Goal: Task Accomplishment & Management: Use online tool/utility

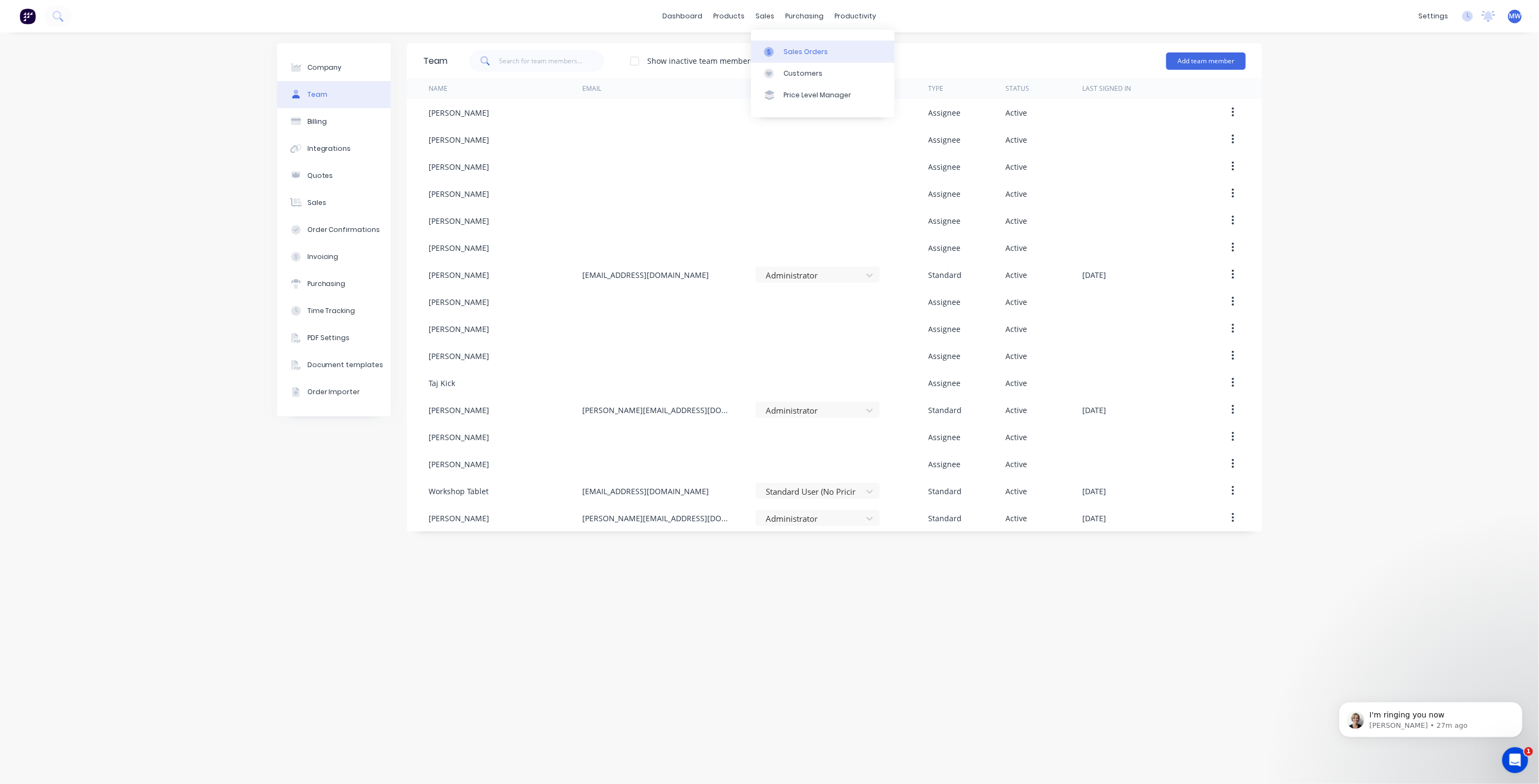
click at [792, 57] on link "Sales Orders" at bounding box center [823, 51] width 144 height 22
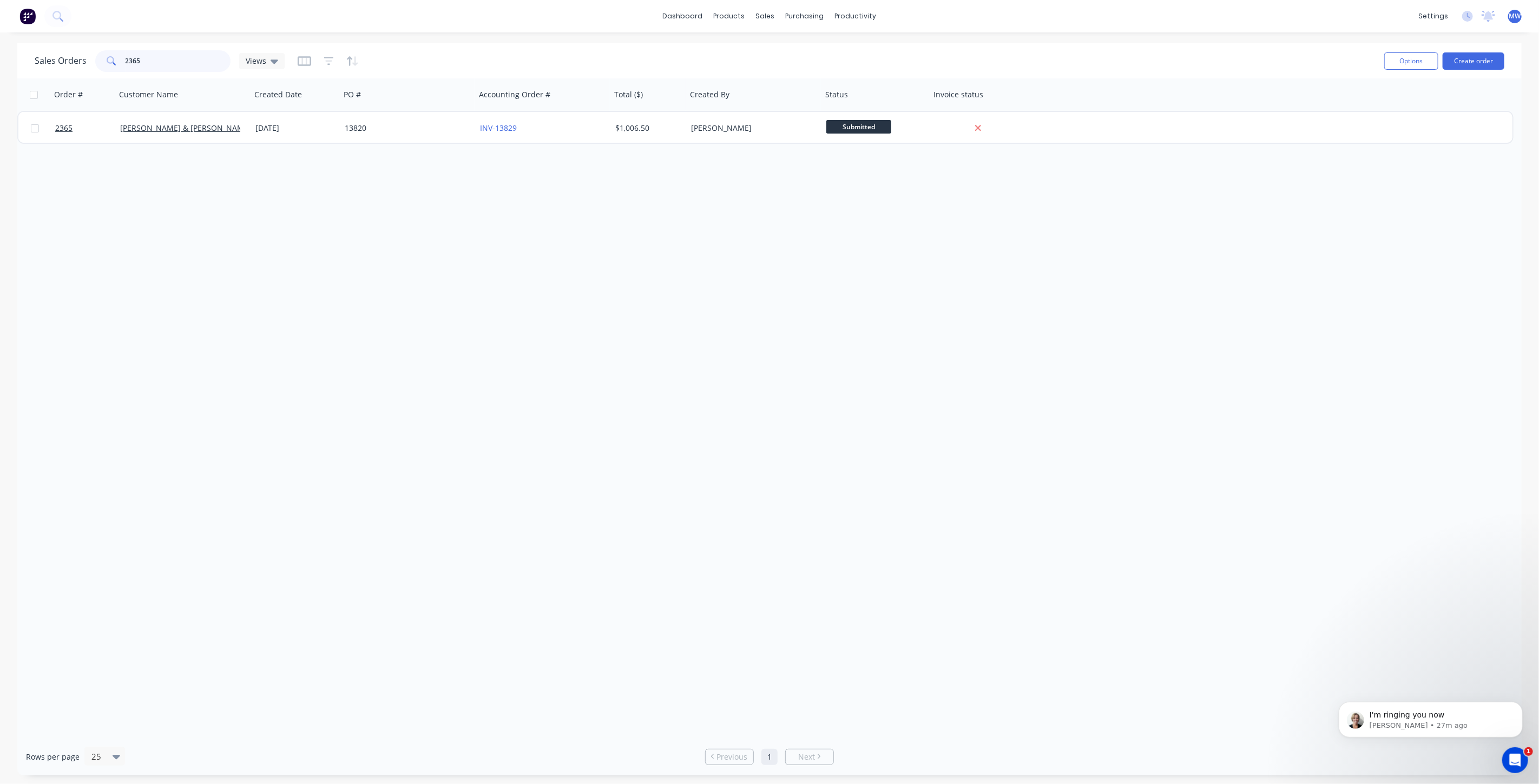
drag, startPoint x: 170, startPoint y: 60, endPoint x: 69, endPoint y: 64, distance: 101.1
click at [70, 66] on div "Sales Orders 2365 Views" at bounding box center [160, 61] width 250 height 22
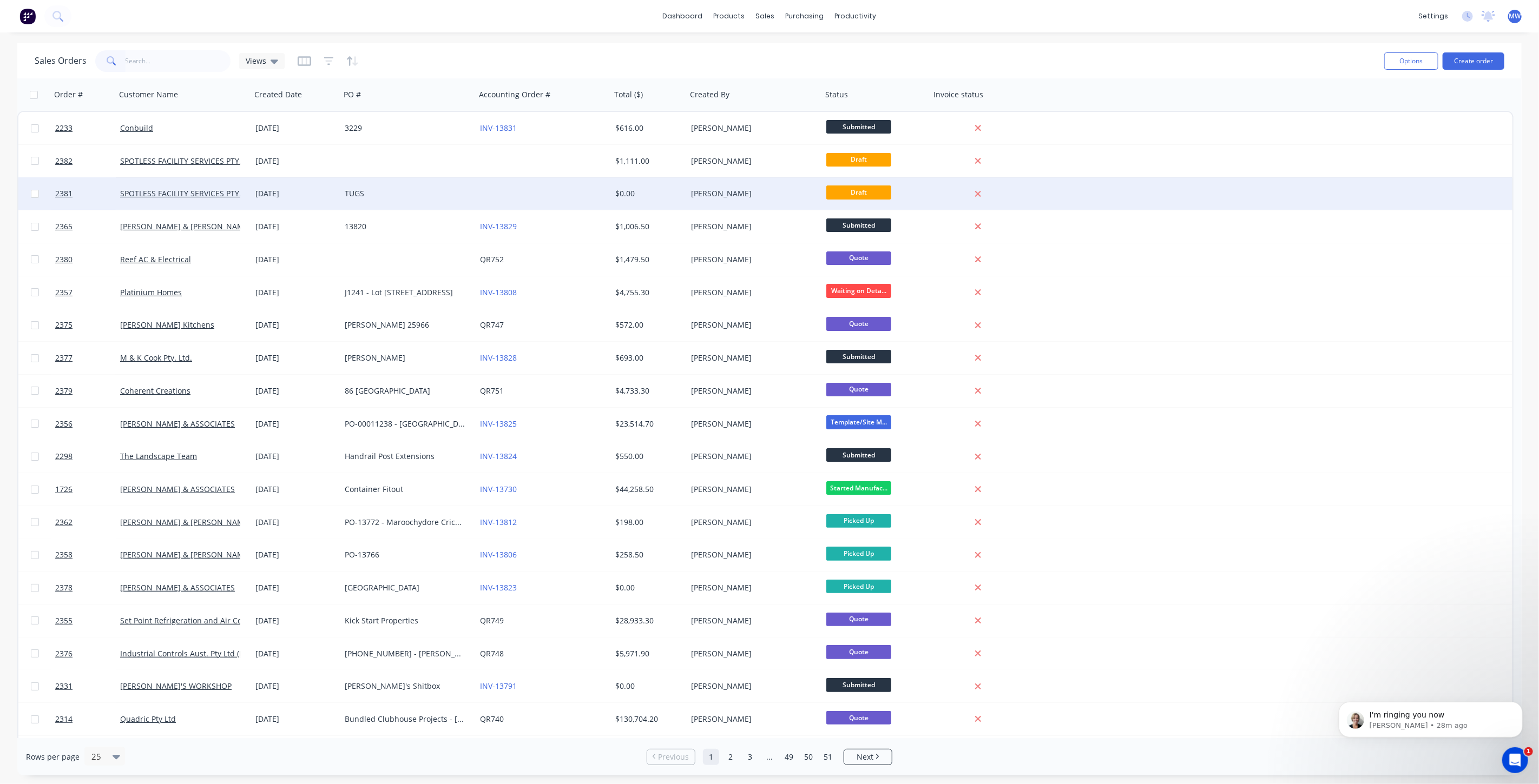
click at [428, 199] on div "TUGS" at bounding box center [408, 194] width 135 height 33
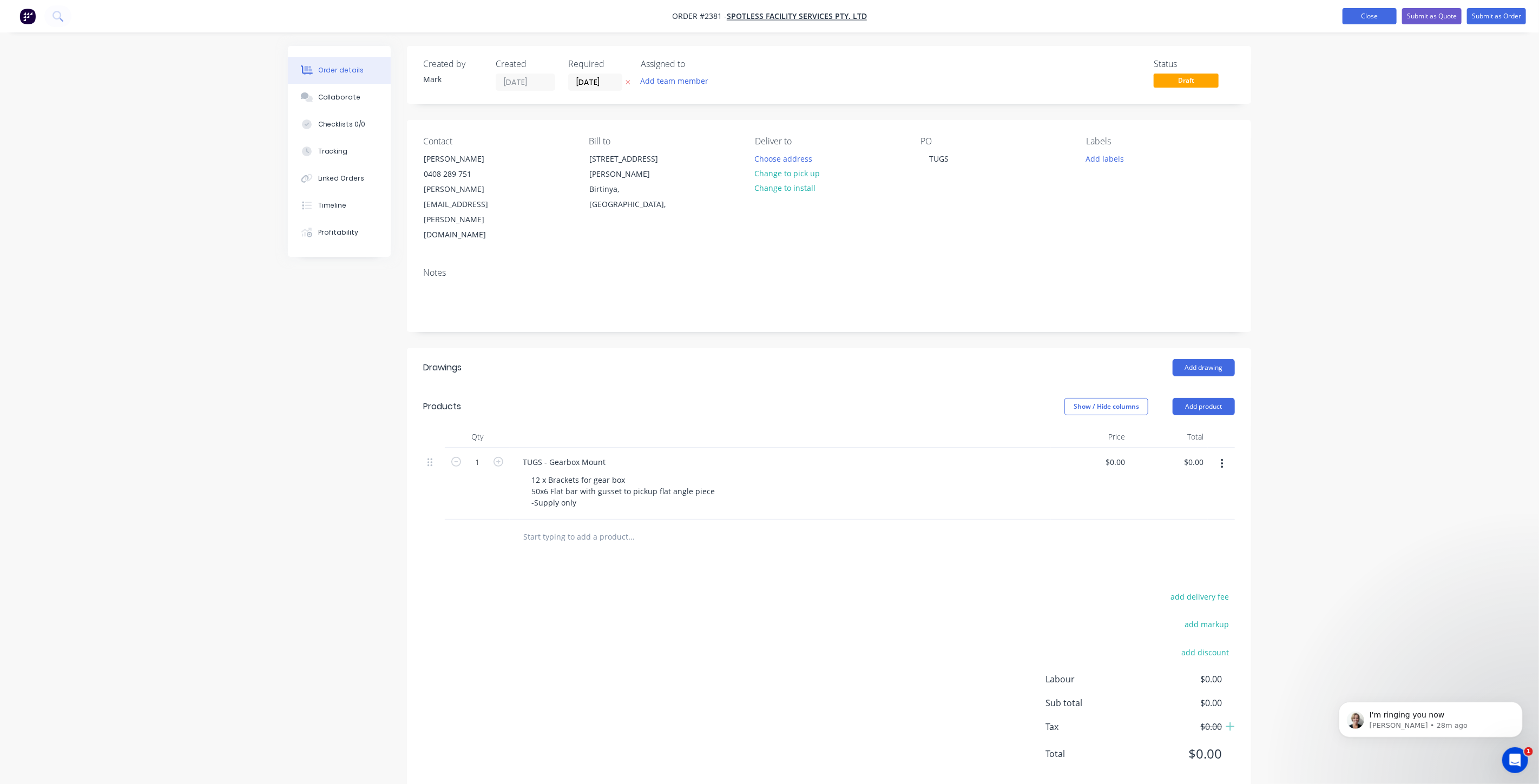
click at [1355, 18] on button "Close" at bounding box center [1370, 16] width 54 height 16
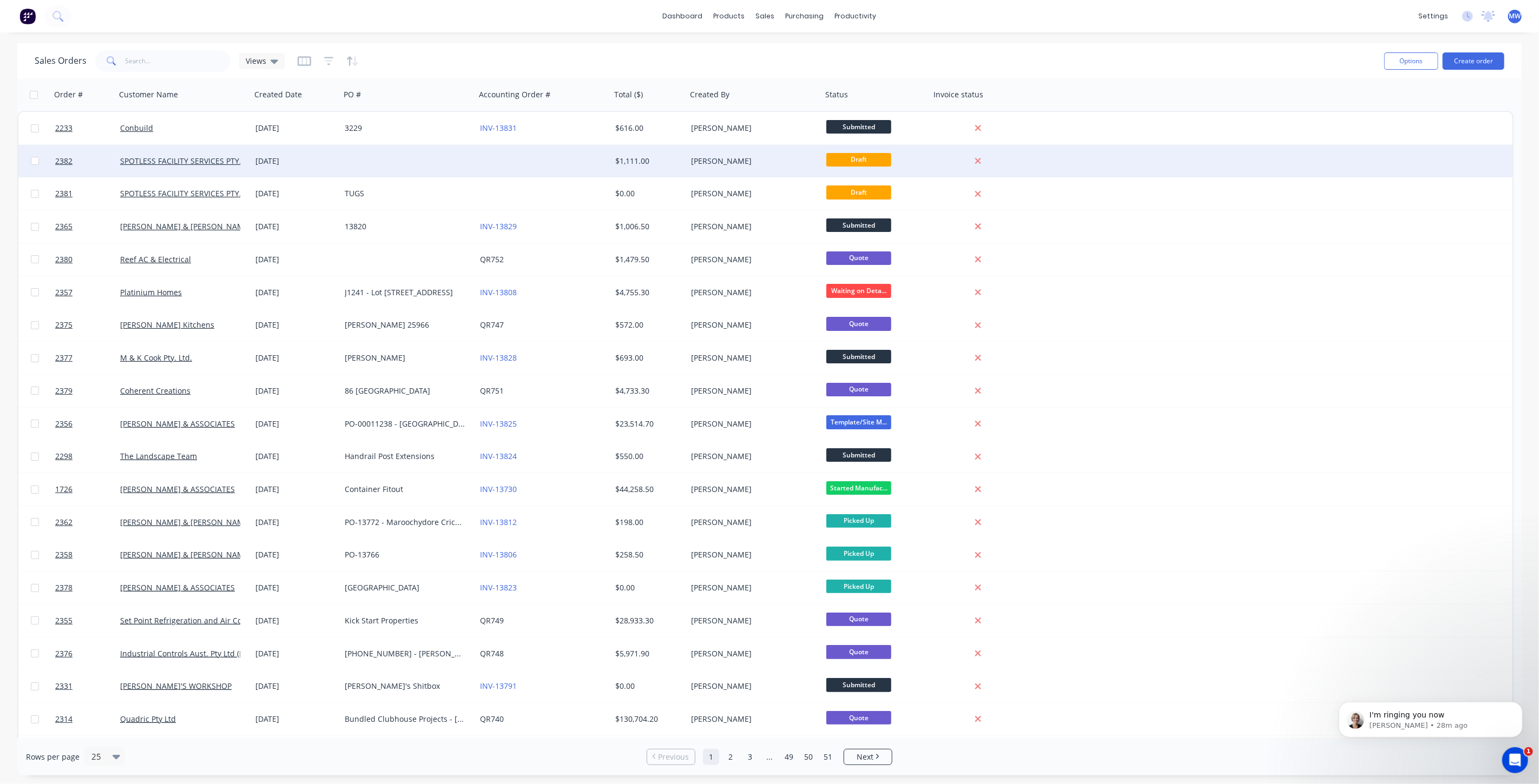
click at [413, 160] on div at bounding box center [408, 161] width 135 height 33
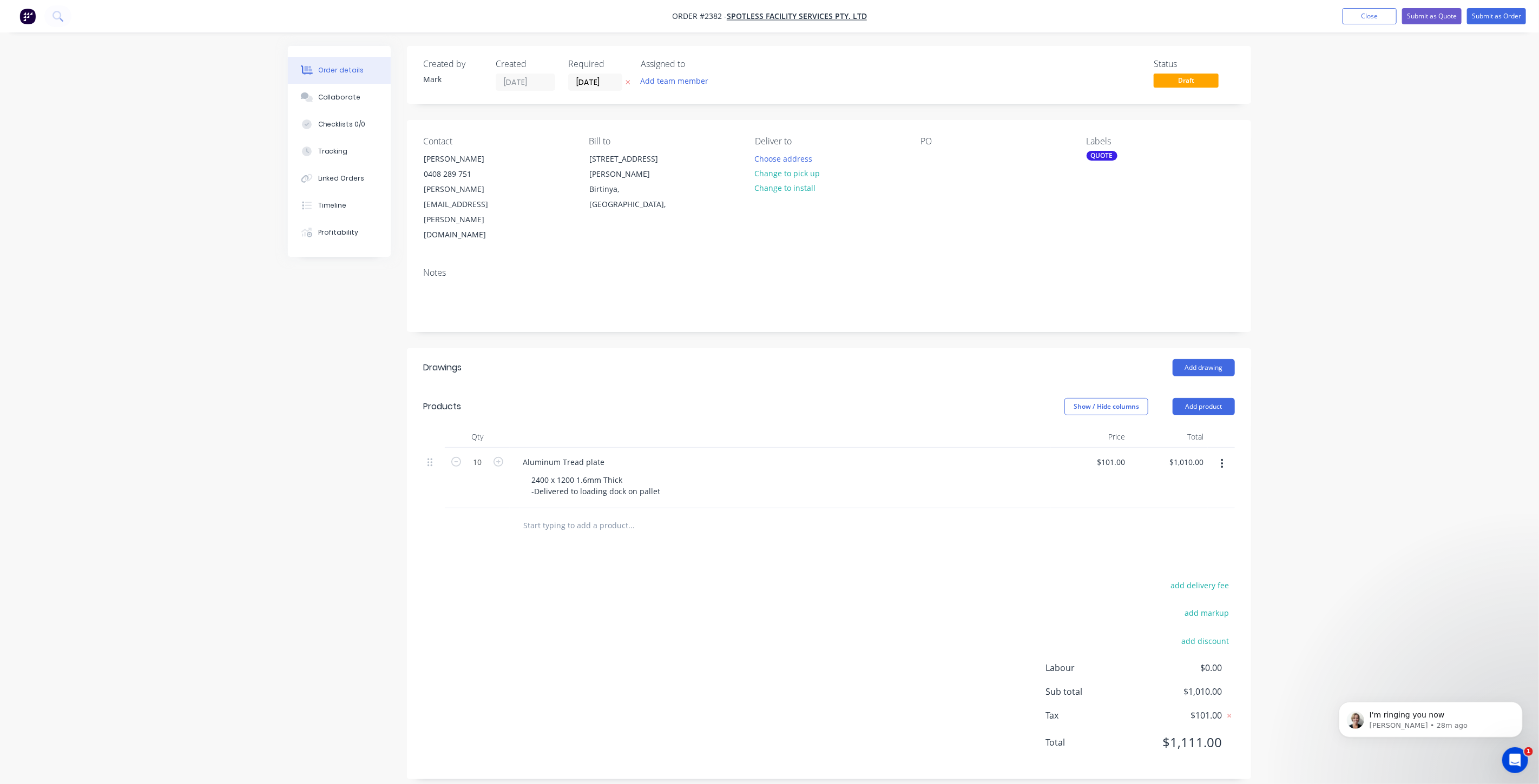
drag, startPoint x: 1373, startPoint y: 136, endPoint x: 1333, endPoint y: 153, distance: 43.5
click at [1373, 136] on div "Order details Collaborate Checklists 0/0 Tracking Linked Orders Timeline Profit…" at bounding box center [769, 398] width 1539 height 795
drag, startPoint x: 1115, startPoint y: 411, endPoint x: 1119, endPoint y: 417, distance: 7.2
click at [1115, 454] on input "101" at bounding box center [1112, 462] width 33 height 16
type input "$107.50"
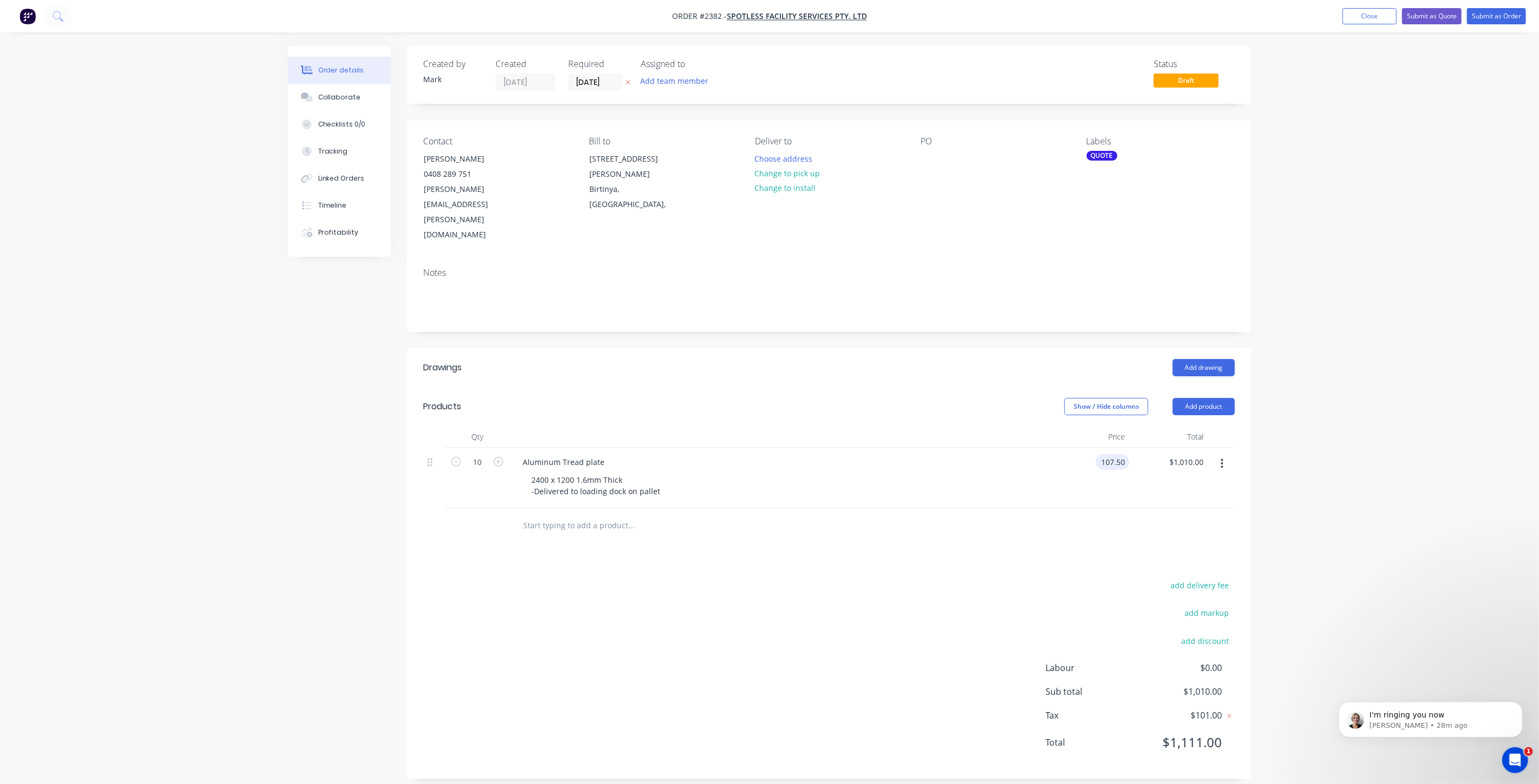
type input "$1,075.00"
click at [1395, 429] on div "Order details Collaborate Checklists 0/0 Tracking Linked Orders Timeline Profit…" at bounding box center [769, 398] width 1539 height 795
click at [1356, 427] on div "Order details Collaborate Checklists 0/0 Tracking Linked Orders Timeline Profit…" at bounding box center [769, 398] width 1539 height 795
click at [1317, 398] on div "Order details Collaborate Checklists 0/0 Tracking Linked Orders Timeline Profit…" at bounding box center [769, 398] width 1539 height 795
click at [661, 473] on div "2400 x 1200 1.6mm Thick -Delivered to loading dock on pallet" at bounding box center [595, 486] width 146 height 27
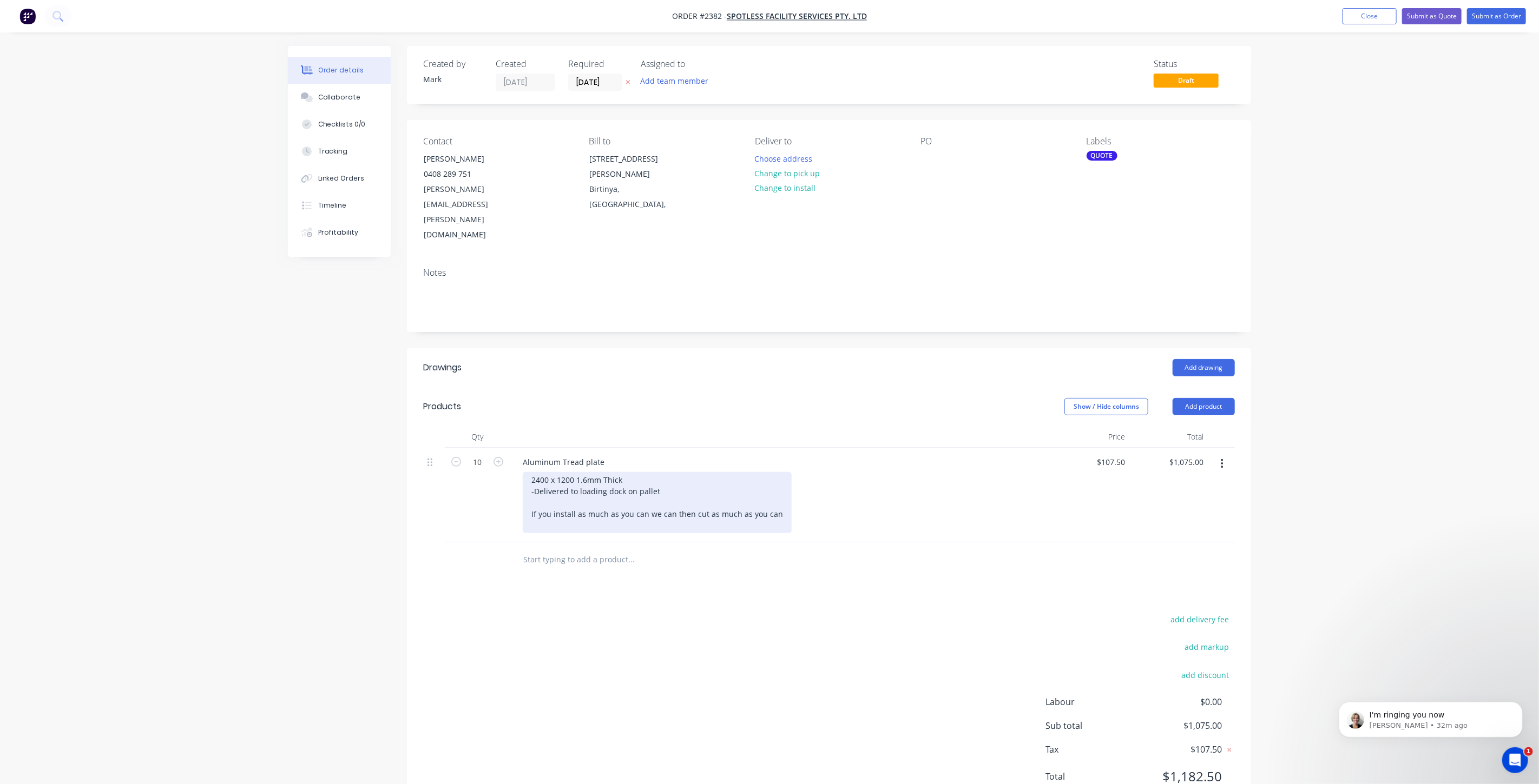
click at [653, 480] on div "2400 x 1200 1.6mm Thick -Delivered to loading dock on pallet If you install as …" at bounding box center [657, 503] width 269 height 61
click at [754, 477] on div "2400 x 1200 1.6mm Thick -Delivered to loading dock on pallet If you install as …" at bounding box center [657, 503] width 269 height 61
click at [653, 473] on div "2400 x 1200 1.6mm Thick -Delivered to loading dock on pallet If you install as …" at bounding box center [657, 503] width 269 height 61
click at [673, 473] on div "2400 x 1200 1.6mm Thick -Delivered to loading dock on pallet If you install as …" at bounding box center [657, 503] width 269 height 61
click at [712, 478] on div "2400 x 1200 1.6mm Thick -Delivered to loading dock on pallet If you install as …" at bounding box center [657, 503] width 269 height 61
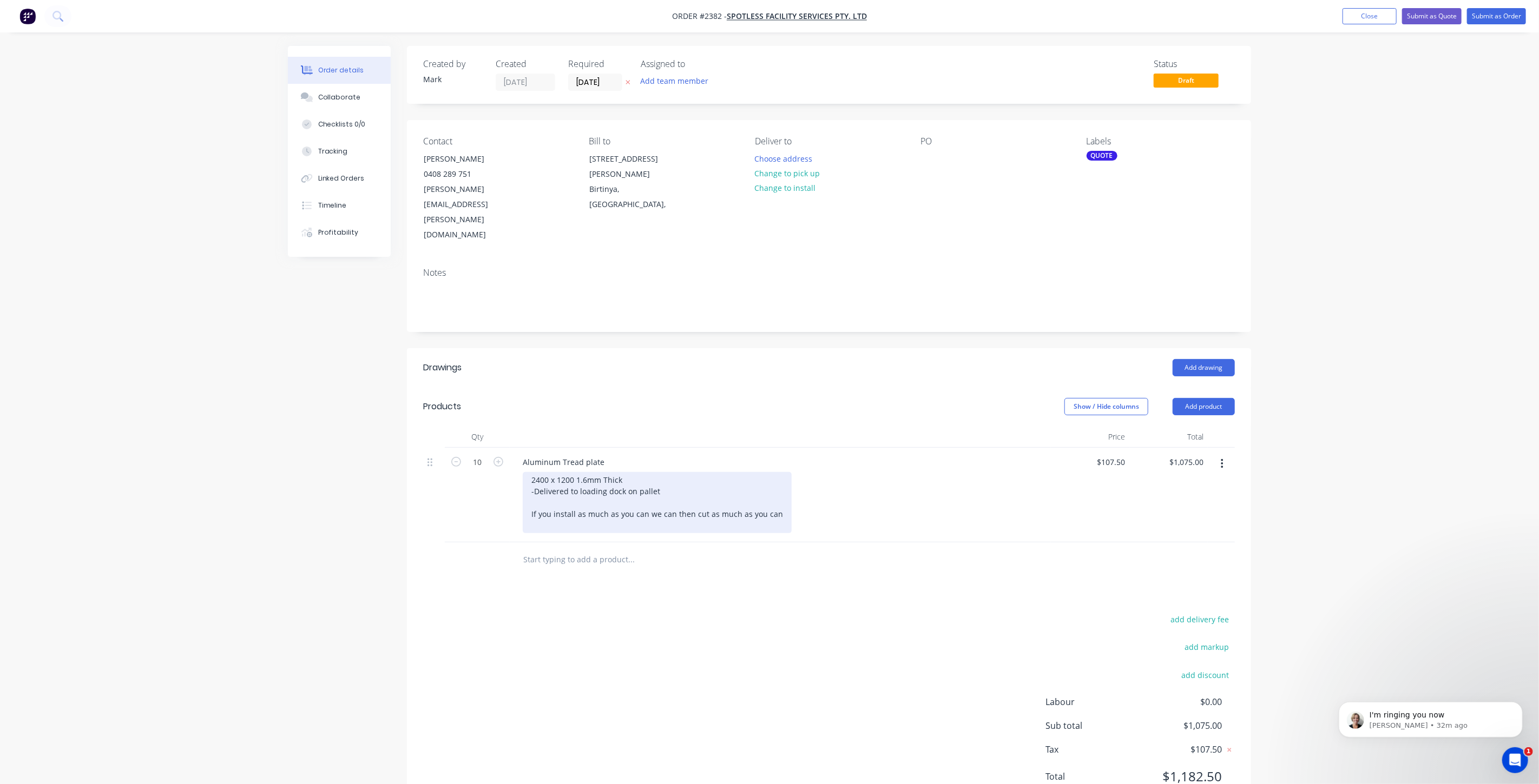
click at [692, 473] on div "2400 x 1200 1.6mm Thick -Delivered to loading dock on pallet If you install as …" at bounding box center [657, 503] width 269 height 61
click at [699, 478] on div "2400 x 1200 1.6mm Thick -Delivered to loading dock on pallet If you install as …" at bounding box center [657, 503] width 269 height 61
click at [693, 473] on div "2400 x 1200 1.6mm Thick -Delivered to loading dock on pallet If you install as …" at bounding box center [657, 503] width 269 height 61
drag, startPoint x: 673, startPoint y: 466, endPoint x: 779, endPoint y: 470, distance: 106.1
click at [779, 473] on div "2400 x 1200 1.6mm Thick -Delivered to loading dock on pallet If you install as …" at bounding box center [657, 503] width 269 height 61
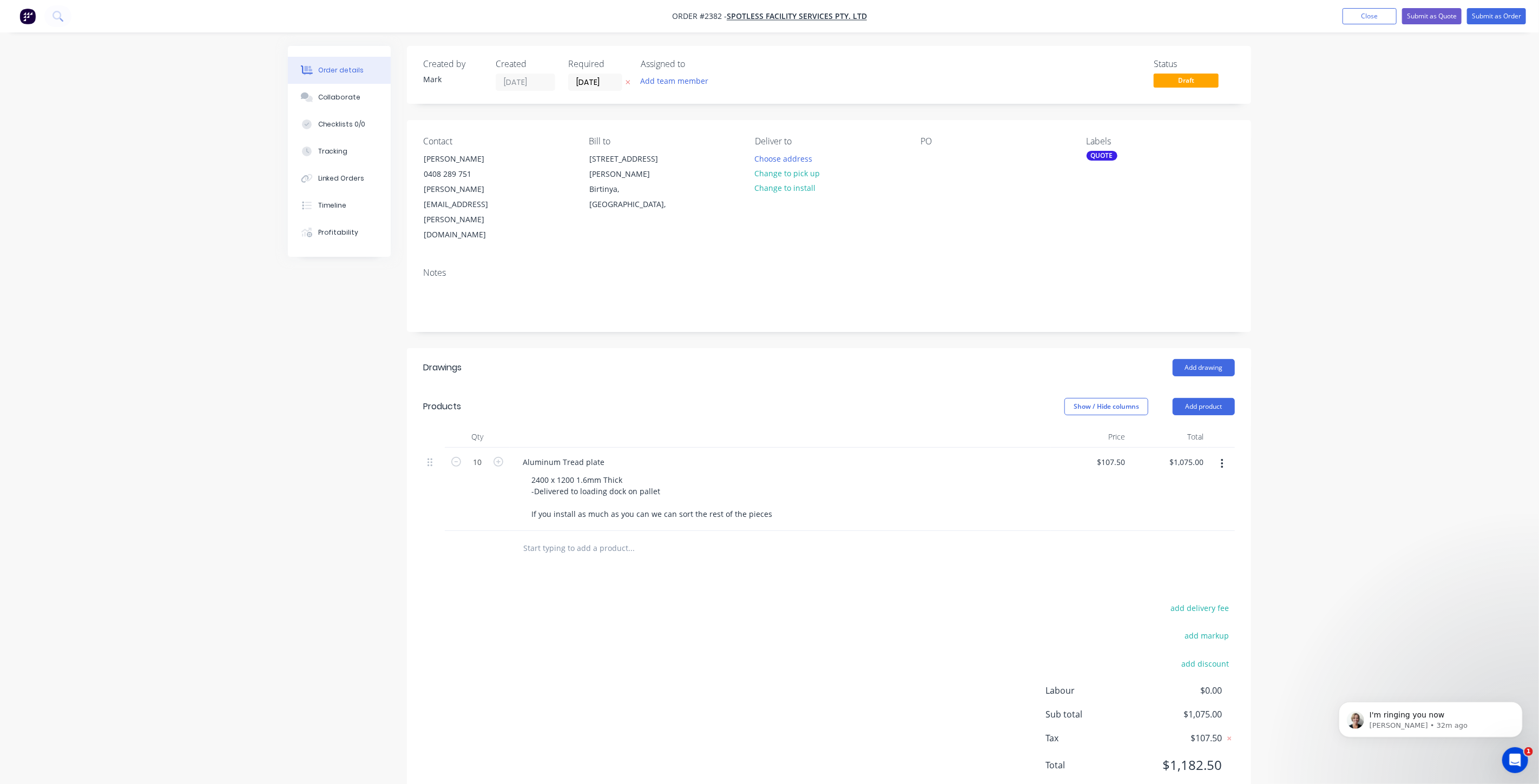
click at [1399, 442] on div "Order details Collaborate Checklists 0/0 Tracking Linked Orders Timeline Profit…" at bounding box center [769, 409] width 1539 height 819
click at [1117, 454] on input "107.5" at bounding box center [1116, 462] width 25 height 16
type input "$112.00"
type input "$1,120.00"
click at [1431, 433] on div "Order details Collaborate Checklists 0/0 Tracking Linked Orders Timeline Profit…" at bounding box center [769, 409] width 1539 height 819
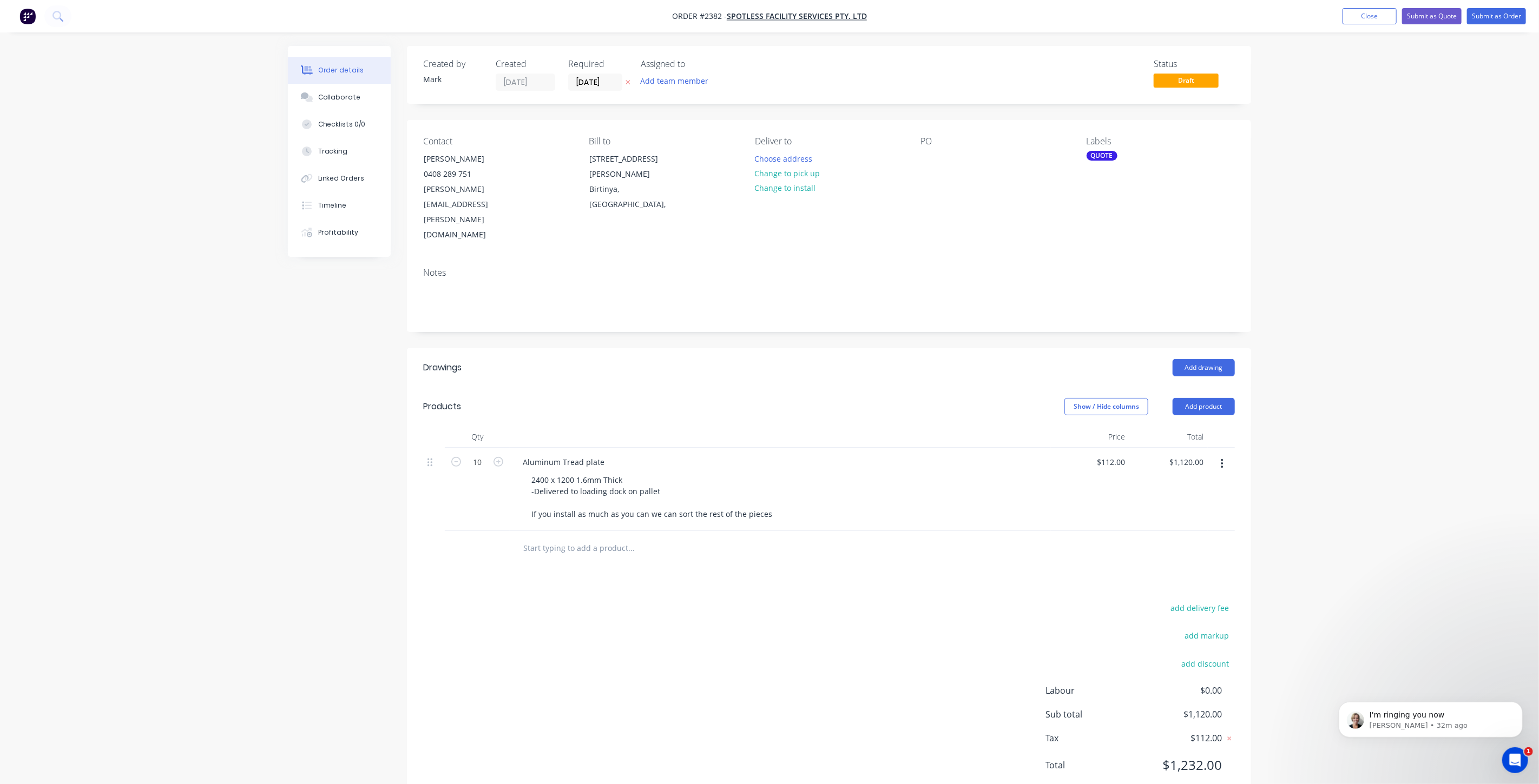
click at [1388, 295] on div "Order details Collaborate Checklists 0/0 Tracking Linked Orders Timeline Profit…" at bounding box center [769, 409] width 1539 height 819
click at [1123, 454] on input "112" at bounding box center [1120, 462] width 18 height 16
type input "$117.80"
type input "$1,178.00"
drag, startPoint x: 1393, startPoint y: 322, endPoint x: 1385, endPoint y: 322, distance: 8.0
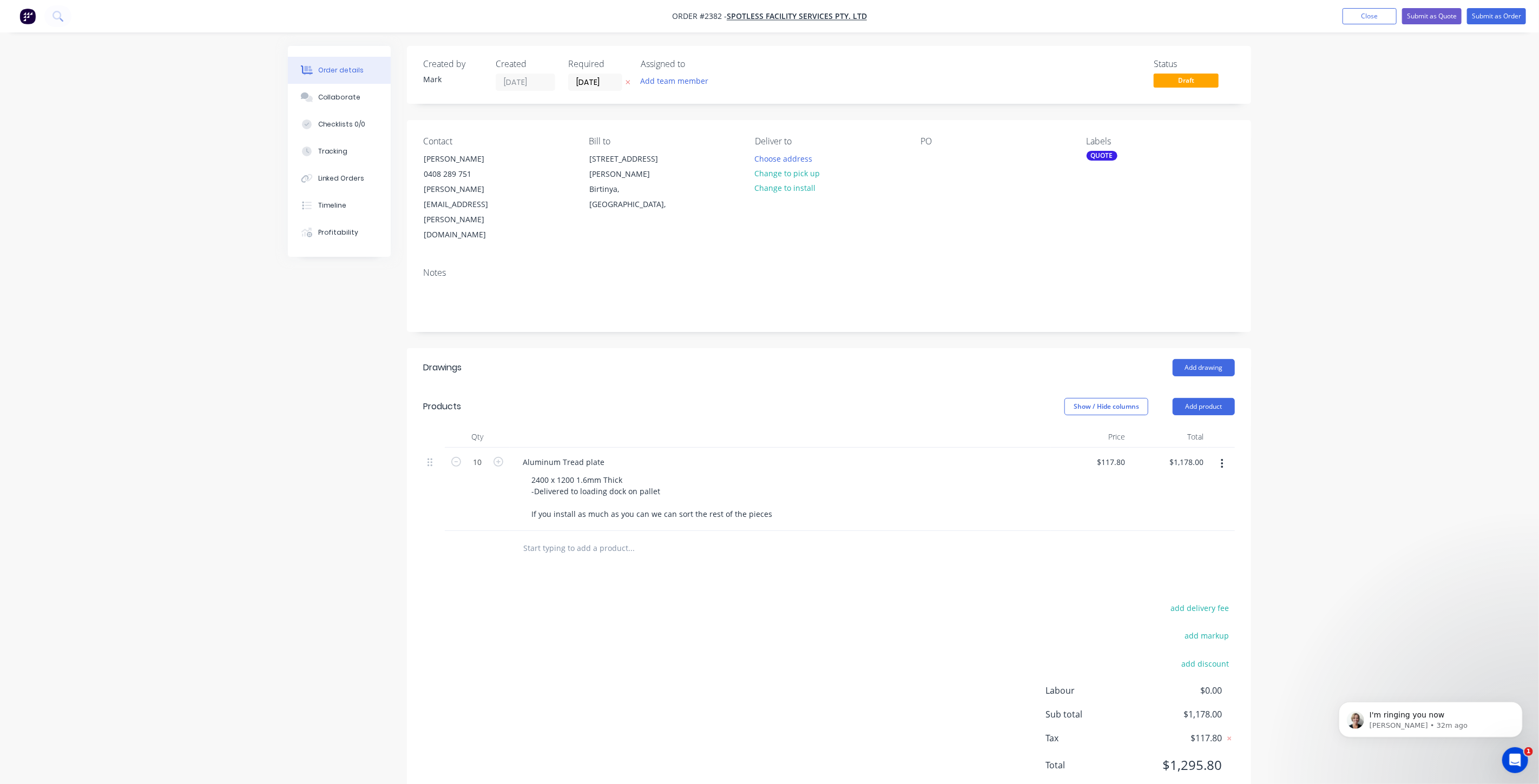
click at [1393, 322] on div "Order details Collaborate Checklists 0/0 Tracking Linked Orders Timeline Profit…" at bounding box center [769, 409] width 1539 height 819
click at [1445, 13] on button "Submit as Quote" at bounding box center [1432, 16] width 60 height 16
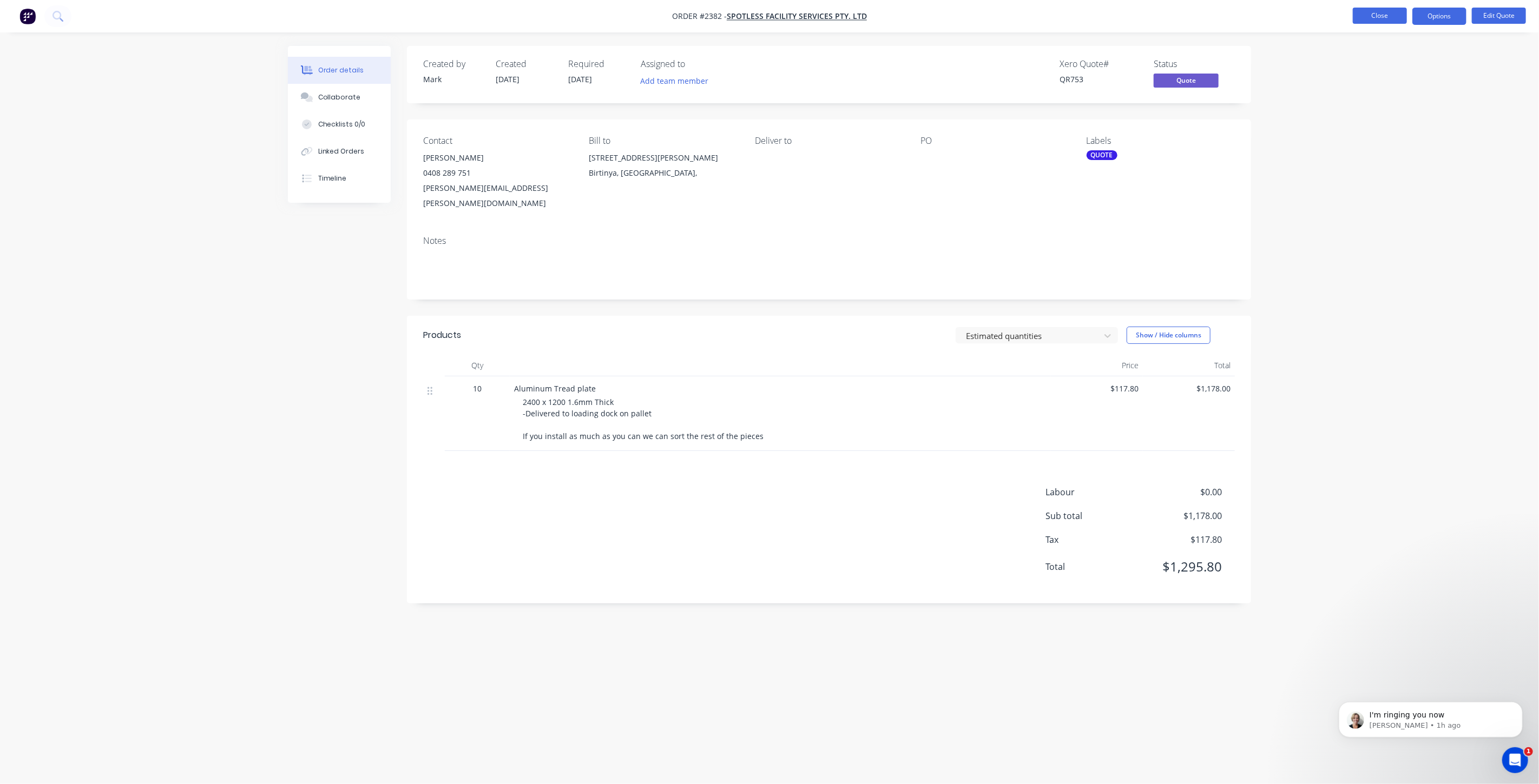
click at [1388, 17] on button "Close" at bounding box center [1380, 15] width 54 height 16
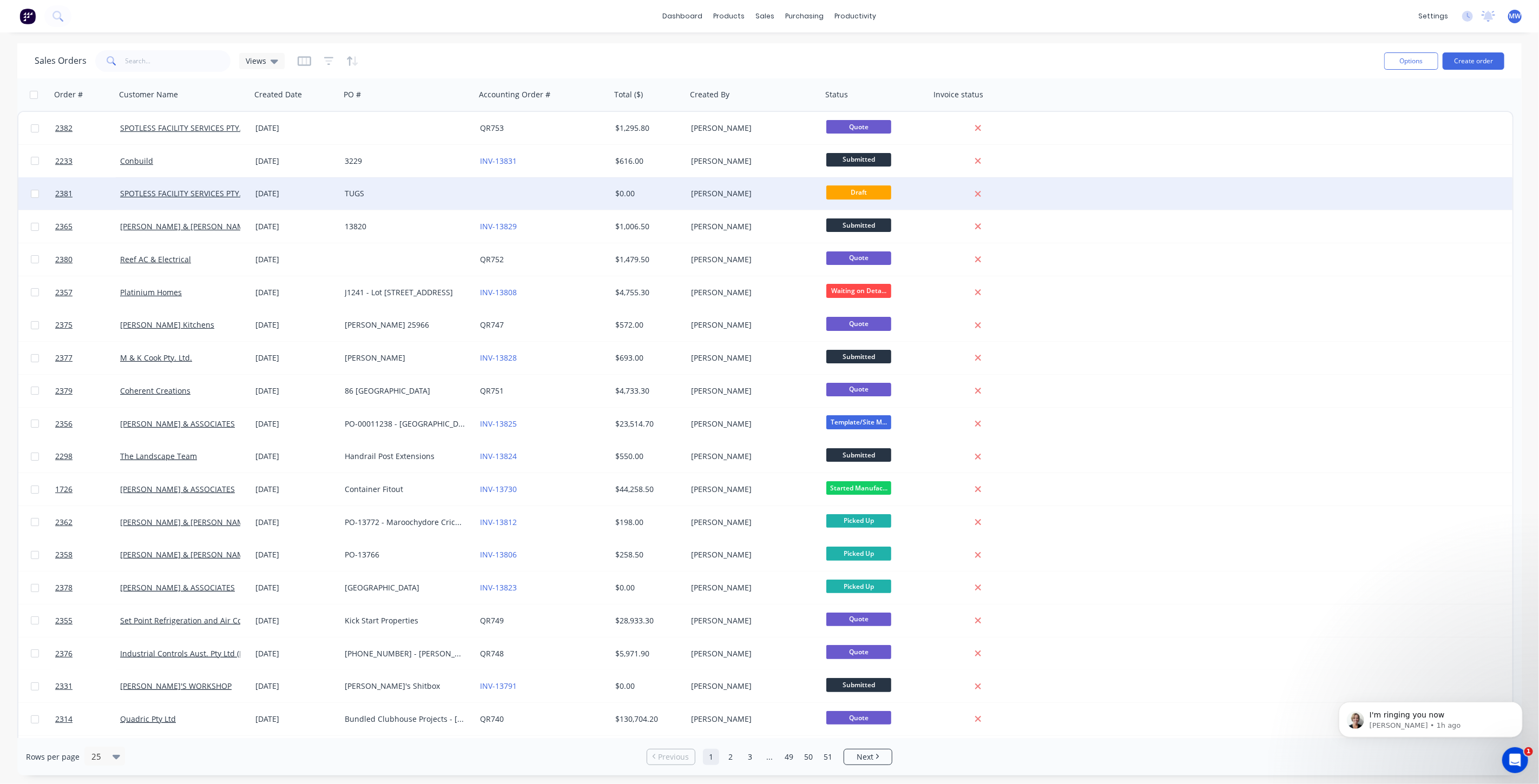
click at [638, 203] on div "$0.00" at bounding box center [649, 194] width 76 height 33
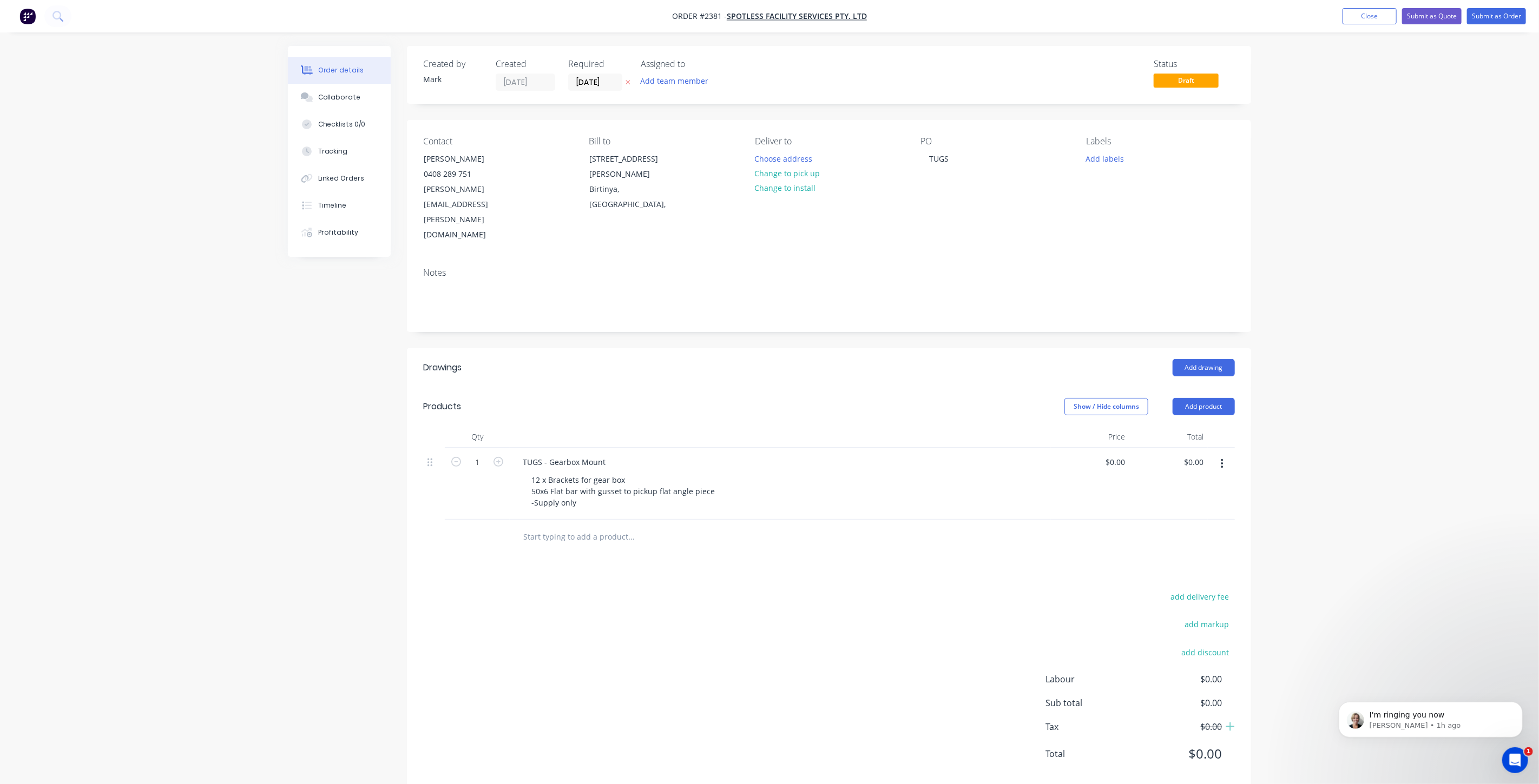
click at [1453, 197] on div "Order details Collaborate Checklists 0/0 Tracking Linked Orders Timeline Profit…" at bounding box center [769, 404] width 1539 height 807
click at [1117, 454] on input "0" at bounding box center [1116, 462] width 25 height 16
type input "$544.00"
click at [1349, 406] on div "Order details Collaborate Checklists 0/0 Tracking Linked Orders Timeline Profit…" at bounding box center [769, 404] width 1539 height 807
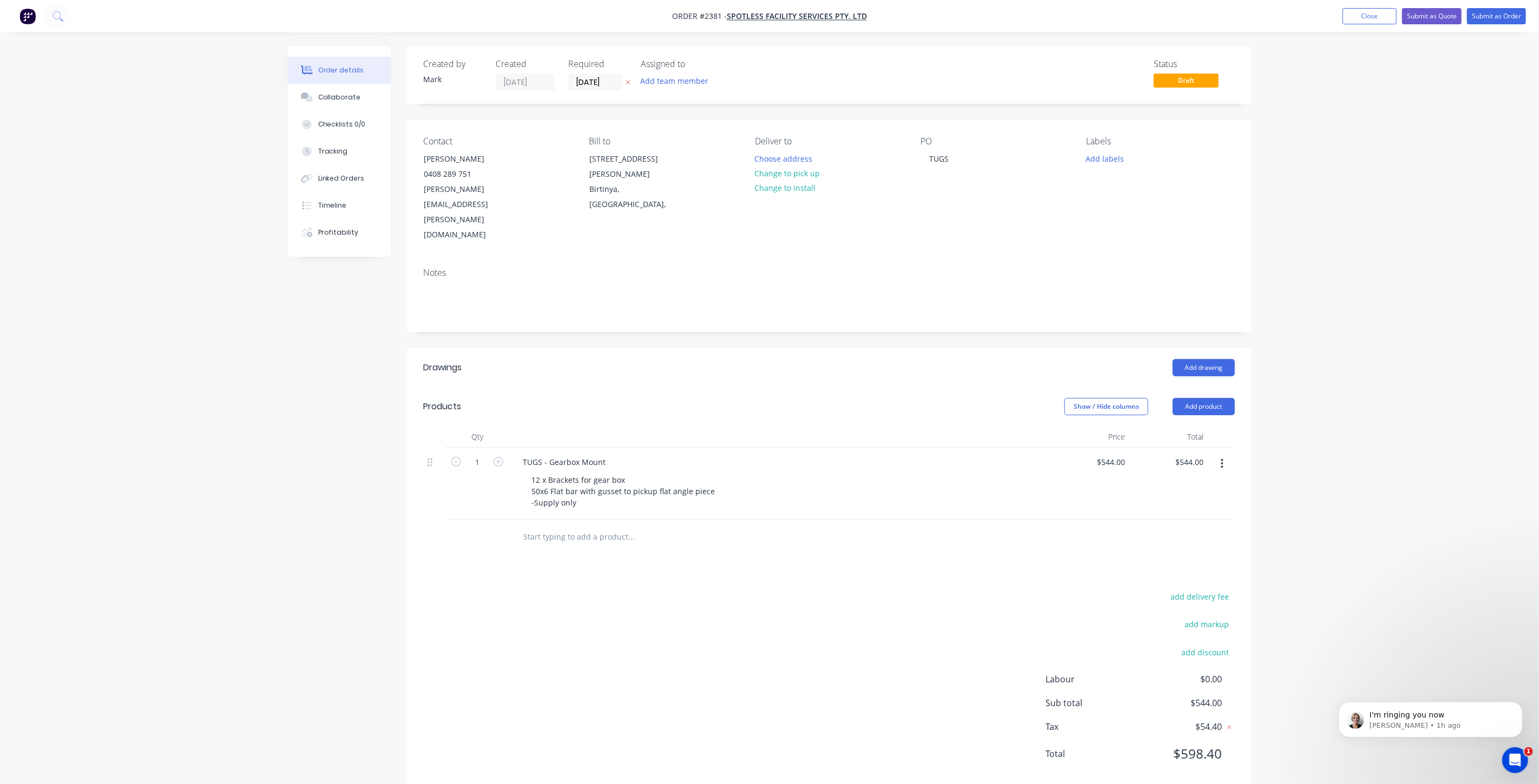
click at [1349, 406] on div "Order details Collaborate Checklists 0/0 Tracking Linked Orders Timeline Profit…" at bounding box center [769, 404] width 1539 height 807
click at [1119, 454] on input "544" at bounding box center [1120, 462] width 18 height 16
drag, startPoint x: 1367, startPoint y: 473, endPoint x: 1295, endPoint y: 464, distance: 72.6
click at [1364, 473] on div "Order details Collaborate Checklists 0/0 Tracking Linked Orders Timeline Profit…" at bounding box center [769, 404] width 1539 height 807
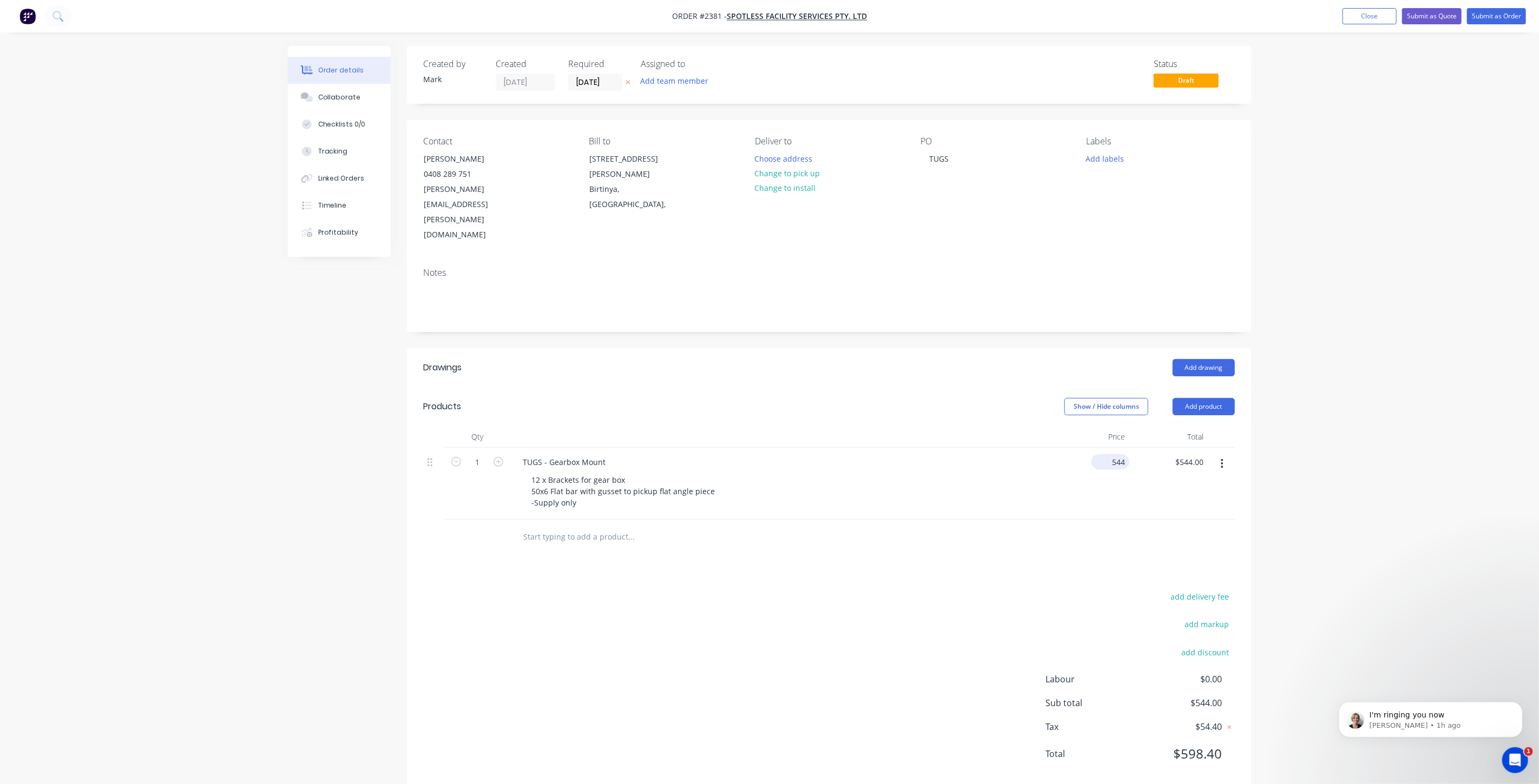
click at [1117, 454] on input "544" at bounding box center [1112, 462] width 33 height 16
type input "$824.00"
click at [1344, 448] on div "Order details Collaborate Checklists 0/0 Tracking Linked Orders Timeline Profit…" at bounding box center [769, 404] width 1539 height 807
click at [1345, 383] on div "Order details Collaborate Checklists 0/0 Tracking Linked Orders Timeline Profit…" at bounding box center [769, 404] width 1539 height 807
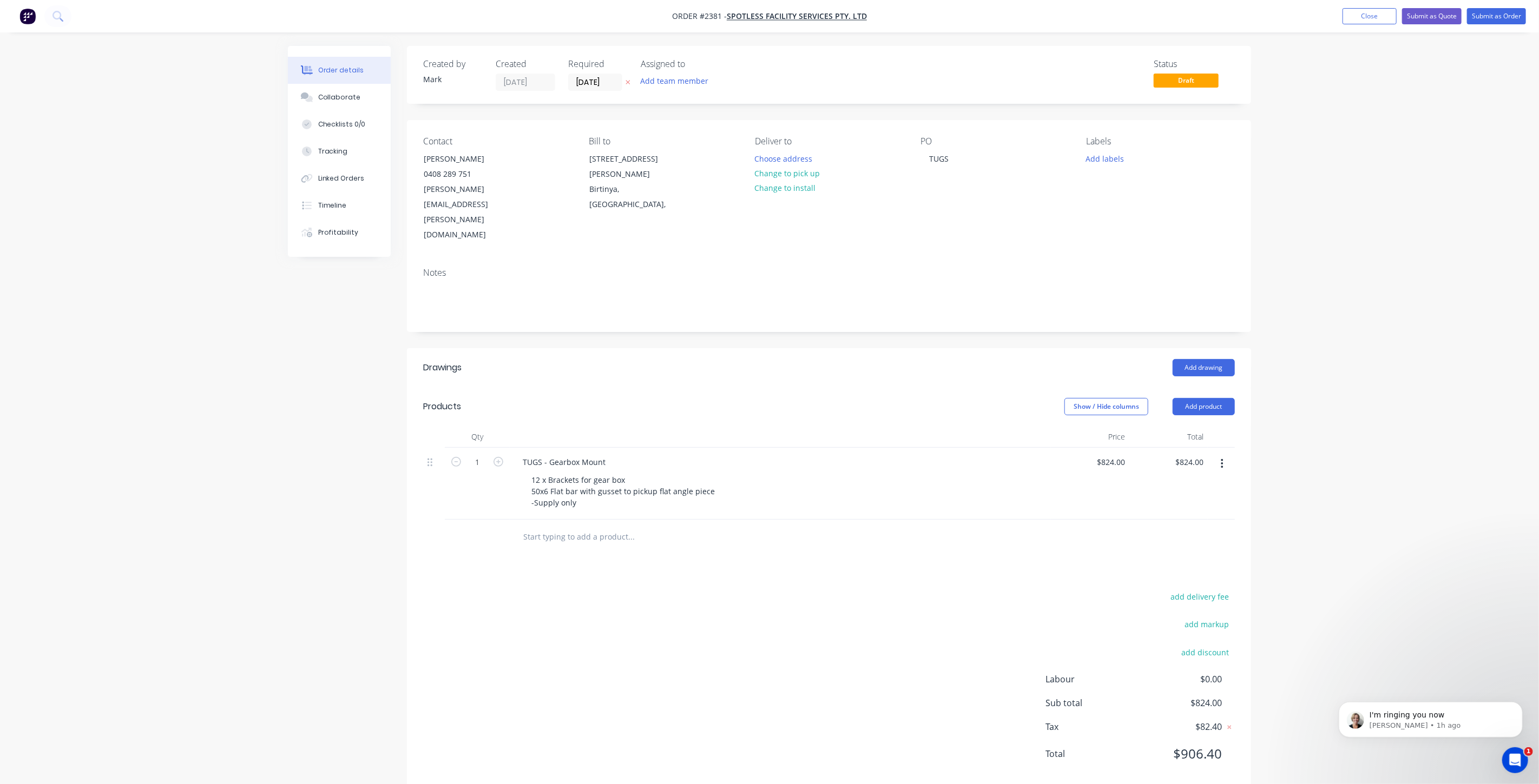
click at [1376, 392] on div "Order details Collaborate Checklists 0/0 Tracking Linked Orders Timeline Profit…" at bounding box center [769, 404] width 1539 height 807
click at [1388, 423] on div "Order details Collaborate Checklists 0/0 Tracking Linked Orders Timeline Profit…" at bounding box center [769, 404] width 1539 height 807
click at [1120, 454] on input "824" at bounding box center [1112, 462] width 33 height 16
click at [1433, 416] on div "Order details Collaborate Checklists 0/0 Tracking Linked Orders Timeline Profit…" at bounding box center [769, 404] width 1539 height 807
click at [1112, 454] on input "824" at bounding box center [1112, 462] width 33 height 16
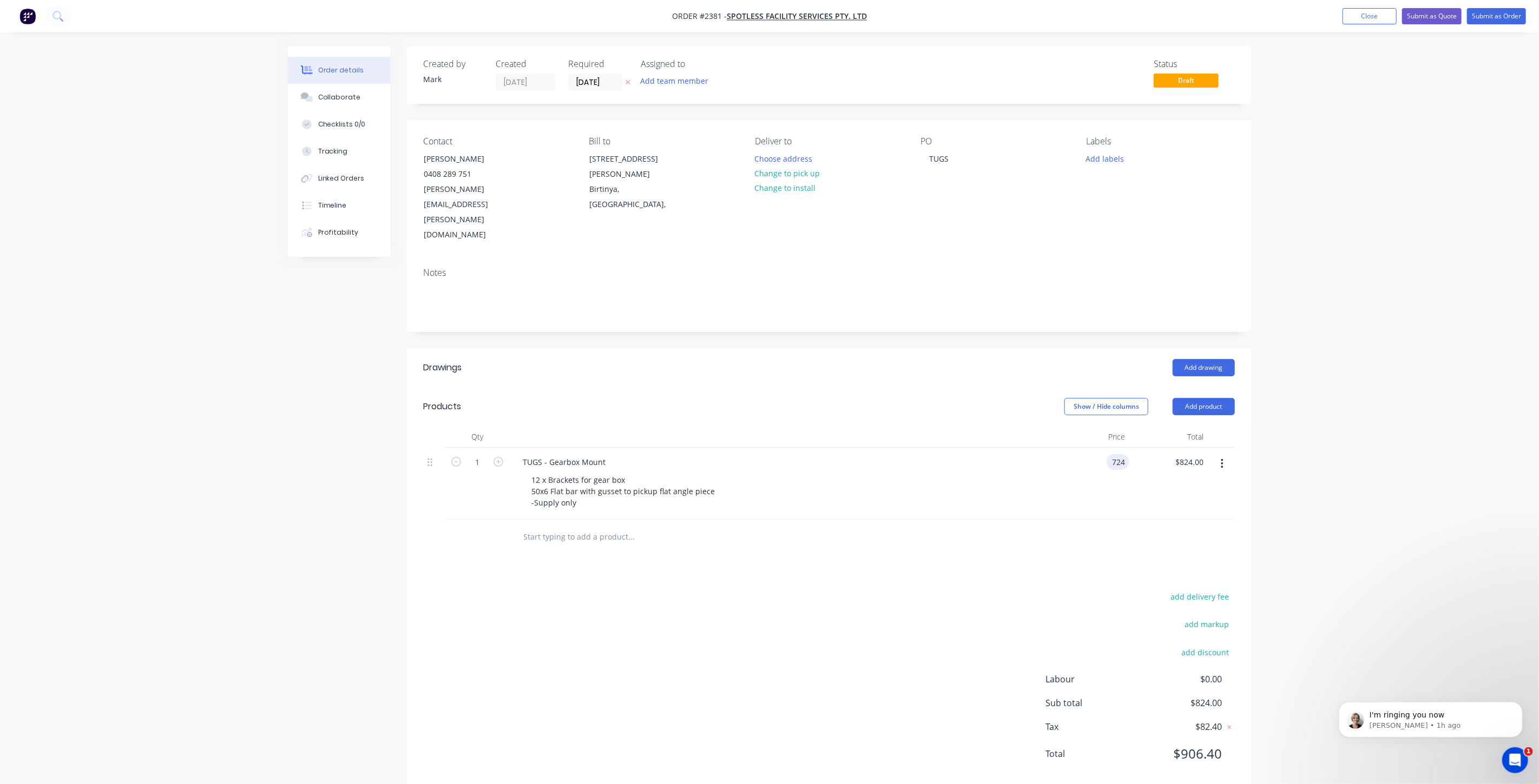
type input "$724.00"
click at [1395, 434] on div "Order details Collaborate Checklists 0/0 Tracking Linked Orders Timeline Profit…" at bounding box center [769, 404] width 1539 height 807
click at [1295, 457] on div "Order details Collaborate Checklists 0/0 Tracking Linked Orders Timeline Profit…" at bounding box center [769, 404] width 1539 height 807
drag, startPoint x: 1454, startPoint y: 420, endPoint x: 1422, endPoint y: 420, distance: 32.0
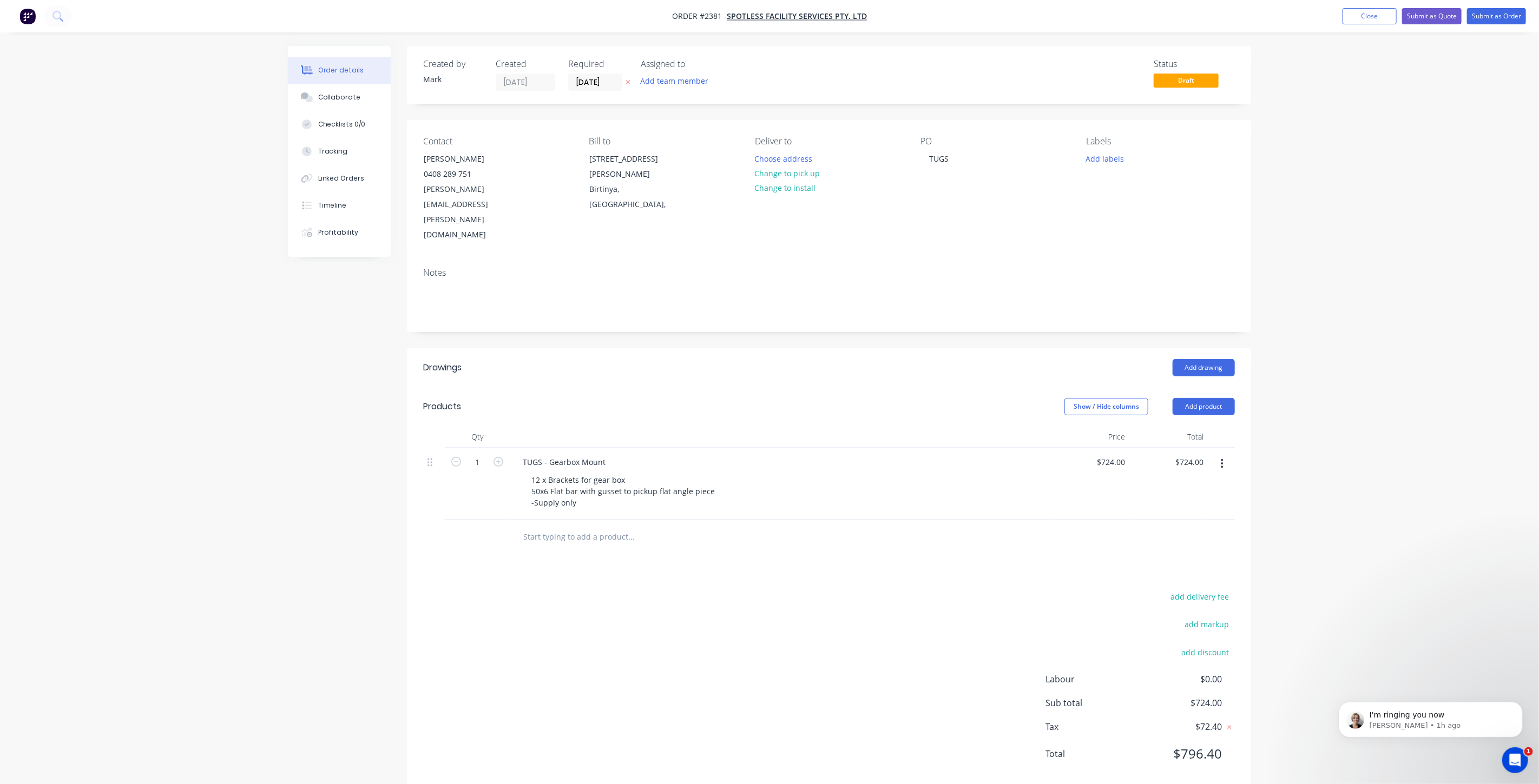
click at [1454, 420] on div "Order details Collaborate Checklists 0/0 Tracking Linked Orders Timeline Profit…" at bounding box center [769, 404] width 1539 height 807
click at [1404, 381] on div "Order details Collaborate Checklists 0/0 Tracking Linked Orders Timeline Profit…" at bounding box center [769, 404] width 1539 height 807
click at [311, 417] on div "Created by Mark Created 30/09/25 Required 30/09/25 Assigned to Add team member …" at bounding box center [770, 426] width 963 height 761
click at [134, 122] on div "Order details Collaborate Checklists 0/0 Tracking Linked Orders Timeline Profit…" at bounding box center [769, 404] width 1539 height 807
click at [1387, 238] on div "Order details Collaborate Checklists 0/0 Tracking Linked Orders Timeline Profit…" at bounding box center [769, 404] width 1539 height 807
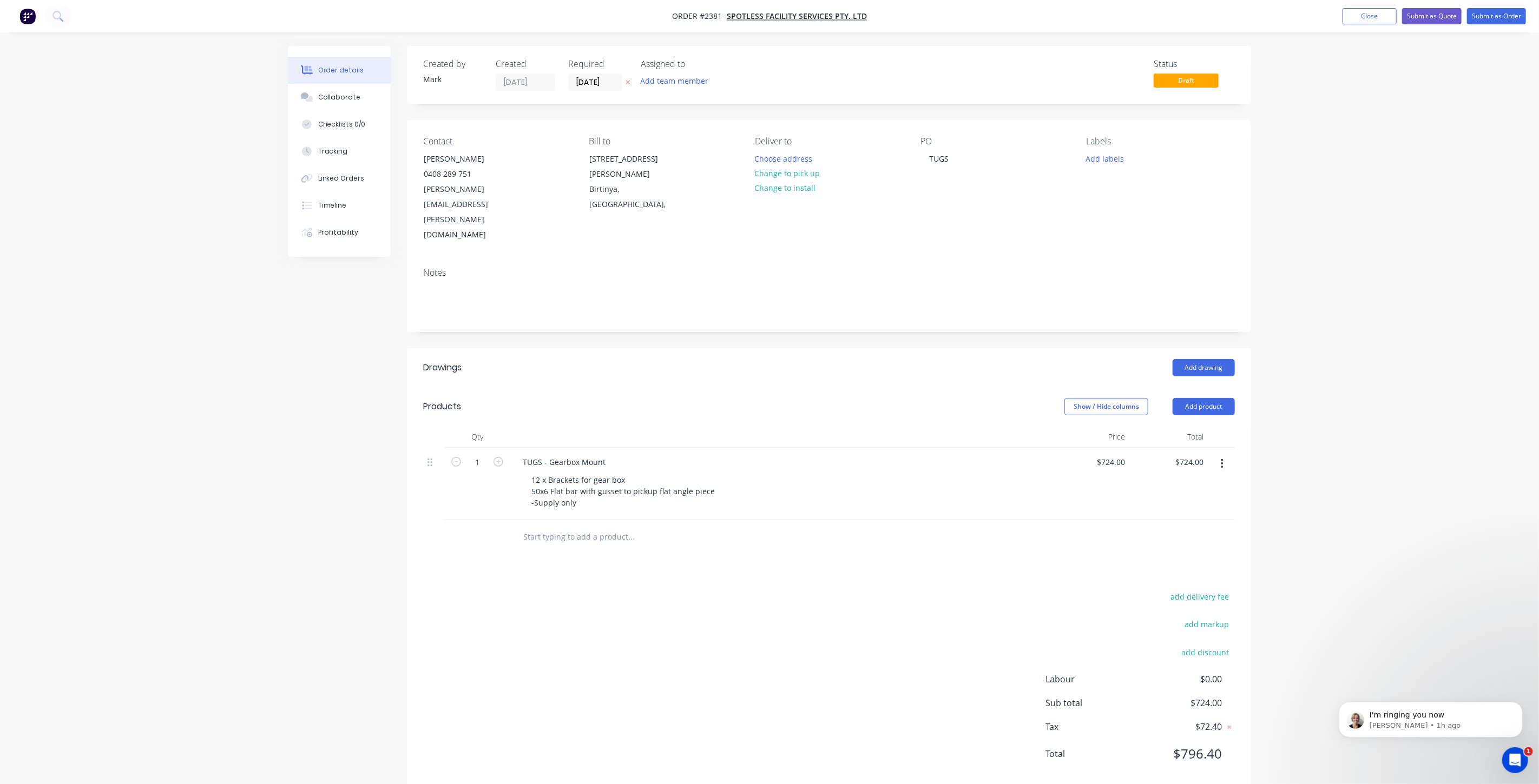
click at [1319, 421] on div "Order details Collaborate Checklists 0/0 Tracking Linked Orders Timeline Profit…" at bounding box center [769, 404] width 1539 height 807
click at [1312, 212] on div "Order details Collaborate Checklists 0/0 Tracking Linked Orders Timeline Profit…" at bounding box center [769, 404] width 1539 height 807
click at [1376, 42] on div "Order details Collaborate Checklists 0/0 Tracking Linked Orders Timeline Profit…" at bounding box center [769, 404] width 1539 height 807
click at [601, 473] on div "12 x Brackets for gear box 50x6 Flat bar with gusset to pickup flat angle piece…" at bounding box center [622, 491] width 200 height 39
click at [1376, 482] on div "Order details Collaborate Checklists 0/0 Tracking Linked Orders Timeline Profit…" at bounding box center [769, 404] width 1539 height 807
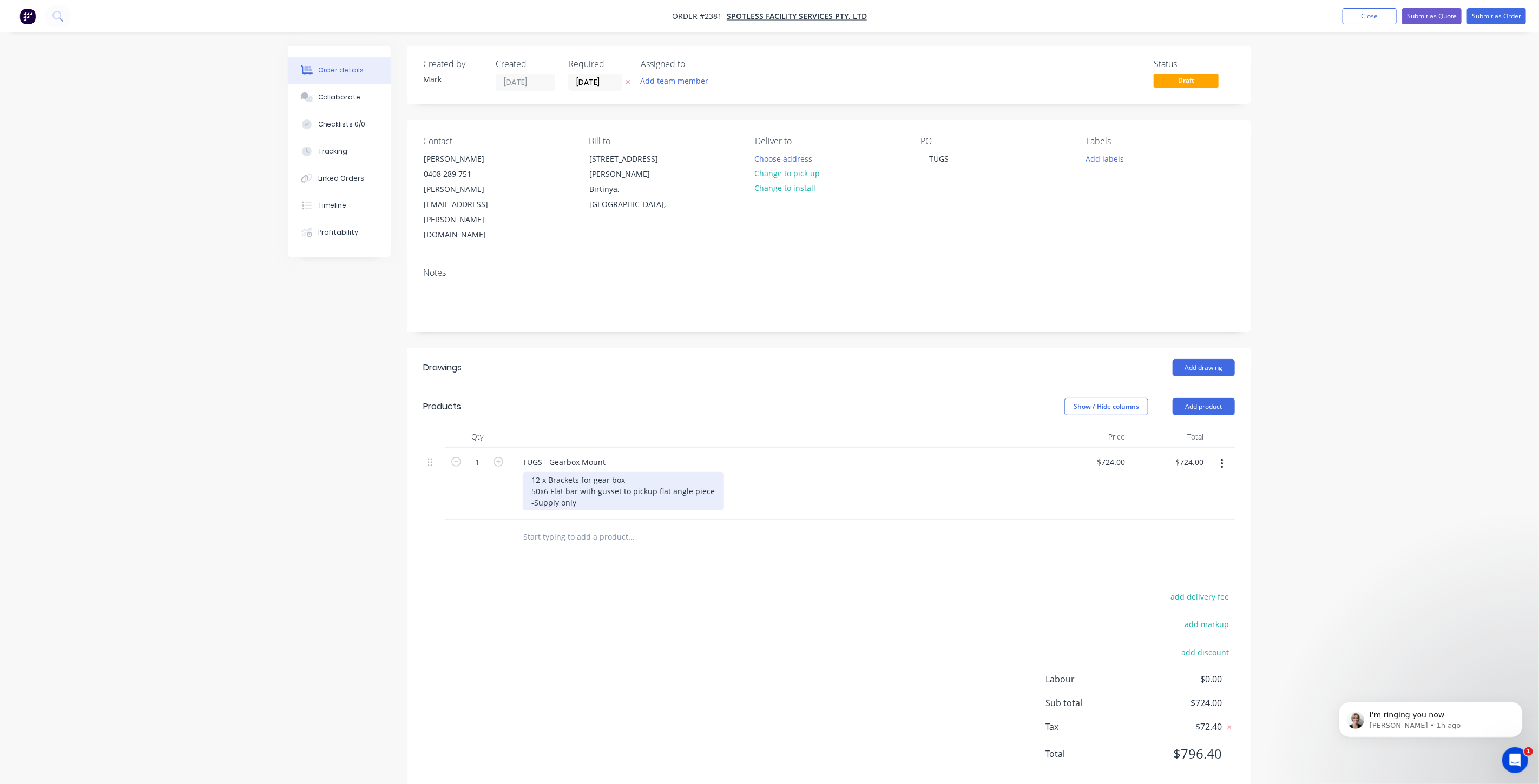
drag, startPoint x: 600, startPoint y: 452, endPoint x: 601, endPoint y: 457, distance: 5.1
click at [602, 473] on div "12 x Brackets for gear box 50x6 Flat bar with gusset to pickup flat angle piece…" at bounding box center [622, 491] width 200 height 39
click at [1441, 469] on div "Order details Collaborate Checklists 0/0 Tracking Linked Orders Timeline Profit…" at bounding box center [769, 415] width 1539 height 830
drag, startPoint x: 1323, startPoint y: 496, endPoint x: 1313, endPoint y: 491, distance: 11.2
click at [1323, 495] on div "Order details Collaborate Checklists 0/0 Tracking Linked Orders Timeline Profit…" at bounding box center [769, 415] width 1539 height 830
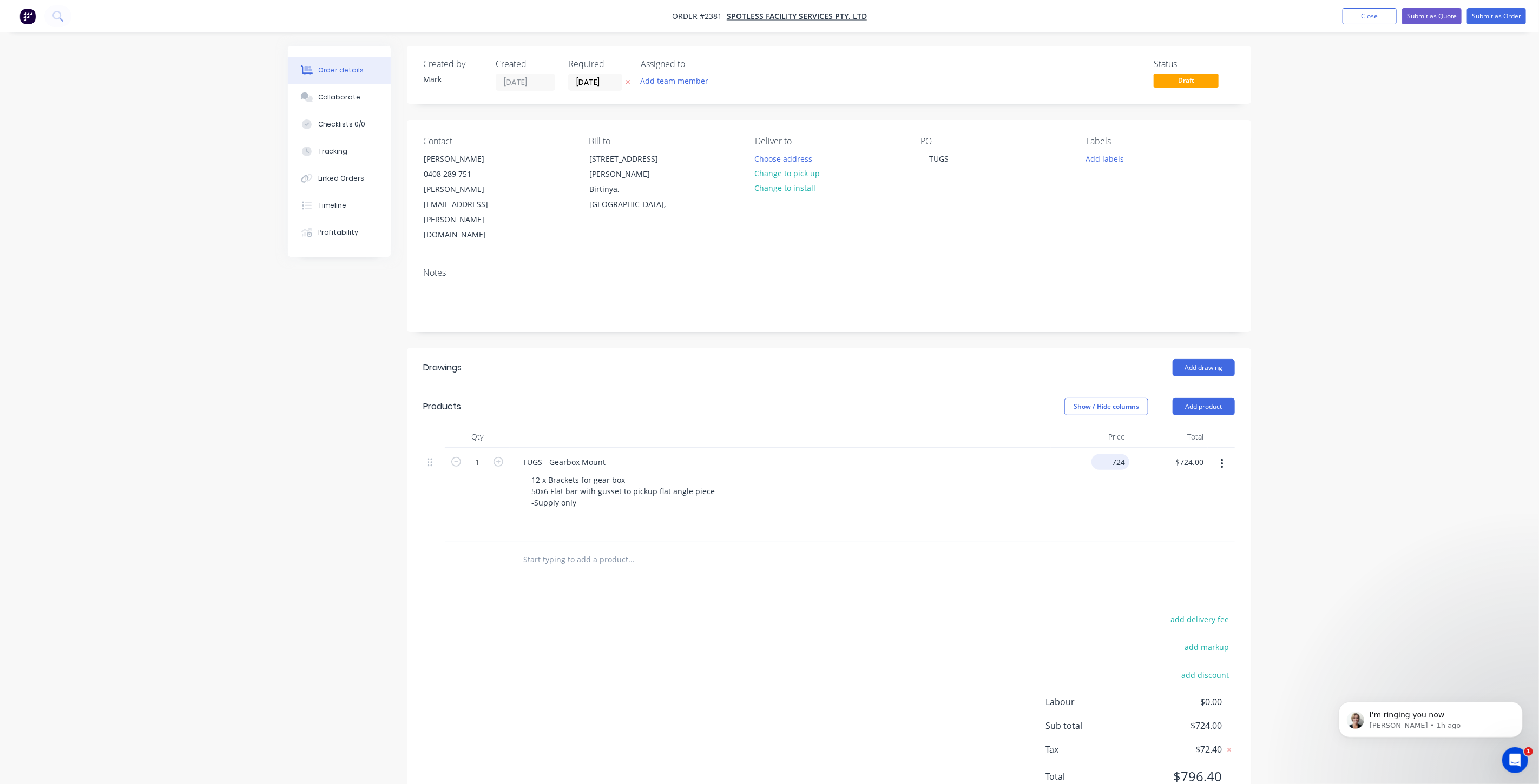
click at [1119, 454] on input "724" at bounding box center [1112, 462] width 33 height 16
type input "$764.00"
click at [1277, 395] on div "Order details Collaborate Checklists 0/0 Tracking Linked Orders Timeline Profit…" at bounding box center [769, 415] width 1539 height 830
click at [1364, 321] on div "Order details Collaborate Checklists 0/0 Tracking Linked Orders Timeline Profit…" at bounding box center [769, 415] width 1539 height 830
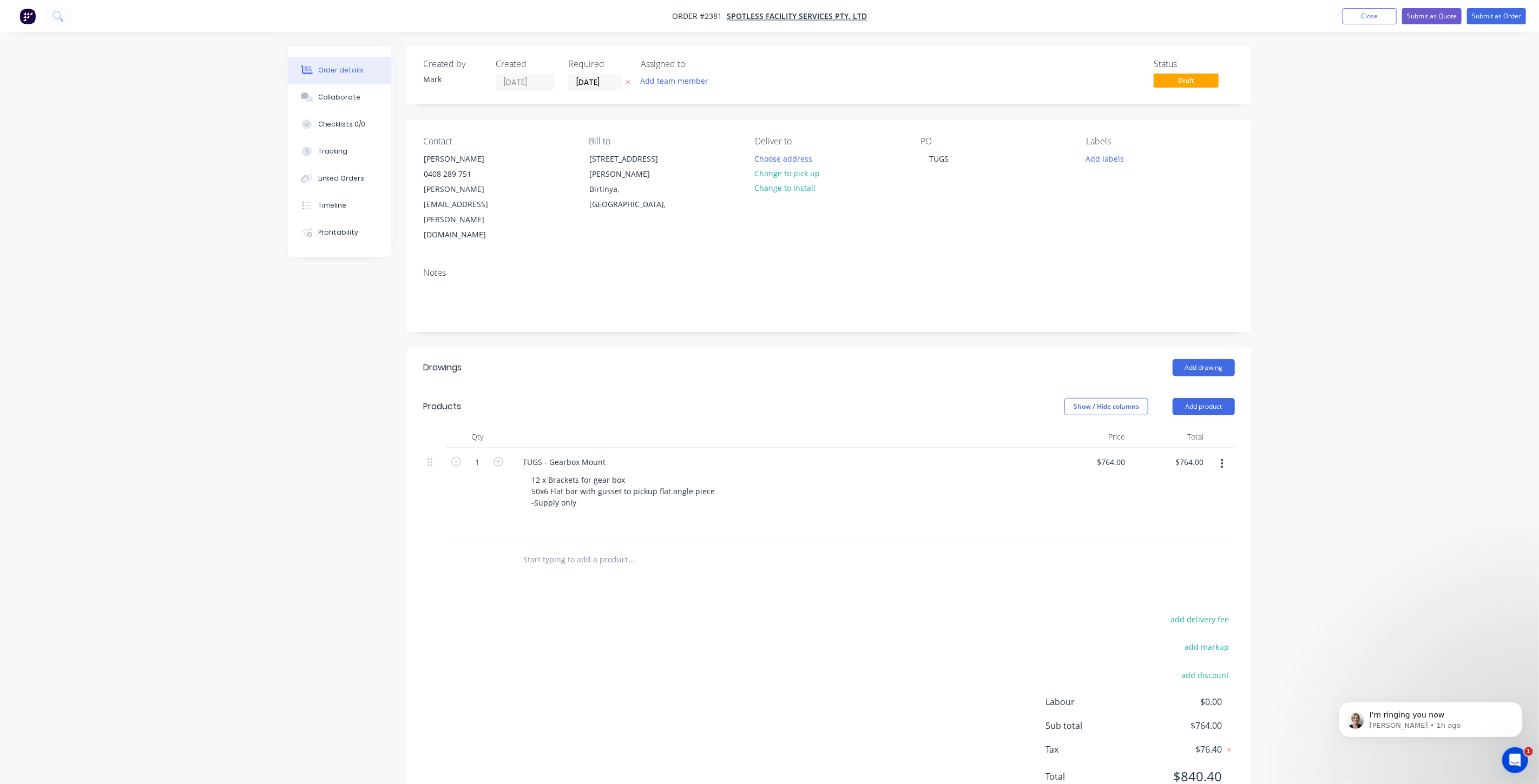
click at [1355, 319] on div "Order details Collaborate Checklists 0/0 Tracking Linked Orders Timeline Profit…" at bounding box center [769, 415] width 1539 height 830
click at [608, 473] on div "12 x Brackets for gear box 50x6 Flat bar with gusset to pickup flat angle piece…" at bounding box center [622, 503] width 200 height 61
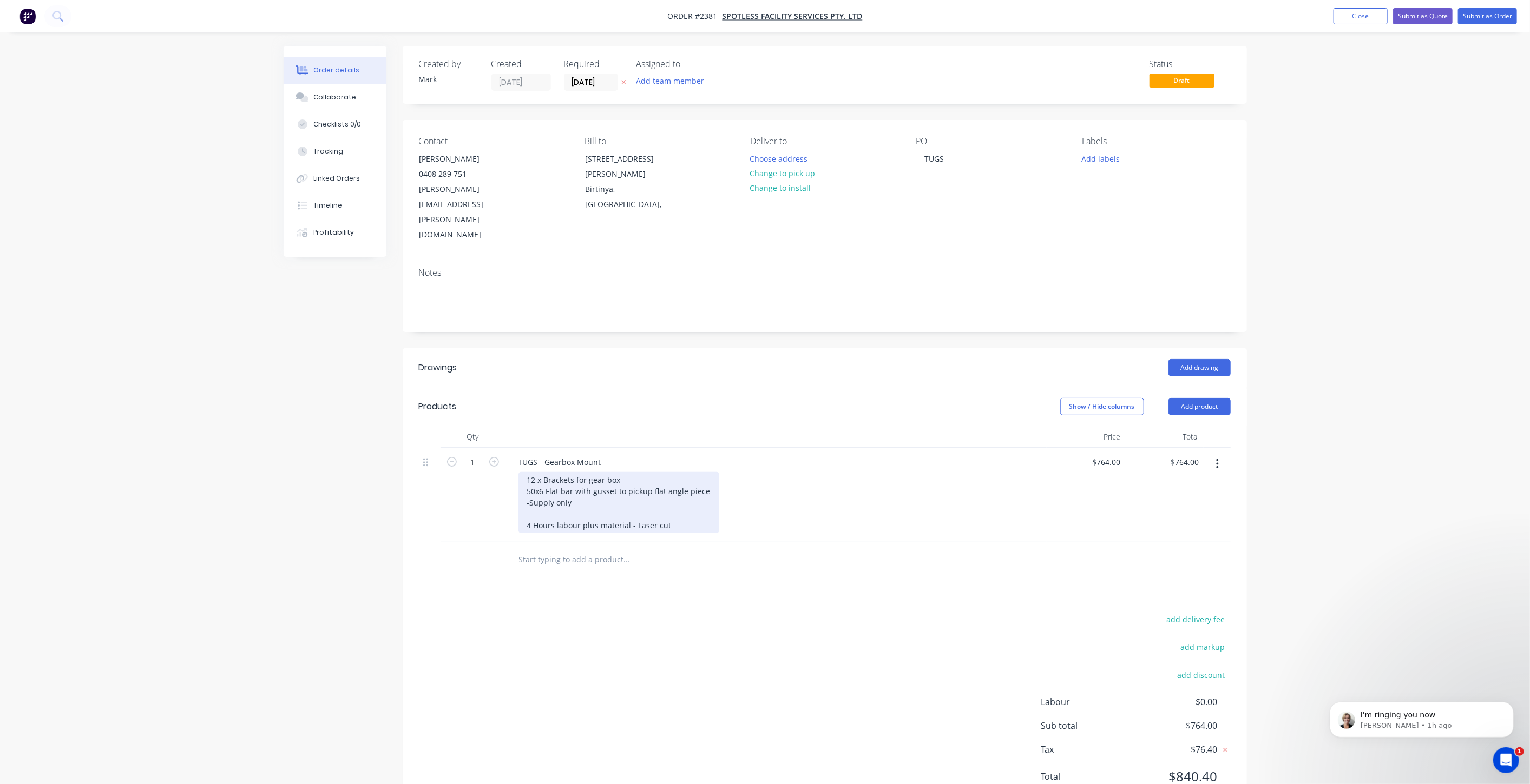
click at [623, 495] on div "12 x Brackets for gear box 50x6 Flat bar with gusset to pickup flat angle piece…" at bounding box center [618, 503] width 200 height 61
click at [523, 478] on div "12 x Brackets for gear box 50x6 Flat bar with gusset to pickup flat angle piece…" at bounding box center [618, 503] width 200 height 61
click at [697, 491] on div "12 x Brackets for gear box 50x6 Flat bar with gusset to pickup flat angle piece…" at bounding box center [618, 503] width 200 height 61
click at [697, 484] on div "12 x Brackets for gear box 50x6 Flat bar with gusset to pickup flat angle piece…" at bounding box center [618, 503] width 200 height 61
drag, startPoint x: 1005, startPoint y: 490, endPoint x: 1392, endPoint y: 503, distance: 387.2
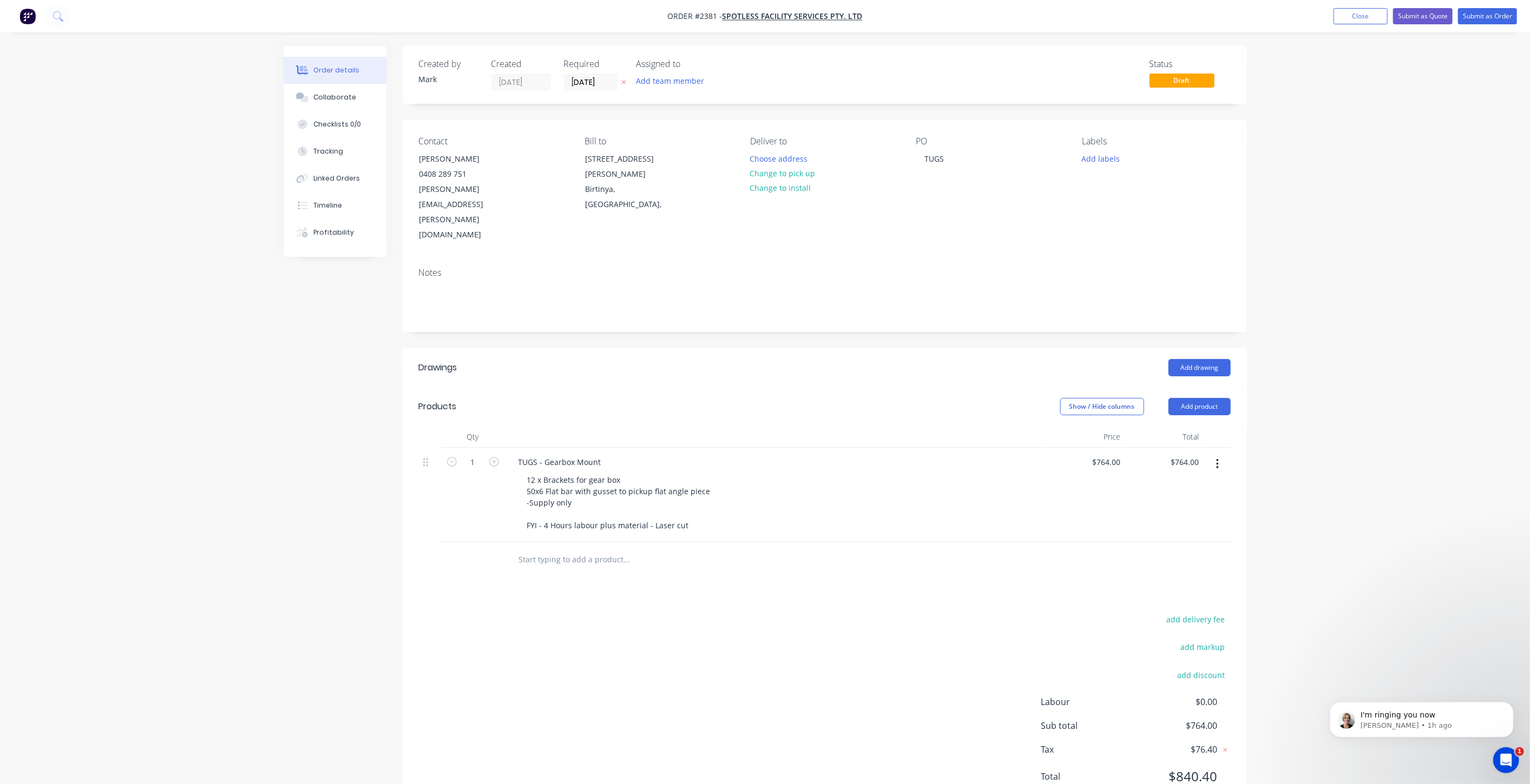
click at [1007, 490] on div "TUGS - Gearbox Mount 12 x Brackets for gear box 50x6 Flat bar with gusset to pi…" at bounding box center [775, 494] width 541 height 95
click at [1402, 500] on div "Order details Collaborate Checklists 0/0 Tracking Linked Orders Timeline Profit…" at bounding box center [769, 415] width 1539 height 830
click at [1401, 500] on div "Order details Collaborate Checklists 0/0 Tracking Linked Orders Timeline Profit…" at bounding box center [769, 415] width 1539 height 830
click at [1438, 14] on button "Submit as Quote" at bounding box center [1432, 16] width 60 height 16
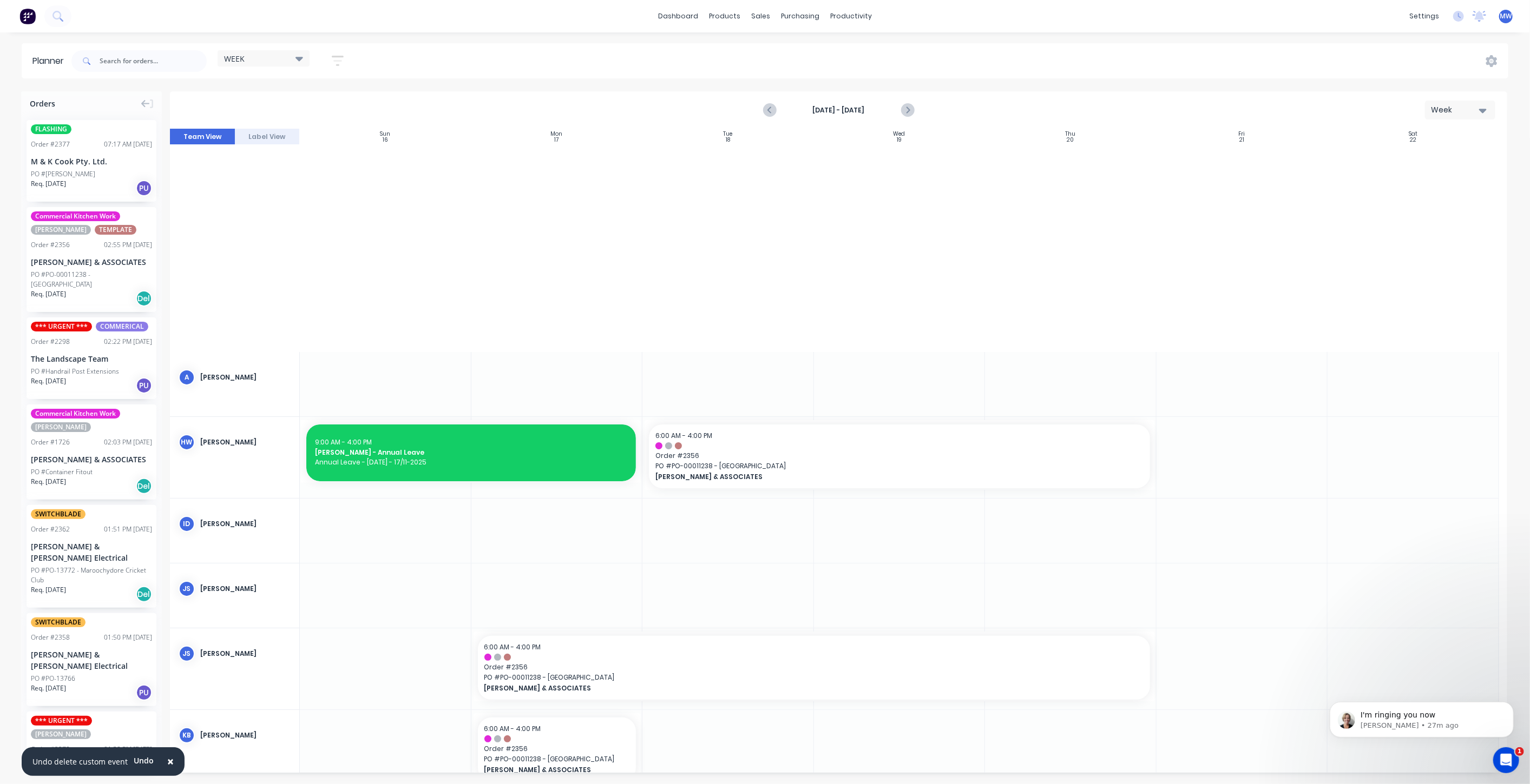
scroll to position [588, 0]
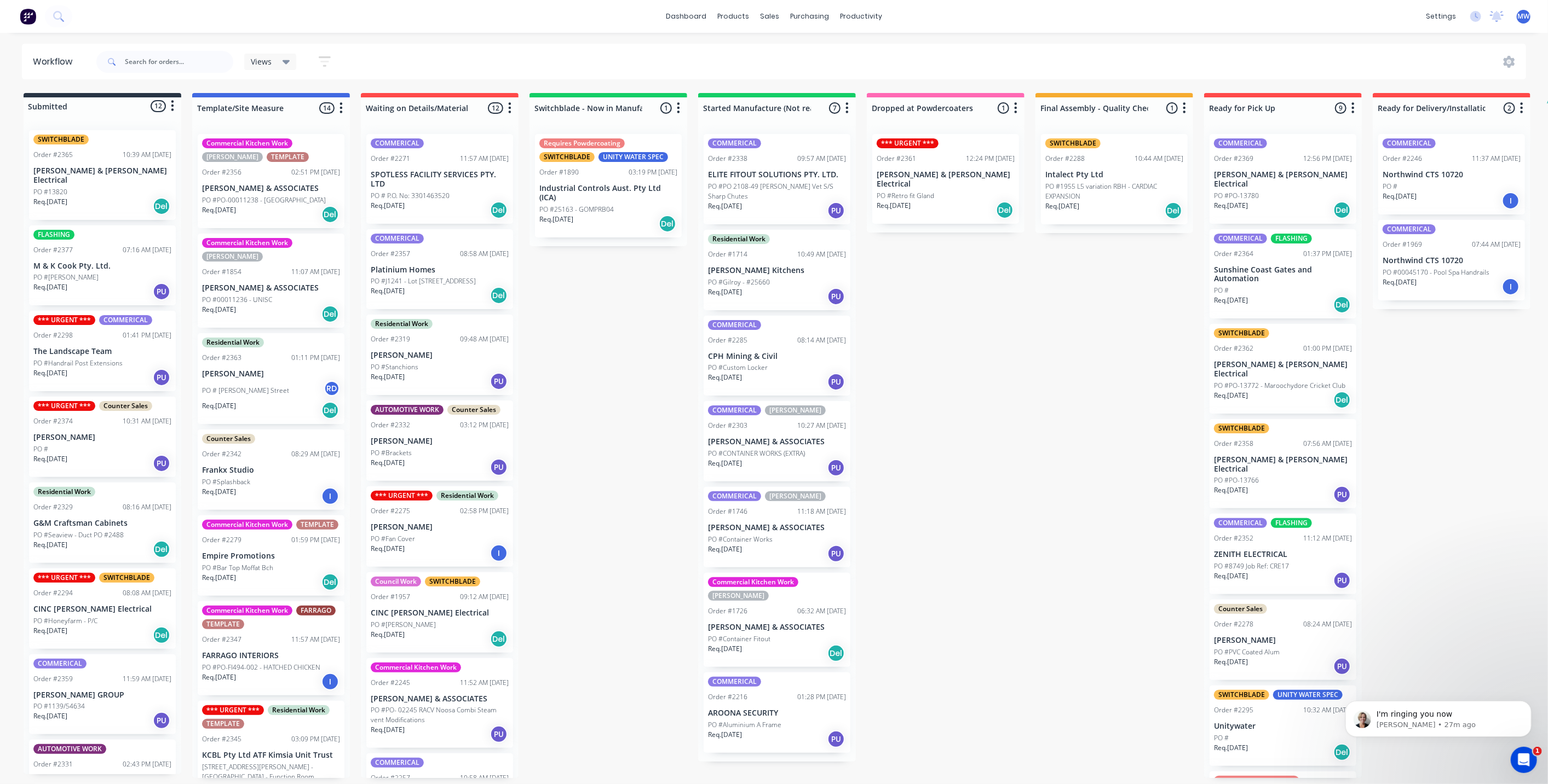
scroll to position [64, 0]
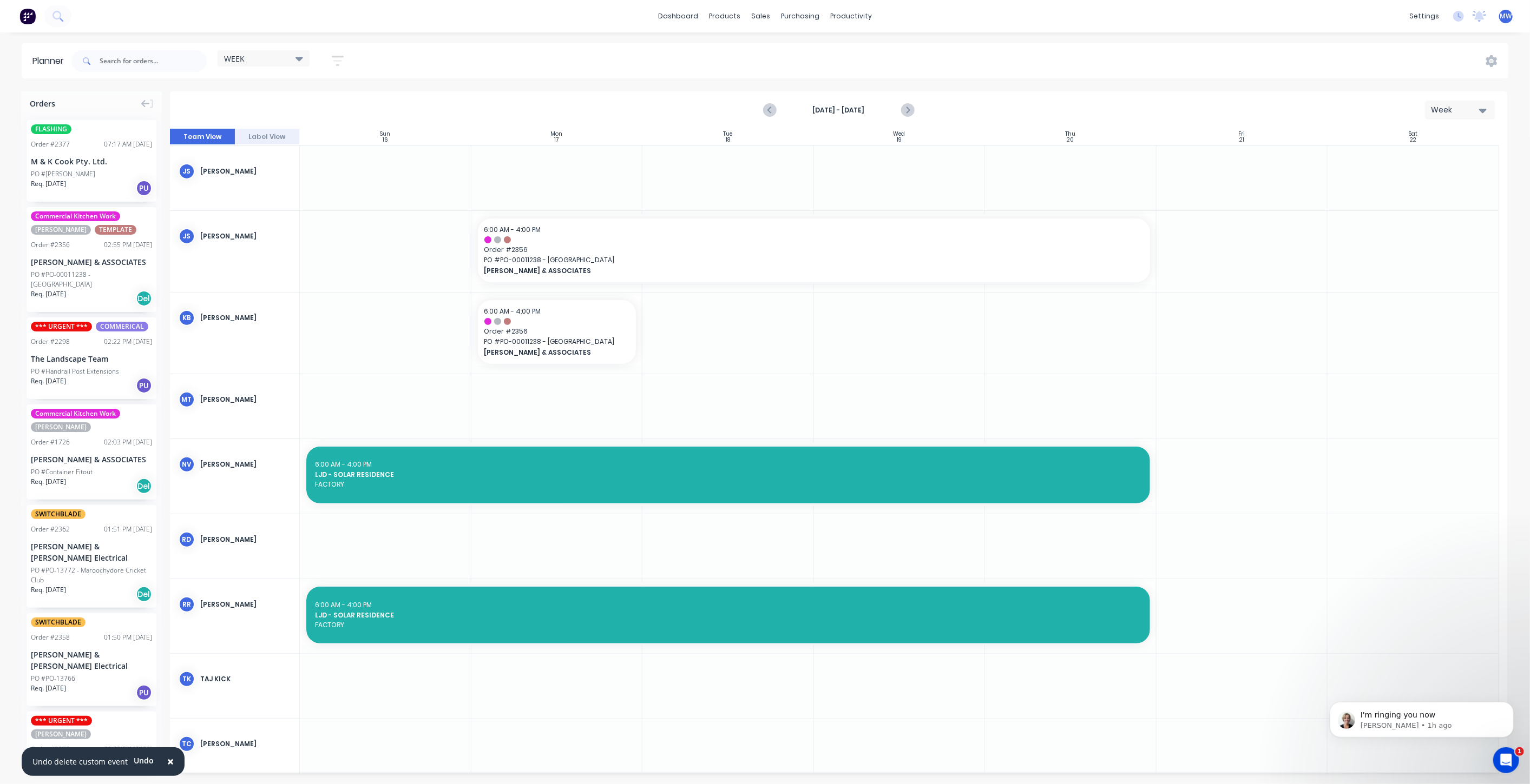
scroll to position [146, 0]
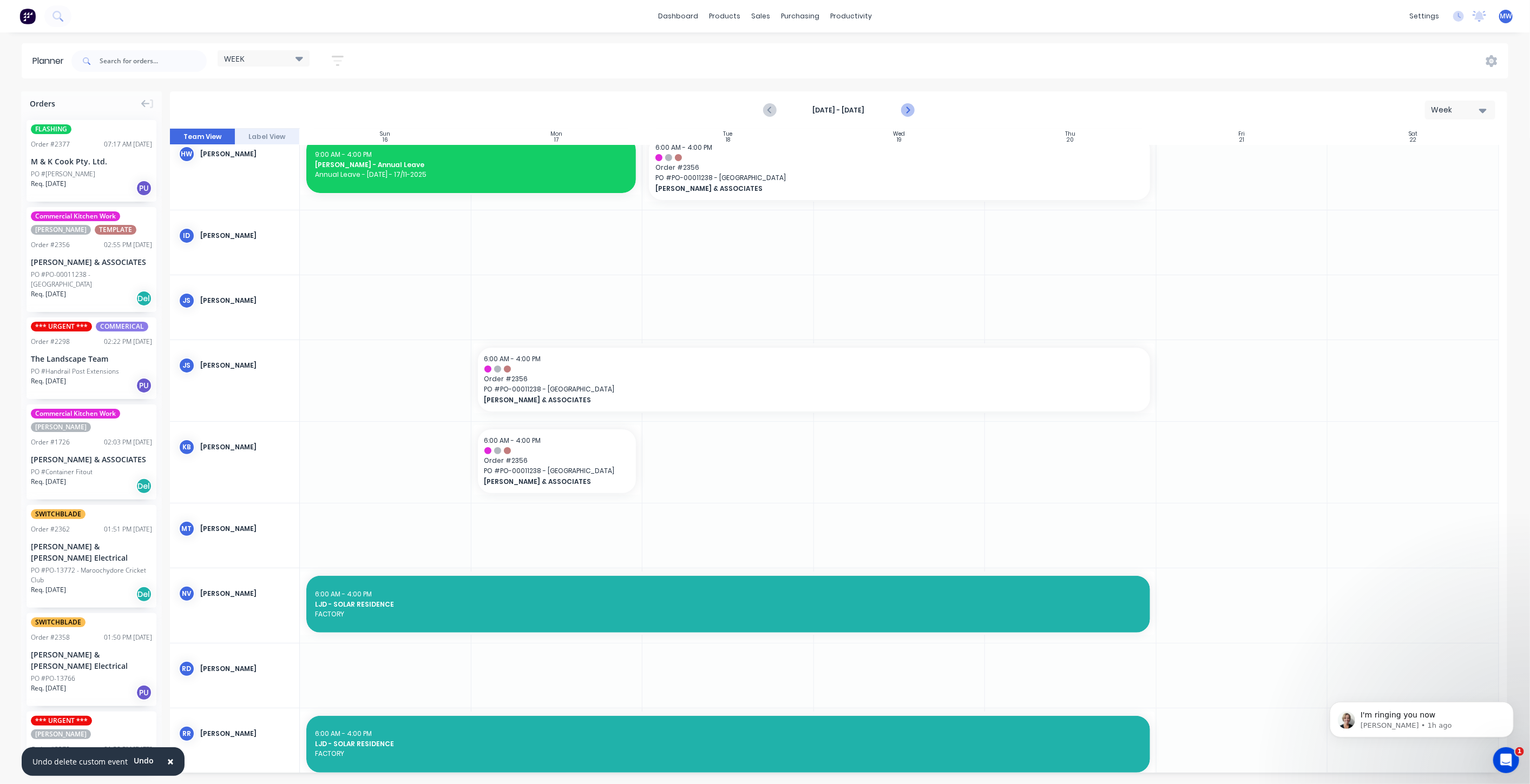
click at [906, 106] on icon "Next page" at bounding box center [907, 110] width 13 height 13
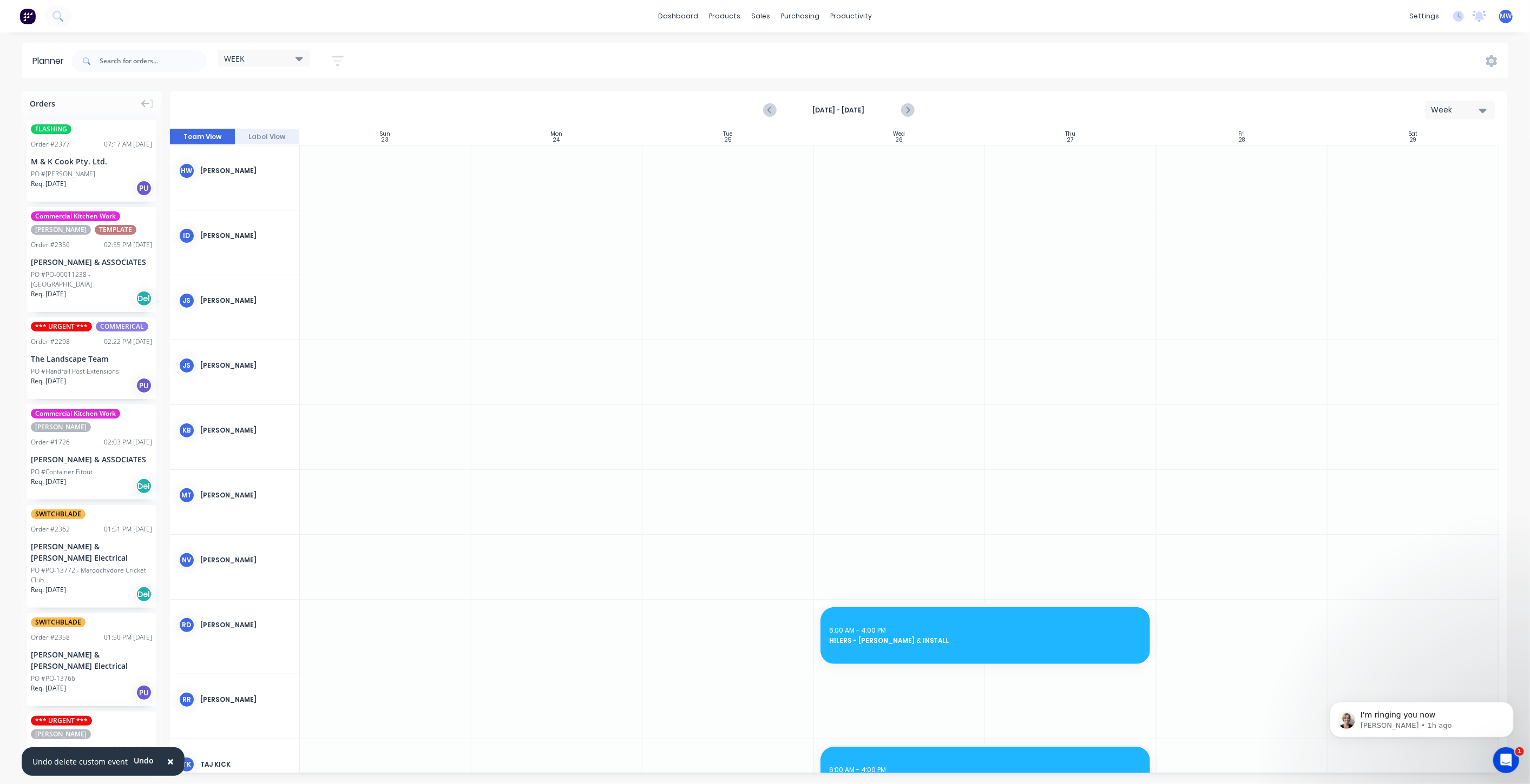
scroll to position [249, 0]
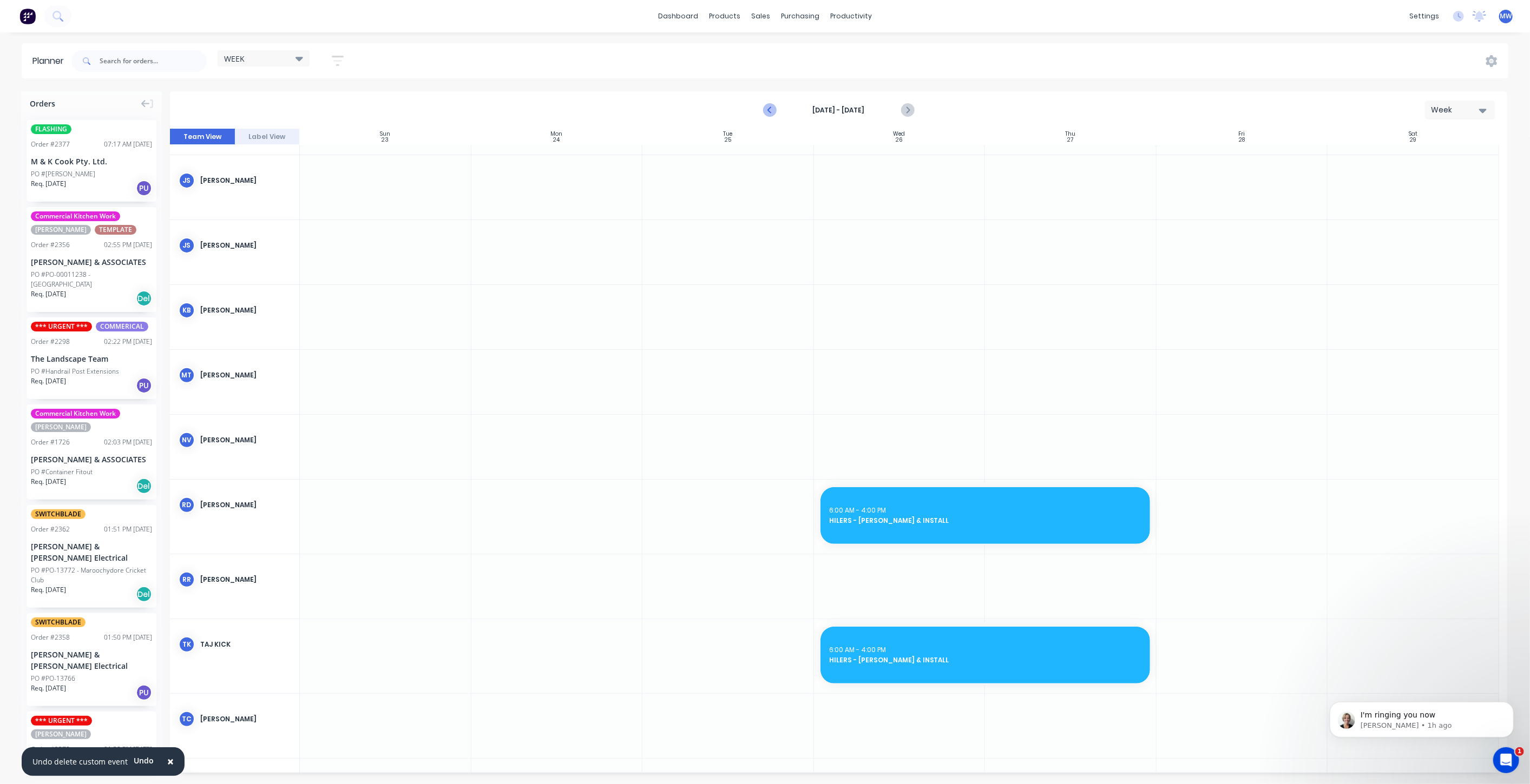
click at [772, 107] on icon "Previous page" at bounding box center [770, 110] width 13 height 13
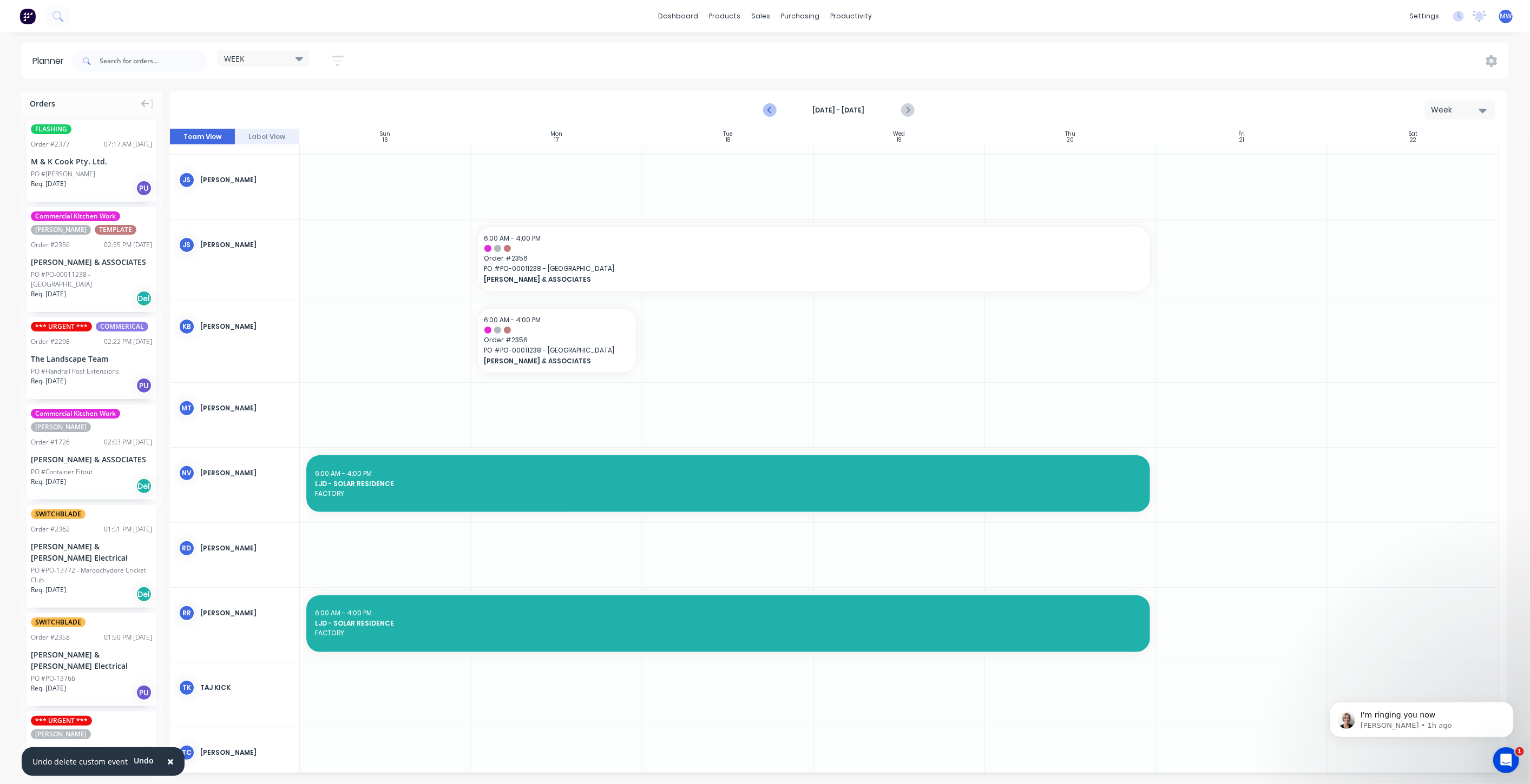
click at [772, 109] on icon "Previous page" at bounding box center [770, 110] width 13 height 13
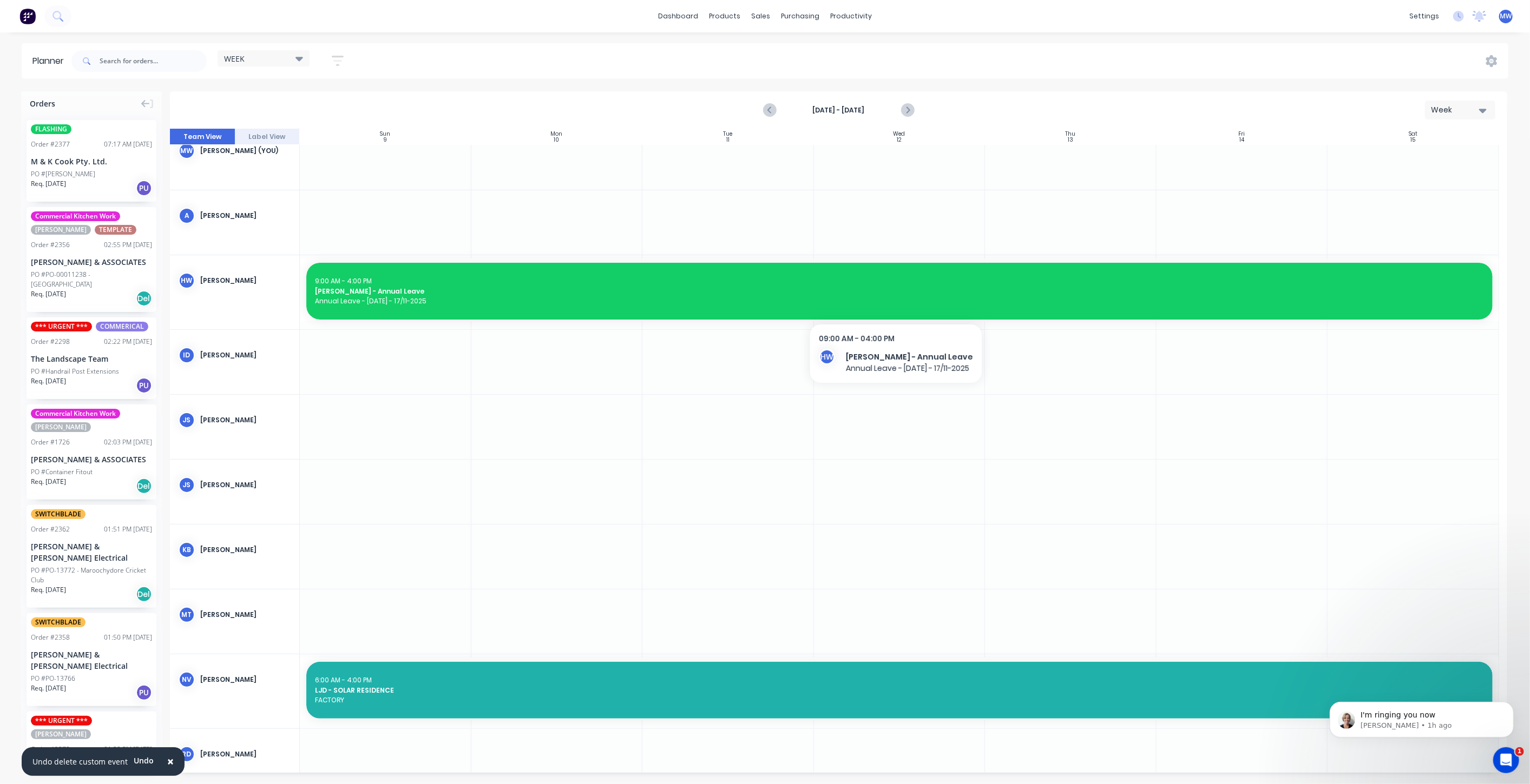
scroll to position [0, 0]
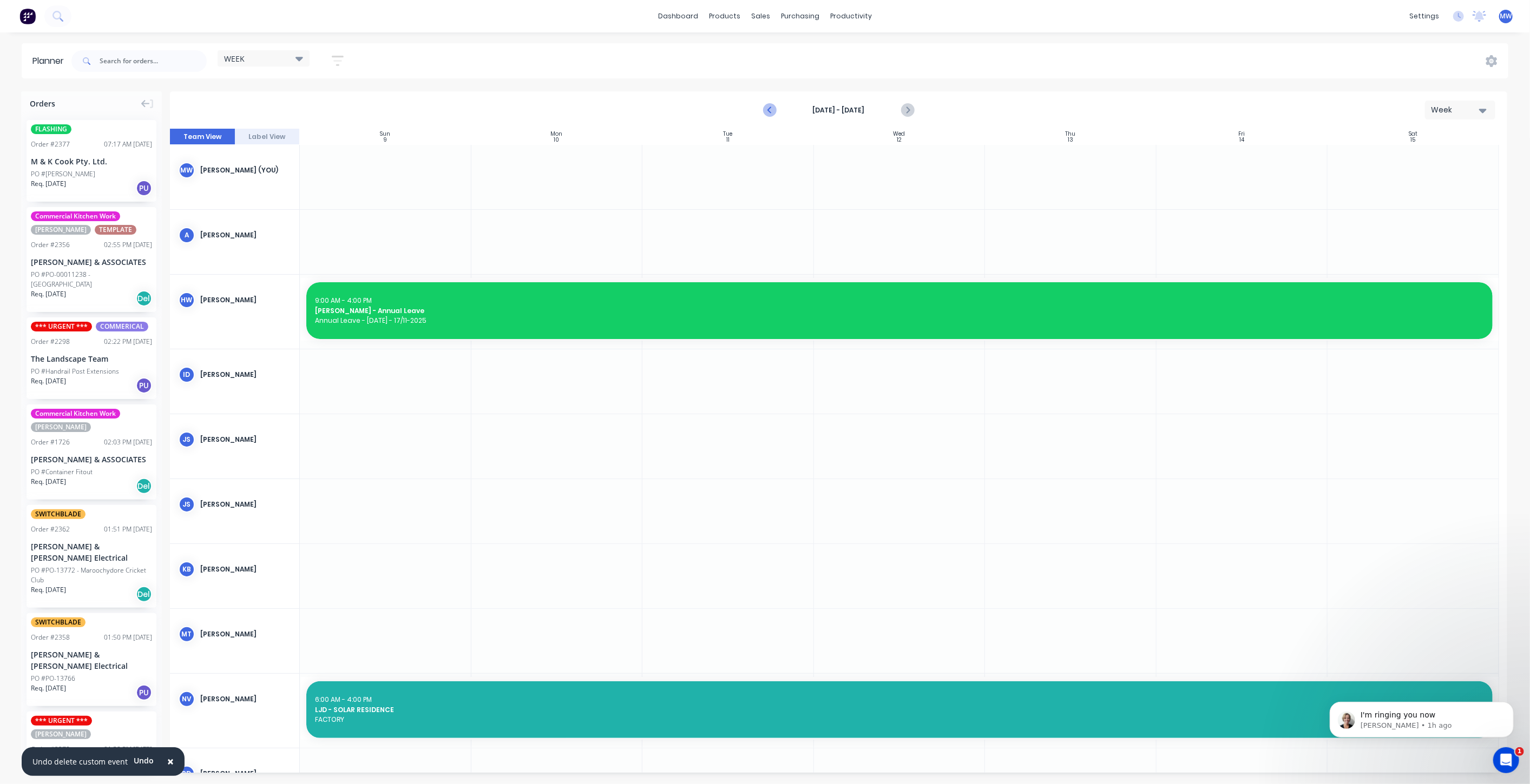
click at [765, 111] on icon "Previous page" at bounding box center [770, 110] width 13 height 13
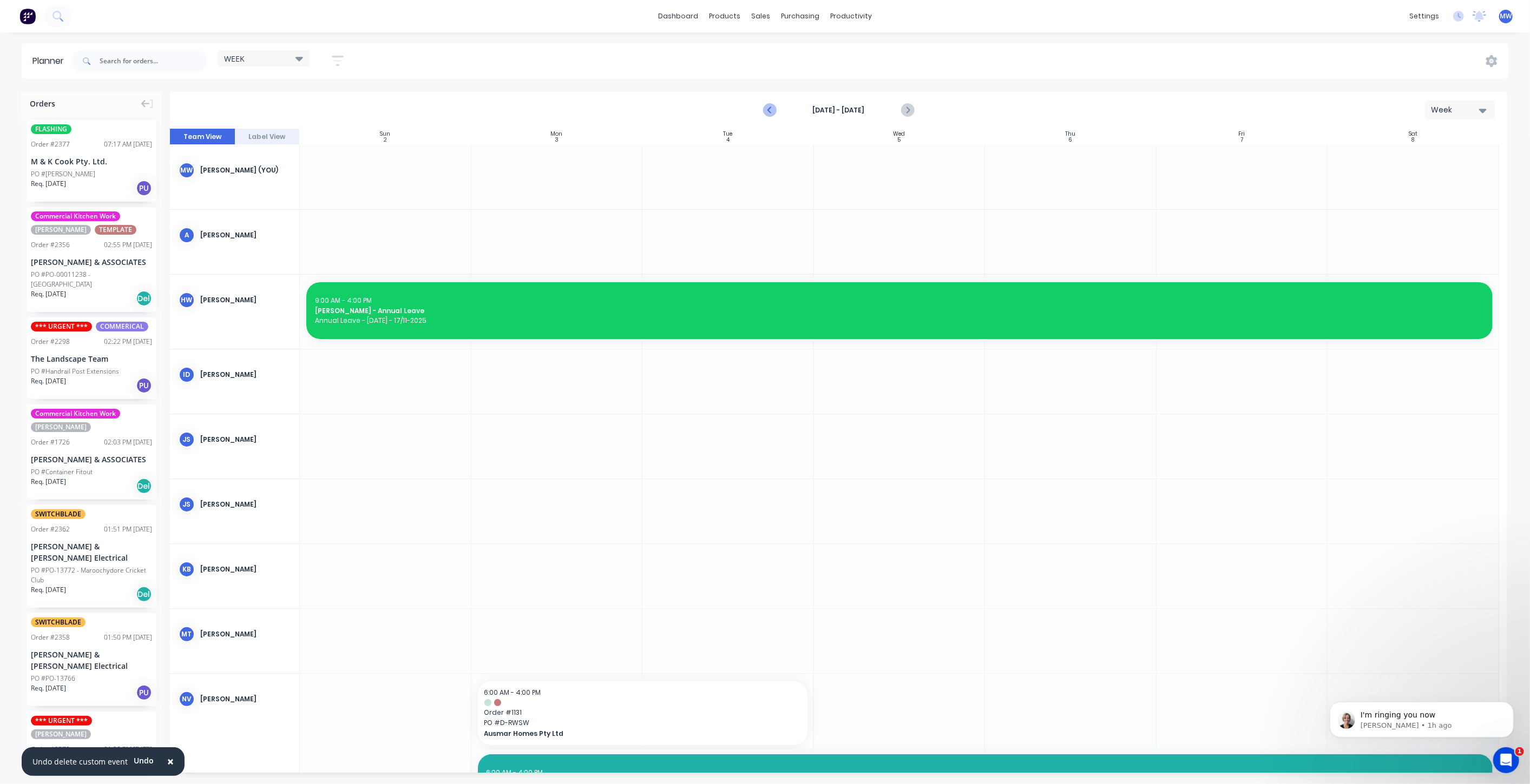
click at [765, 111] on icon "Previous page" at bounding box center [770, 110] width 13 height 13
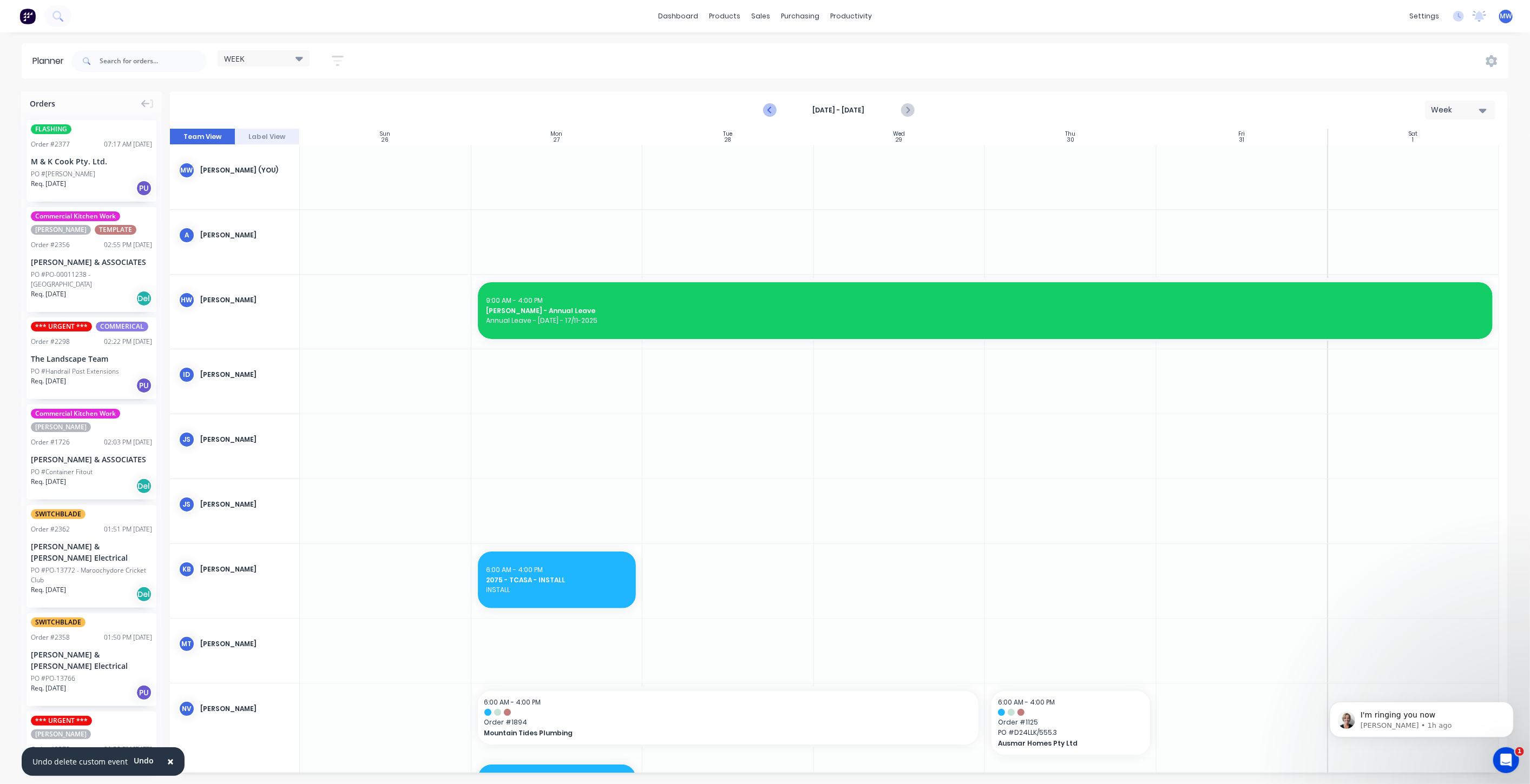
click at [768, 110] on icon "Previous page" at bounding box center [770, 110] width 13 height 13
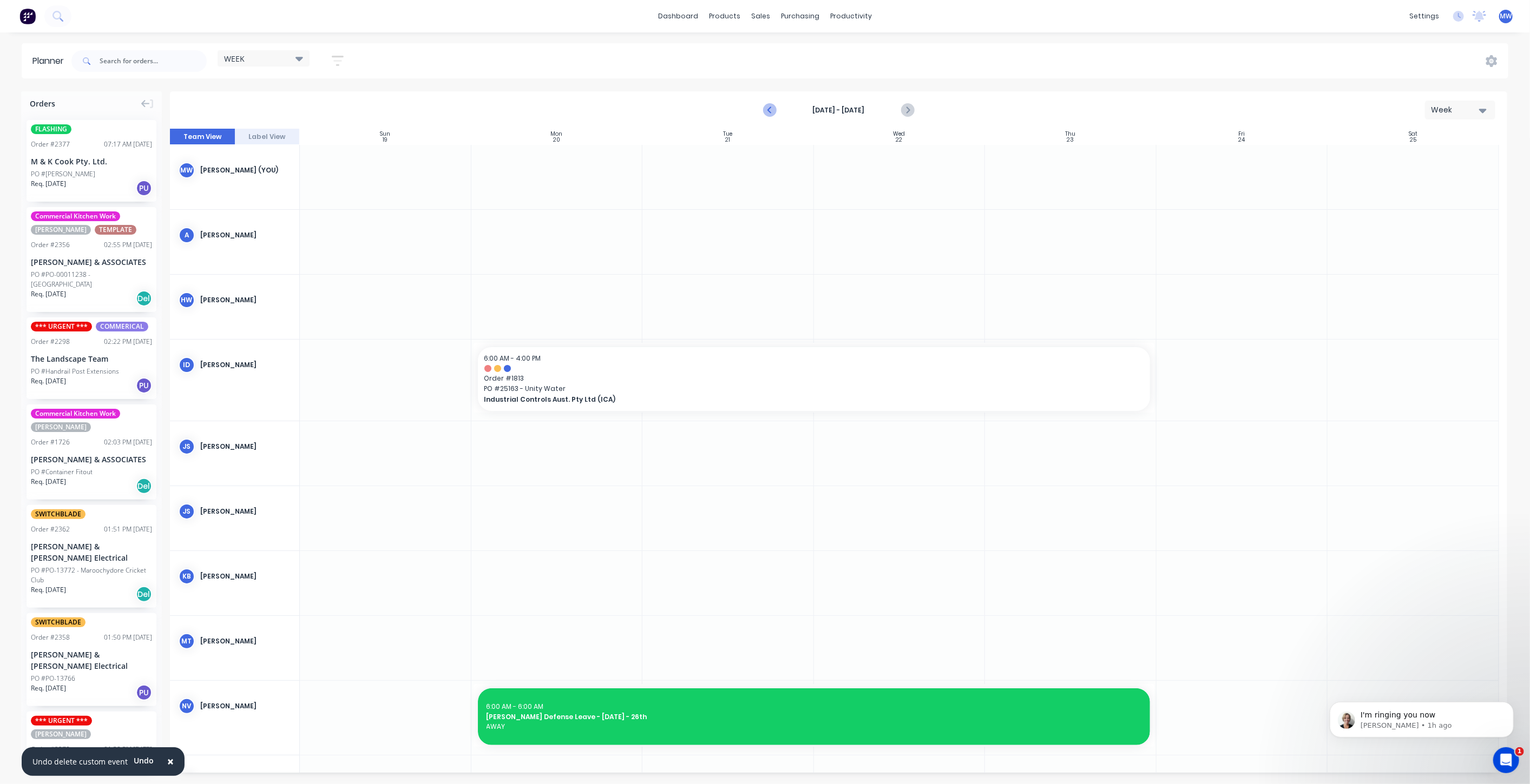
click at [768, 110] on icon "Previous page" at bounding box center [770, 110] width 5 height 8
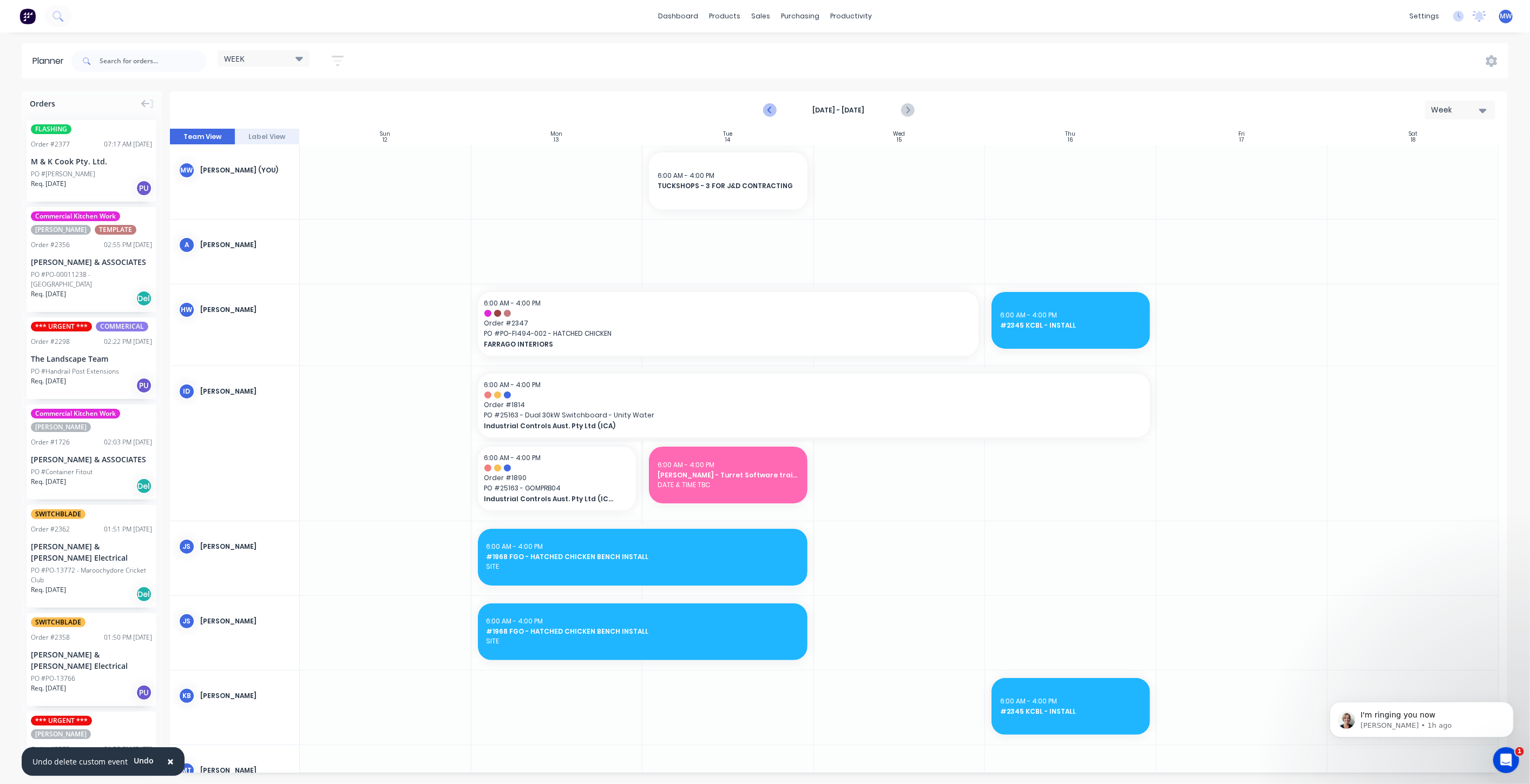
click at [768, 110] on icon "Previous page" at bounding box center [770, 110] width 5 height 8
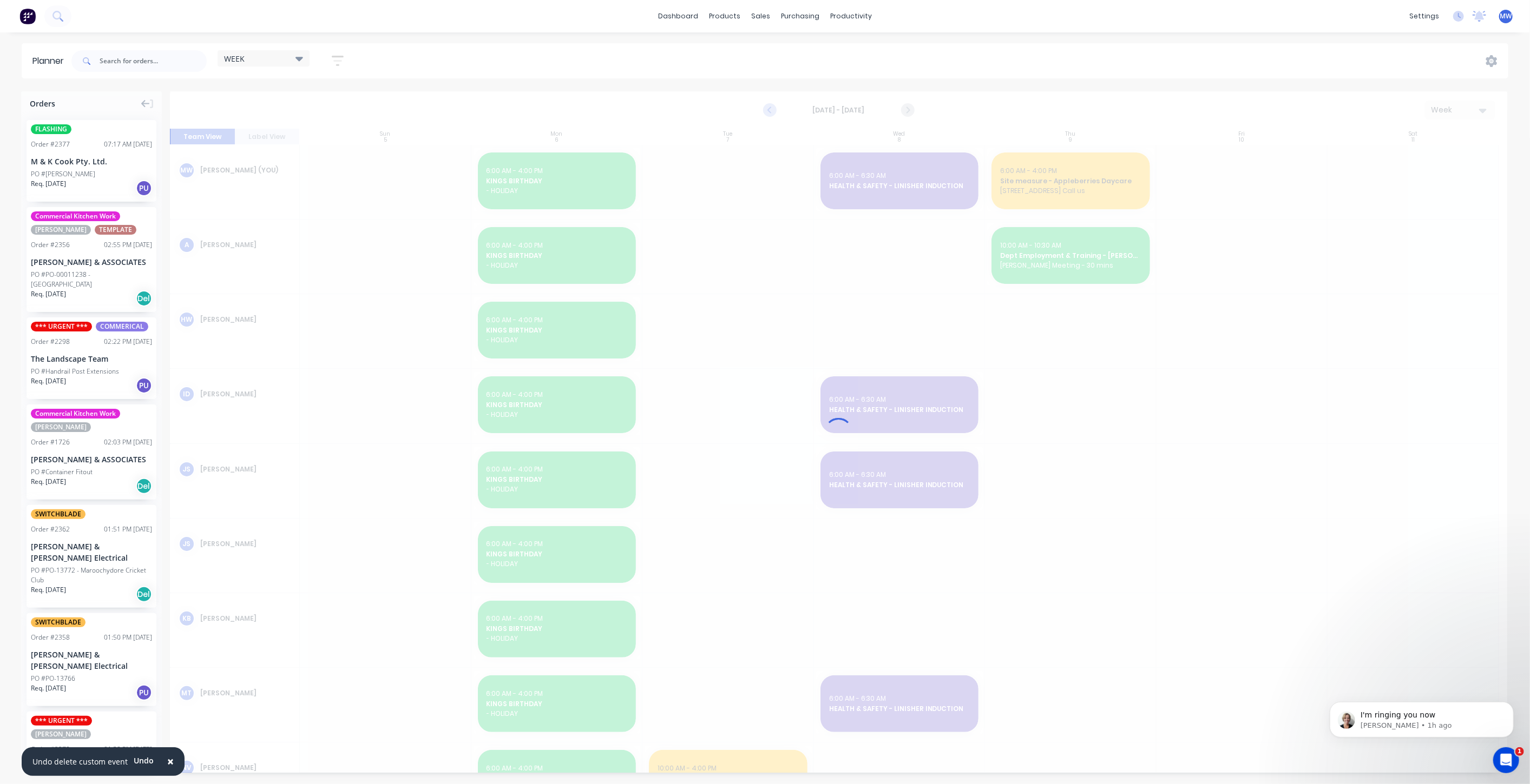
click at [768, 109] on div at bounding box center [839, 432] width 1337 height 682
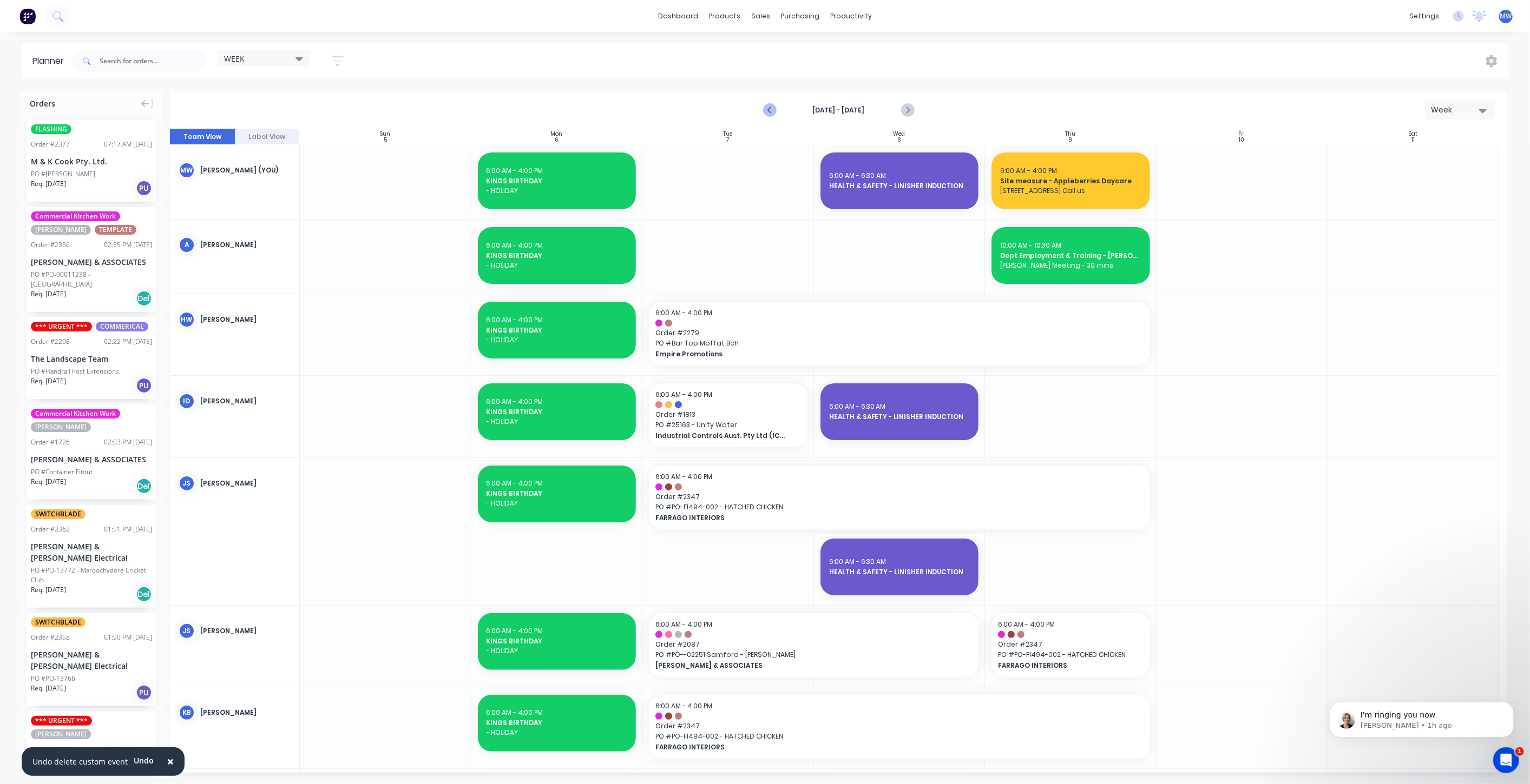
click at [768, 107] on icon "Previous page" at bounding box center [770, 110] width 13 height 13
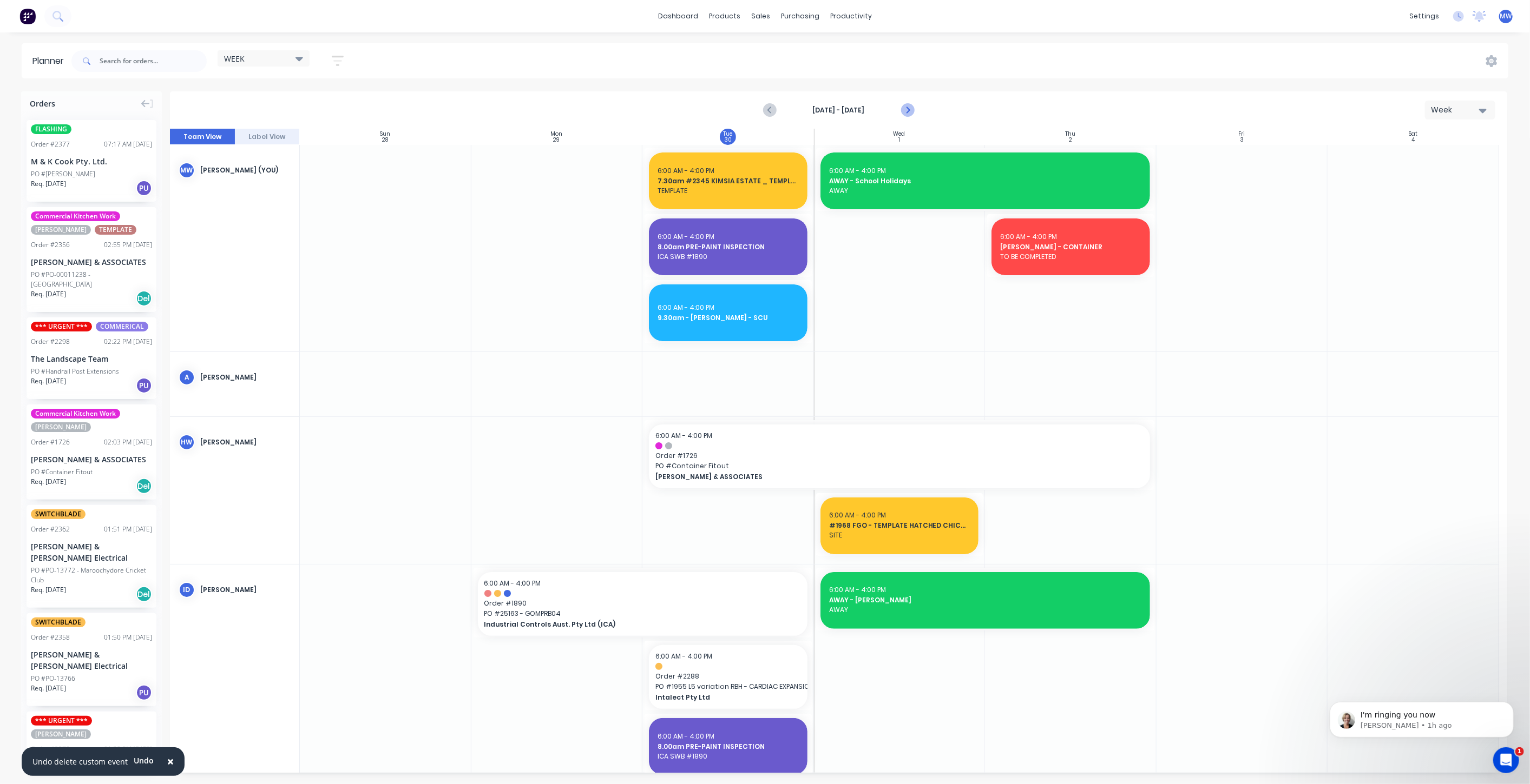
click at [908, 109] on icon "Next page" at bounding box center [907, 110] width 5 height 8
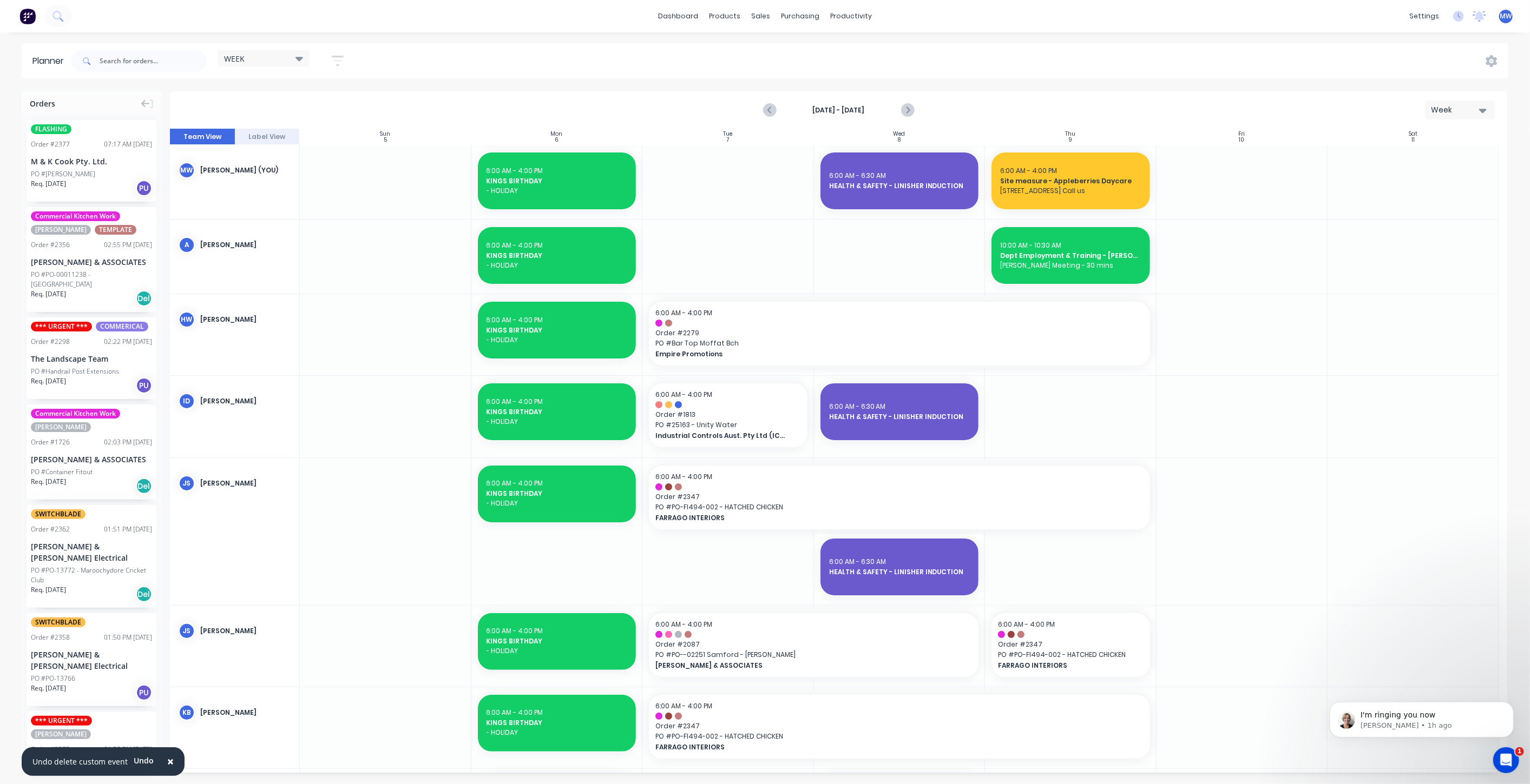
click at [739, 187] on div at bounding box center [728, 182] width 172 height 74
click at [740, 186] on div at bounding box center [728, 182] width 172 height 74
click at [749, 200] on div at bounding box center [728, 182] width 172 height 74
click at [749, 199] on div at bounding box center [728, 182] width 172 height 74
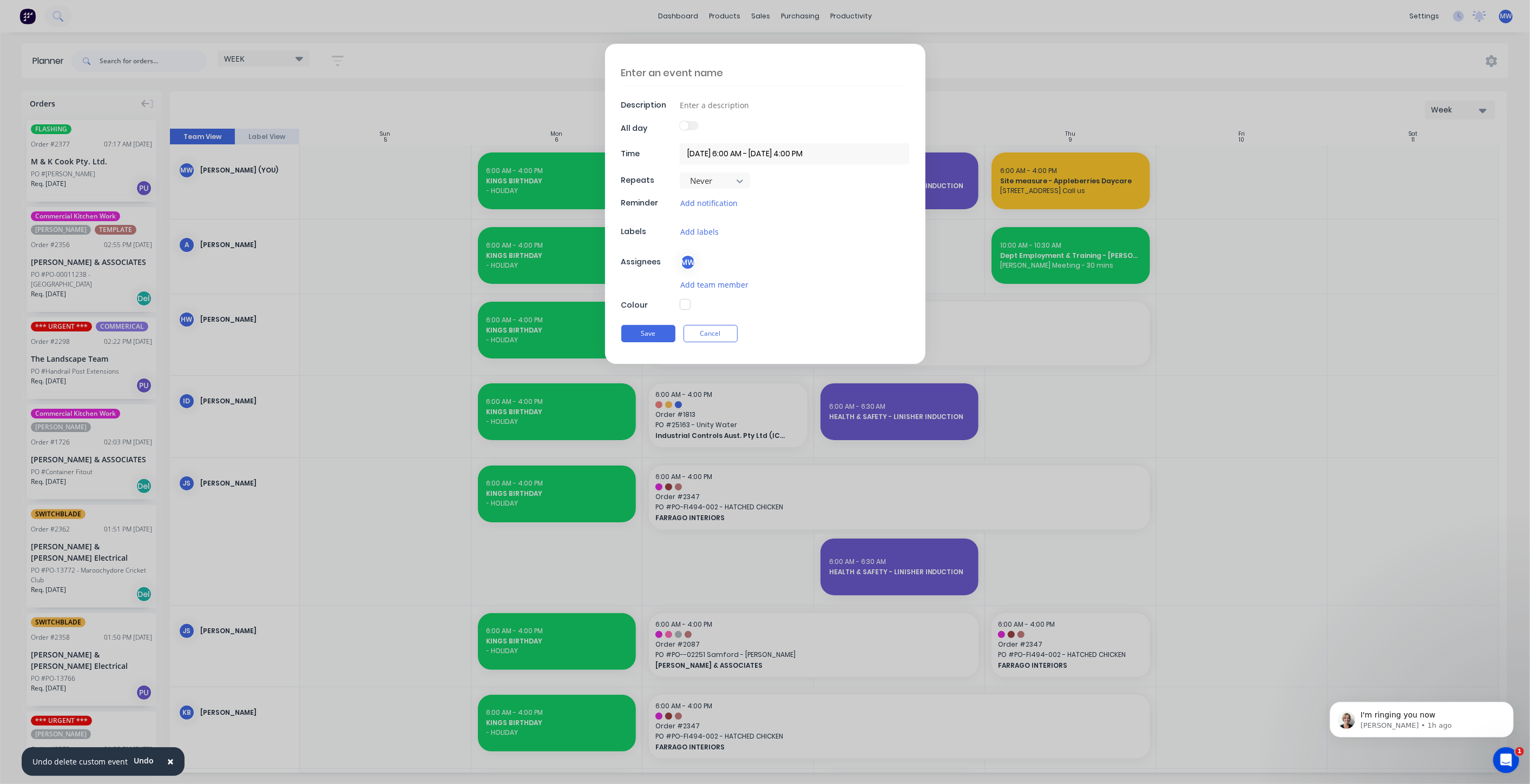
click at [717, 74] on textarea at bounding box center [765, 73] width 288 height 26
type textarea "x"
type textarea "D"
type textarea "x"
type textarea "DA"
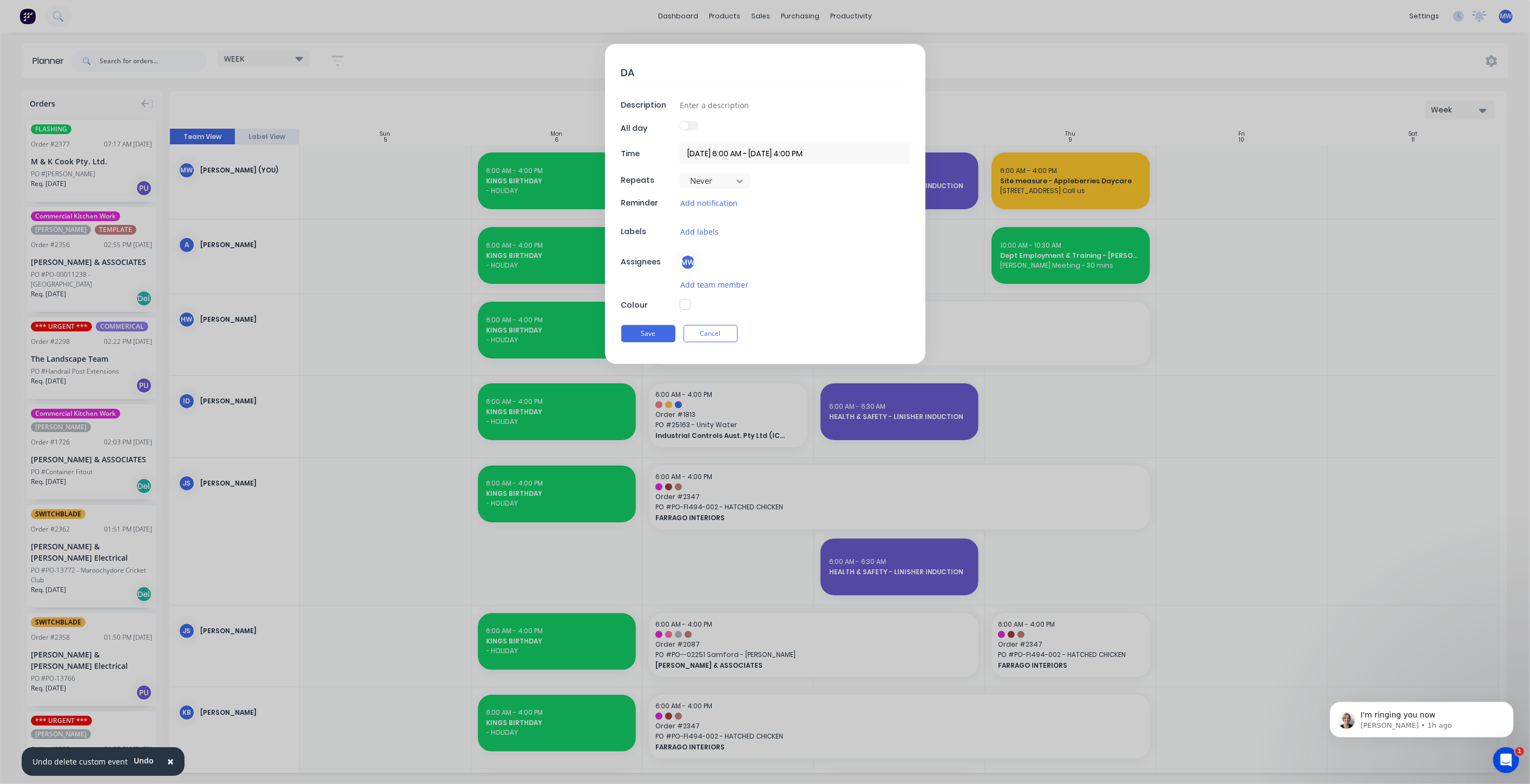
type textarea "x"
type textarea "DAN"
type textarea "x"
type textarea "DAN"
type textarea "x"
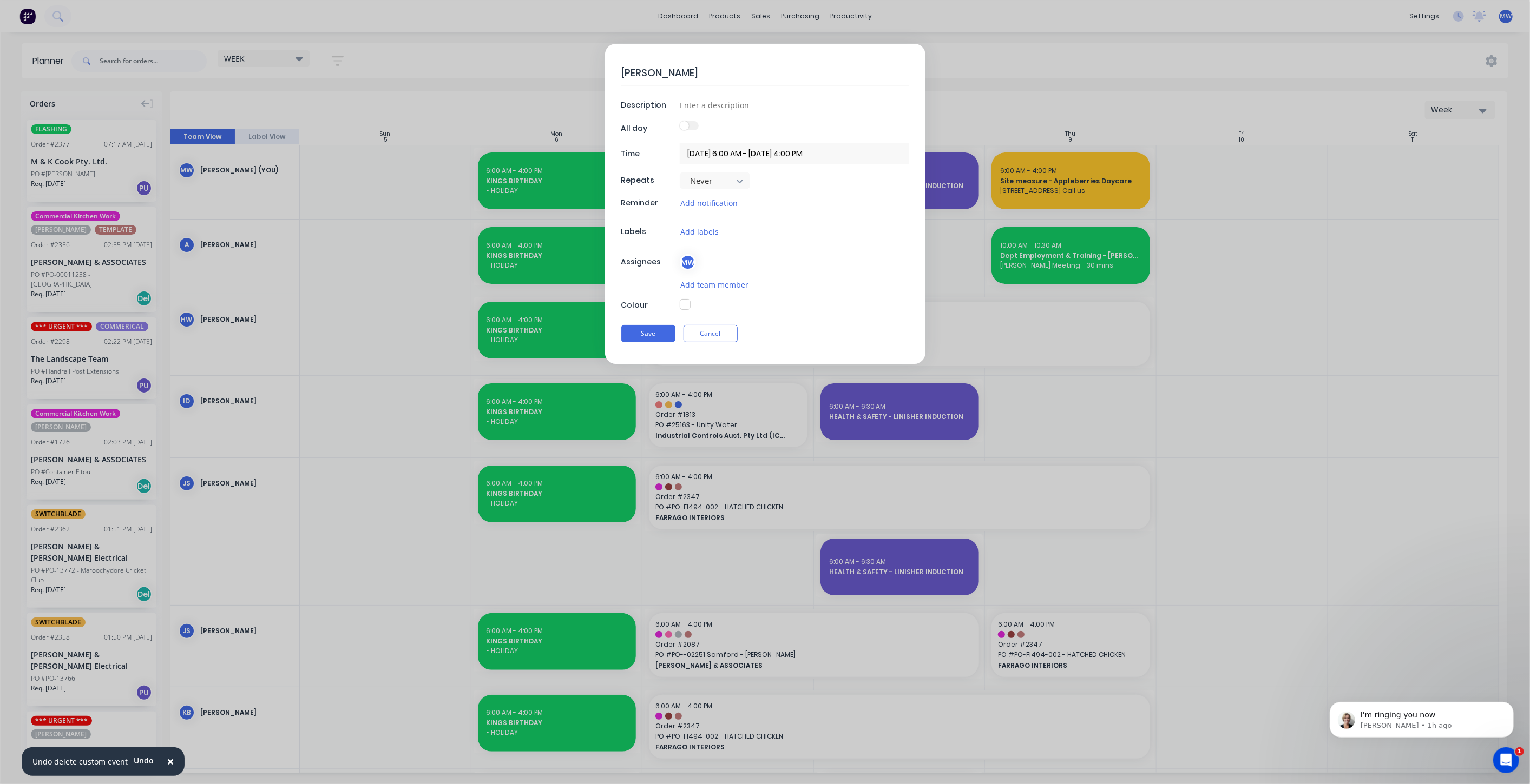
type textarea "DAN A"
type textarea "x"
type textarea "DAN AH"
type textarea "x"
type textarea "DAN AHR"
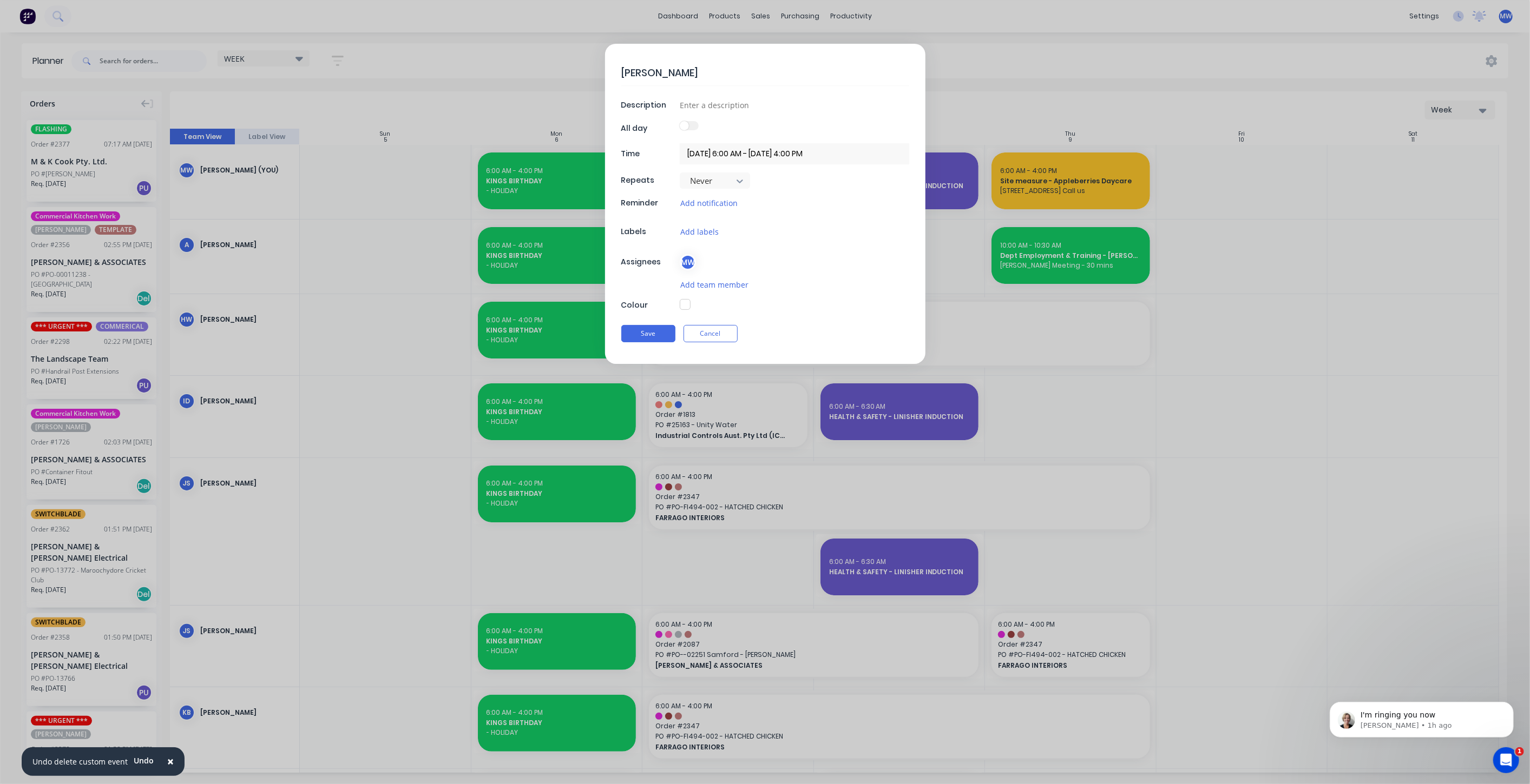
type textarea "x"
type textarea "DAN AHRE"
type textarea "x"
type textarea "DAN AHRE"
type textarea "x"
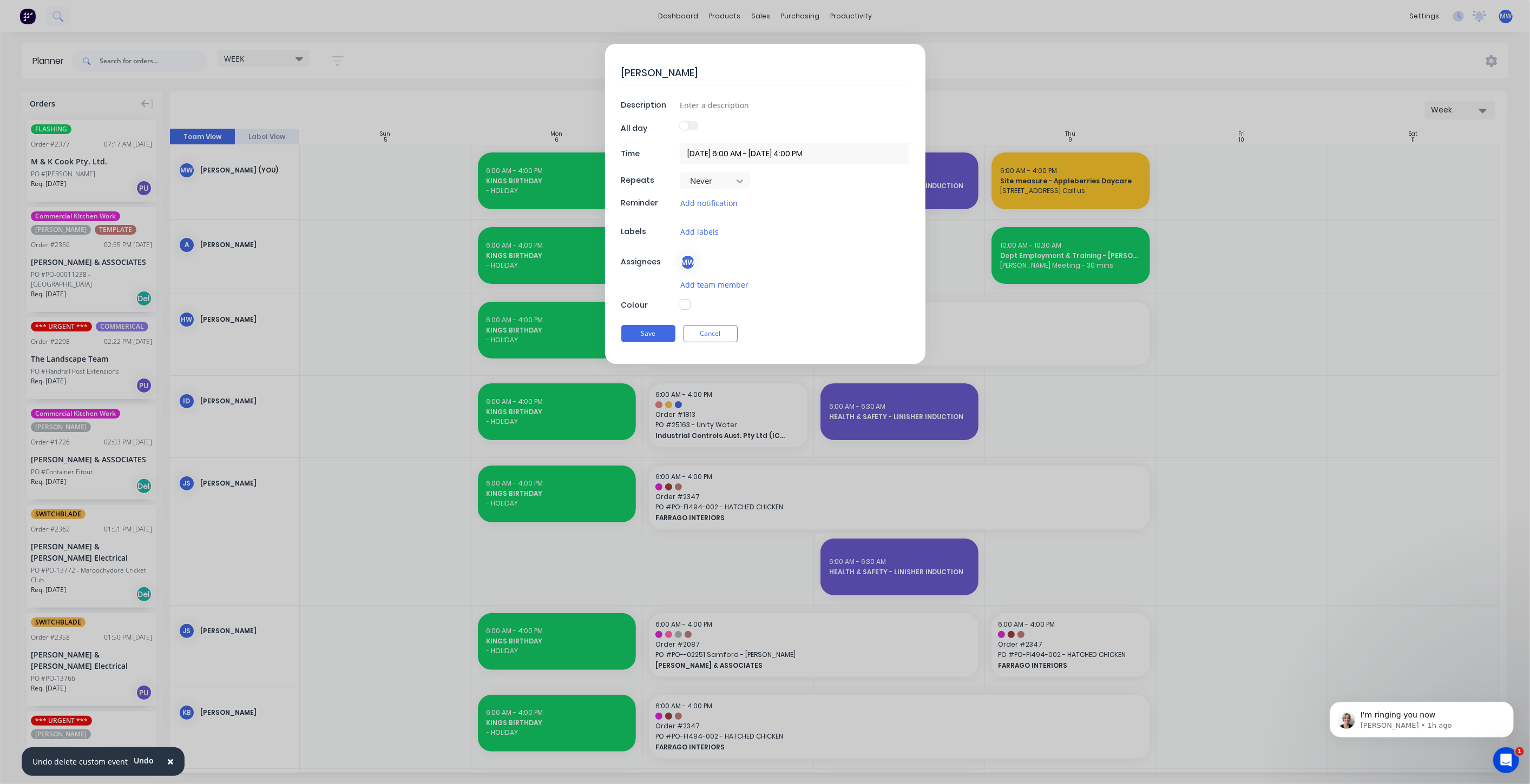
type textarea "DAN AHR"
type textarea "x"
type textarea "DAN AH"
type textarea "x"
type textarea "DAN A"
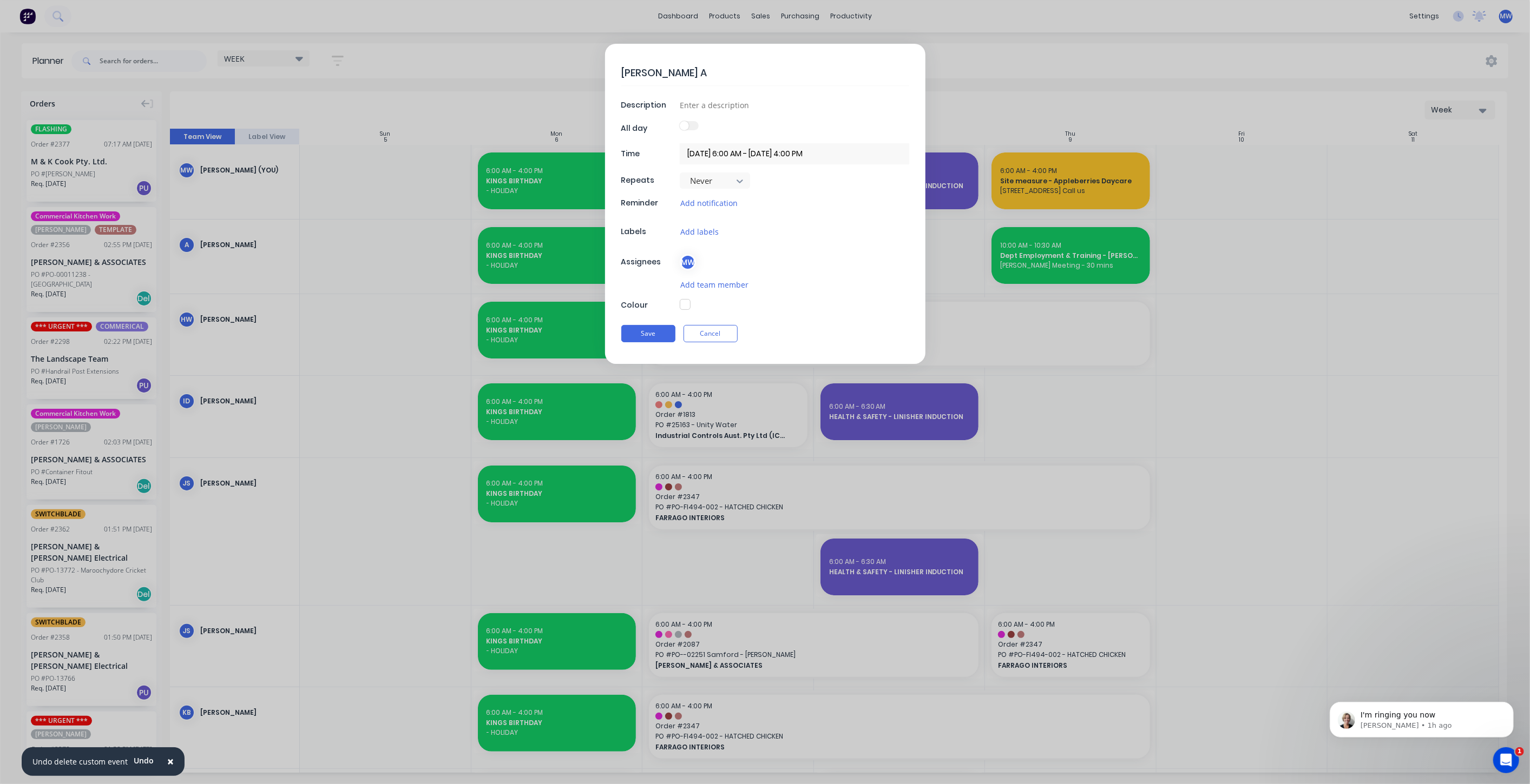
type textarea "x"
type textarea "DAN AH"
type textarea "x"
type textarea "DAN AHE"
type textarea "x"
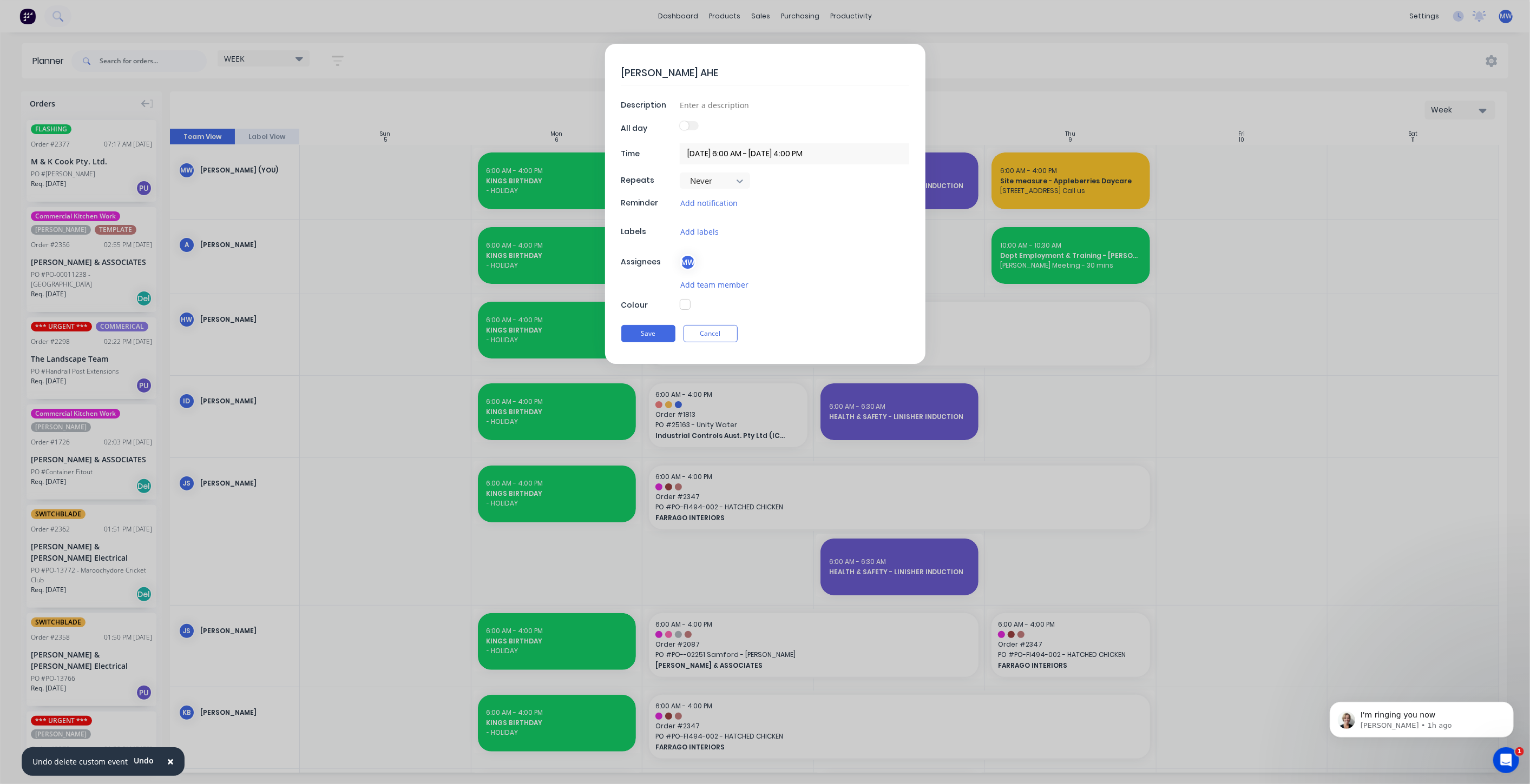
type textarea "DAN AHER"
type textarea "x"
type textarea "DAN AHERN"
type textarea "x"
type textarea "DAN AHERN"
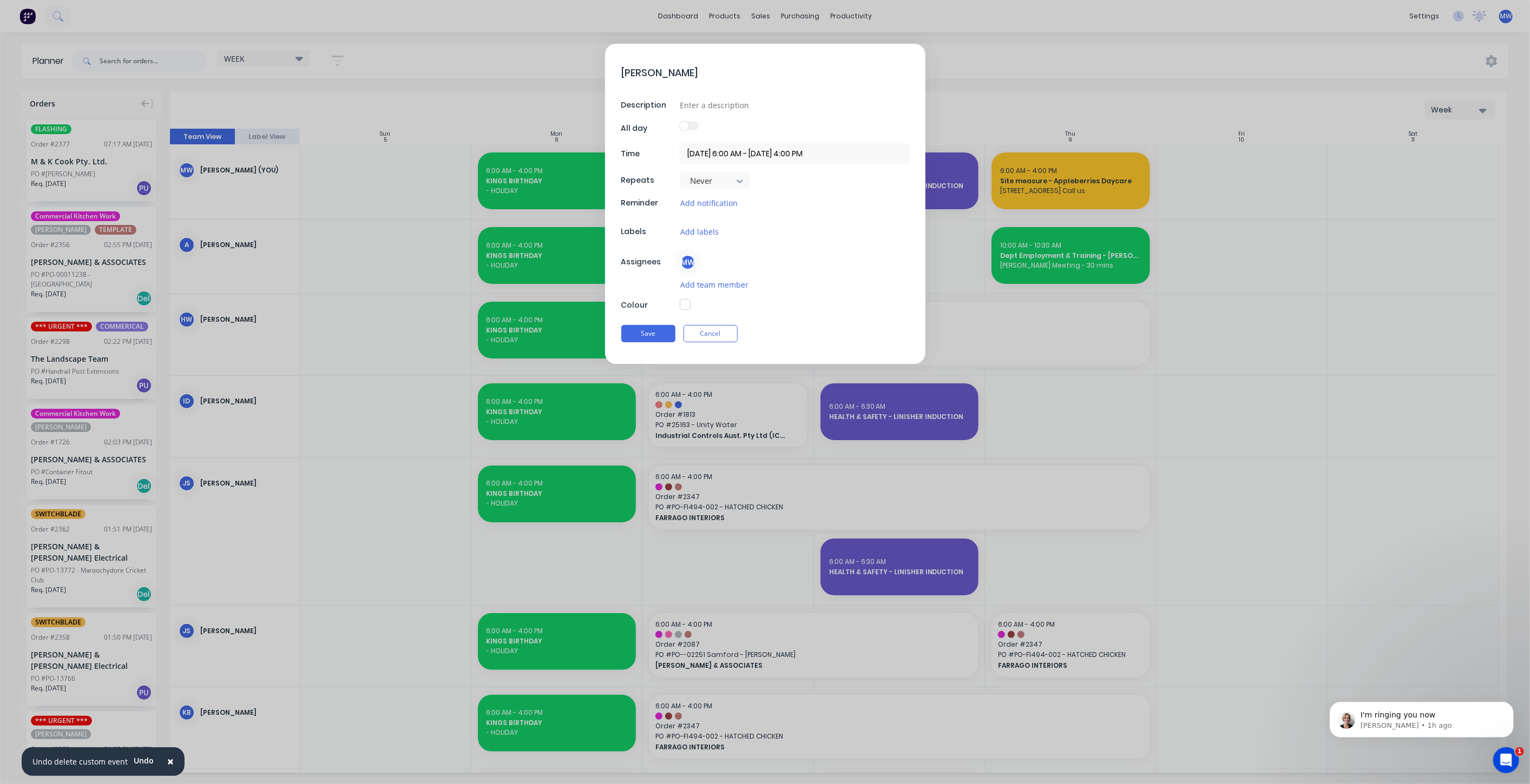
type textarea "x"
type textarea "DAN AHERN -"
type textarea "x"
type textarea "DAN AHERN -"
type textarea "x"
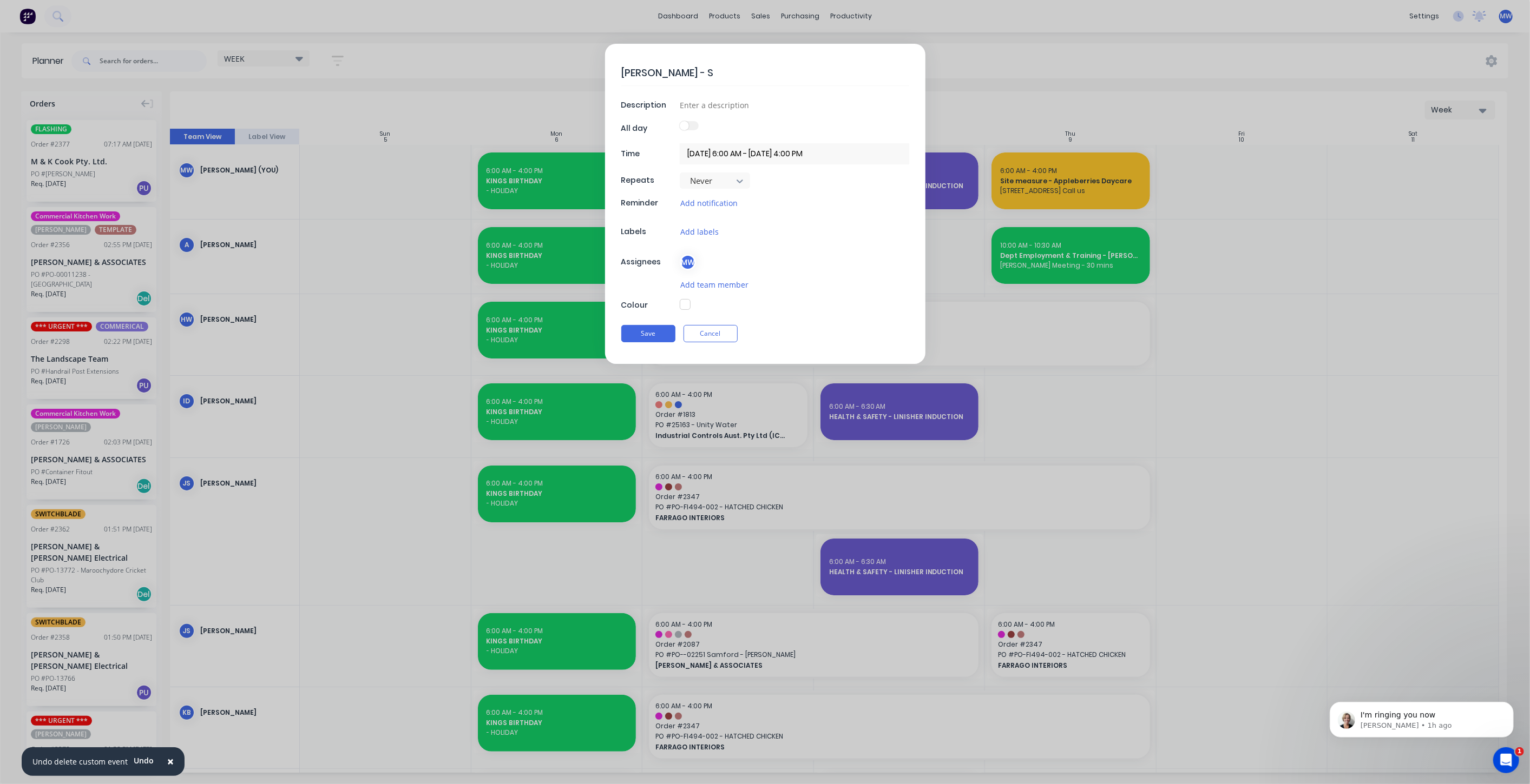
type textarea "DAN AHERN - SI"
type textarea "x"
type textarea "DAN AHERN - SIT"
type textarea "x"
type textarea "DAN AHERN - SITE"
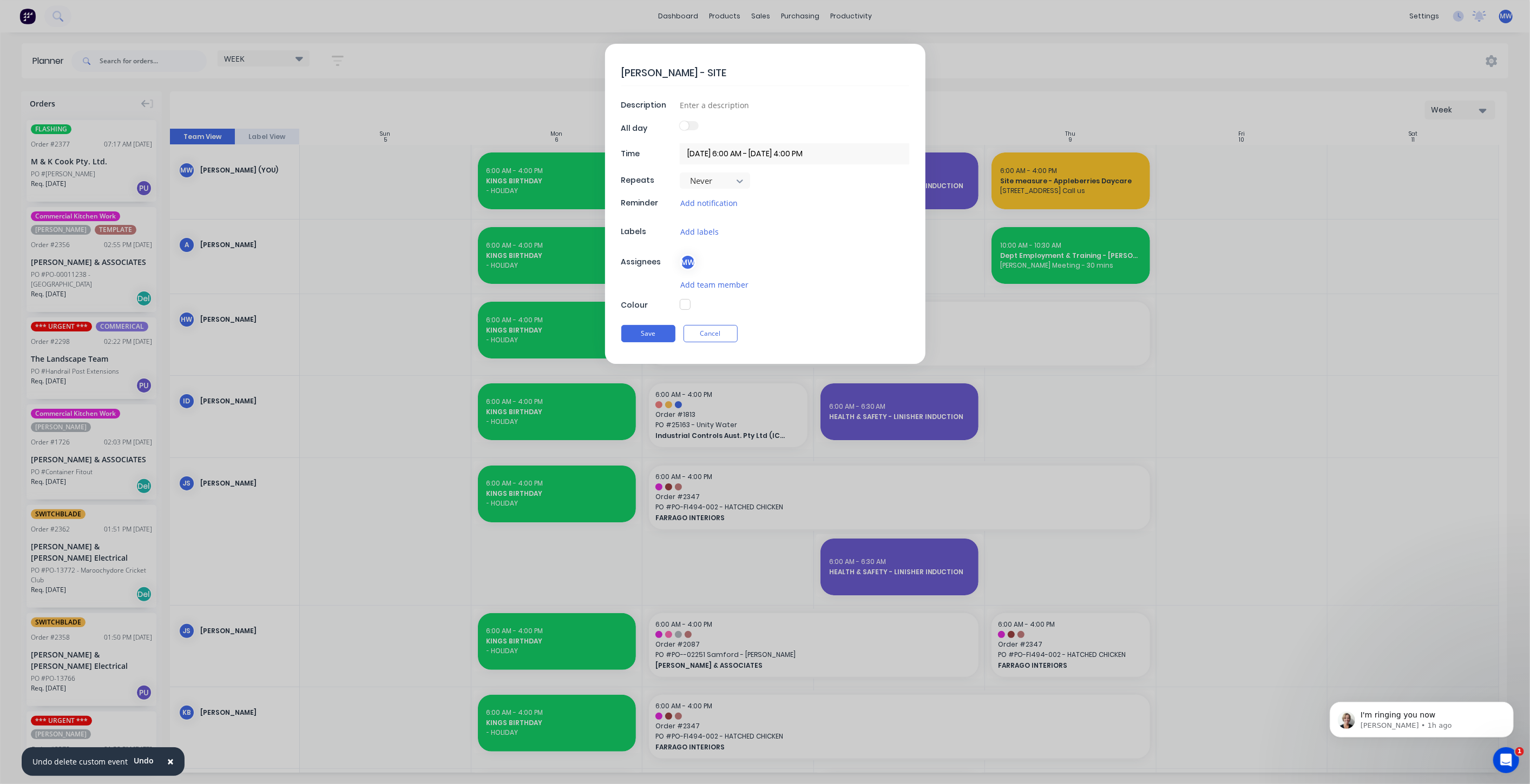
type textarea "x"
type textarea "DAN AHERN - SITE"
type textarea "x"
type textarea "DAN AHERN - SITE M"
type textarea "x"
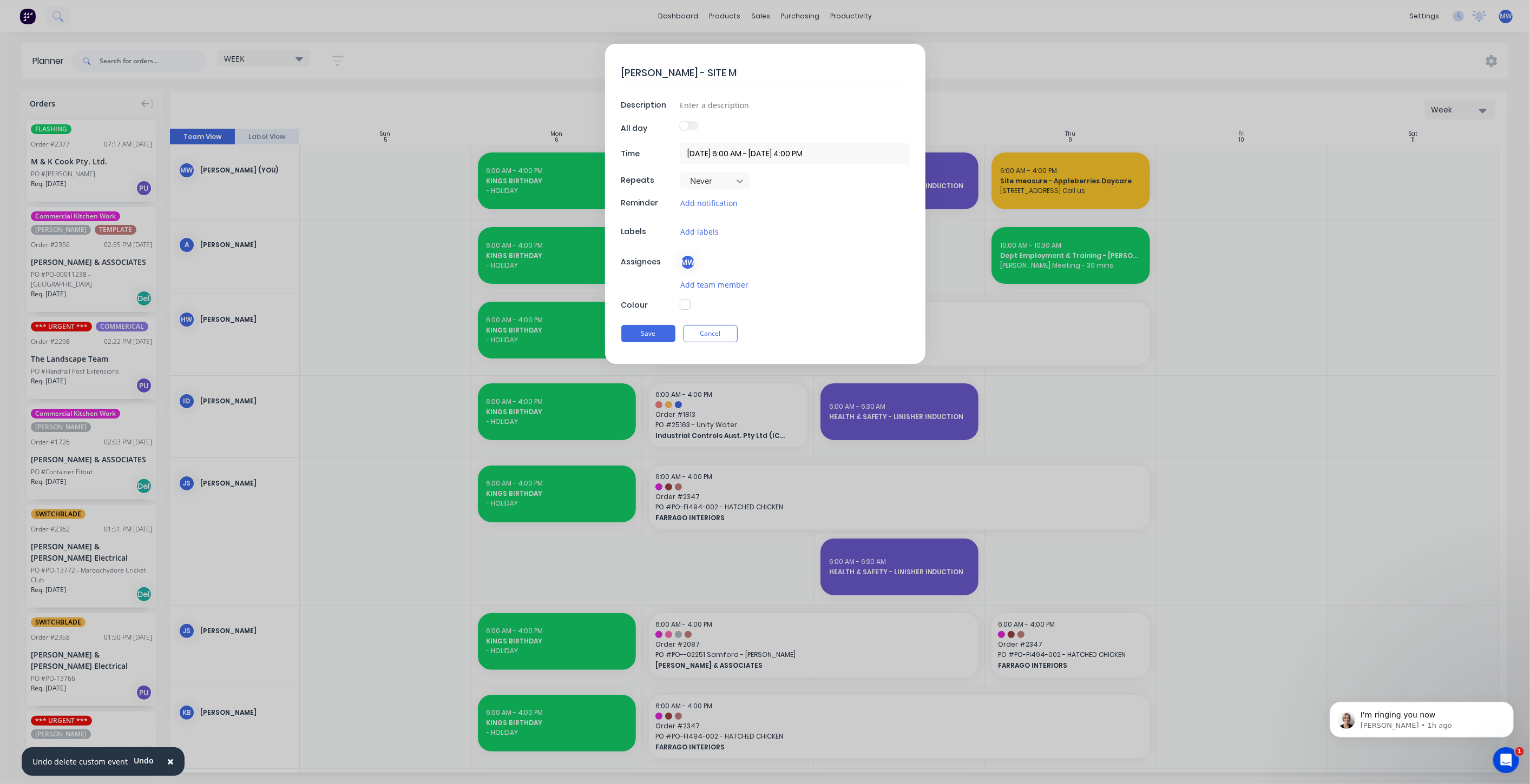
type textarea "DAN AHERN - SITE ME"
type textarea "x"
type textarea "DAN AHERN - SITE MEA"
type textarea "x"
type textarea "DAN AHERN - SITE MEAS"
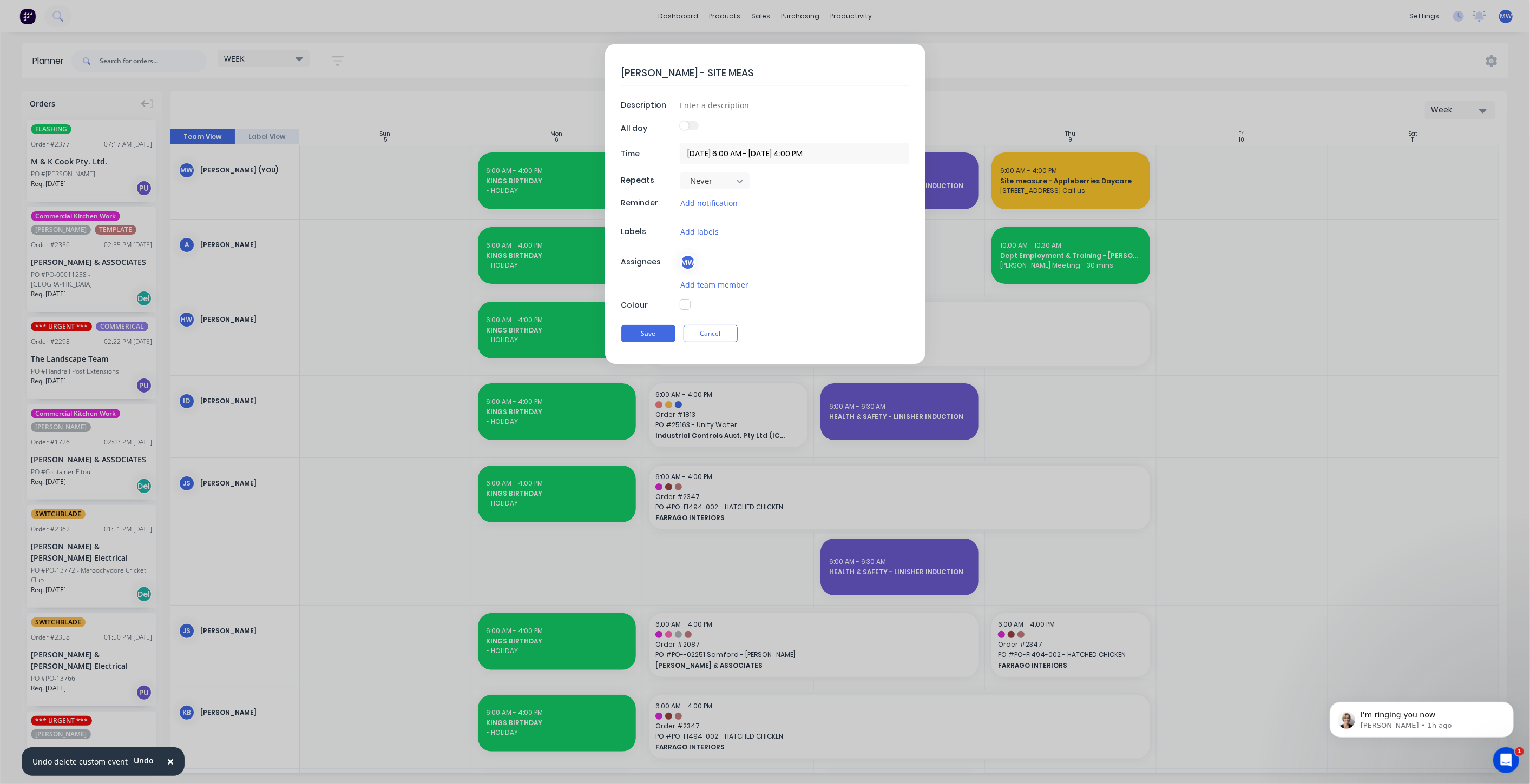
type textarea "x"
type textarea "DAN AHERN - SITE MEASU"
type textarea "x"
type textarea "DAN AHERN - SITE MEASUR"
type textarea "x"
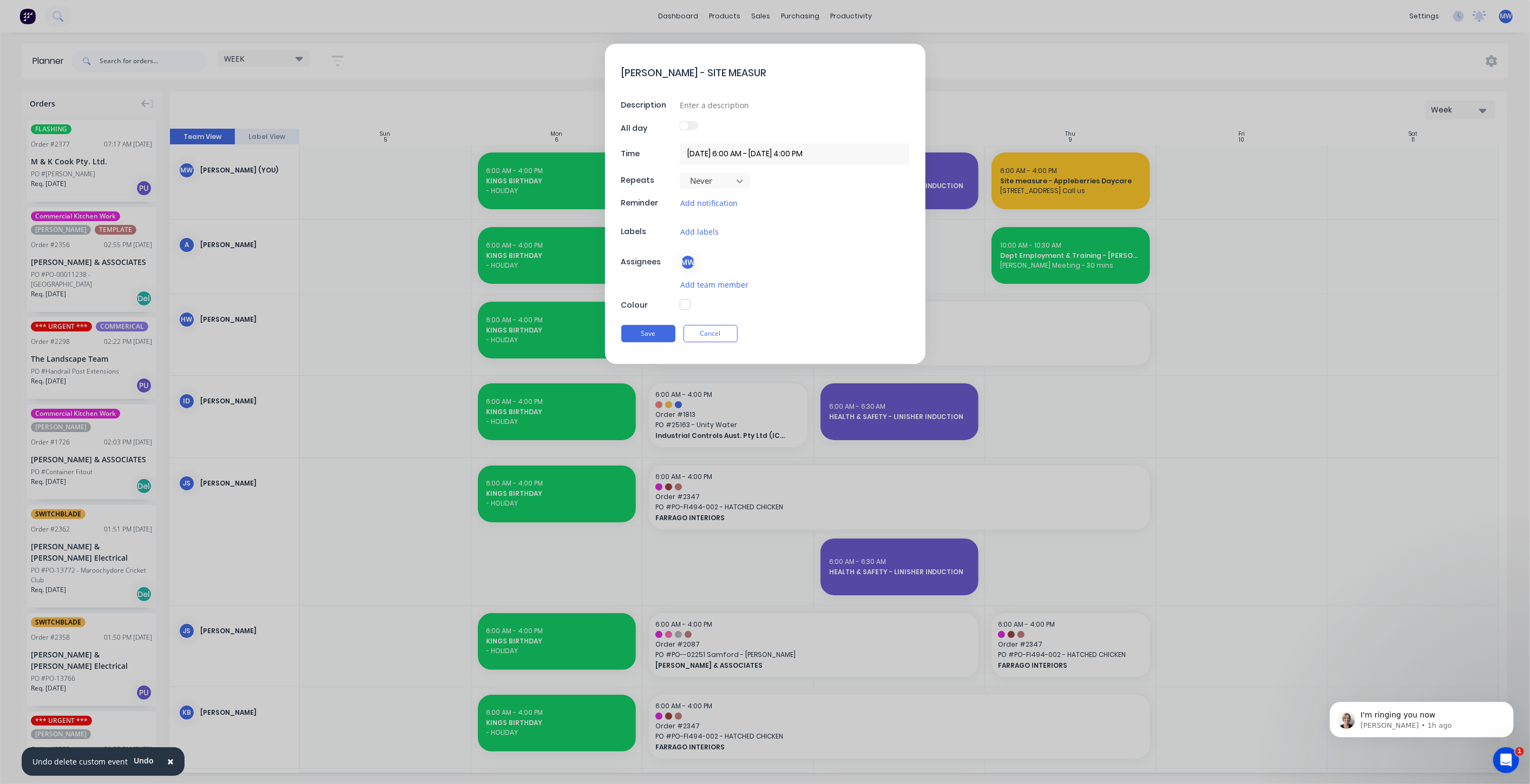
type textarea "DAN AHERN - SITE MEASURE"
type textarea "x"
type textarea "DAN AHERN - SITE MEASURE"
type textarea "x"
type textarea "DAN AHERN - SITE MEASURE S"
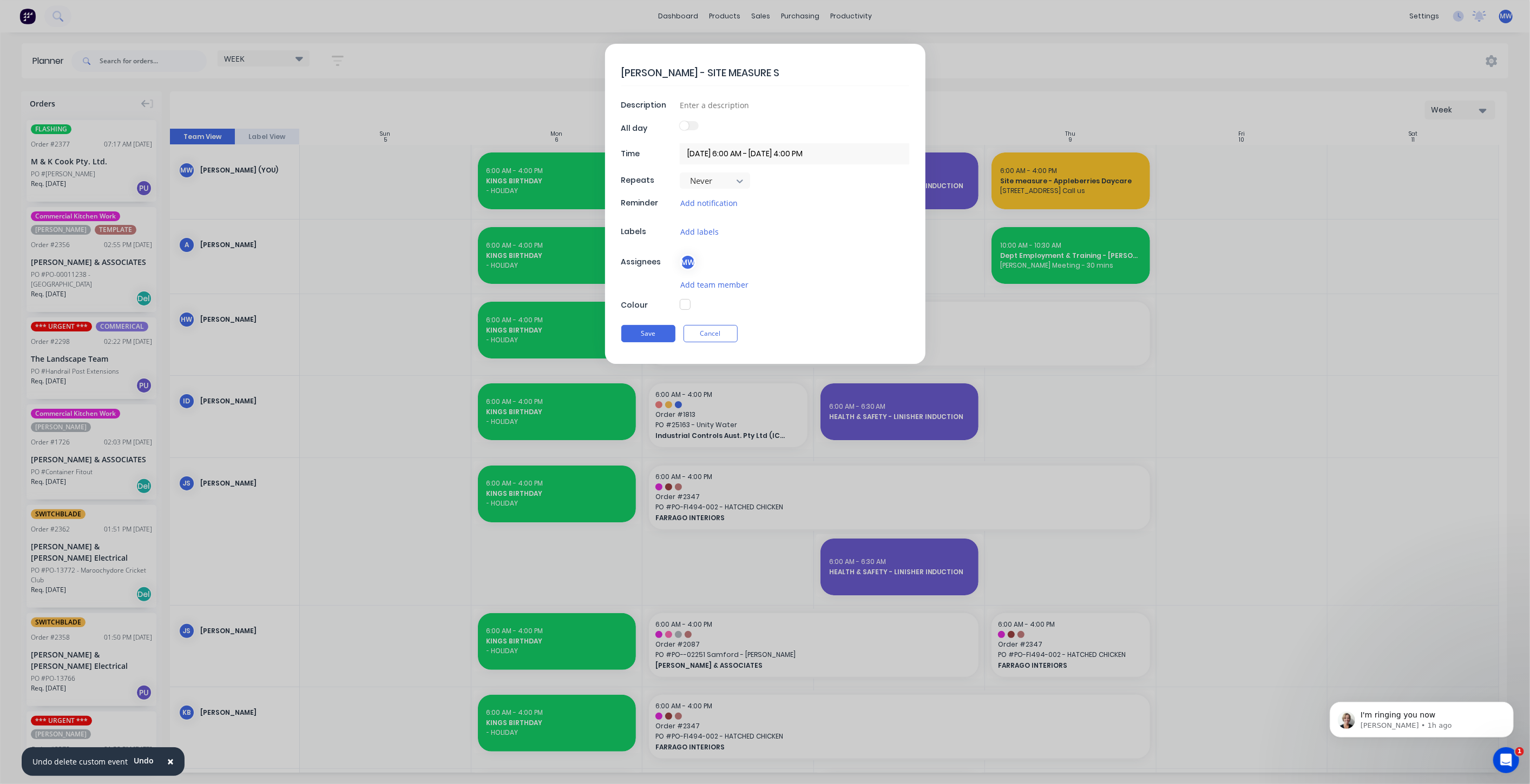
type textarea "x"
type textarea "DAN AHERN - SITE MEASURE SP"
type textarea "x"
type textarea "DAN AHERN - SITE MEASURE SPL"
type textarea "x"
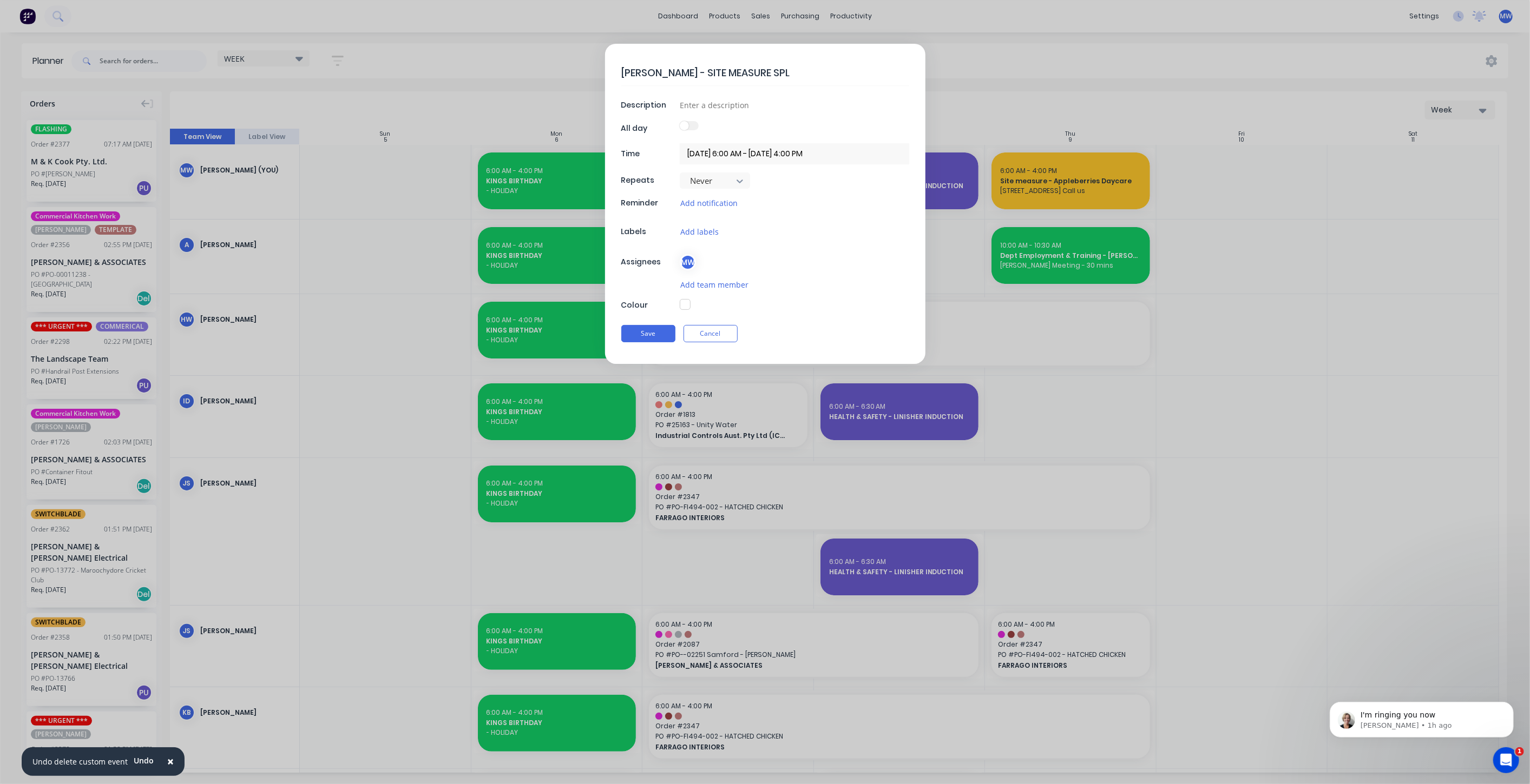
type textarea "DAN AHERN - SITE MEASURE SPLA"
type textarea "x"
type textarea "DAN AHERN - SITE MEASURE SPLAS"
type textarea "x"
type textarea "DAN AHERN - SITE MEASURE SPLASH"
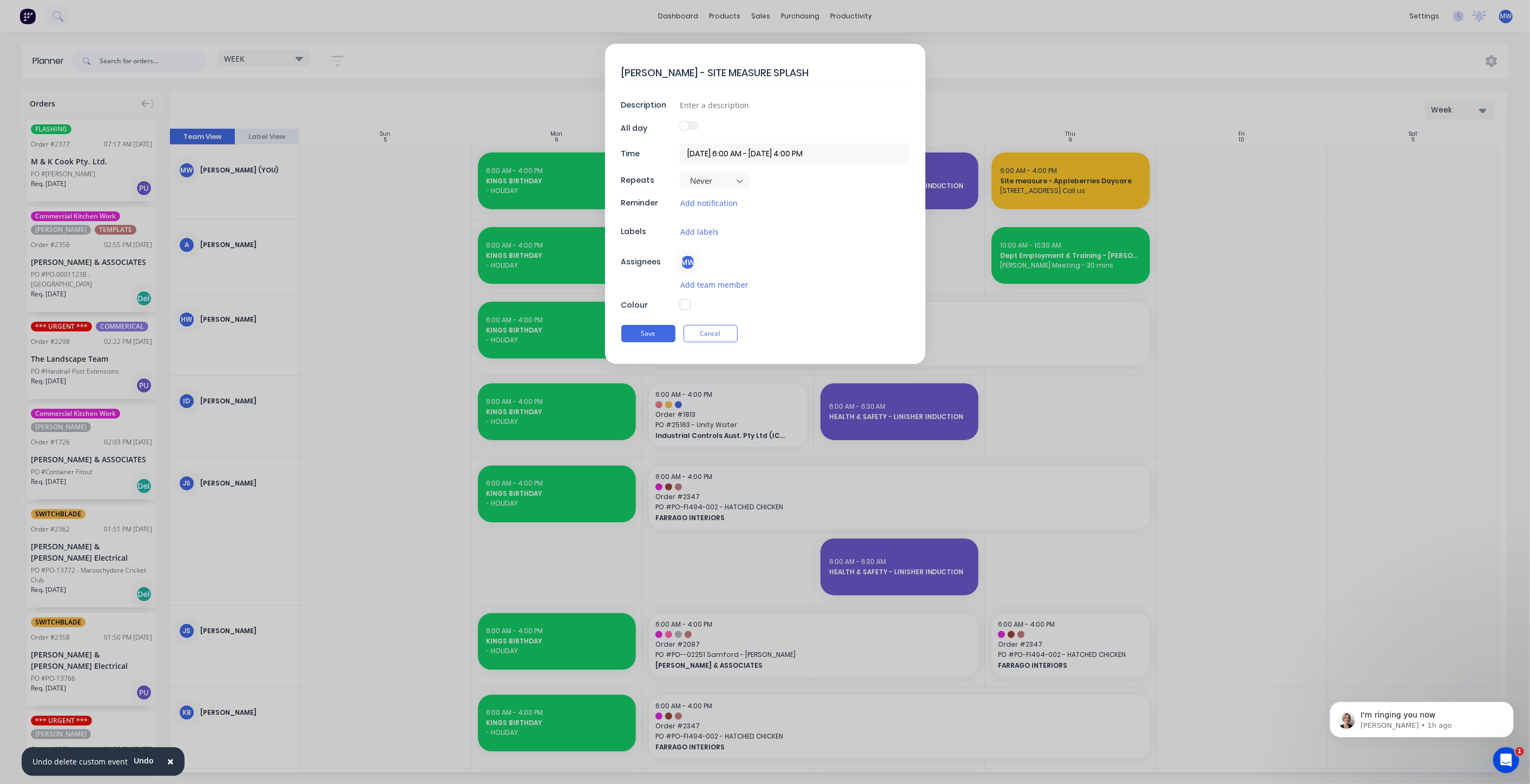
type textarea "x"
type textarea "DAN AHERN - SITE MEASURE SPLASHB"
type textarea "x"
type textarea "DAN AHERN - SITE MEASURE SPLASHBA"
type textarea "x"
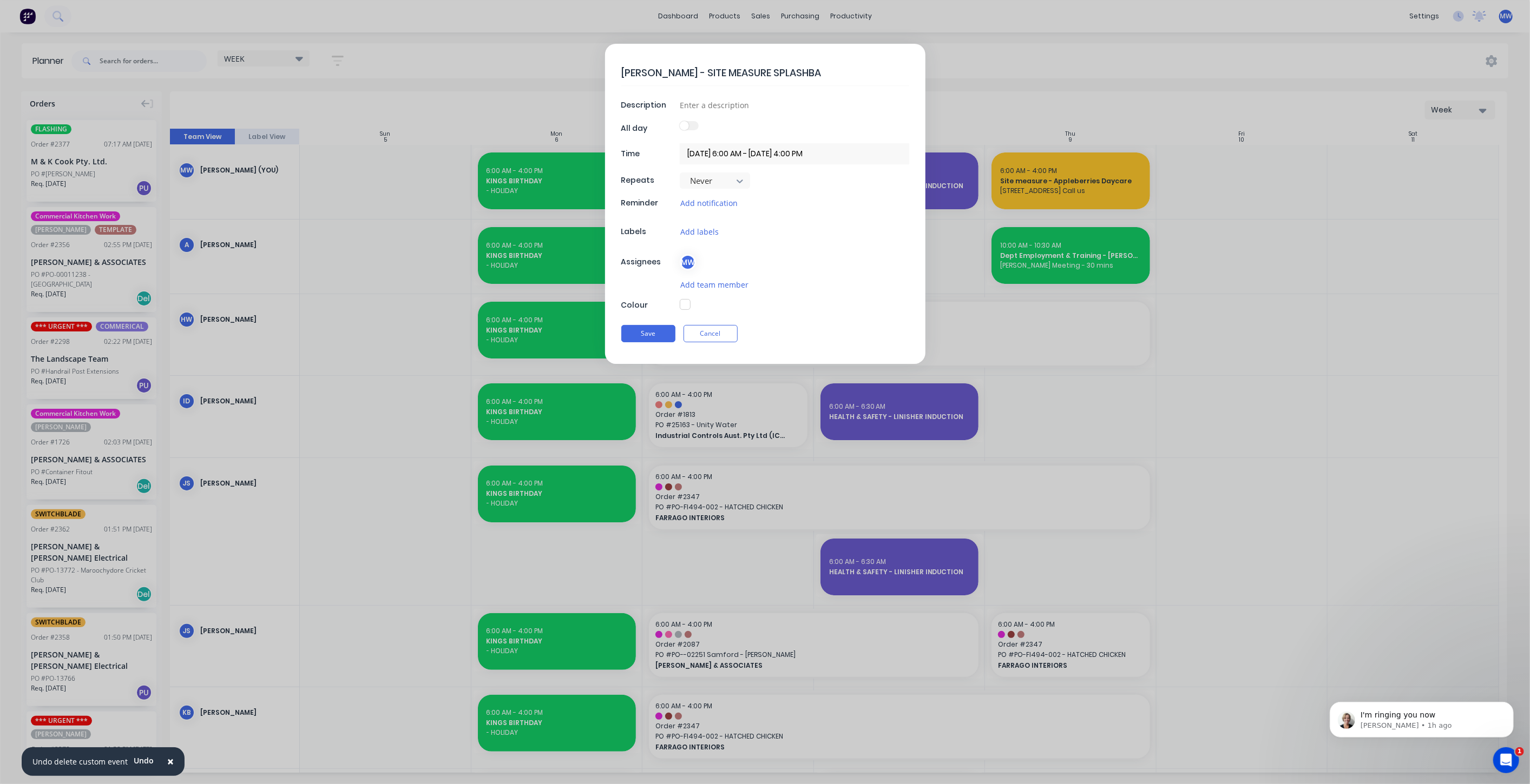
type textarea "DAN AHERN - SITE MEASURE SPLASHBAC"
type textarea "x"
type textarea "DAN AHERN - SITE MEASURE SPLASHBACK"
click at [723, 107] on input at bounding box center [794, 104] width 229 height 16
click at [754, 103] on input at bounding box center [794, 104] width 229 height 16
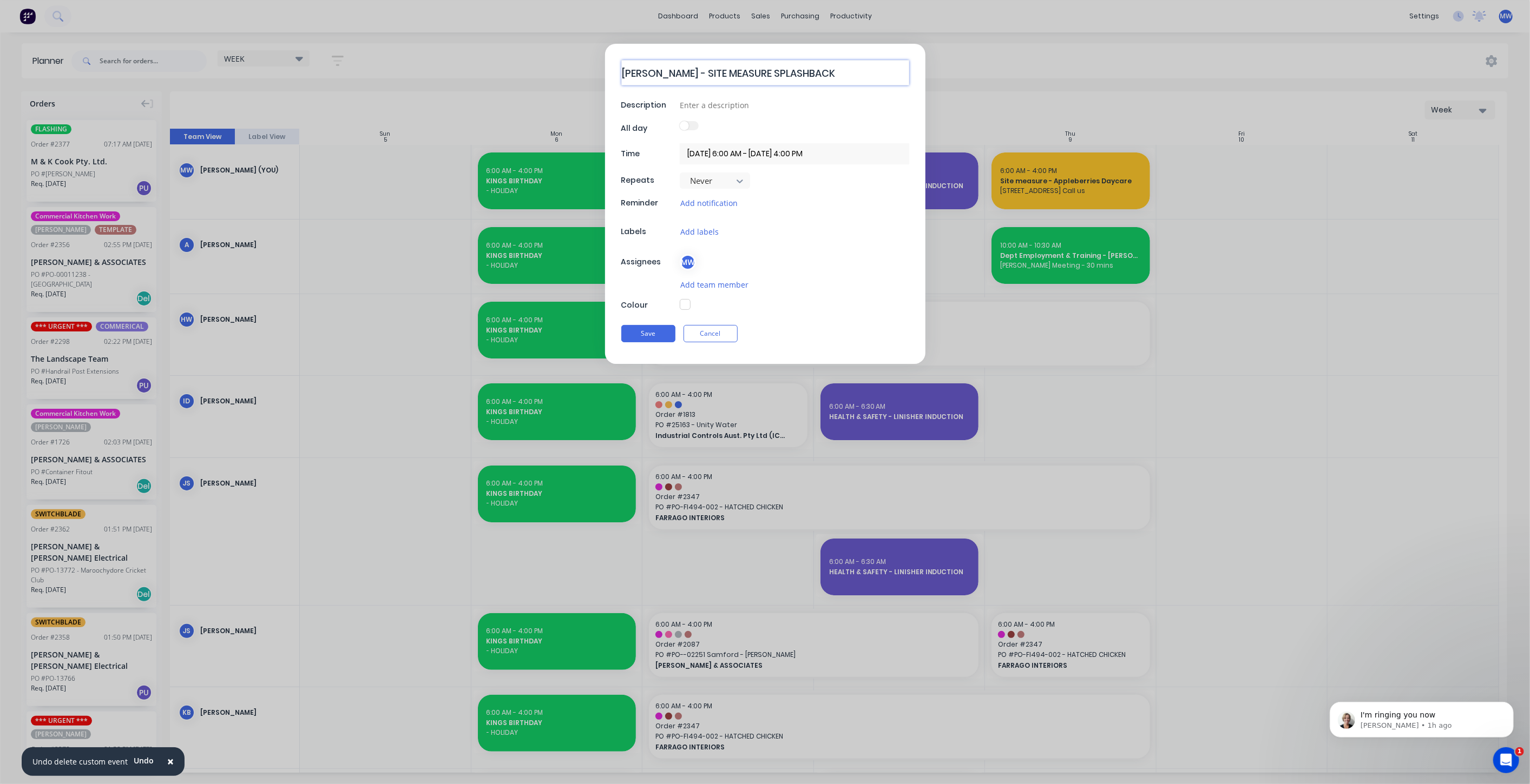
click at [849, 84] on textarea "DAN AHERN - SITE MEASURE SPLASHBACK" at bounding box center [765, 73] width 288 height 26
click at [802, 101] on input at bounding box center [794, 104] width 229 height 16
click at [847, 126] on div at bounding box center [794, 128] width 229 height 14
click at [815, 100] on input at bounding box center [794, 104] width 229 height 16
click at [827, 106] on input at bounding box center [794, 104] width 229 height 16
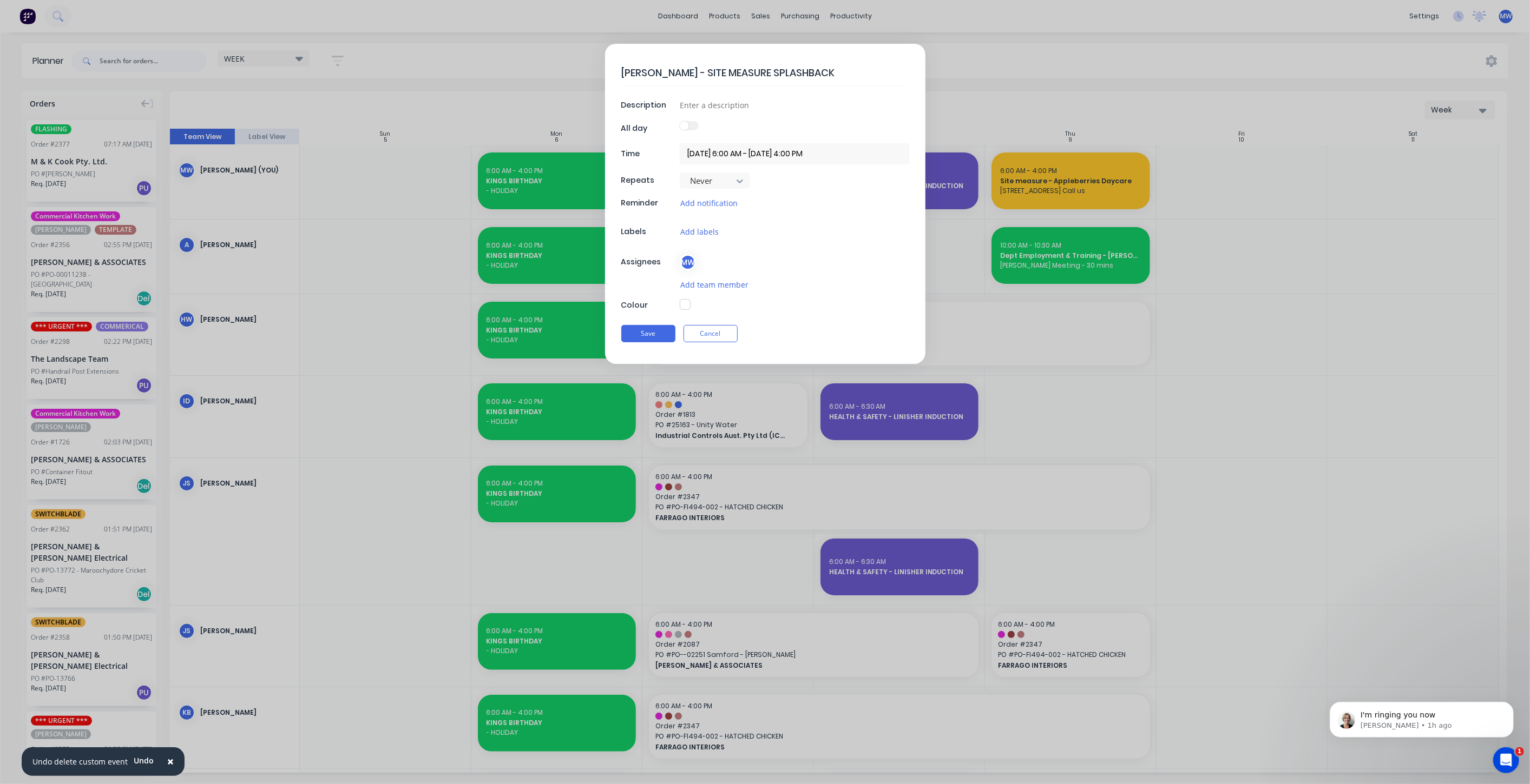
click at [849, 132] on div at bounding box center [794, 128] width 229 height 14
click at [843, 107] on input at bounding box center [794, 104] width 229 height 16
type textarea "x"
click at [855, 130] on div at bounding box center [794, 128] width 229 height 14
click at [798, 310] on div at bounding box center [794, 305] width 229 height 12
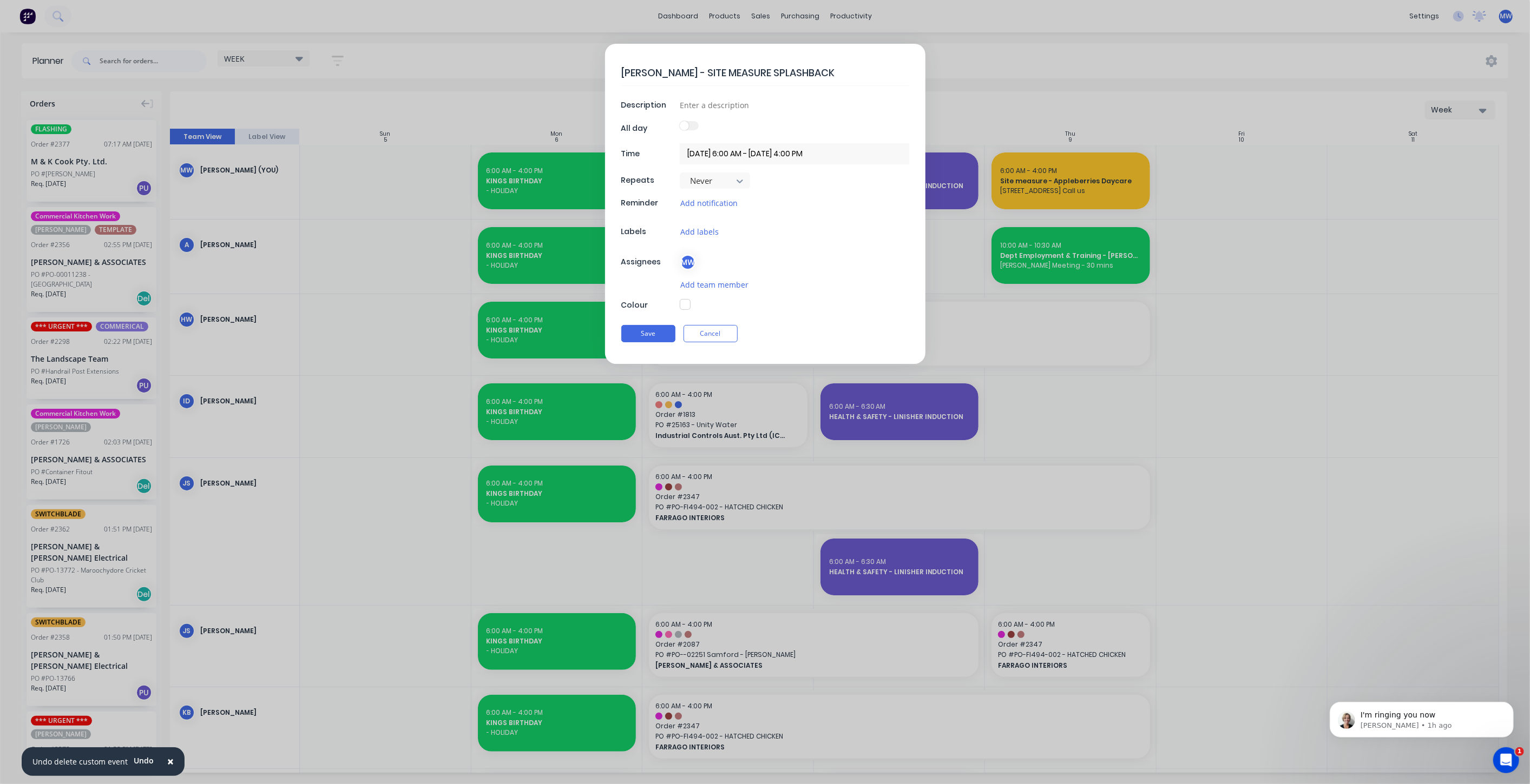
click at [797, 309] on div at bounding box center [794, 305] width 229 height 12
click at [714, 110] on input at bounding box center [794, 104] width 229 height 16
type input "SITE"
drag, startPoint x: 809, startPoint y: 308, endPoint x: 770, endPoint y: 319, distance: 40.5
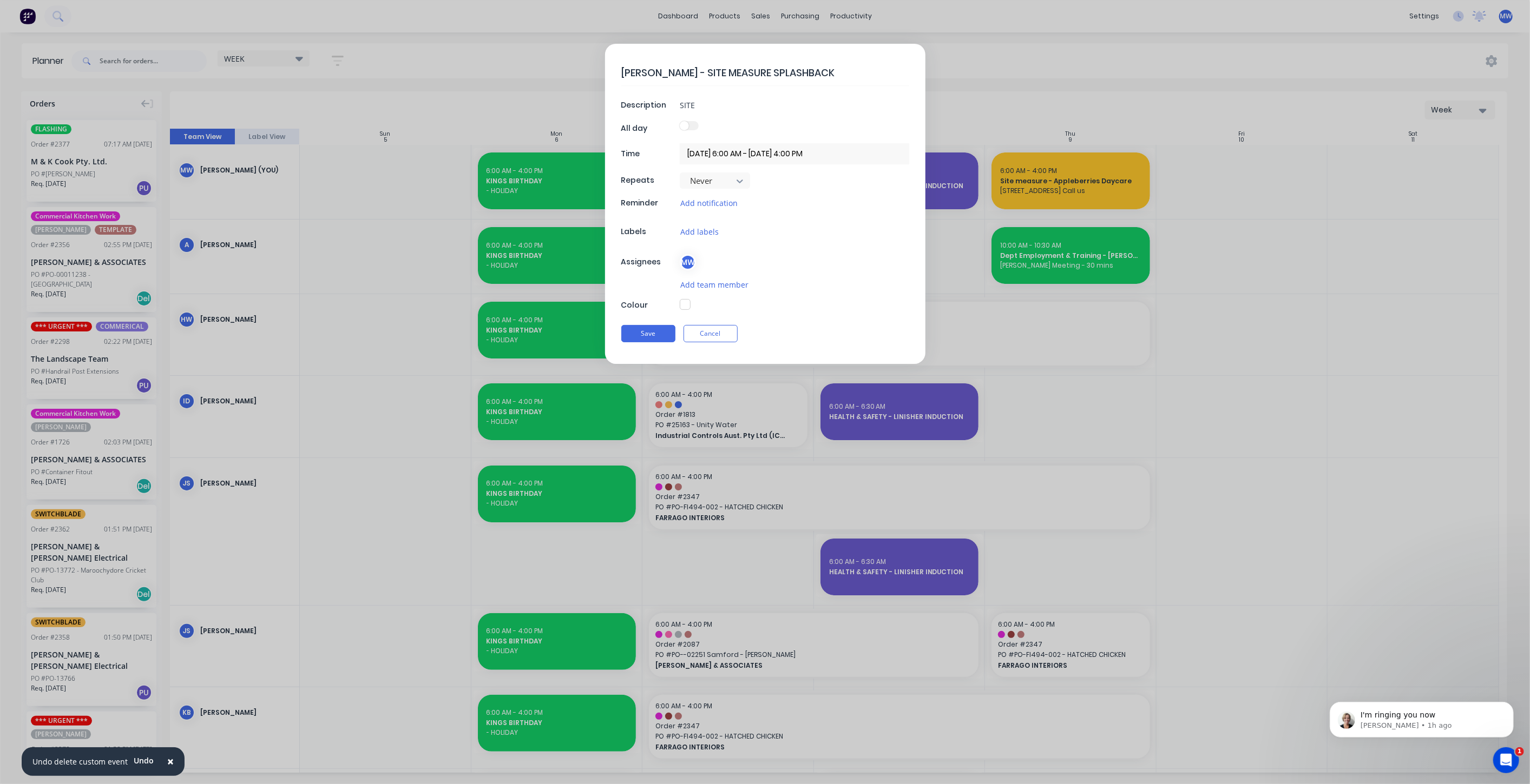
click at [808, 308] on div at bounding box center [794, 305] width 229 height 12
click at [703, 284] on button "Add team member" at bounding box center [715, 284] width 70 height 12
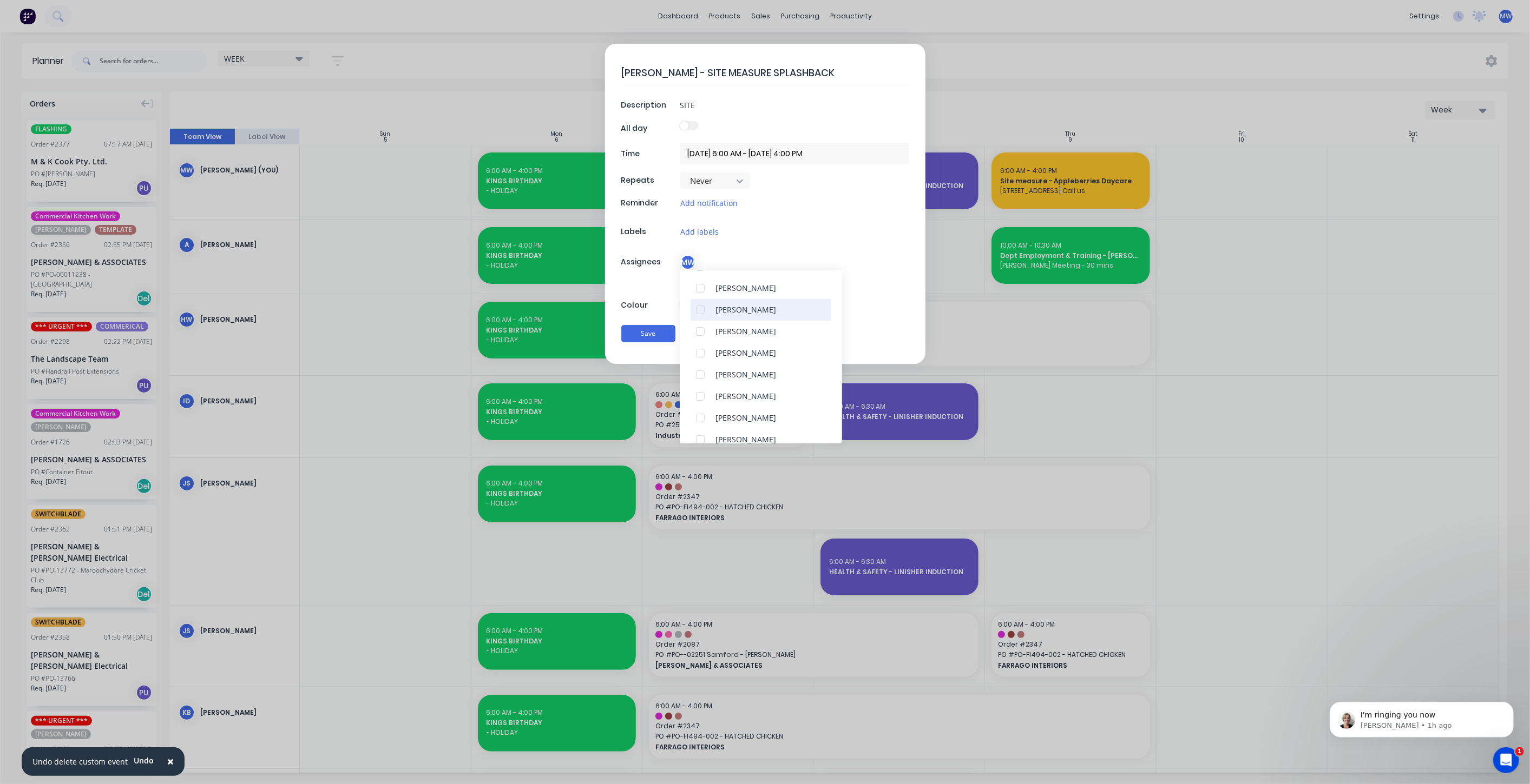
scroll to position [120, 0]
click at [703, 370] on div at bounding box center [700, 372] width 22 height 22
click at [917, 253] on div "DAN AHERN - SITE MEASURE SPLASHBACK Description SITE All day Time 07/10/2025 6:…" at bounding box center [765, 204] width 321 height 321
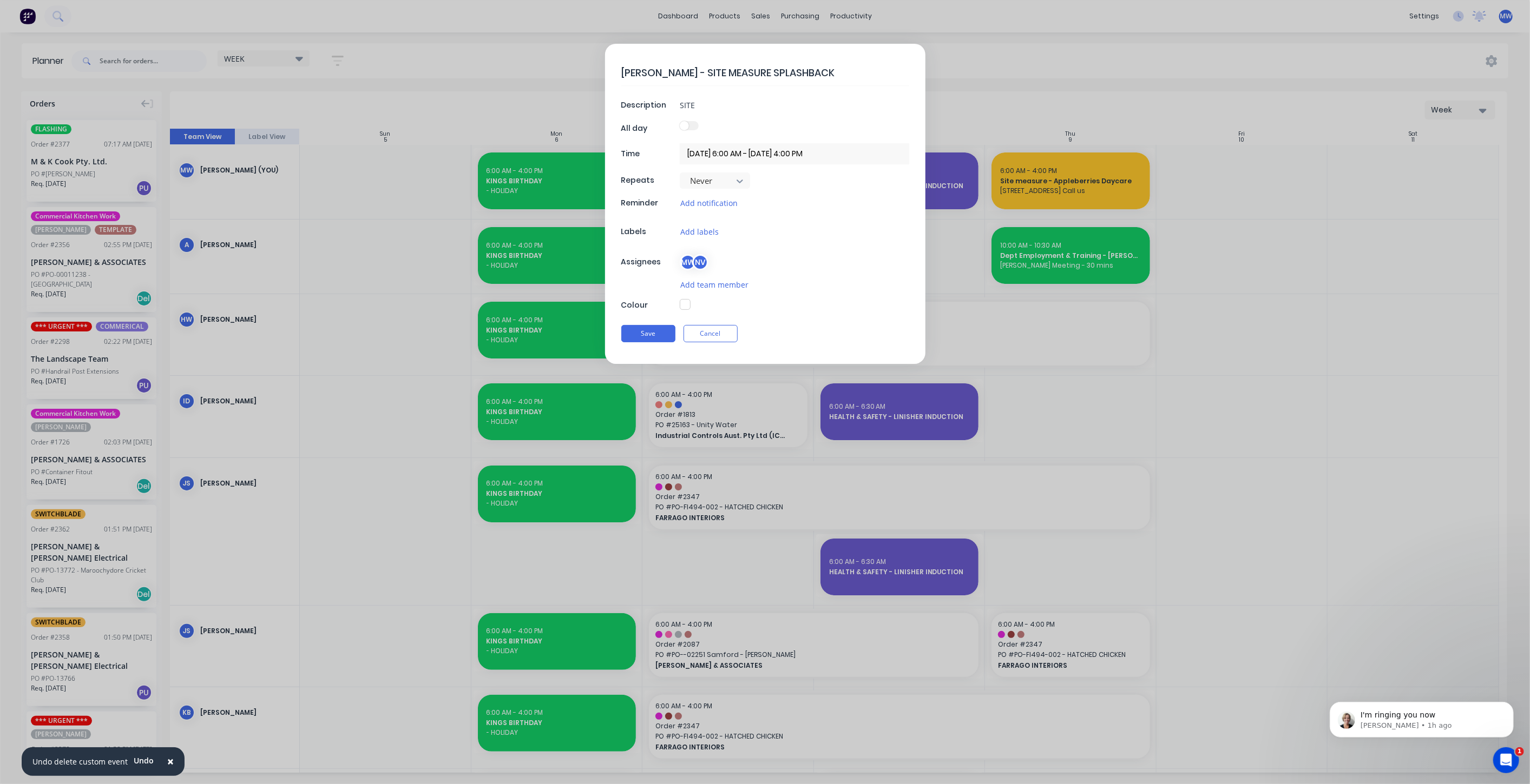
click at [687, 305] on button "button" at bounding box center [685, 305] width 11 height 11
type textarea "x"
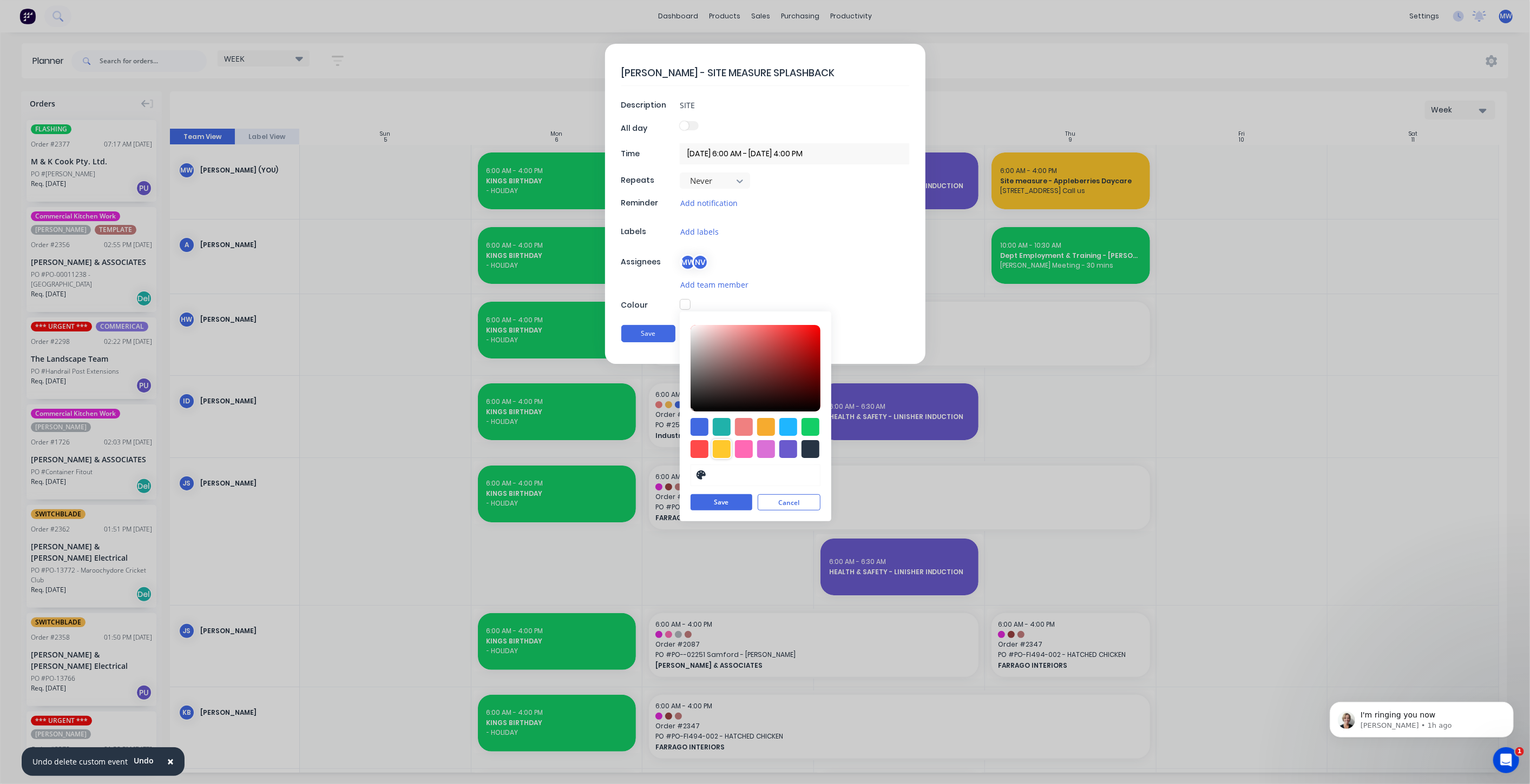
click at [722, 450] on div at bounding box center [722, 449] width 18 height 18
type input "#FFC82C"
click at [729, 501] on button "Save" at bounding box center [722, 503] width 62 height 16
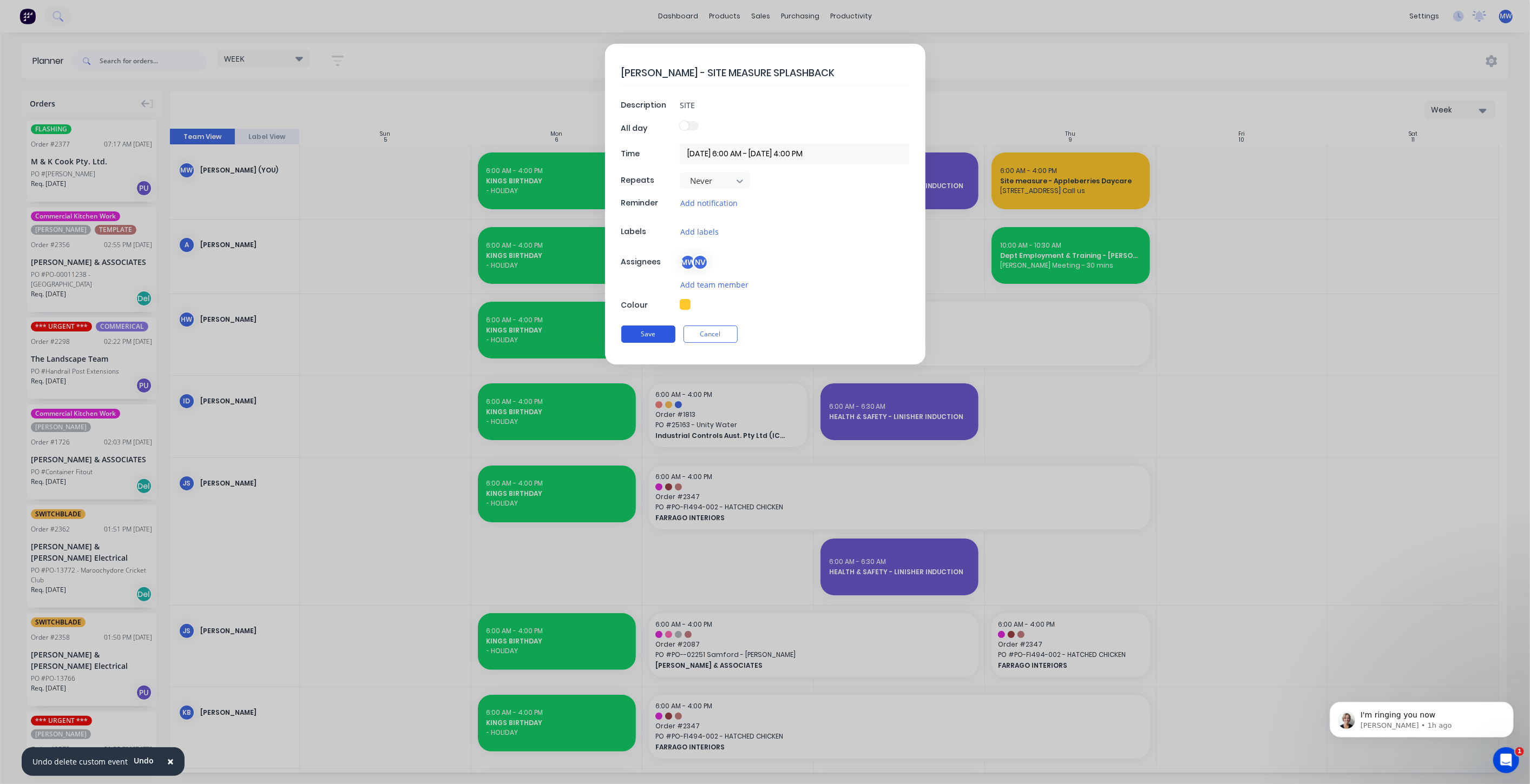
click at [649, 337] on button "Save" at bounding box center [648, 334] width 54 height 17
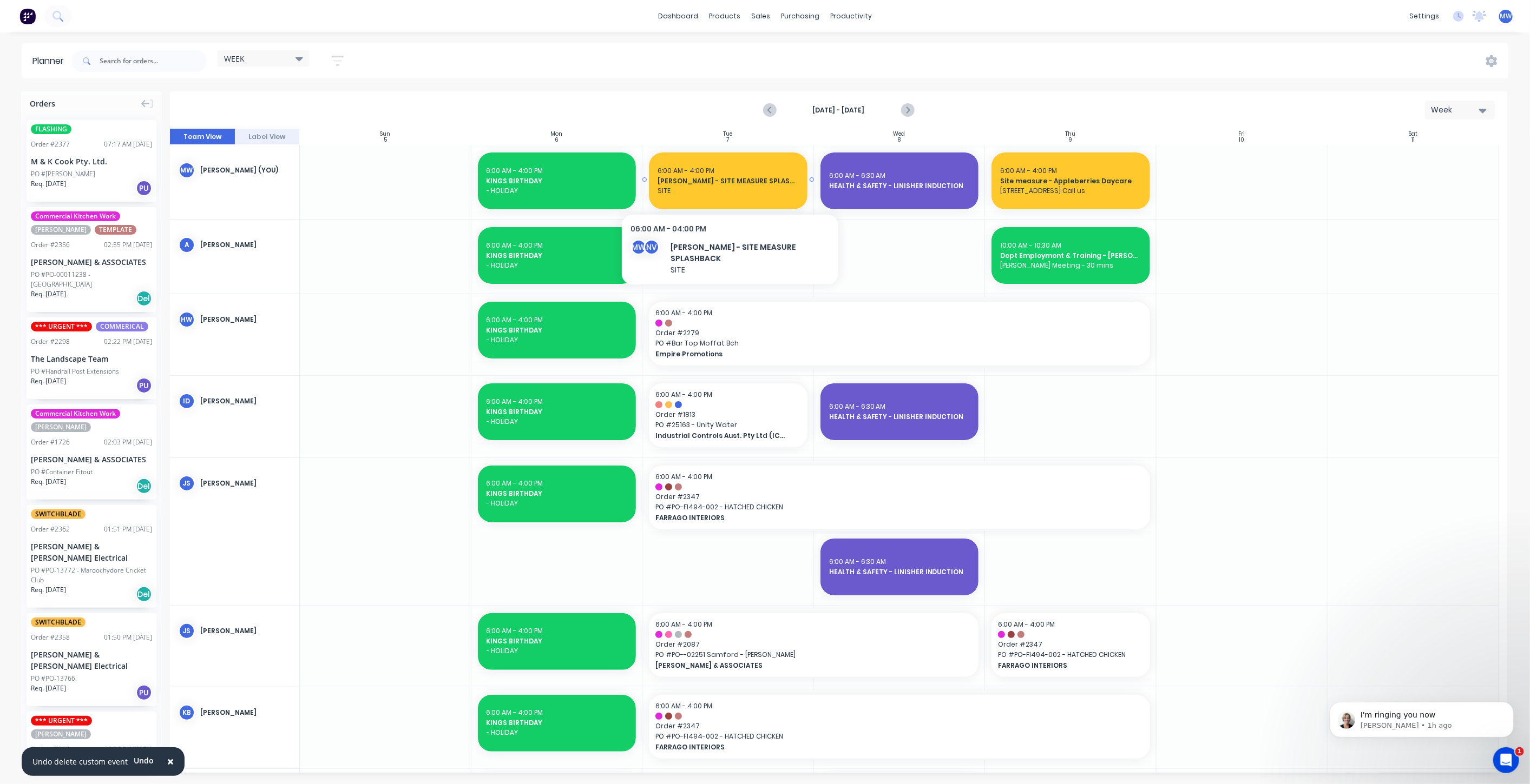
click at [765, 176] on span "DAN AHERN - SITE MEASURE SPLASHBACK" at bounding box center [728, 181] width 141 height 10
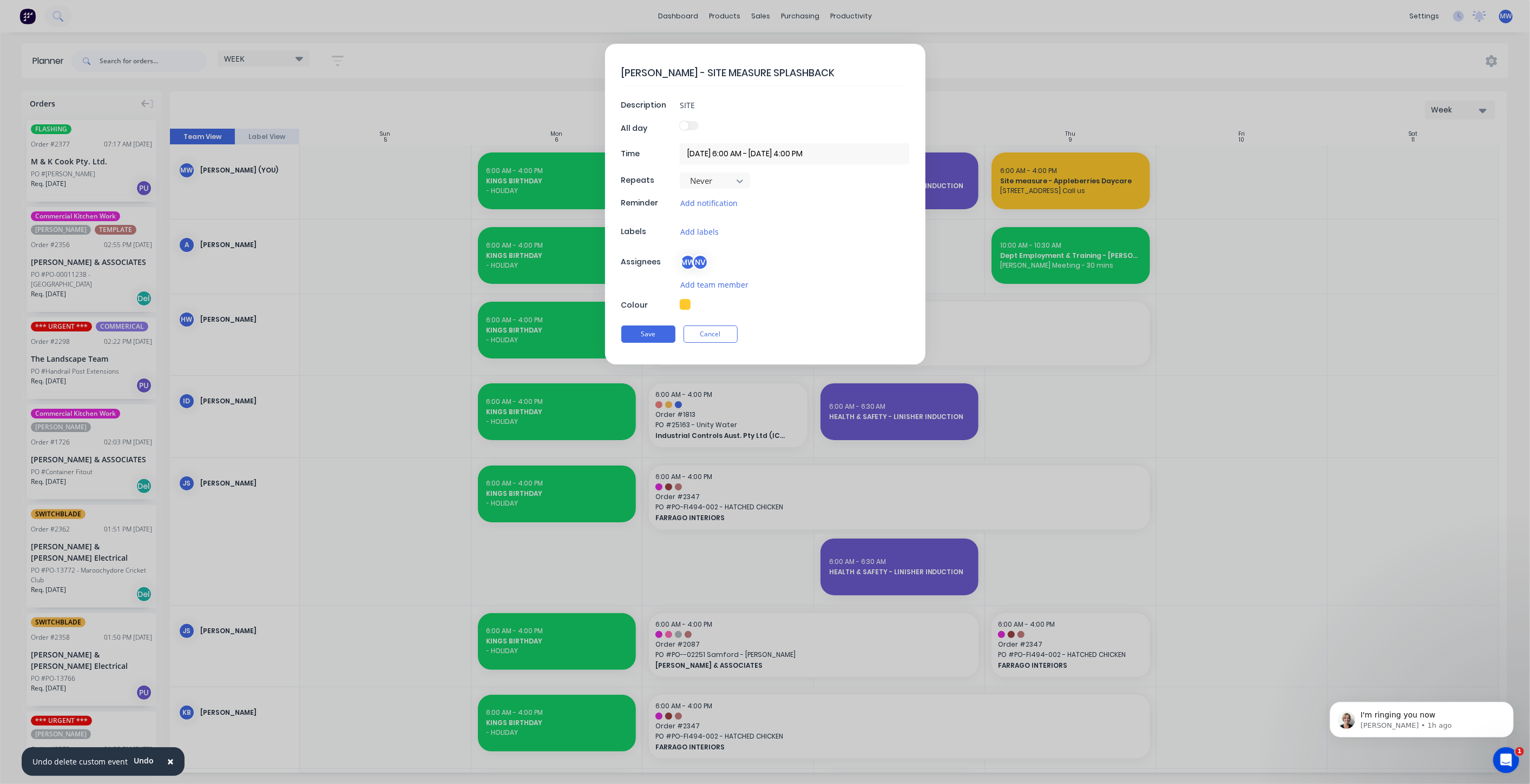
click at [784, 155] on input "07/10/2025 6:00 AM - 07/10/2025 4:00 PM" at bounding box center [794, 154] width 229 height 21
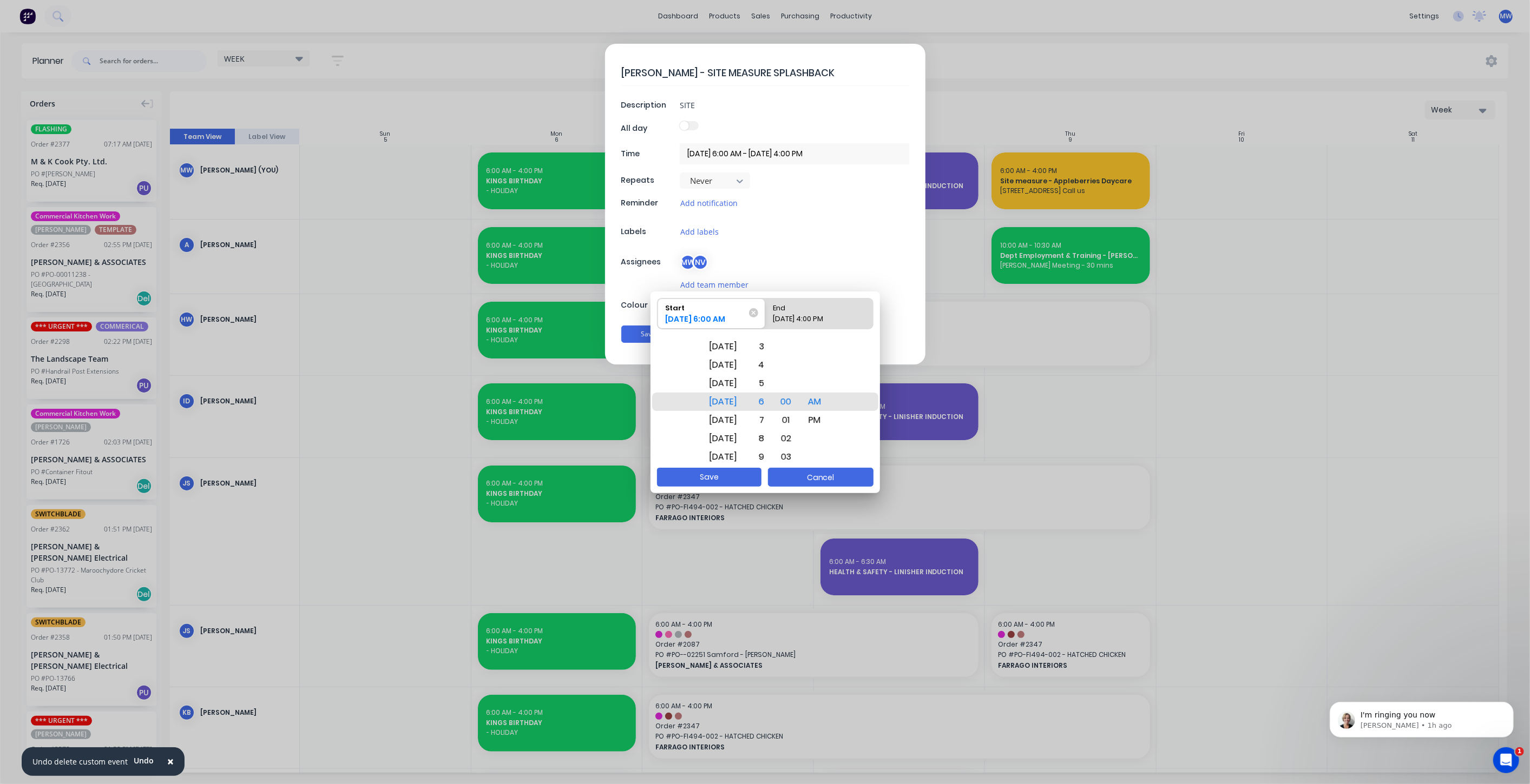
click at [836, 479] on button "Cancel" at bounding box center [821, 477] width 106 height 19
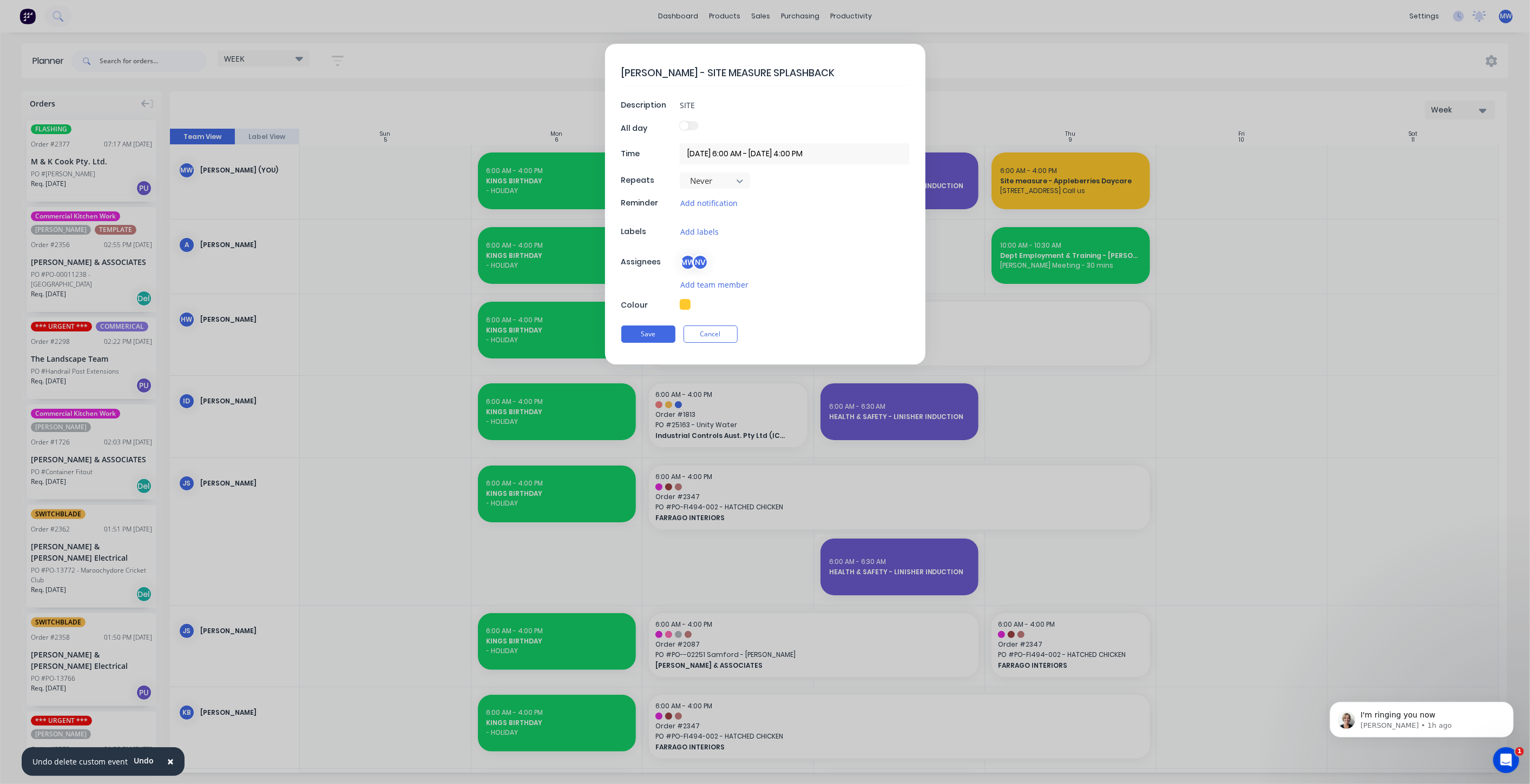
click at [769, 328] on div "Save Cancel" at bounding box center [765, 334] width 288 height 28
click at [657, 330] on button "Save" at bounding box center [648, 334] width 54 height 17
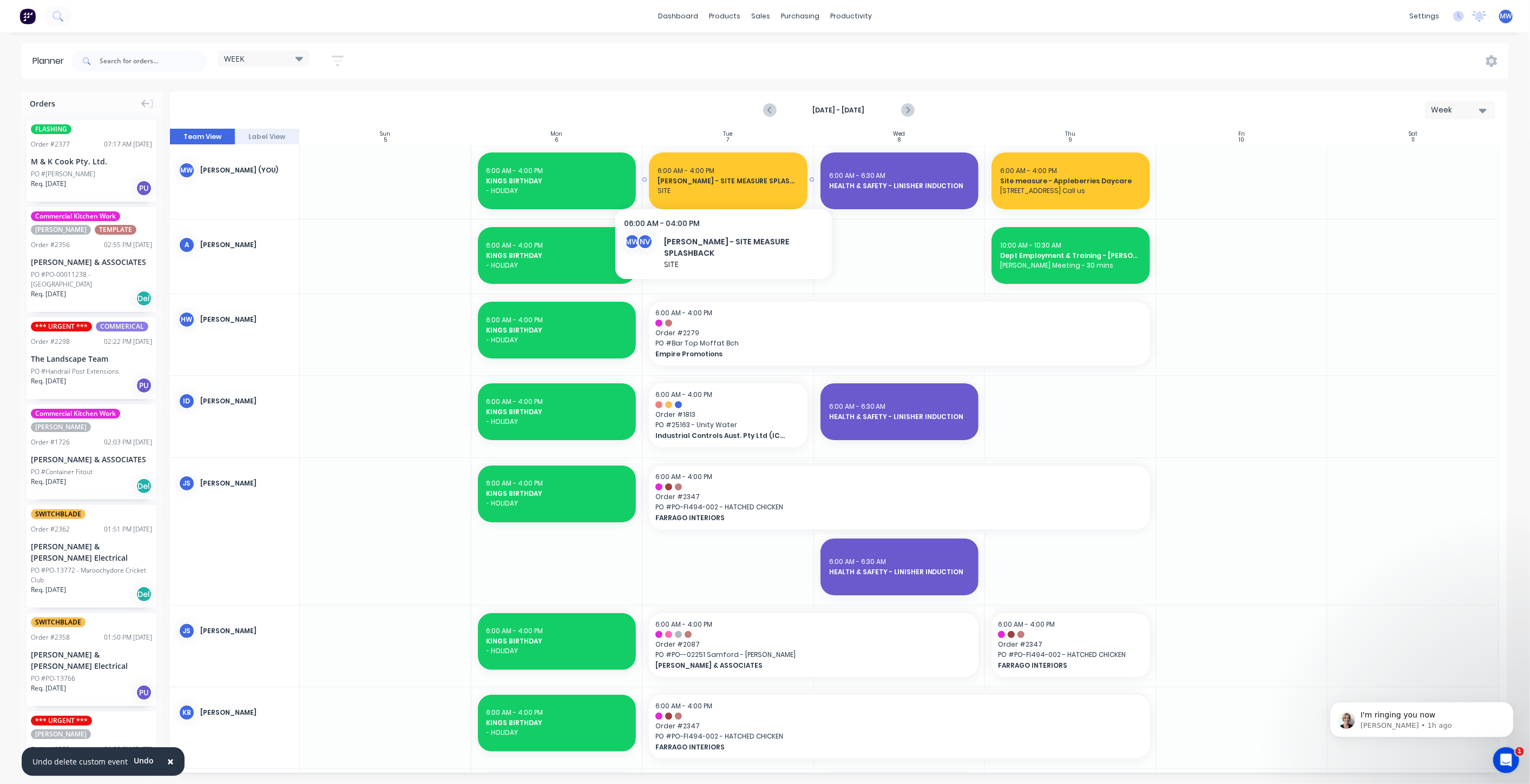
click at [720, 184] on span "DAN AHERN - SITE MEASURE SPLASHBACK" at bounding box center [728, 181] width 141 height 10
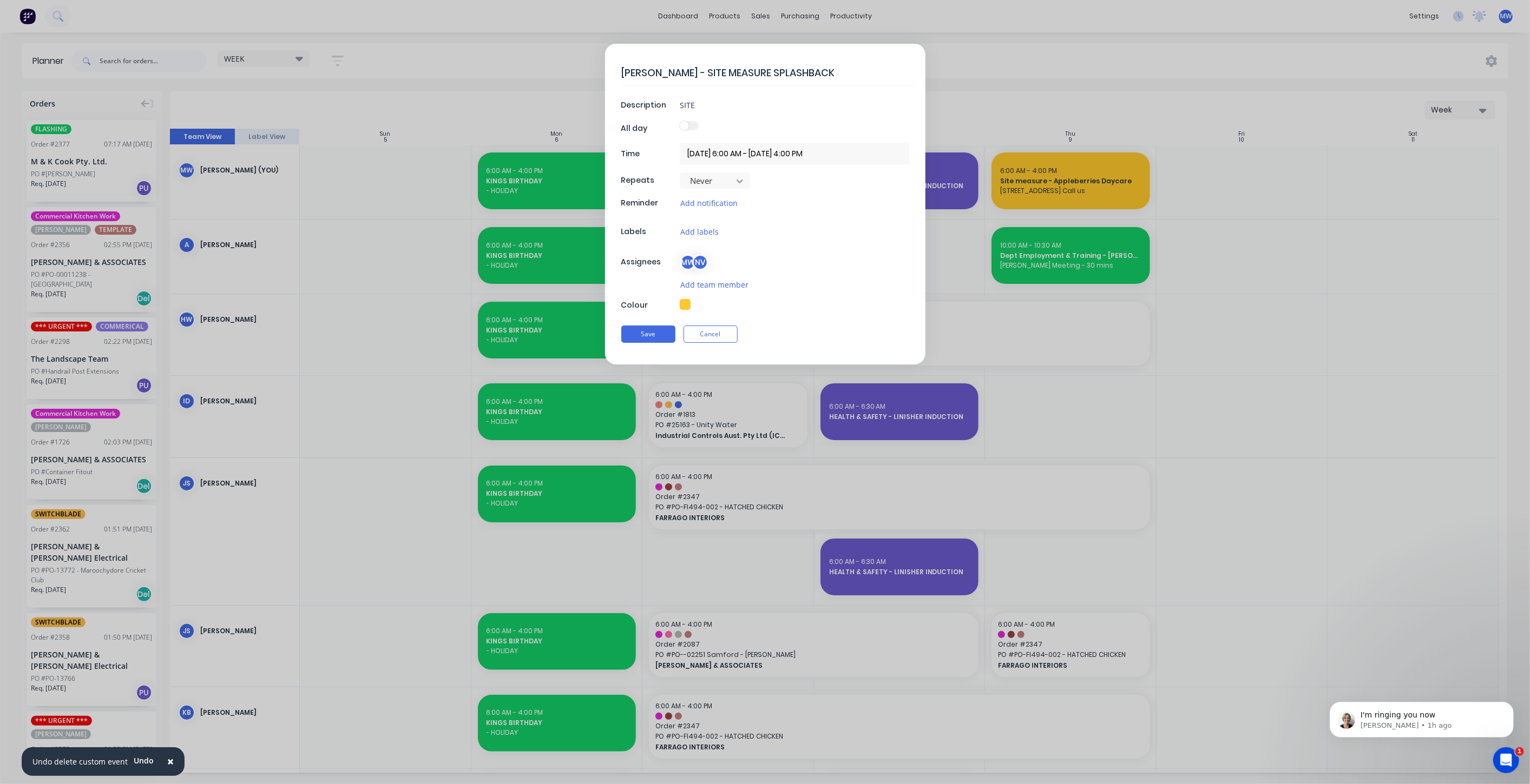
click at [680, 68] on textarea "DAN AHERN - SITE MEASURE SPLASHBACK" at bounding box center [765, 73] width 288 height 26
click at [716, 104] on input "SITE" at bounding box center [794, 104] width 229 height 16
click at [857, 70] on textarea "DAN AHERN - SITE MEASURE SPLASHBACK" at bounding box center [765, 73] width 288 height 26
type textarea "x"
type textarea "DAN AHERN - SITE MEASURE SPLASHBACK"
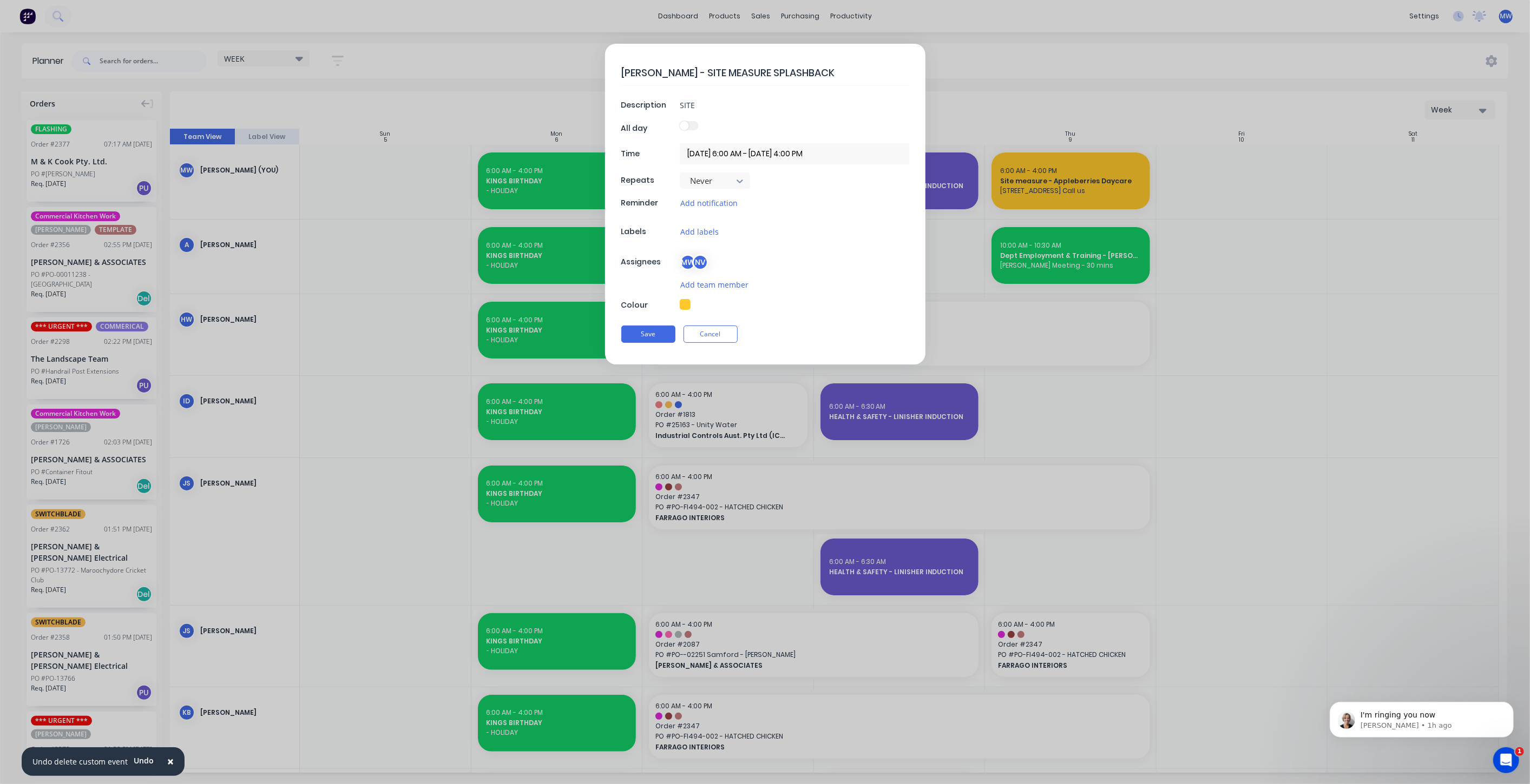
type textarea "x"
type textarea "DAN AHERN - SITE MEASURE SPLASHBACK ("
type textarea "x"
type textarea "DAN AHERN - SITE MEASURE SPLASHBACK (I"
type textarea "x"
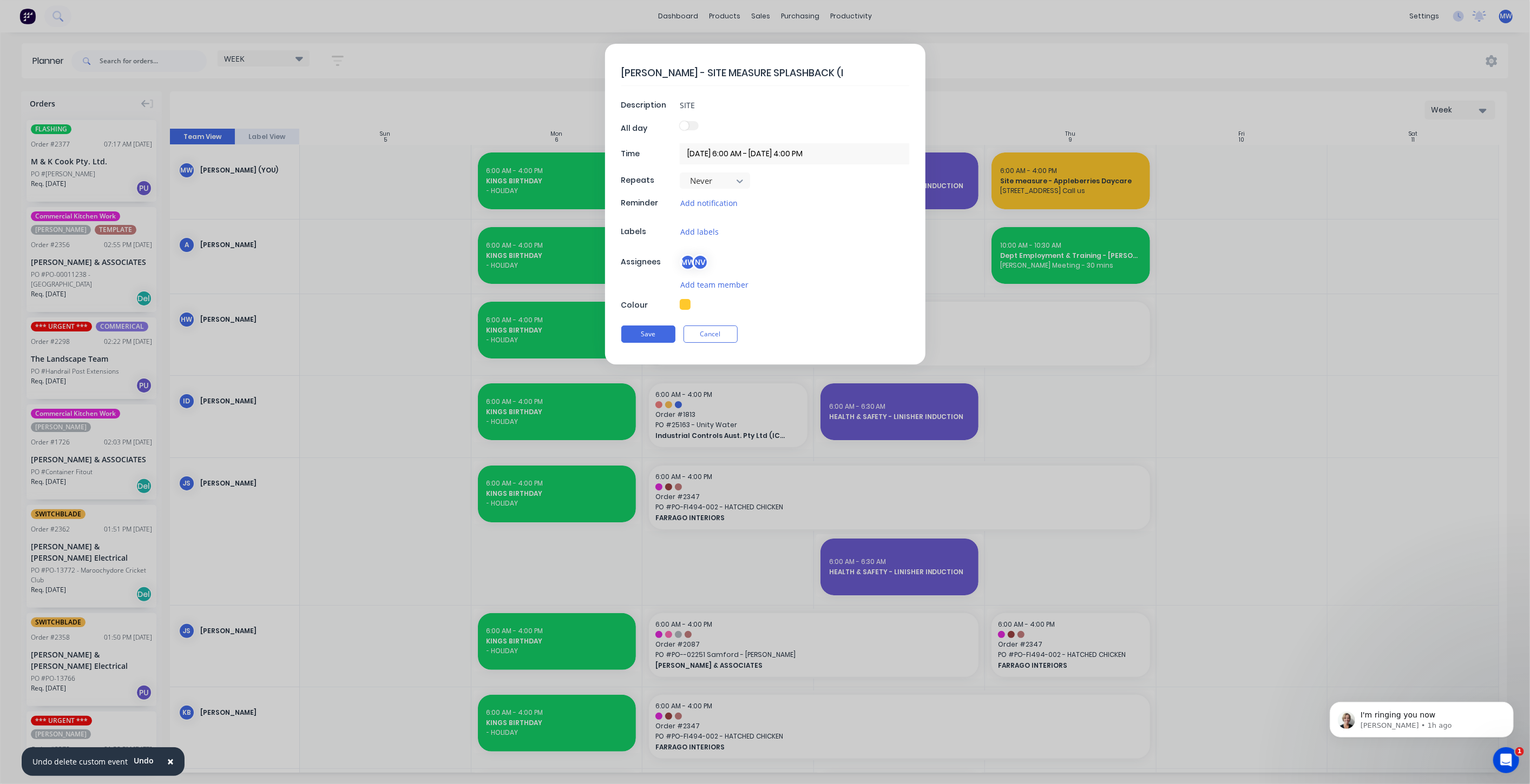
type textarea "DAN AHERN - SITE MEASURE SPLASHBACK (In"
type textarea "x"
type textarea "DAN AHERN - SITE MEASURE SPLASHBACK (Ins"
type textarea "x"
type textarea "DAN AHERN - SITE MEASURE SPLASHBACK (Insp"
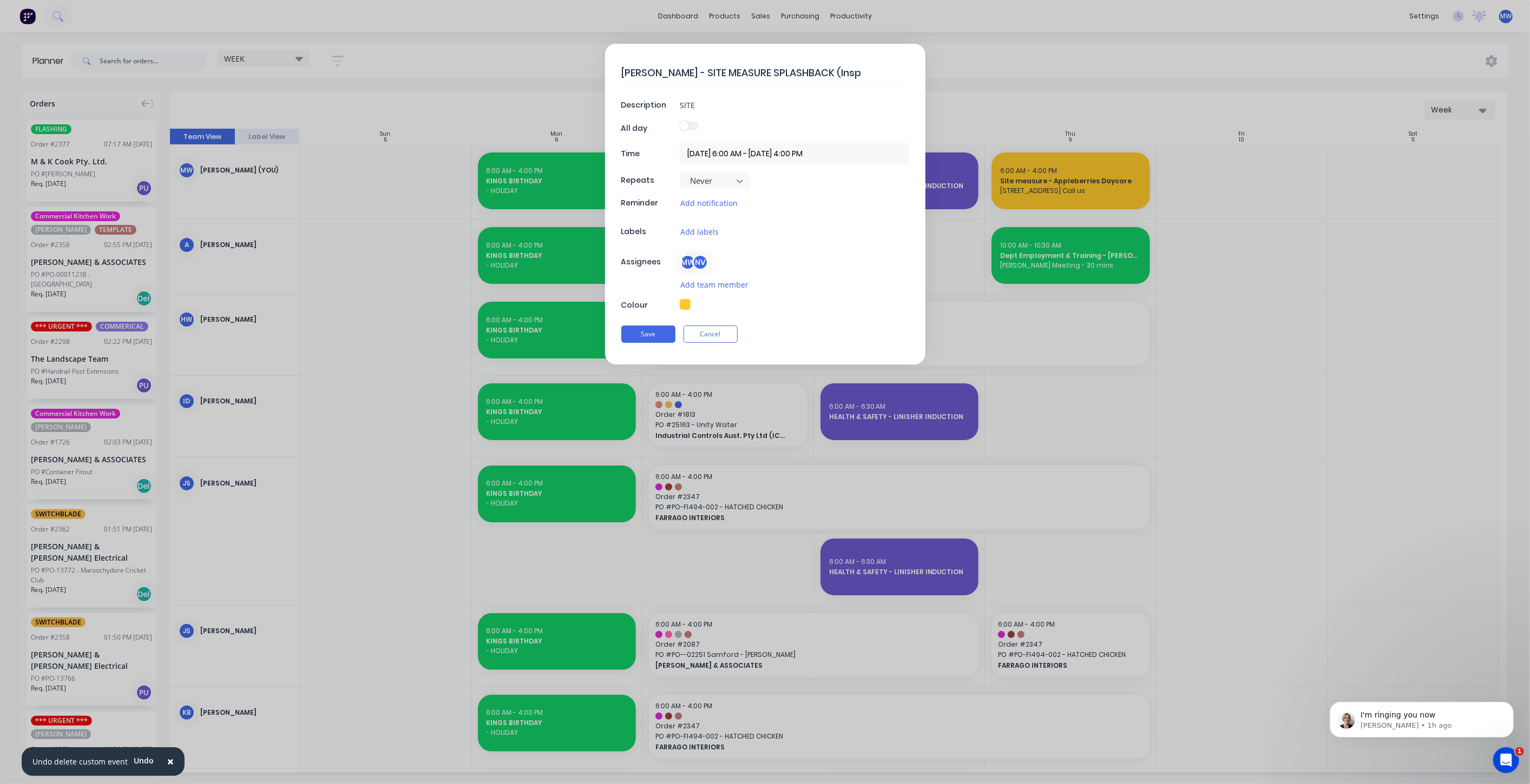
type textarea "x"
type textarea "DAN AHERN - SITE MEASURE SPLASHBACK (Inspi"
type textarea "x"
type textarea "DAN AHERN - SITE MEASURE SPLASHBACK (Inspir"
type textarea "x"
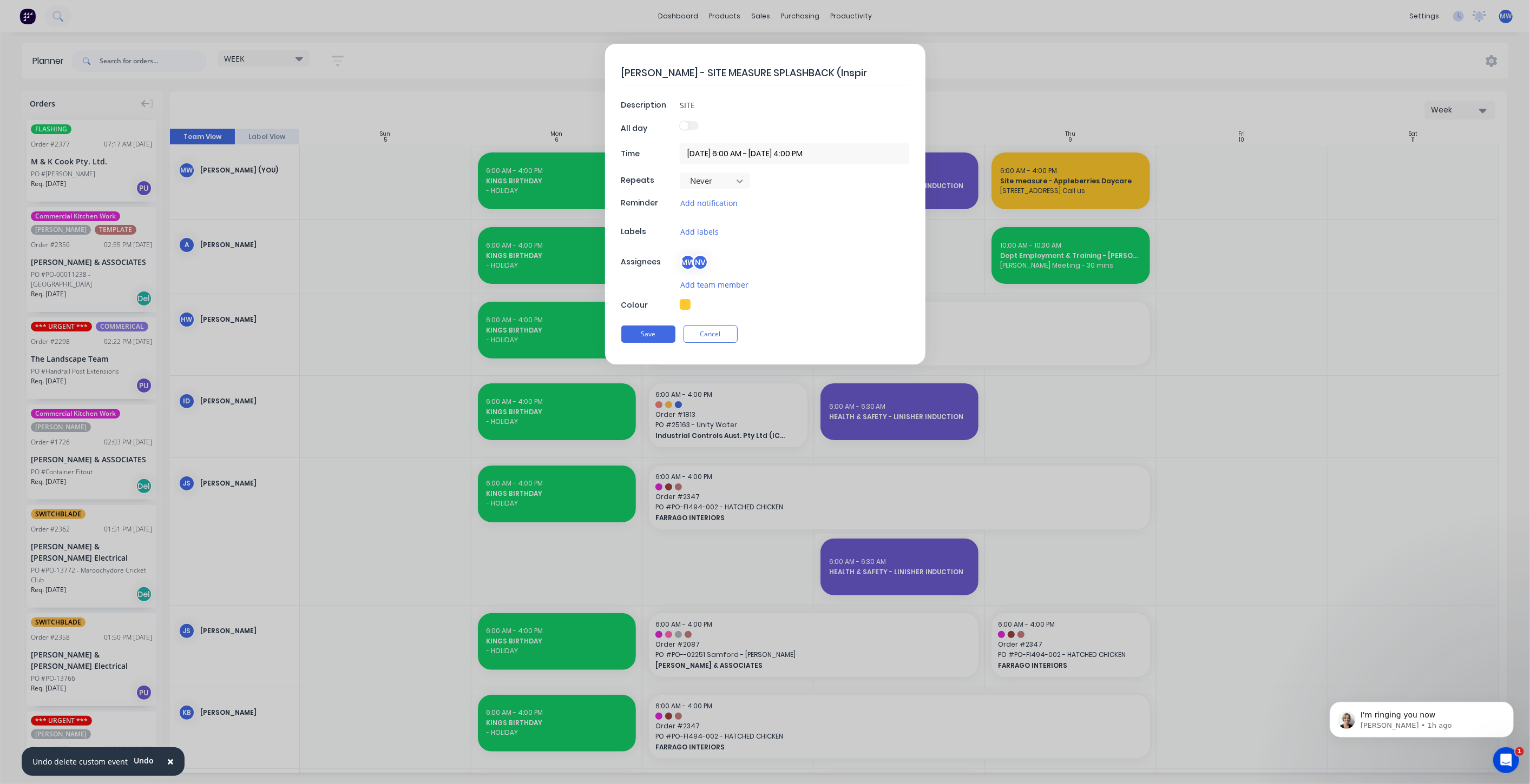
type textarea "DAN AHERN - SITE MEASURE SPLASHBACK (Inspire"
type textarea "x"
type textarea "DAN AHERN - SITE MEASURE SPLASHBACK (Inspired"
type textarea "x"
type textarea "DAN AHERN - SITE MEASURE SPLASHBACK (Inspired"
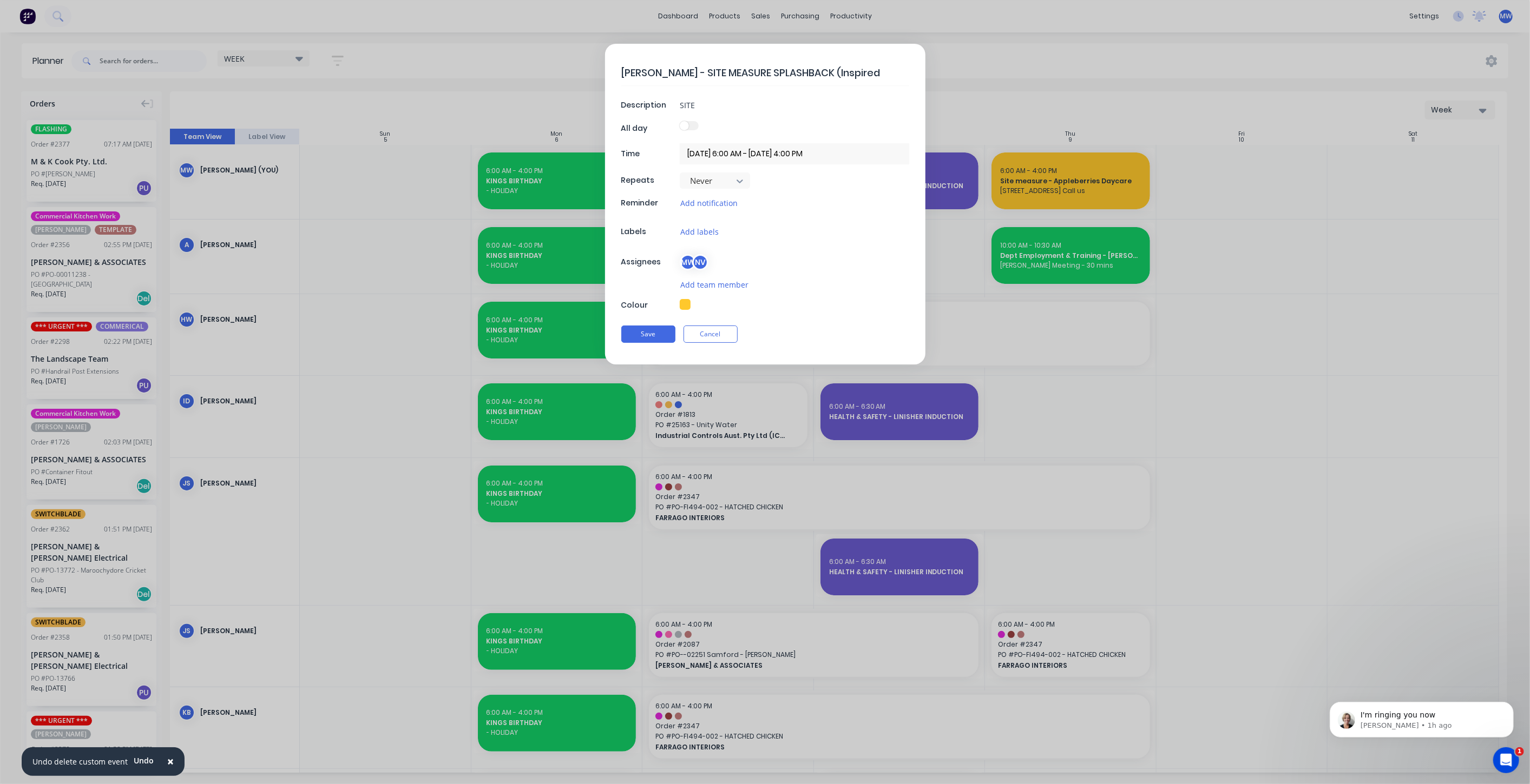
type textarea "x"
type textarea "DAN AHERN - SITE MEASURE SPLASHBACK (Inspired P"
type textarea "x"
type textarea "DAN AHERN - SITE MEASURE SPLASHBACK (Inspired Pl"
type textarea "x"
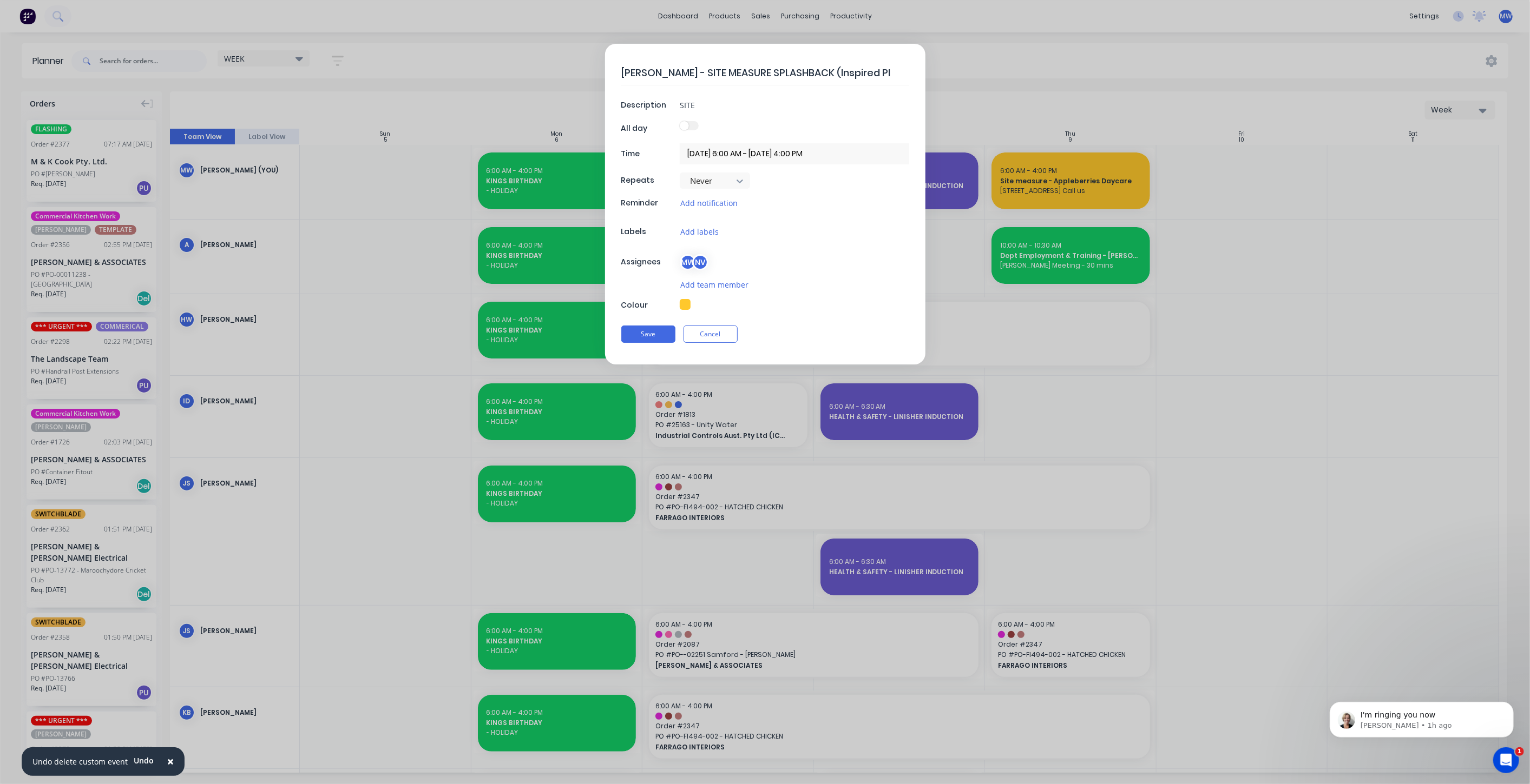
type textarea "DAN AHERN - SITE MEASURE SPLASHBACK (Inspired Plu"
type textarea "x"
type textarea "DAN AHERN - SITE MEASURE SPLASHBACK (Inspired Plum"
type textarea "x"
type textarea "DAN AHERN - SITE MEASURE SPLASHBACK (Inspired Plumb"
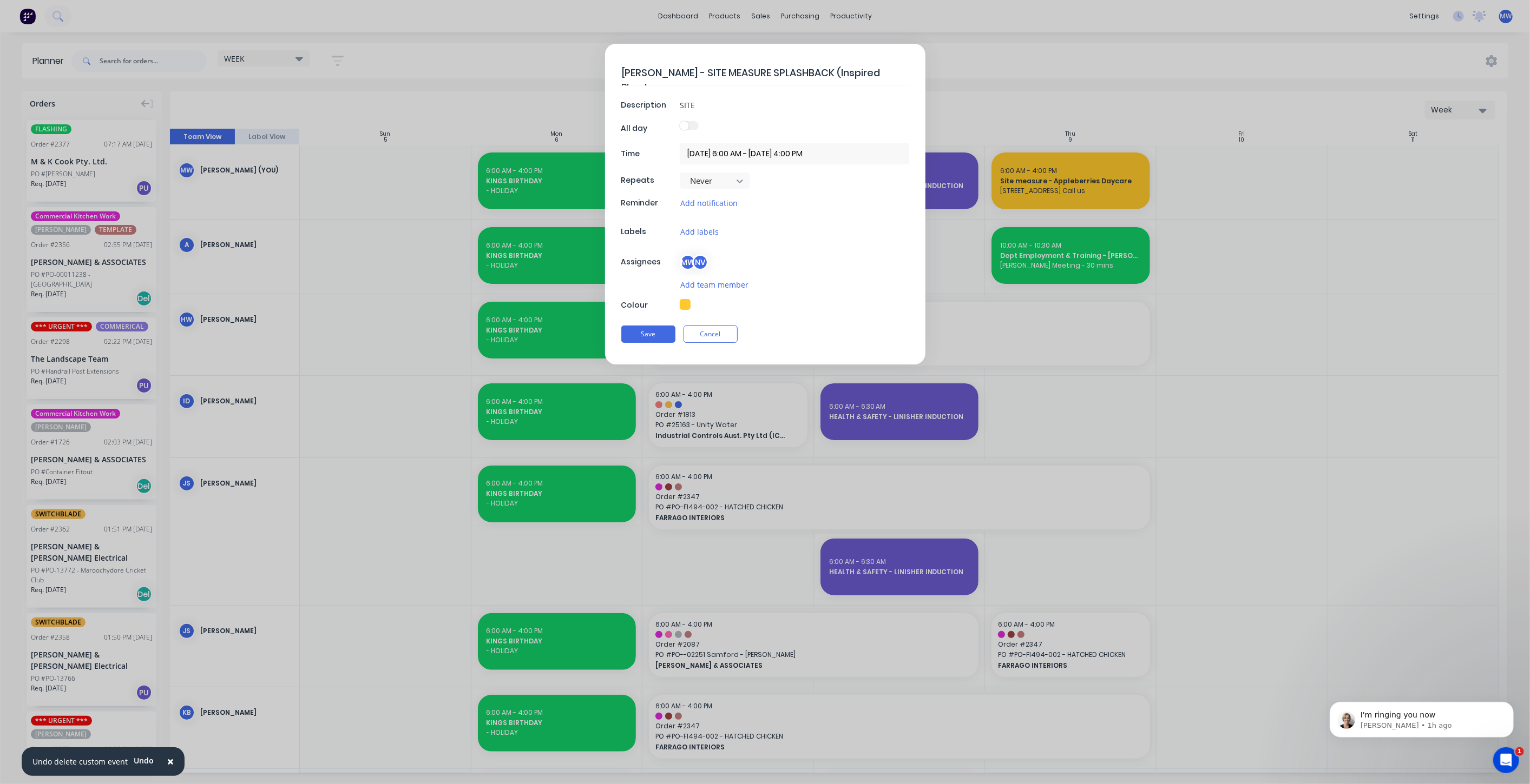
type textarea "x"
type textarea "DAN AHERN - SITE MEASURE SPLASHBACK (Inspired Plumbi"
type textarea "x"
type textarea "DAN AHERN - SITE MEASURE SPLASHBACK (Inspired Plumbin"
type textarea "x"
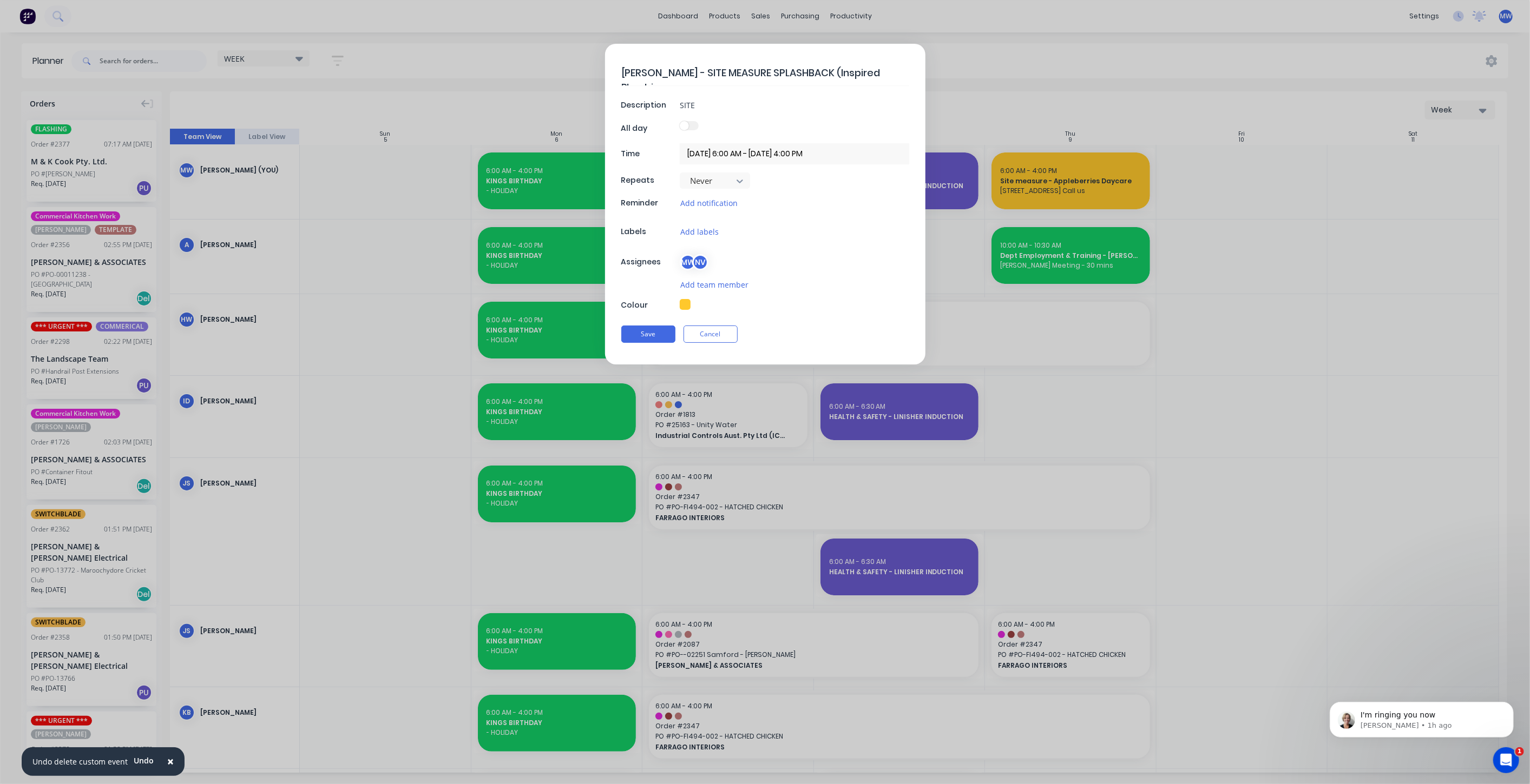
type textarea "DAN AHERN - SITE MEASURE SPLASHBACK (Inspired Plumbing"
type textarea "x"
type textarea "[PERSON_NAME] - SITE MEASURE SPLASHBACK (Inspired Plumbing)"
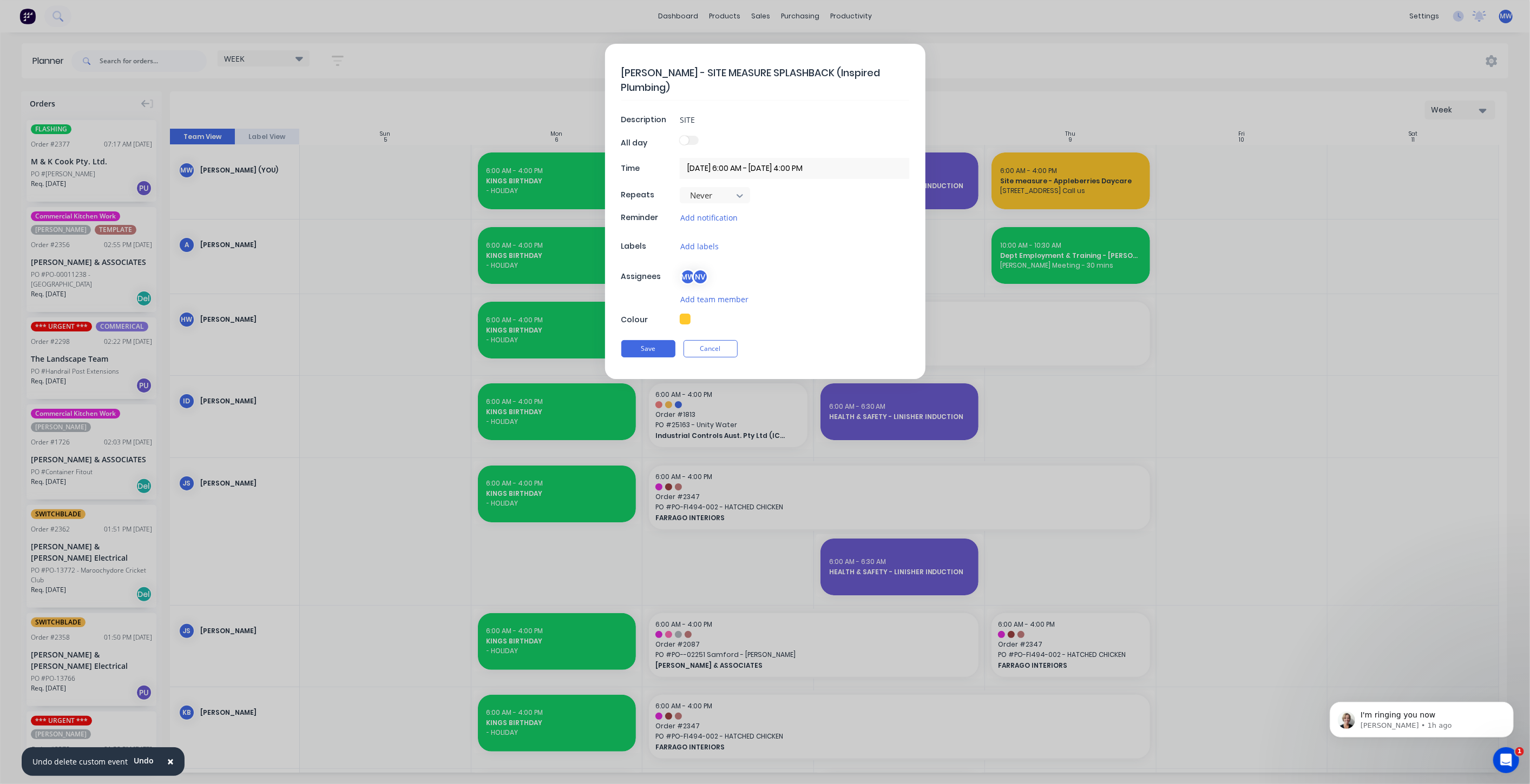
type textarea "x"
type textarea "[PERSON_NAME] - SITE MEASURE SPLASHBACK (Inspired Plumbing)"
click at [666, 344] on button "Save" at bounding box center [648, 349] width 54 height 17
type textarea "x"
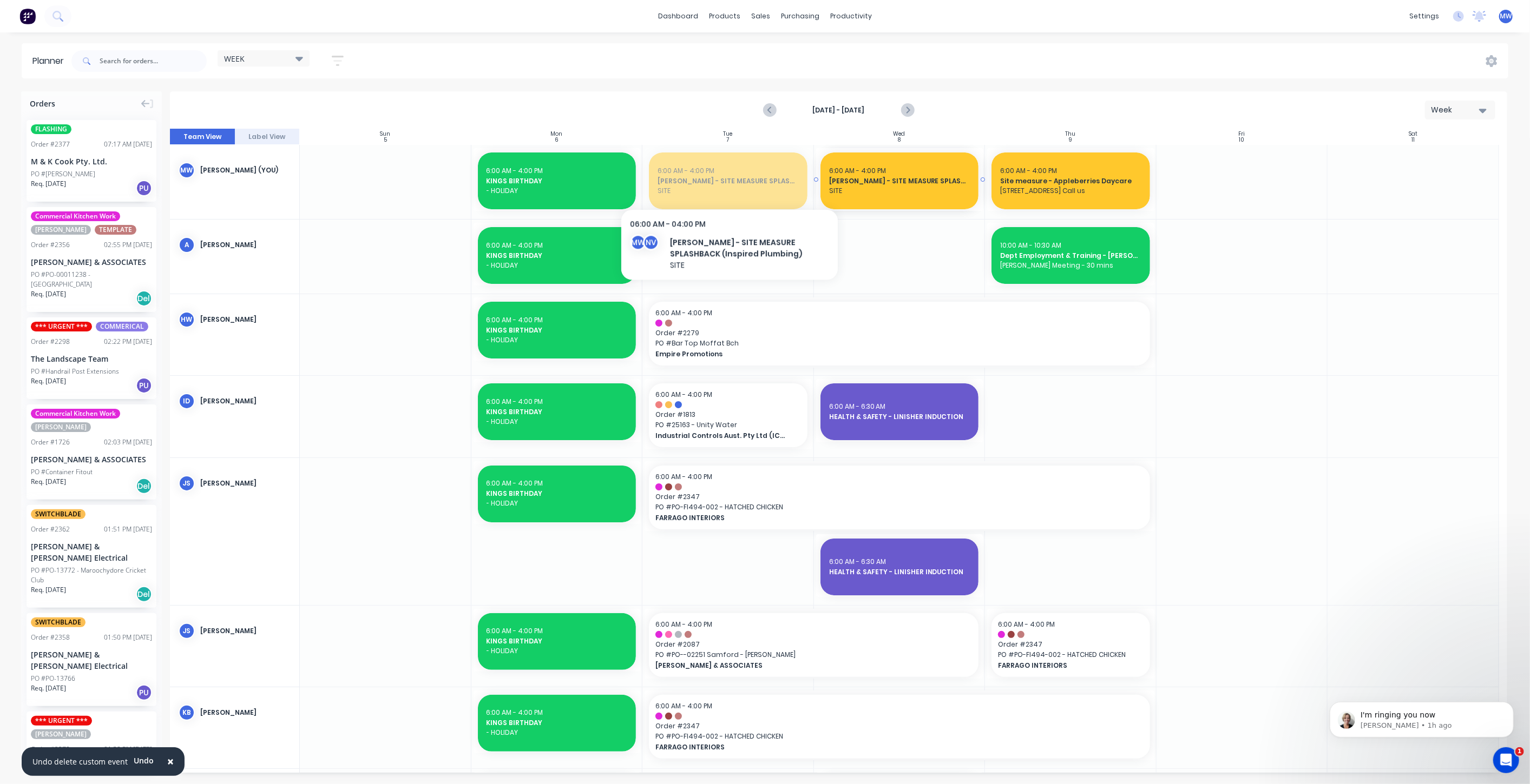
drag, startPoint x: 714, startPoint y: 184, endPoint x: 729, endPoint y: 181, distance: 15.3
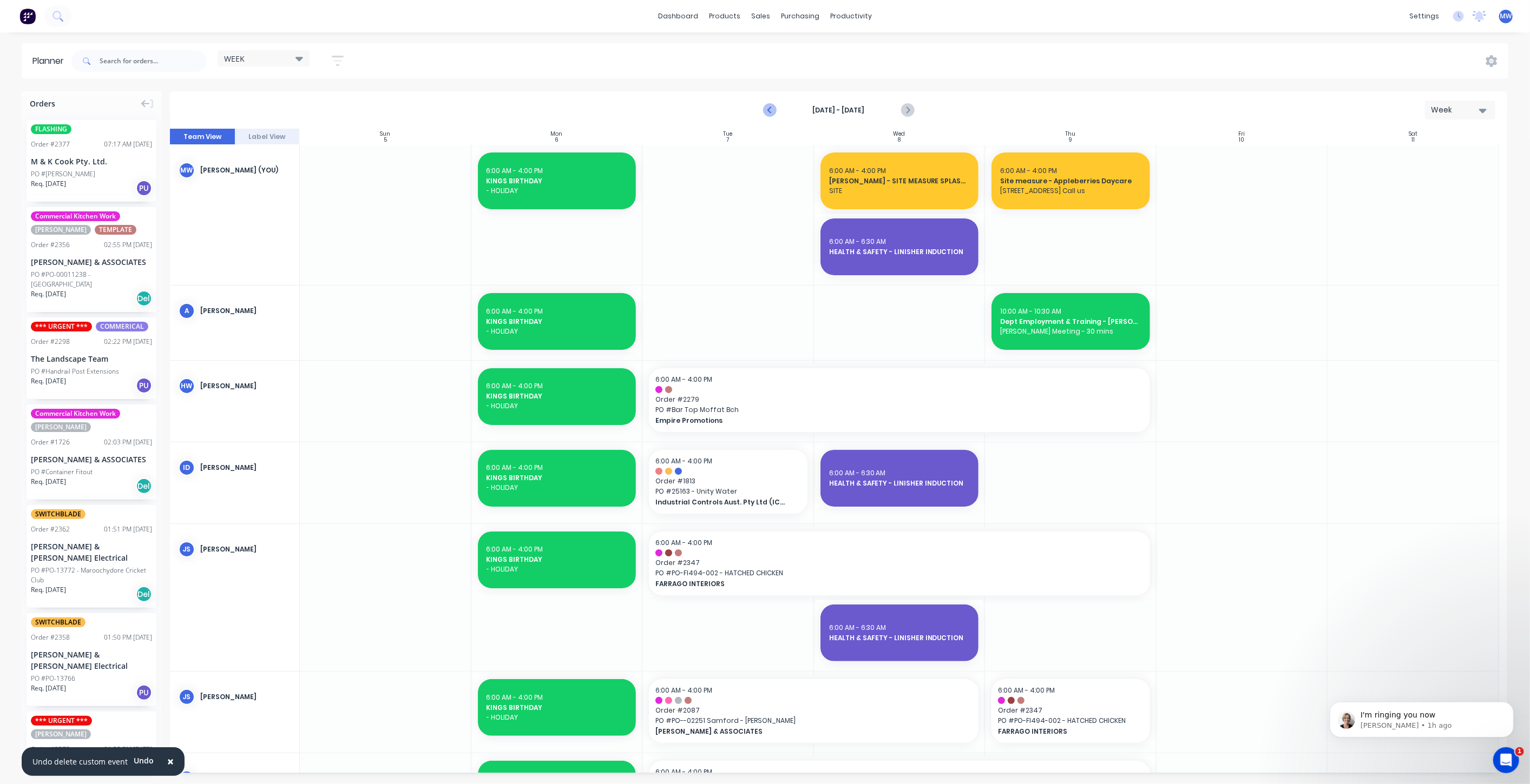
click at [766, 112] on icon "Previous page" at bounding box center [770, 110] width 13 height 13
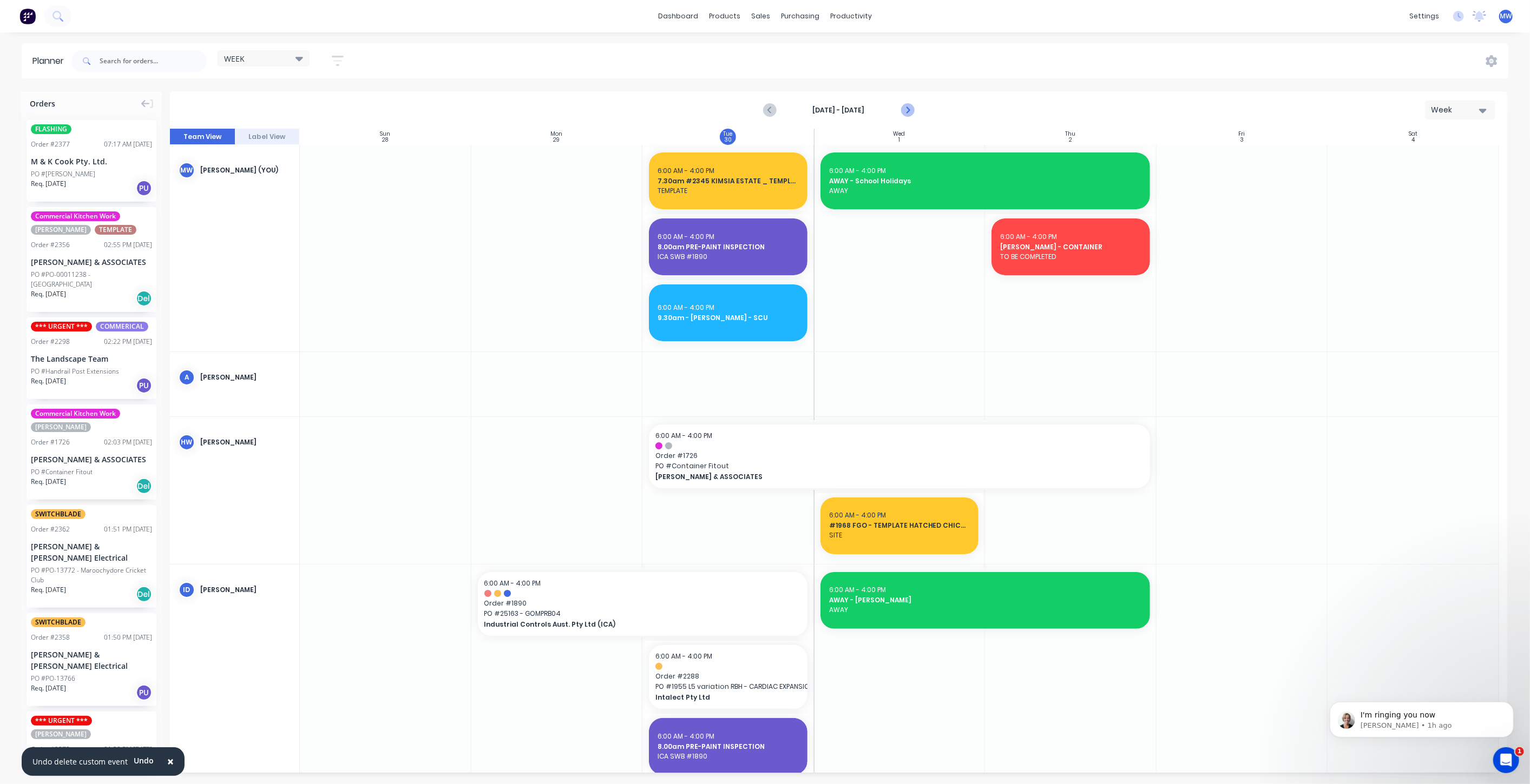
click at [908, 111] on icon "Next page" at bounding box center [907, 110] width 13 height 13
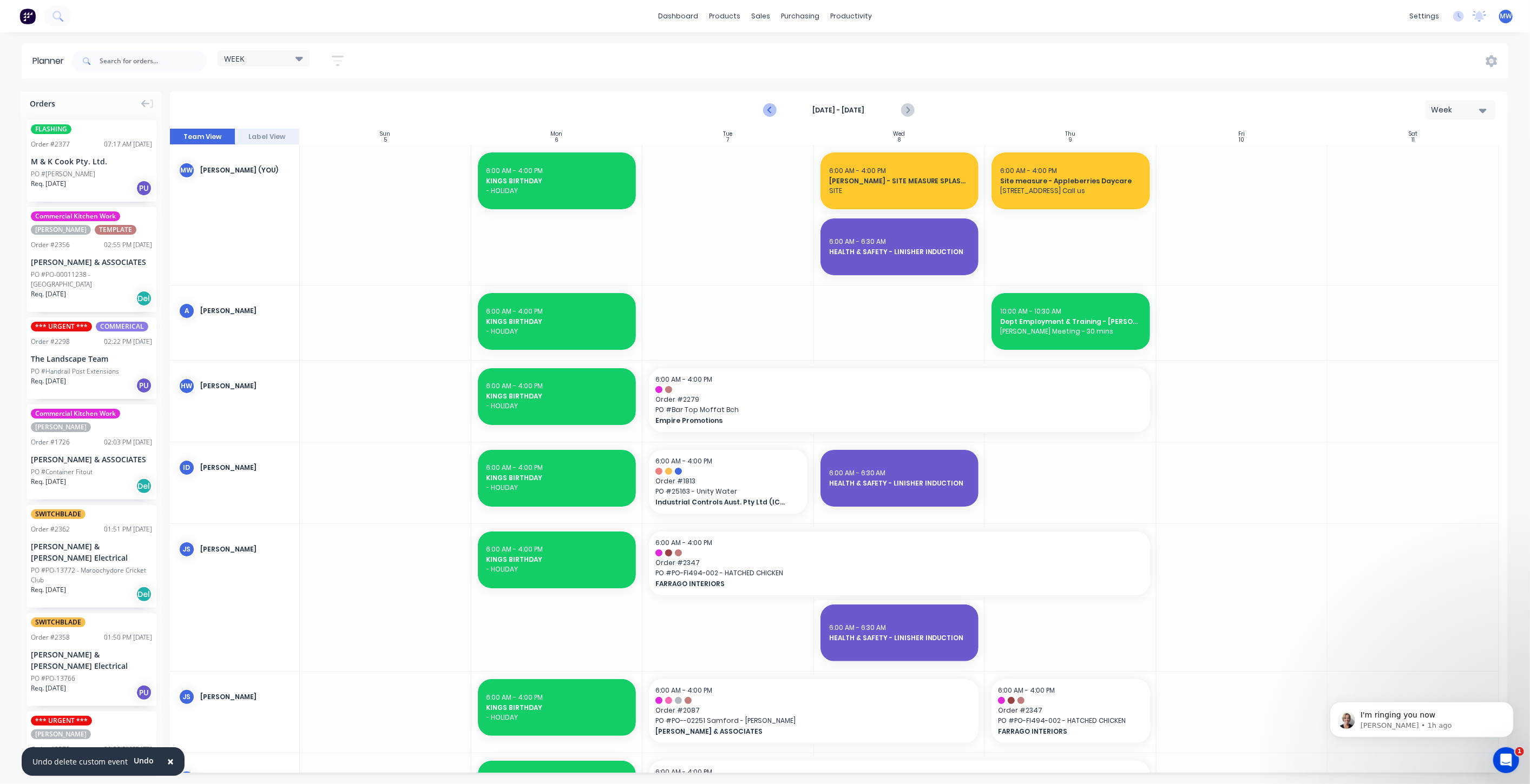
click at [769, 110] on icon "Previous page" at bounding box center [770, 110] width 13 height 13
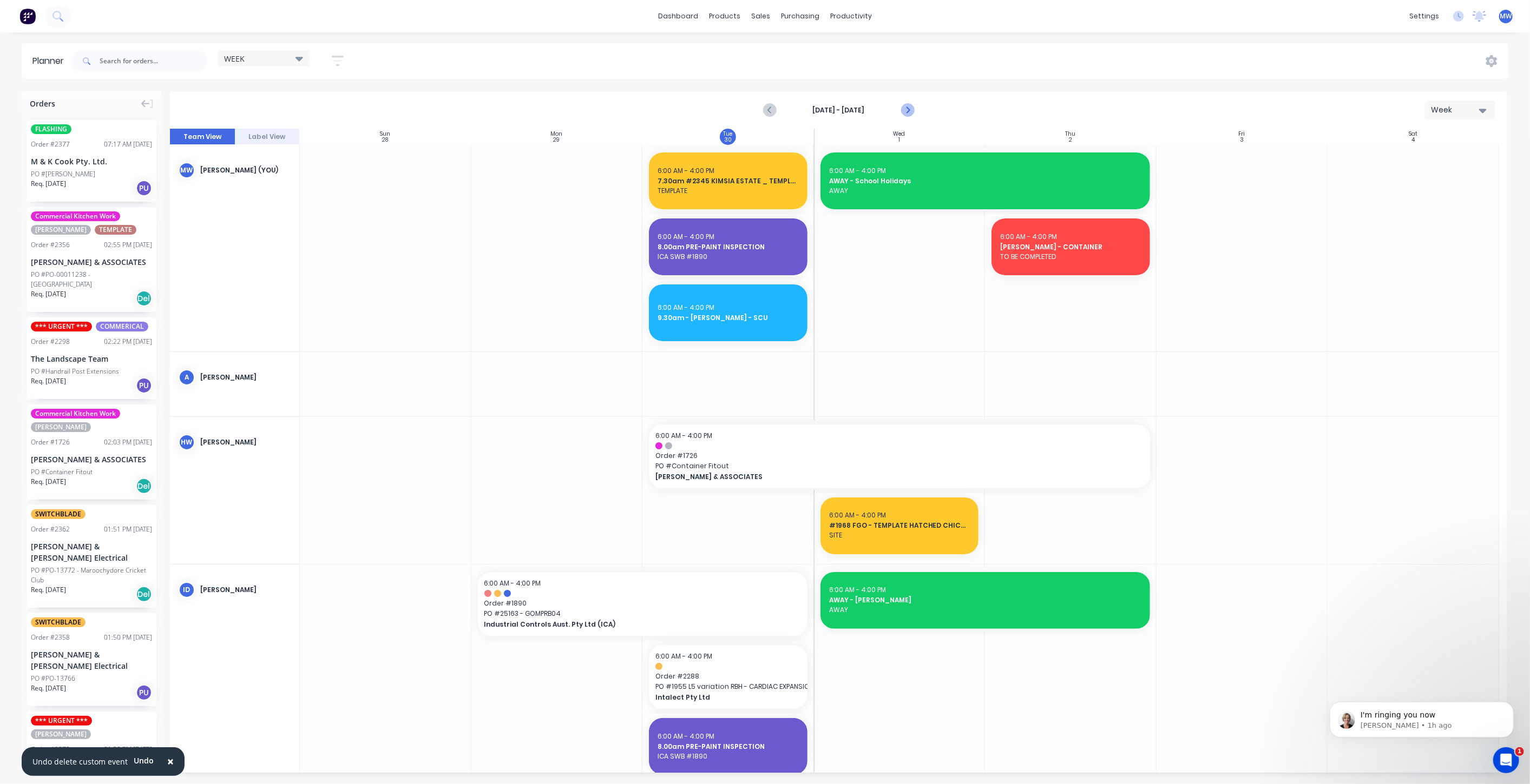
click at [908, 111] on icon "Next page" at bounding box center [907, 110] width 5 height 8
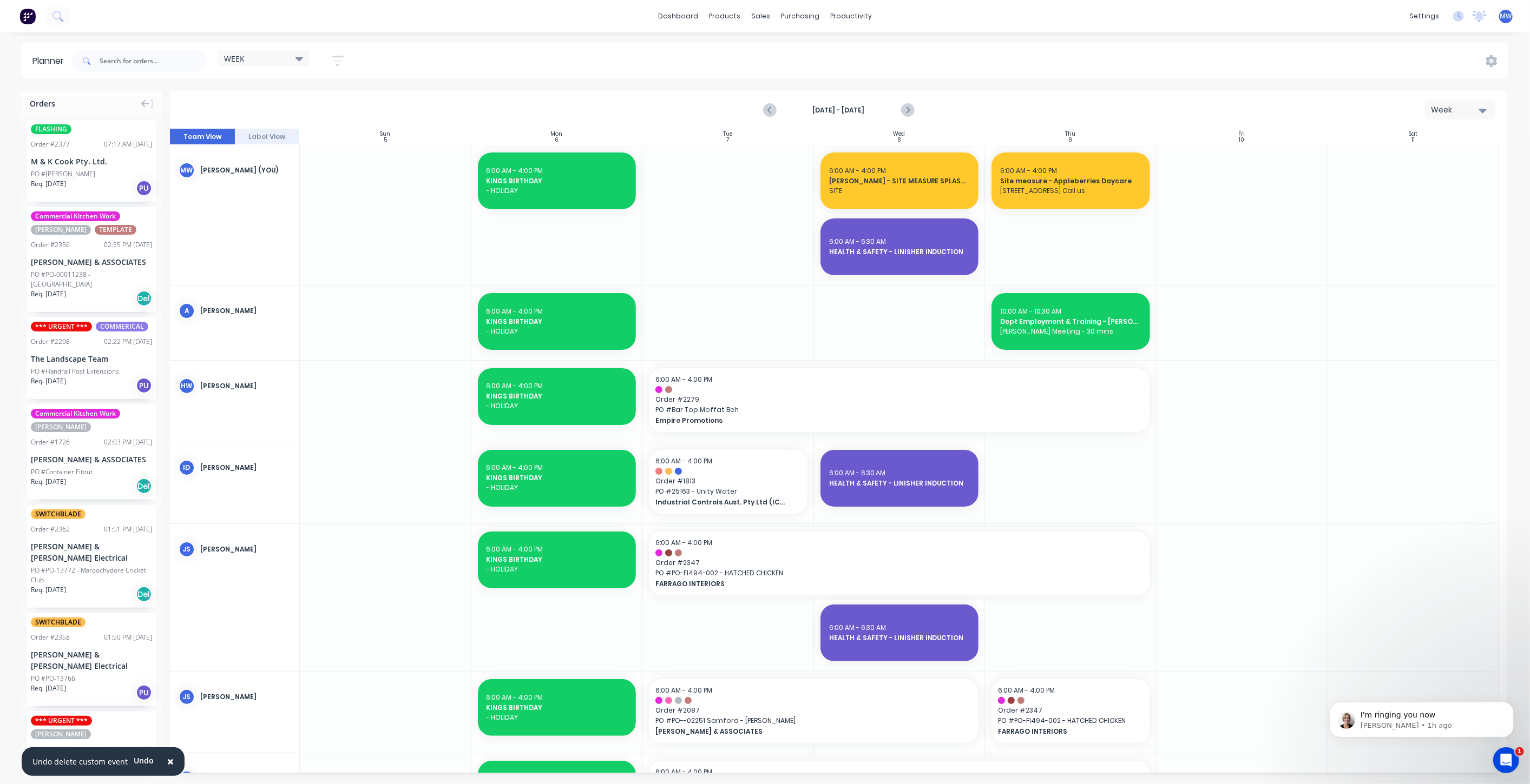
scroll to position [180, 0]
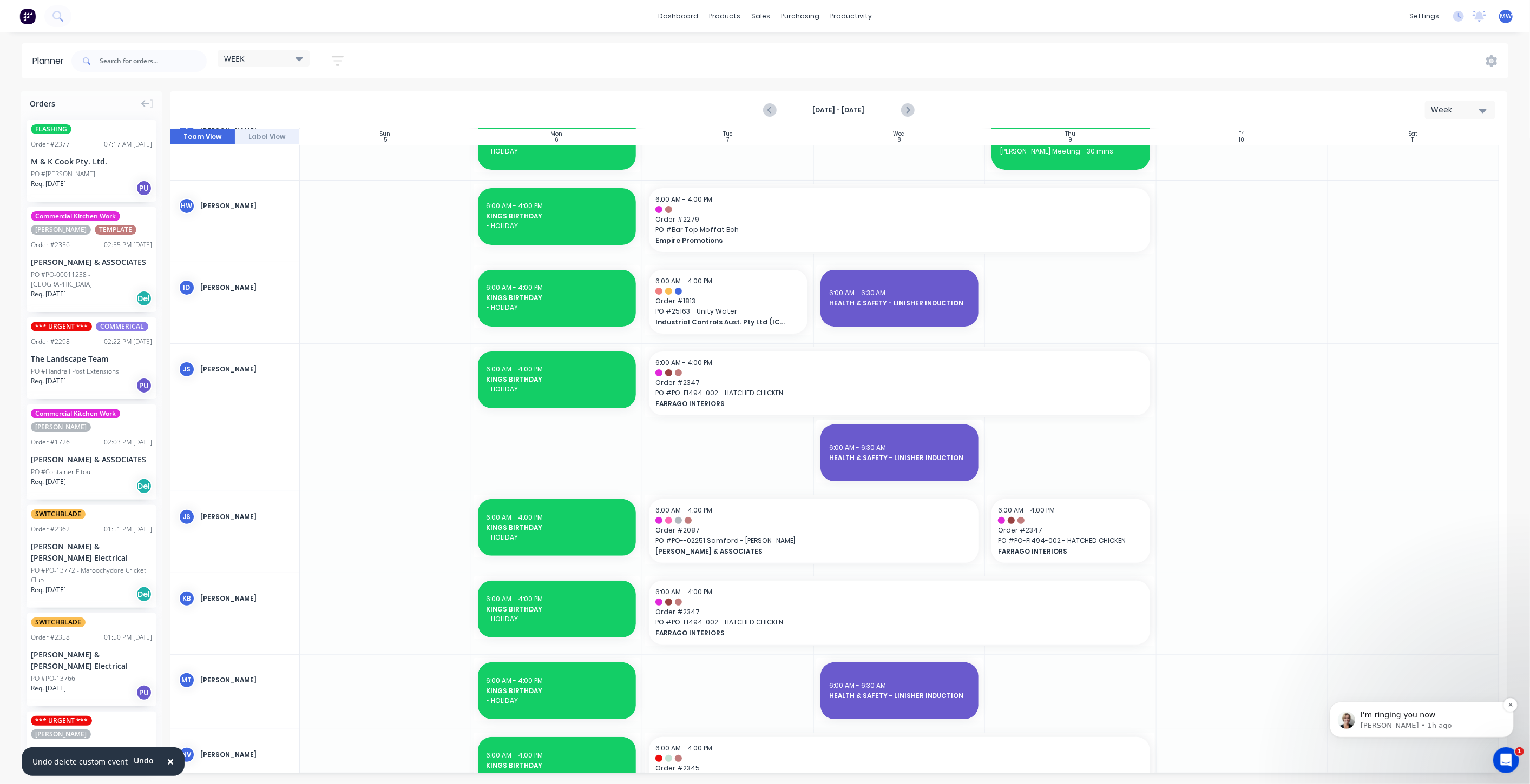
click at [1427, 722] on p "Cathy • 1h ago" at bounding box center [1429, 725] width 140 height 10
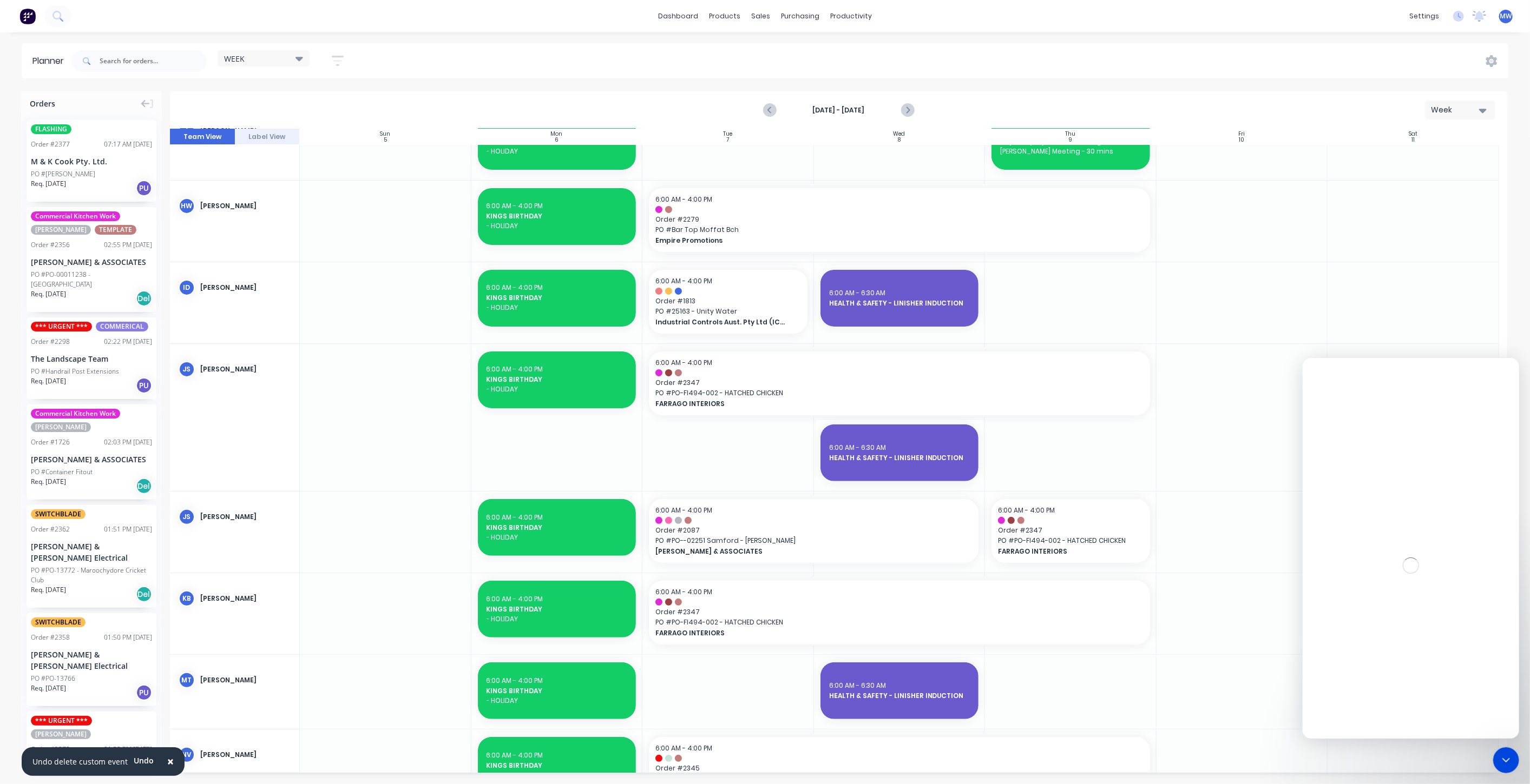
scroll to position [0, 0]
click at [1502, 763] on icon "Close Intercom Messenger" at bounding box center [1504, 758] width 13 height 13
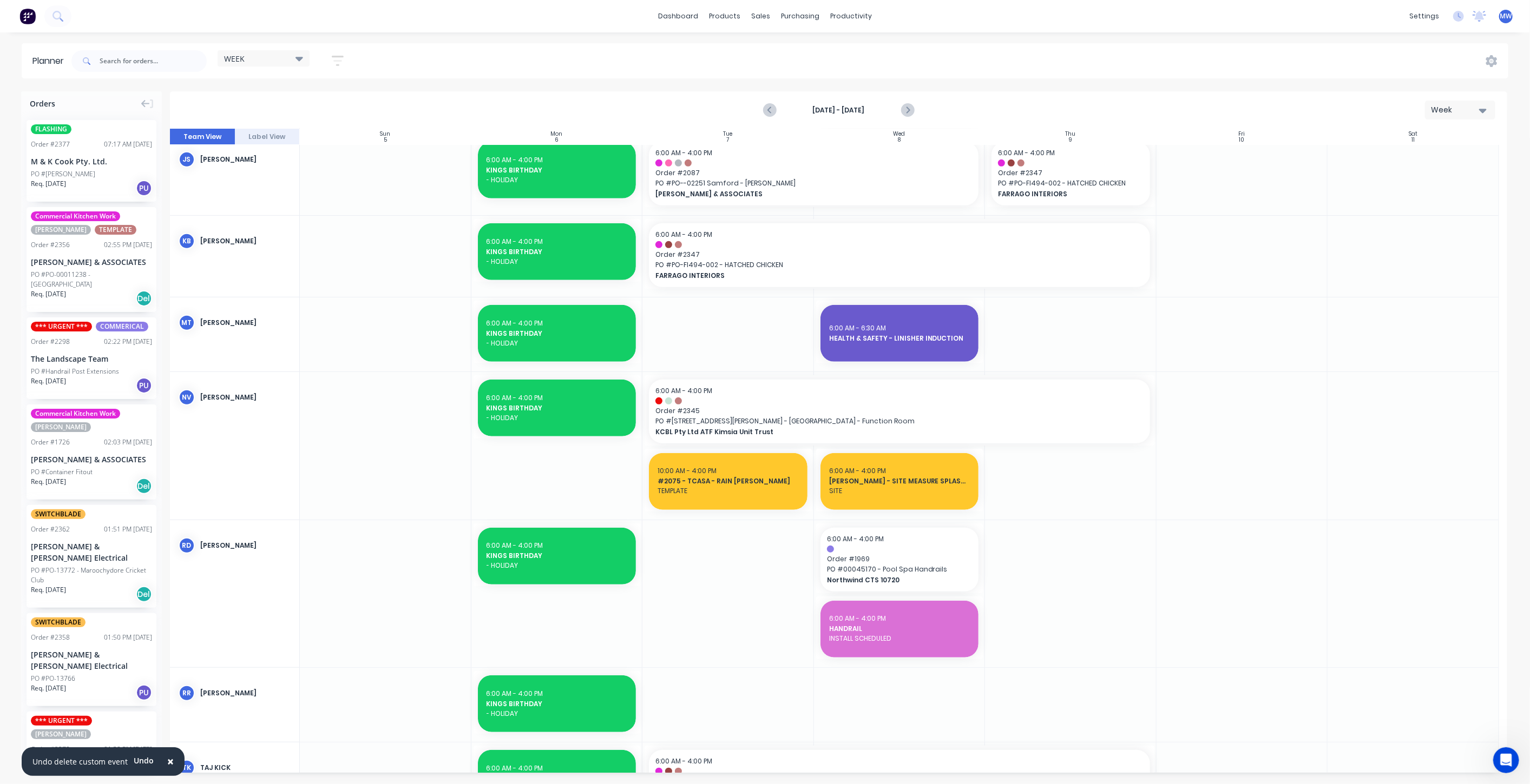
scroll to position [541, 0]
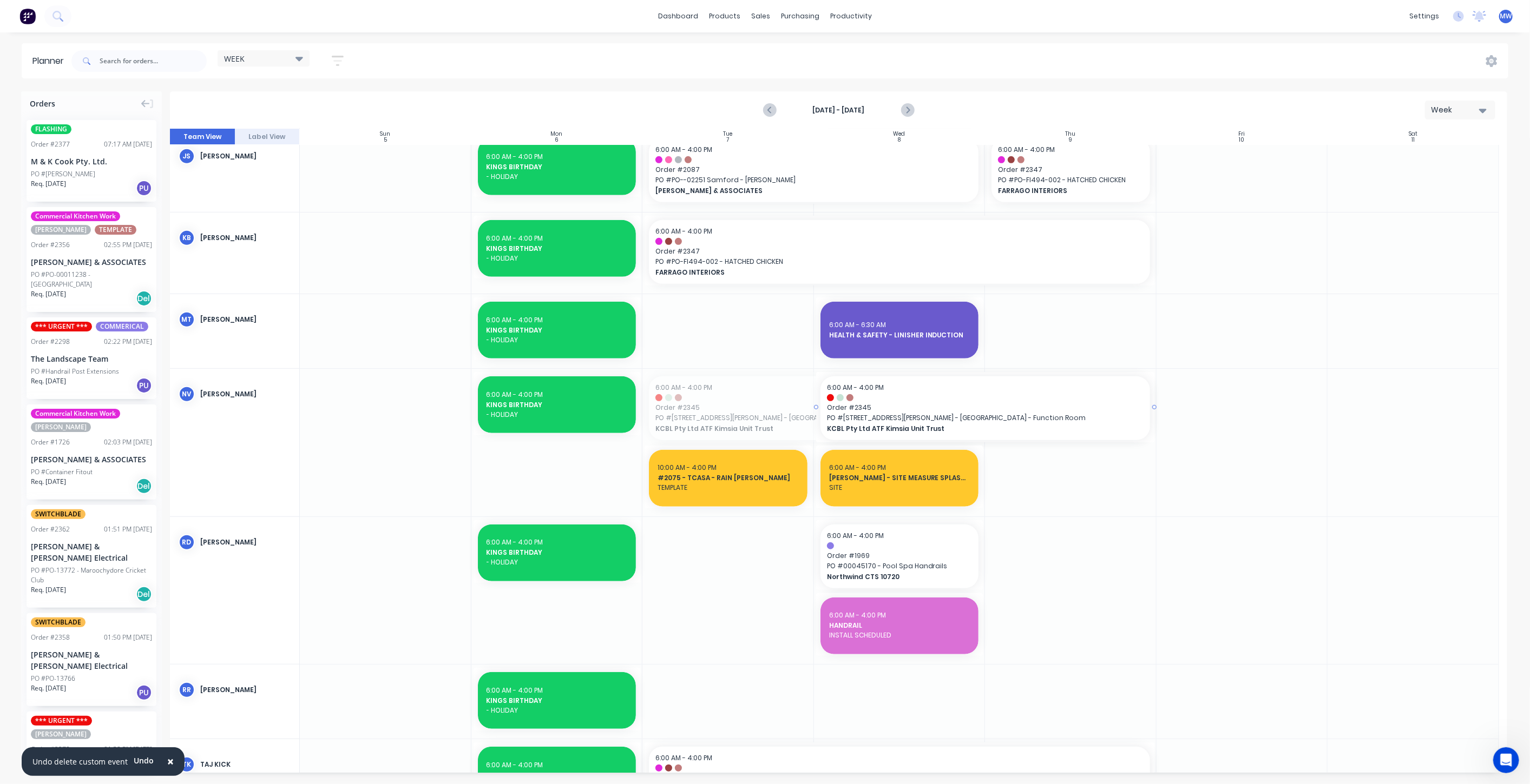
drag, startPoint x: 645, startPoint y: 407, endPoint x: 830, endPoint y: 405, distance: 185.0
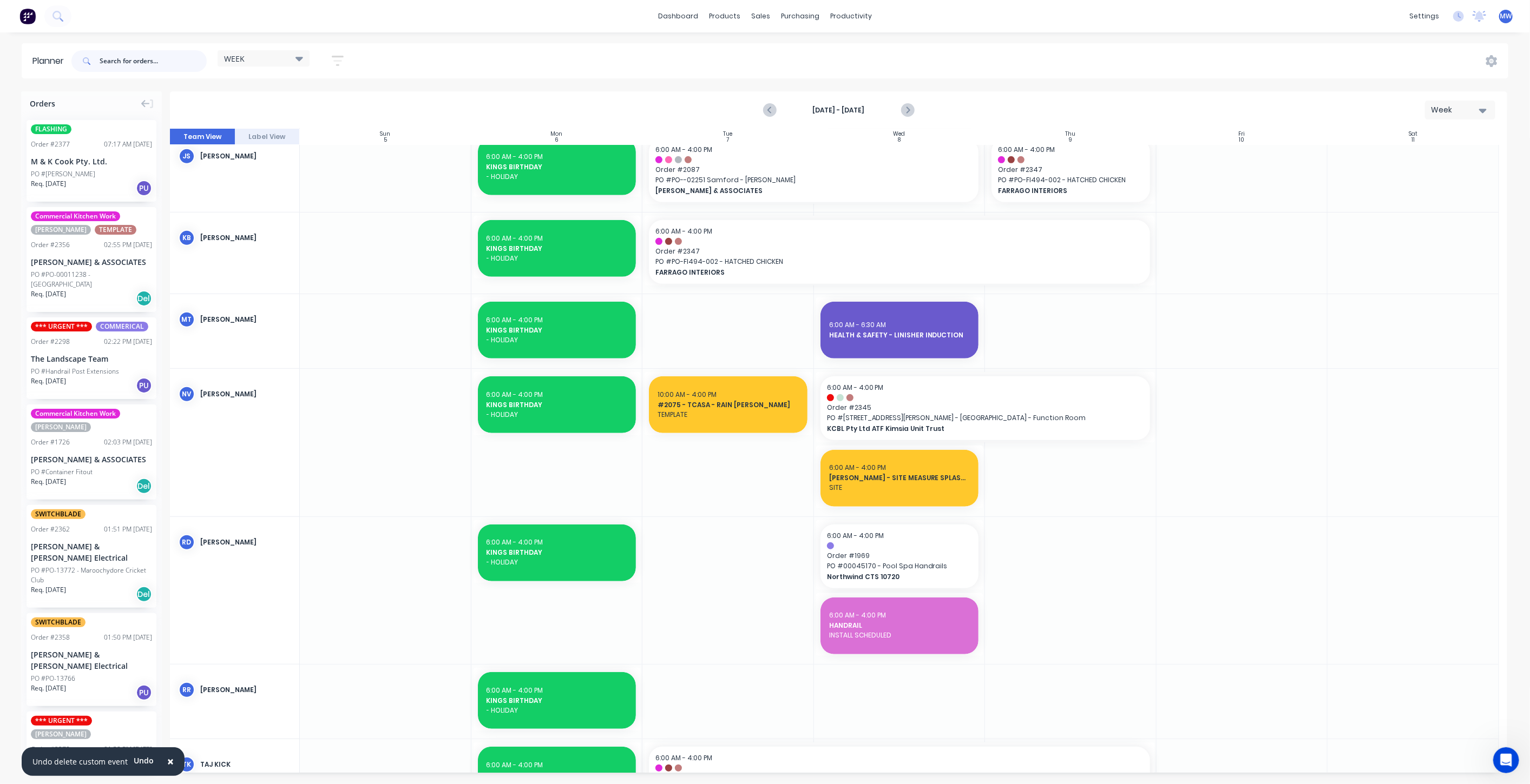
click at [111, 66] on input "text" at bounding box center [154, 61] width 107 height 22
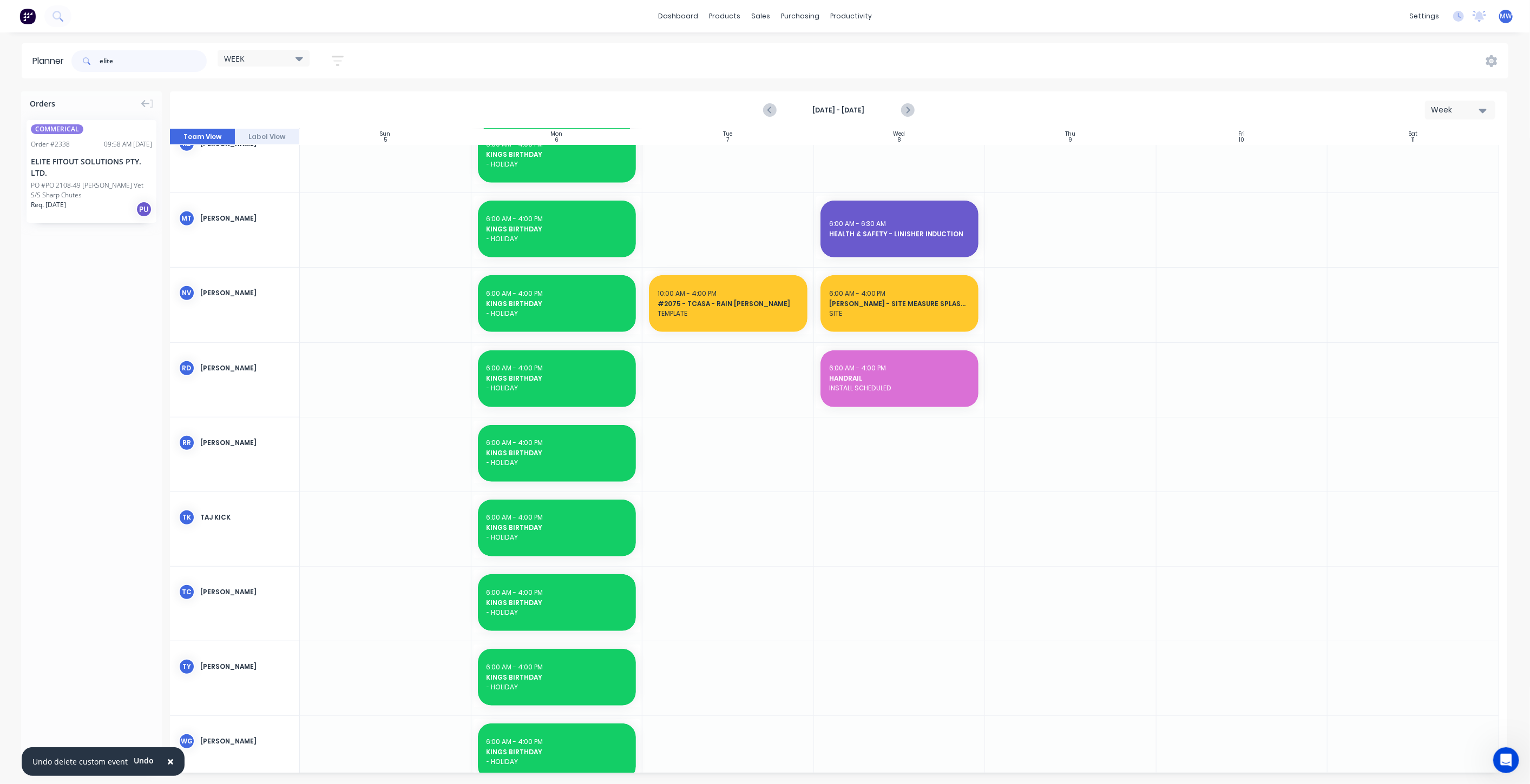
scroll to position [380, 0]
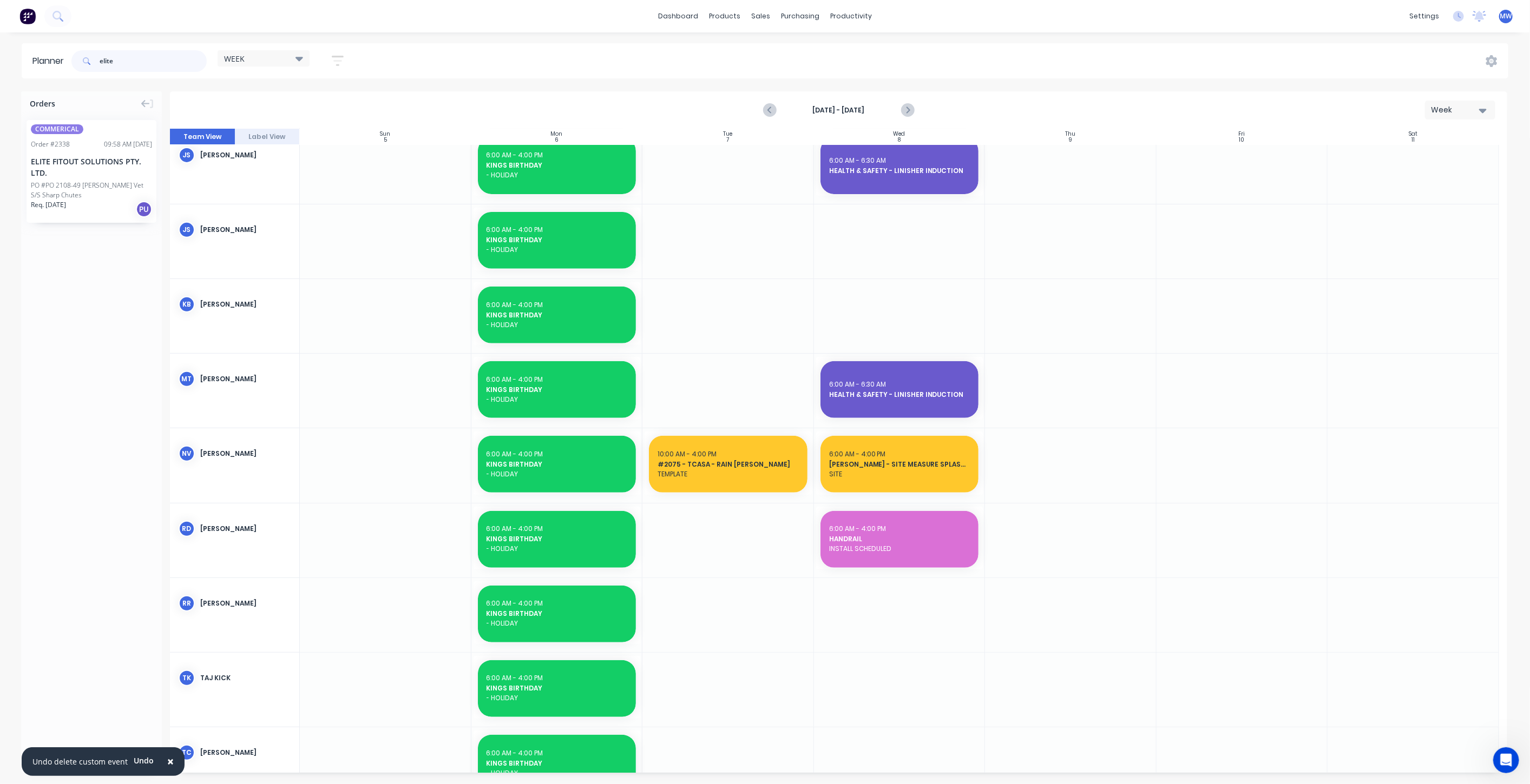
type input "elite"
drag, startPoint x: 96, startPoint y: 161, endPoint x: 740, endPoint y: 534, distance: 744.2
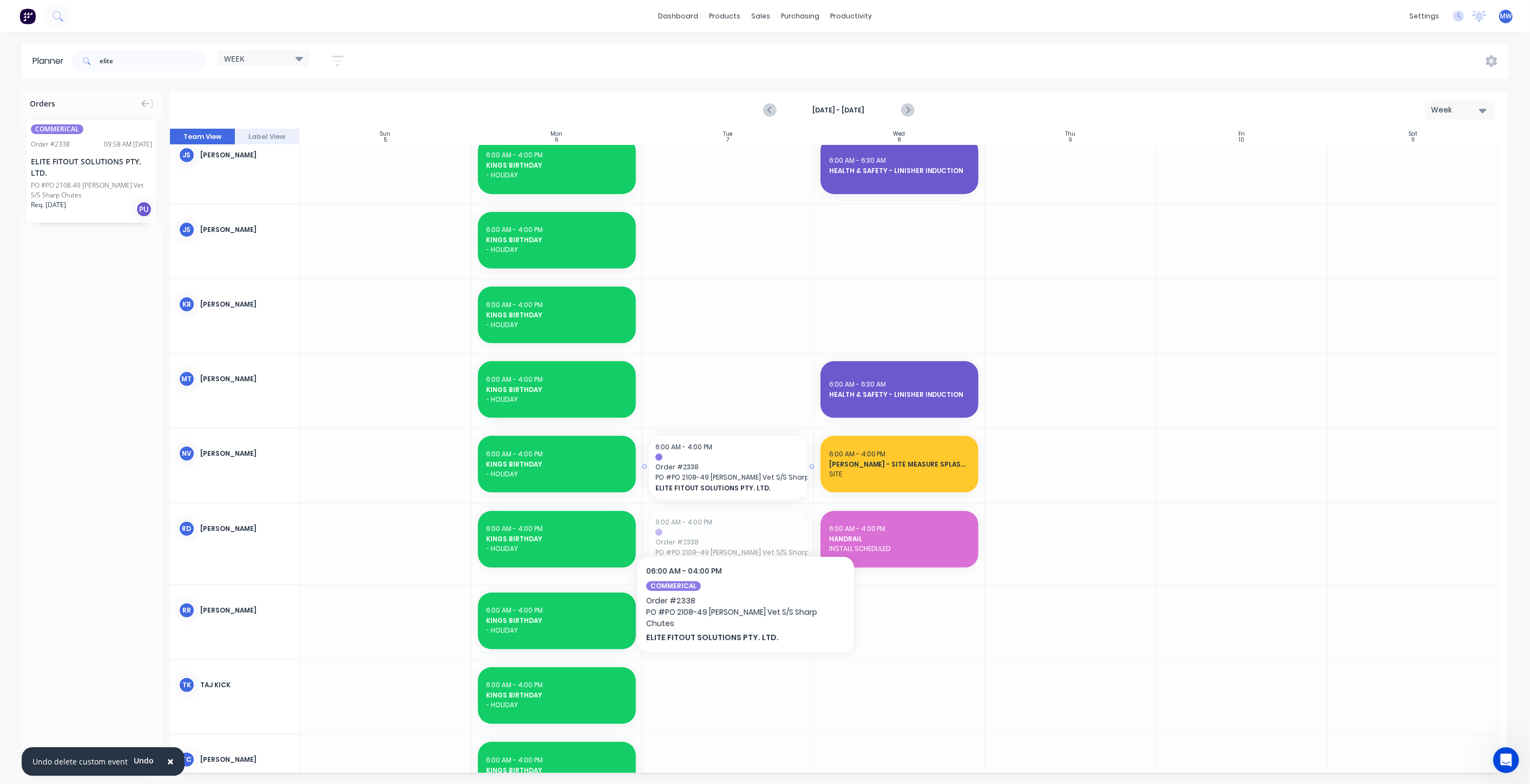
drag, startPoint x: 741, startPoint y: 544, endPoint x: 738, endPoint y: 480, distance: 64.1
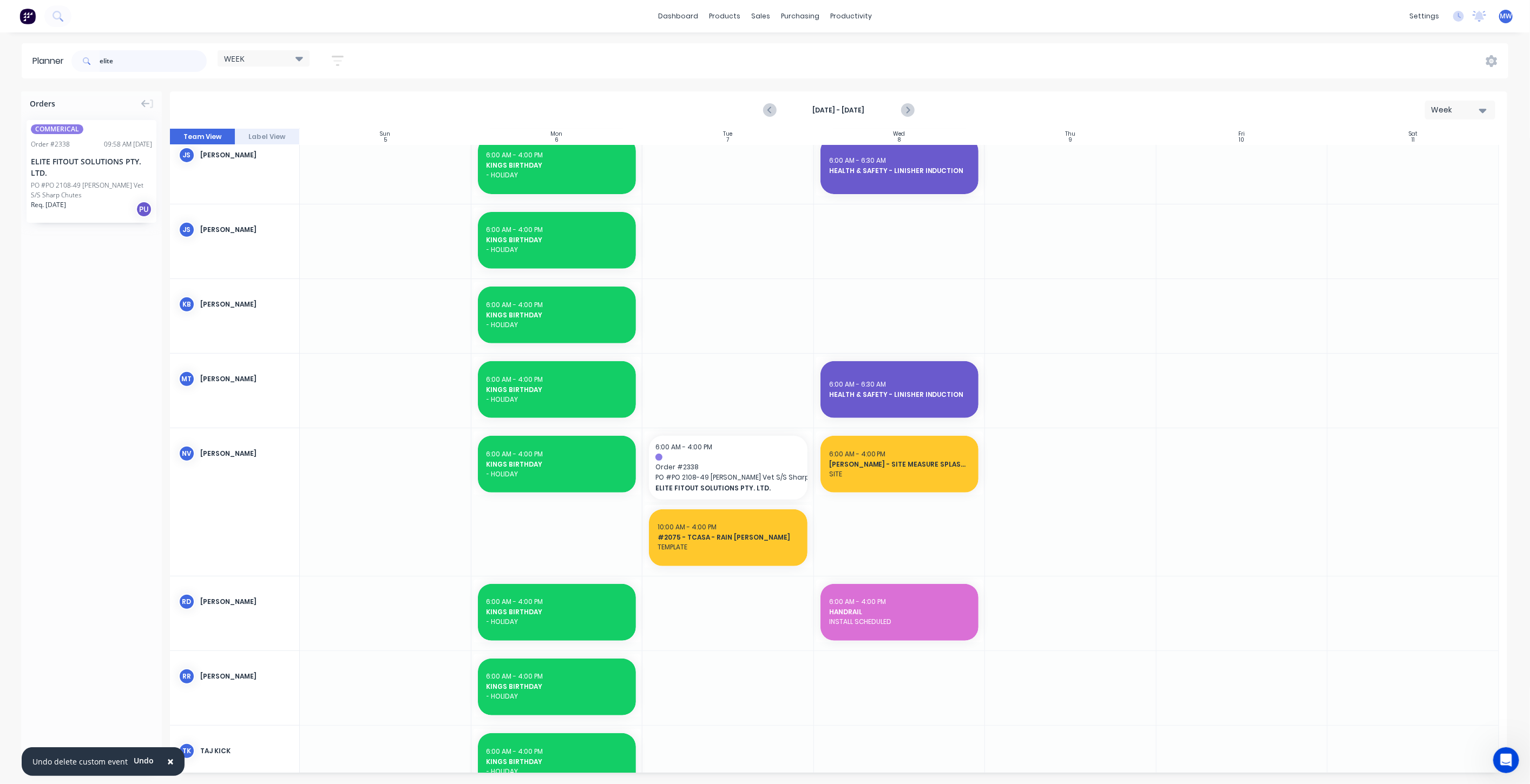
drag, startPoint x: 130, startPoint y: 58, endPoint x: 19, endPoint y: 58, distance: 111.0
click at [55, 58] on header "Planner elite WEEK Save new view None edit WEEK (Default) edit Rex edit SCSM - …" at bounding box center [765, 60] width 1486 height 36
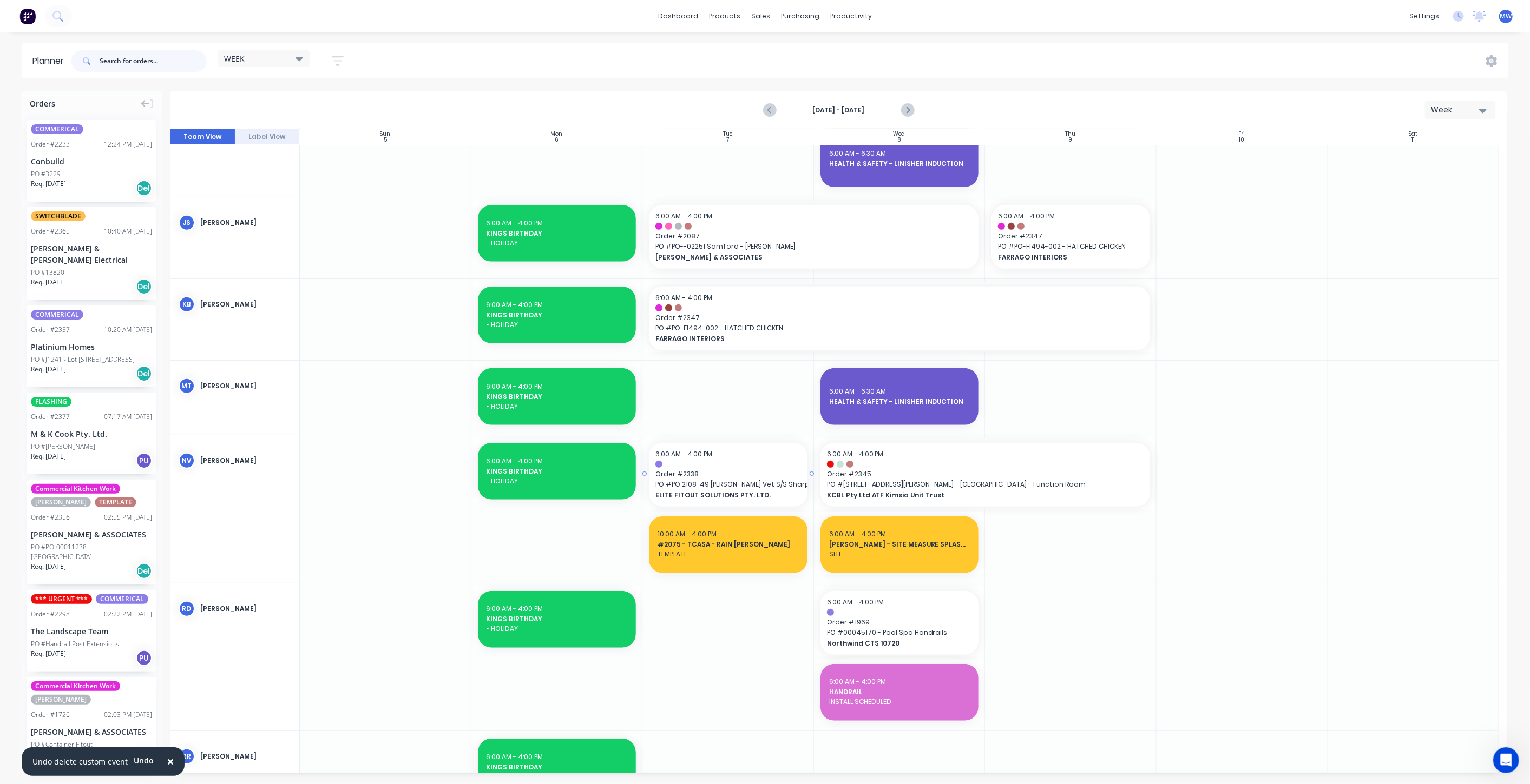
scroll to position [535, 0]
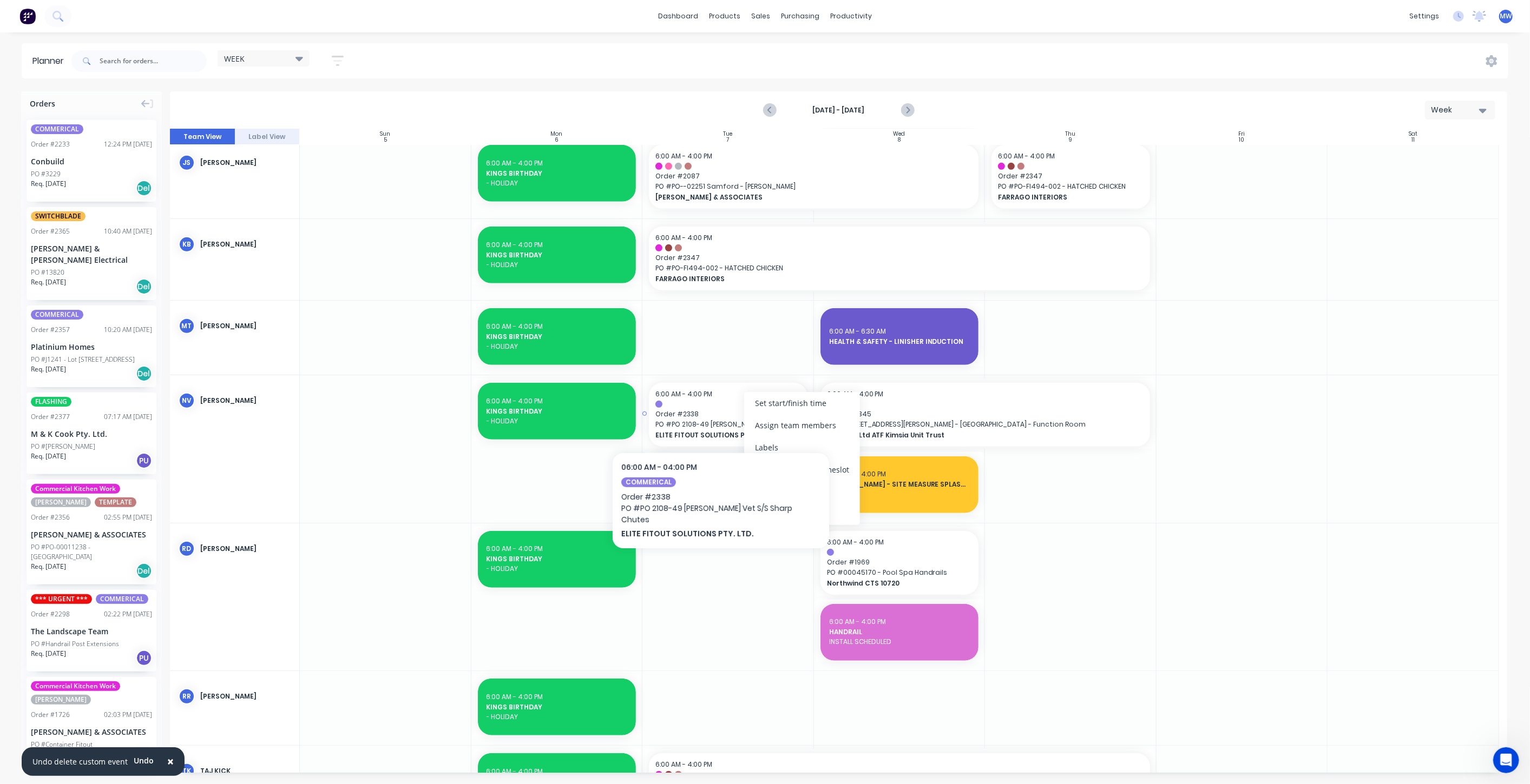
click at [716, 420] on span "PO # PO 2108-49 Glen Huntley Vet S/S Sharp Chutes" at bounding box center [728, 424] width 145 height 10
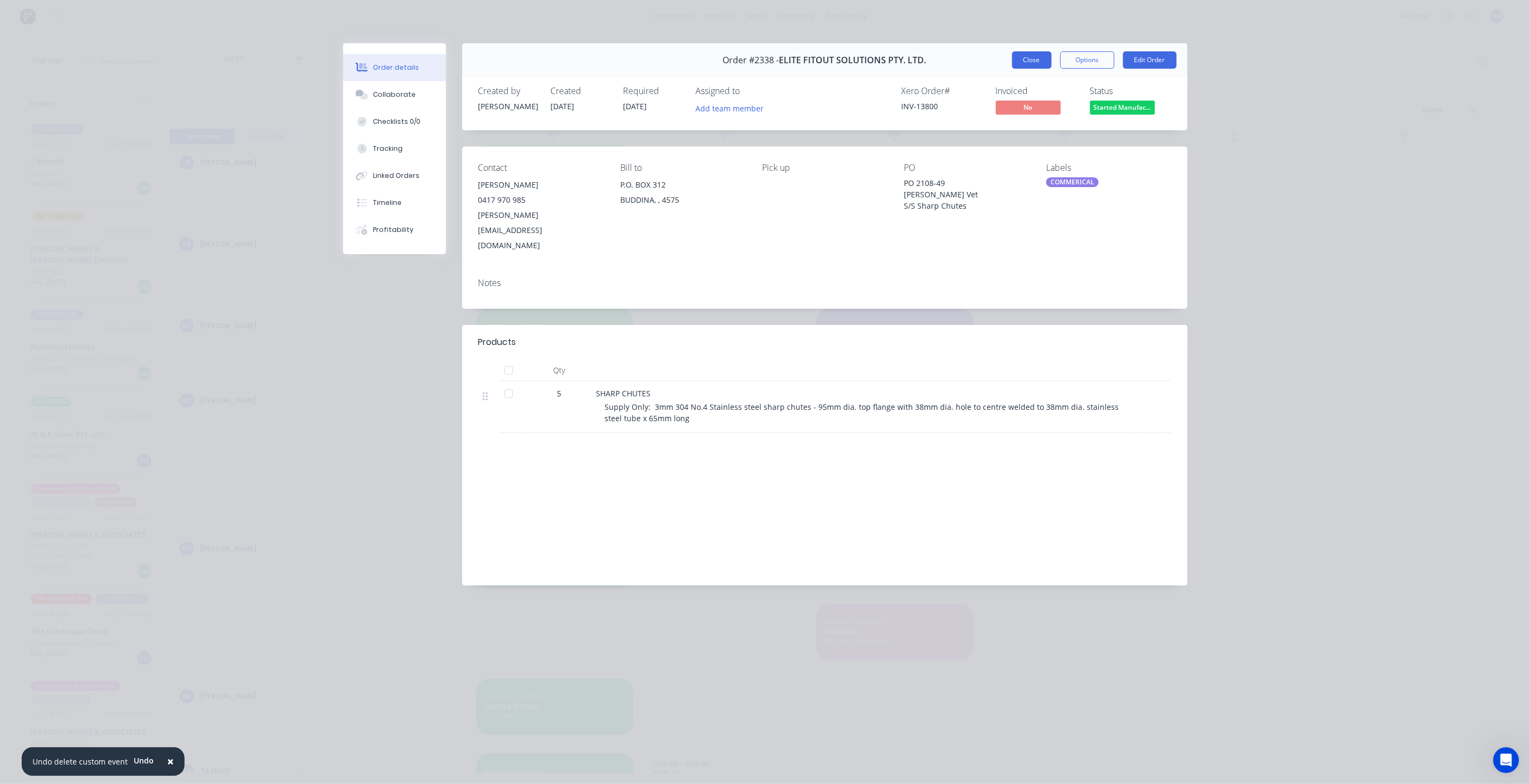
click at [1029, 62] on button "Close" at bounding box center [1032, 60] width 39 height 17
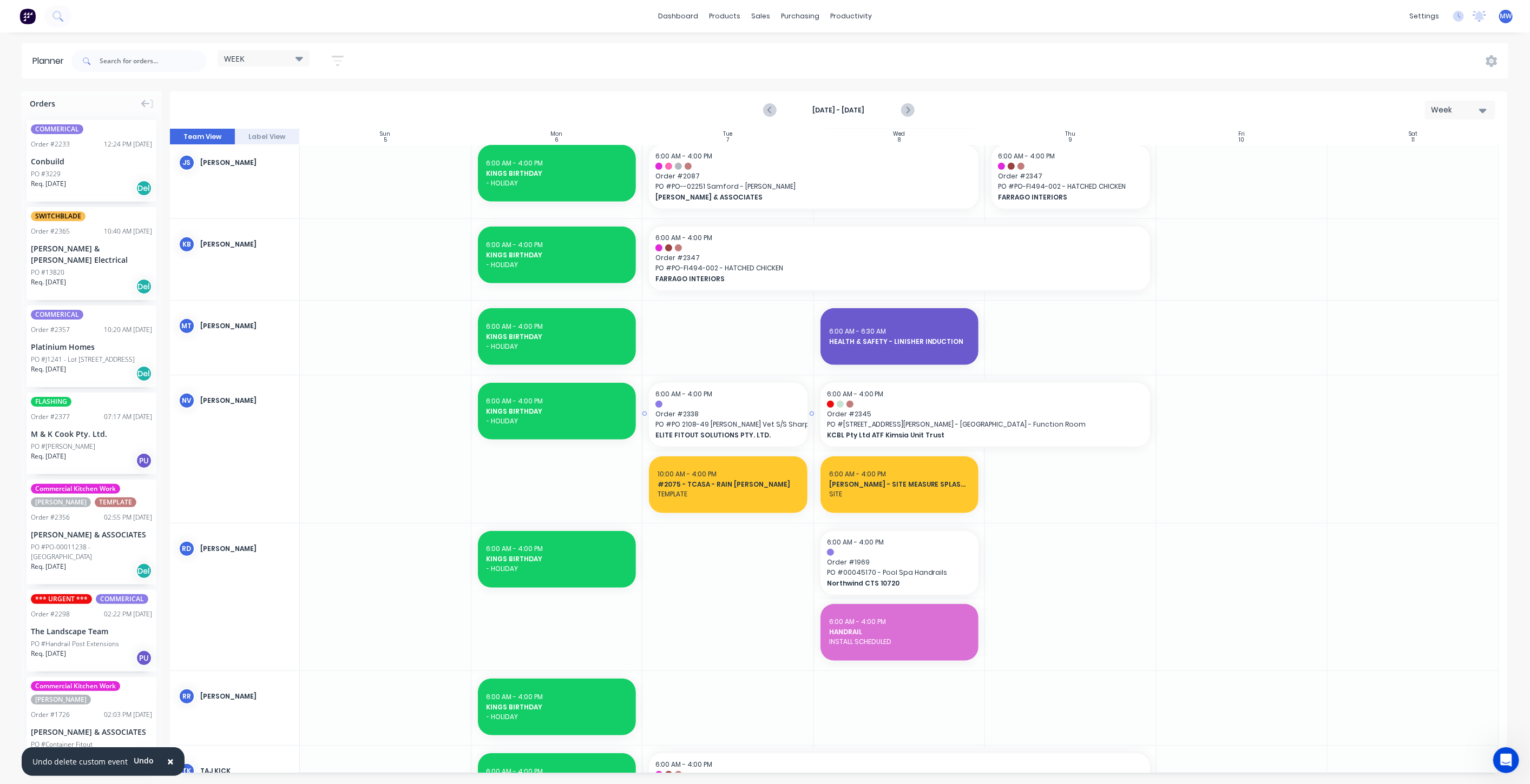
click at [700, 420] on span "PO # PO 2108-49 Glen Huntley Vet S/S Sharp Chutes" at bounding box center [728, 424] width 145 height 10
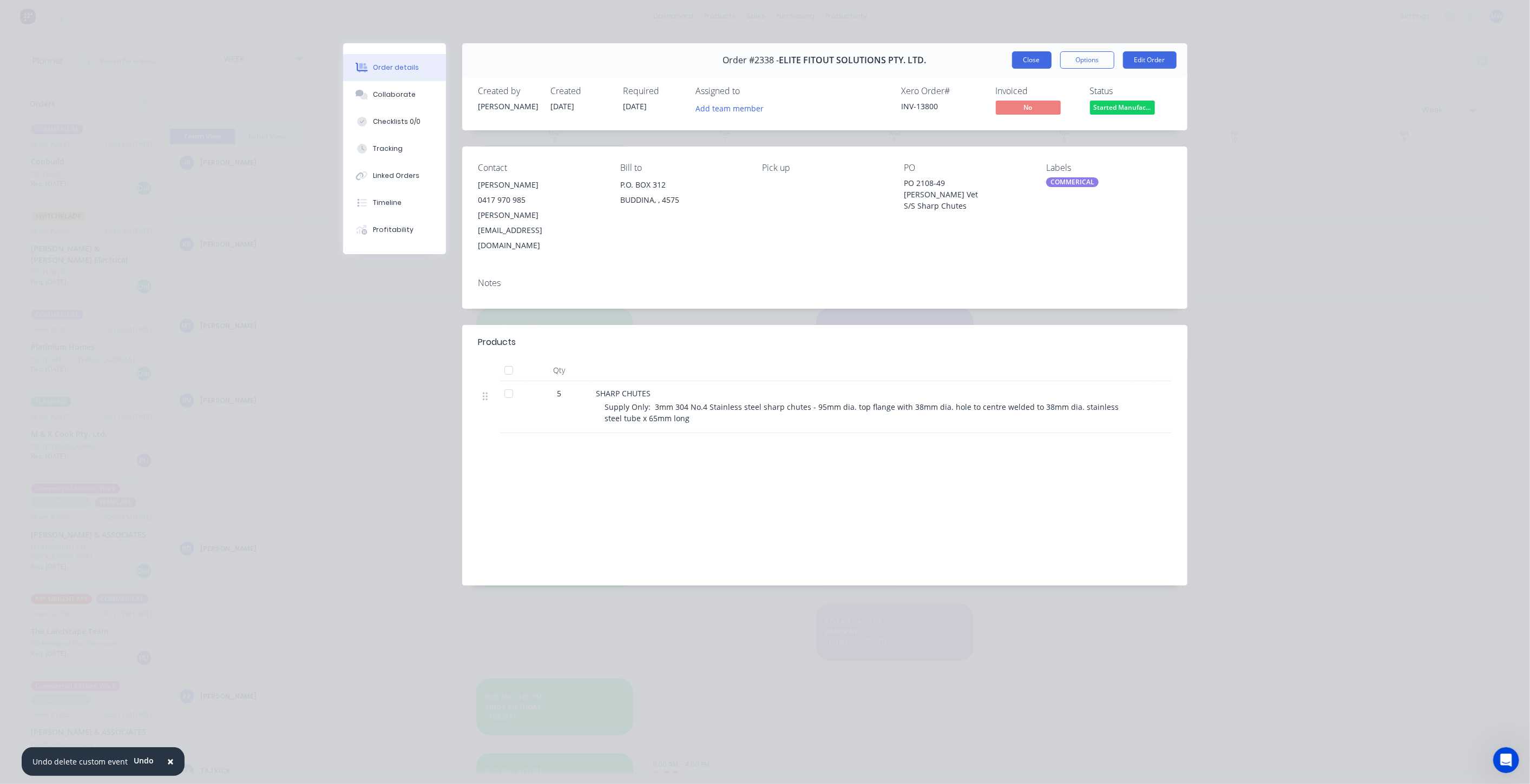
click at [1031, 63] on button "Close" at bounding box center [1032, 60] width 39 height 17
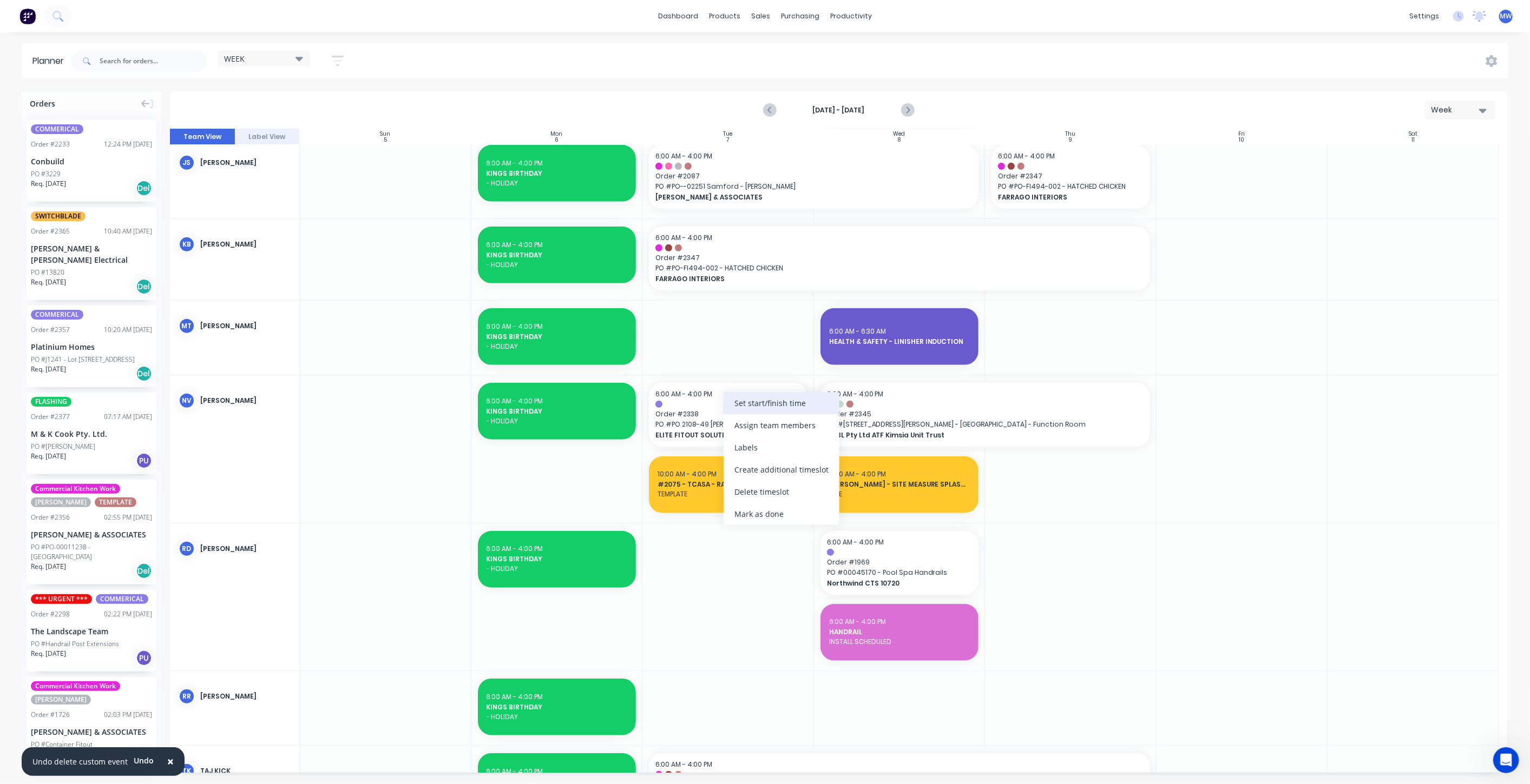
click at [769, 407] on div "Set start/finish time" at bounding box center [781, 403] width 116 height 22
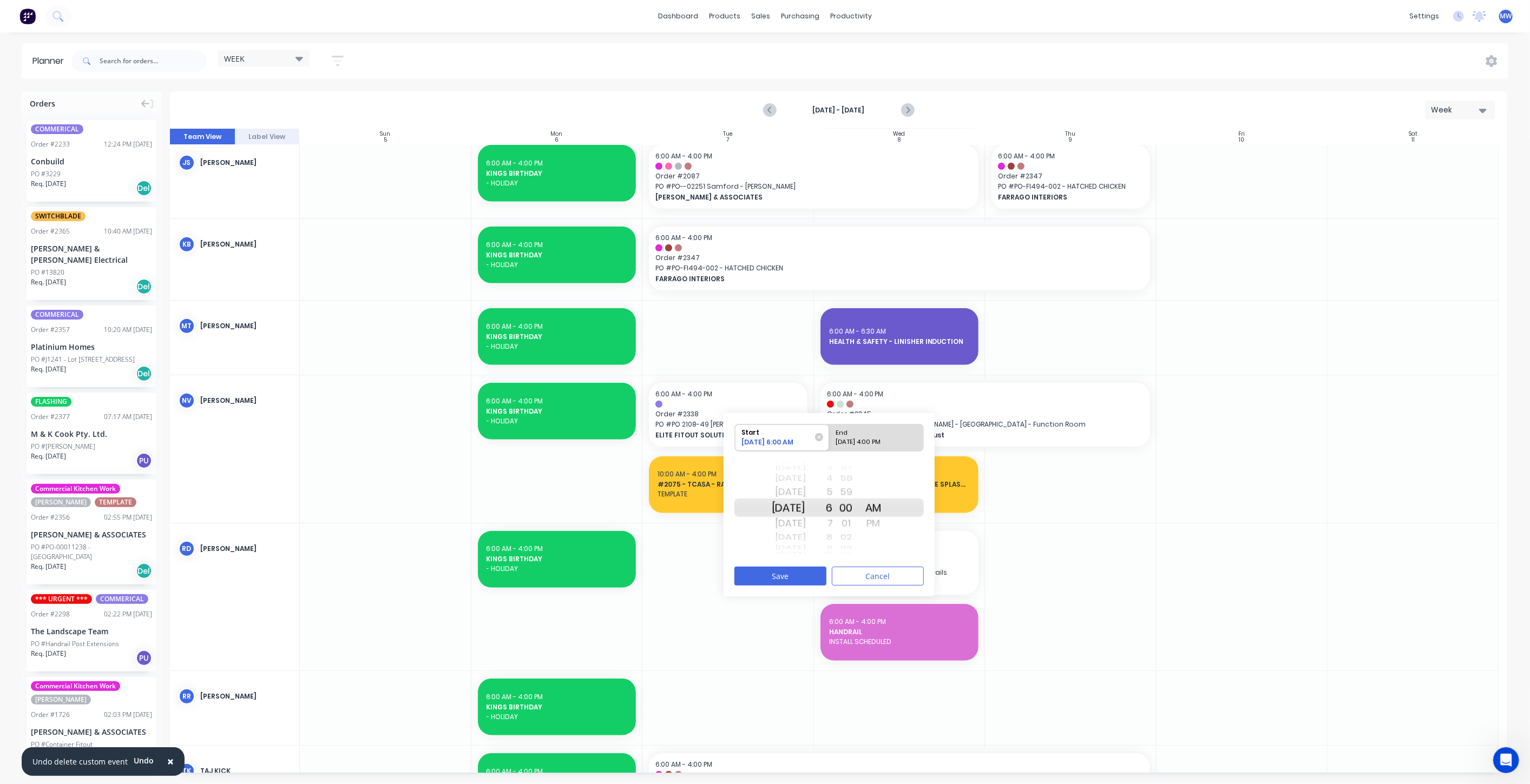
click at [805, 491] on div "Today" at bounding box center [788, 492] width 34 height 17
click at [889, 436] on div "End" at bounding box center [871, 432] width 79 height 14
click at [830, 436] on input "End 10/07/2025 4:00 PM" at bounding box center [829, 438] width 1 height 26
radio input "true"
click at [791, 575] on button "Save" at bounding box center [781, 576] width 92 height 19
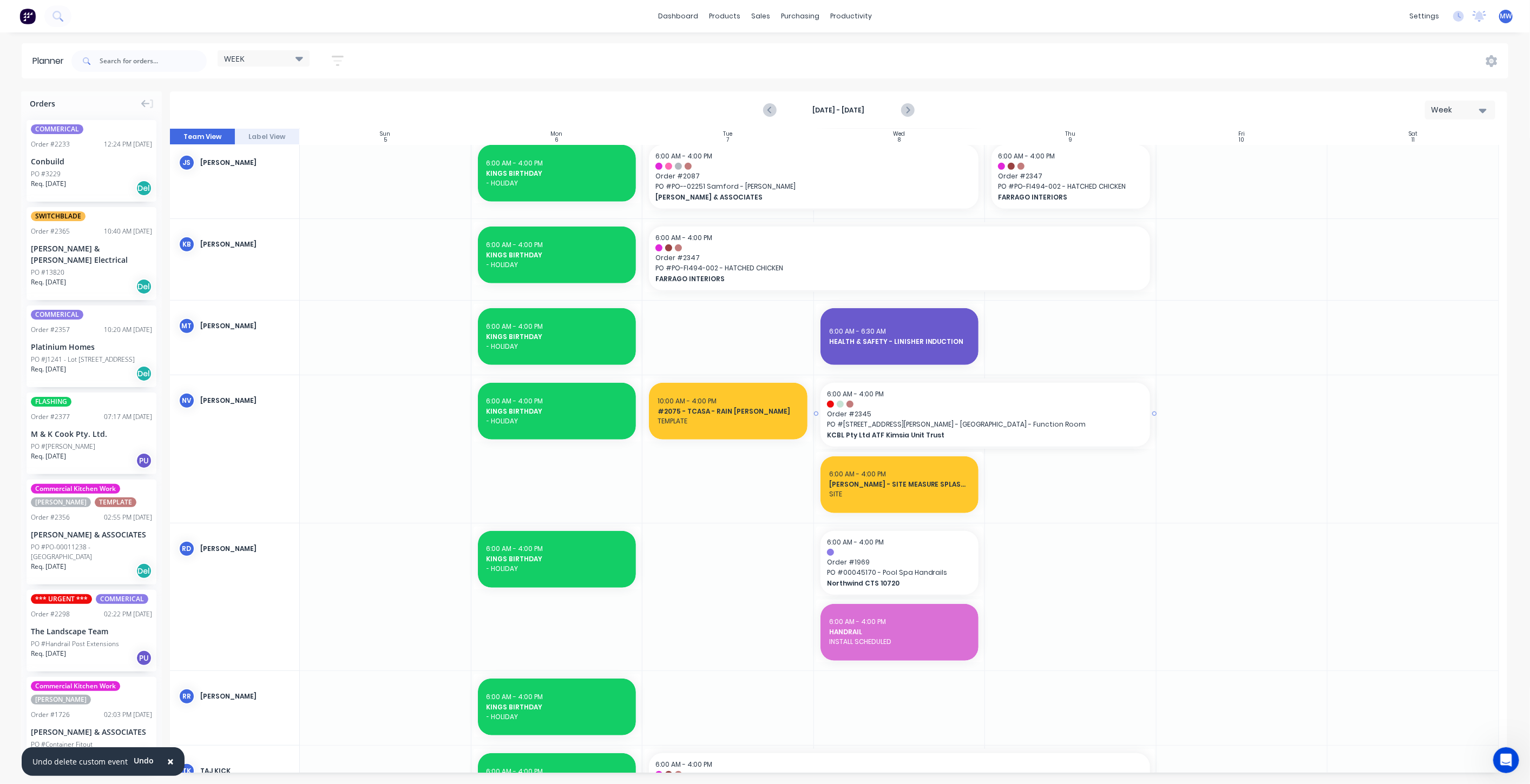
drag, startPoint x: 815, startPoint y: 411, endPoint x: 697, endPoint y: 412, distance: 118.0
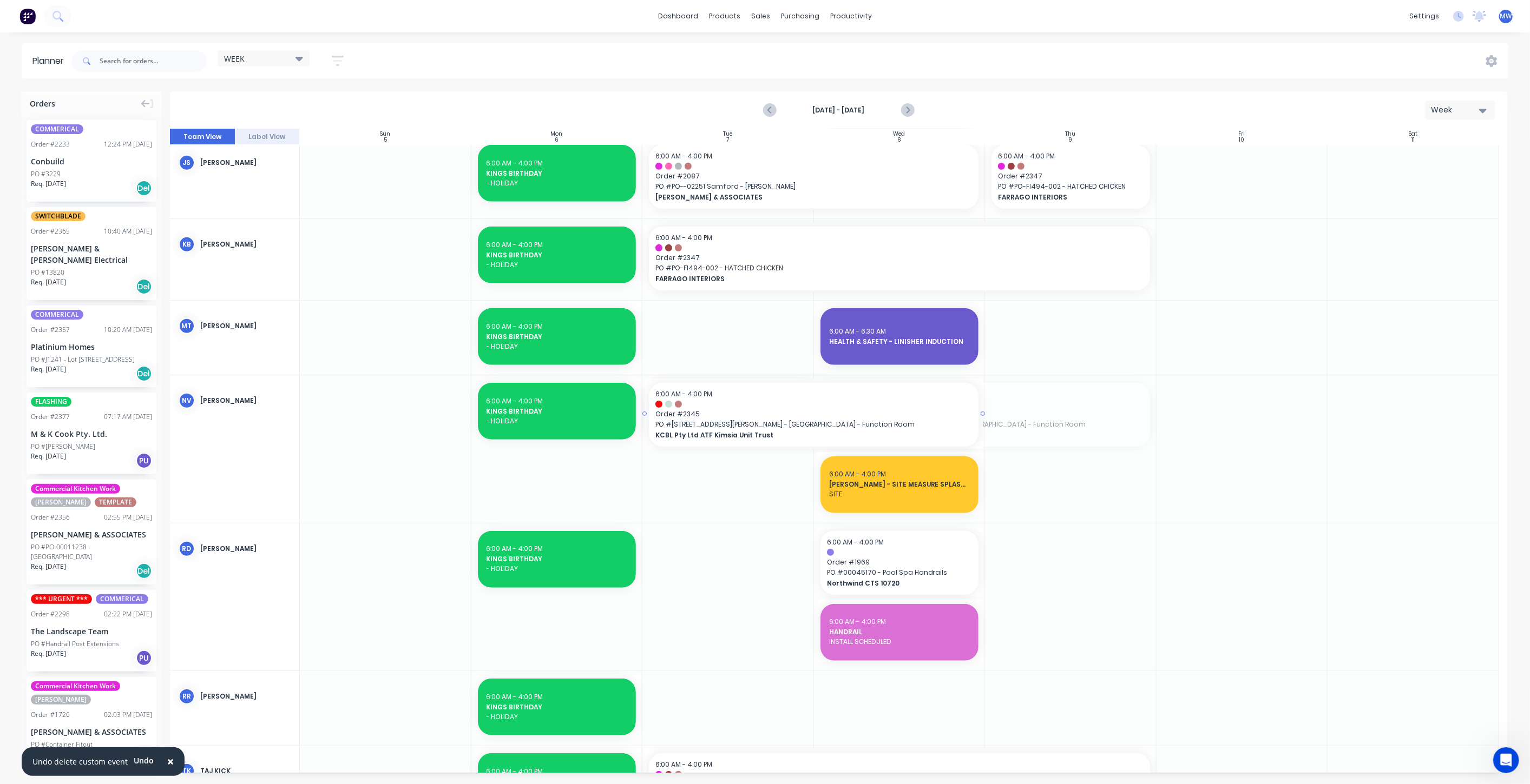
drag, startPoint x: 886, startPoint y: 406, endPoint x: 750, endPoint y: 420, distance: 136.7
drag, startPoint x: 980, startPoint y: 414, endPoint x: 996, endPoint y: 414, distance: 16.0
click at [773, 110] on icon "Previous page" at bounding box center [770, 110] width 13 height 13
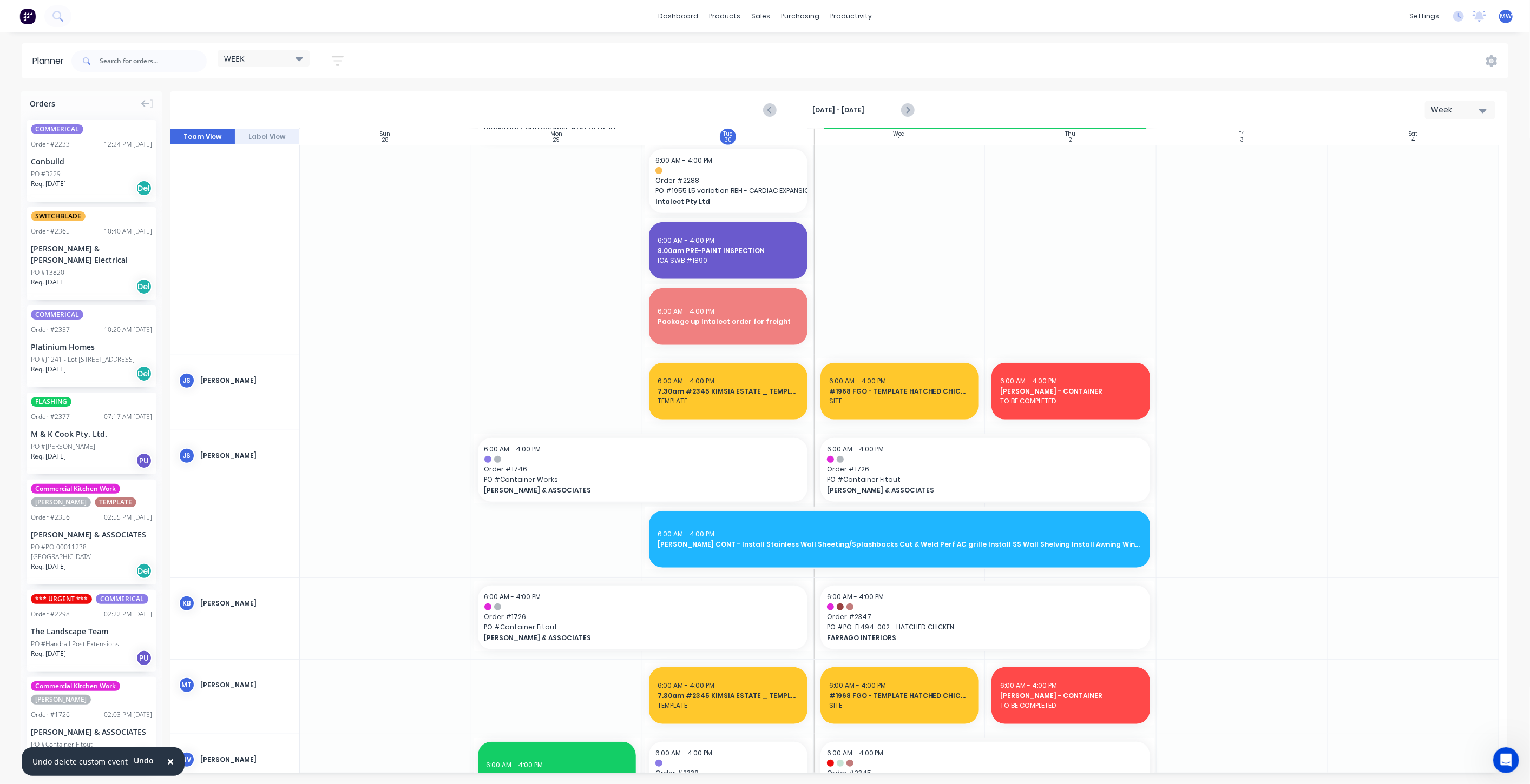
scroll to position [854, 0]
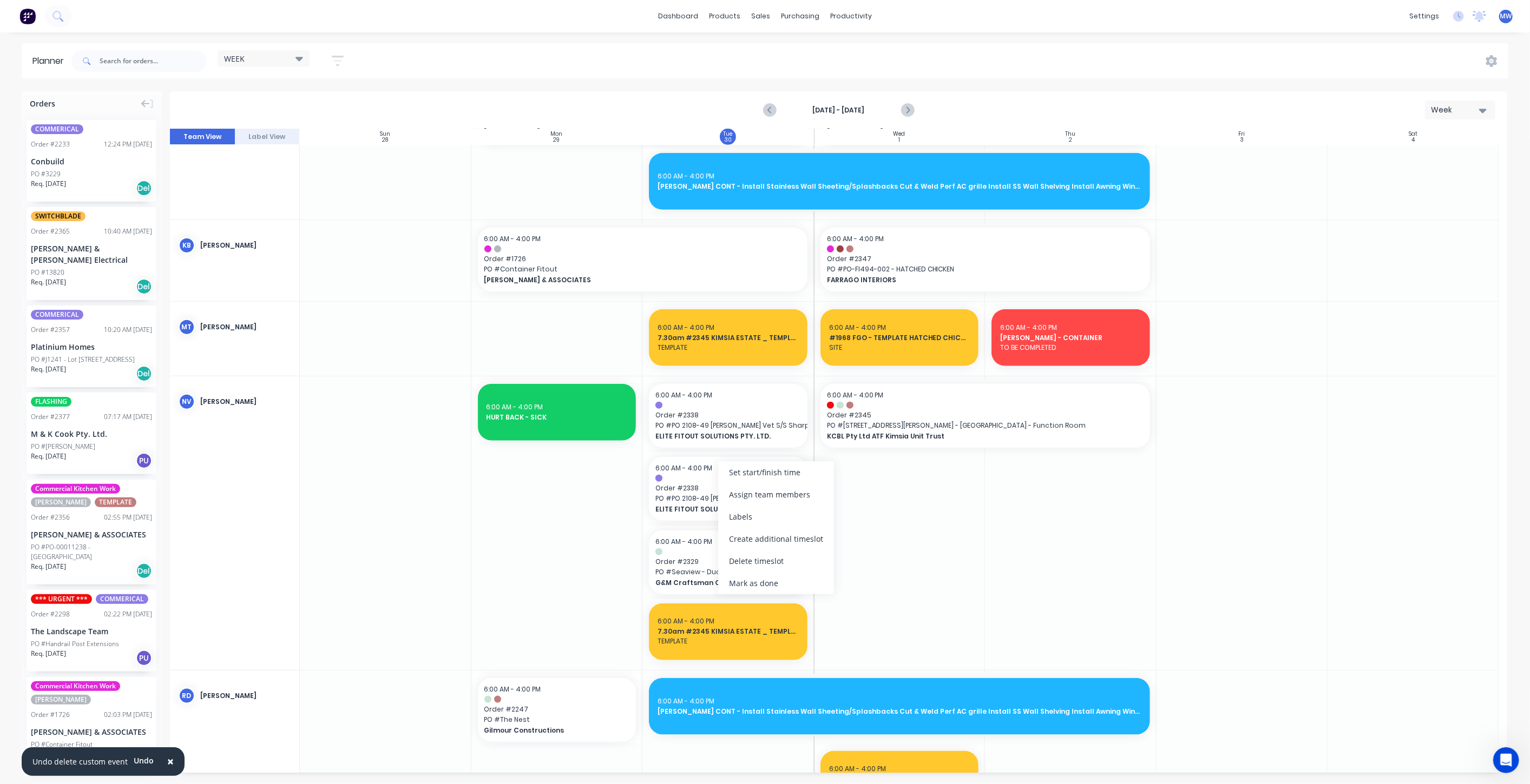
click at [769, 563] on div "Delete timeslot" at bounding box center [775, 561] width 116 height 22
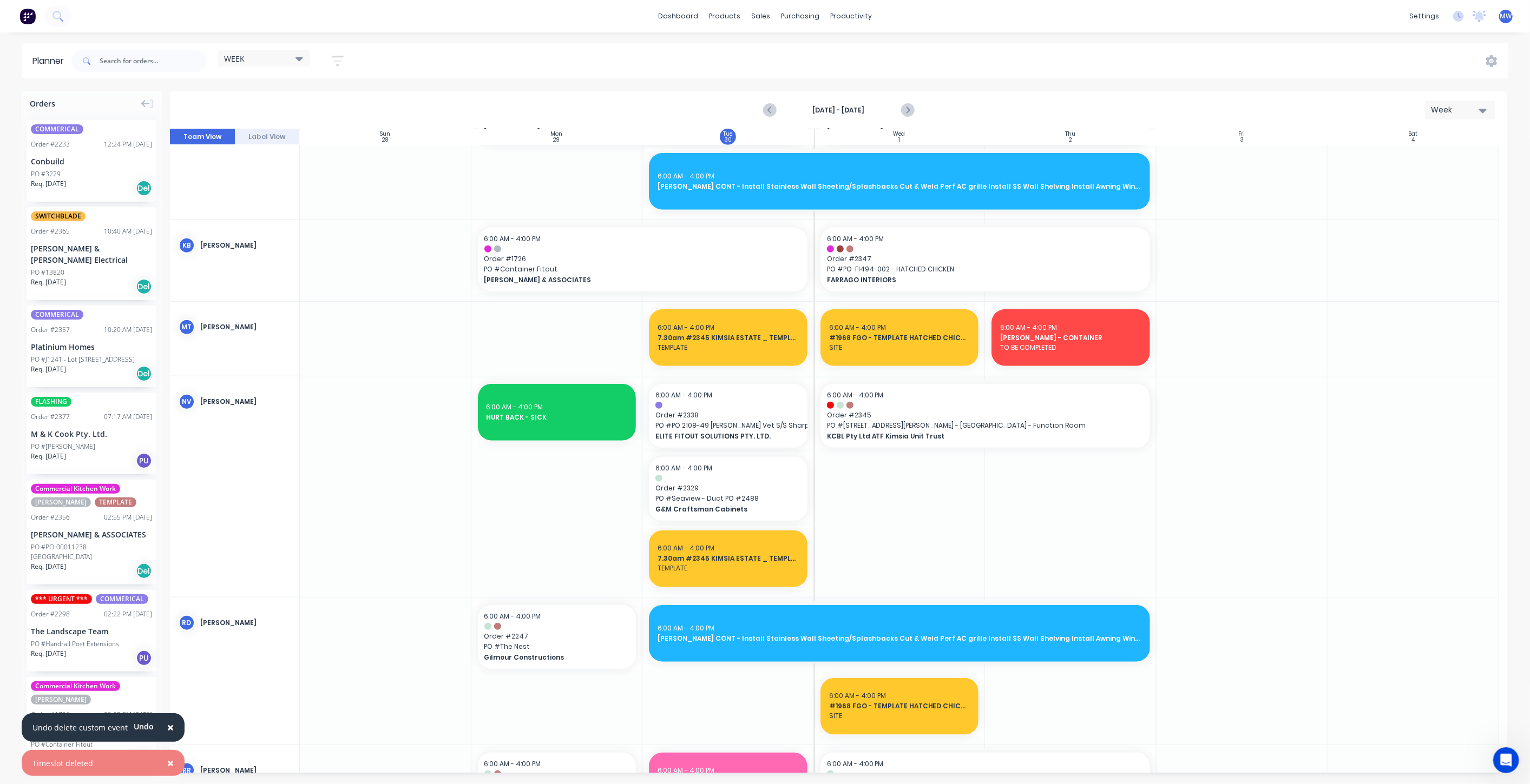
click at [881, 541] on div at bounding box center [899, 486] width 172 height 220
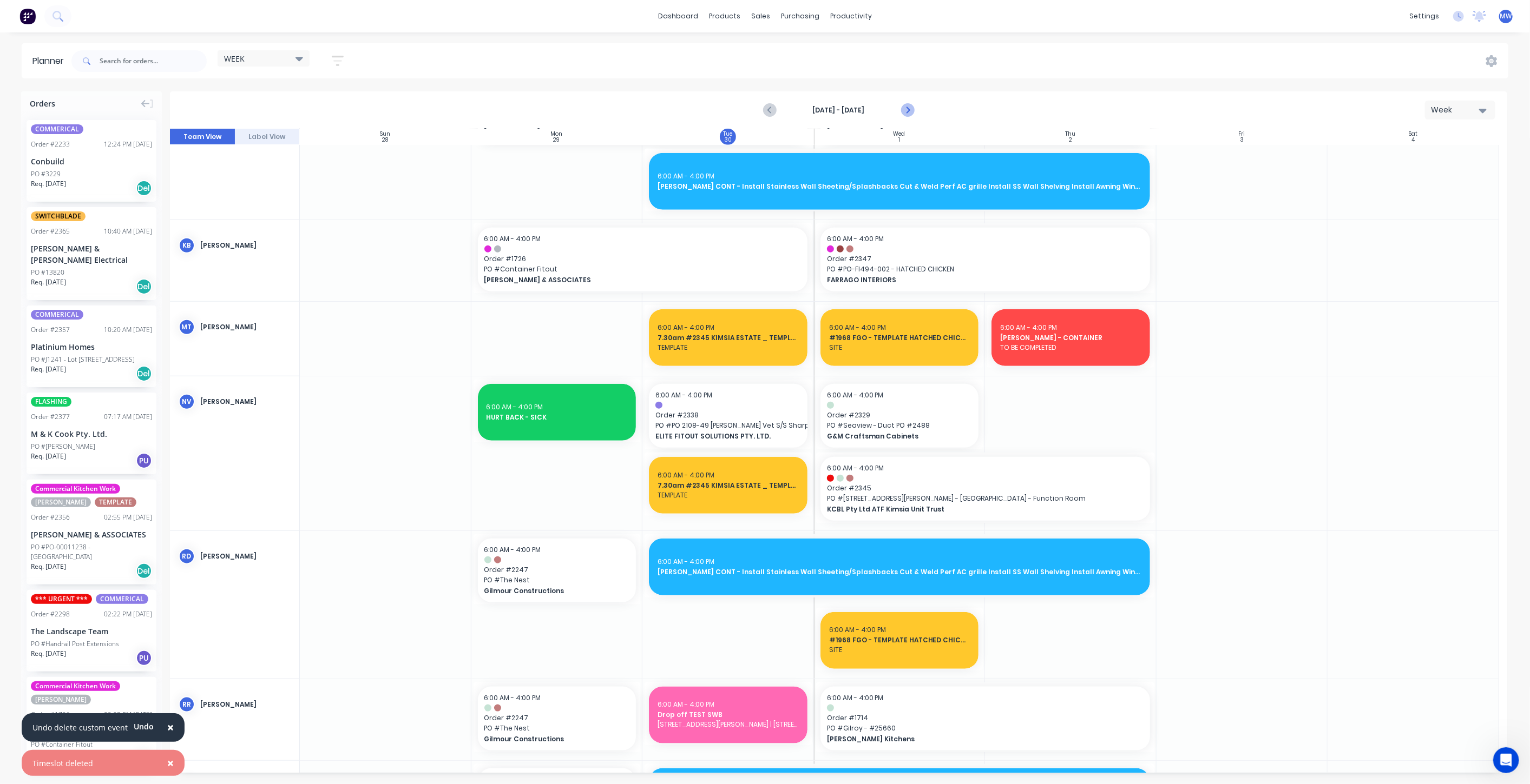
click at [909, 111] on icon "Next page" at bounding box center [907, 110] width 13 height 13
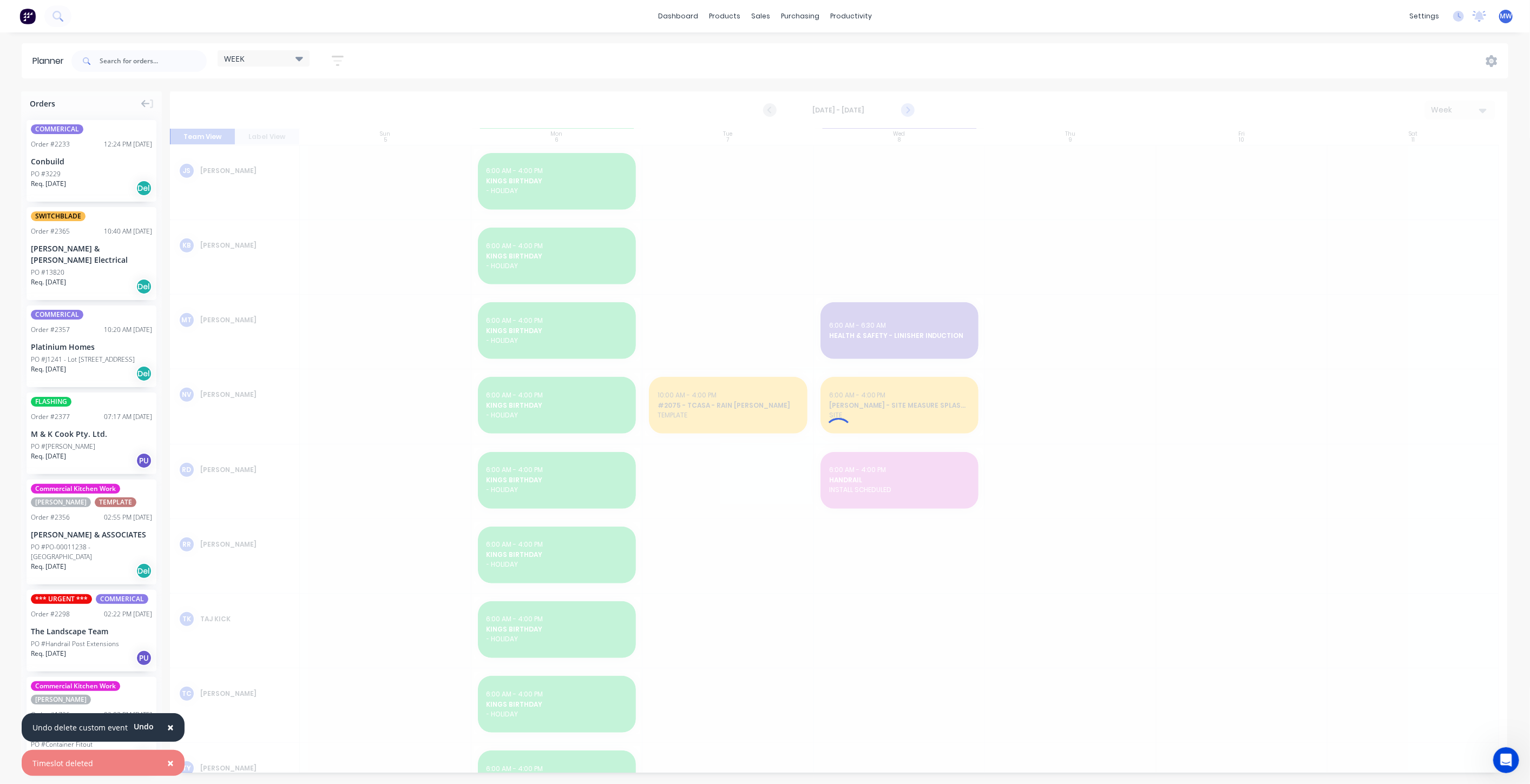
scroll to position [526, 0]
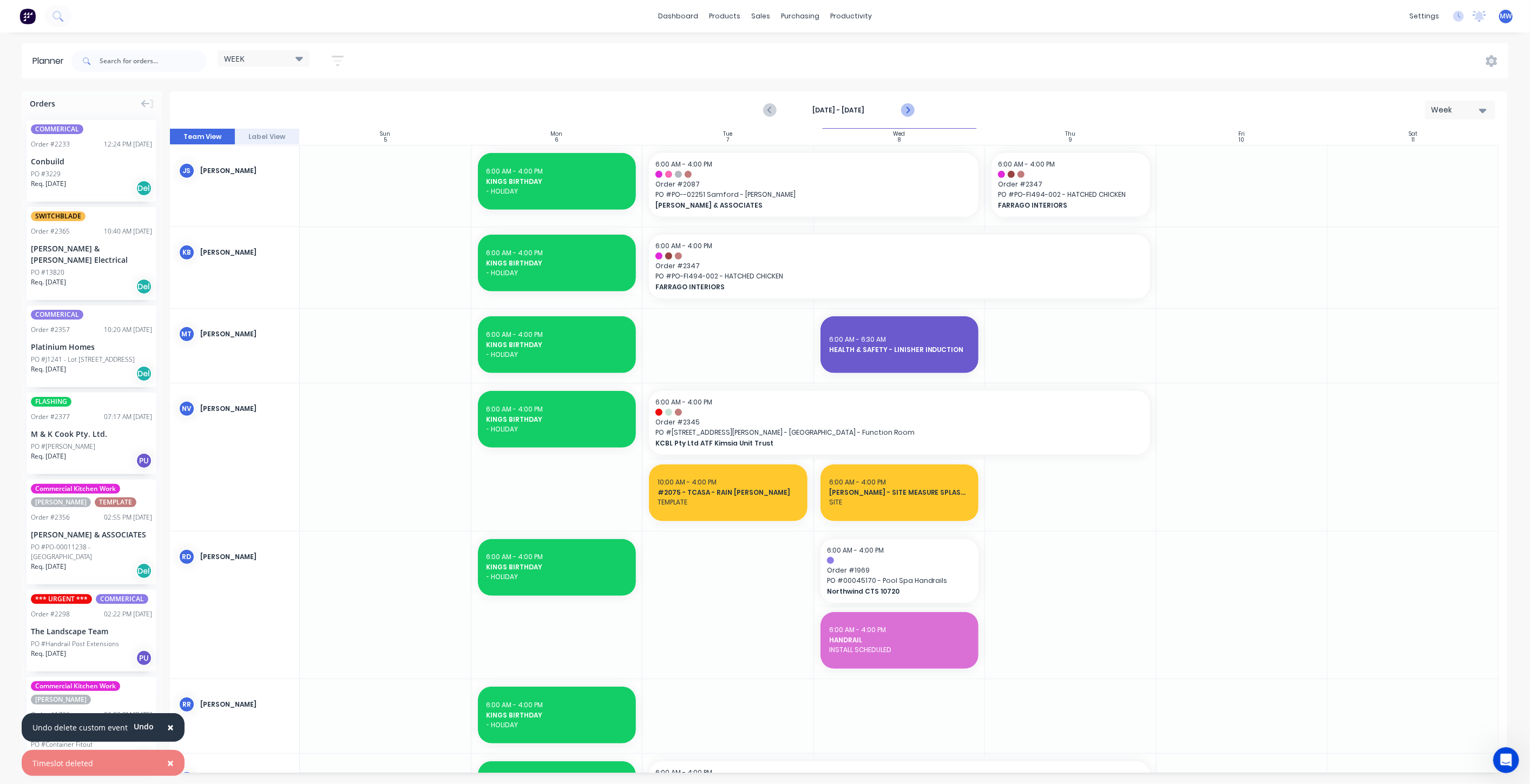
click at [905, 110] on icon "Next page" at bounding box center [907, 110] width 13 height 13
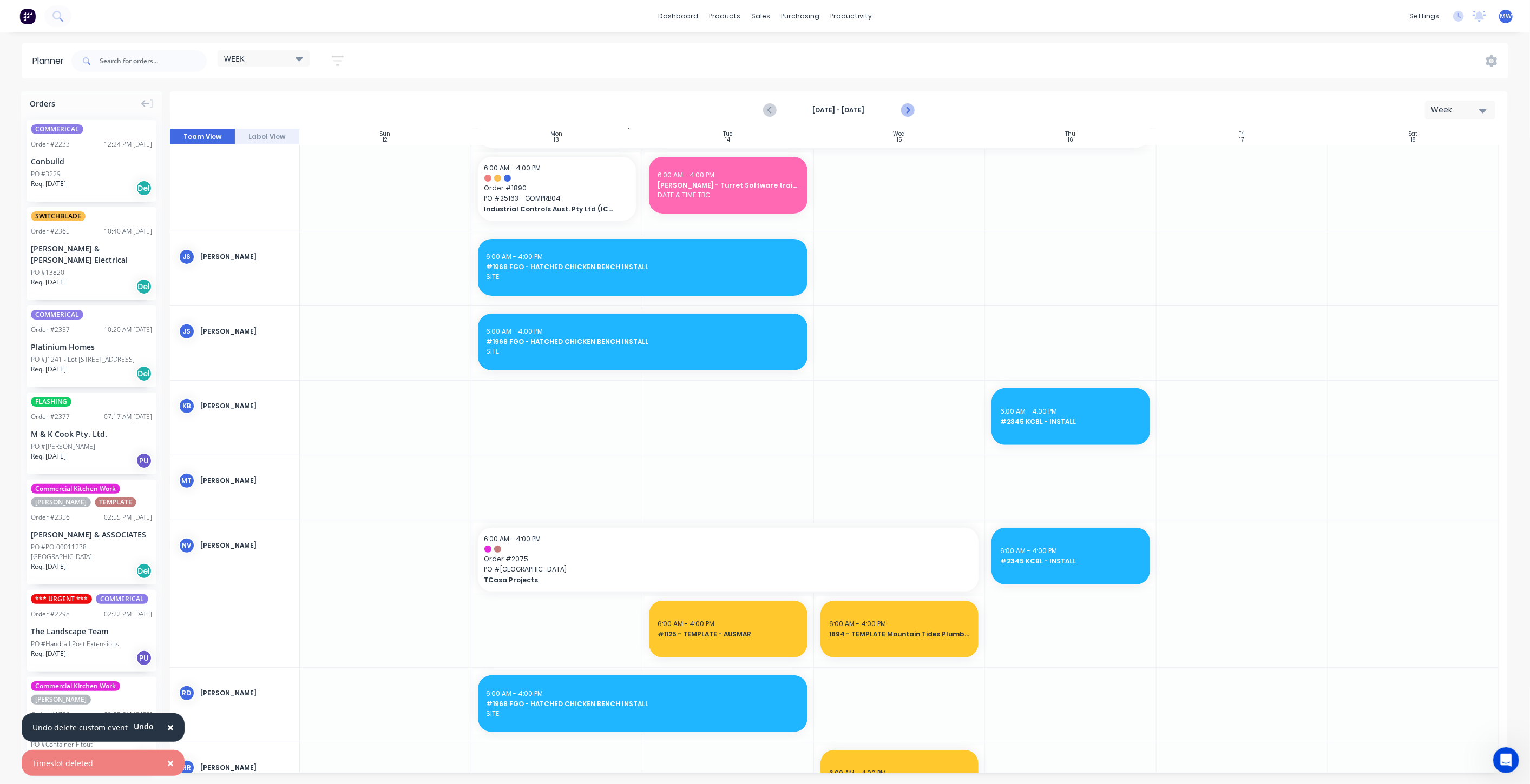
scroll to position [377, 0]
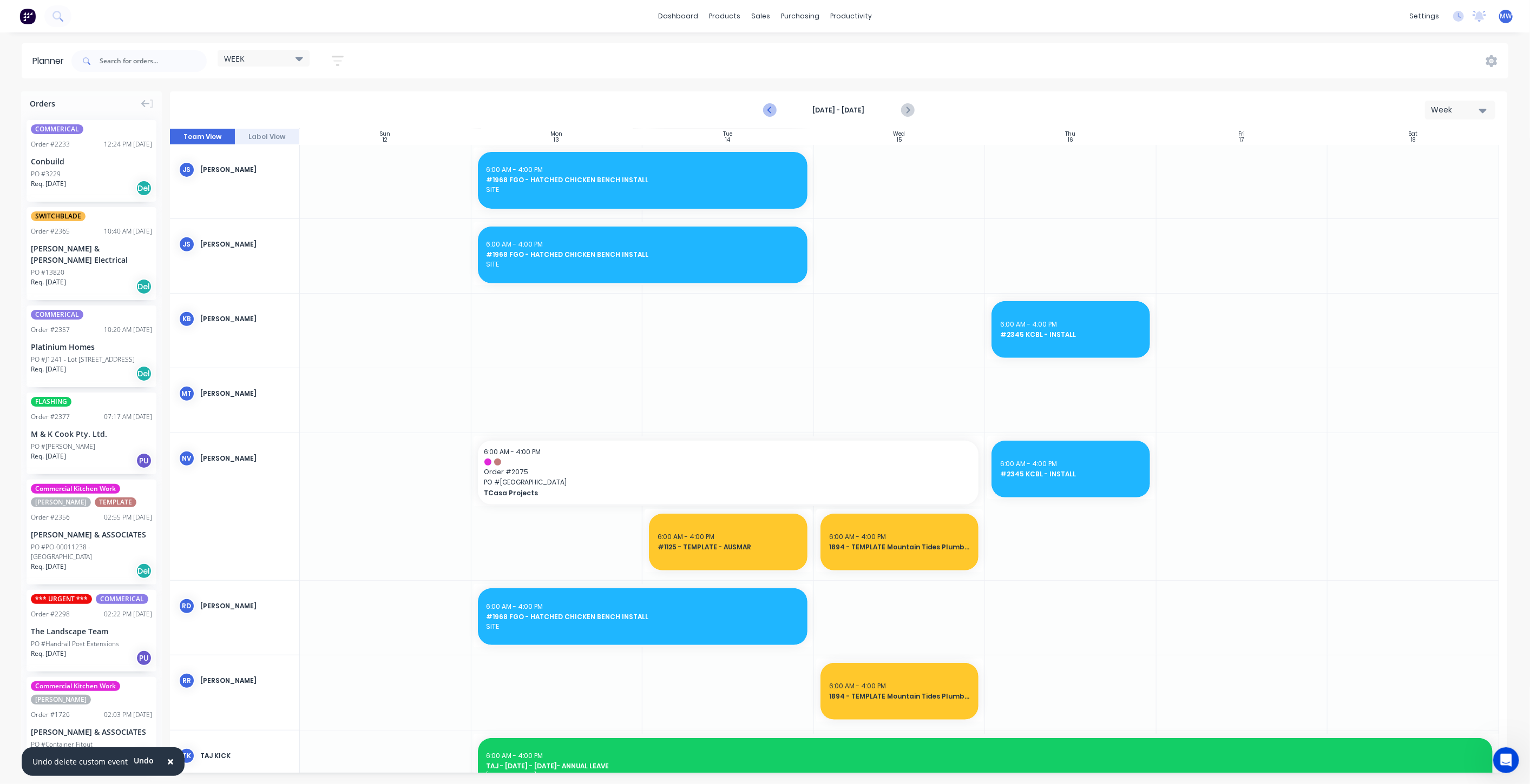
click at [769, 116] on icon "Previous page" at bounding box center [770, 110] width 13 height 13
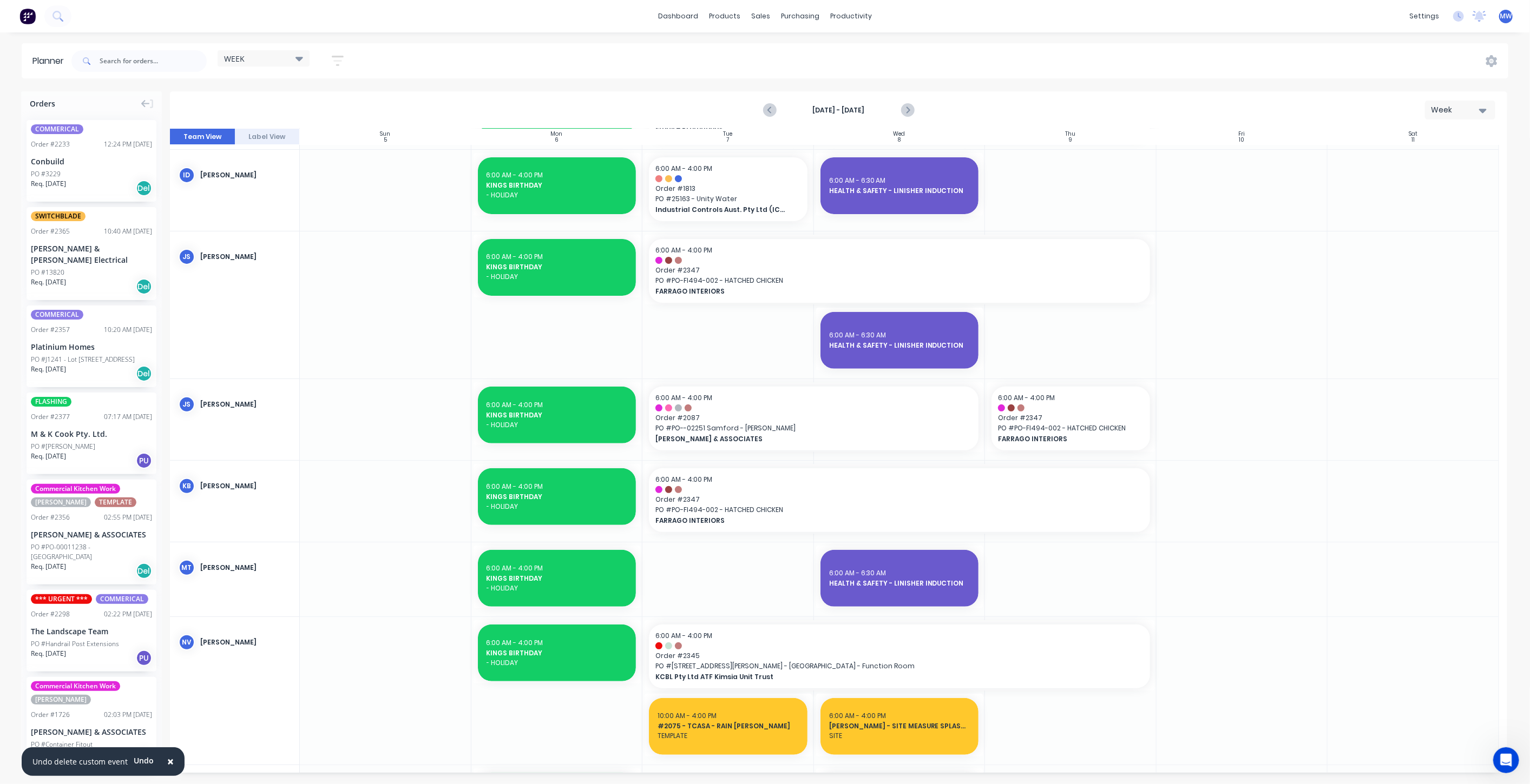
scroll to position [473, 0]
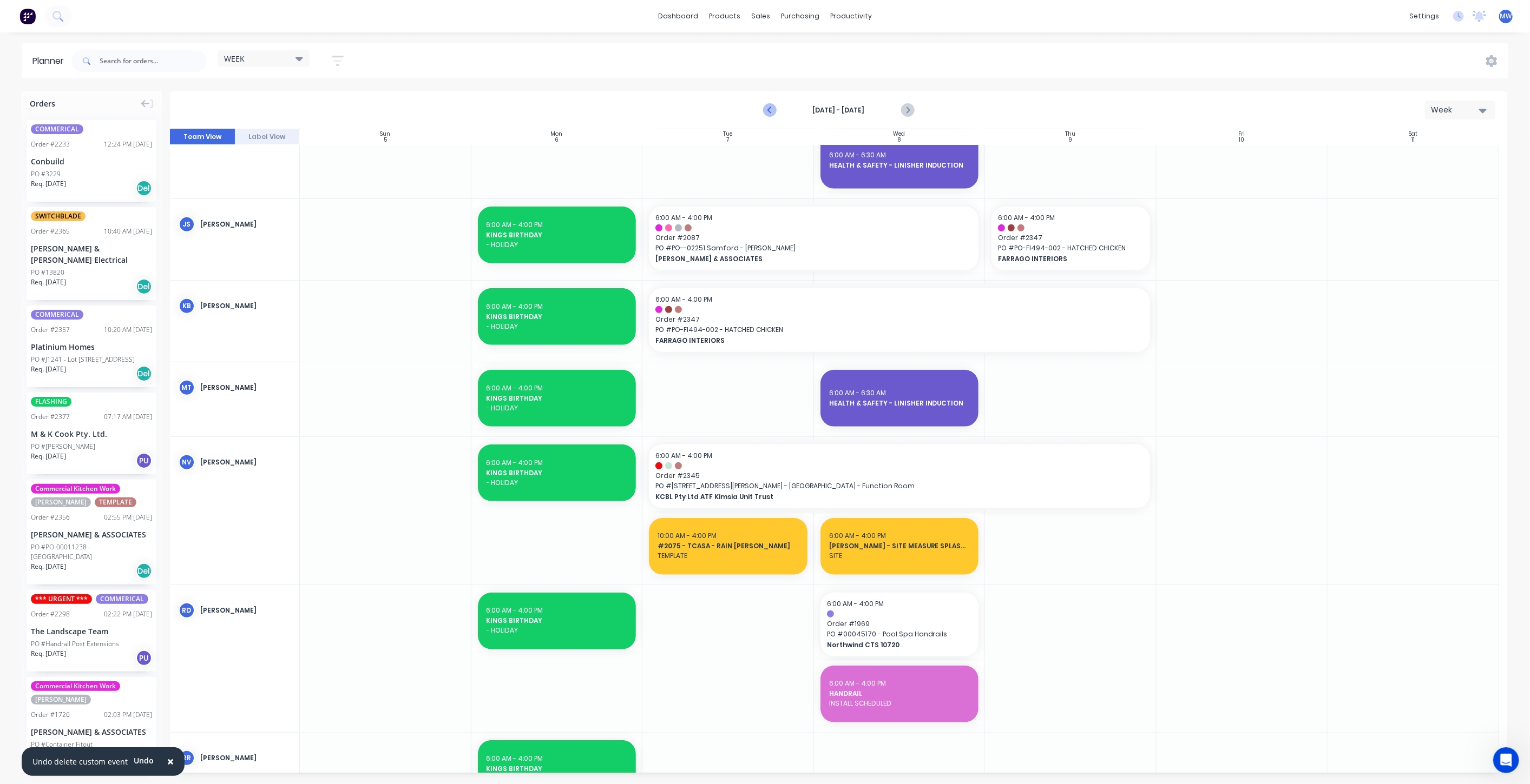
click at [767, 109] on icon "Previous page" at bounding box center [770, 110] width 13 height 13
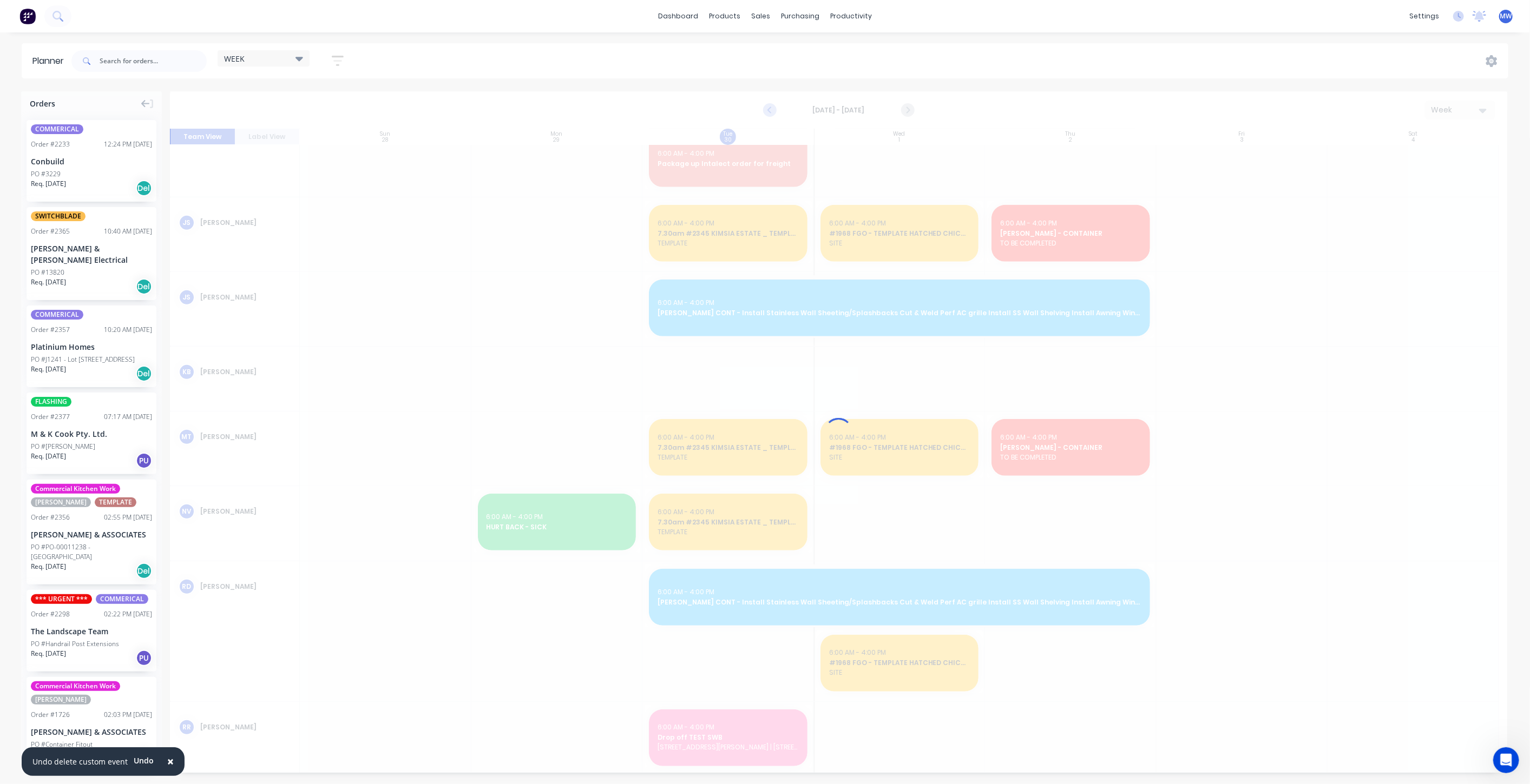
scroll to position [654, 0]
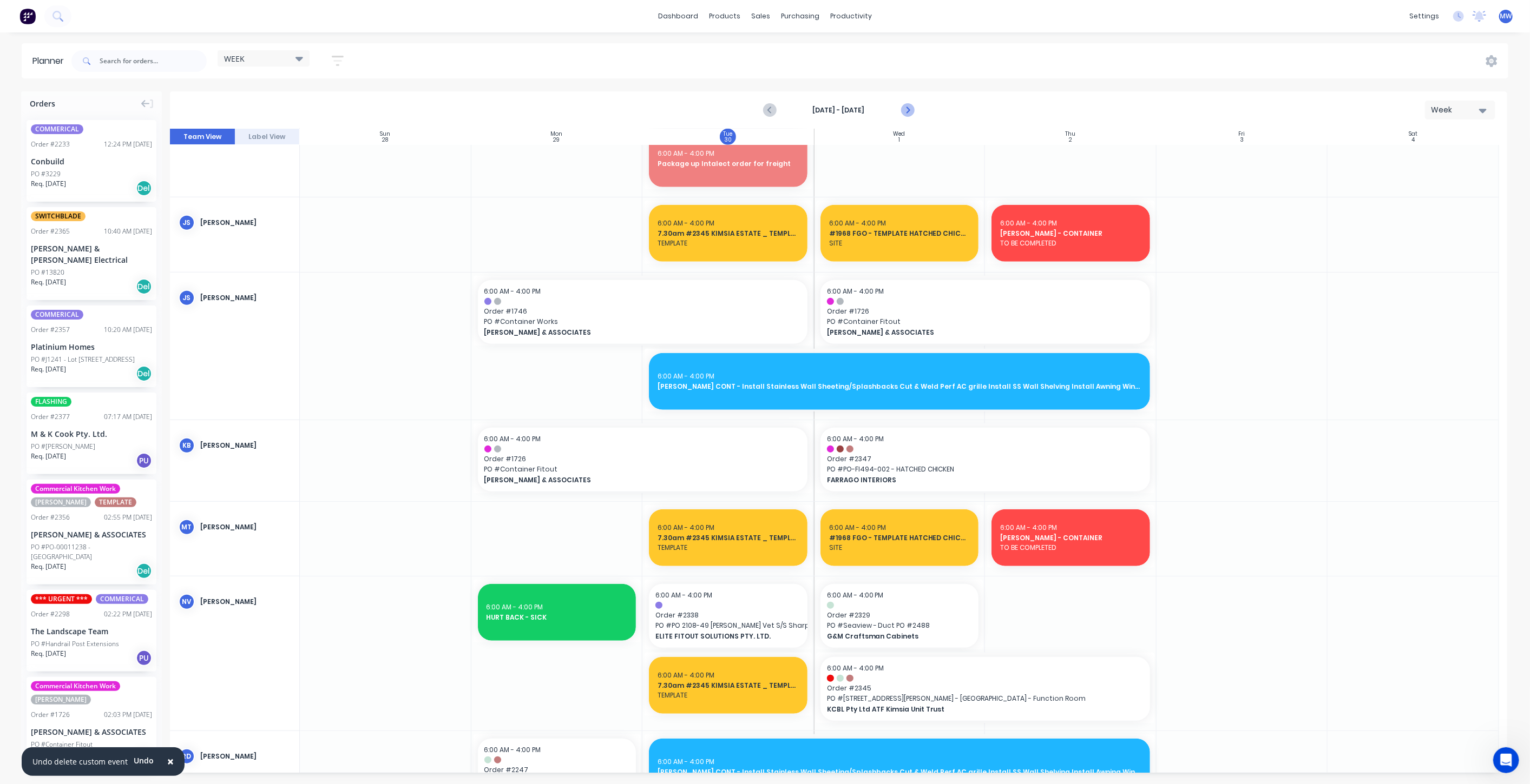
click at [908, 110] on icon "Next page" at bounding box center [907, 110] width 13 height 13
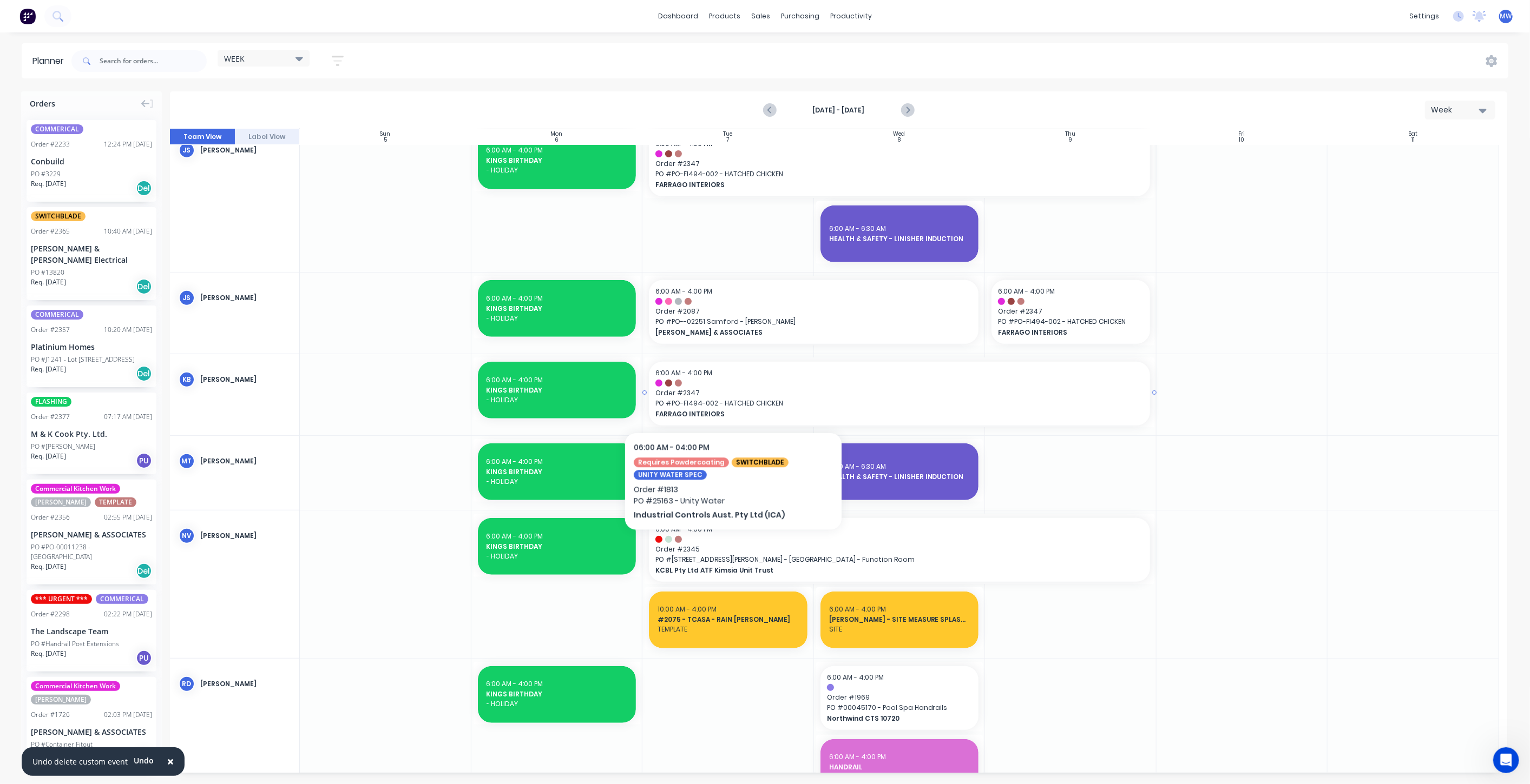
scroll to position [400, 0]
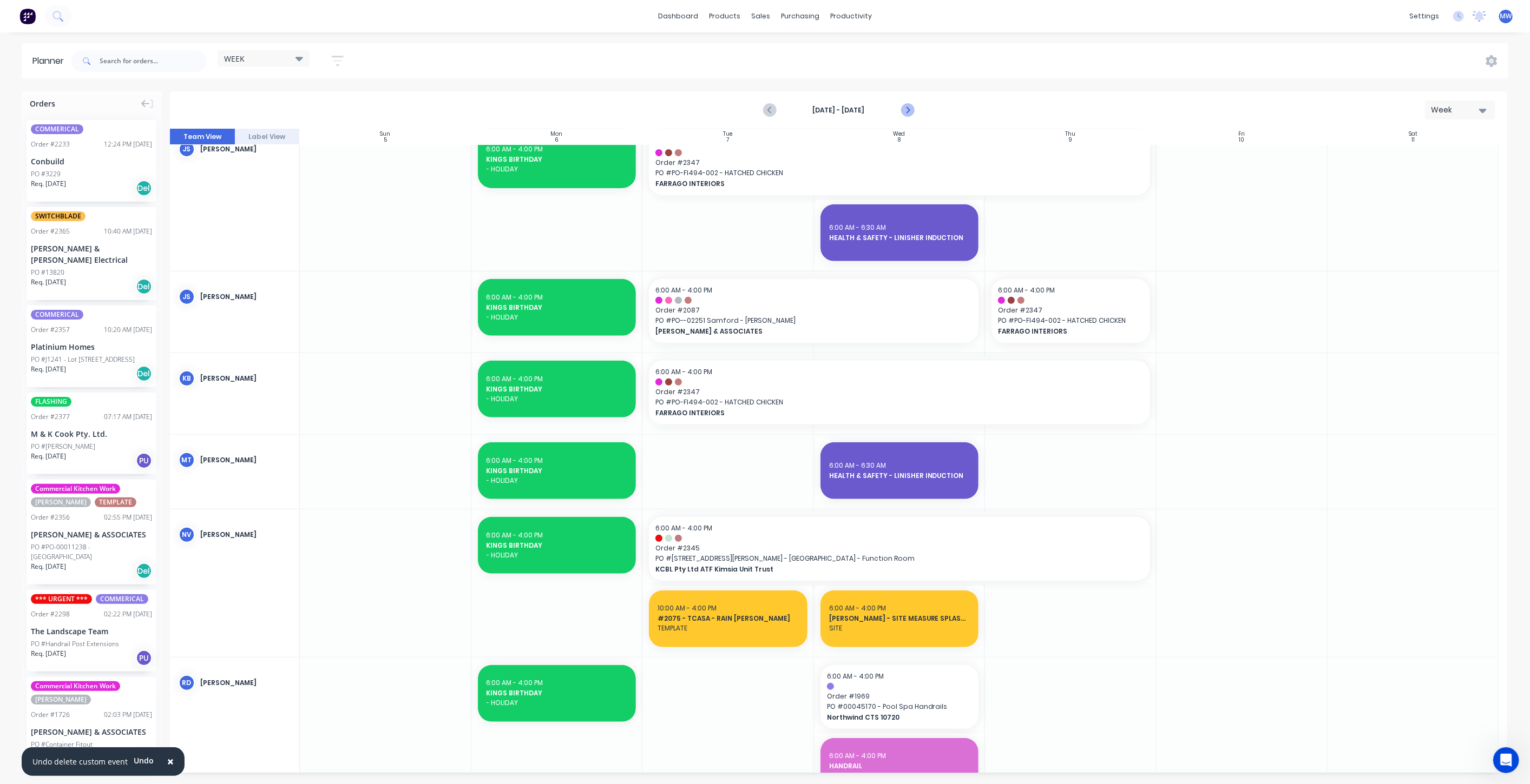
click at [908, 113] on icon "Next page" at bounding box center [907, 110] width 13 height 13
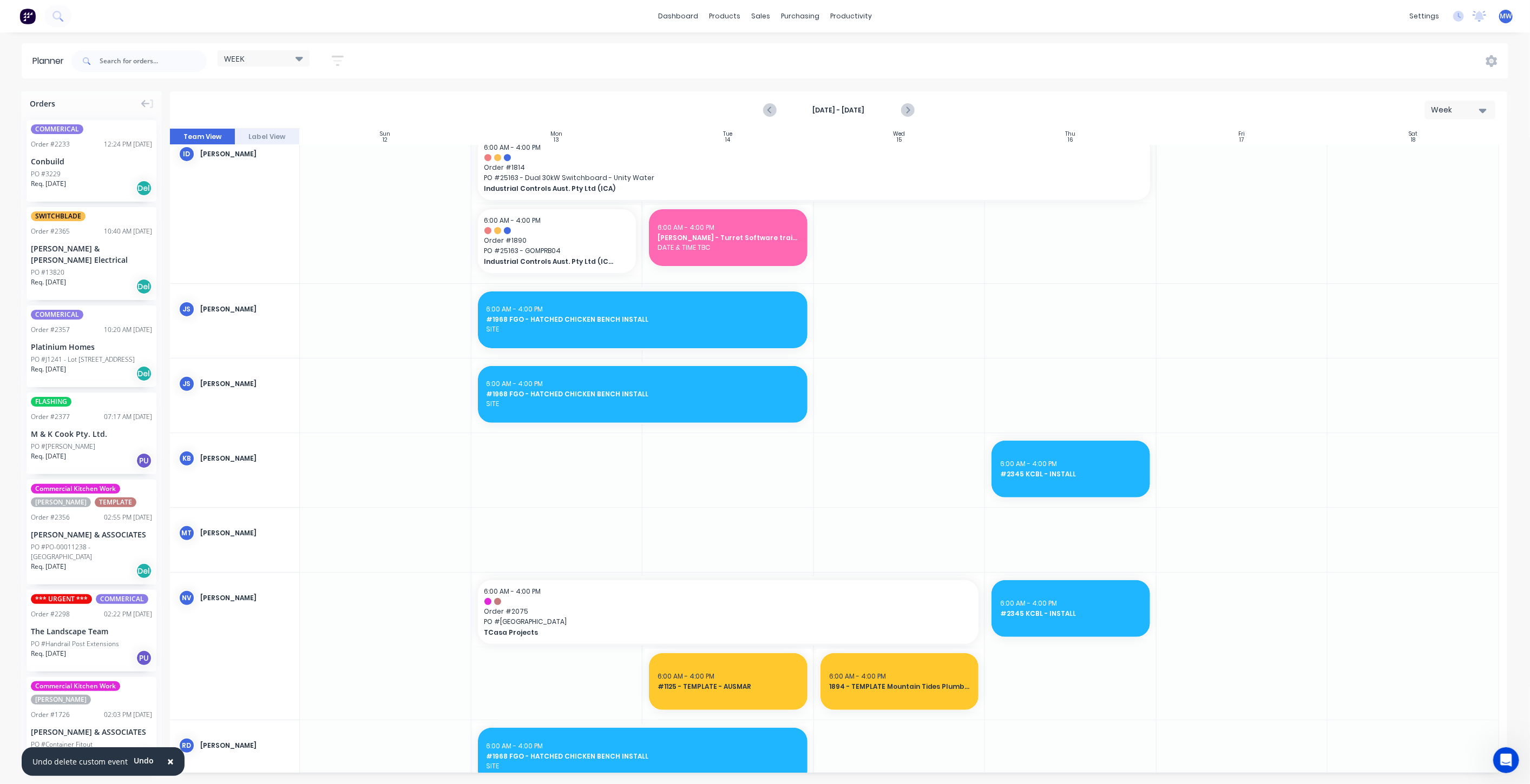
scroll to position [324, 0]
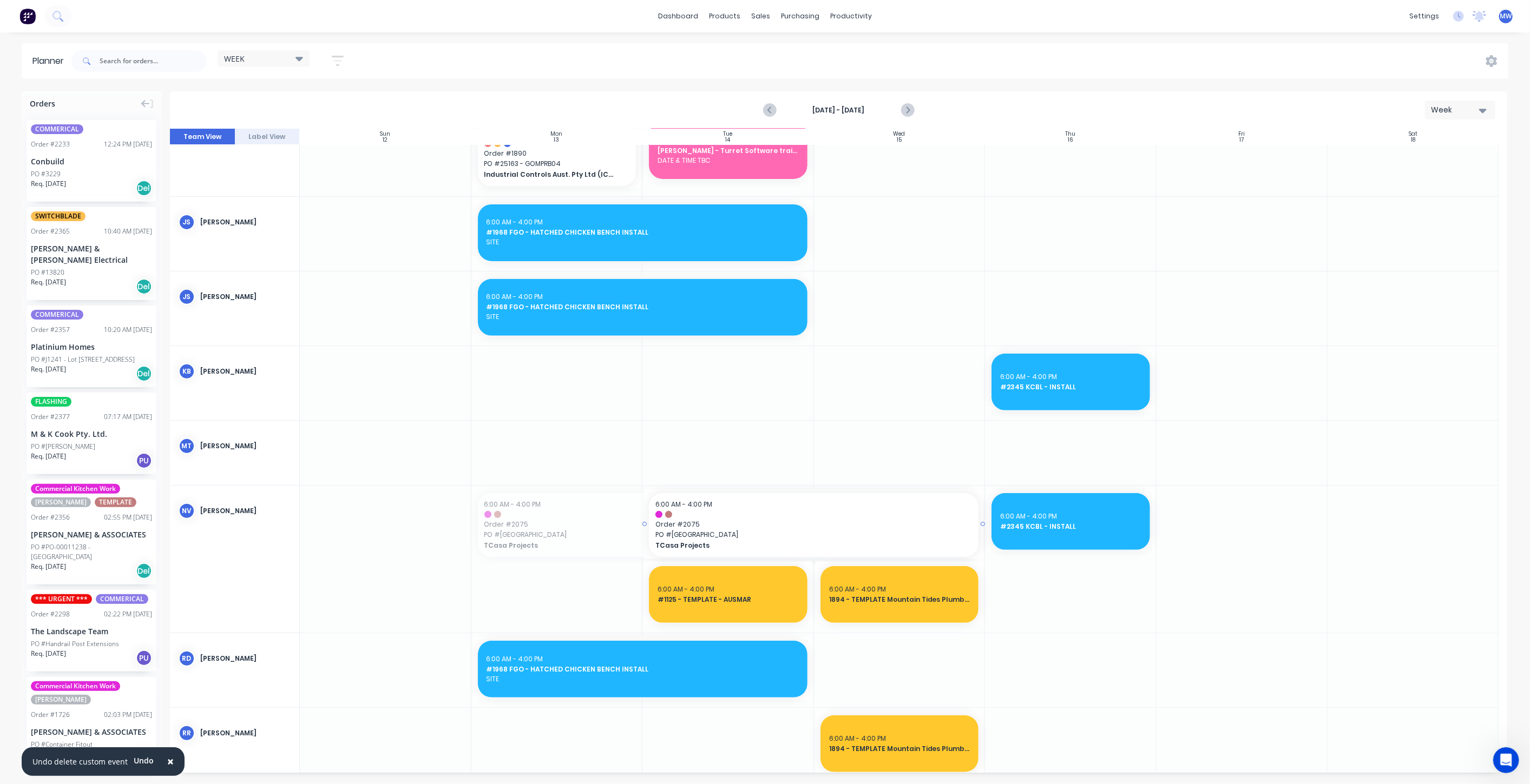
drag, startPoint x: 471, startPoint y: 528, endPoint x: 628, endPoint y: 531, distance: 157.0
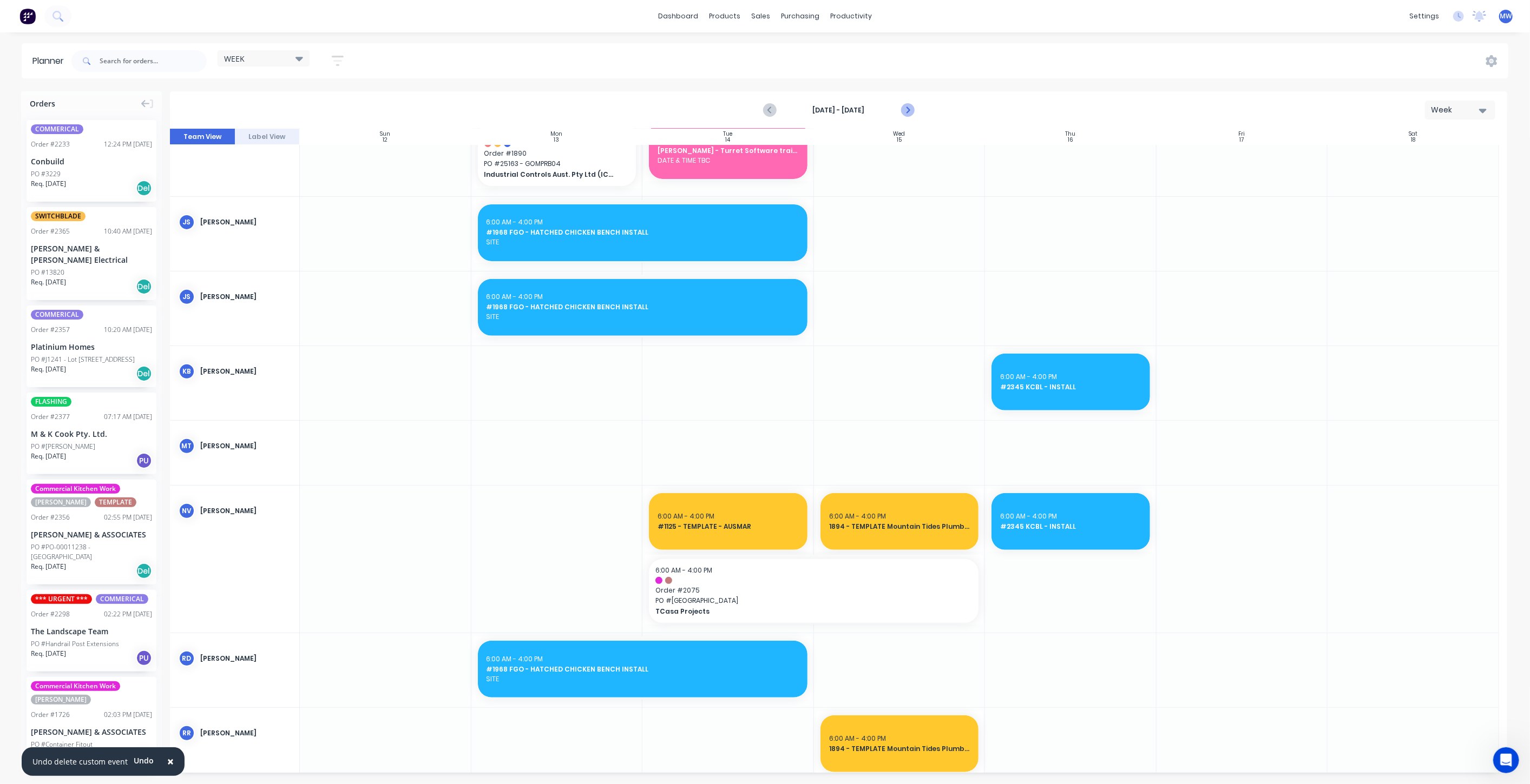
click at [905, 107] on icon "Next page" at bounding box center [907, 110] width 13 height 13
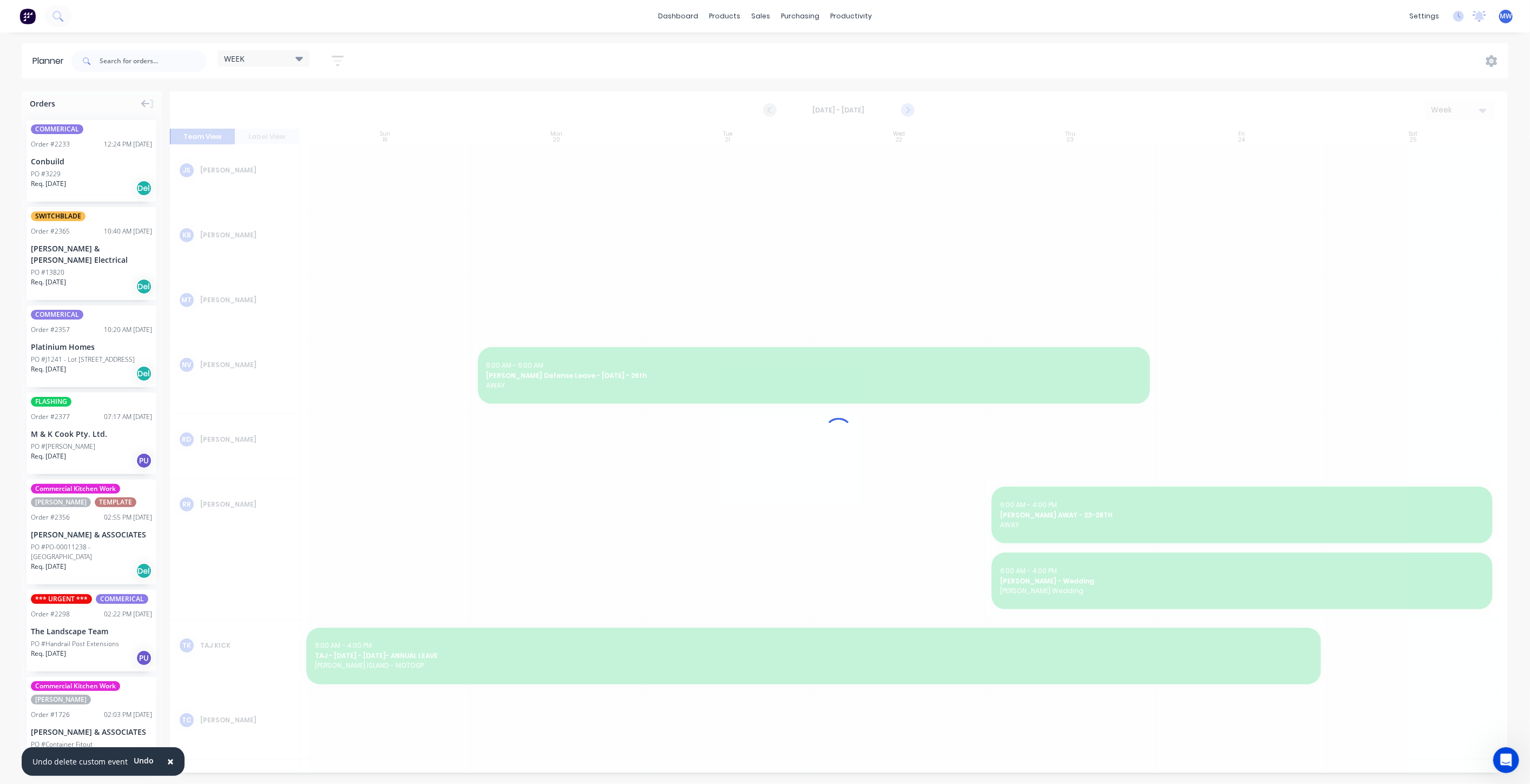
scroll to position [164, 0]
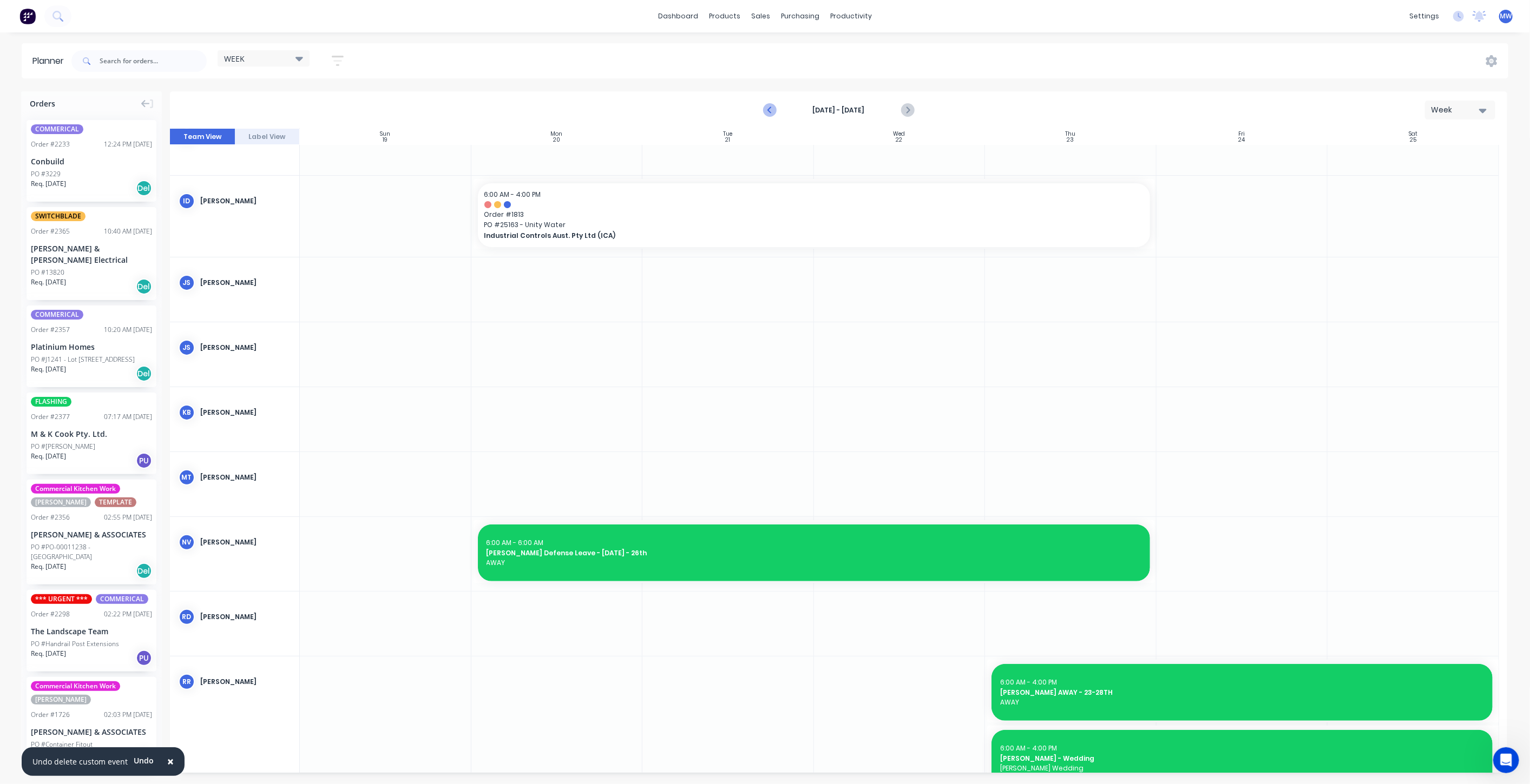
click at [769, 112] on icon "Previous page" at bounding box center [770, 110] width 13 height 13
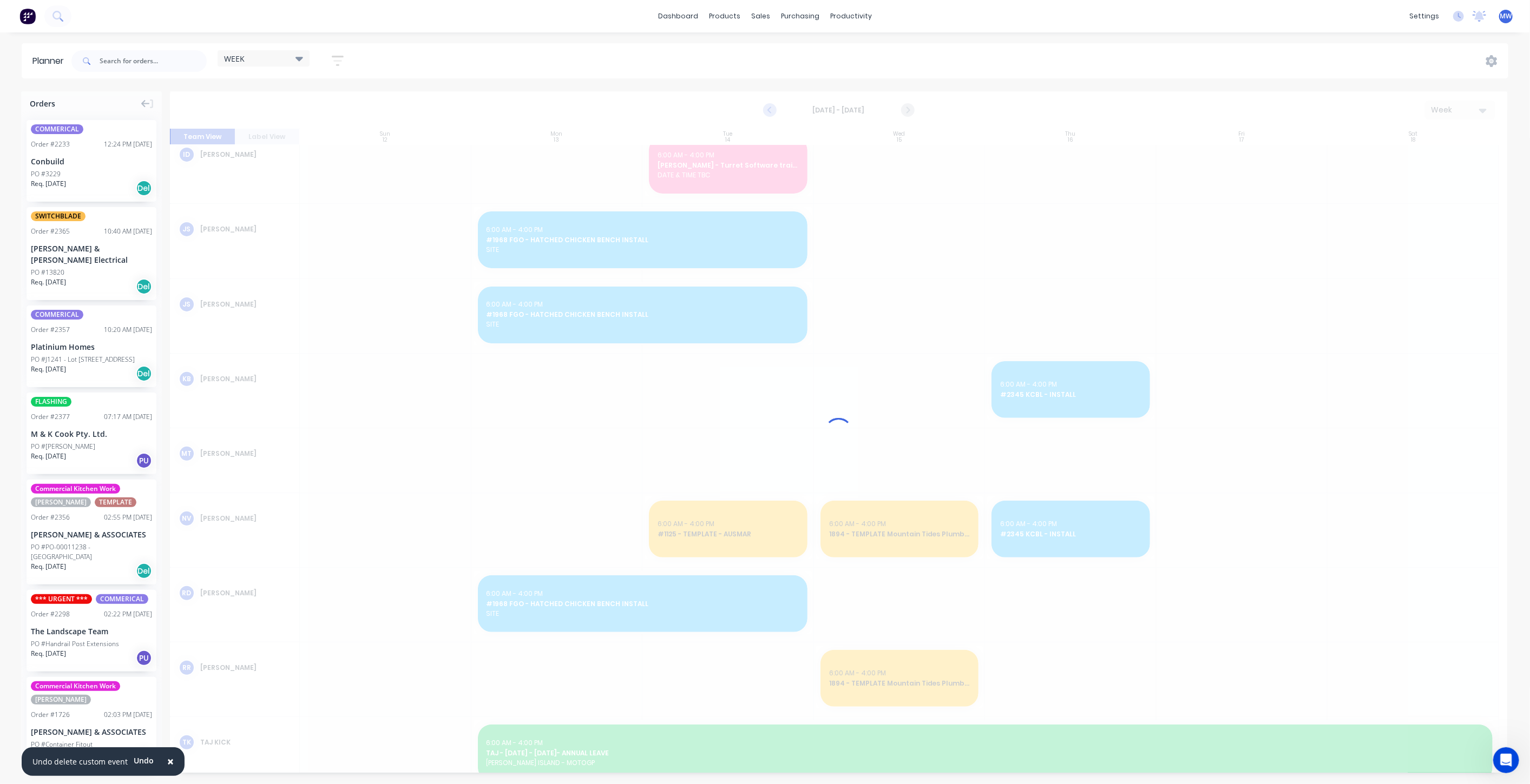
scroll to position [324, 0]
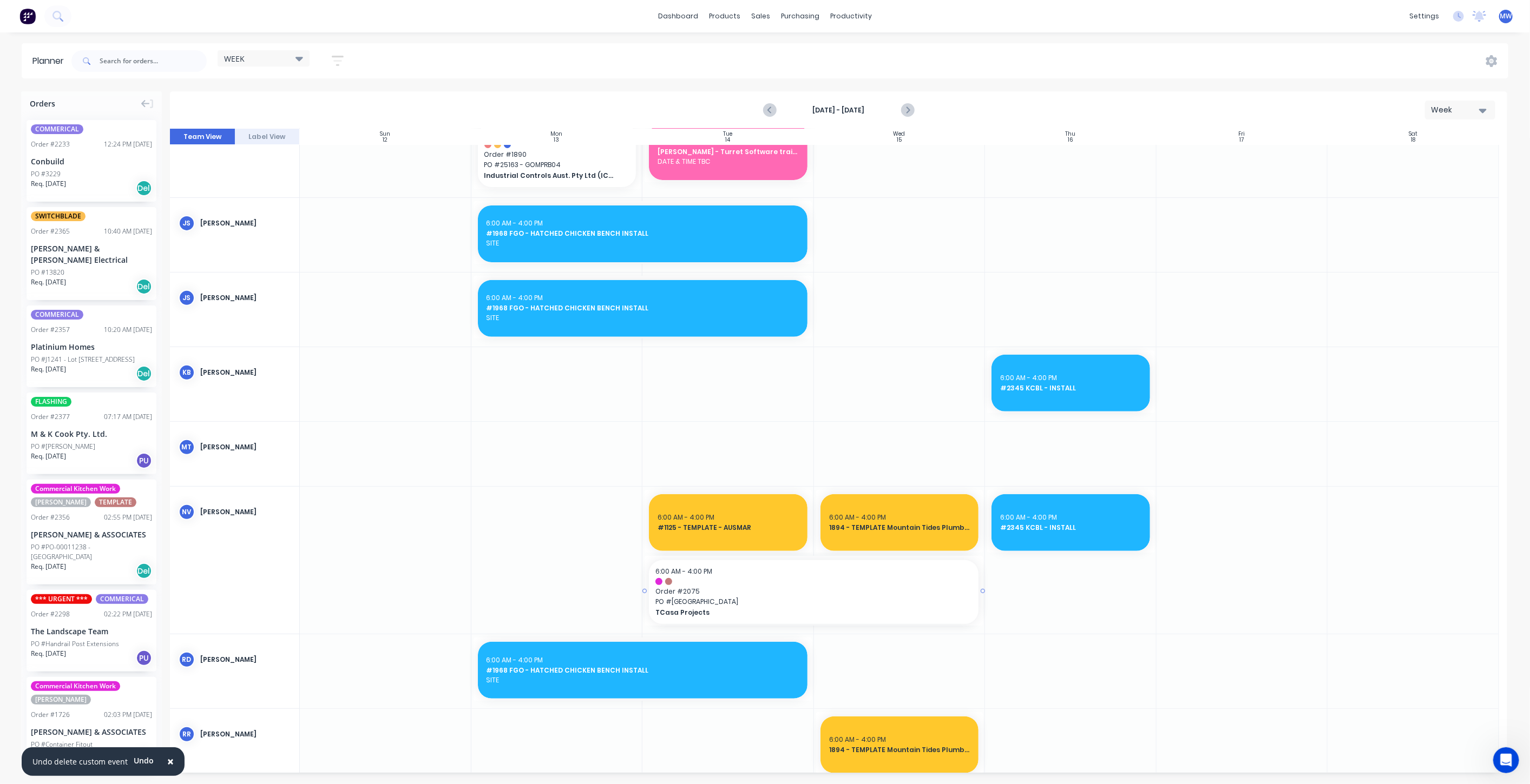
drag, startPoint x: 981, startPoint y: 590, endPoint x: 933, endPoint y: 590, distance: 48.0
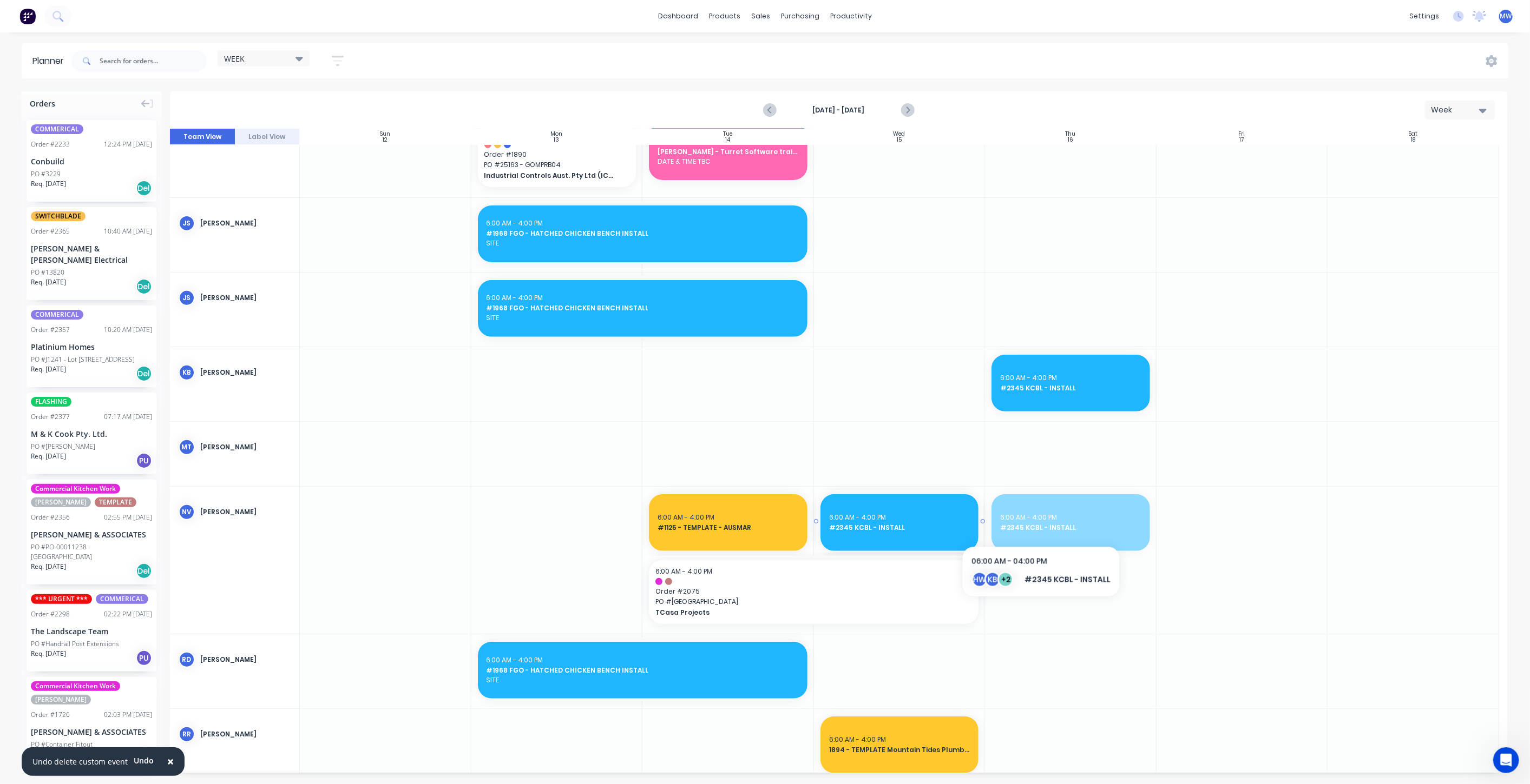
drag, startPoint x: 1053, startPoint y: 523, endPoint x: 960, endPoint y: 533, distance: 93.5
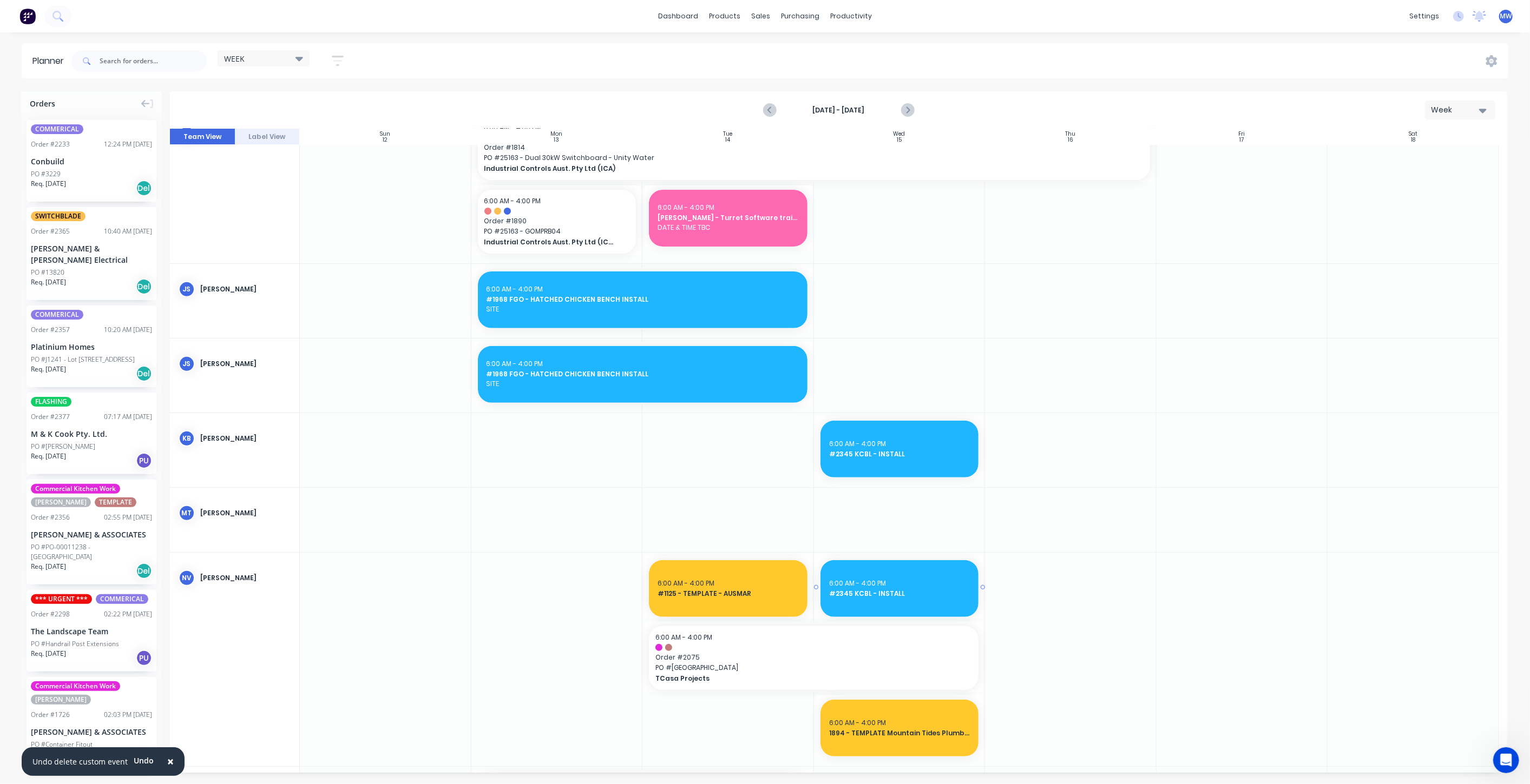
scroll to position [389, 0]
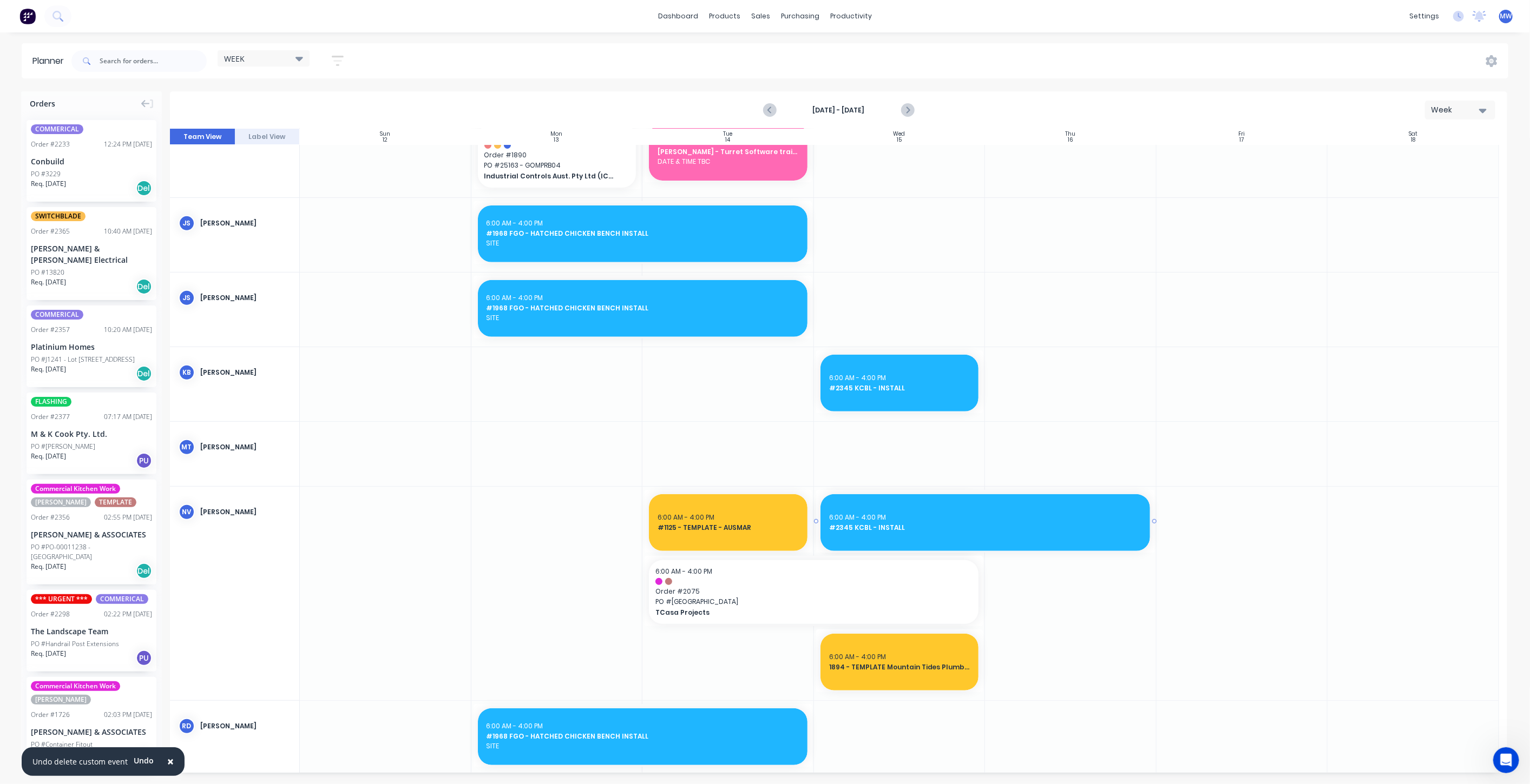
drag, startPoint x: 979, startPoint y: 522, endPoint x: 992, endPoint y: 522, distance: 13.0
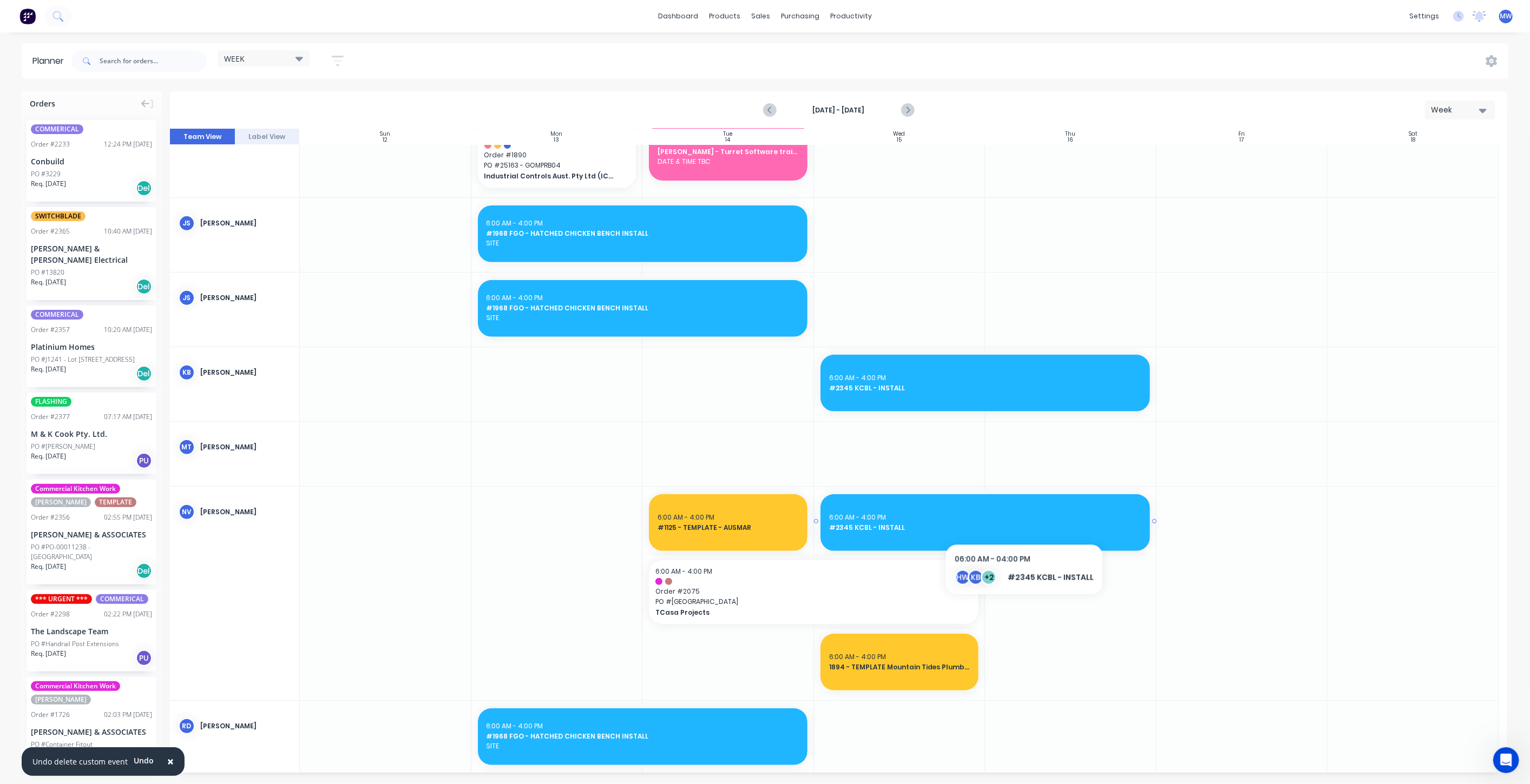
scroll to position [510, 0]
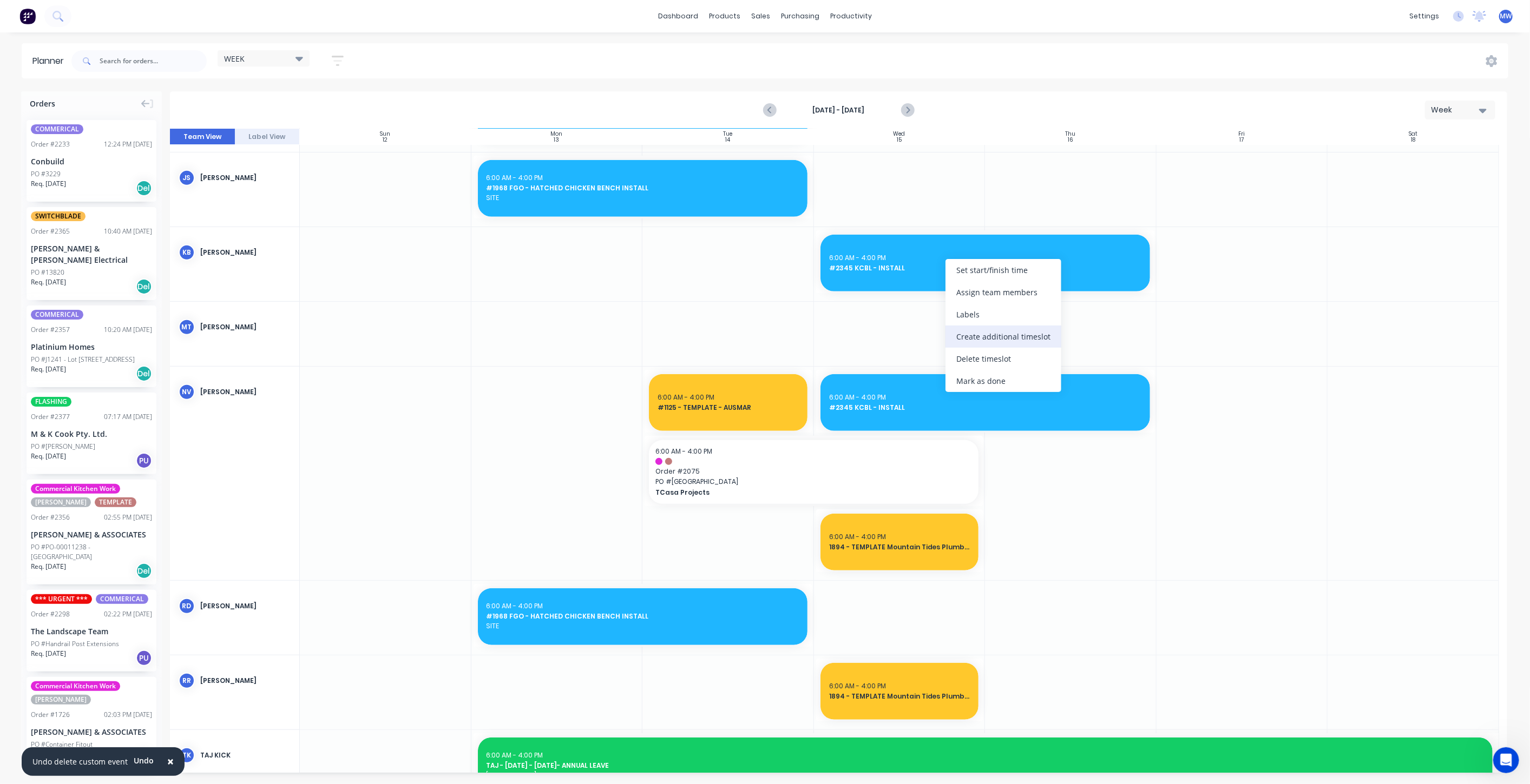
click at [992, 336] on div "Create additional timeslot" at bounding box center [1003, 336] width 116 height 22
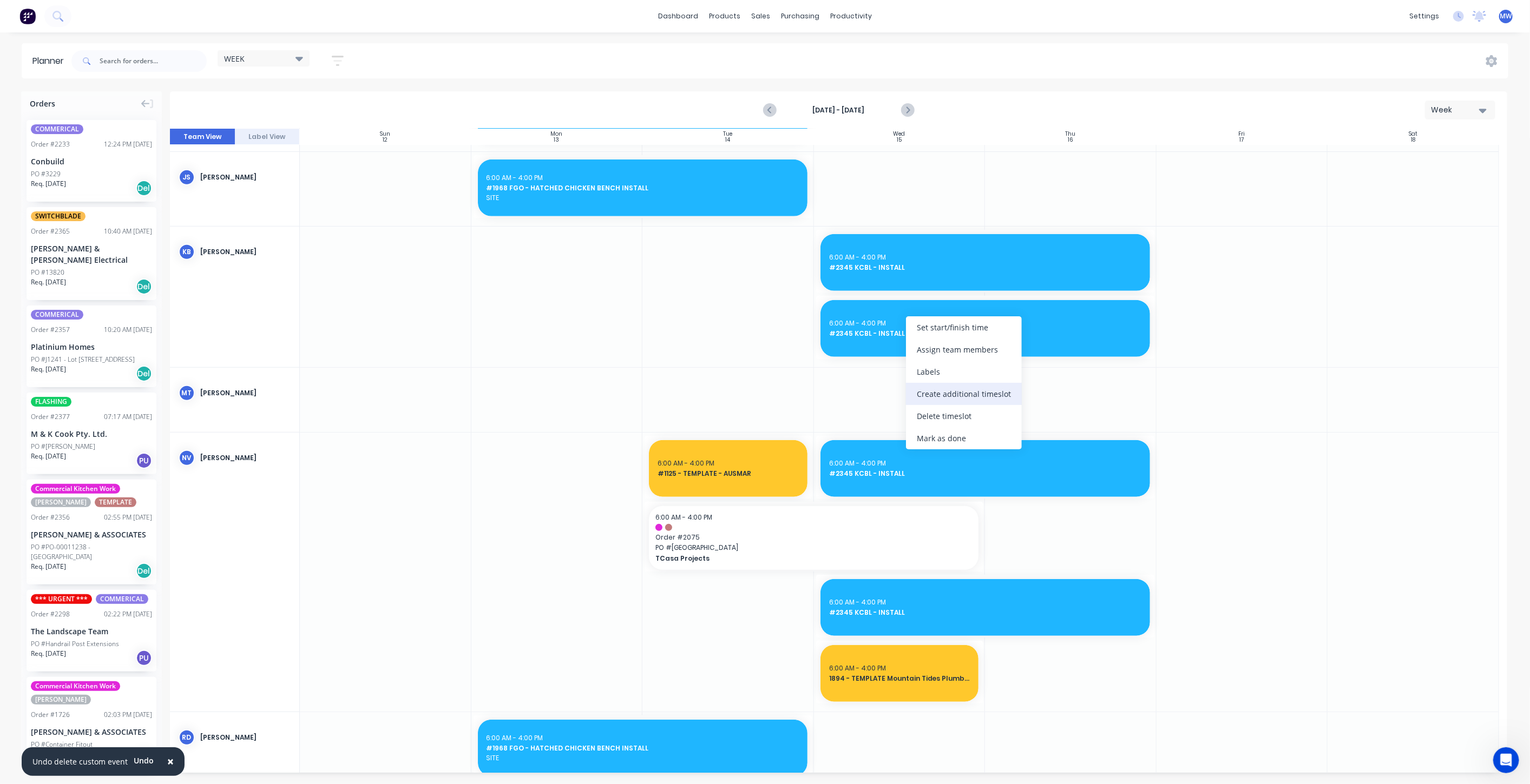
click at [940, 401] on div "Create additional timeslot" at bounding box center [964, 394] width 116 height 22
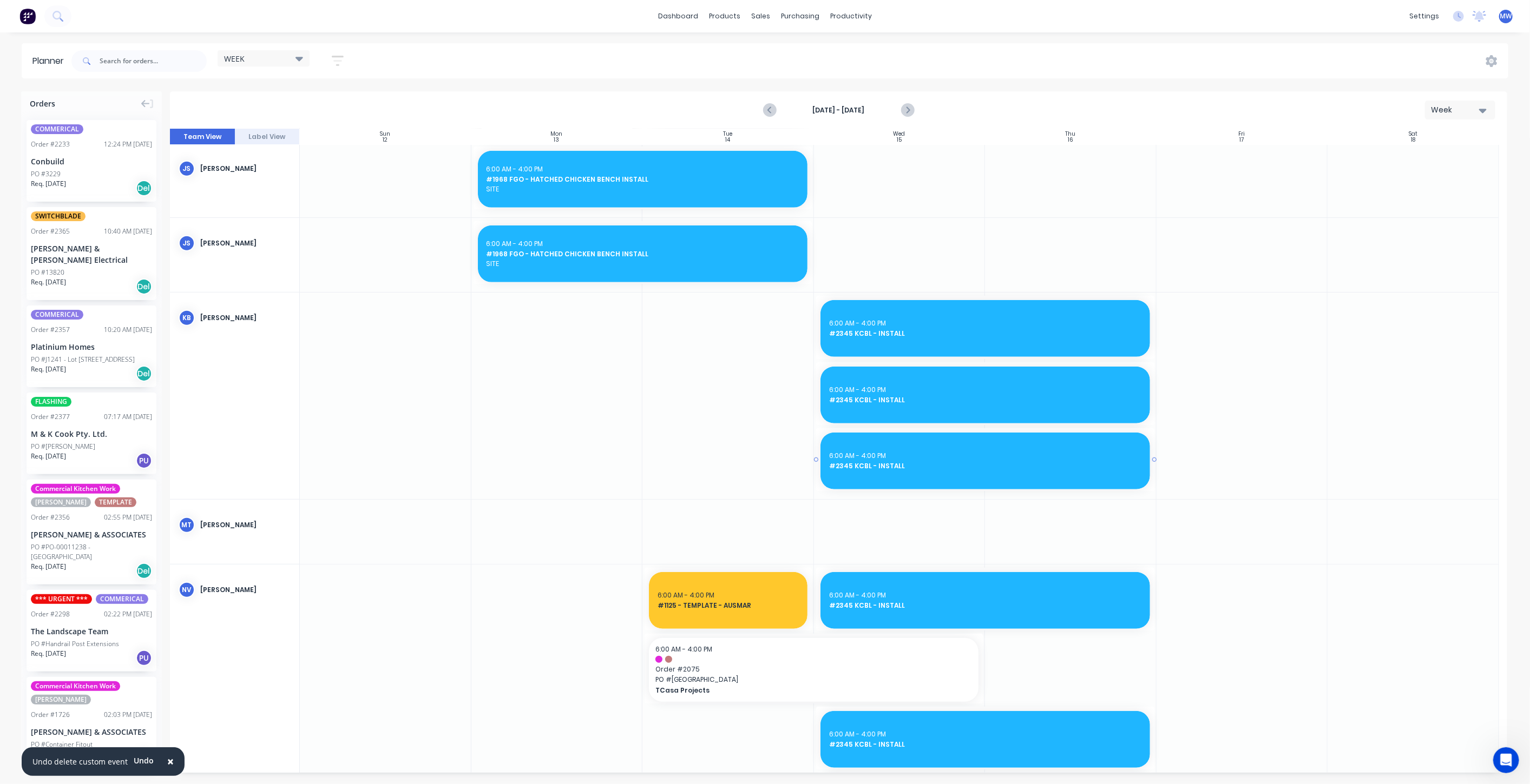
scroll to position [642, 0]
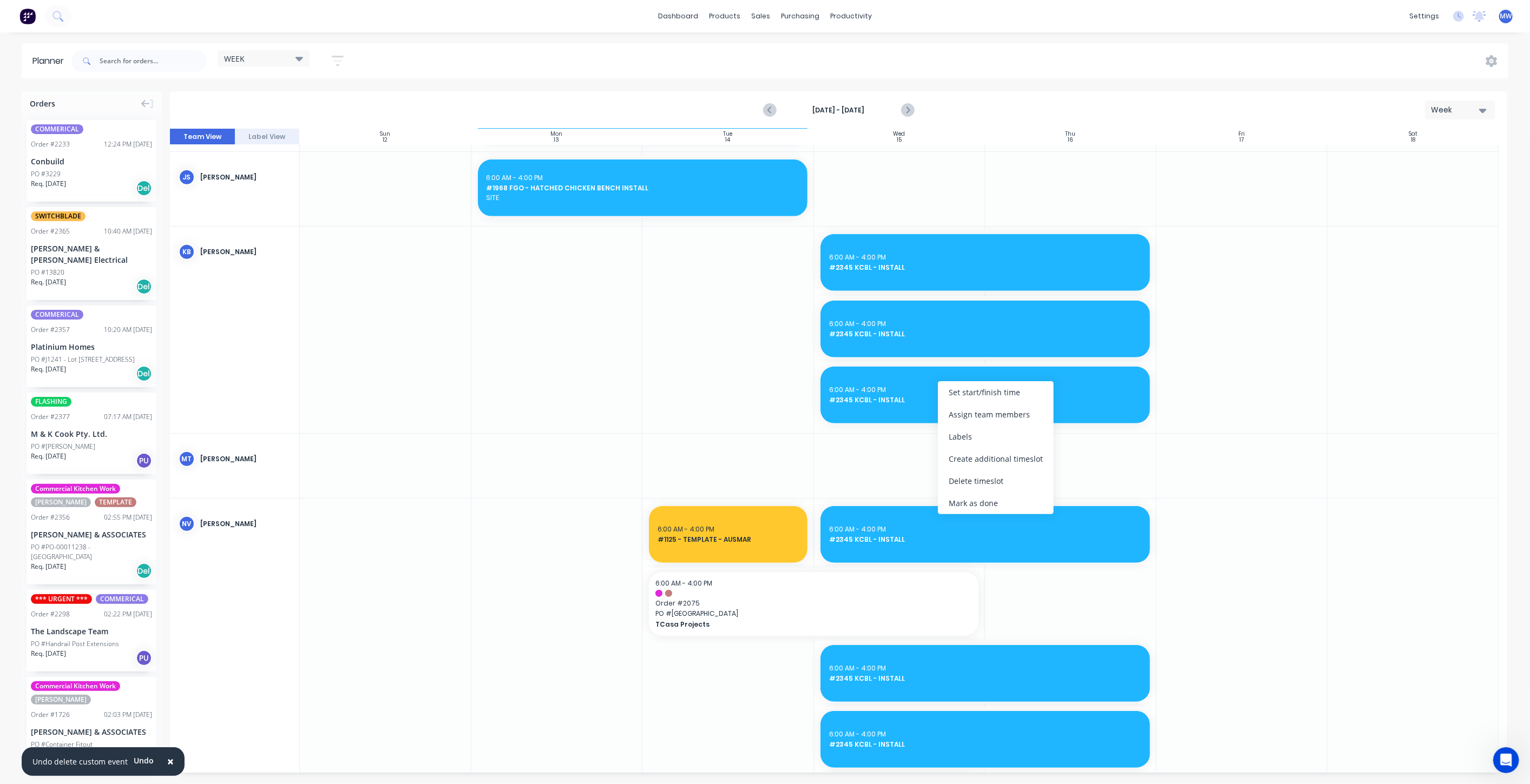
click at [982, 478] on div "Delete timeslot" at bounding box center [995, 481] width 116 height 22
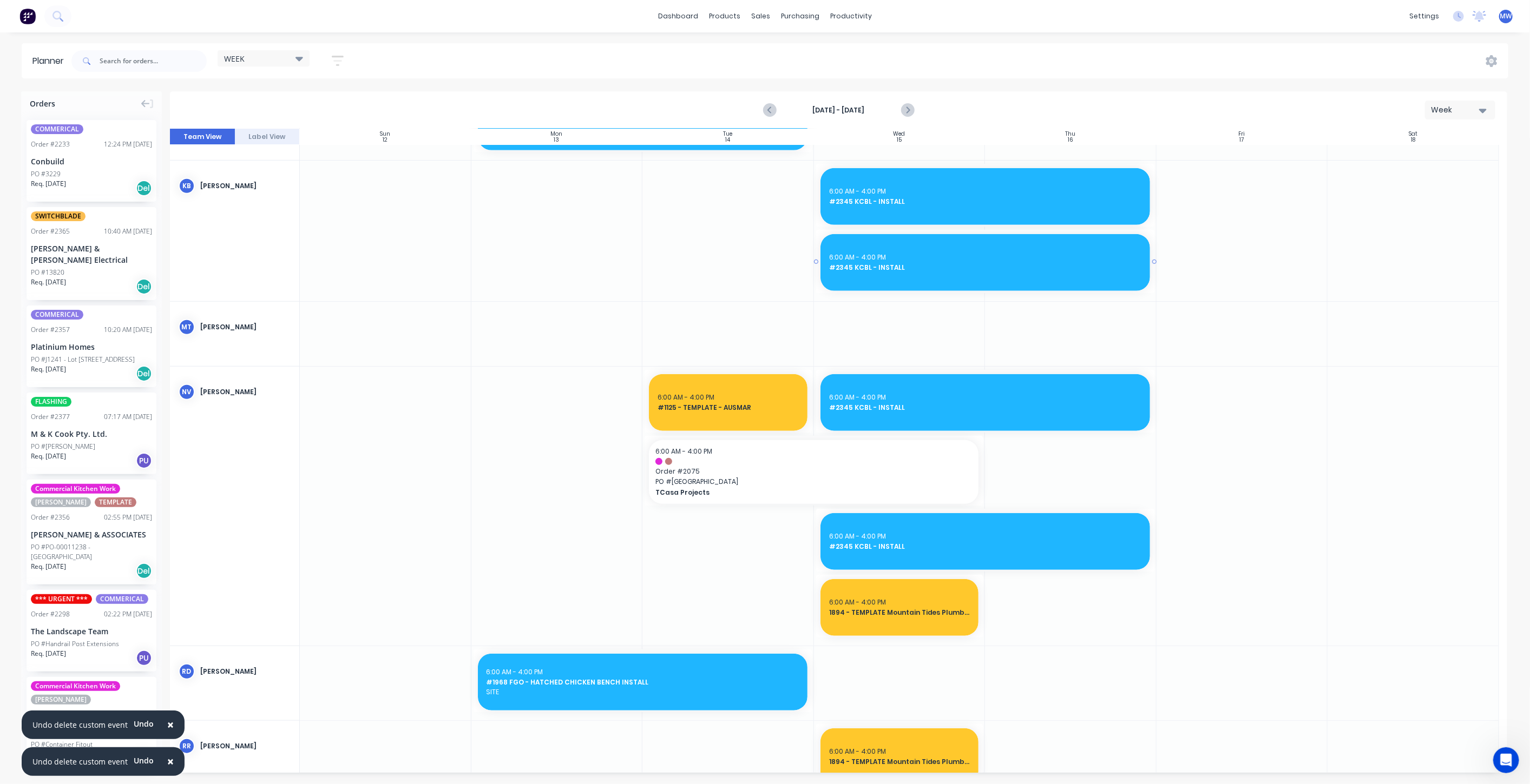
scroll to position [576, 0]
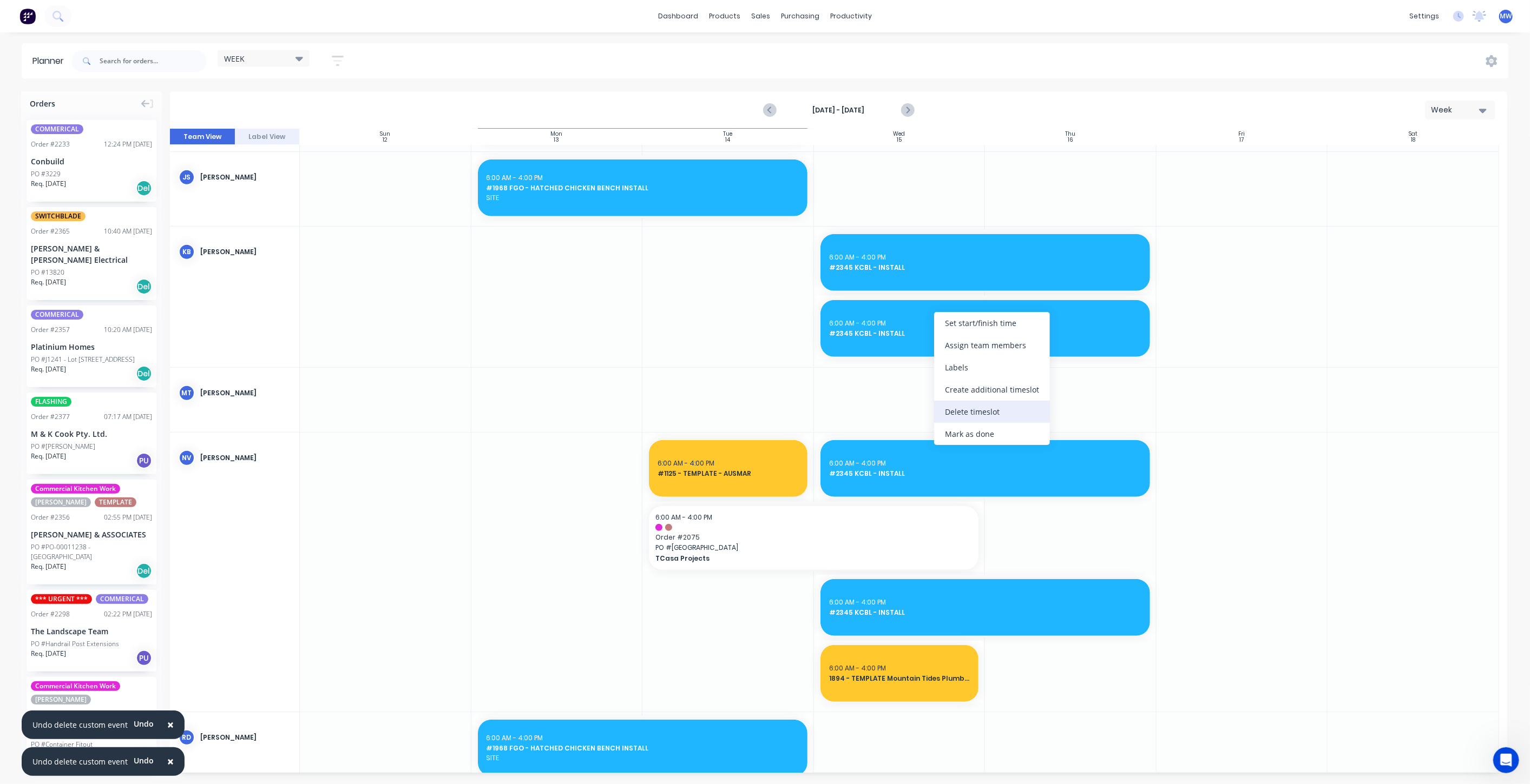
click at [985, 417] on div "Delete timeslot" at bounding box center [992, 411] width 116 height 22
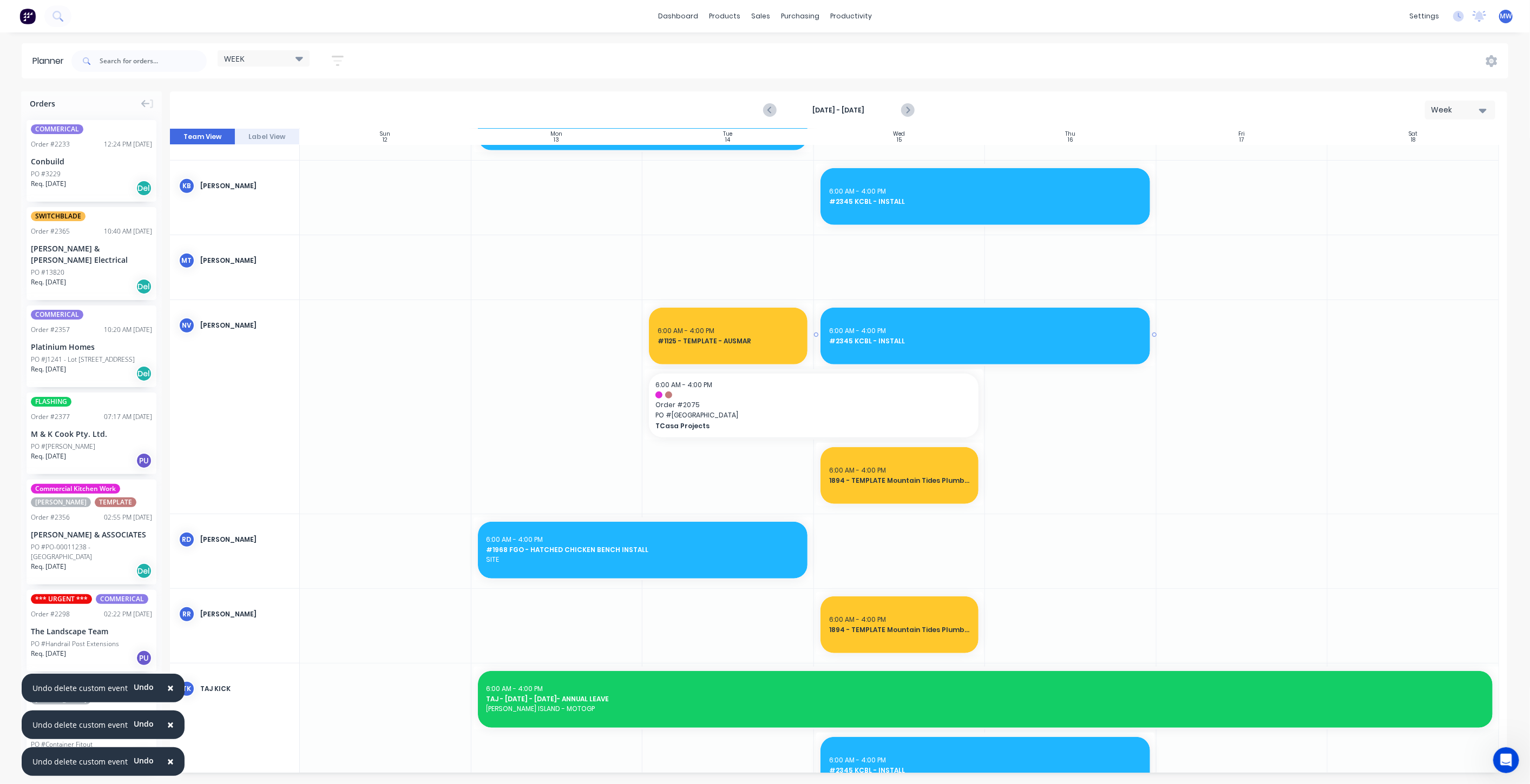
scroll to position [510, 0]
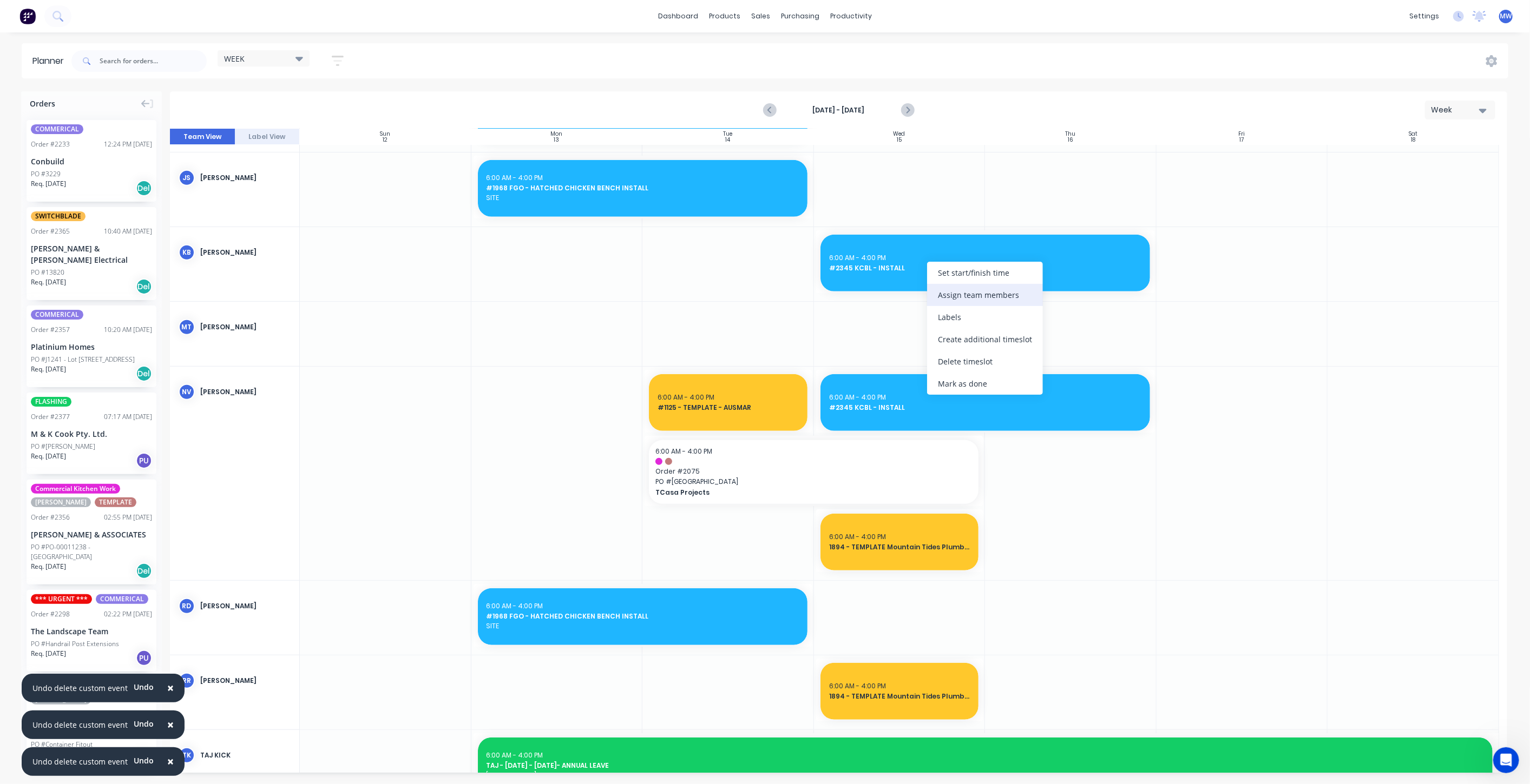
click at [975, 292] on div "Assign team members" at bounding box center [985, 295] width 116 height 22
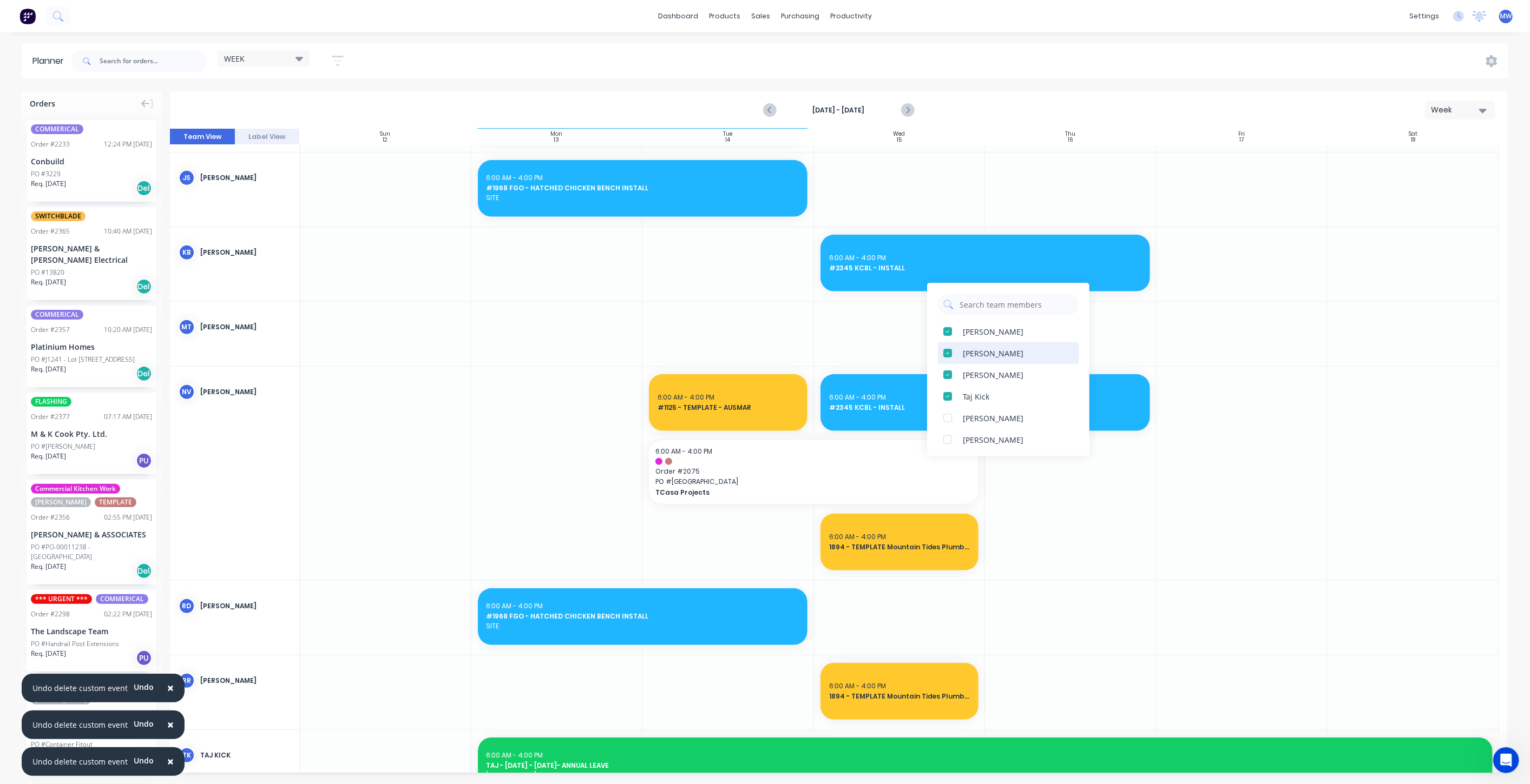
click at [949, 352] on div at bounding box center [948, 353] width 22 height 22
click at [947, 378] on div at bounding box center [948, 380] width 22 height 22
click at [890, 337] on div at bounding box center [899, 333] width 172 height 64
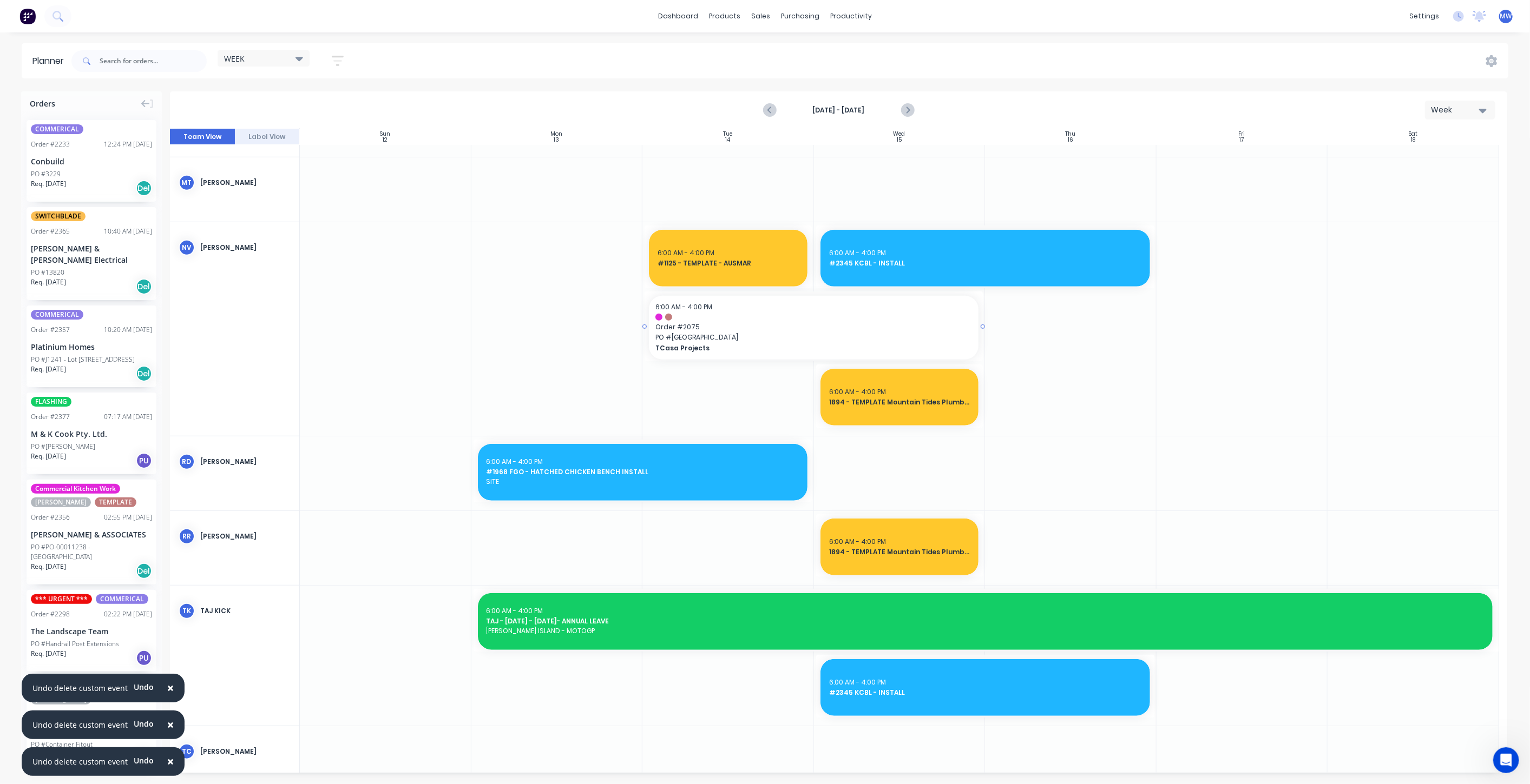
scroll to position [510, 0]
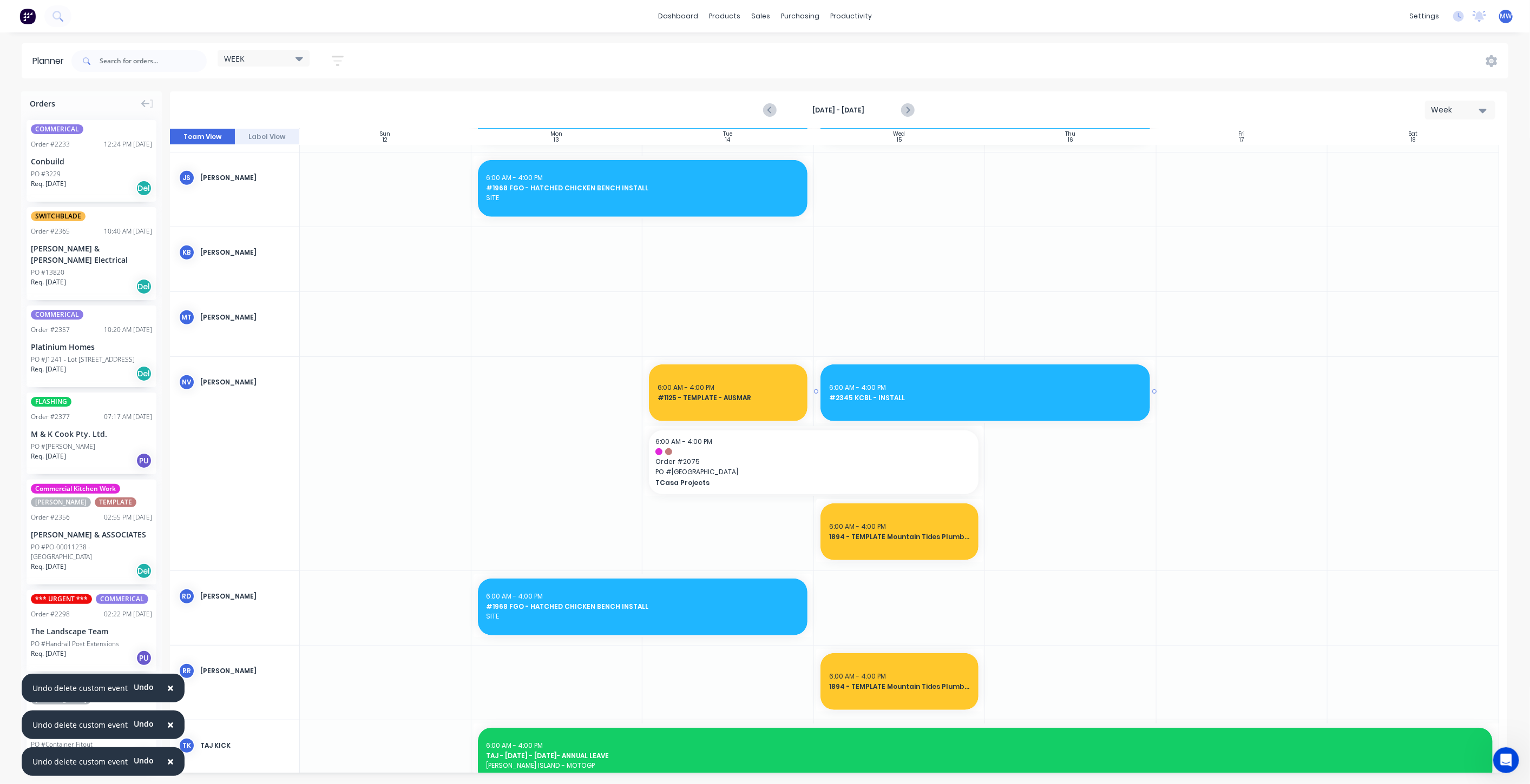
click at [931, 403] on div "6:00 AM - 4:00 PM #2345 KCBL - INSTALL" at bounding box center [985, 392] width 330 height 57
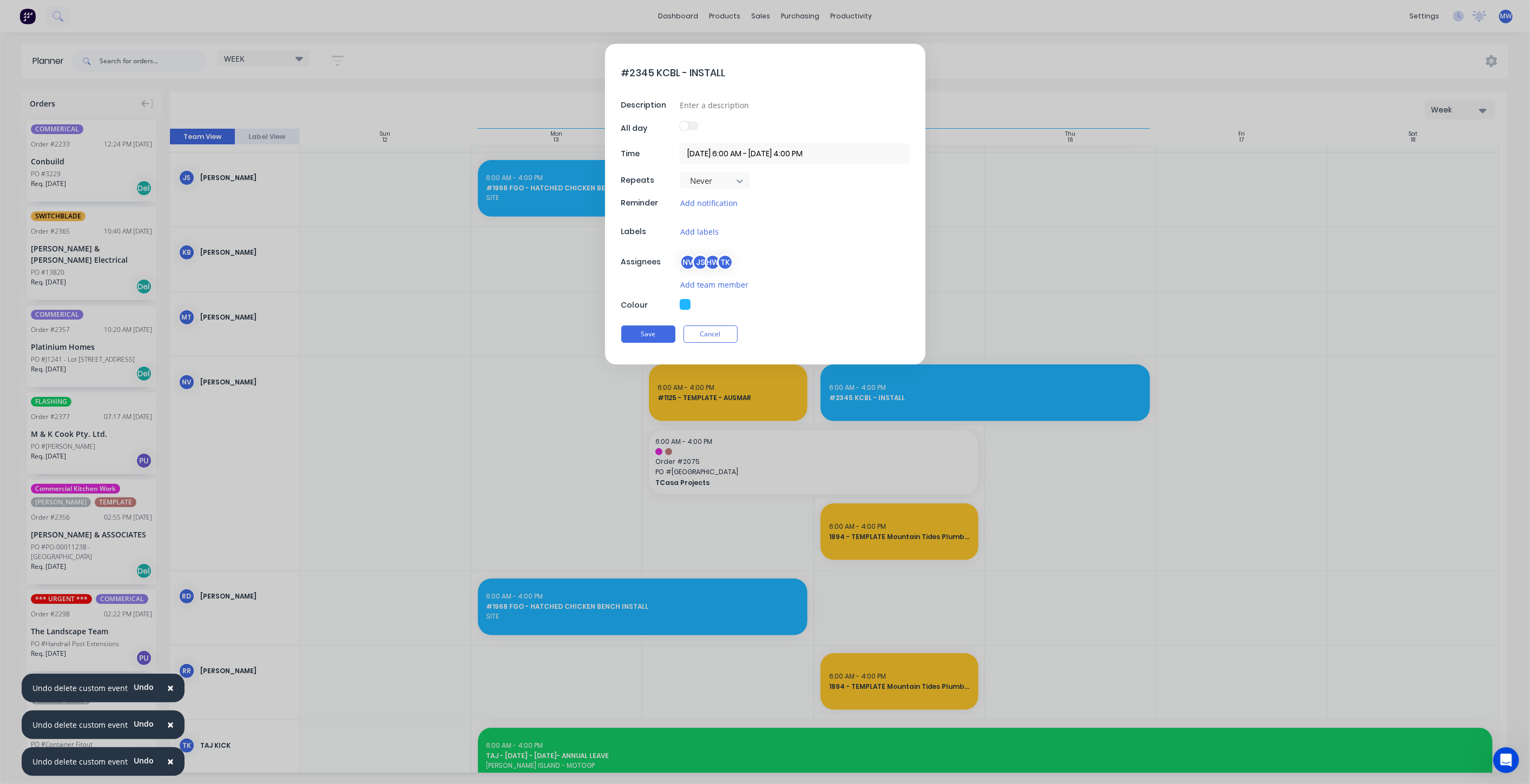
click at [708, 260] on div "HW" at bounding box center [712, 262] width 16 height 16
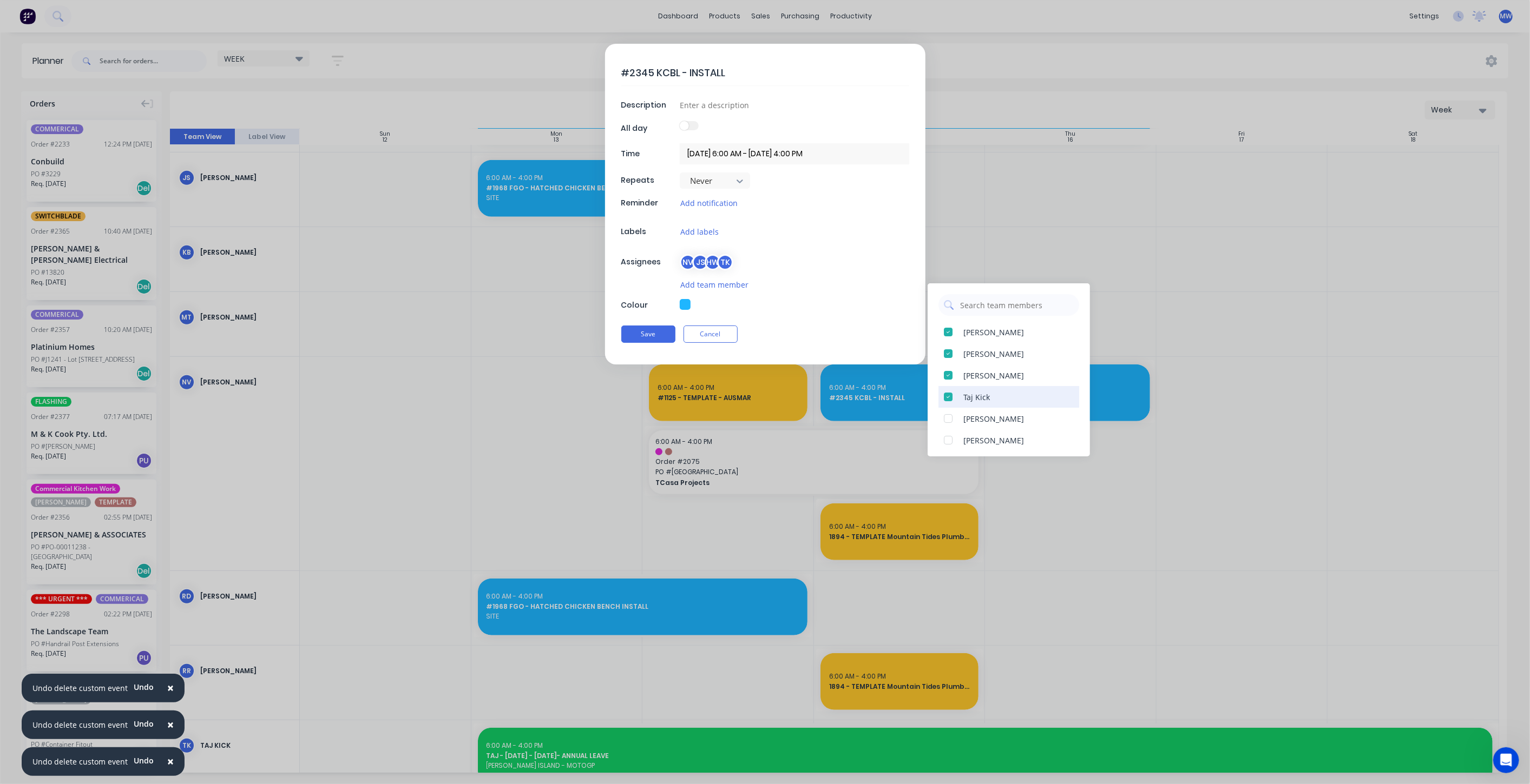
click at [948, 397] on div at bounding box center [948, 397] width 22 height 22
click at [948, 333] on div at bounding box center [948, 332] width 22 height 22
click at [651, 329] on button "Save" at bounding box center [648, 334] width 54 height 17
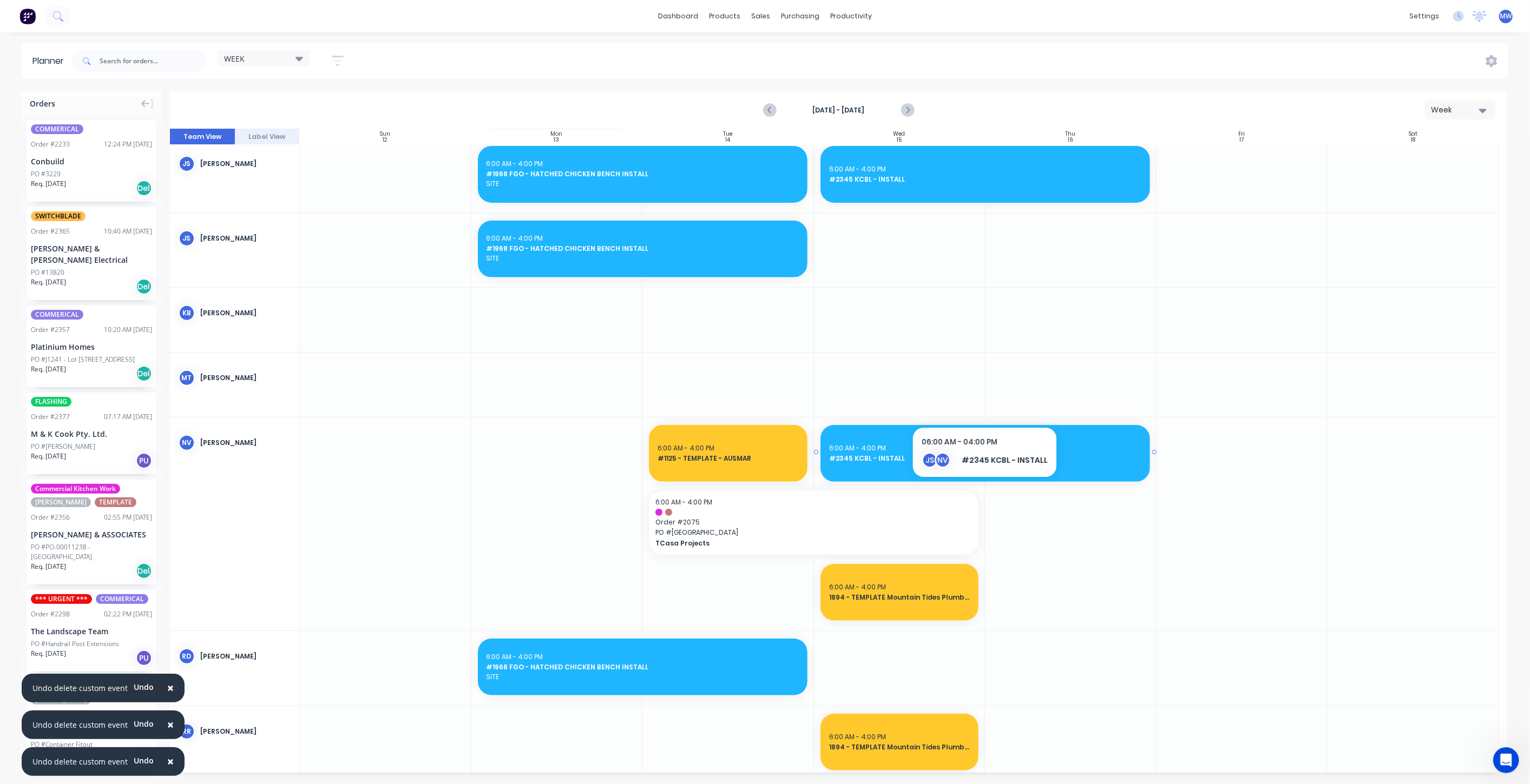
scroll to position [383, 0]
click at [768, 111] on icon "Previous page" at bounding box center [770, 110] width 13 height 13
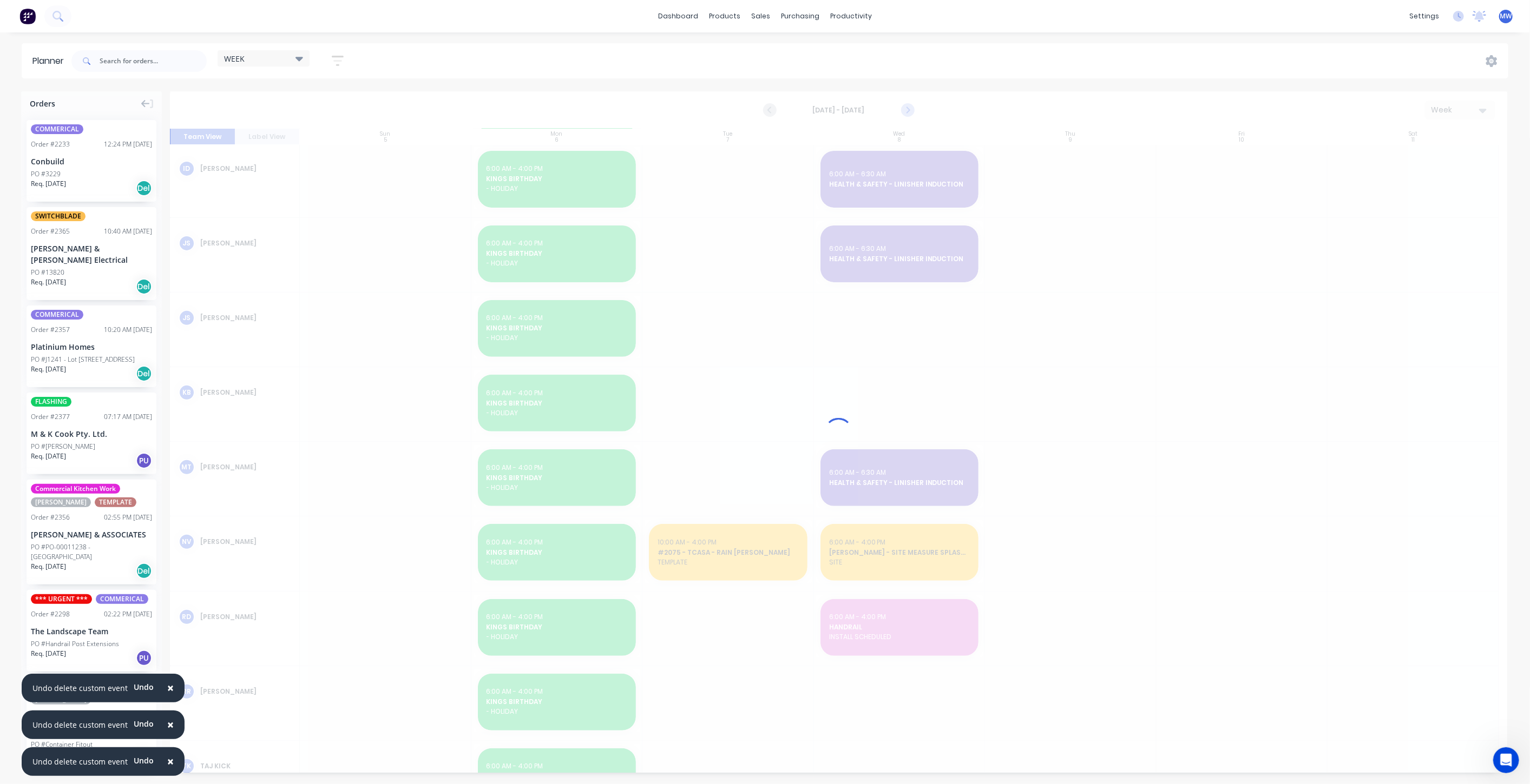
scroll to position [306, 0]
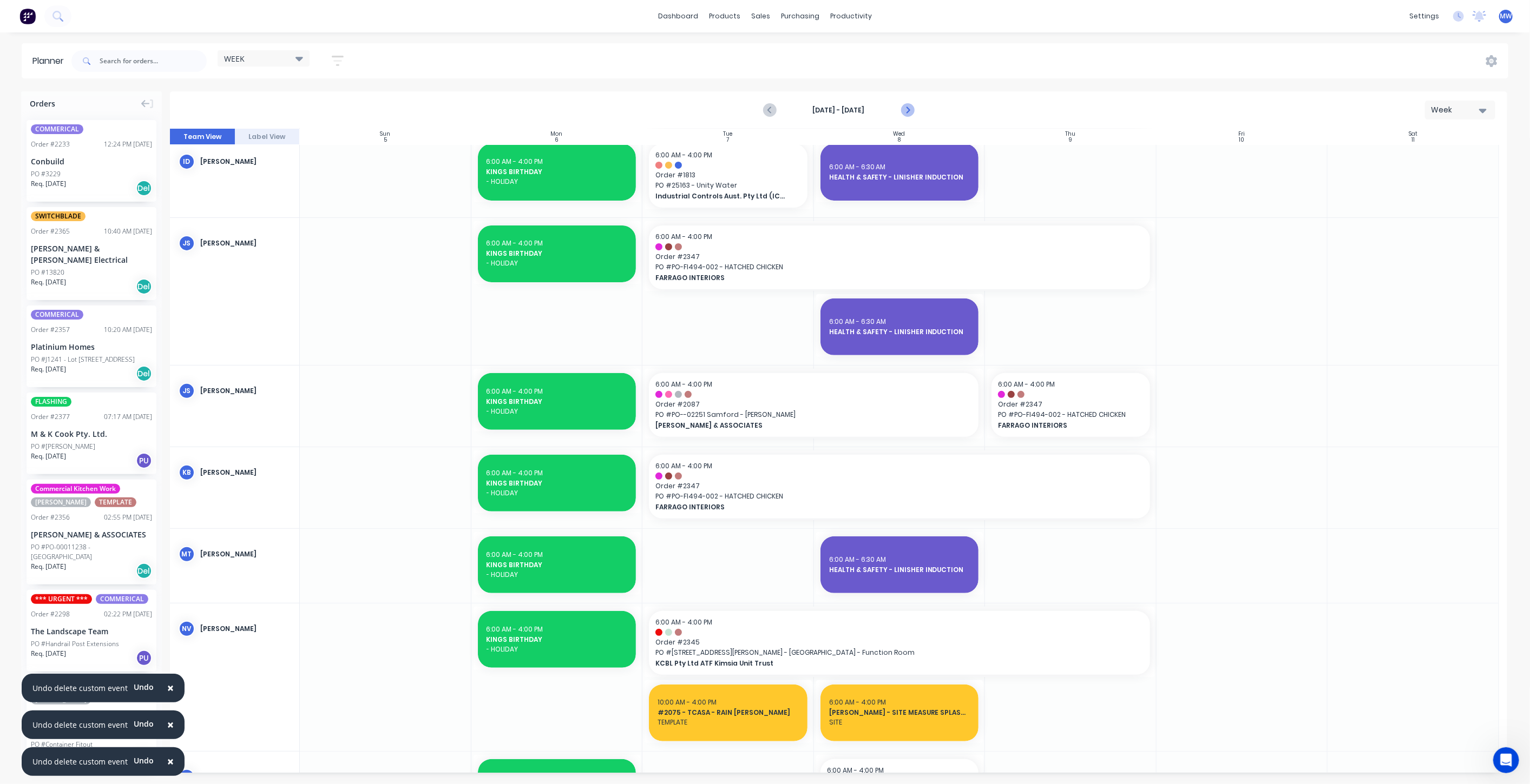
click at [905, 111] on icon "Next page" at bounding box center [907, 110] width 13 height 13
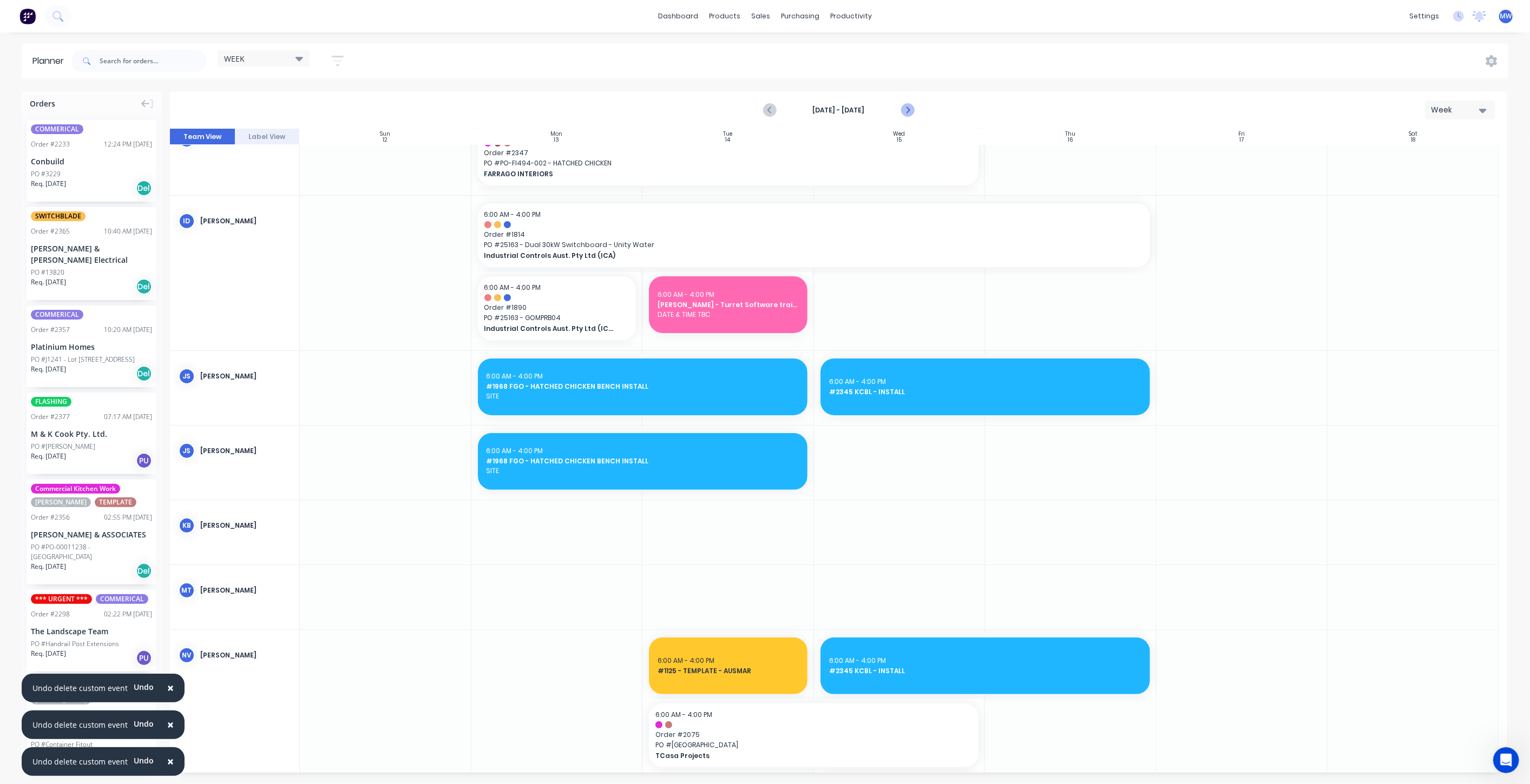
click at [905, 111] on icon "Next page" at bounding box center [907, 110] width 13 height 13
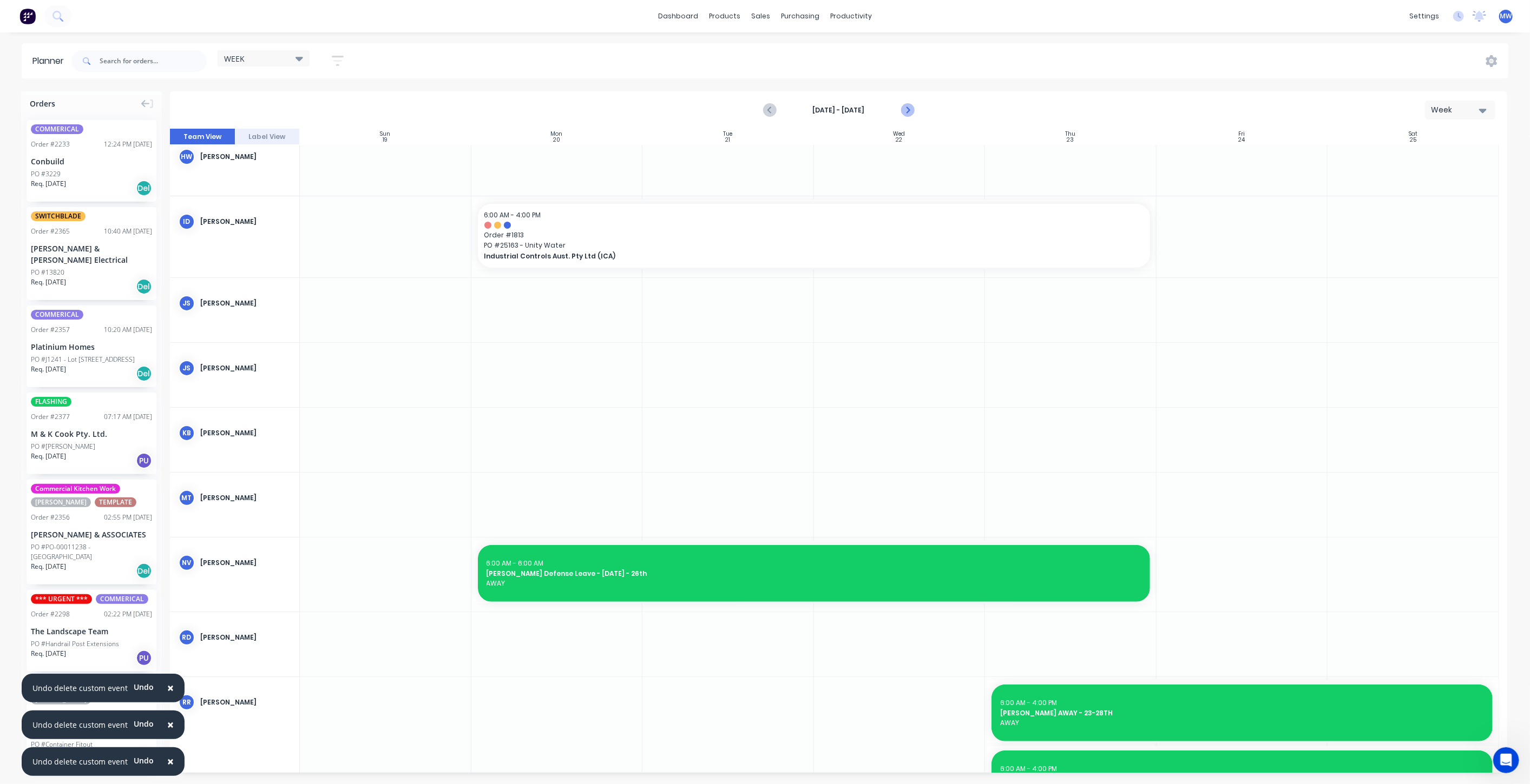
click at [905, 111] on icon "Next page" at bounding box center [907, 110] width 13 height 13
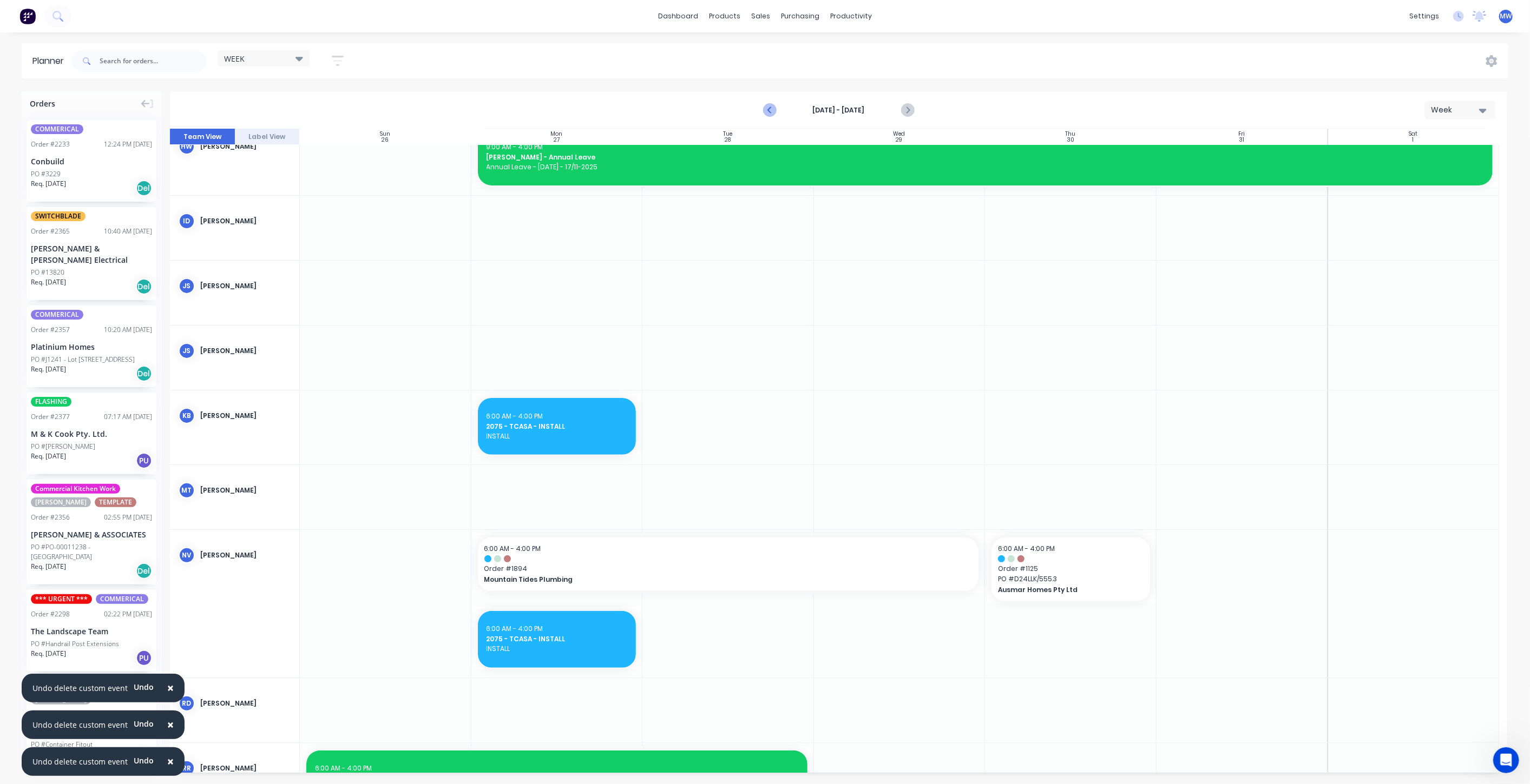
click at [771, 109] on icon "Previous page" at bounding box center [770, 110] width 13 height 13
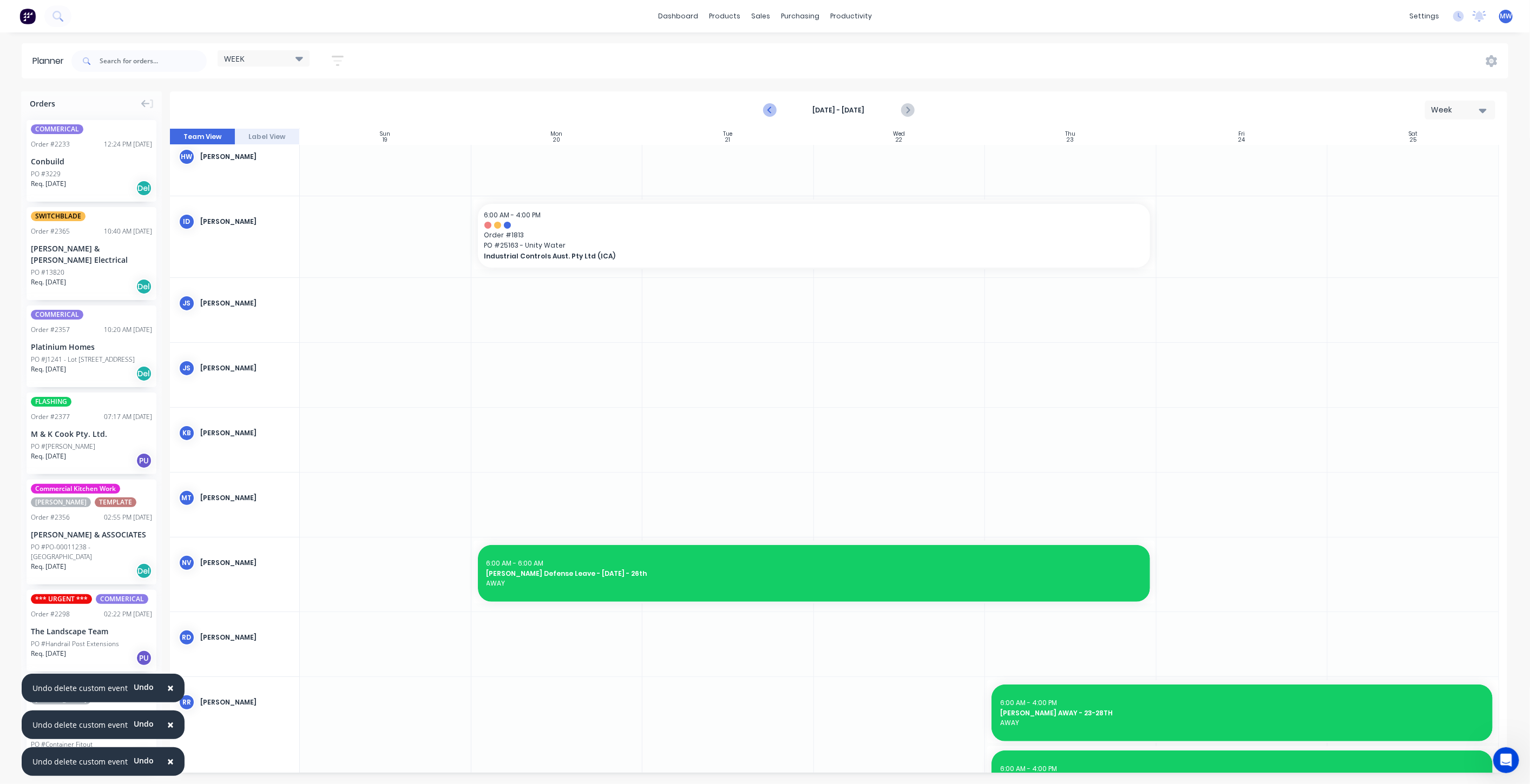
click at [771, 109] on icon "Previous page" at bounding box center [770, 110] width 13 height 13
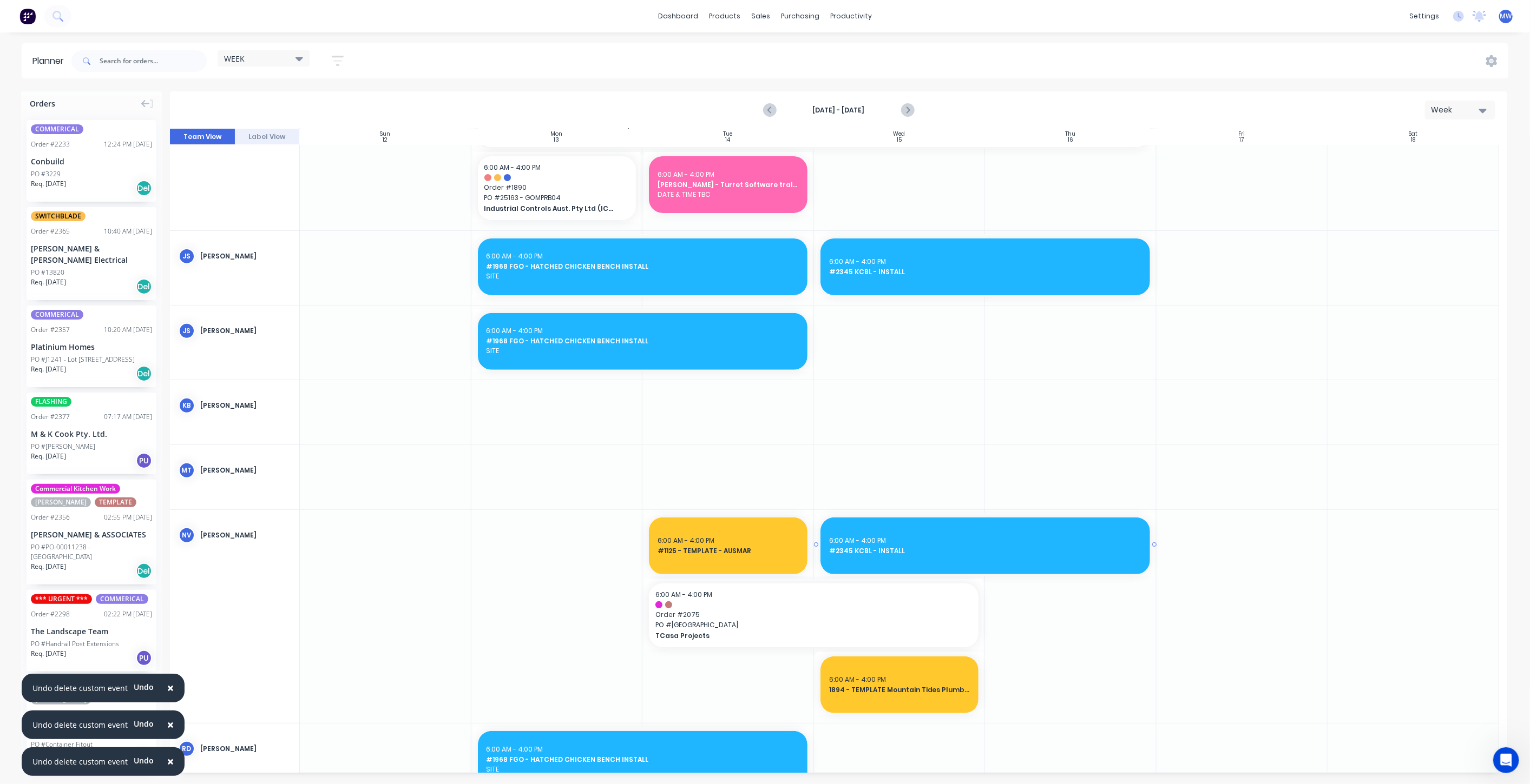
scroll to position [361, 0]
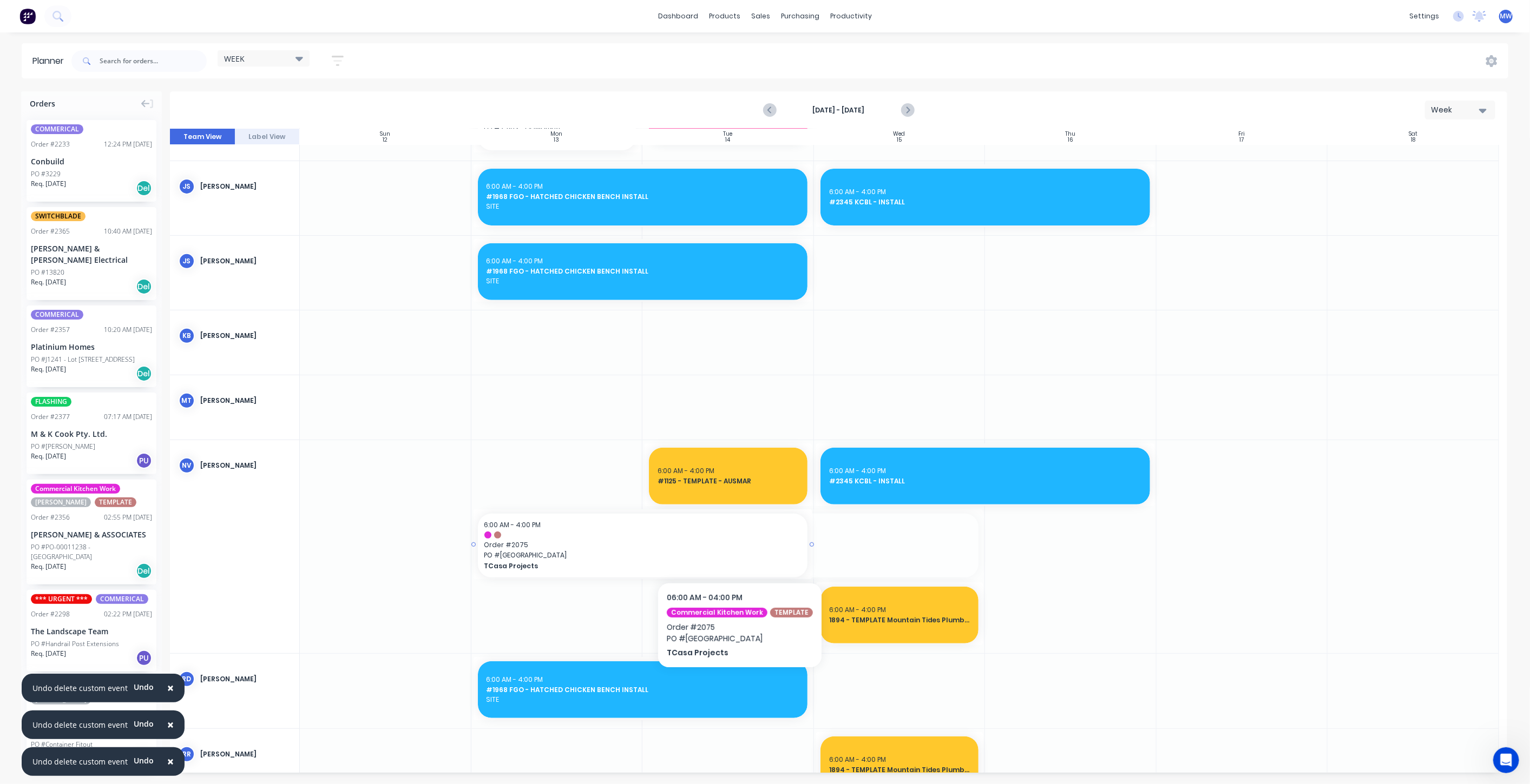
drag, startPoint x: 749, startPoint y: 550, endPoint x: 625, endPoint y: 550, distance: 124.0
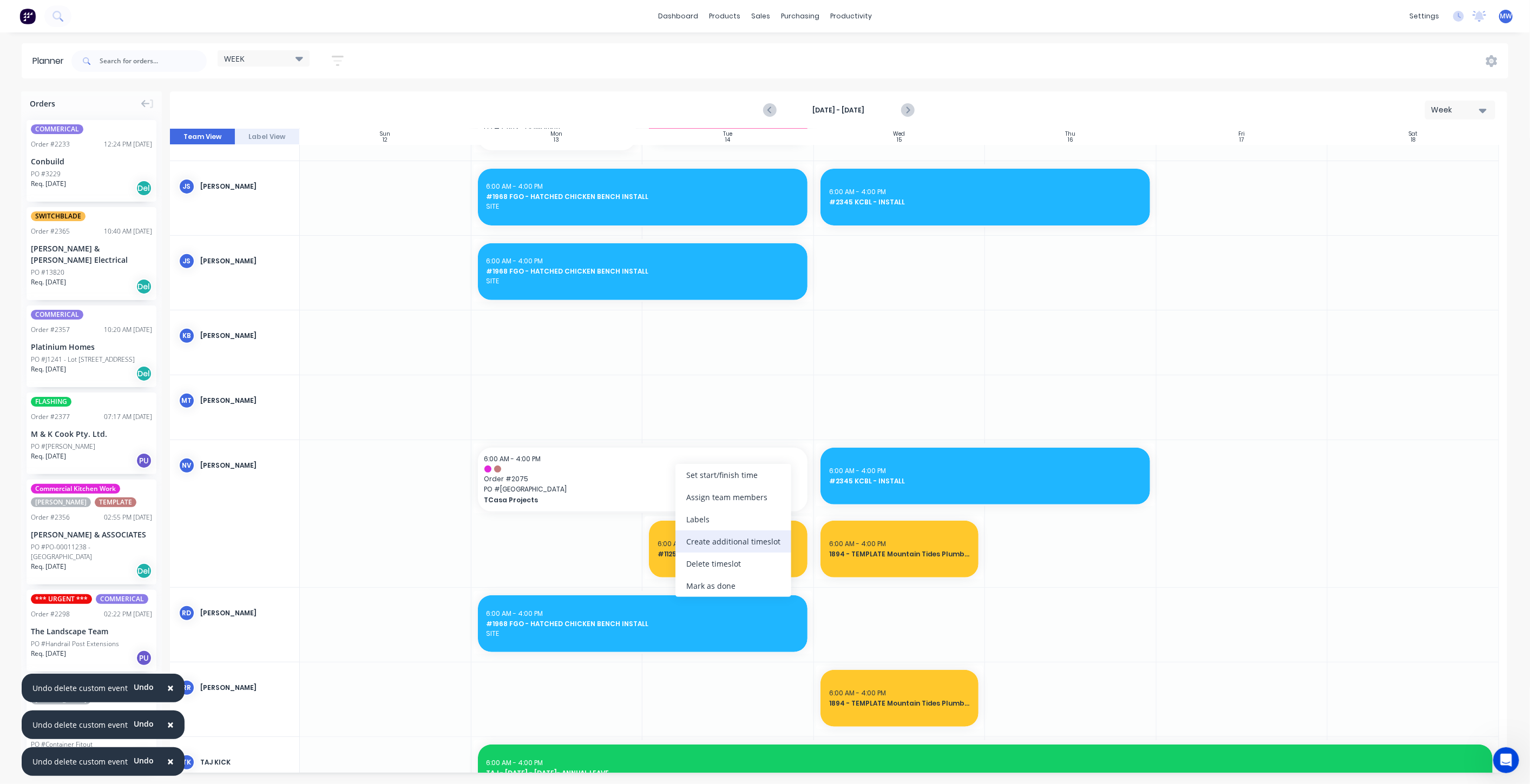
click at [727, 545] on div "Create additional timeslot" at bounding box center [733, 541] width 116 height 22
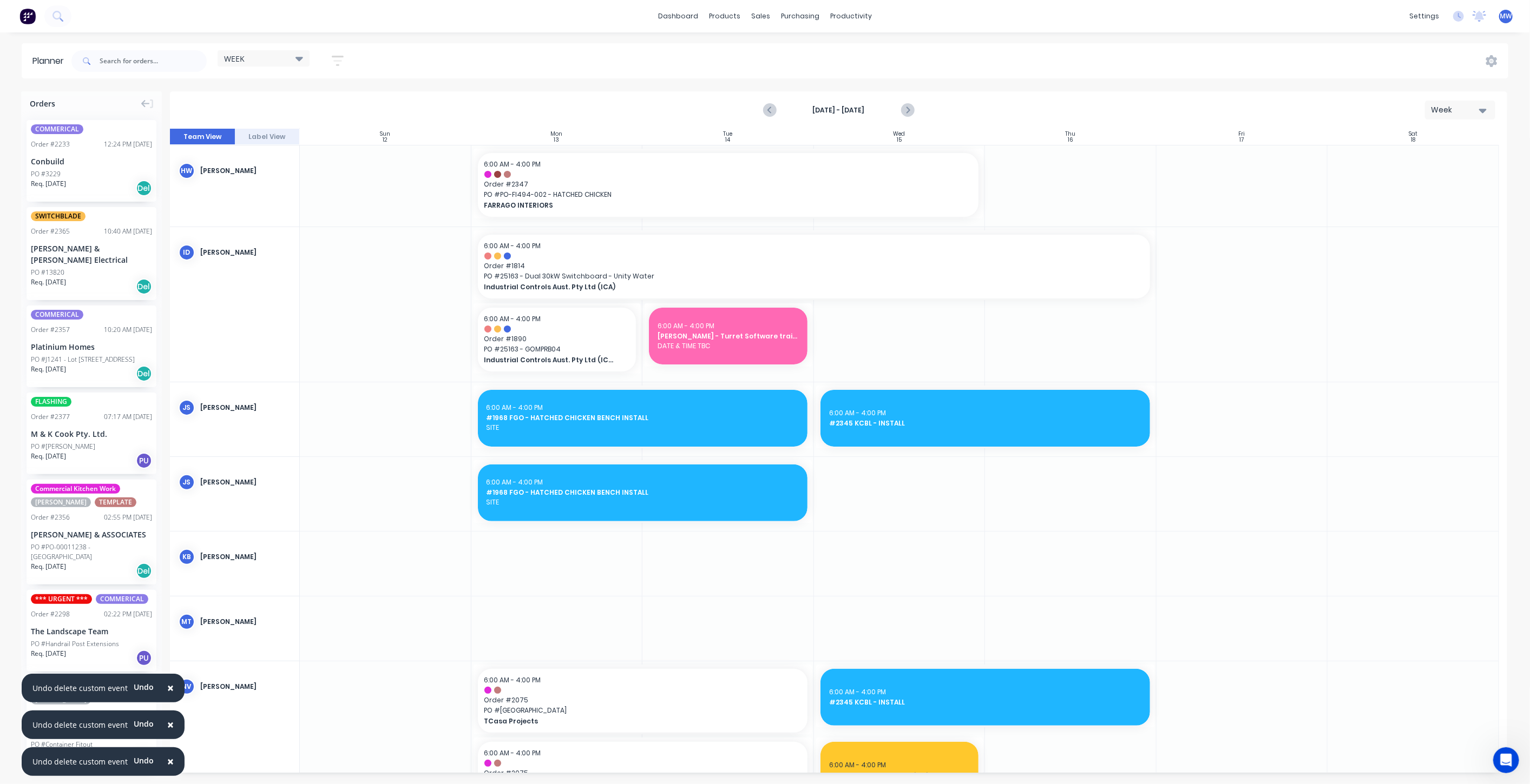
scroll to position [120, 0]
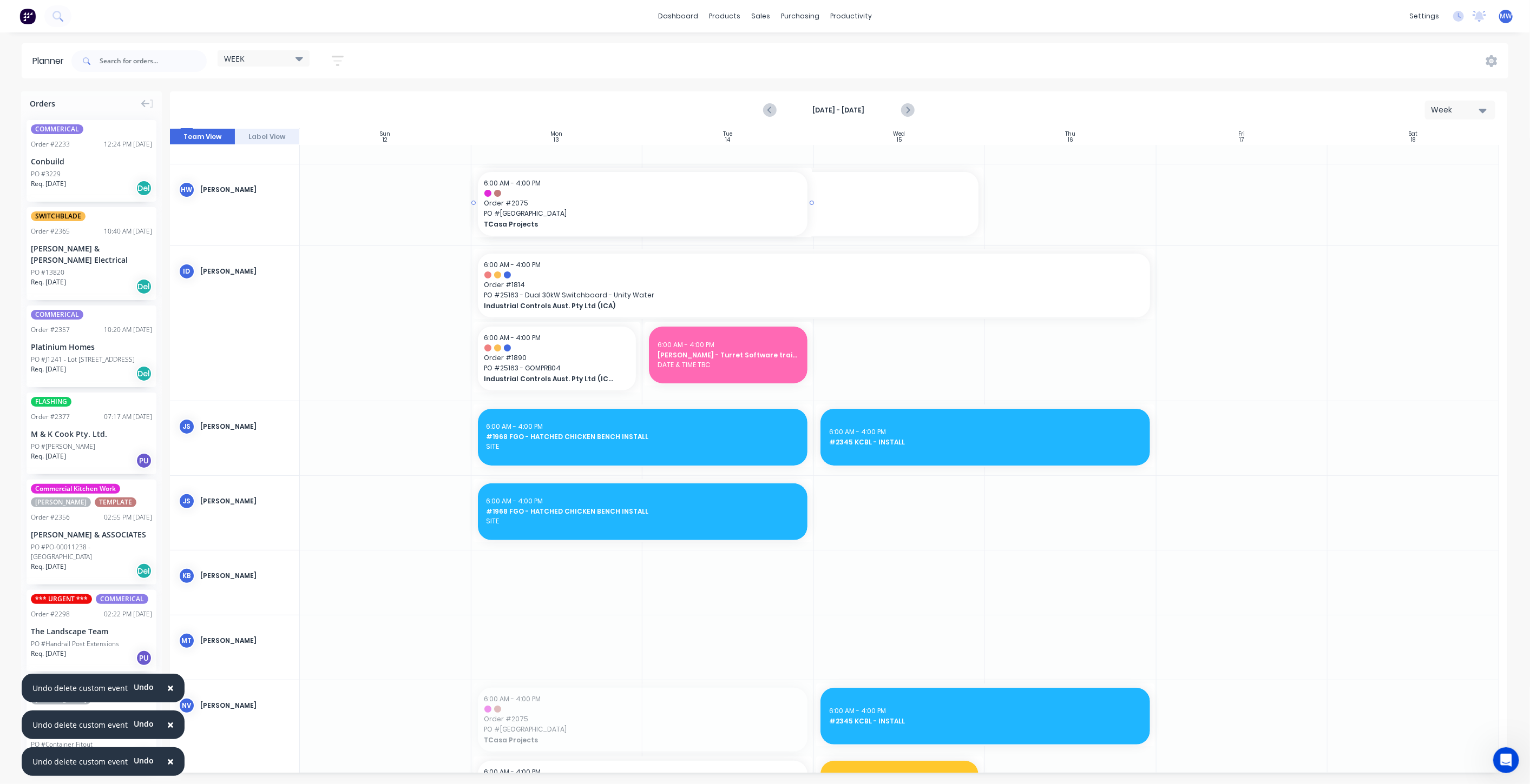
drag, startPoint x: 639, startPoint y: 714, endPoint x: 558, endPoint y: 207, distance: 513.4
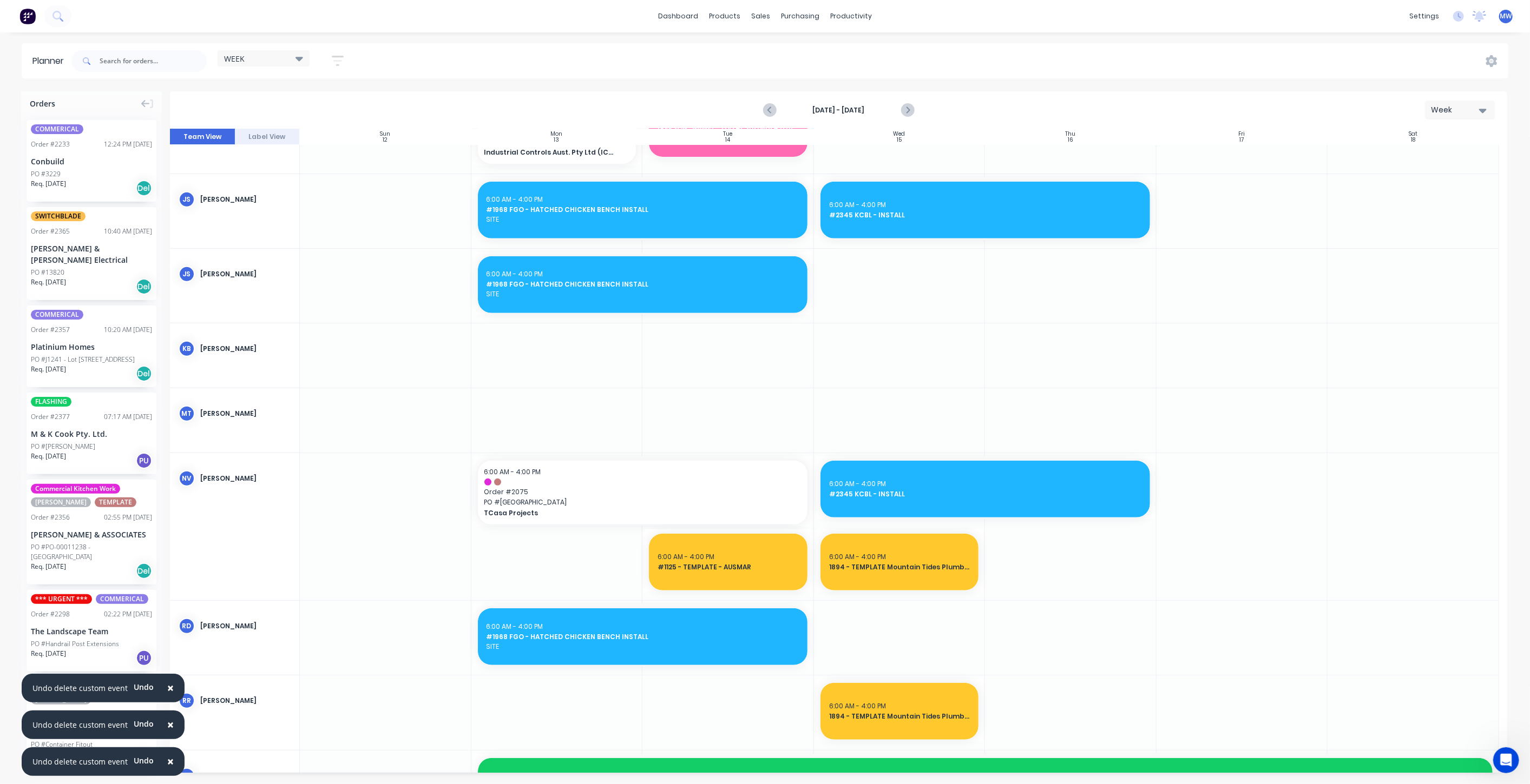
scroll to position [661, 0]
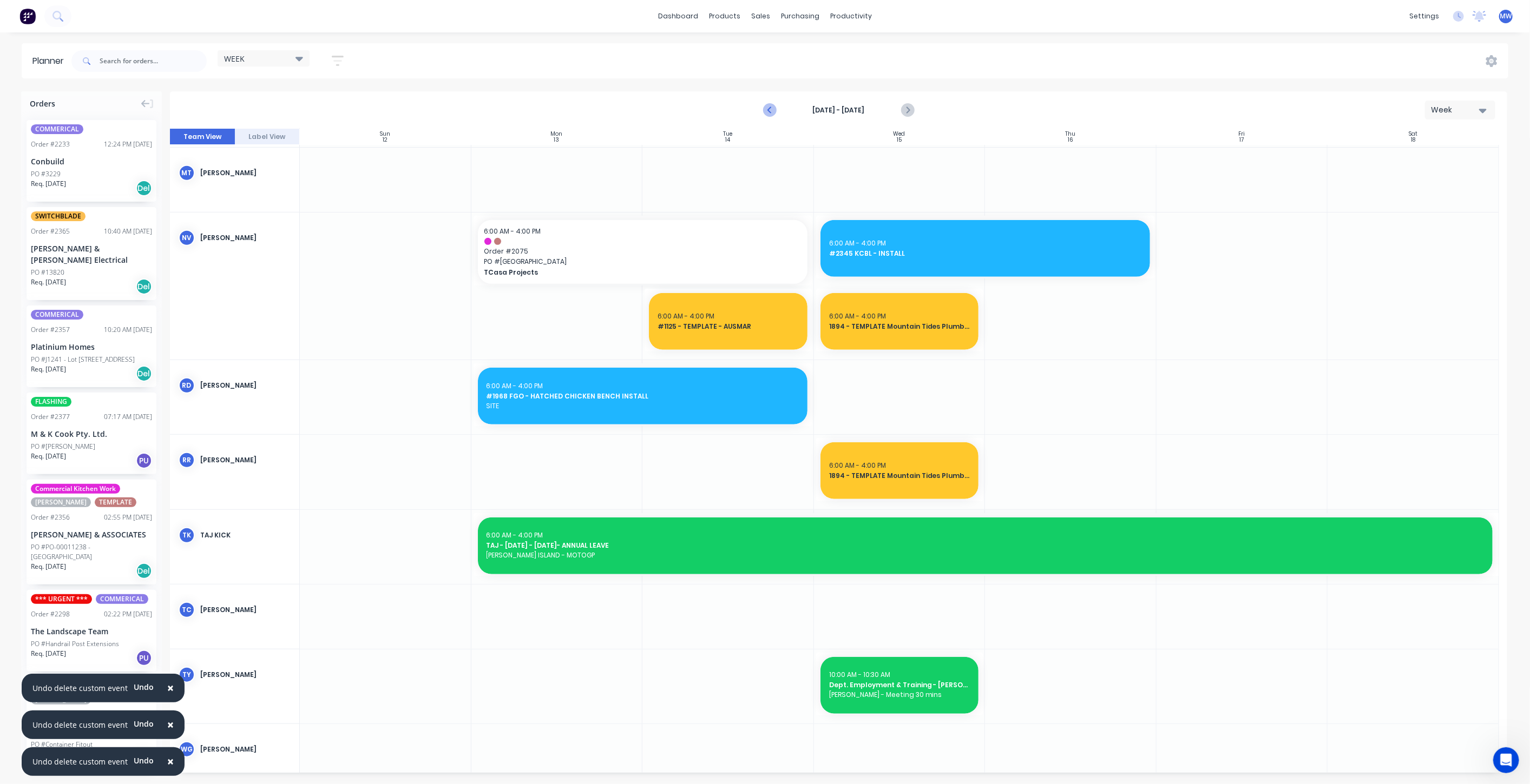
click at [767, 112] on icon "Previous page" at bounding box center [770, 110] width 13 height 13
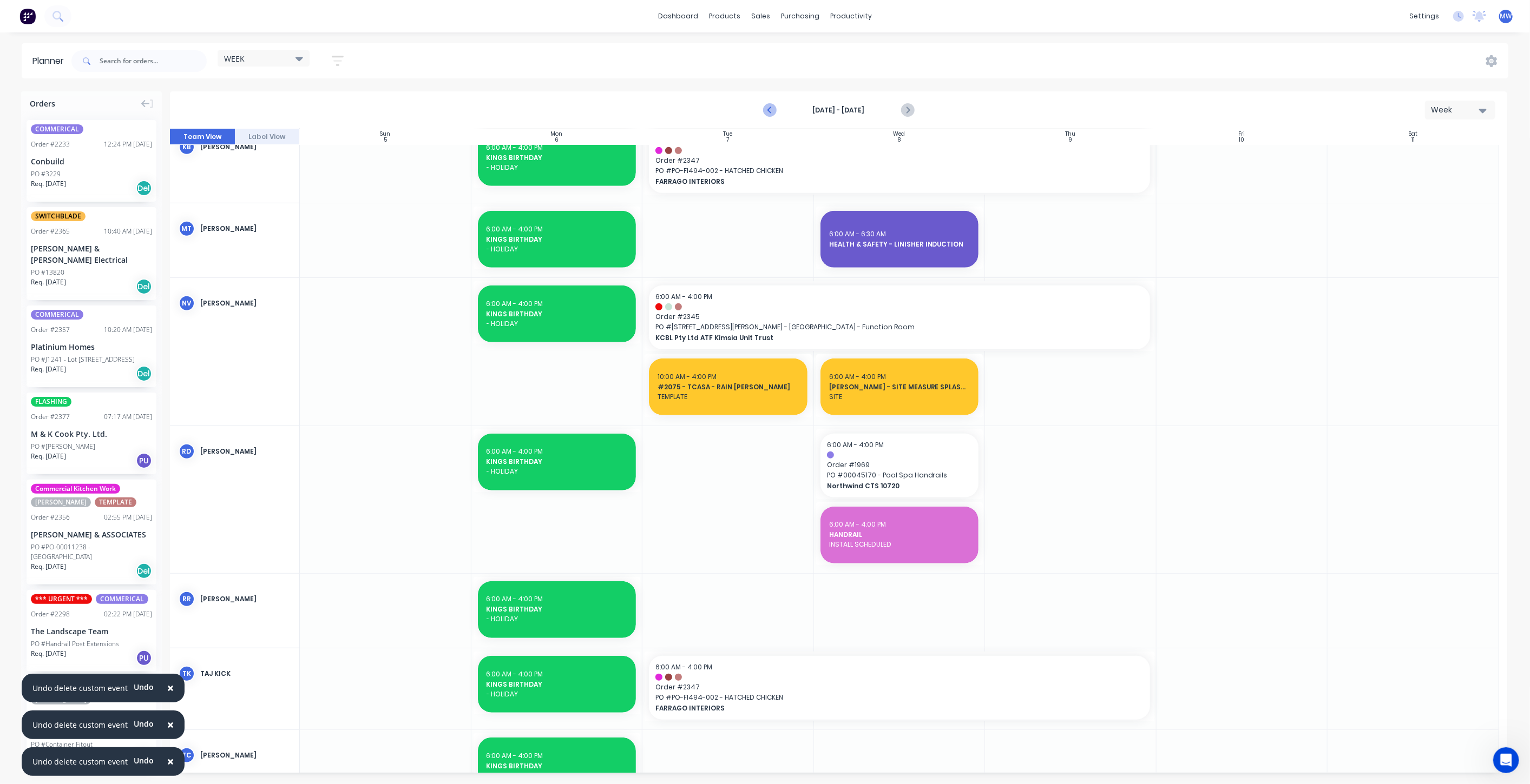
click at [768, 116] on icon "Previous page" at bounding box center [770, 110] width 13 height 13
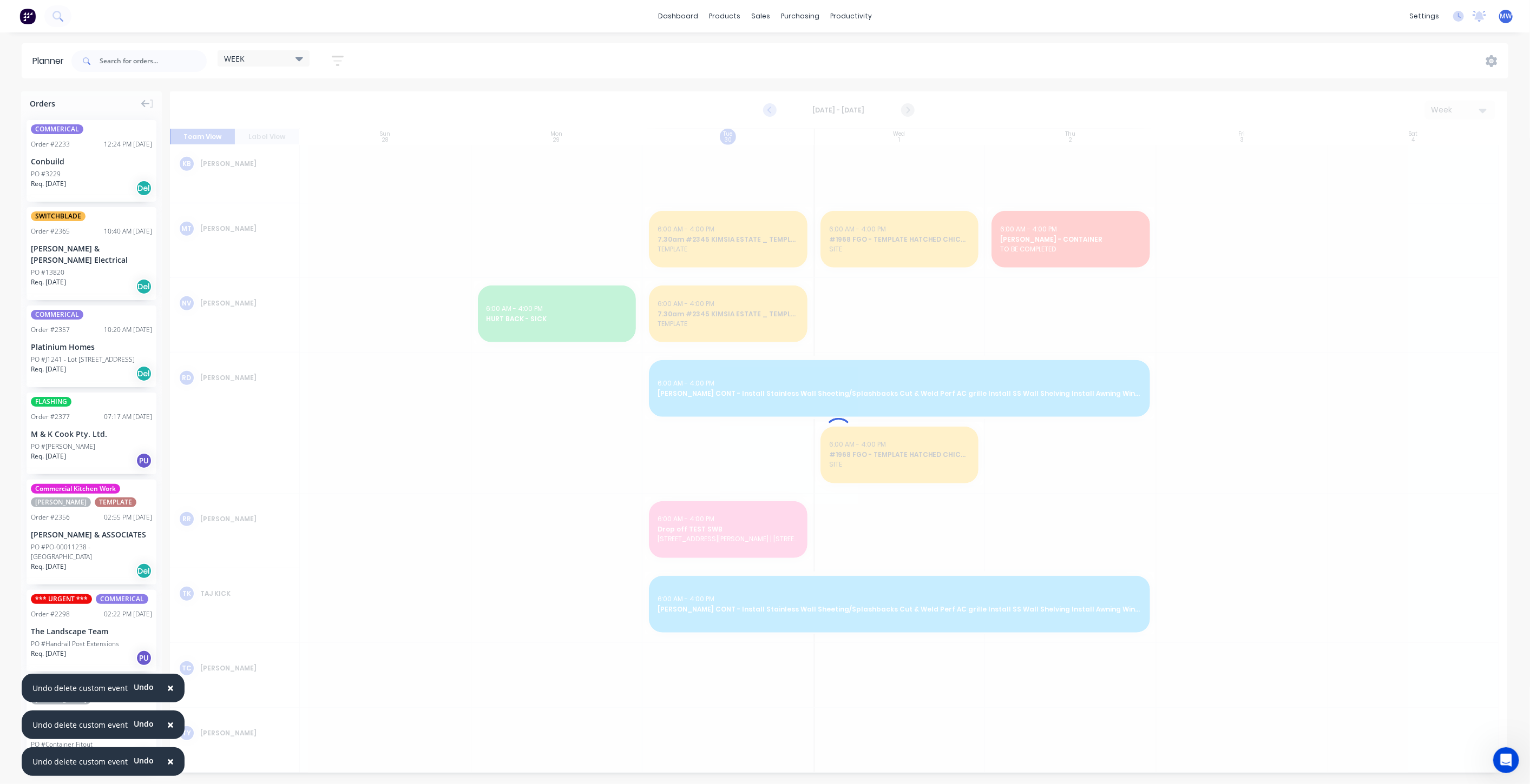
scroll to position [658, 0]
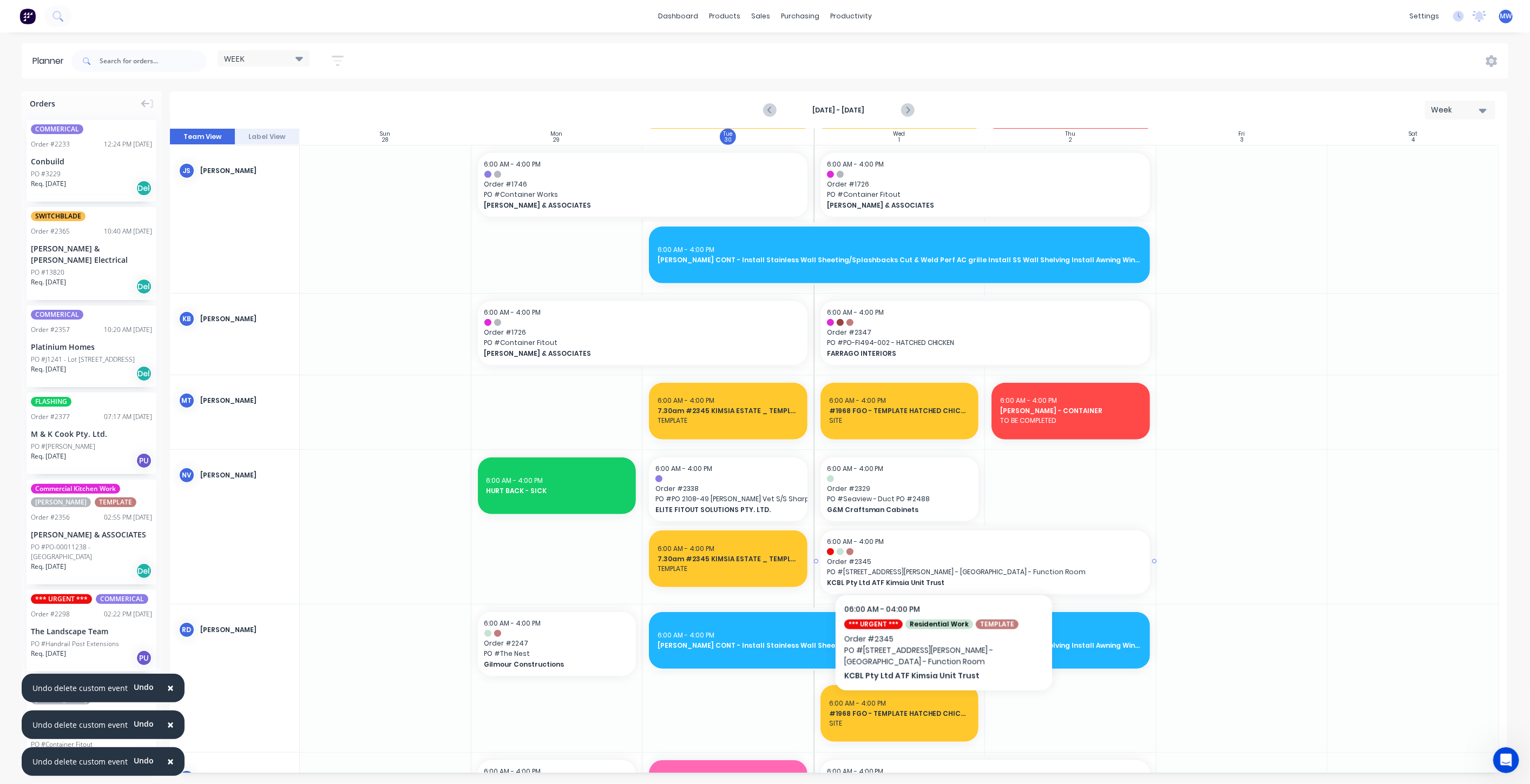
click at [942, 559] on span "Order # 2345" at bounding box center [985, 562] width 317 height 10
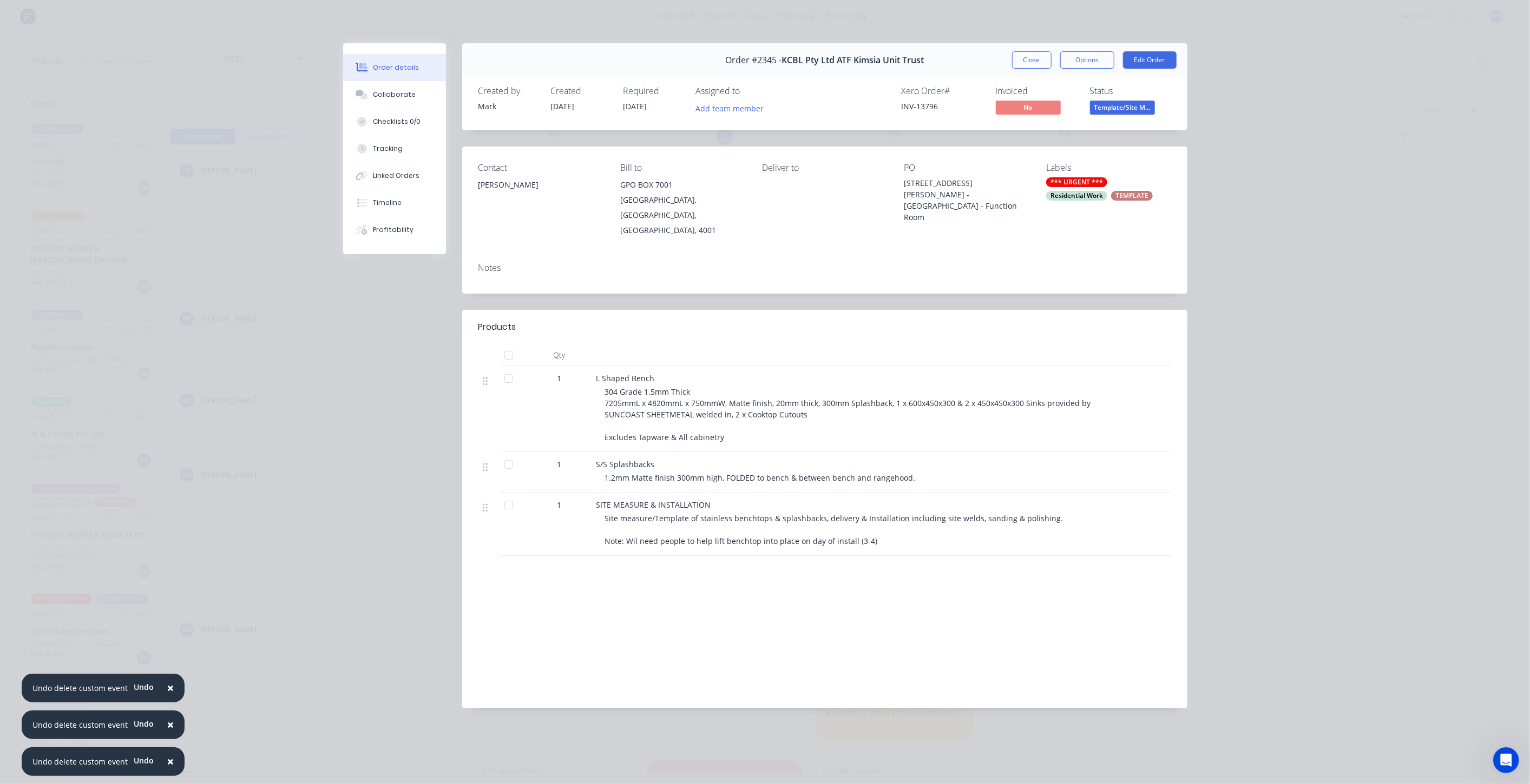
click at [499, 263] on div "Notes" at bounding box center [824, 268] width 693 height 11
click at [1255, 287] on div "Order details Collaborate Checklists 0/0 Tracking Linked Orders Timeline Profit…" at bounding box center [765, 392] width 1530 height 784
drag, startPoint x: 997, startPoint y: 248, endPoint x: 1177, endPoint y: 271, distance: 181.5
click at [997, 263] on div "Notes" at bounding box center [824, 268] width 693 height 11
click at [1213, 271] on div "Order details Collaborate Checklists 0/0 Tracking Linked Orders Timeline Profit…" at bounding box center [765, 392] width 1530 height 784
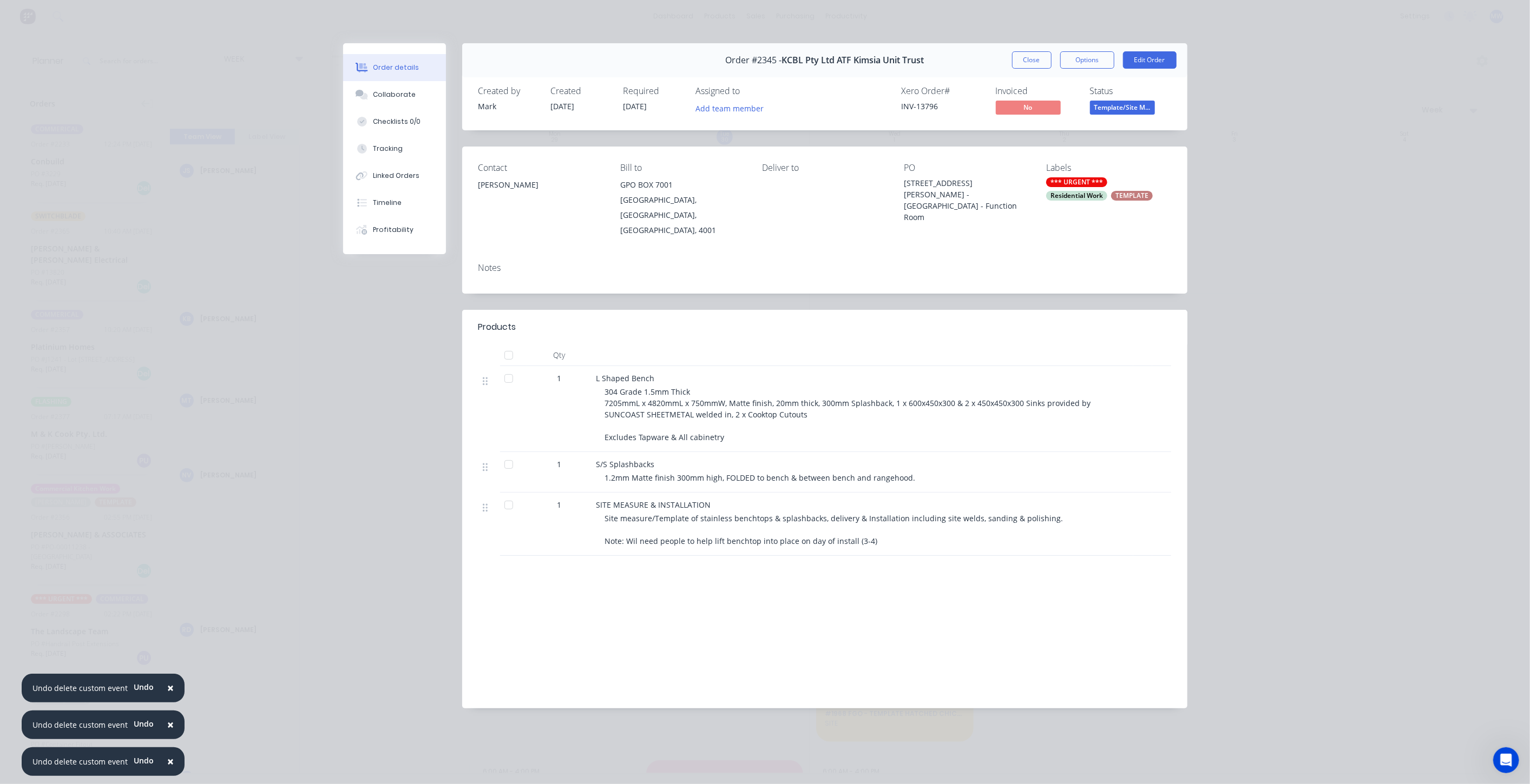
drag, startPoint x: 1351, startPoint y: 302, endPoint x: 1336, endPoint y: 285, distance: 22.7
click at [1336, 285] on div "Order details Collaborate Checklists 0/0 Tracking Linked Orders Timeline Profit…" at bounding box center [765, 392] width 1530 height 784
click at [1175, 274] on div "Notes" at bounding box center [824, 274] width 725 height 39
drag, startPoint x: 1174, startPoint y: 287, endPoint x: 1057, endPoint y: 271, distance: 118.1
click at [1137, 282] on div "Order details Collaborate Checklists 0/0 Tracking Linked Orders Timeline Profit…" at bounding box center [765, 384] width 866 height 682
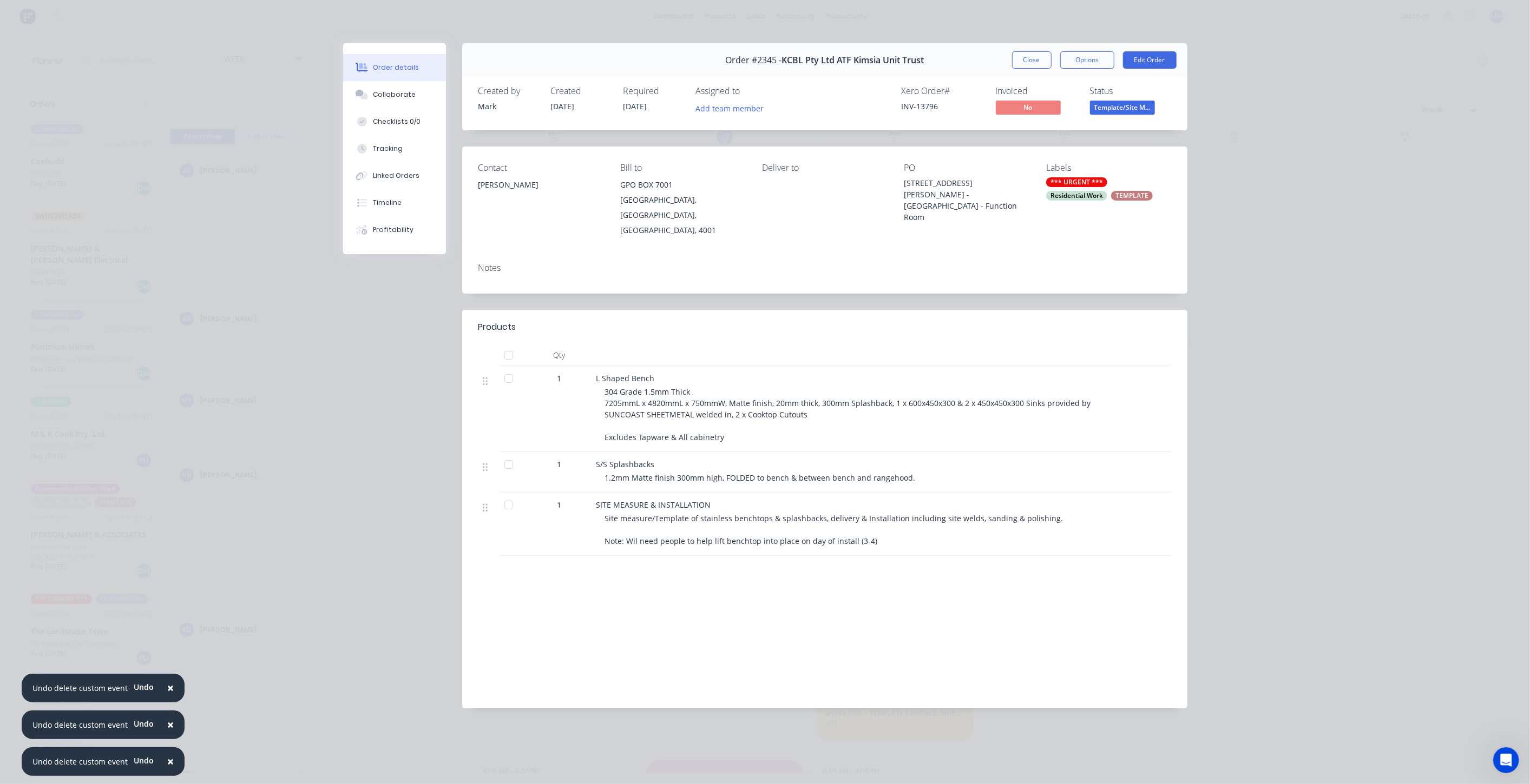
drag, startPoint x: 1057, startPoint y: 271, endPoint x: 1075, endPoint y: 288, distance: 24.8
click at [1060, 274] on div "Notes" at bounding box center [824, 274] width 725 height 39
drag, startPoint x: 1180, startPoint y: 330, endPoint x: 1185, endPoint y: 345, distance: 15.8
click at [1180, 345] on div "Qty 1 L Shaped Bench 304 Grade 1.5mm Thick 7205mmL x 4820mmL x 750mmW, Matte fi…" at bounding box center [824, 451] width 725 height 212
click at [1104, 272] on div "Notes" at bounding box center [824, 274] width 725 height 39
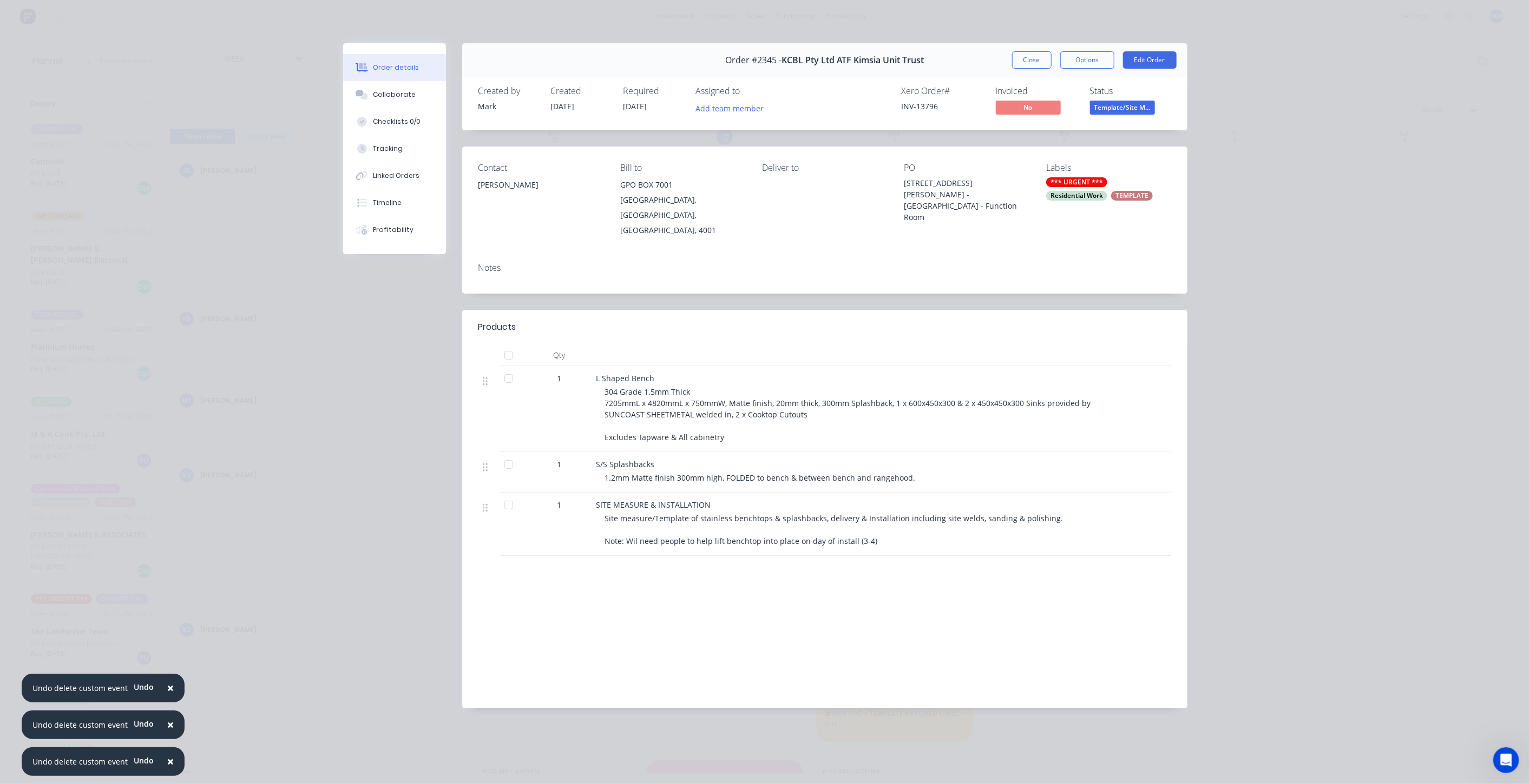
click at [1114, 263] on div "Notes" at bounding box center [824, 268] width 693 height 11
drag, startPoint x: 1252, startPoint y: 334, endPoint x: 1237, endPoint y: 325, distance: 17.5
click at [1246, 333] on div "Order details Collaborate Checklists 0/0 Tracking Linked Orders Timeline Profit…" at bounding box center [765, 392] width 1530 height 784
click at [1164, 261] on div "Notes" at bounding box center [824, 274] width 725 height 39
click at [1172, 267] on div "Notes" at bounding box center [824, 274] width 725 height 39
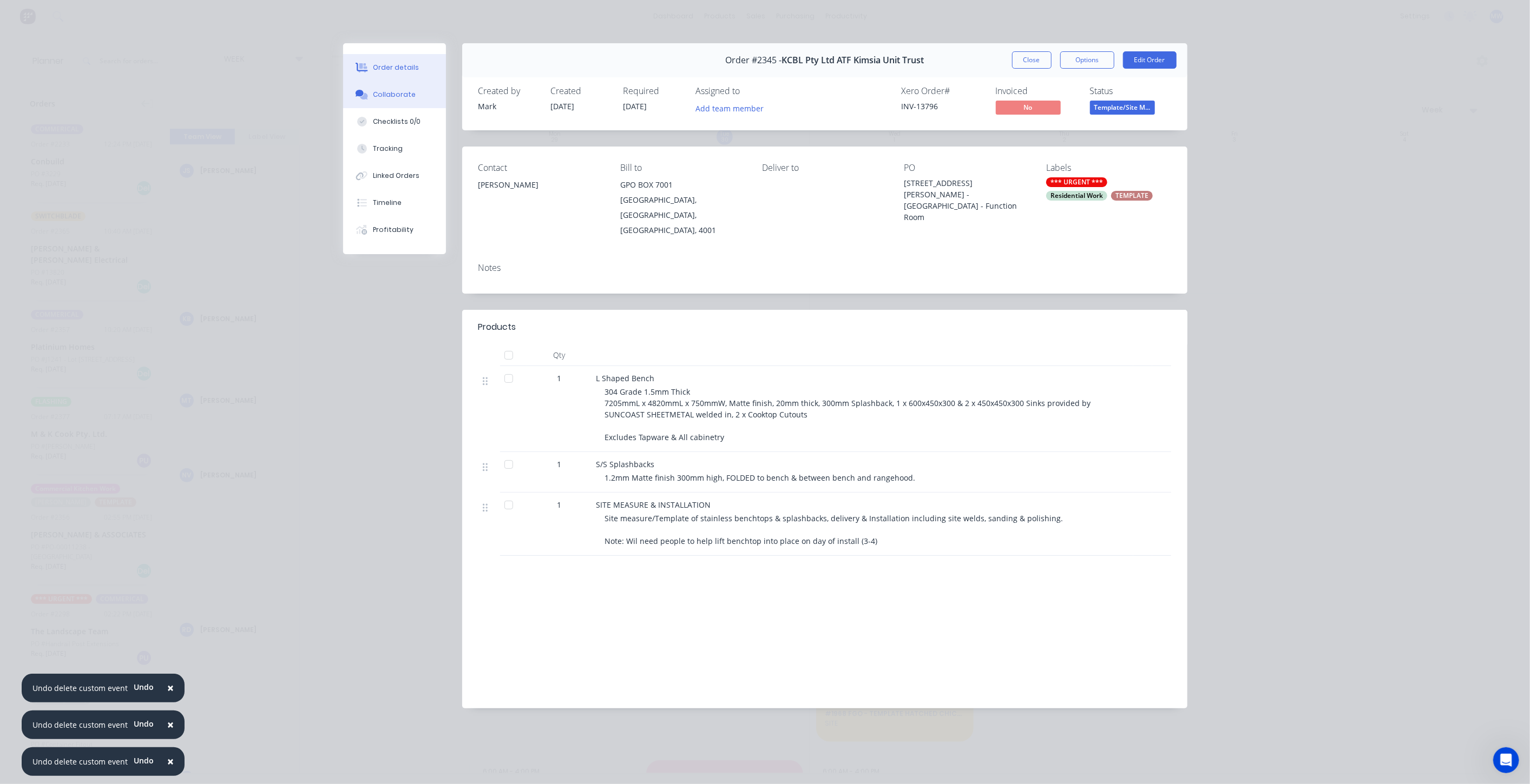
click at [410, 95] on div "Collaborate" at bounding box center [394, 95] width 43 height 10
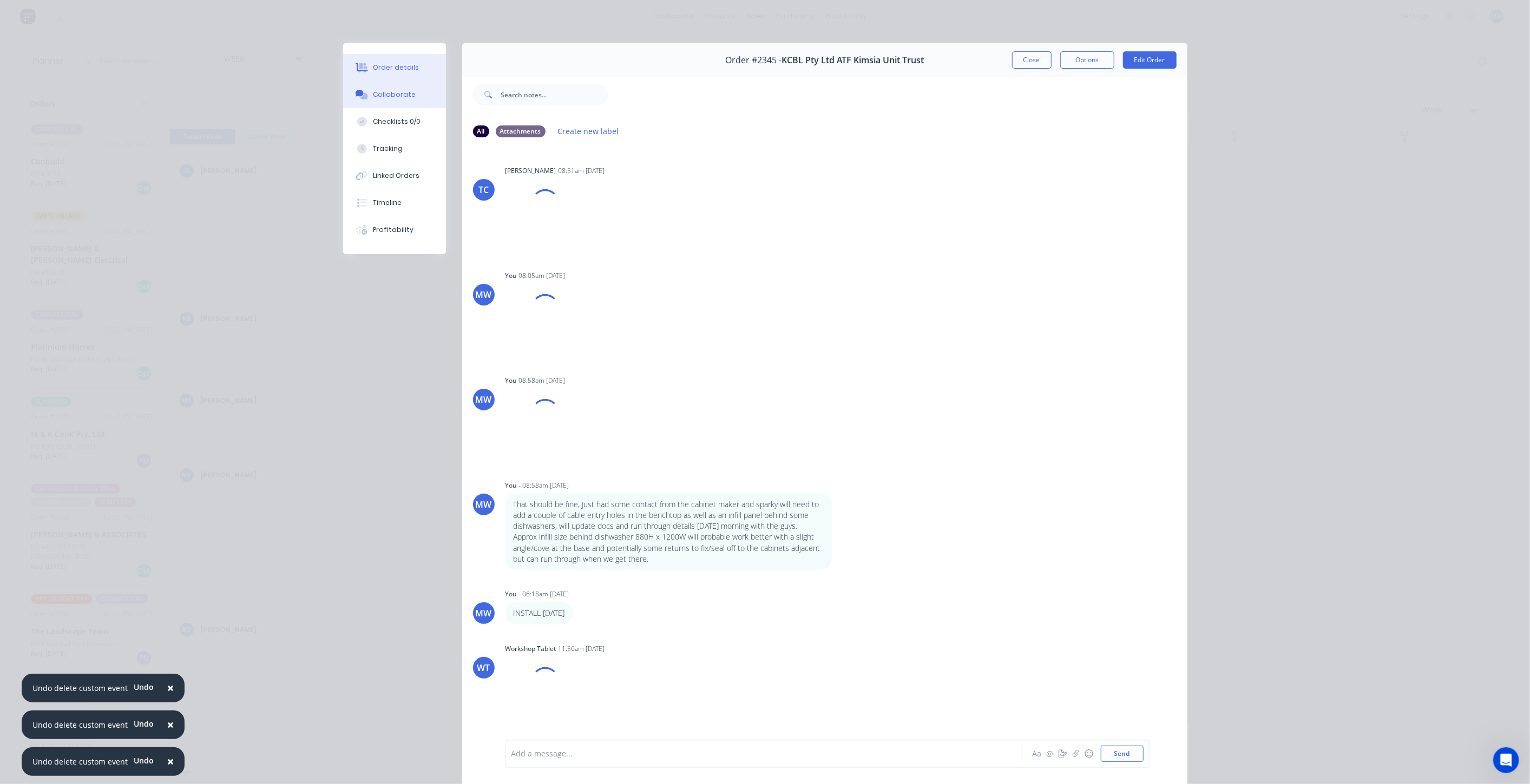
click at [389, 54] on button "Order details" at bounding box center [395, 68] width 103 height 27
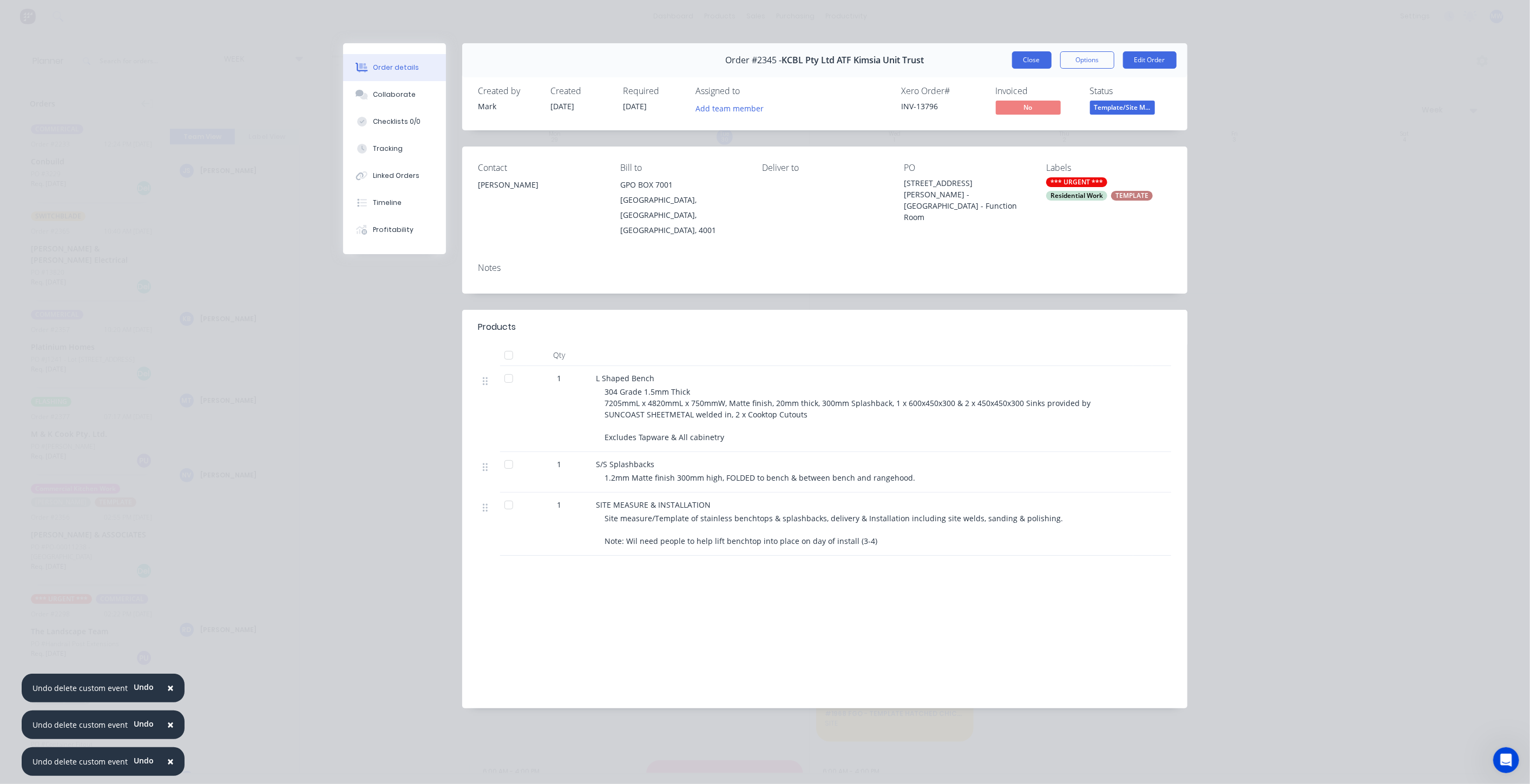
click at [1038, 60] on button "Close" at bounding box center [1032, 60] width 39 height 17
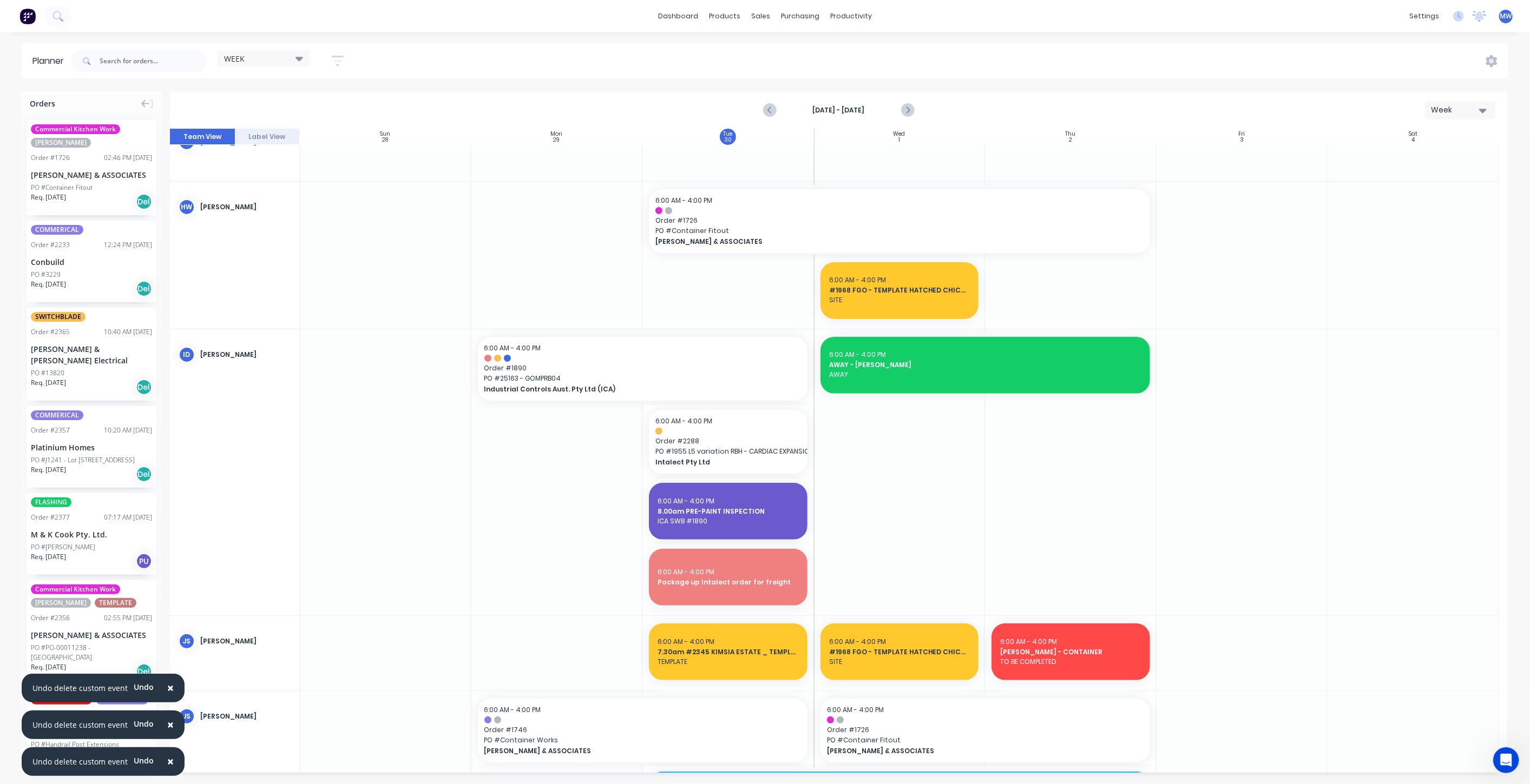
scroll to position [480, 0]
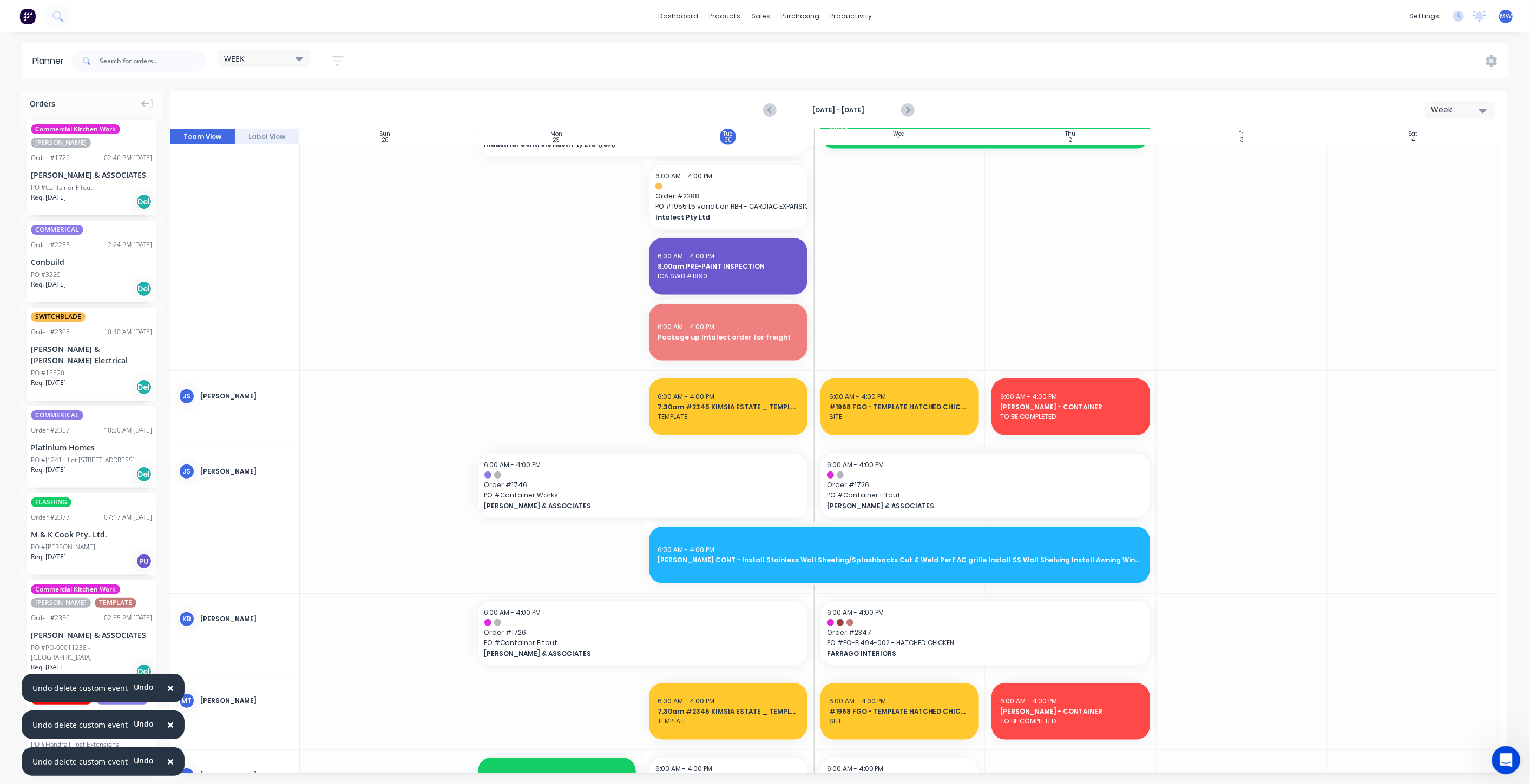
click at [1504, 752] on icon "Open Intercom Messenger" at bounding box center [1505, 759] width 18 height 18
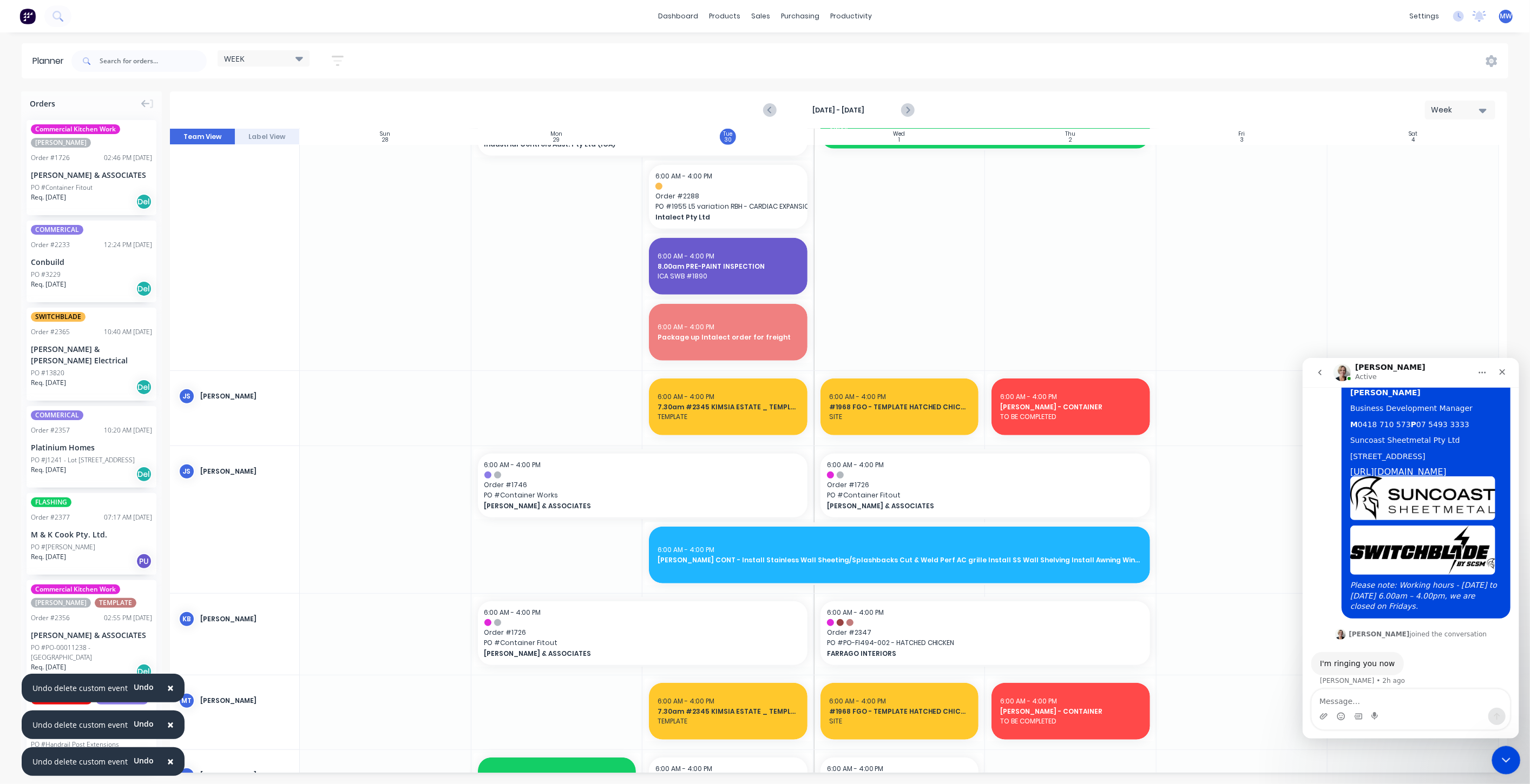
scroll to position [2737, 0]
click at [1319, 368] on icon "go back" at bounding box center [1319, 372] width 8 height 8
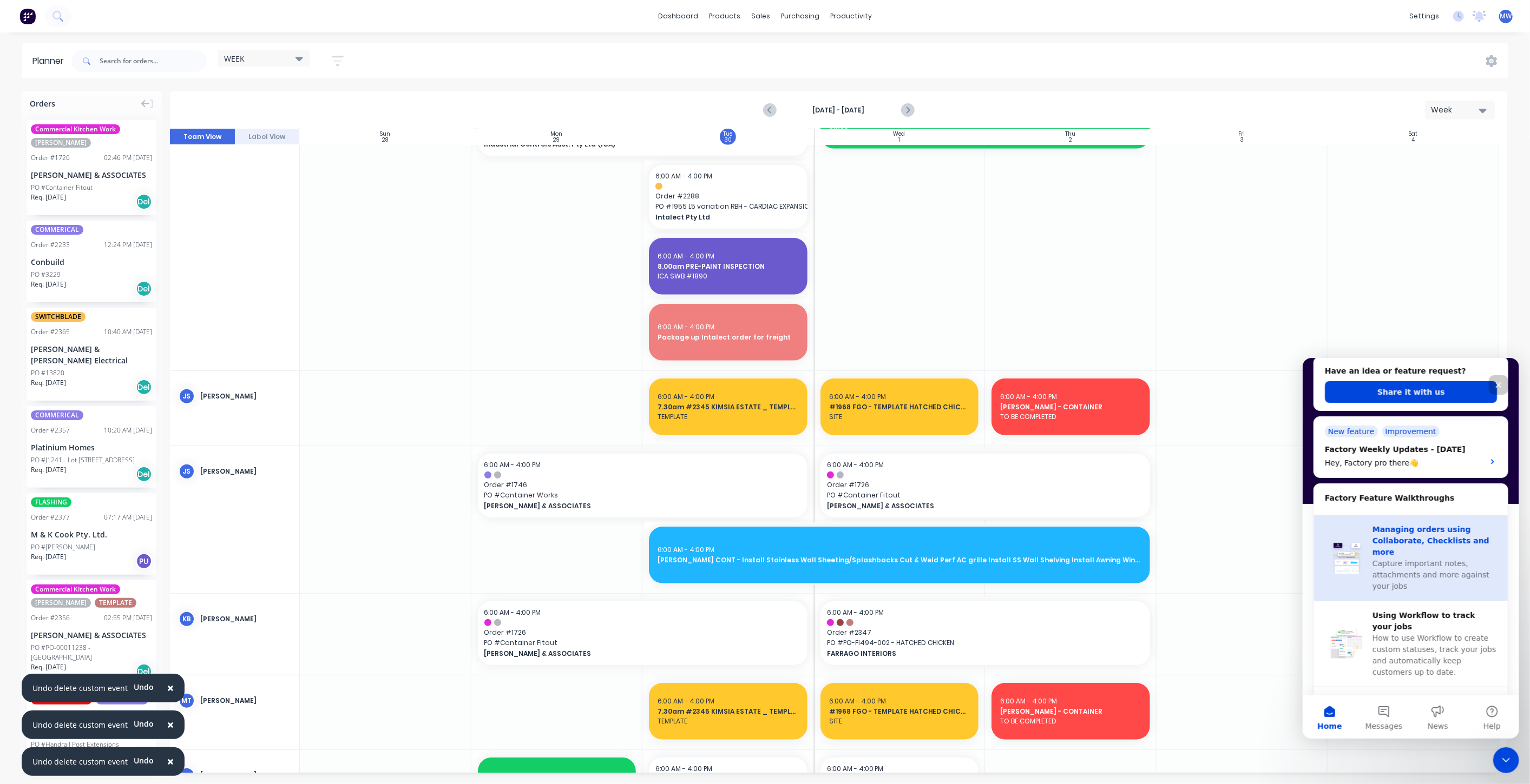
scroll to position [235, 0]
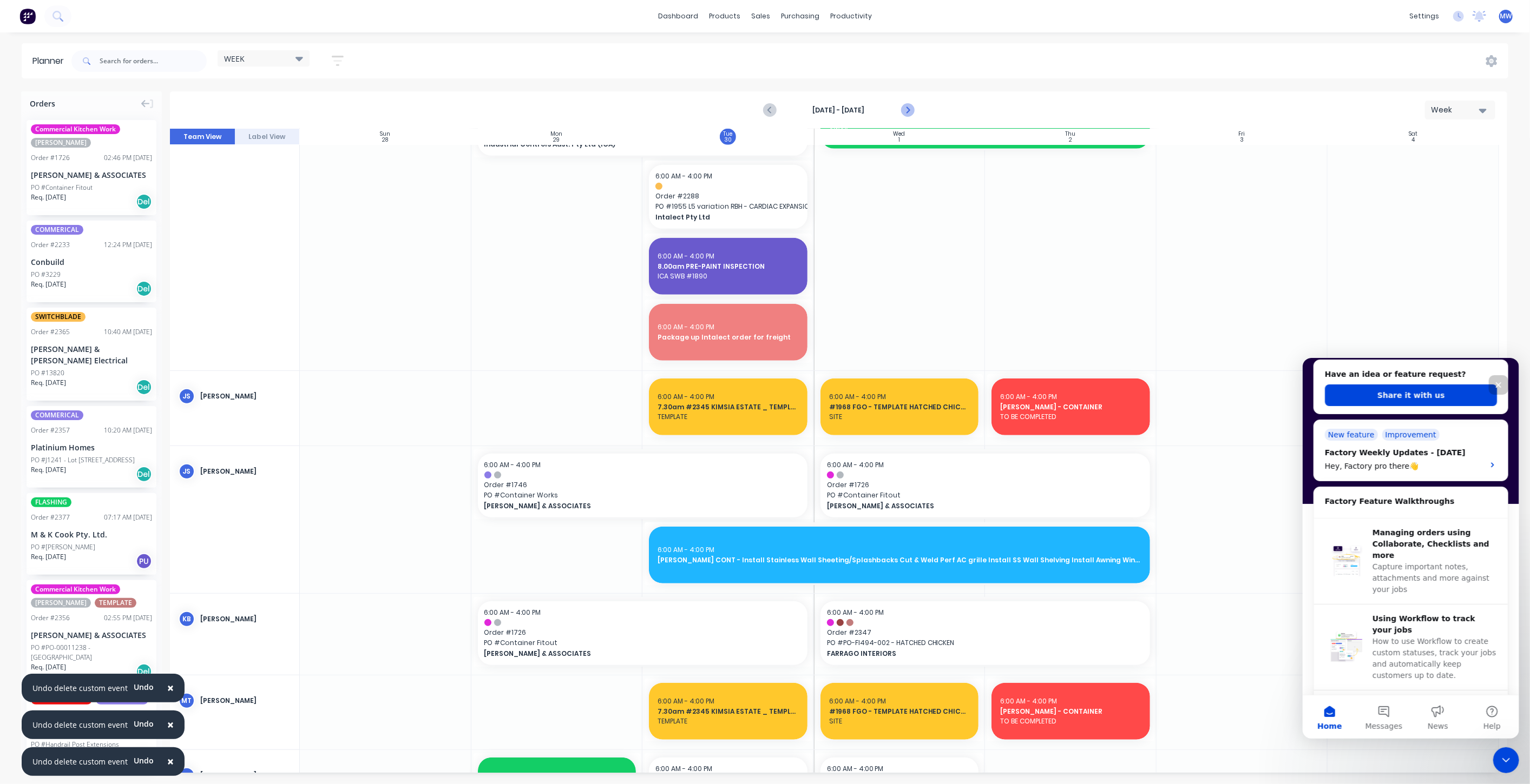
click at [906, 107] on icon "Next page" at bounding box center [907, 110] width 13 height 13
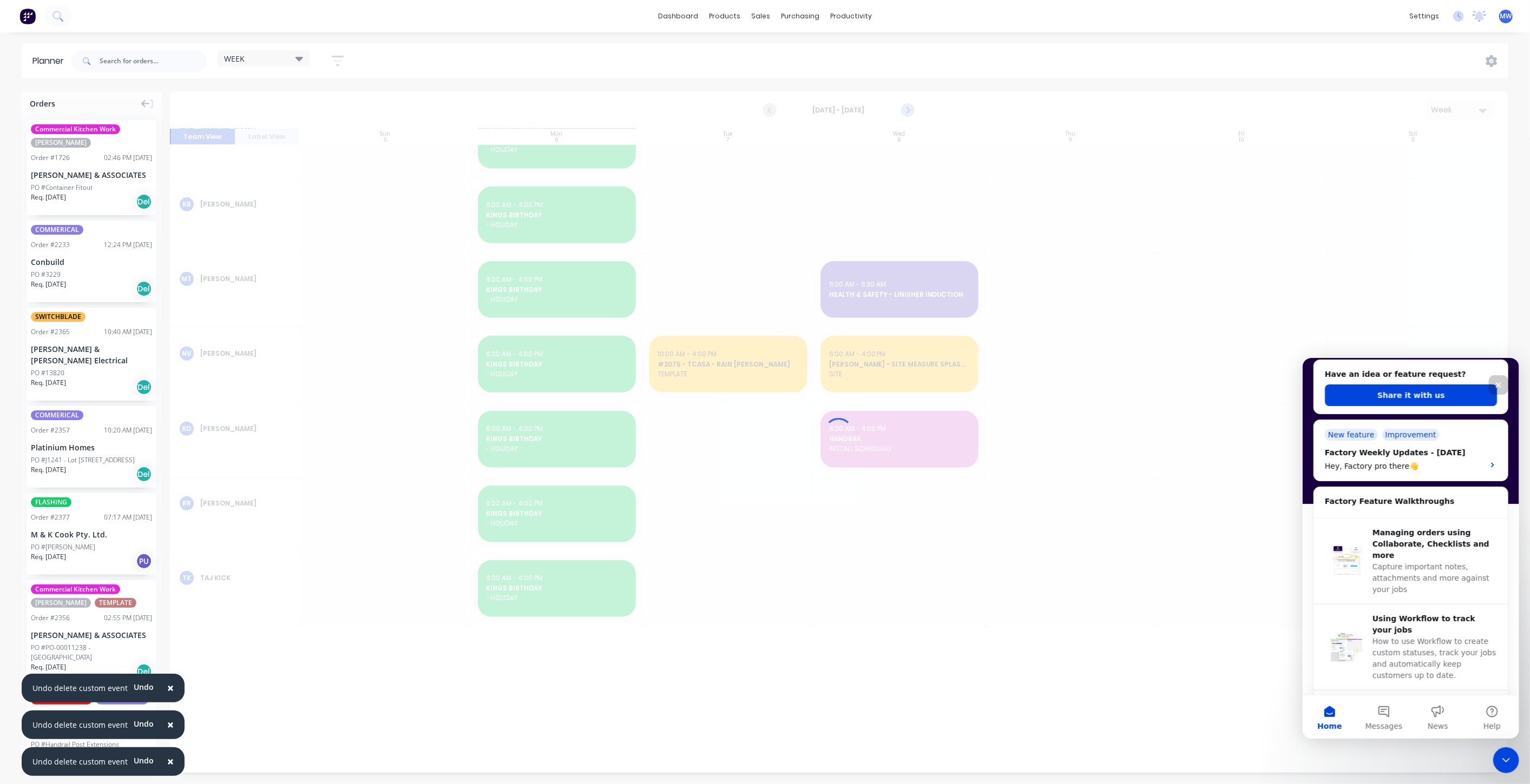
scroll to position [139, 0]
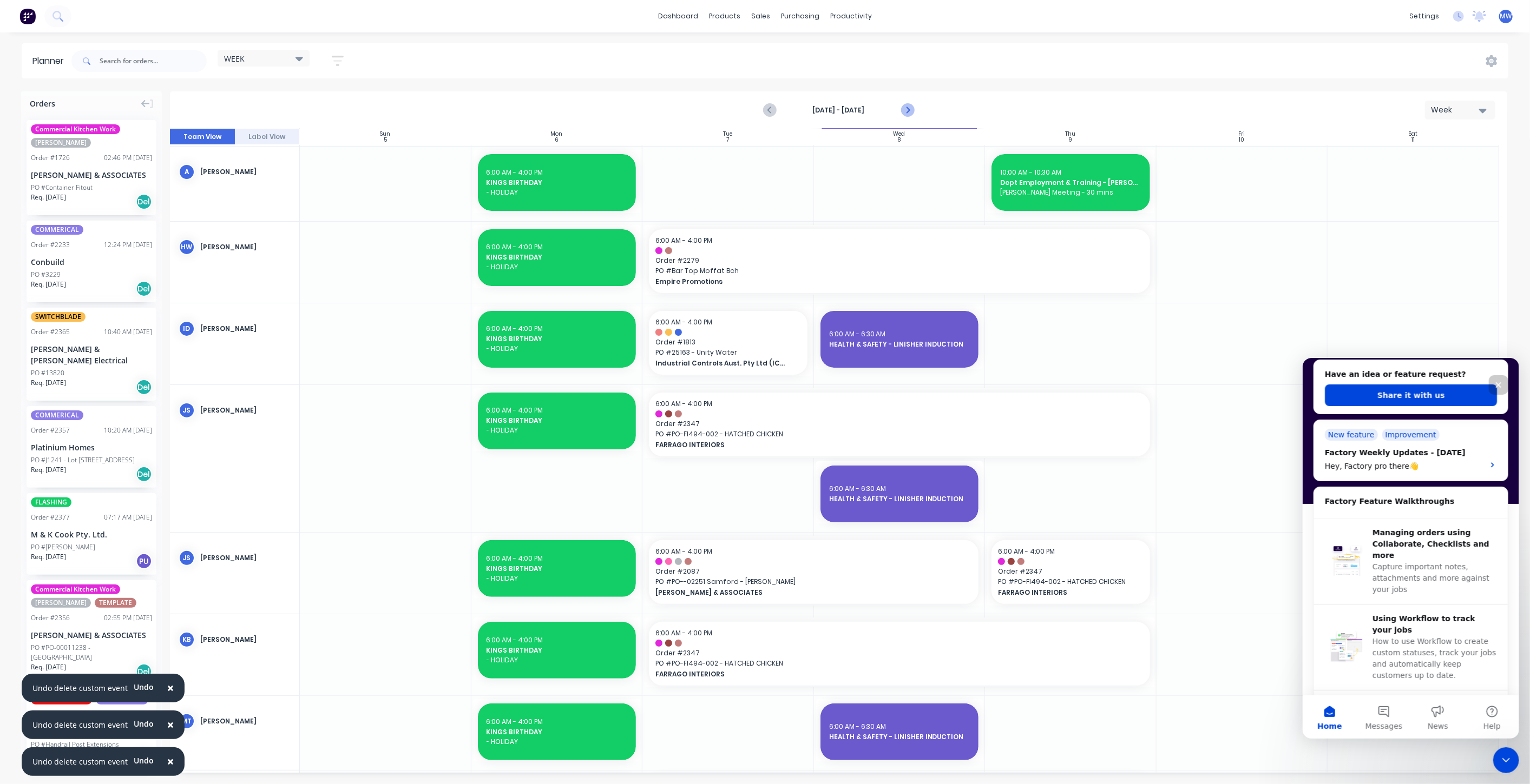
click at [906, 107] on icon "Next page" at bounding box center [907, 110] width 13 height 13
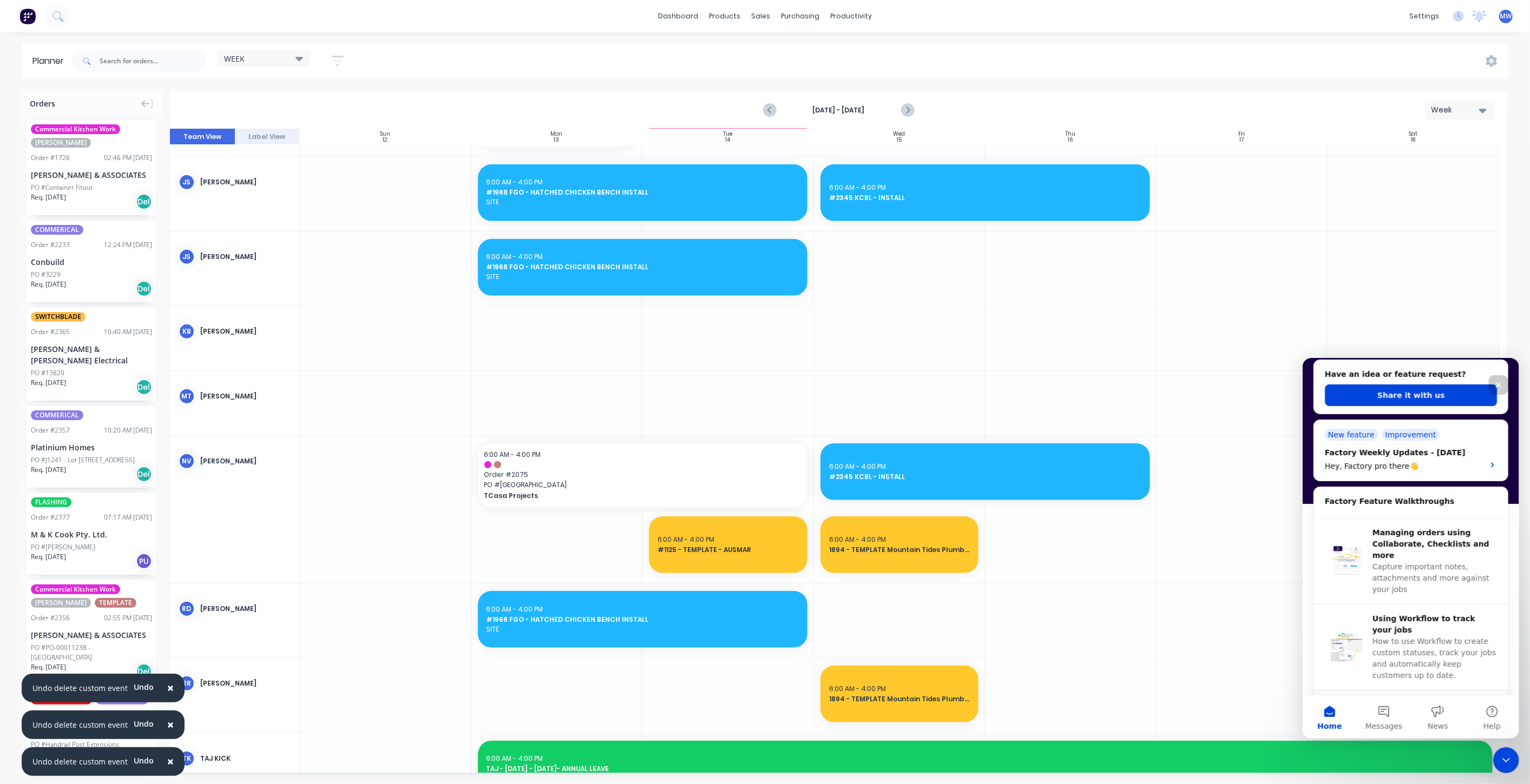
scroll to position [547, 0]
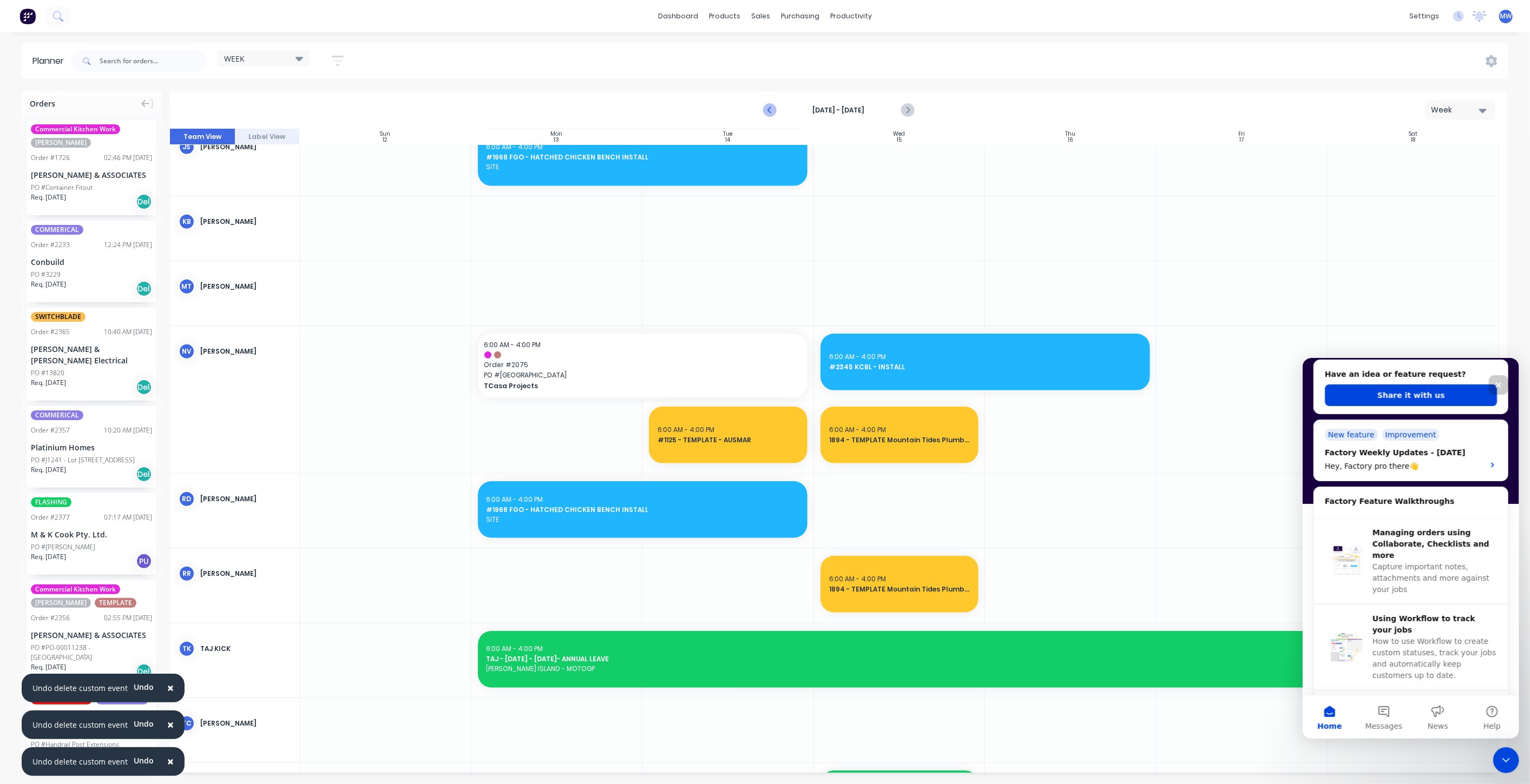
click at [769, 110] on icon "Previous page" at bounding box center [770, 110] width 13 height 13
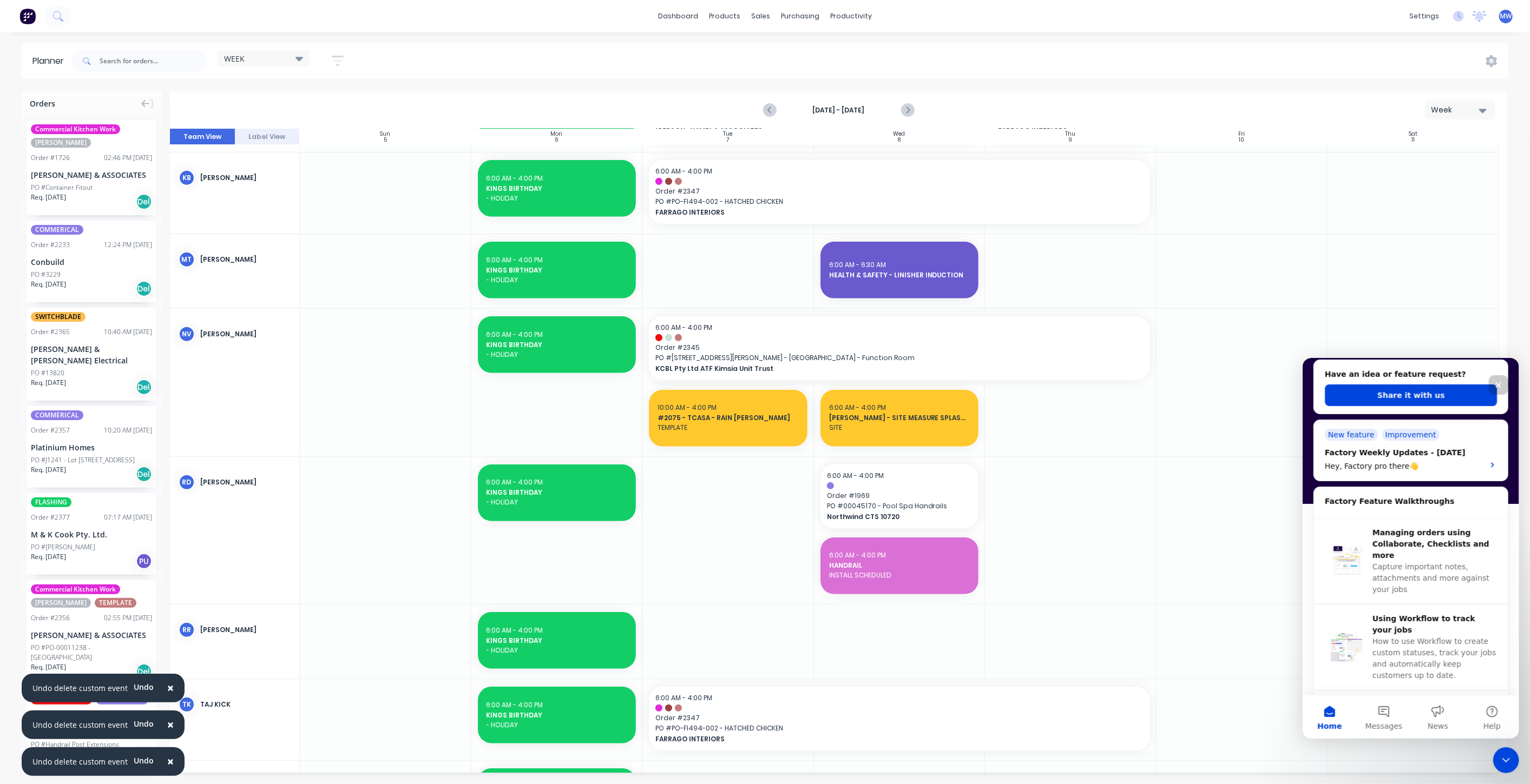
scroll to position [541, 0]
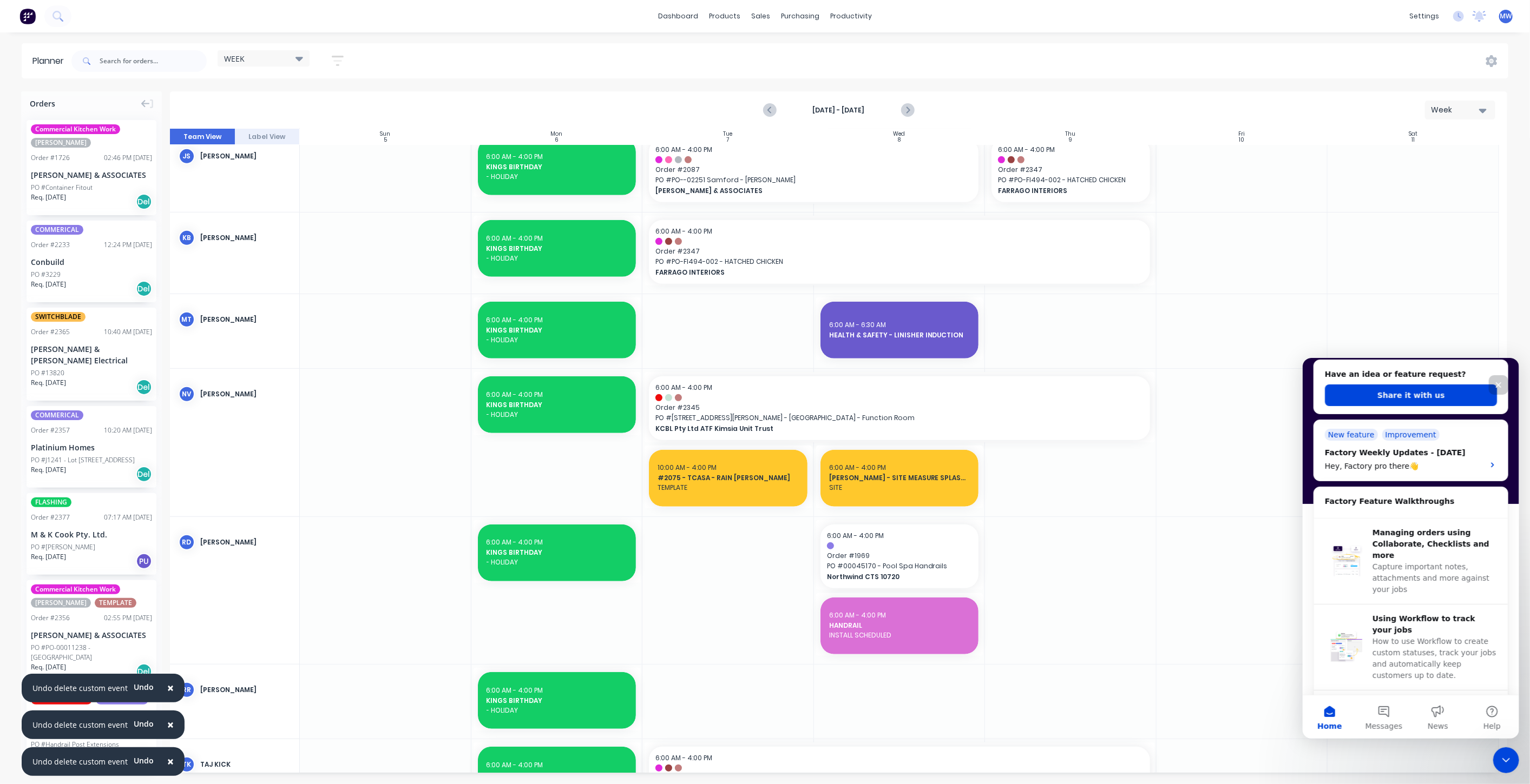
drag, startPoint x: 2801, startPoint y: 739, endPoint x: 1497, endPoint y: 381, distance: 1352.2
click at [1497, 381] on icon "Close" at bounding box center [1497, 384] width 8 height 8
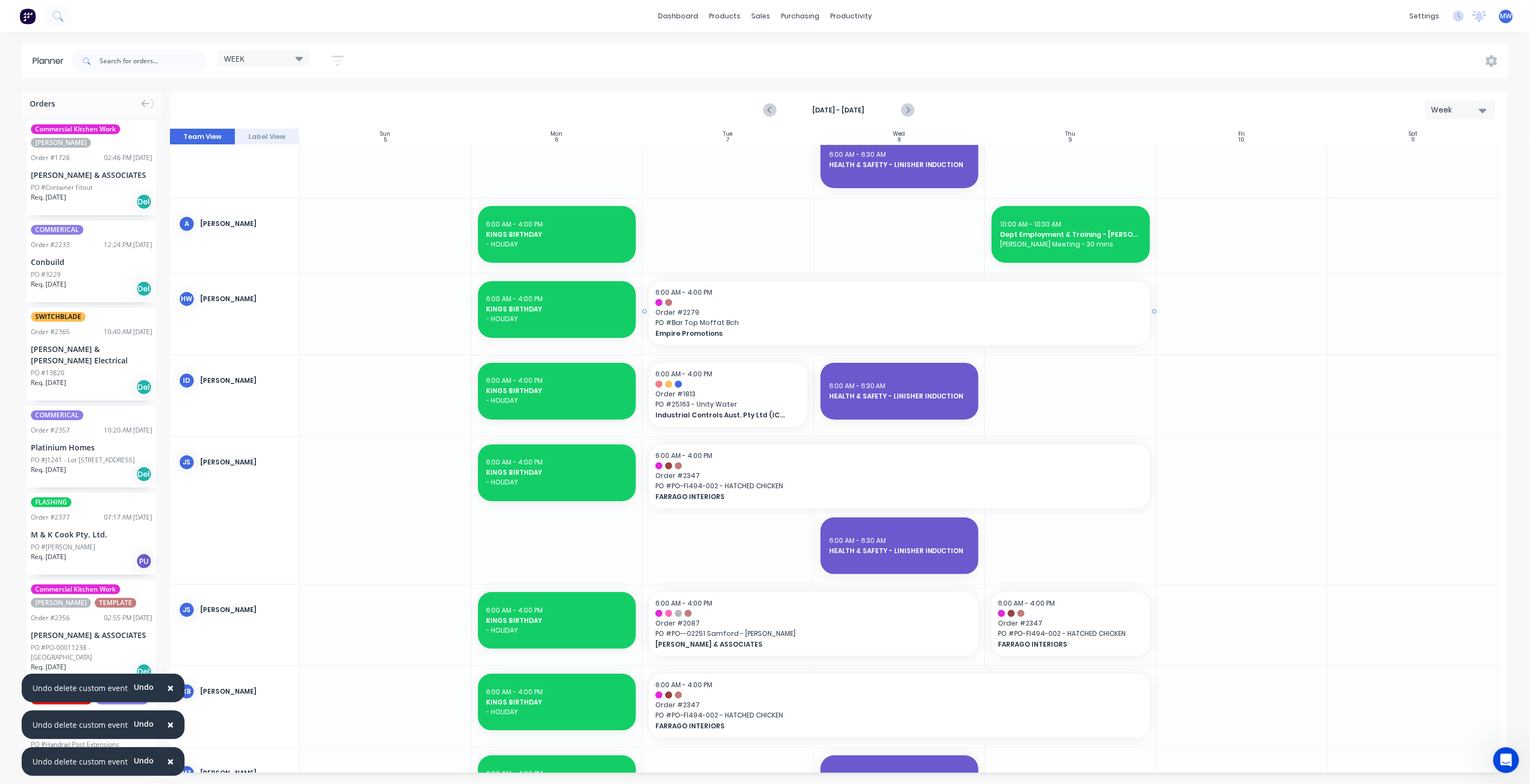
scroll to position [0, 0]
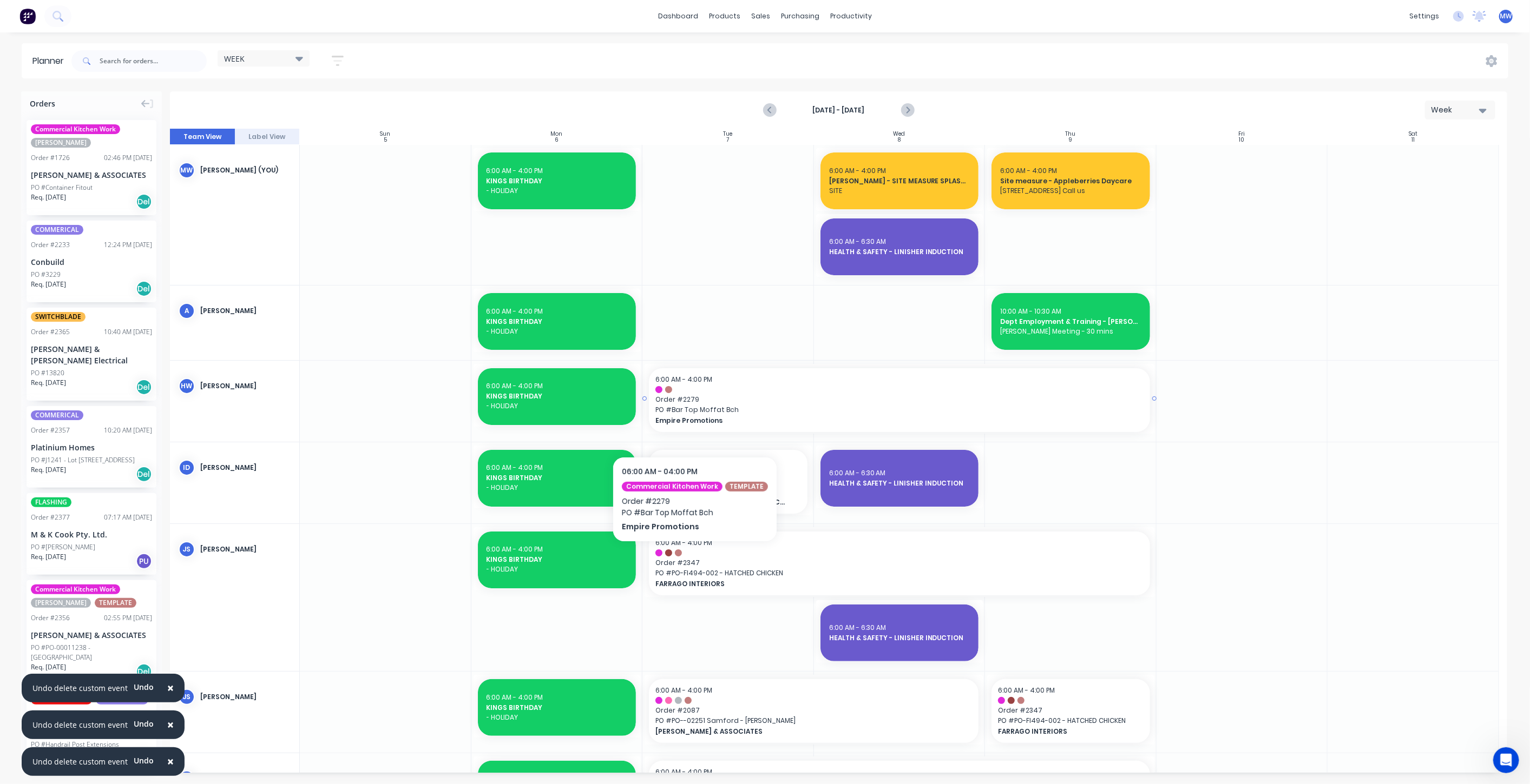
click at [697, 401] on span "Order # 2279" at bounding box center [898, 399] width 488 height 10
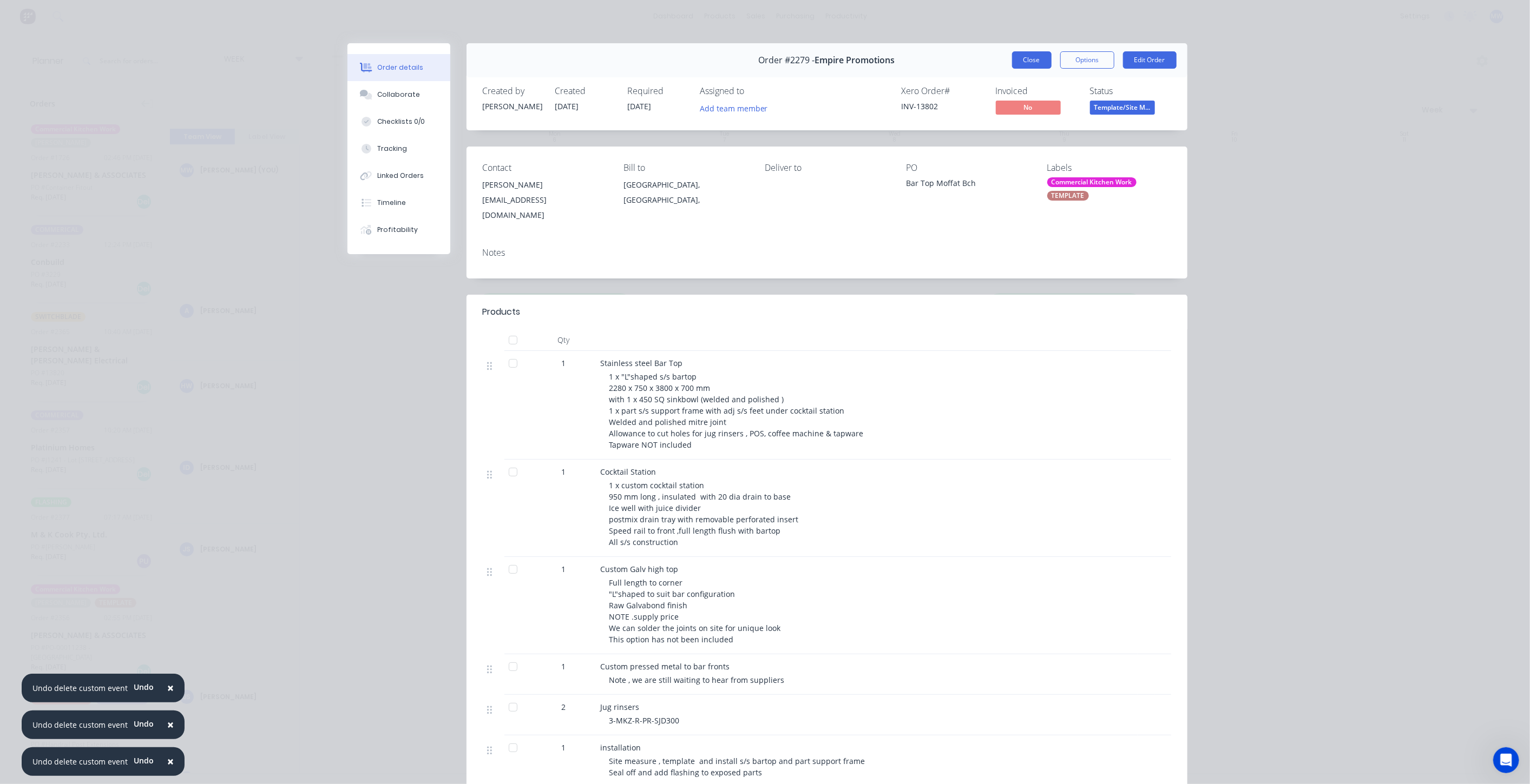
click at [1031, 67] on button "Close" at bounding box center [1032, 60] width 39 height 17
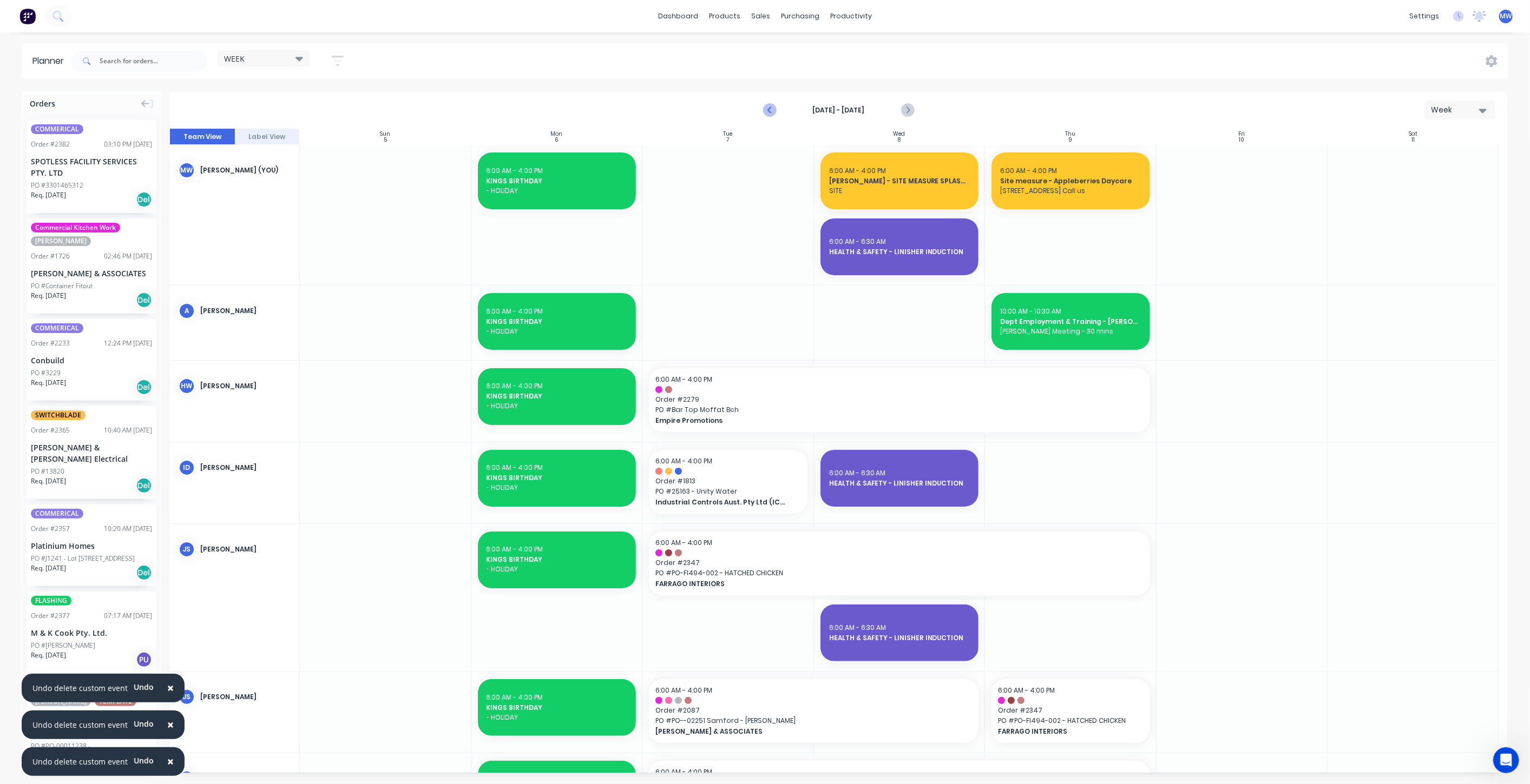
click at [768, 112] on icon "Previous page" at bounding box center [770, 110] width 13 height 13
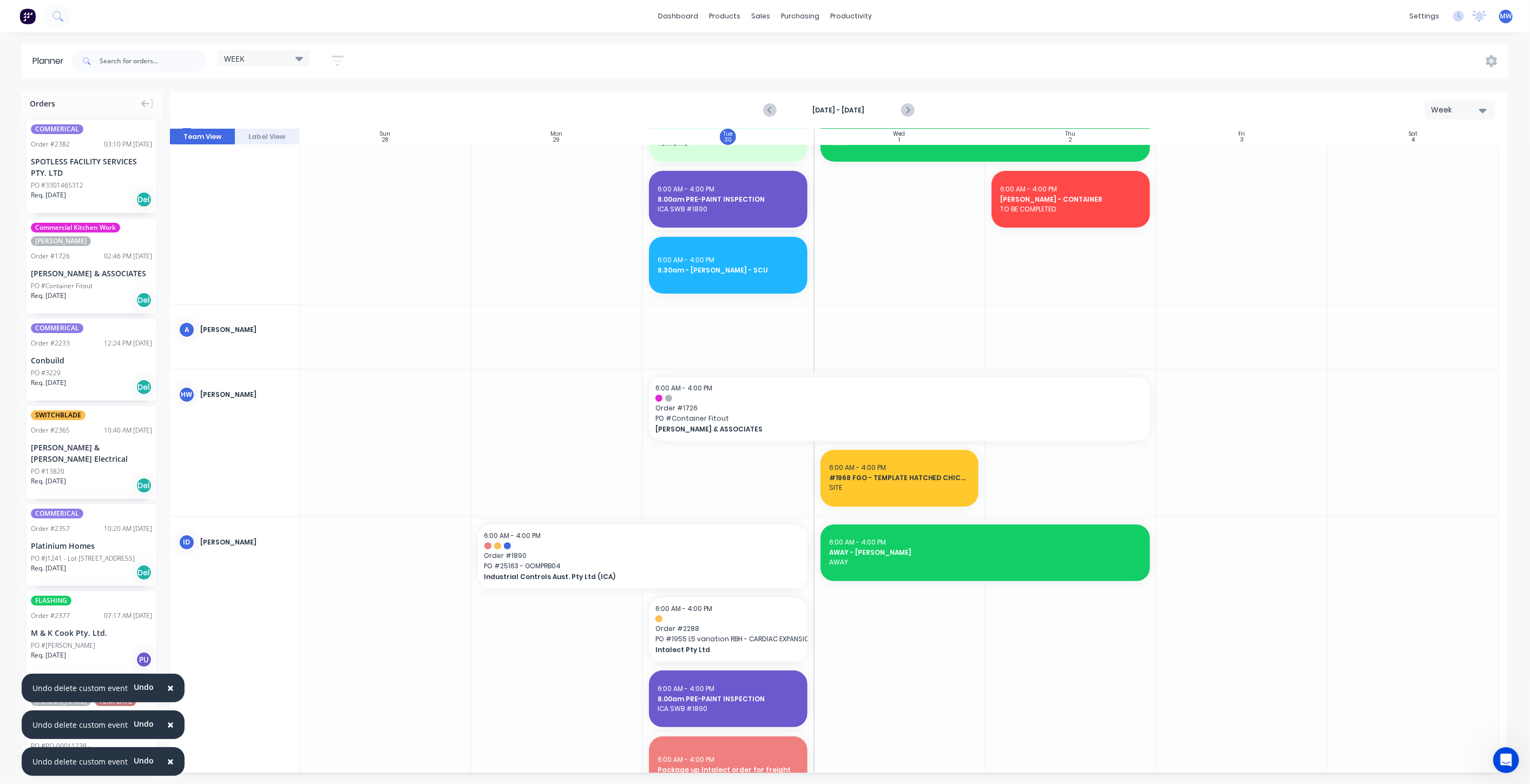
scroll to position [120, 0]
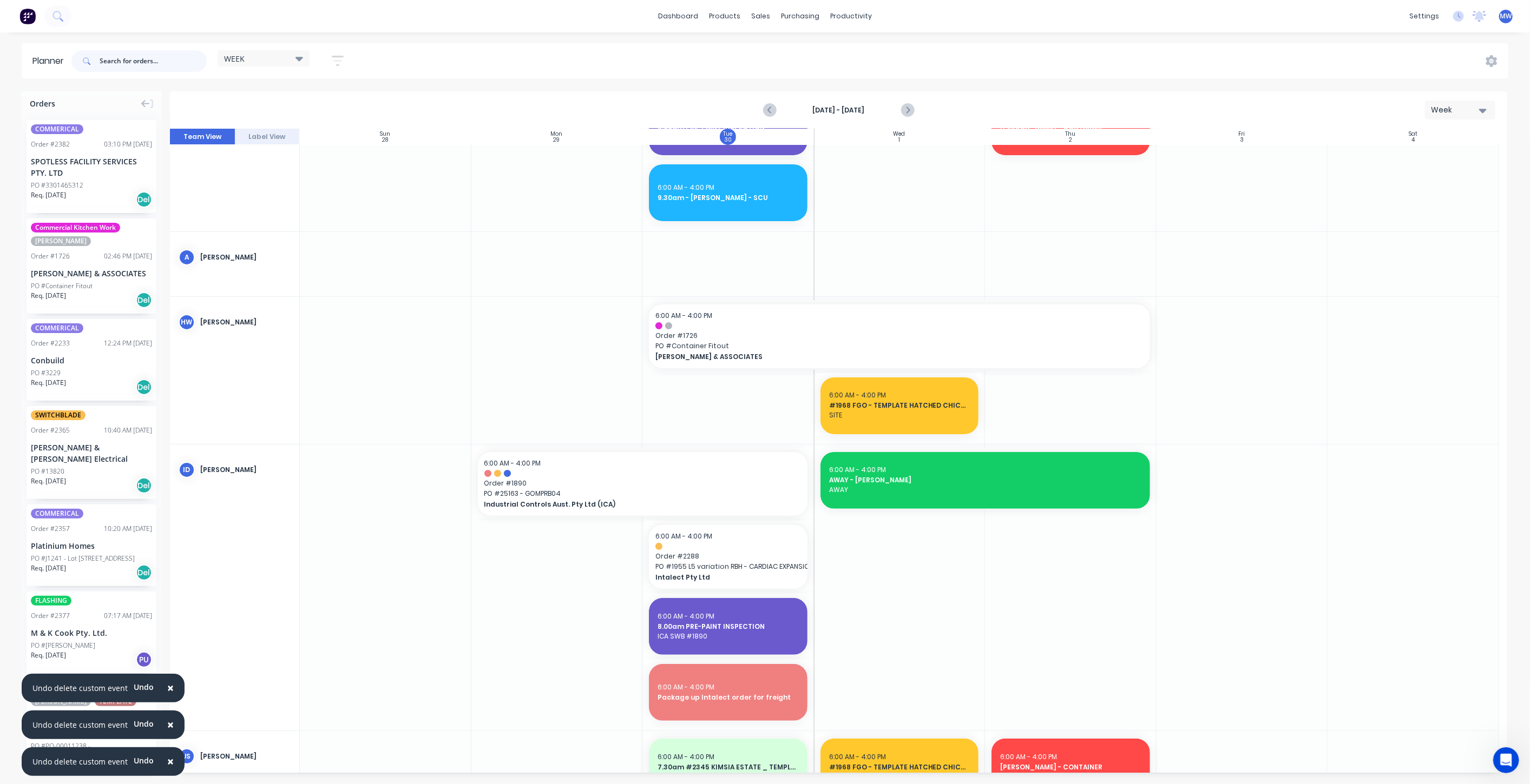
click at [129, 58] on input "text" at bounding box center [154, 61] width 107 height 22
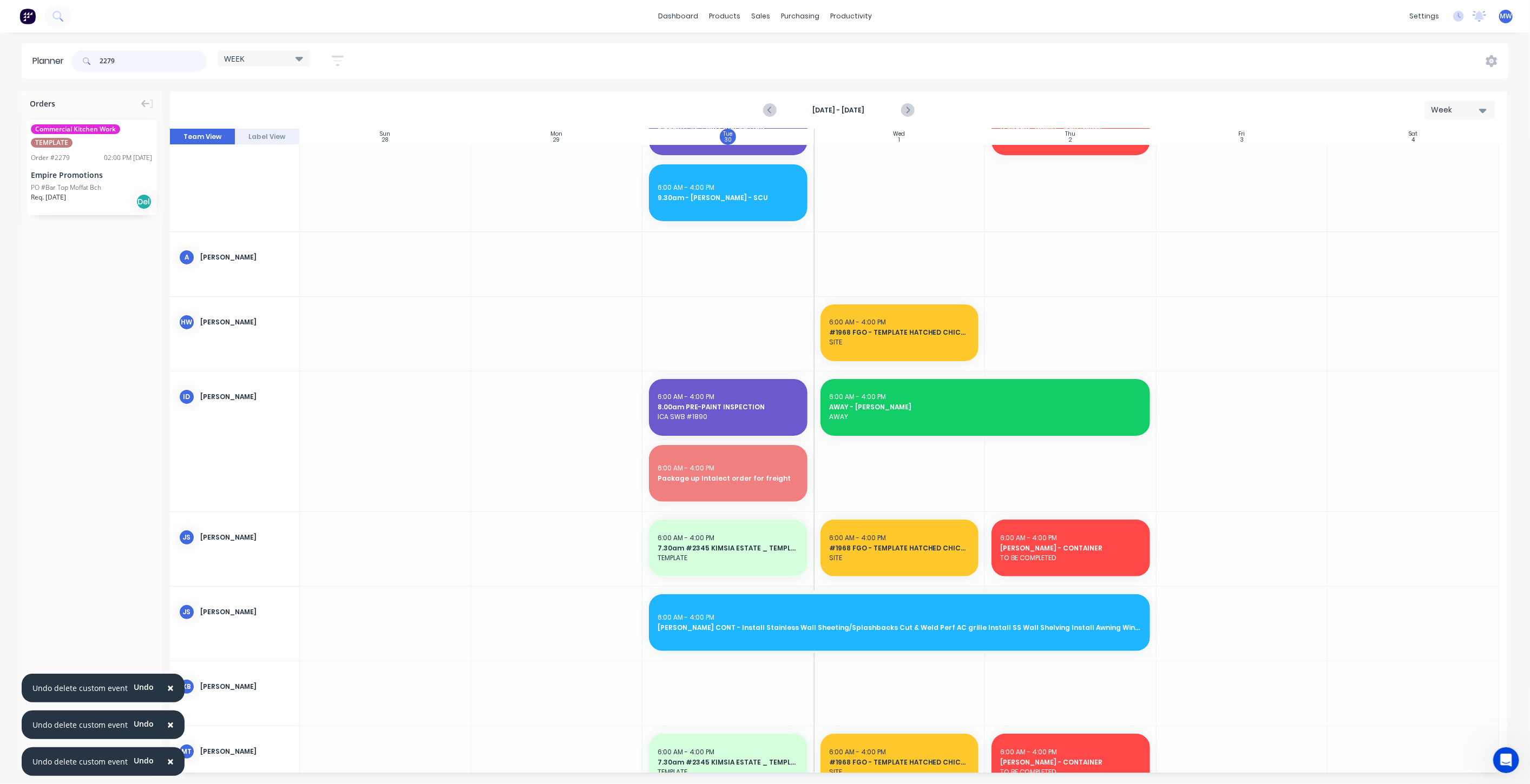
type input "2279"
drag, startPoint x: 90, startPoint y: 178, endPoint x: 1019, endPoint y: 341, distance: 943.2
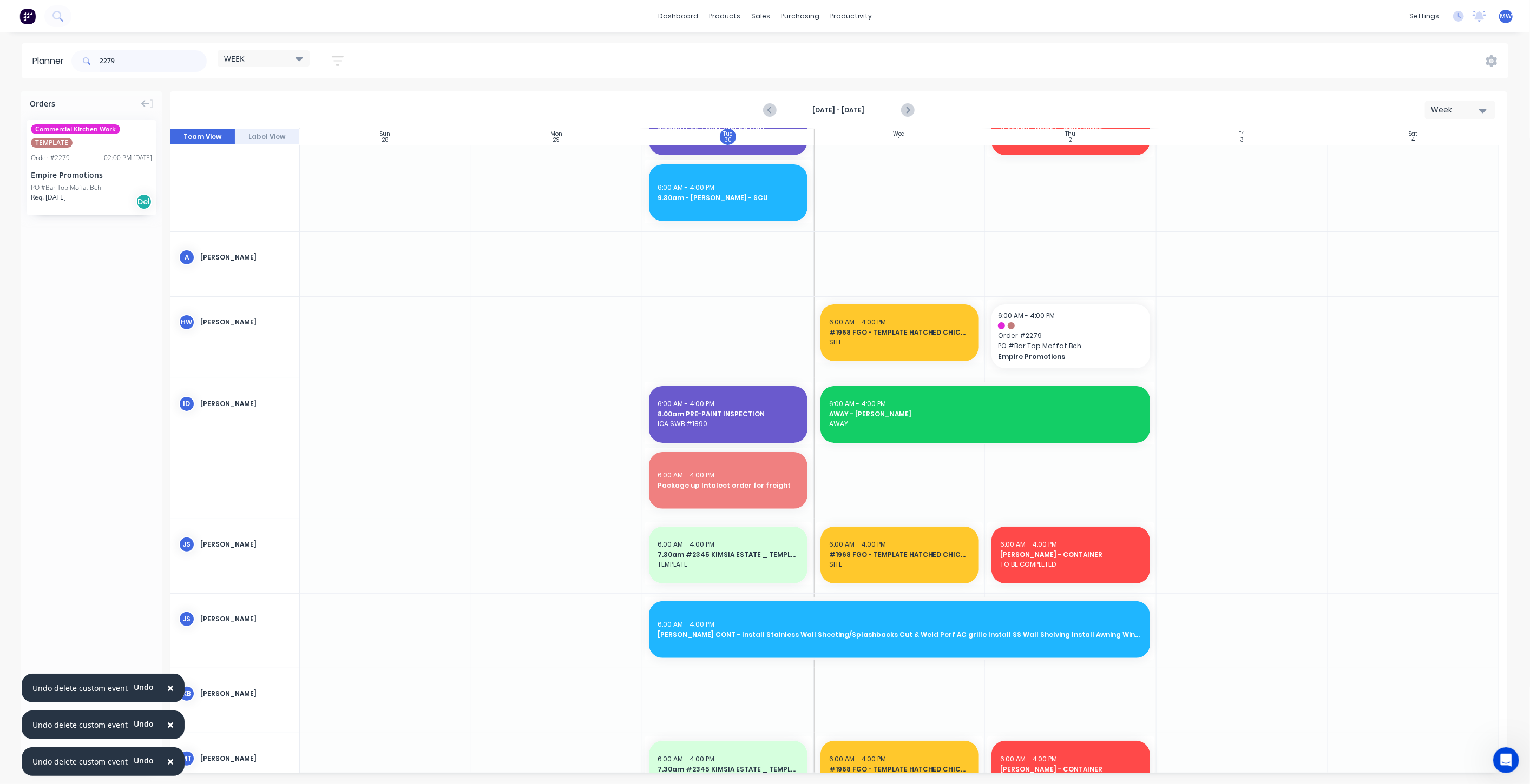
drag, startPoint x: 148, startPoint y: 56, endPoint x: 18, endPoint y: 58, distance: 130.0
click at [18, 58] on div "Planner 2279 WEEK Save new view None edit WEEK (Default) edit Rex edit SCSM - M…" at bounding box center [765, 60] width 1530 height 36
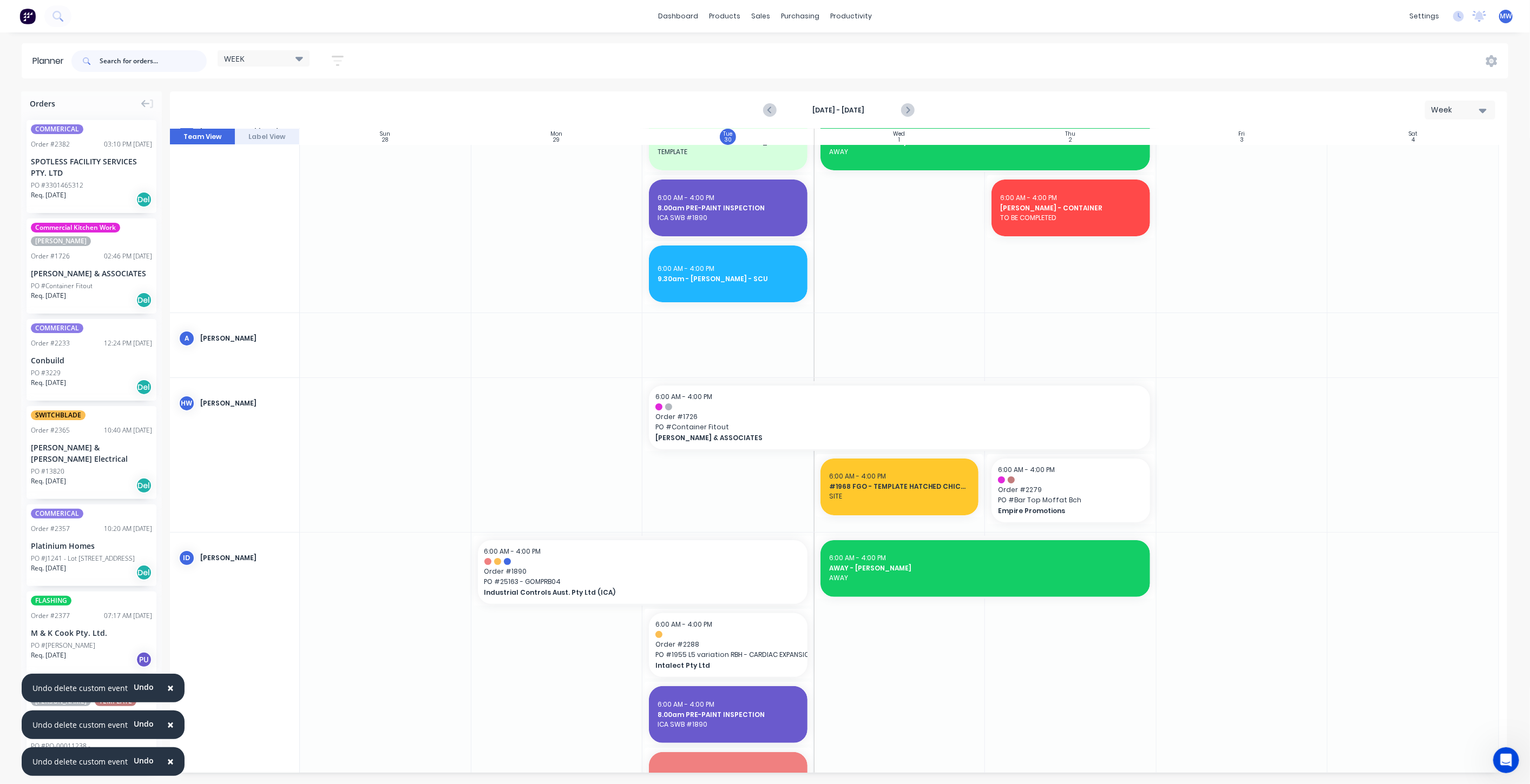
scroll to position [0, 0]
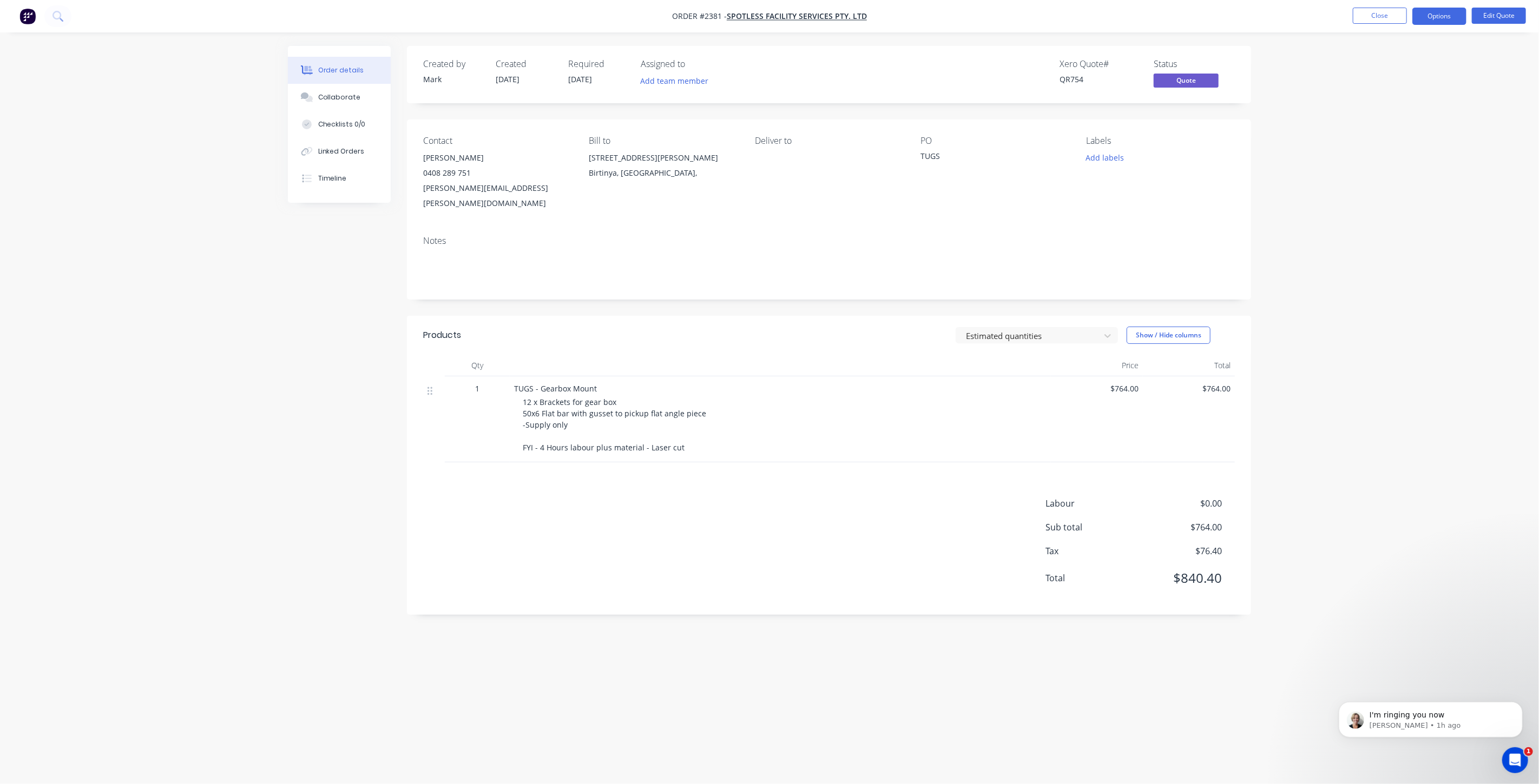
click at [1388, 362] on div "Order details Collaborate Checklists 0/0 Linked Orders Timeline Order details C…" at bounding box center [769, 392] width 1539 height 784
click at [1389, 17] on button "Close" at bounding box center [1380, 15] width 54 height 16
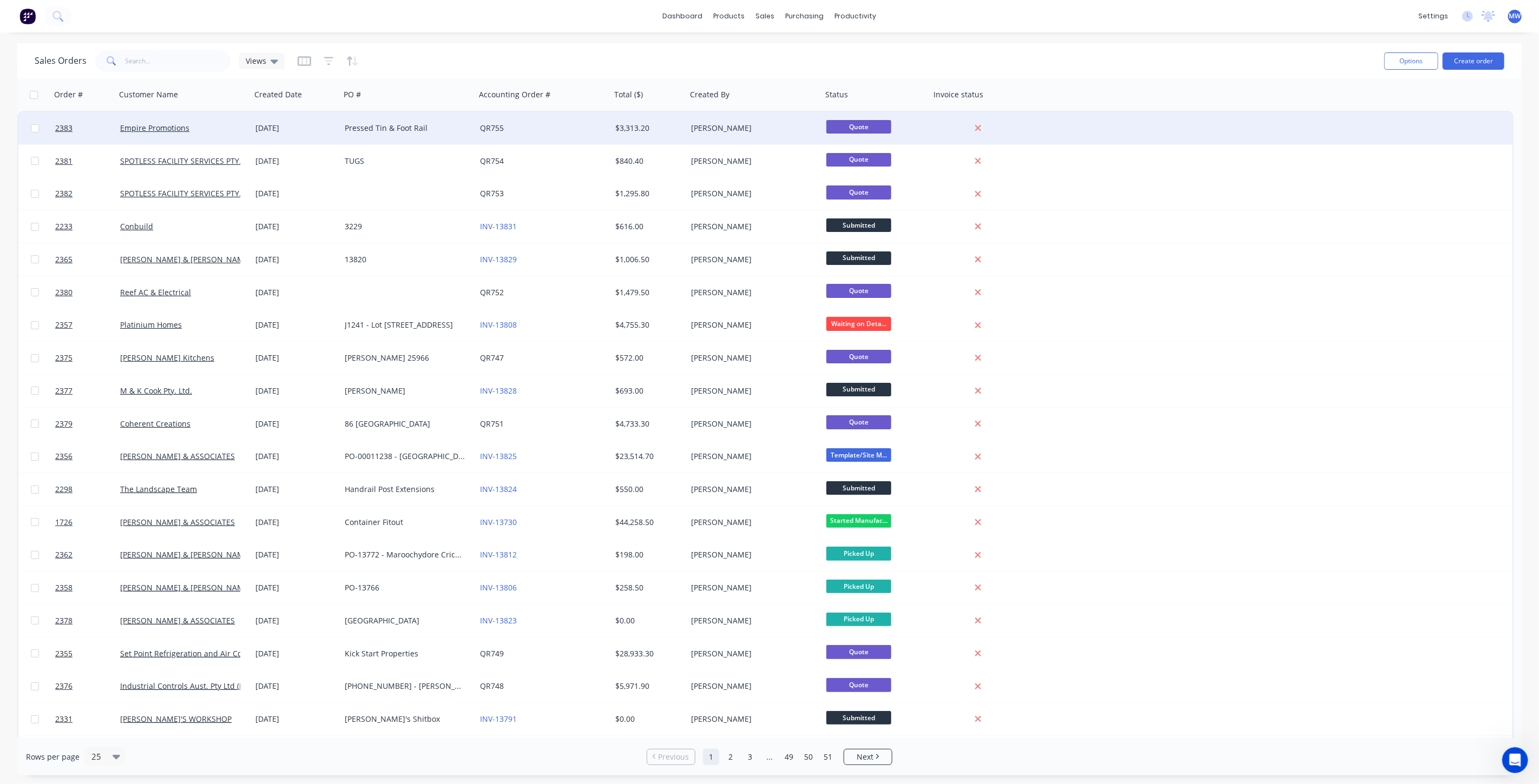
click at [216, 132] on div "Empire Promotions" at bounding box center [180, 128] width 120 height 11
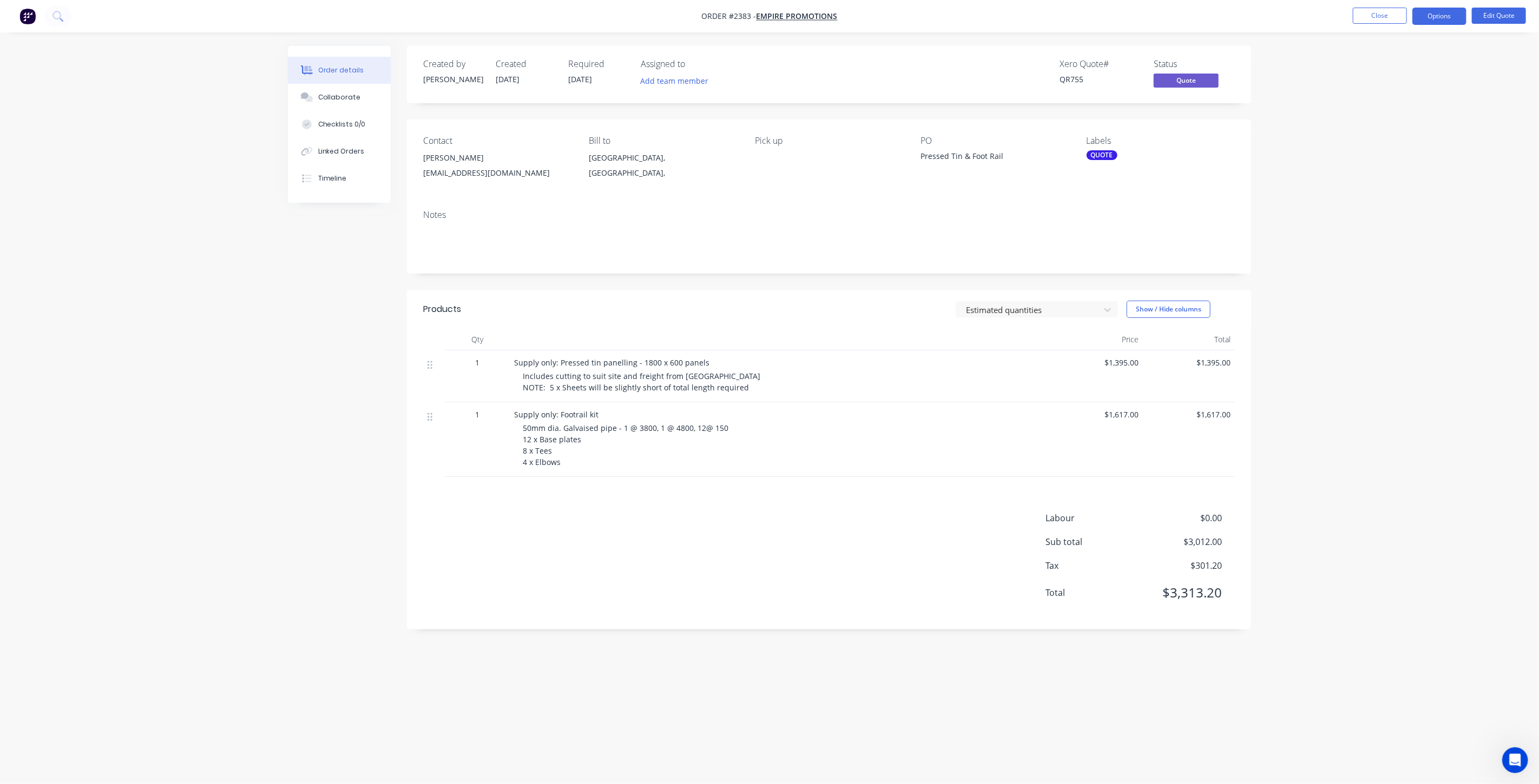
click at [1353, 252] on div "Order details Collaborate Checklists 0/0 Linked Orders Timeline Order details C…" at bounding box center [769, 392] width 1539 height 784
click at [1373, 14] on button "Close" at bounding box center [1380, 15] width 54 height 16
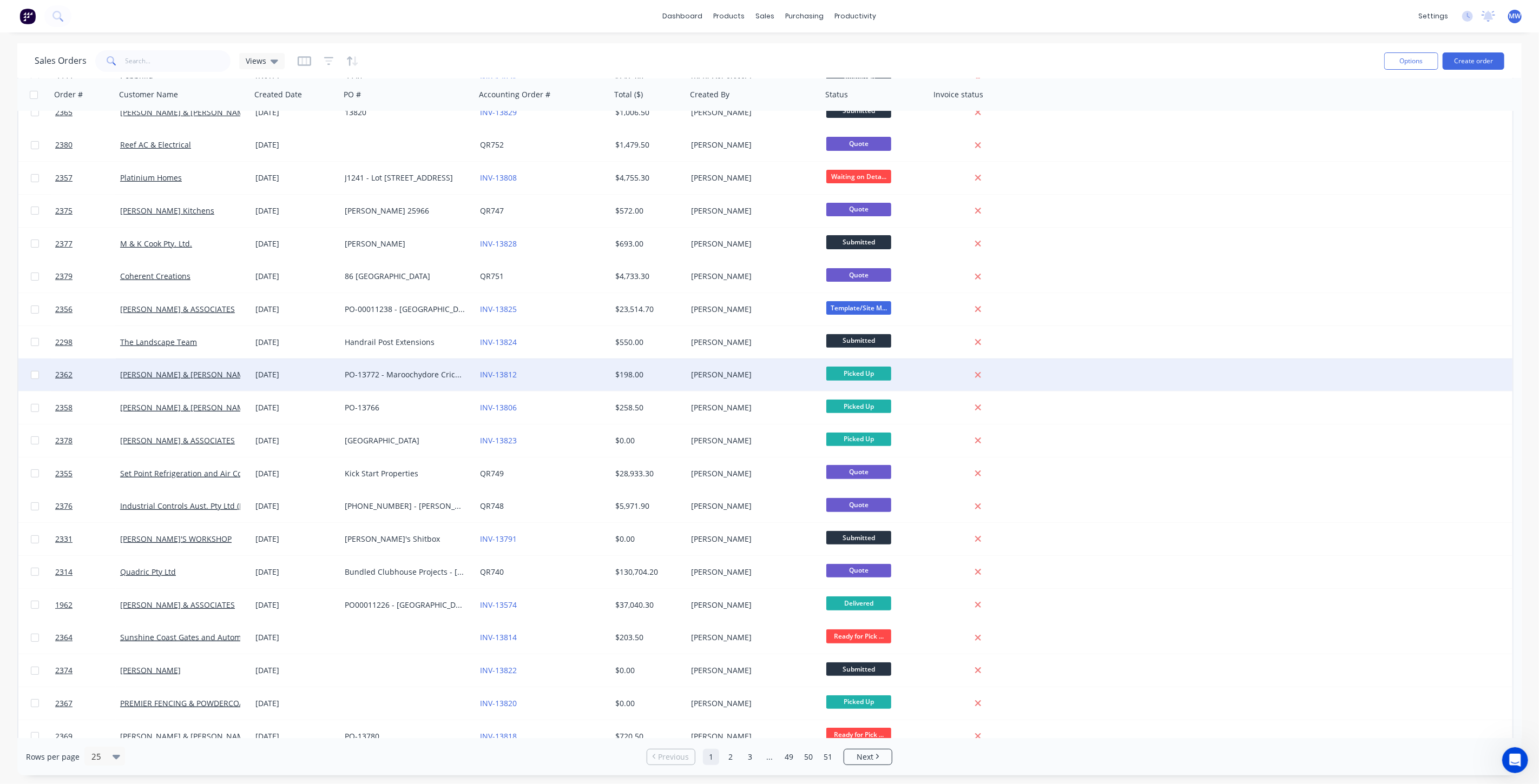
scroll to position [193, 0]
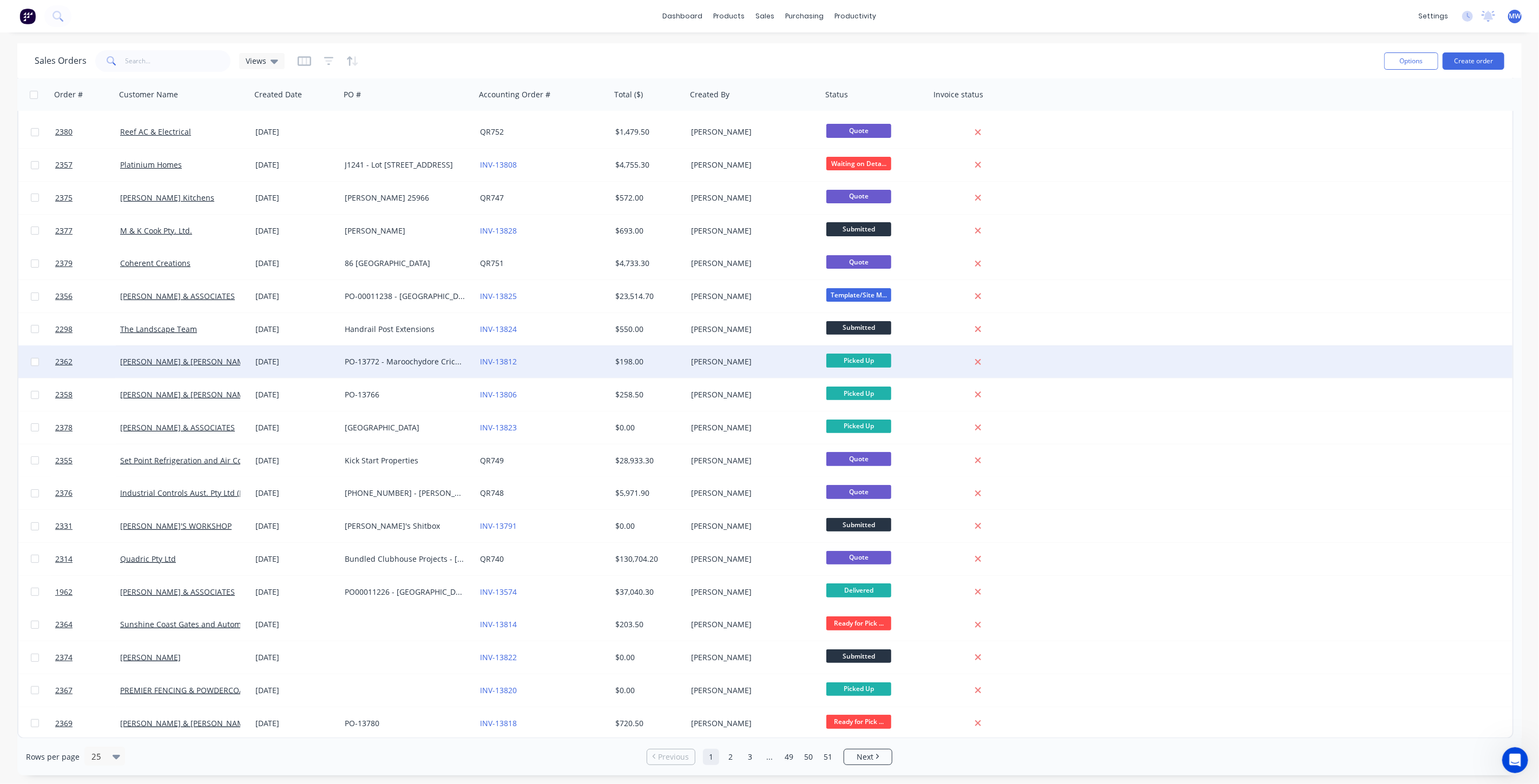
click at [237, 362] on div "[PERSON_NAME] & [PERSON_NAME] Electrical" at bounding box center [180, 362] width 120 height 11
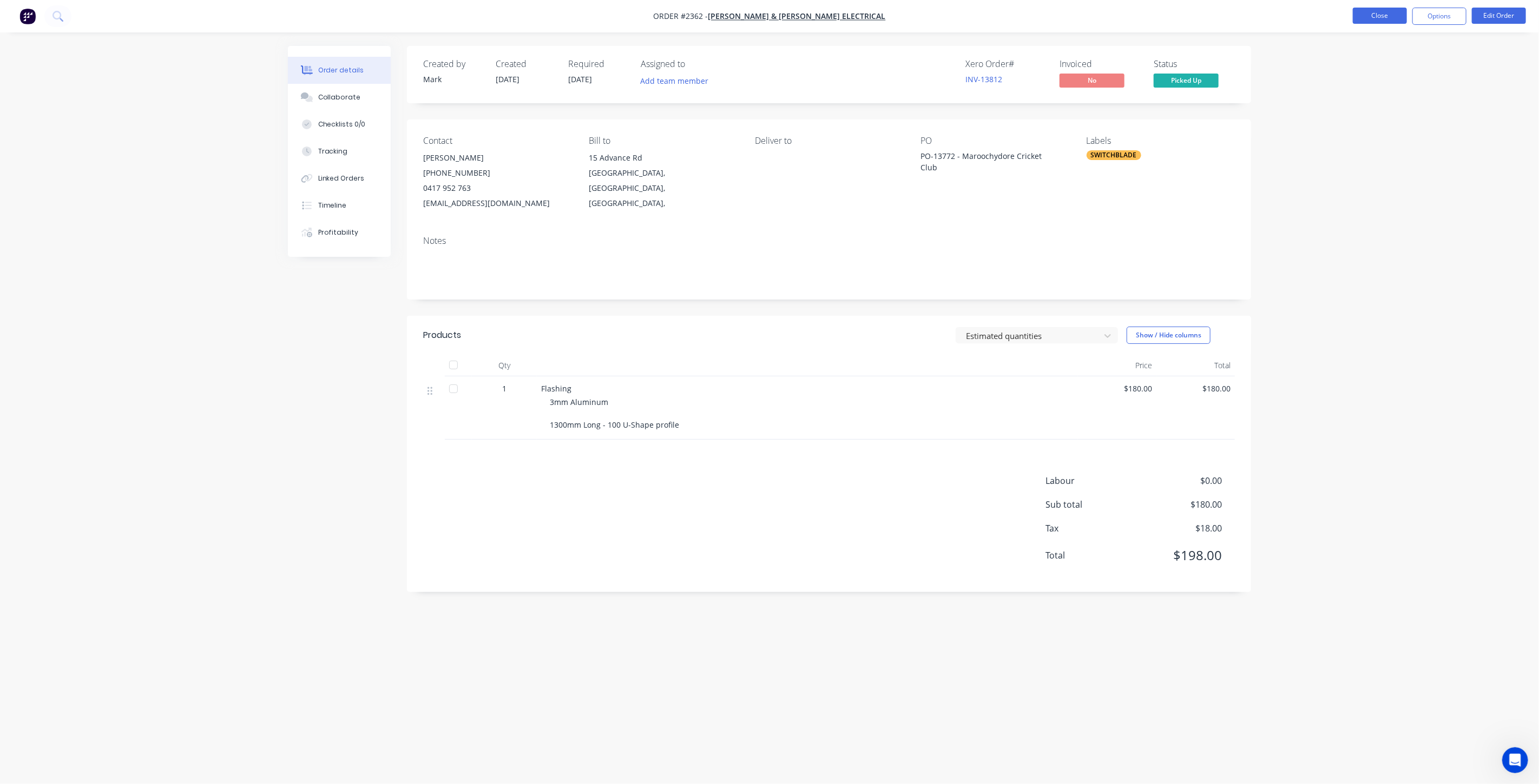
click at [1388, 10] on button "Close" at bounding box center [1380, 15] width 54 height 16
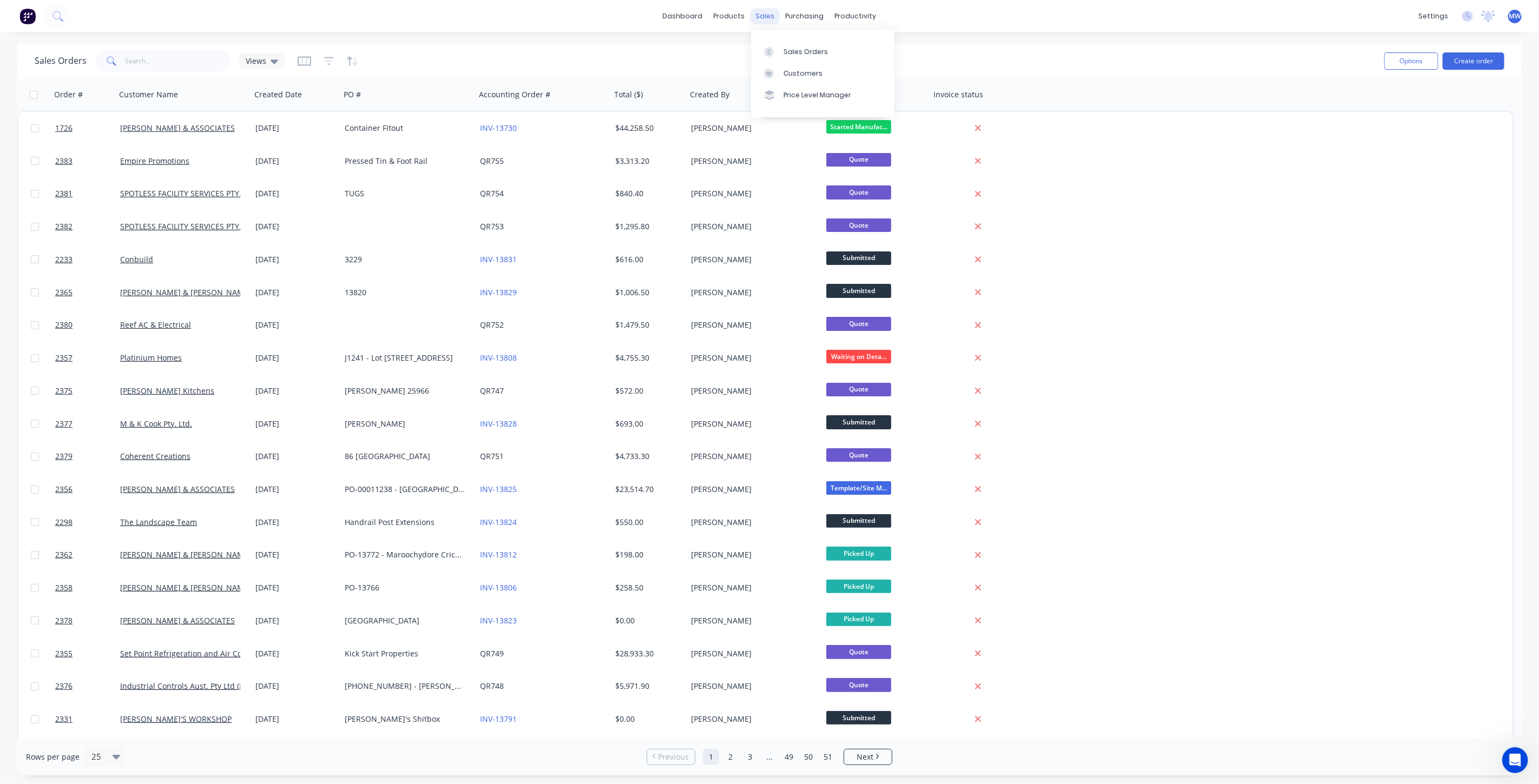
click at [769, 14] on div "sales" at bounding box center [765, 16] width 29 height 16
click at [791, 48] on div "Sales Orders" at bounding box center [805, 51] width 45 height 10
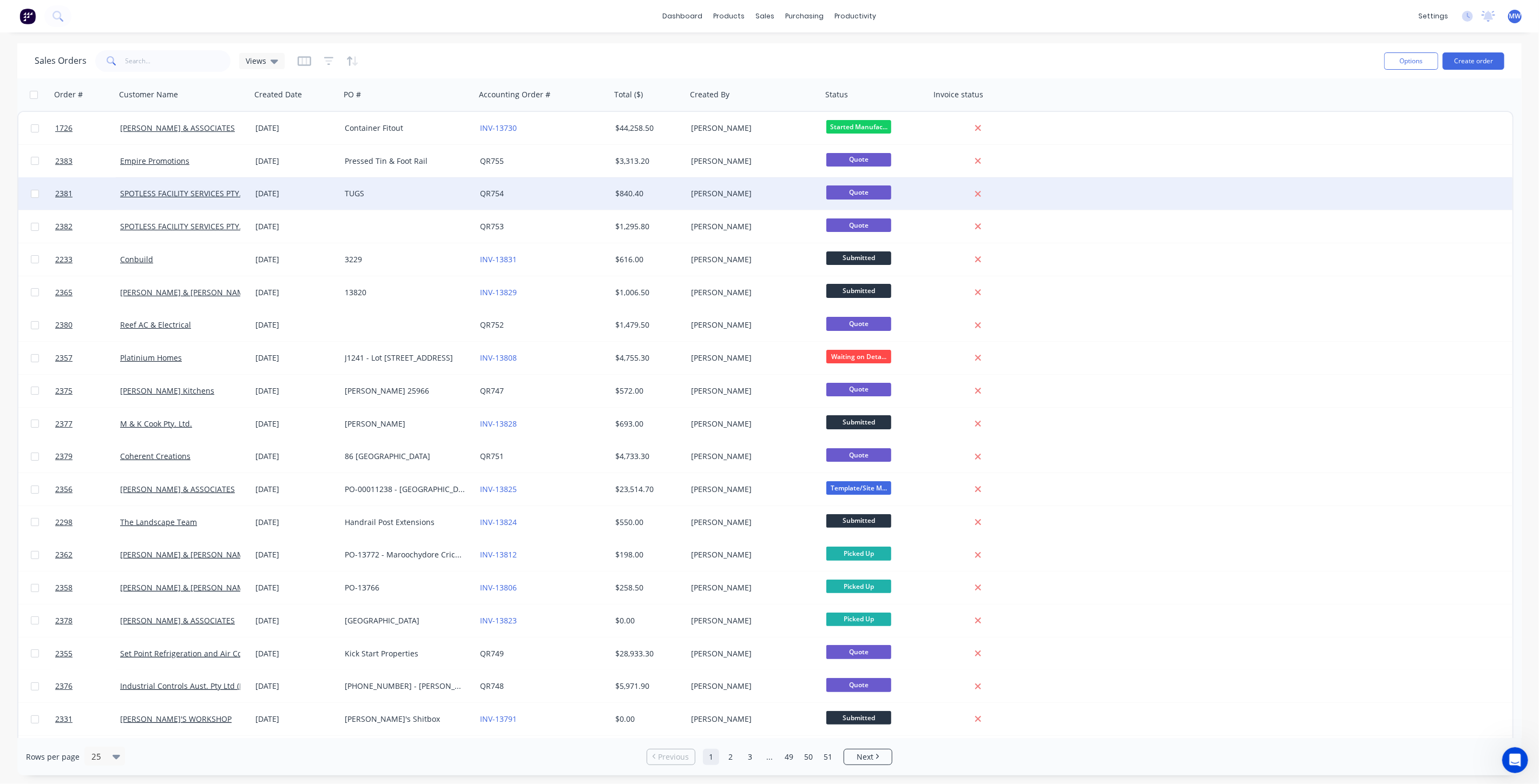
click at [973, 206] on div at bounding box center [980, 194] width 100 height 33
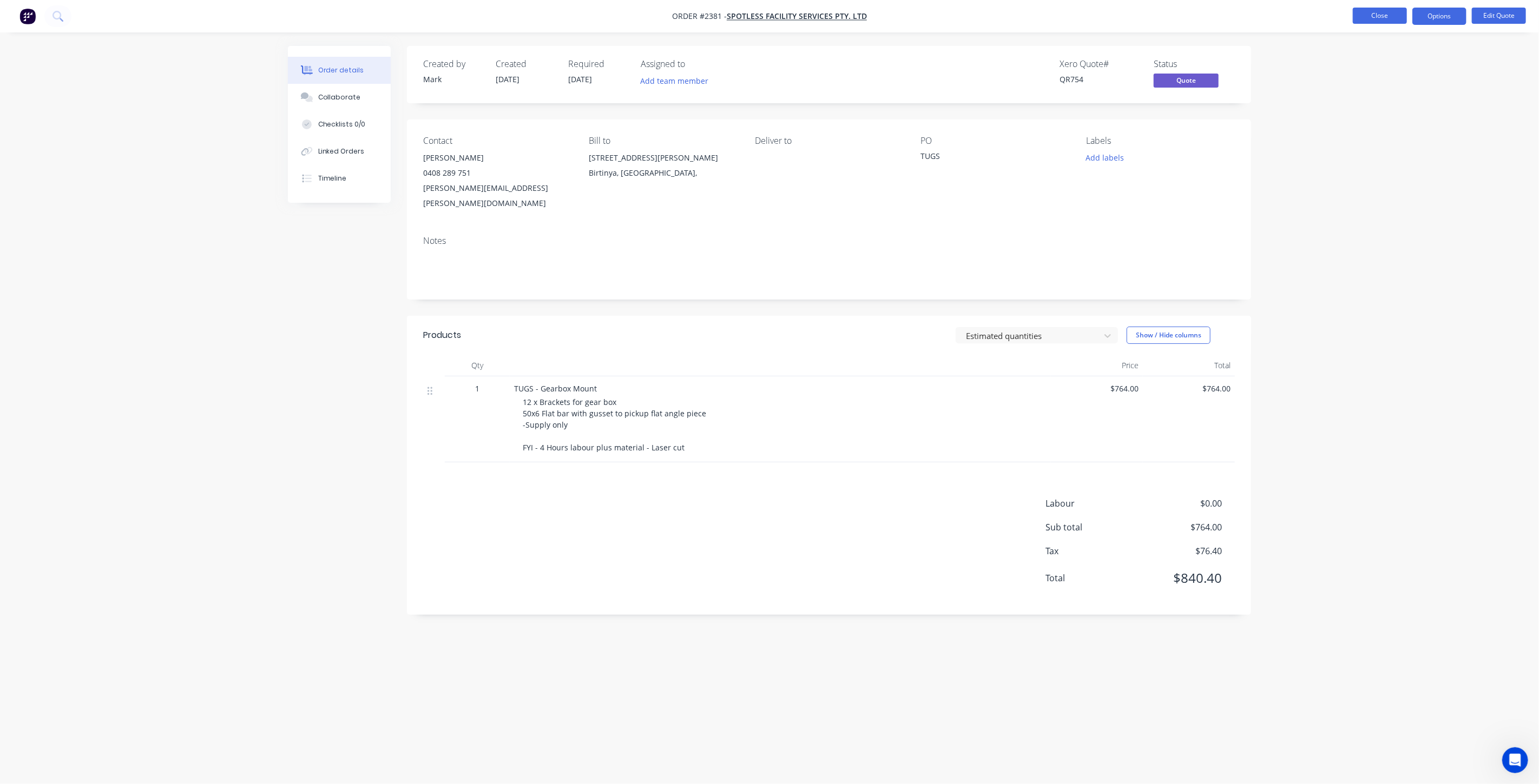
click at [1367, 16] on button "Close" at bounding box center [1380, 15] width 54 height 16
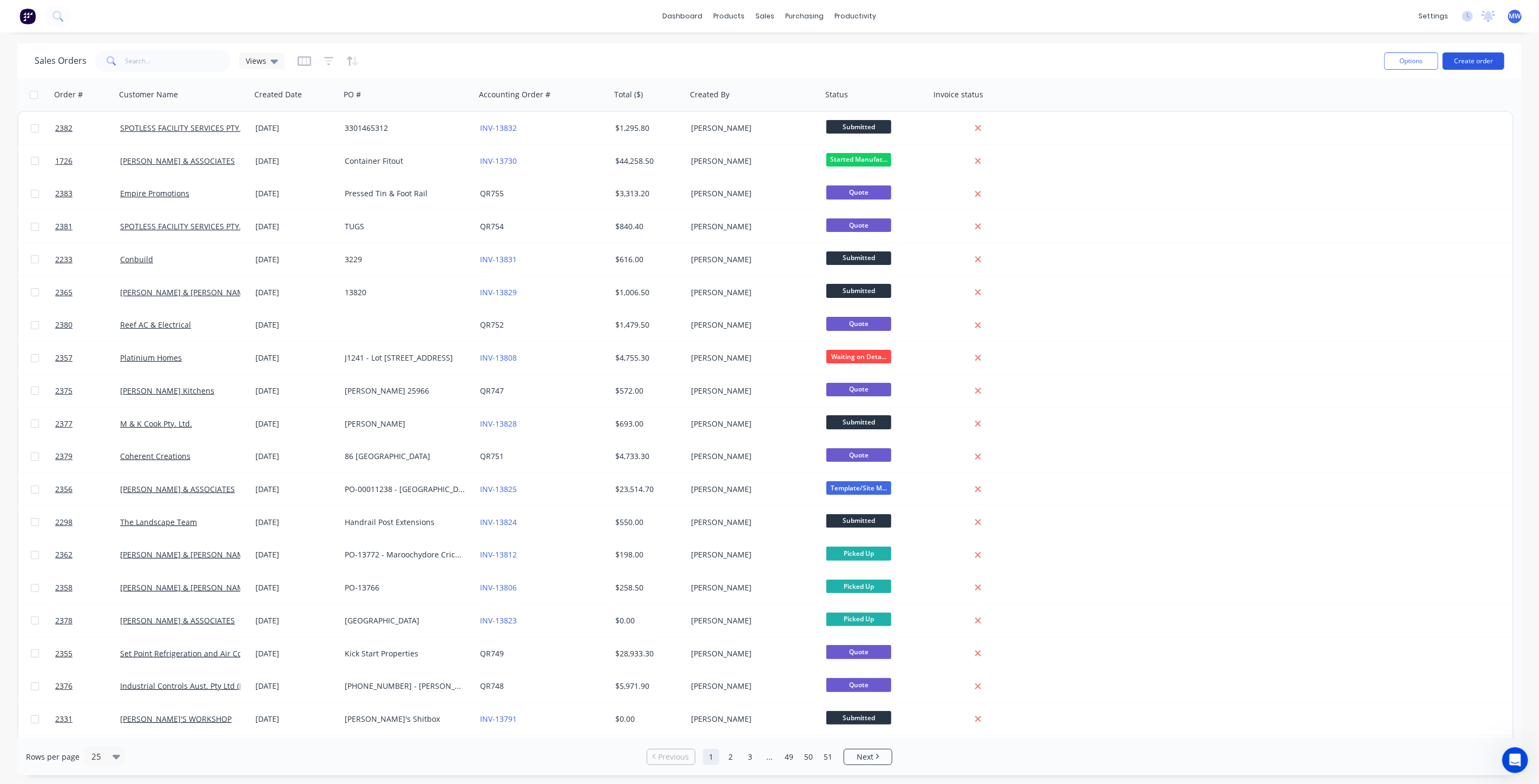
click at [1471, 64] on button "Create order" at bounding box center [1474, 60] width 62 height 17
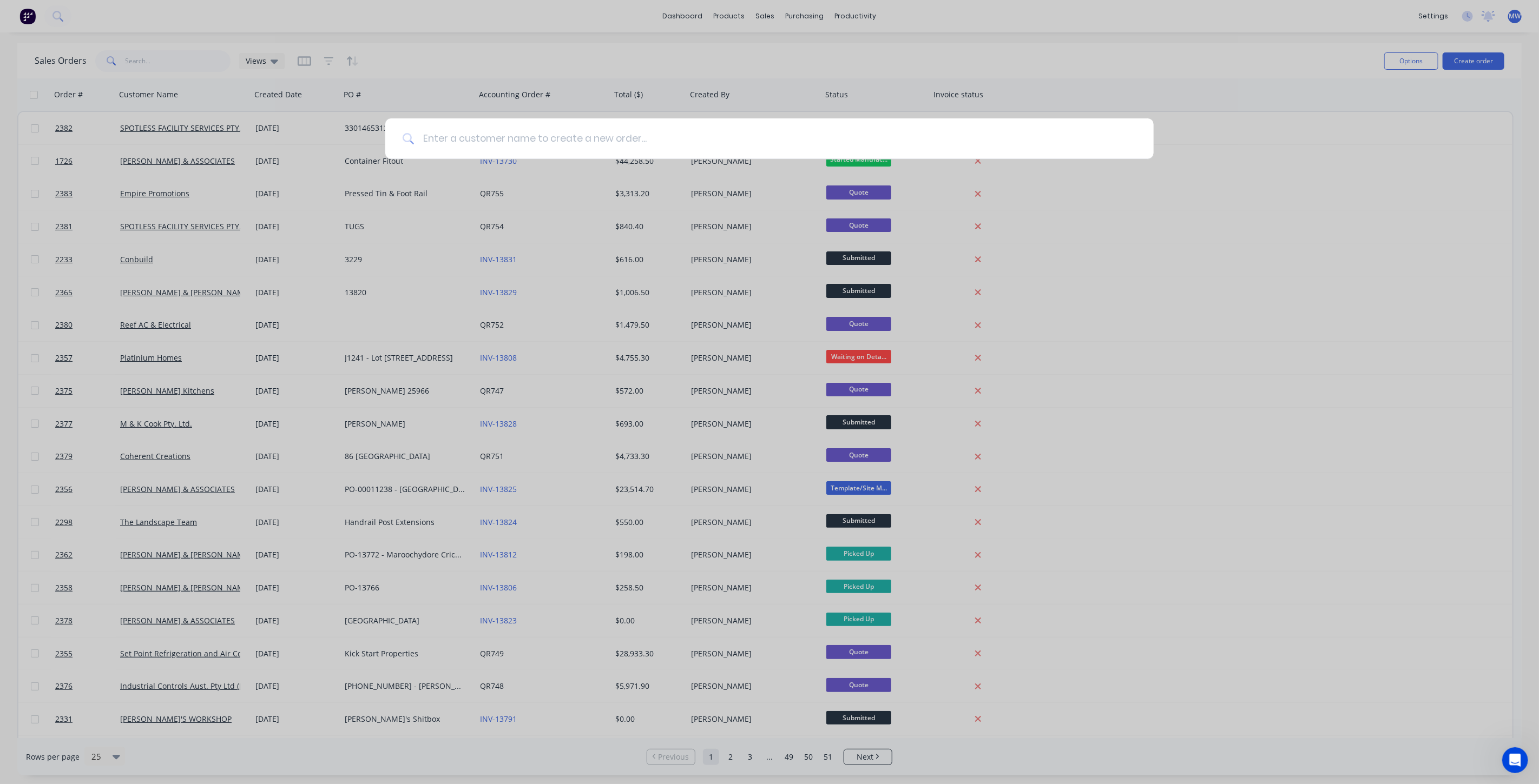
click at [612, 130] on input at bounding box center [775, 139] width 721 height 41
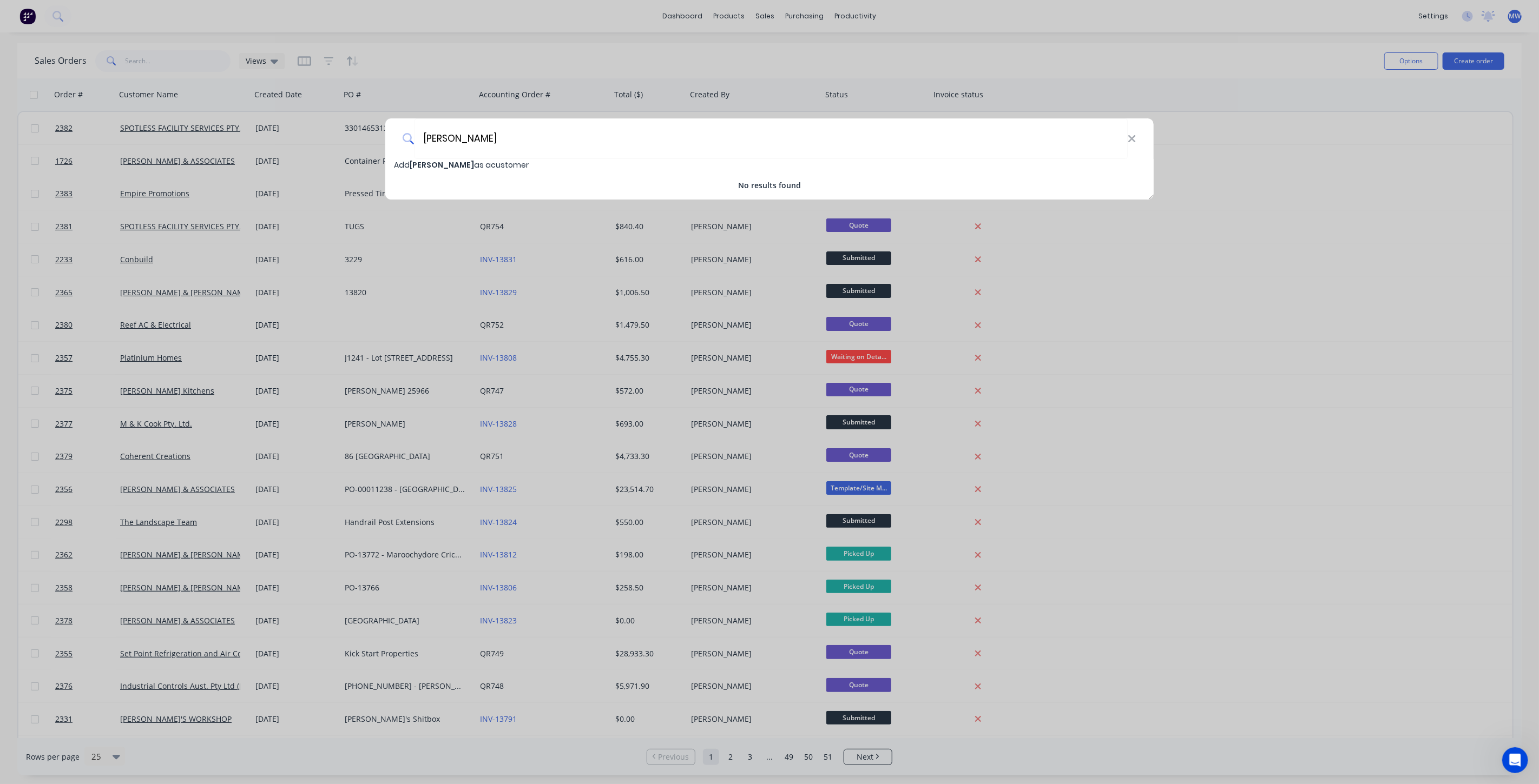
type input "Lucy Connor"
click at [451, 165] on span "Lucy Connor" at bounding box center [442, 165] width 64 height 11
select select "AU"
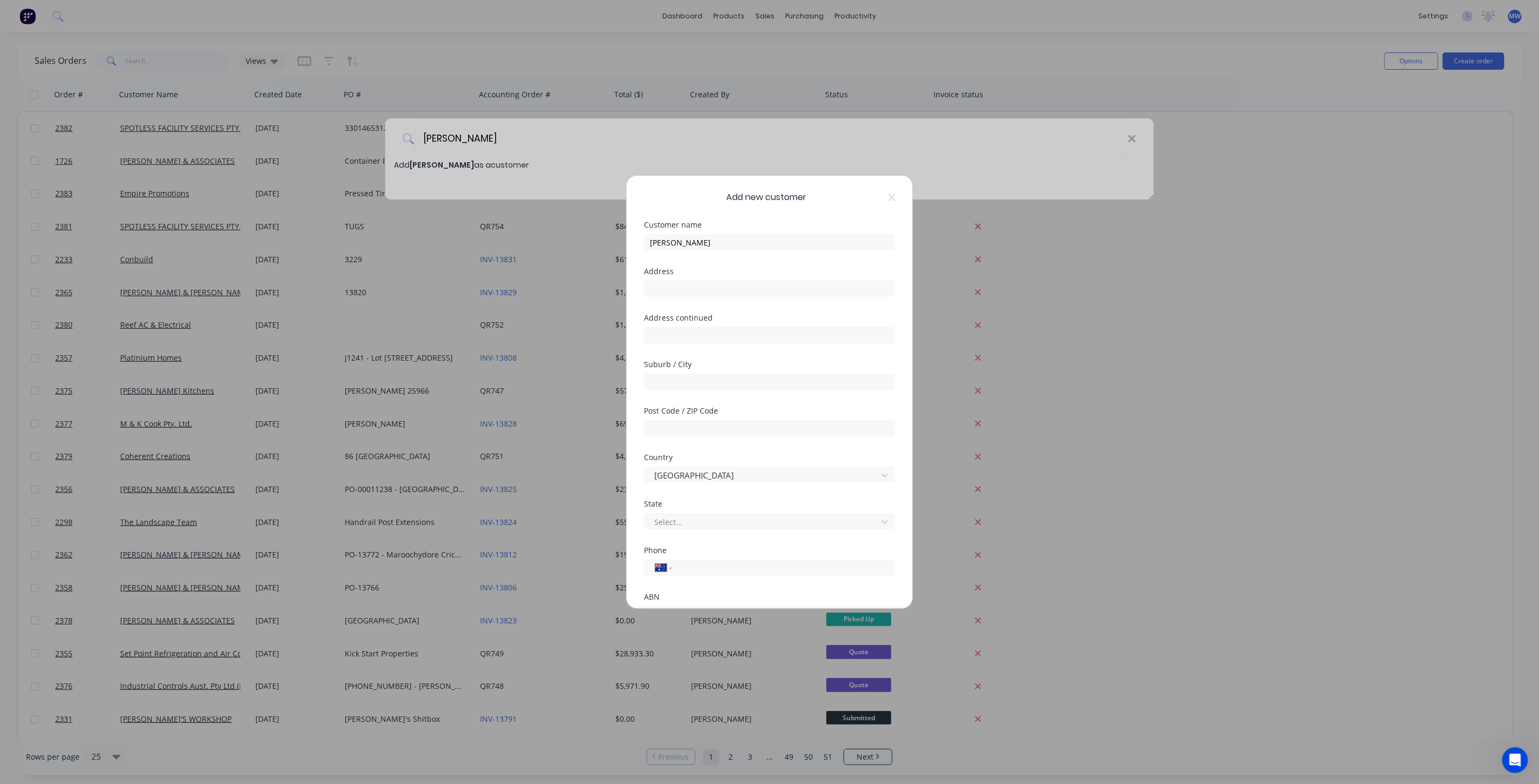
click at [755, 269] on div "Address" at bounding box center [769, 271] width 251 height 8
click at [754, 289] on input "text" at bounding box center [769, 288] width 251 height 16
click at [751, 264] on div "Customer name Lucy Connor" at bounding box center [769, 245] width 251 height 47
click at [752, 293] on input "text" at bounding box center [769, 288] width 251 height 16
click at [700, 336] on input "text" at bounding box center [769, 335] width 251 height 16
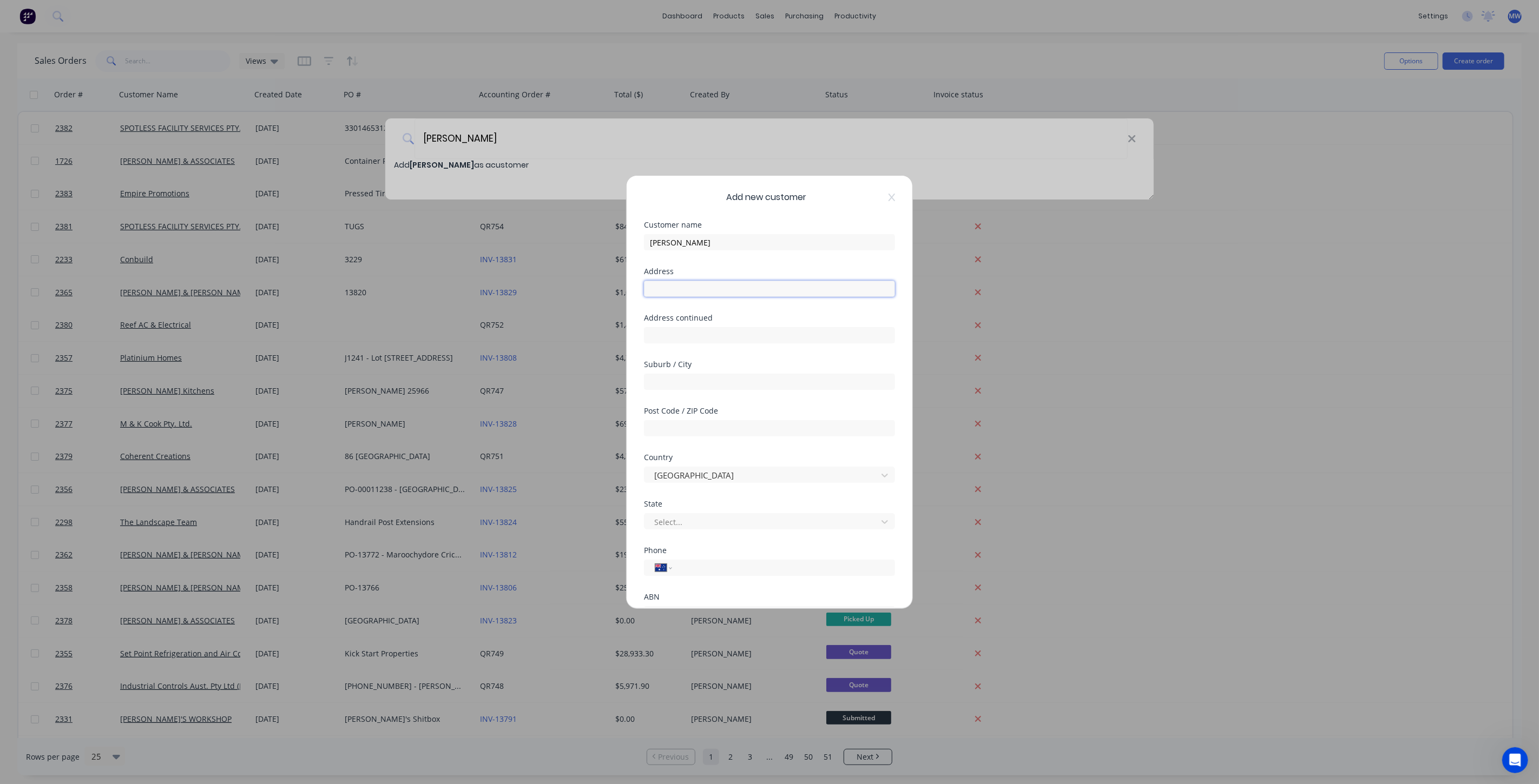
drag, startPoint x: 678, startPoint y: 288, endPoint x: 690, endPoint y: 285, distance: 12.4
click at [678, 288] on input "text" at bounding box center [769, 288] width 251 height 16
click at [737, 265] on div "Customer name Lucy Connor" at bounding box center [769, 245] width 251 height 47
click at [731, 290] on input "text" at bounding box center [769, 288] width 251 height 16
click at [729, 265] on div "Customer name Lucy Connor" at bounding box center [769, 245] width 251 height 47
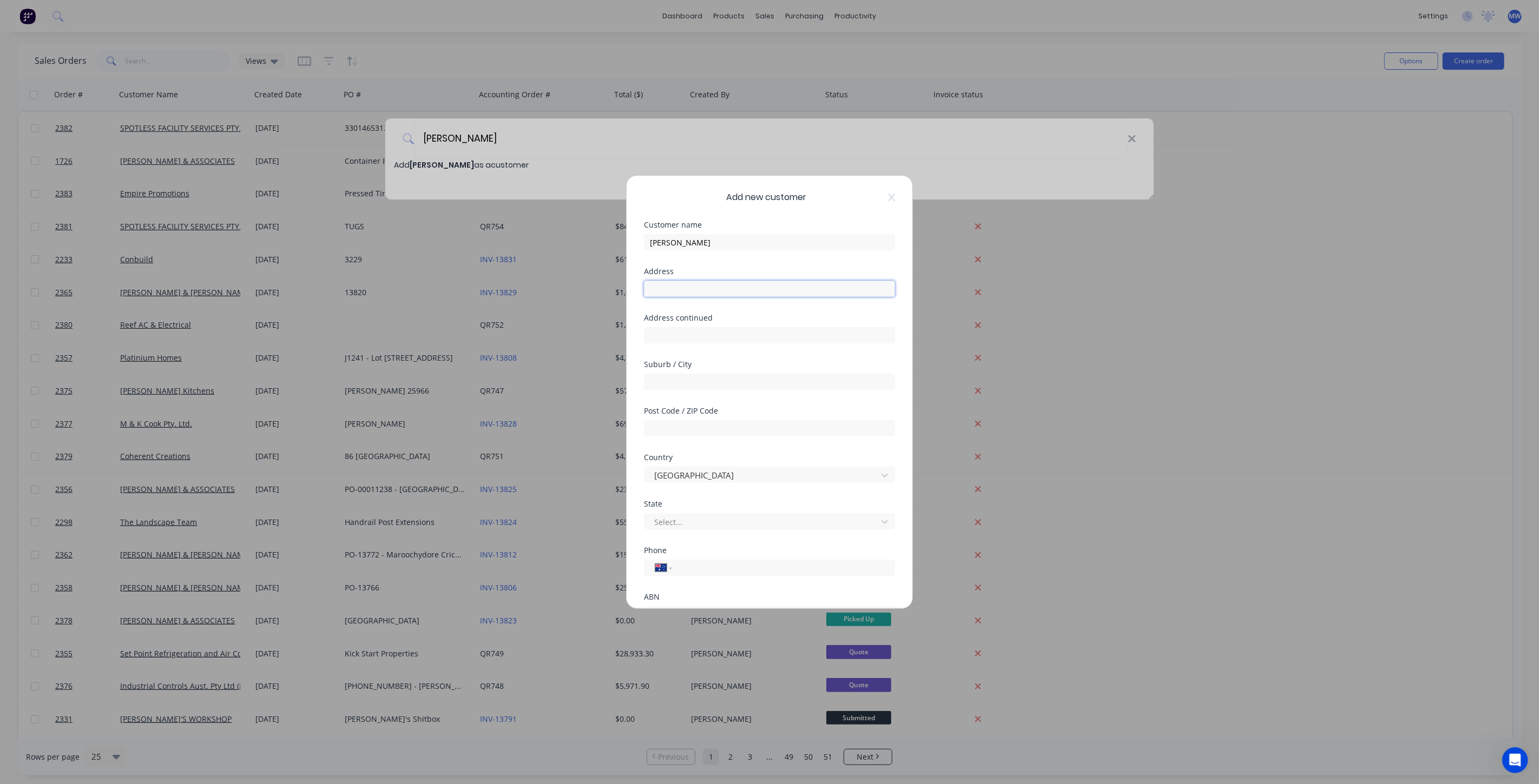
click at [729, 294] on input "text" at bounding box center [769, 288] width 251 height 16
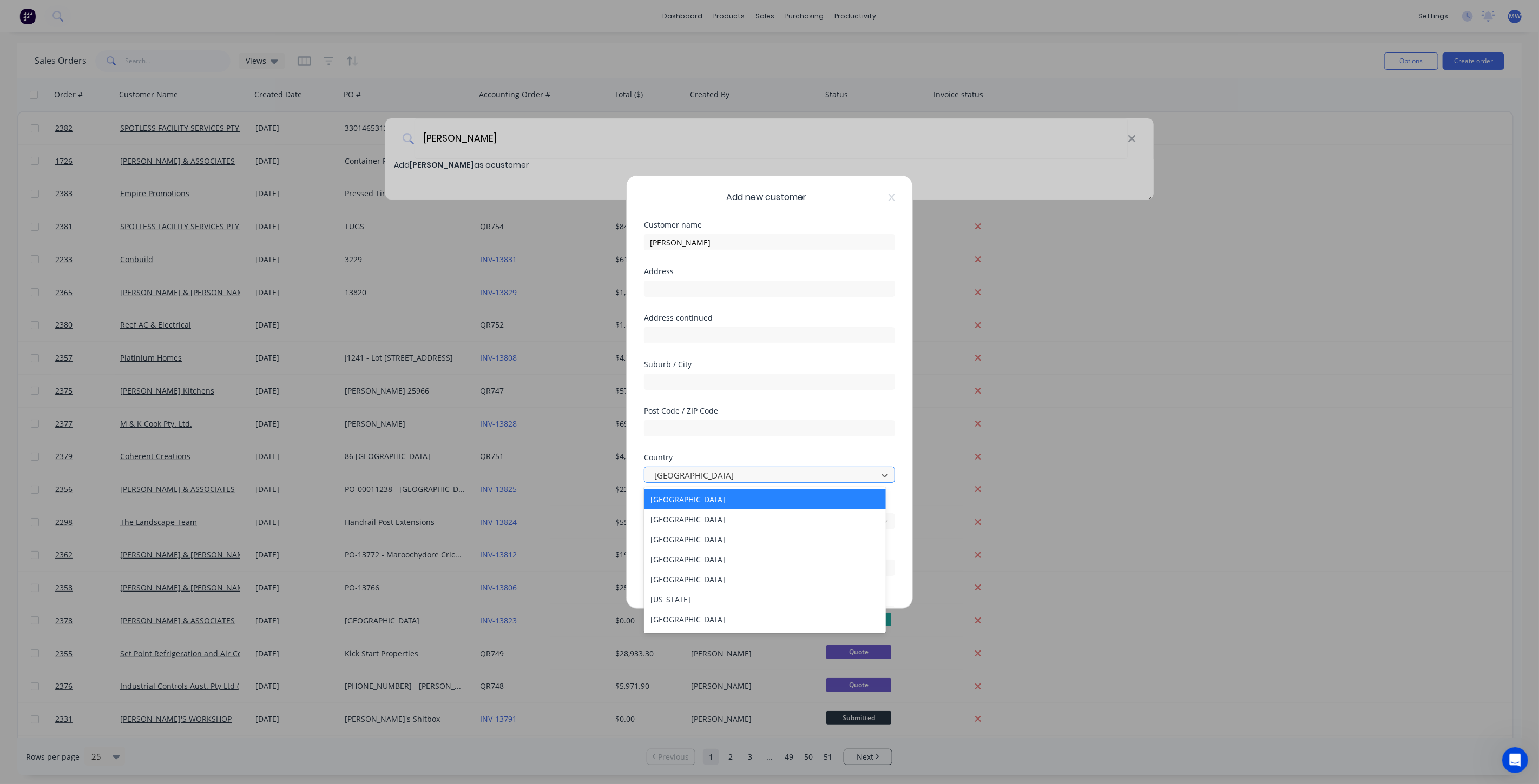
click at [836, 476] on div at bounding box center [762, 476] width 219 height 14
click at [824, 498] on div "Australia" at bounding box center [765, 500] width 242 height 20
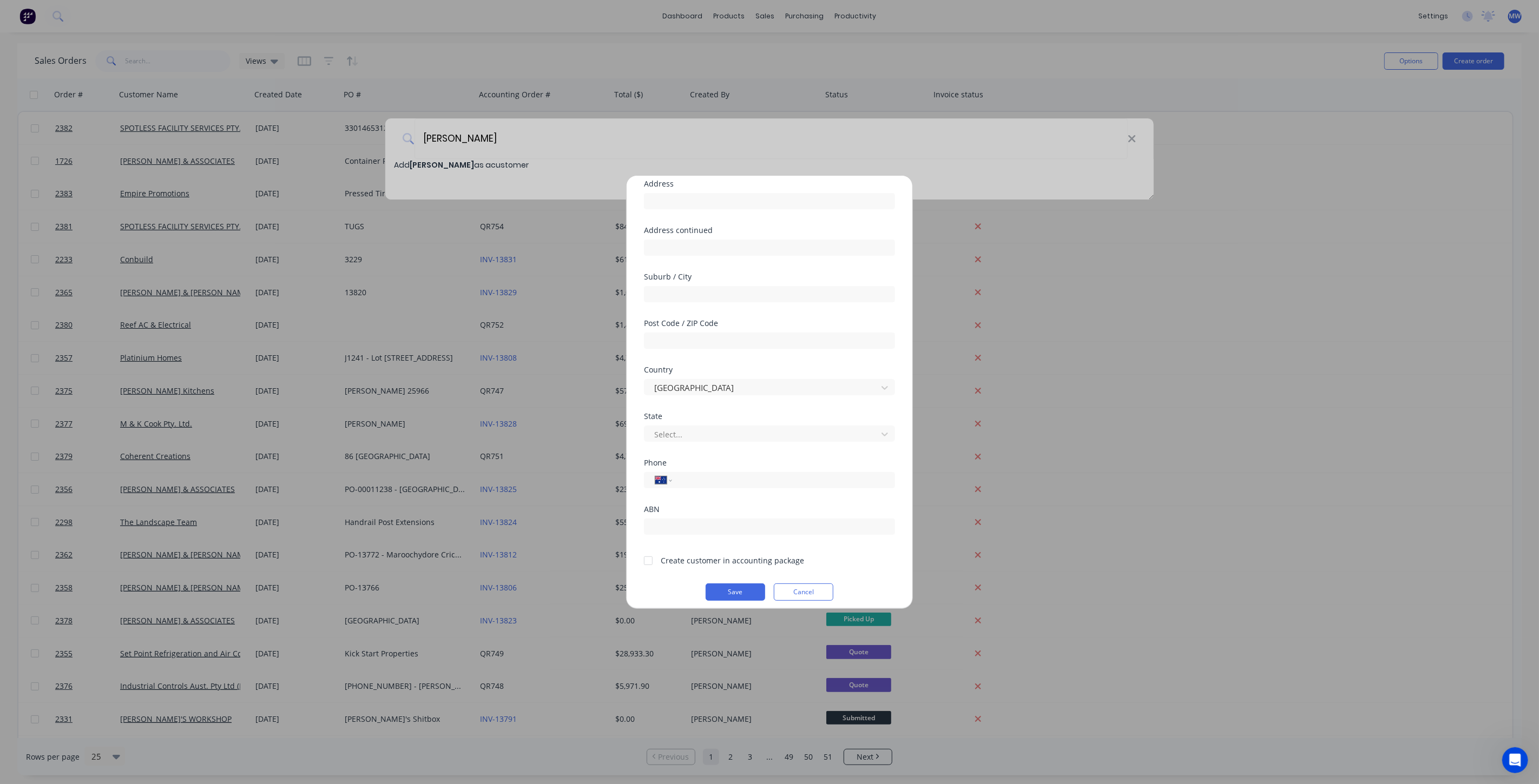
scroll to position [89, 0]
click at [851, 436] on div at bounding box center [762, 433] width 219 height 14
click at [729, 476] on input "tel" at bounding box center [782, 479] width 204 height 12
type input "0404 183 959"
click at [647, 559] on div at bounding box center [648, 559] width 22 height 22
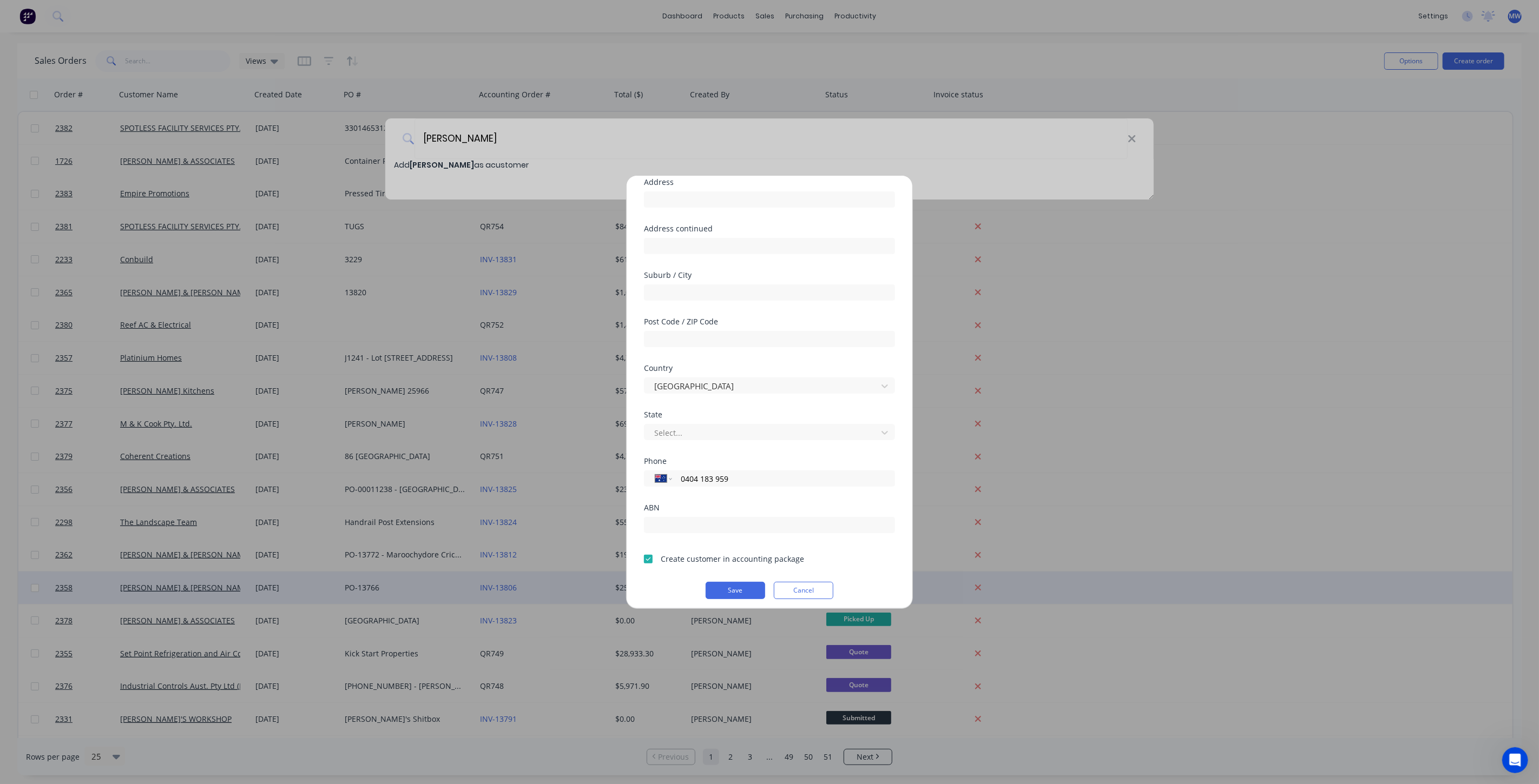
click at [721, 592] on button "Save" at bounding box center [735, 590] width 60 height 17
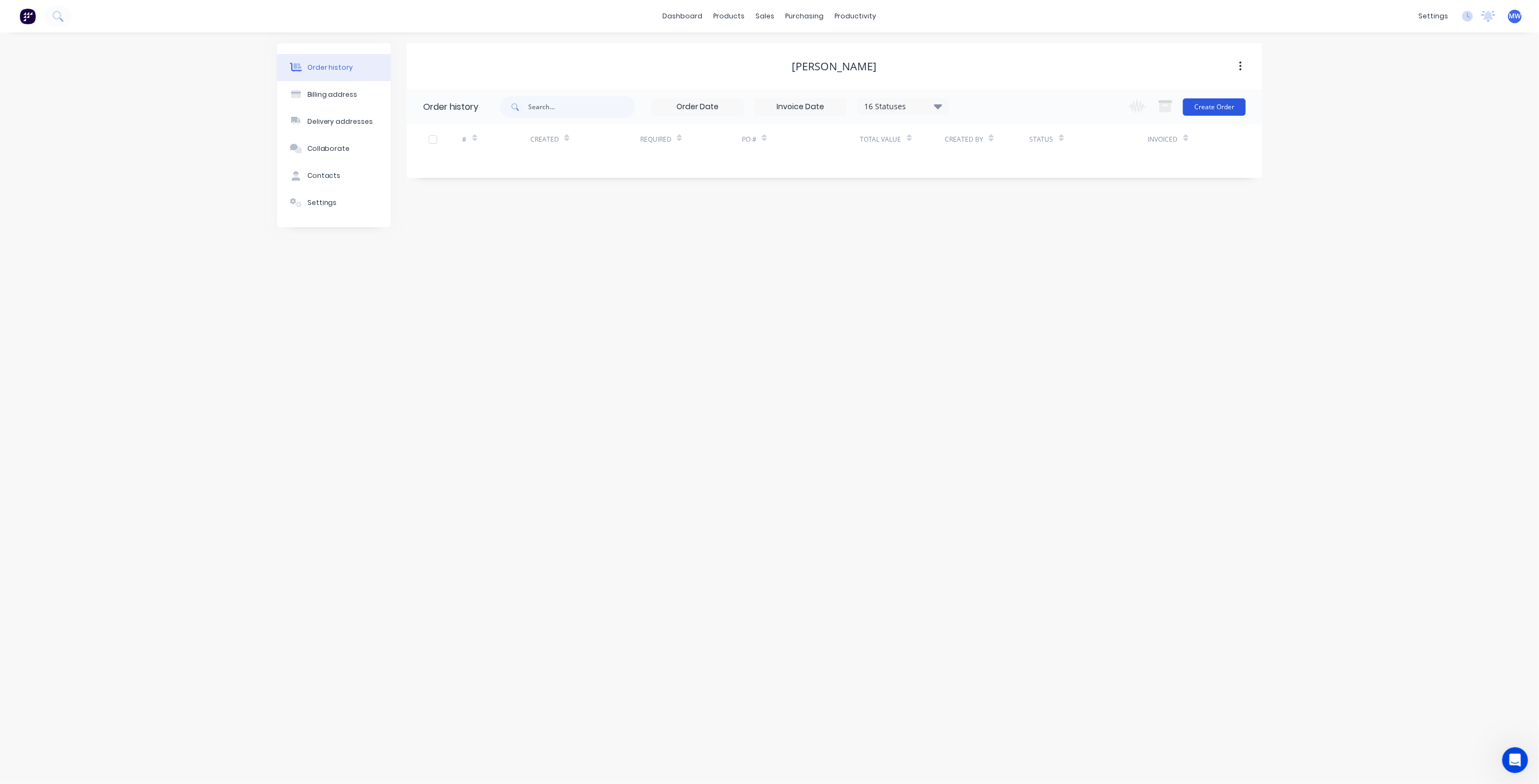
click at [1211, 109] on button "Create Order" at bounding box center [1214, 107] width 63 height 17
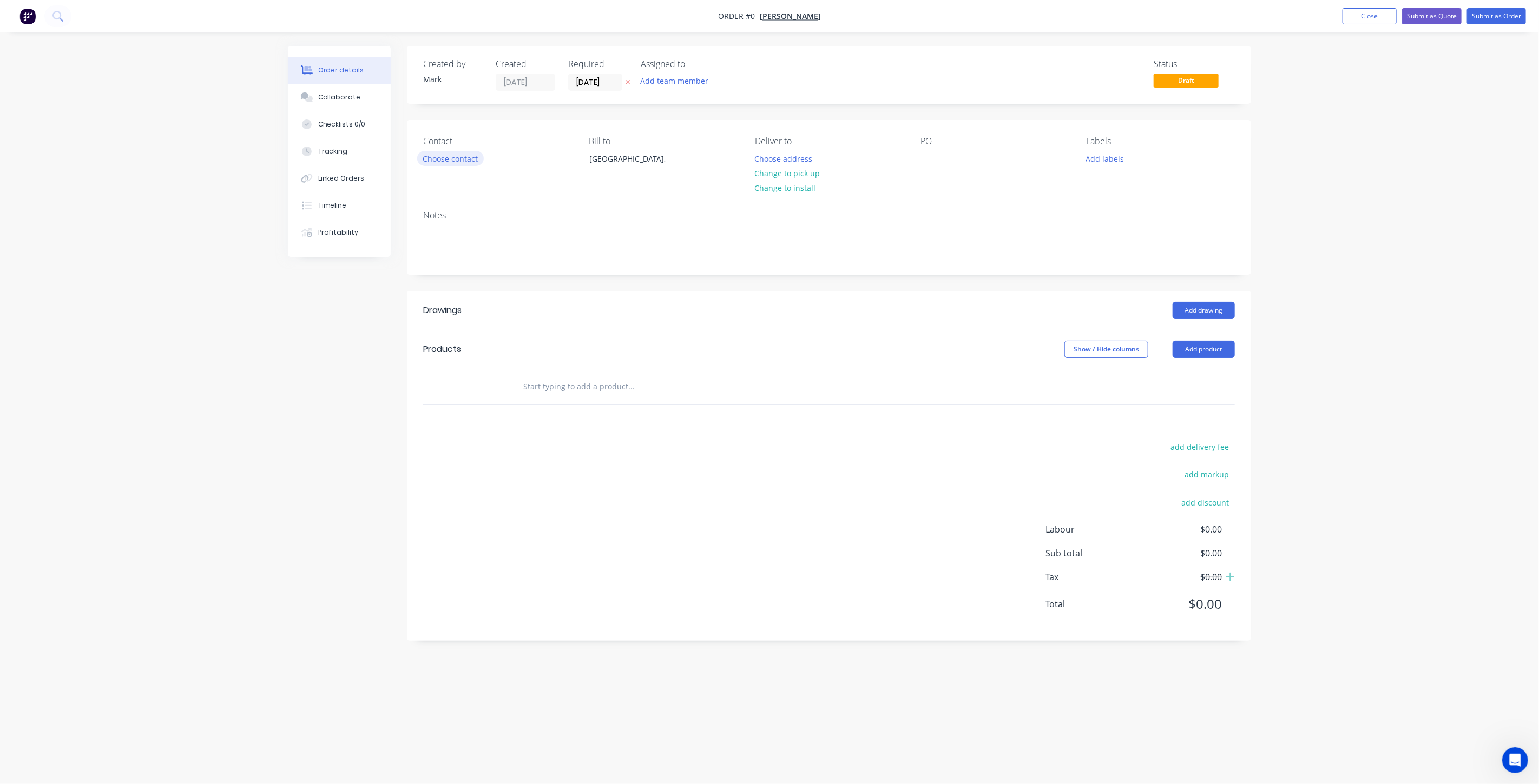
click at [460, 160] on button "Choose contact" at bounding box center [451, 158] width 67 height 14
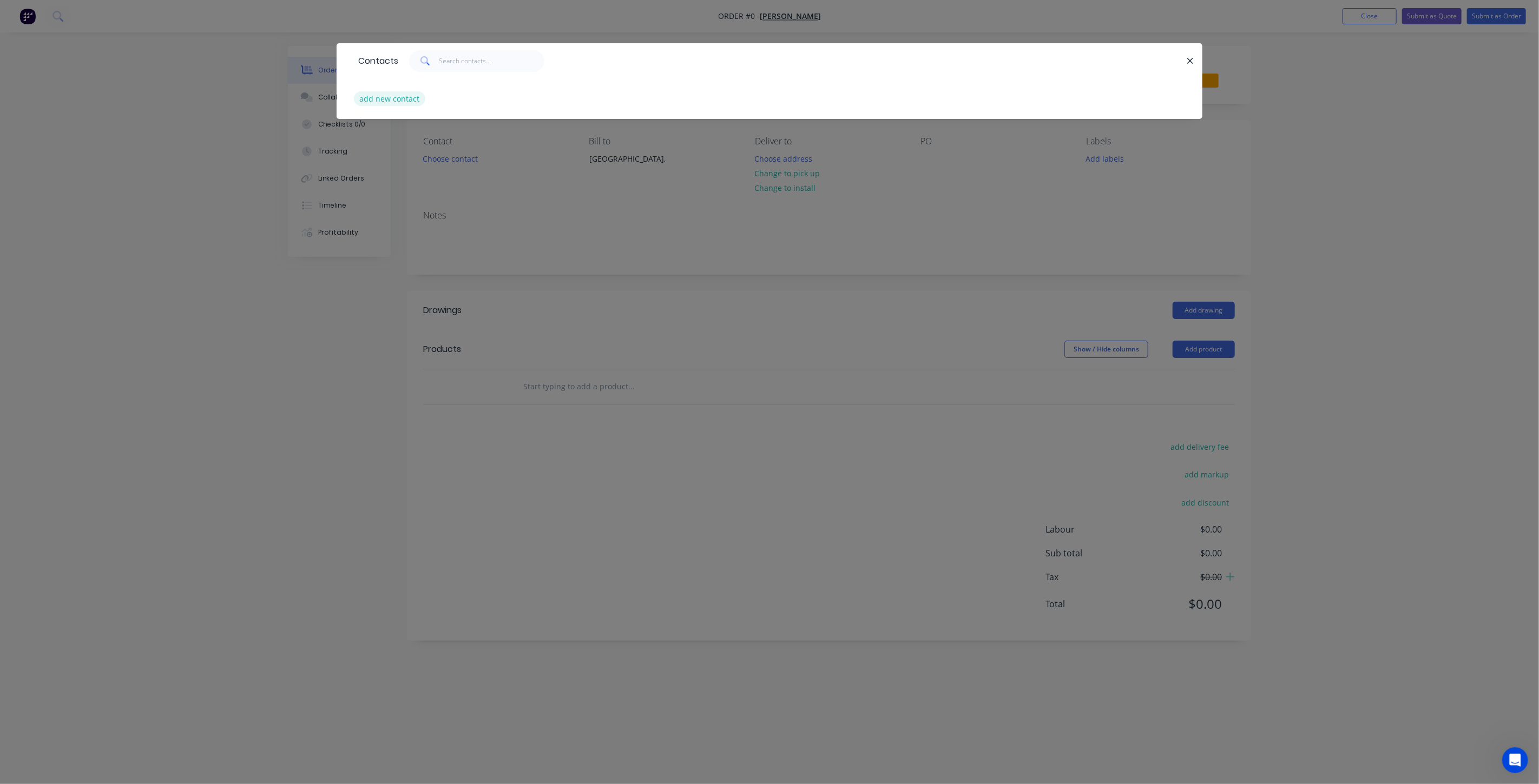
click at [398, 100] on button "add new contact" at bounding box center [389, 98] width 71 height 14
select select "AU"
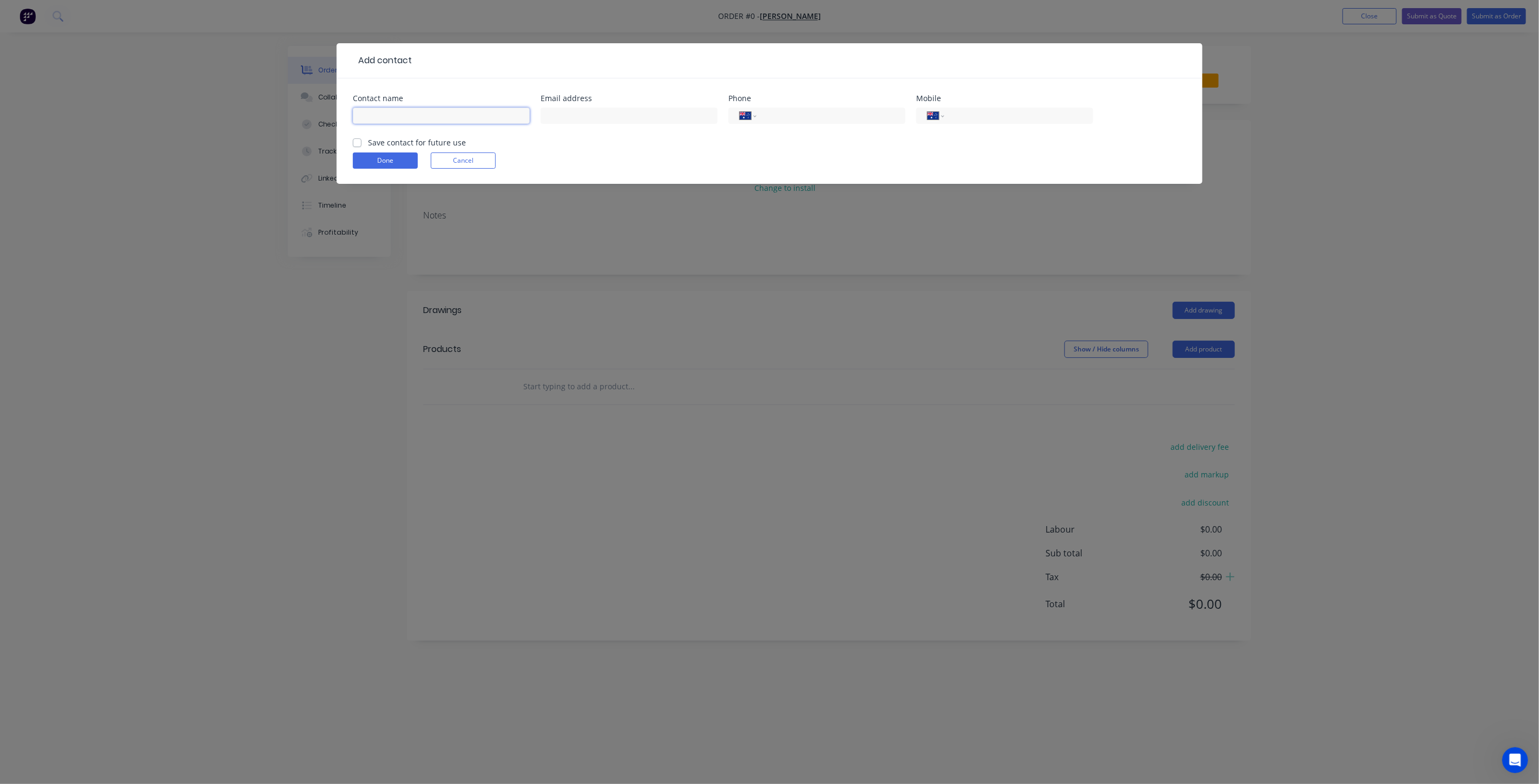
click at [396, 114] on input "text" at bounding box center [442, 115] width 177 height 16
type input "Lucy Connor"
click at [585, 113] on input "text" at bounding box center [629, 115] width 177 height 16
paste input "lucy.connop@gmail.com"
type input "lucy.connop@gmail.com"
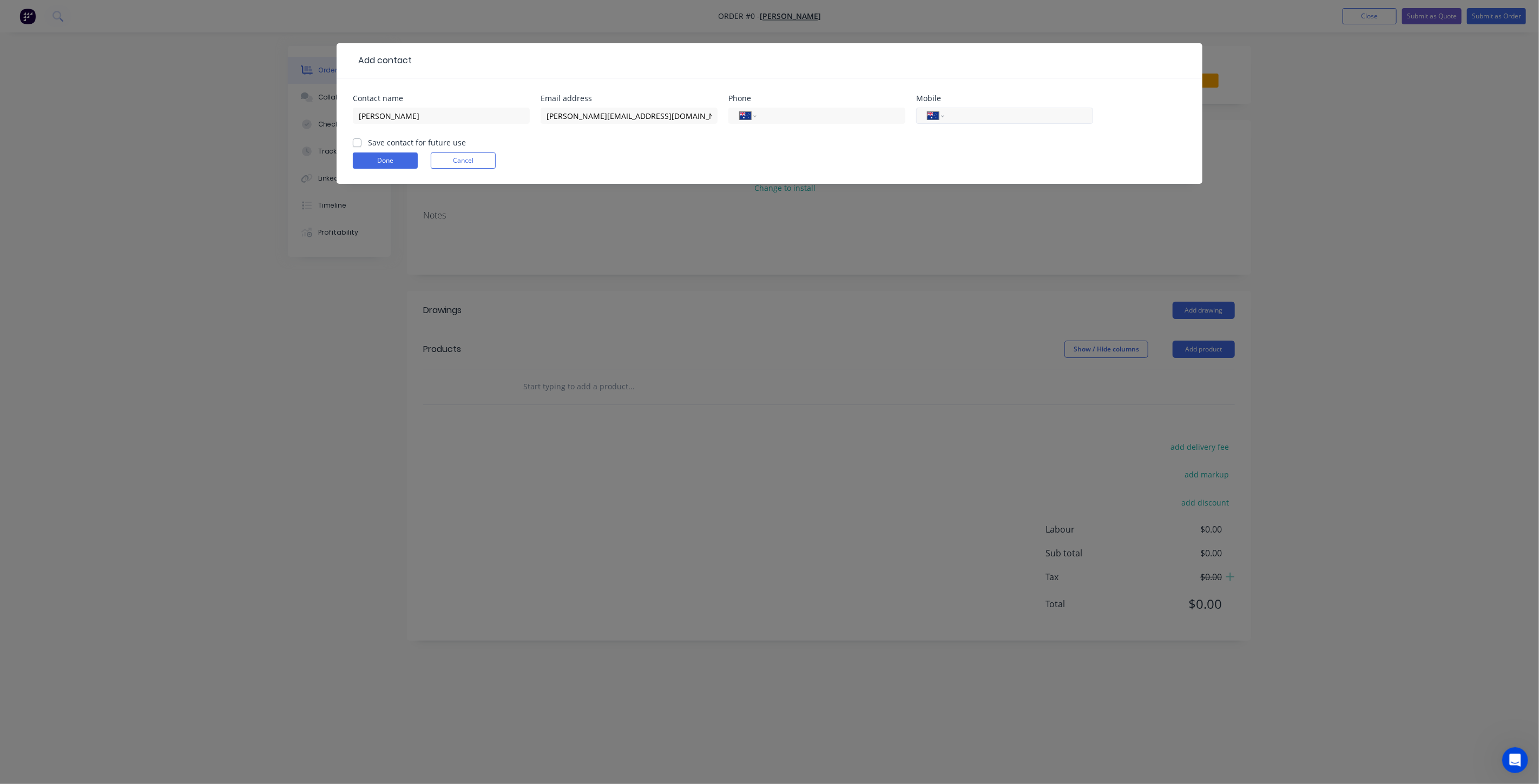
click at [975, 111] on input "tel" at bounding box center [1017, 116] width 130 height 12
type input "0404 183 959"
click at [361, 144] on div "Save contact for future use" at bounding box center [410, 142] width 113 height 11
click at [368, 144] on label "Save contact for future use" at bounding box center [417, 142] width 98 height 11
click at [358, 144] on input "Save contact for future use" at bounding box center [357, 142] width 8 height 11
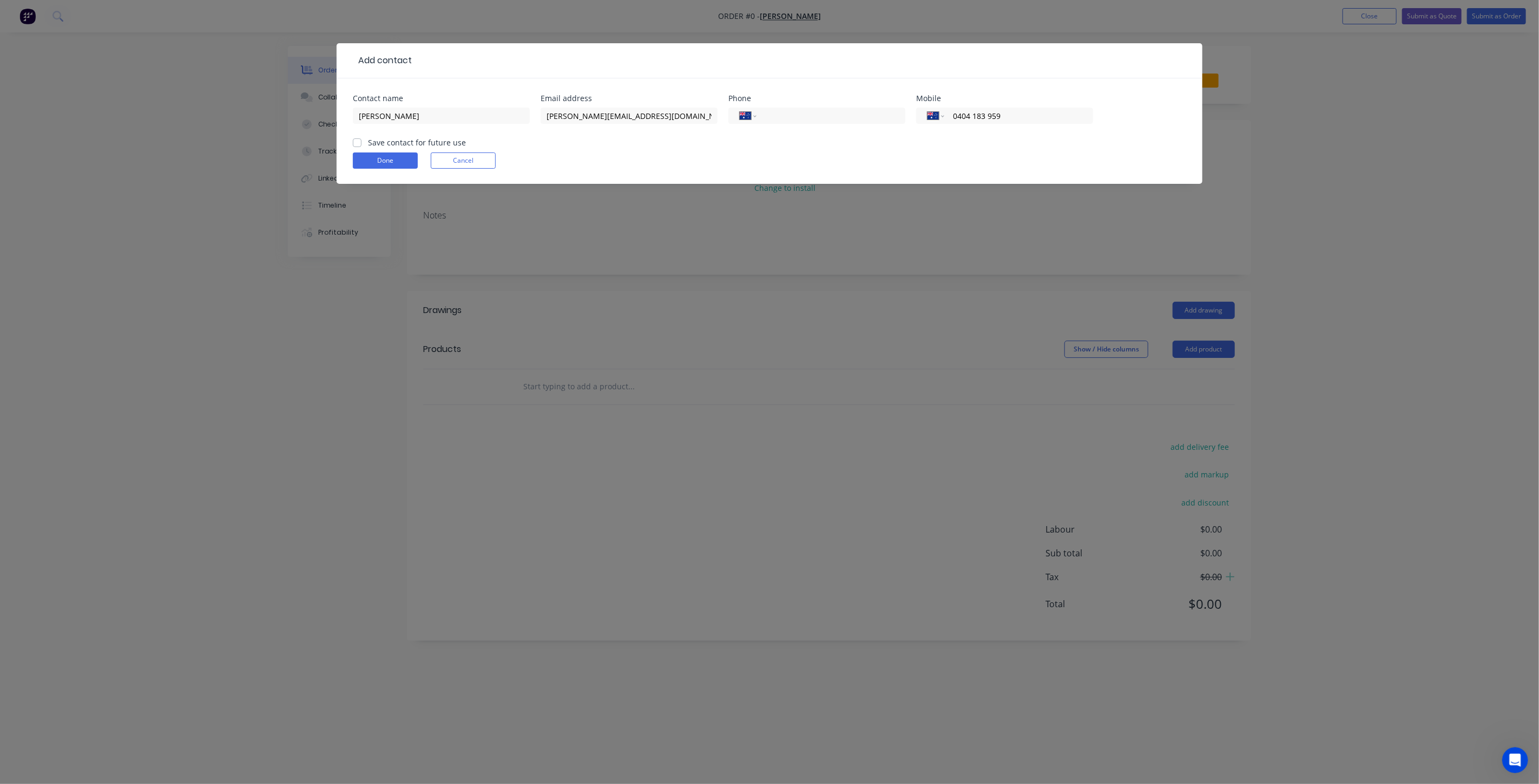
checkbox input "true"
click at [371, 158] on button "Done" at bounding box center [386, 160] width 65 height 16
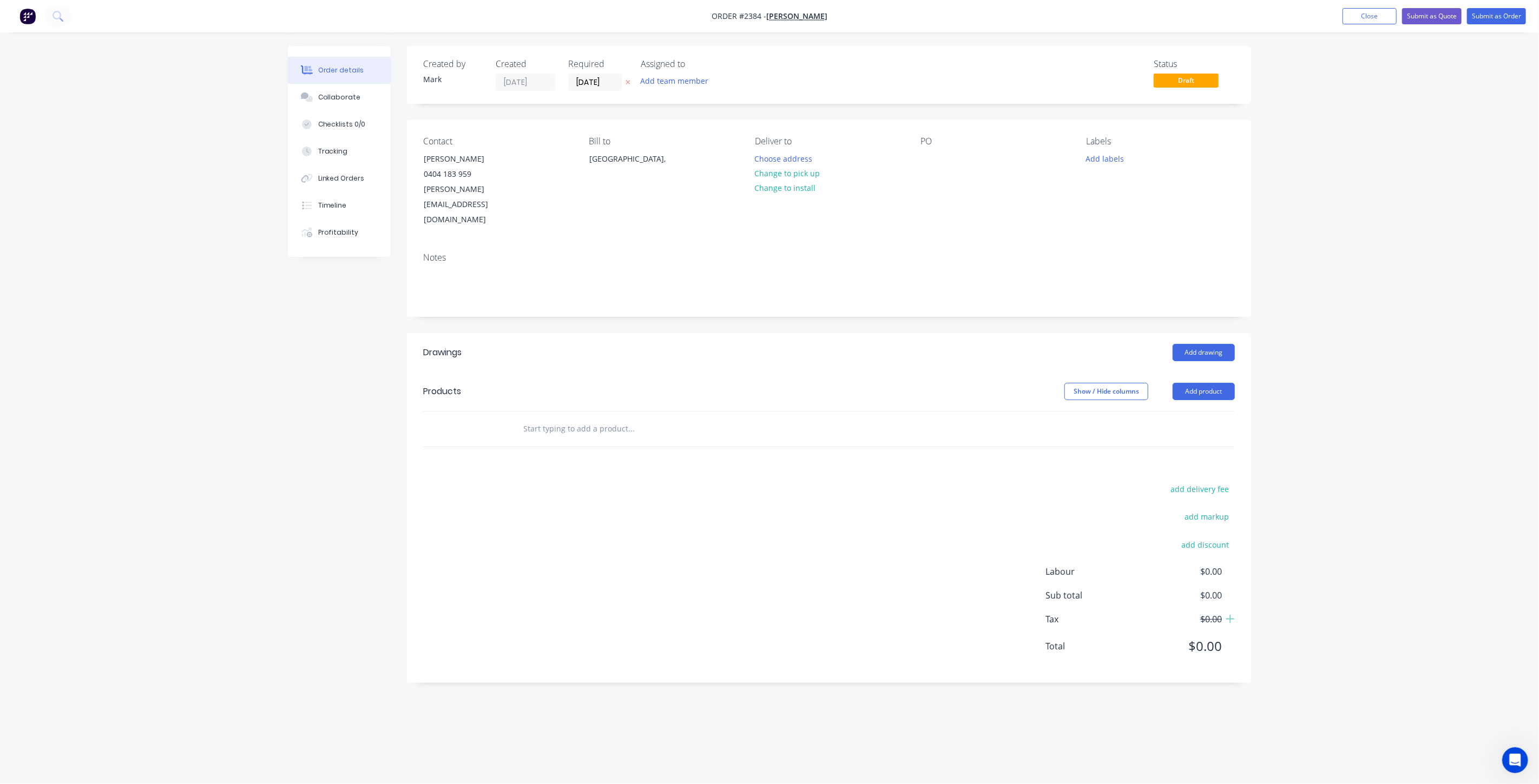
drag, startPoint x: 1109, startPoint y: 158, endPoint x: 1107, endPoint y: 168, distance: 10.2
click at [1109, 158] on button "Add labels" at bounding box center [1105, 158] width 50 height 14
click at [1106, 203] on div at bounding box center [1106, 202] width 22 height 22
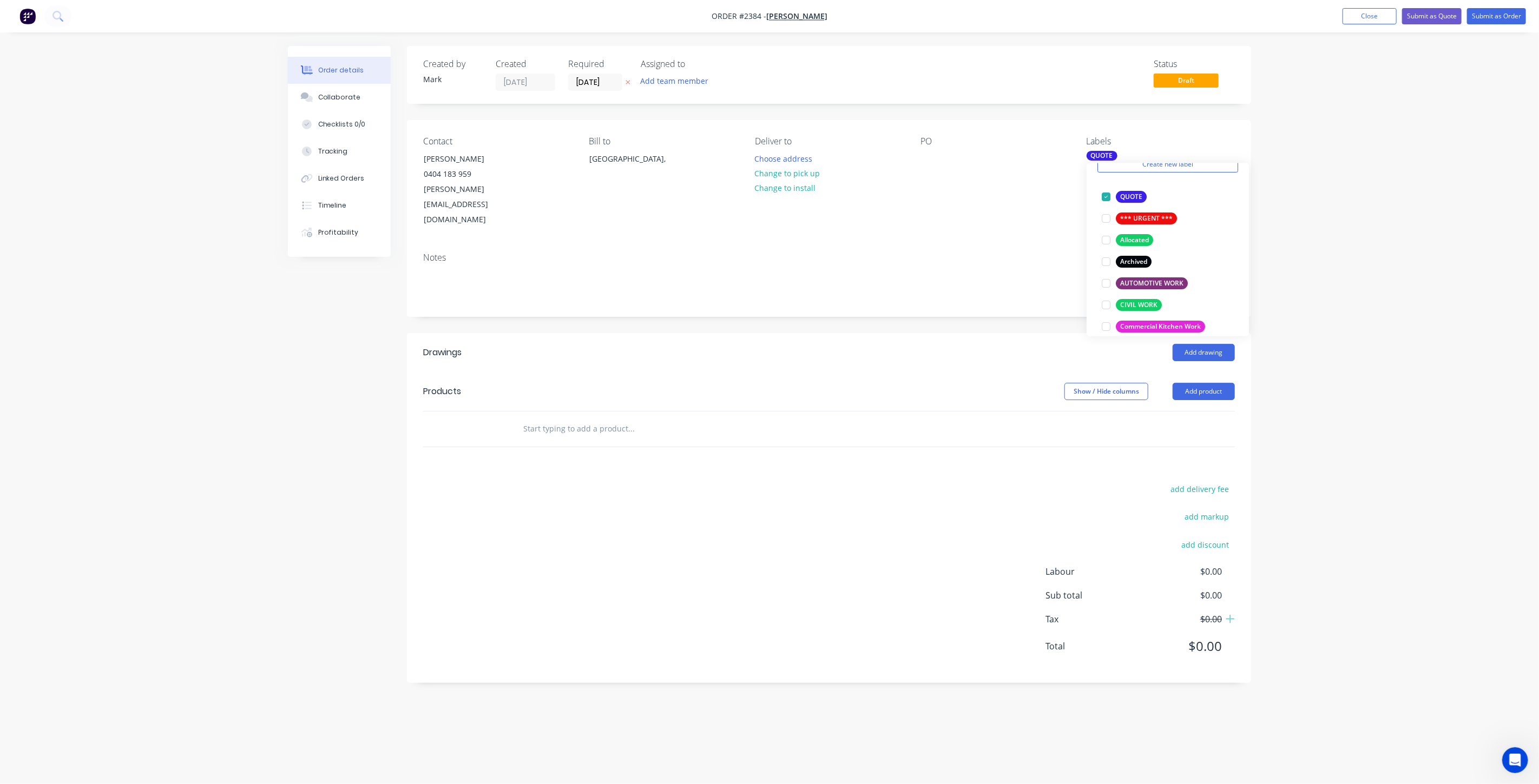
drag, startPoint x: 939, startPoint y: 219, endPoint x: 929, endPoint y: 172, distance: 48.1
click at [939, 244] on div "Notes" at bounding box center [829, 280] width 844 height 73
click at [928, 157] on div at bounding box center [929, 159] width 17 height 16
click at [578, 418] on input "text" at bounding box center [631, 429] width 216 height 22
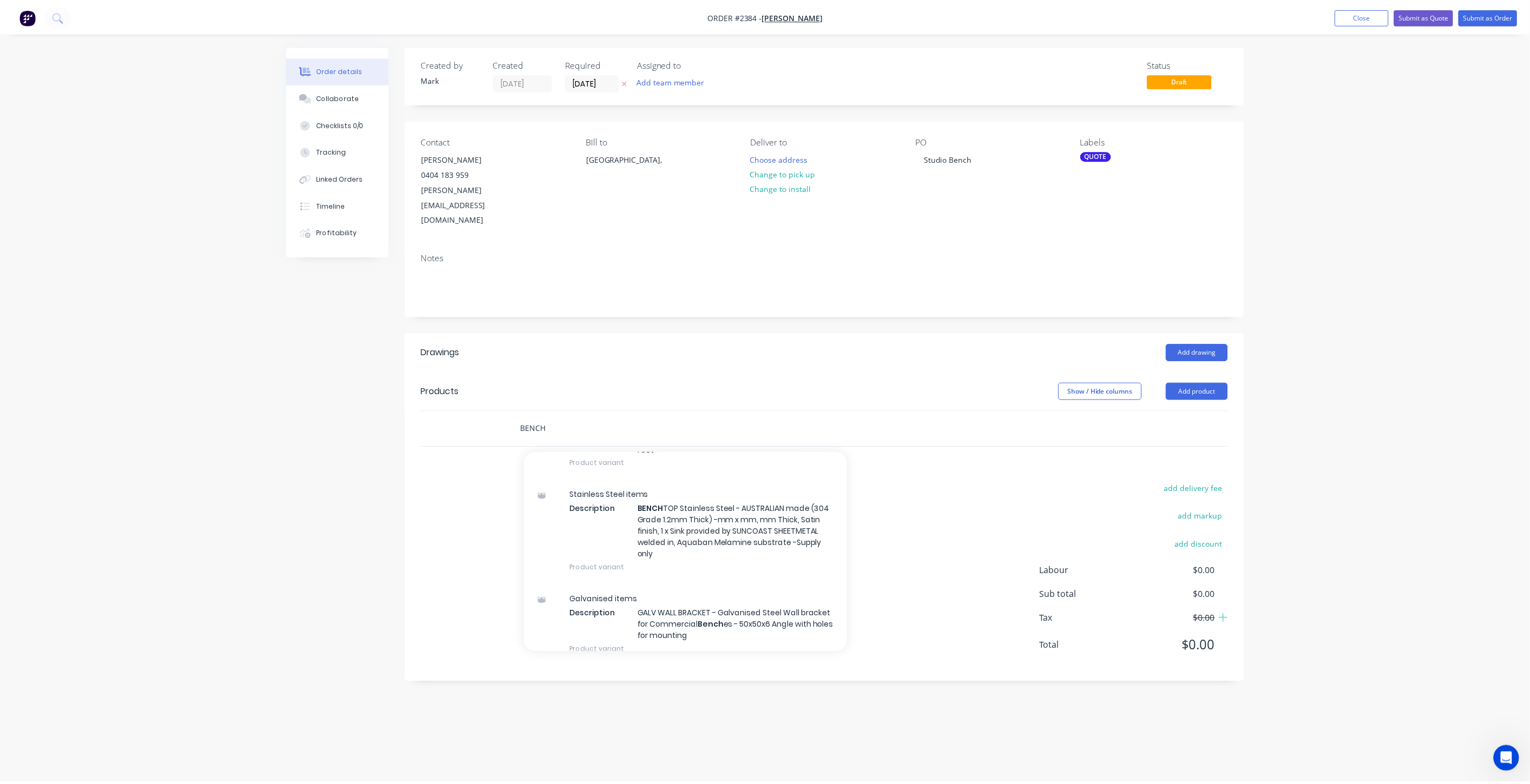
scroll to position [361, 0]
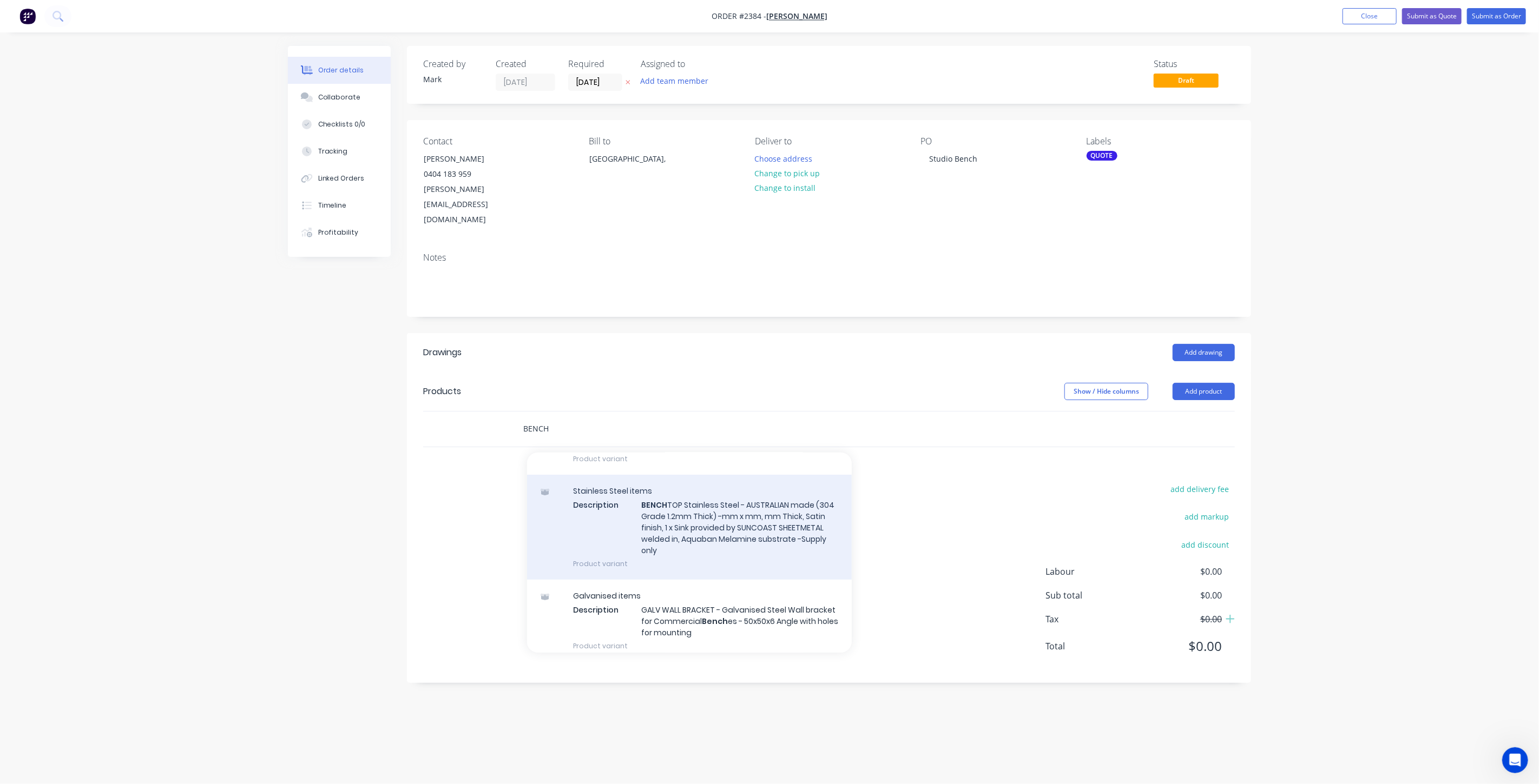
type input "BENCH"
click at [720, 513] on div "Stainless Steel items Description BENCH TOP Stainless Steel - AUSTRALIAN made (…" at bounding box center [689, 527] width 324 height 105
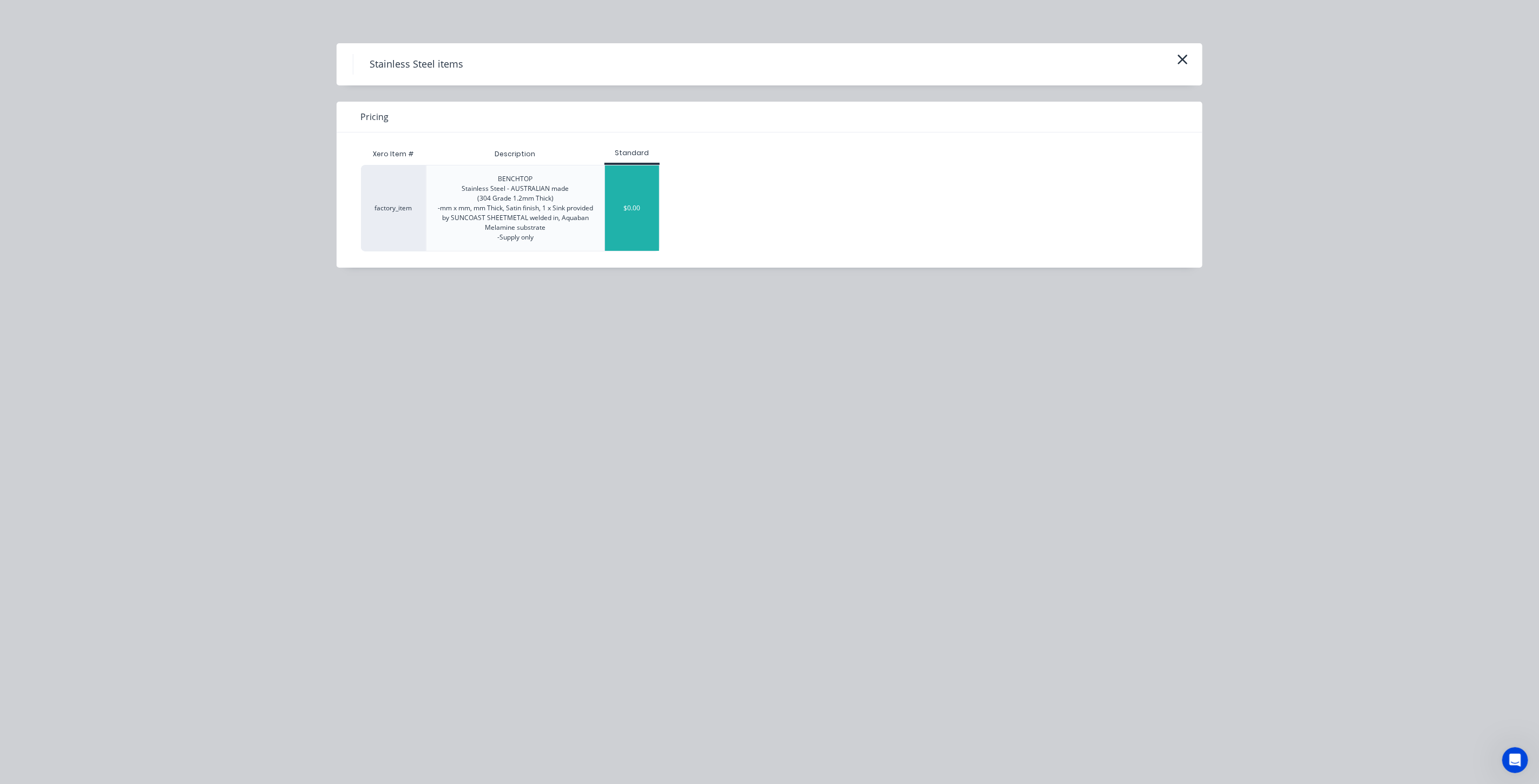
click at [628, 214] on div "$0.00" at bounding box center [632, 208] width 54 height 85
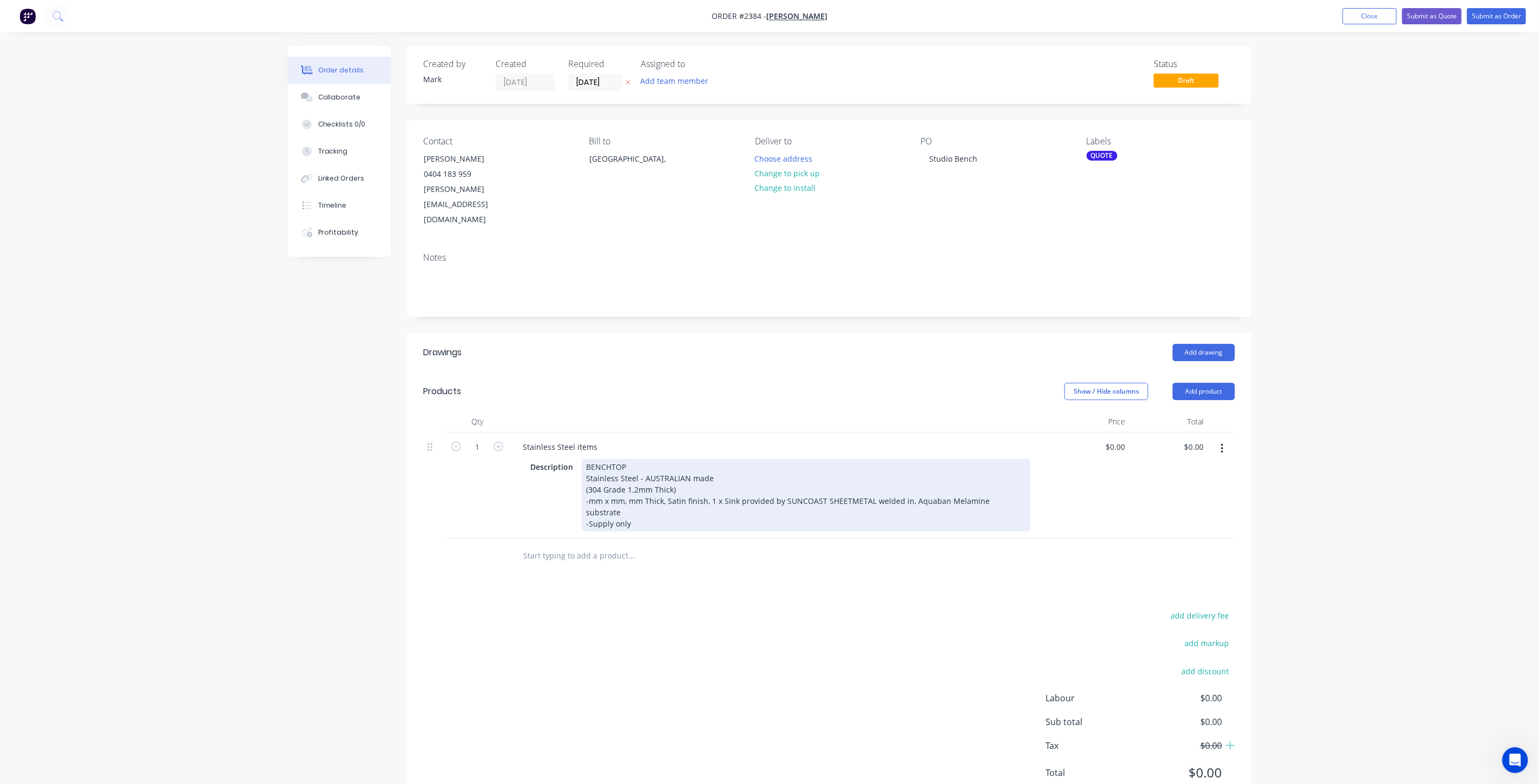
click at [616, 460] on div "BENCHTOP Stainless Steel - AUSTRALIAN made (304 Grade 1.2mm Thick) -mm x mm, mm…" at bounding box center [805, 495] width 448 height 73
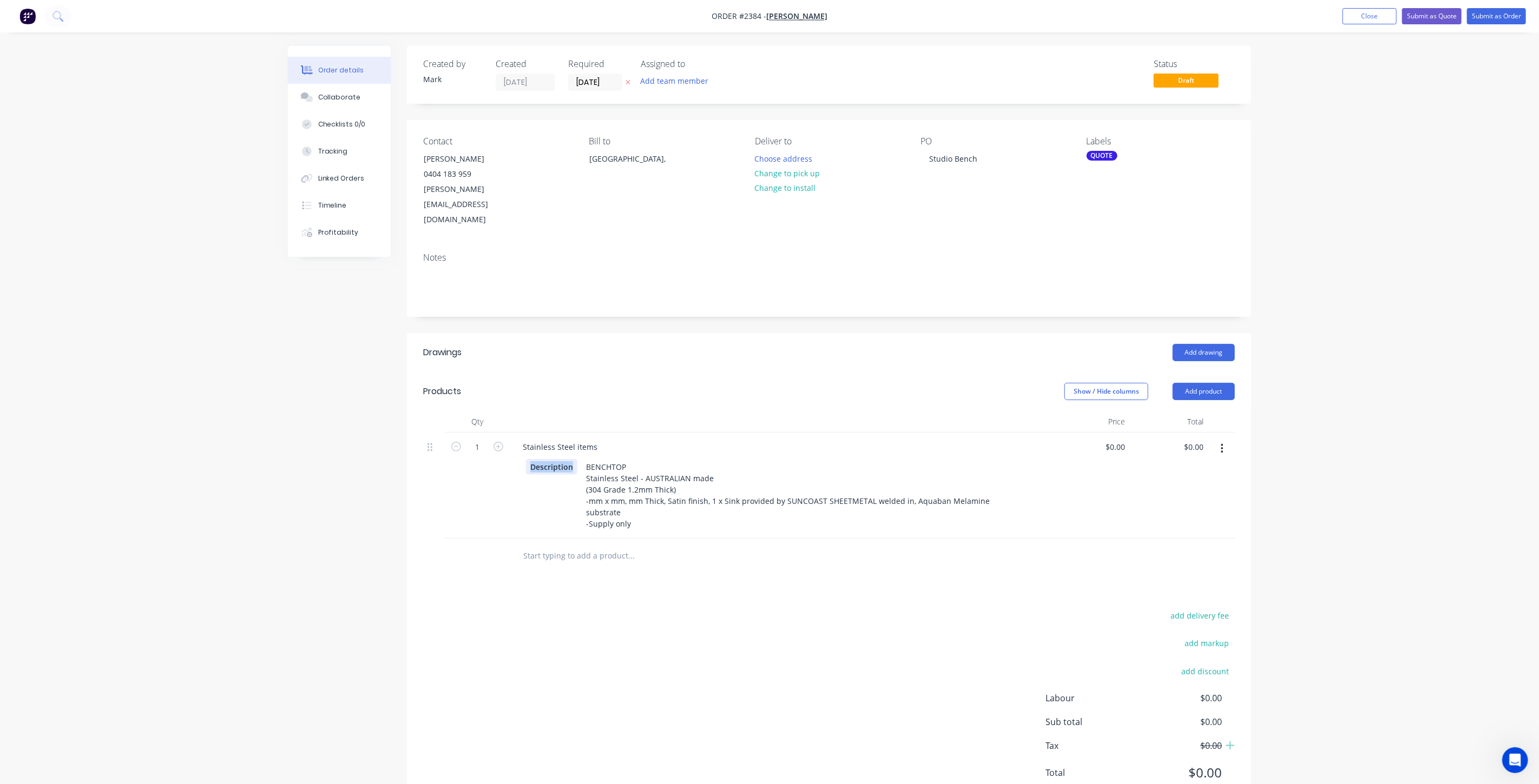
drag, startPoint x: 572, startPoint y: 437, endPoint x: 405, endPoint y: 436, distance: 167.0
click at [405, 436] on div "Created by Mark Created 30/09/25 Required 30/09/25 Assigned to Add team member …" at bounding box center [770, 436] width 963 height 780
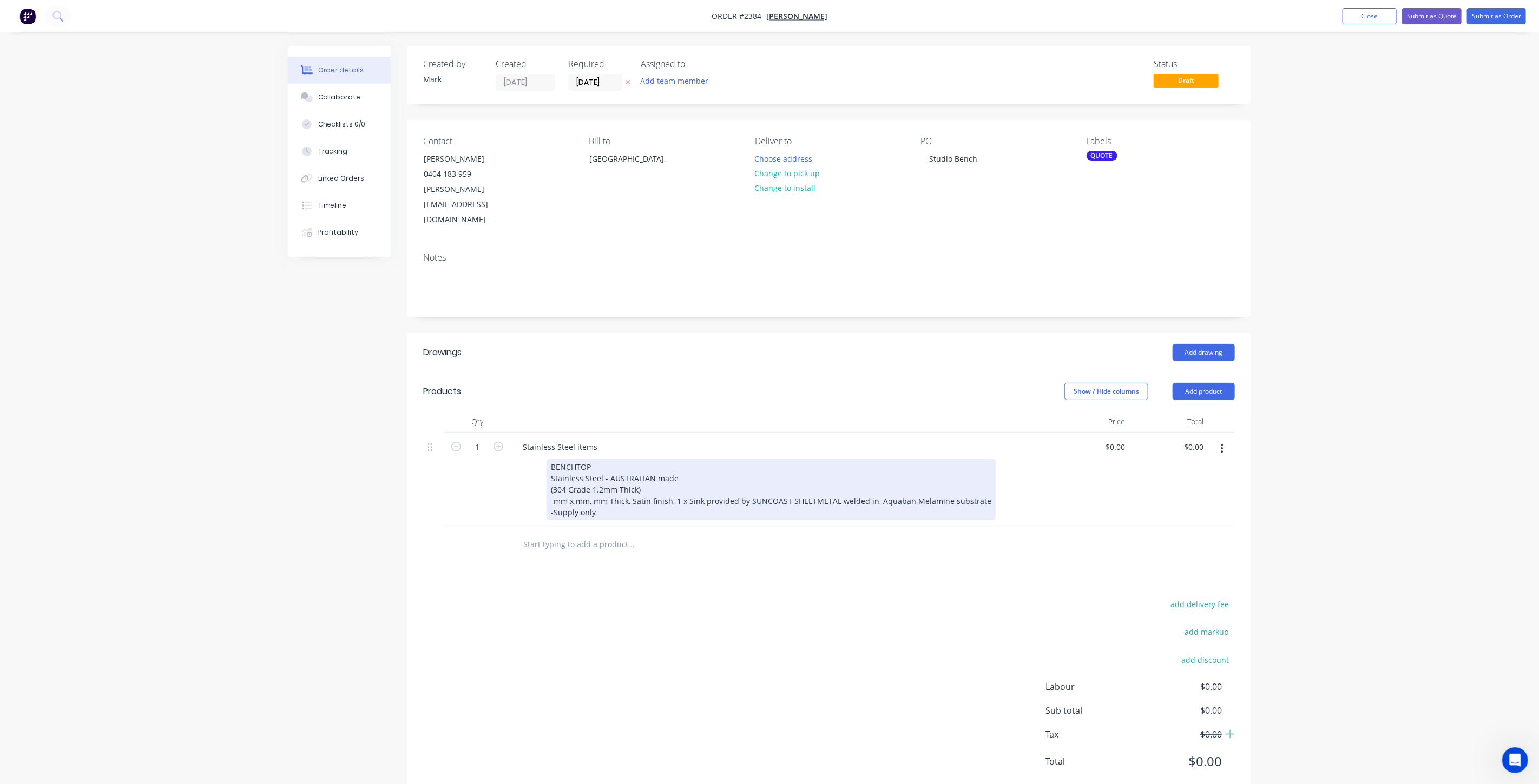
click at [606, 463] on div "BENCHTOP Stainless Steel - AUSTRALIAN made (304 Grade 1.2mm Thick) -mm x mm, mm…" at bounding box center [771, 489] width 449 height 61
click at [628, 476] on div "BENCHTOP Stainless Steel - AUSTRALIAN made (304 Grade 1.2mm Thick) -mm x mm, mm…" at bounding box center [771, 489] width 449 height 61
click at [554, 469] on div "BENCHTOP Stainless Steel - AUSTRALIAN made (304 Grade 1.2mm Thick) -mm x mm, mm…" at bounding box center [771, 489] width 449 height 61
drag, startPoint x: 654, startPoint y: 488, endPoint x: 650, endPoint y: 482, distance: 7.2
click at [650, 484] on div "BENCHTOP Stainless Steel - AUSTRALIAN made (304 Grade 1.2mm Thick) -3315mm x 80…" at bounding box center [787, 489] width 479 height 61
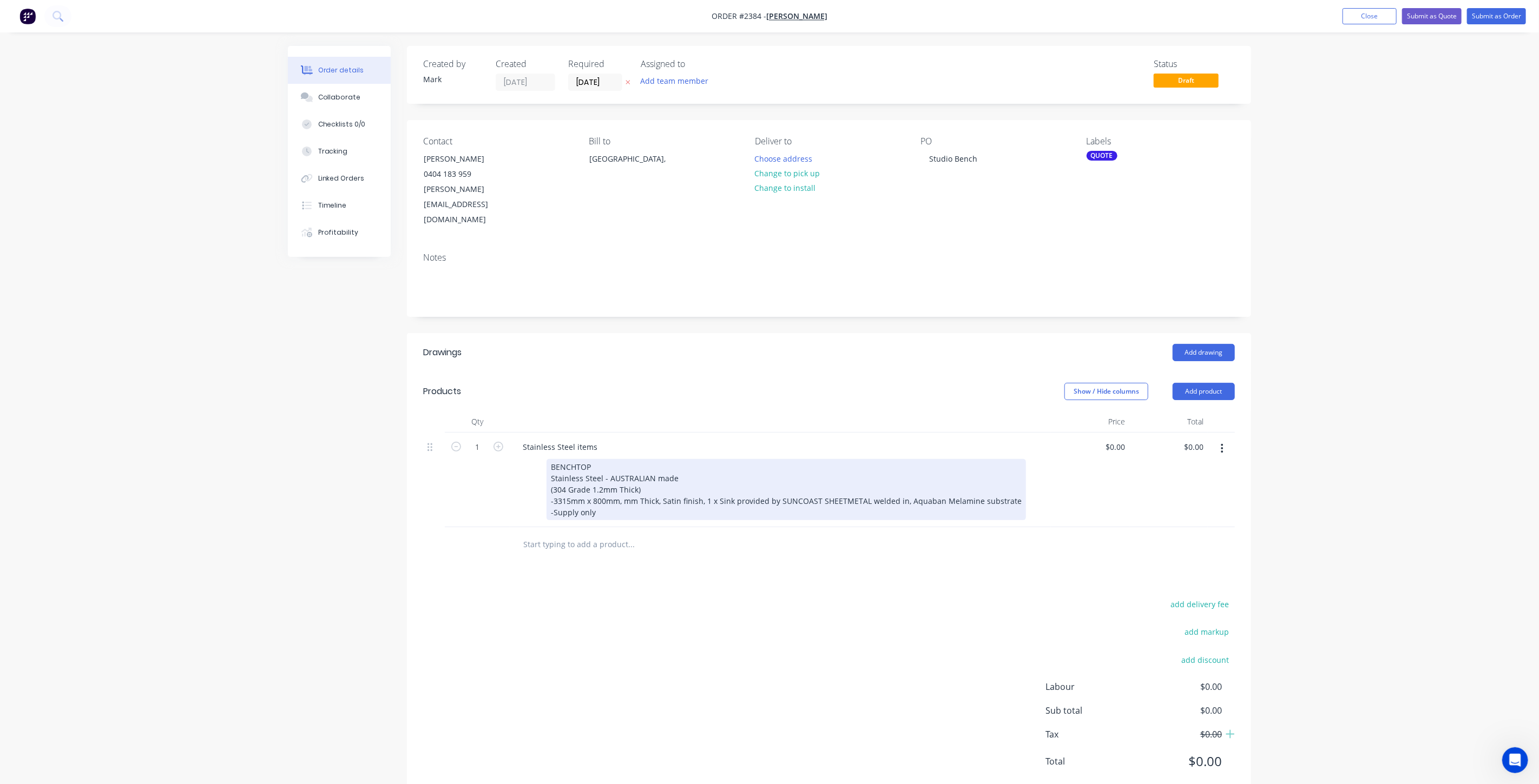
click at [623, 466] on div "BENCHTOP Stainless Steel - AUSTRALIAN made (304 Grade 1.2mm Thick) -3315mm x 80…" at bounding box center [787, 489] width 479 height 61
click at [740, 478] on div "BENCHTOP Stainless Steel - AUSTRALIAN made (304 Grade 1.2mm Thick) -3315mm x 80…" at bounding box center [789, 495] width 484 height 73
click at [716, 470] on div "BENCHTOP Stainless Steel - AUSTRALIAN made (304 Grade 1.2mm Thick) -3315mm x 80…" at bounding box center [789, 495] width 484 height 73
drag, startPoint x: 693, startPoint y: 483, endPoint x: 678, endPoint y: 492, distance: 17.5
click at [693, 482] on div "BENCHTOP Stainless Steel - AUSTRALIAN made (304 Grade 1.2mm Thick) -3315mm x 80…" at bounding box center [784, 495] width 484 height 73
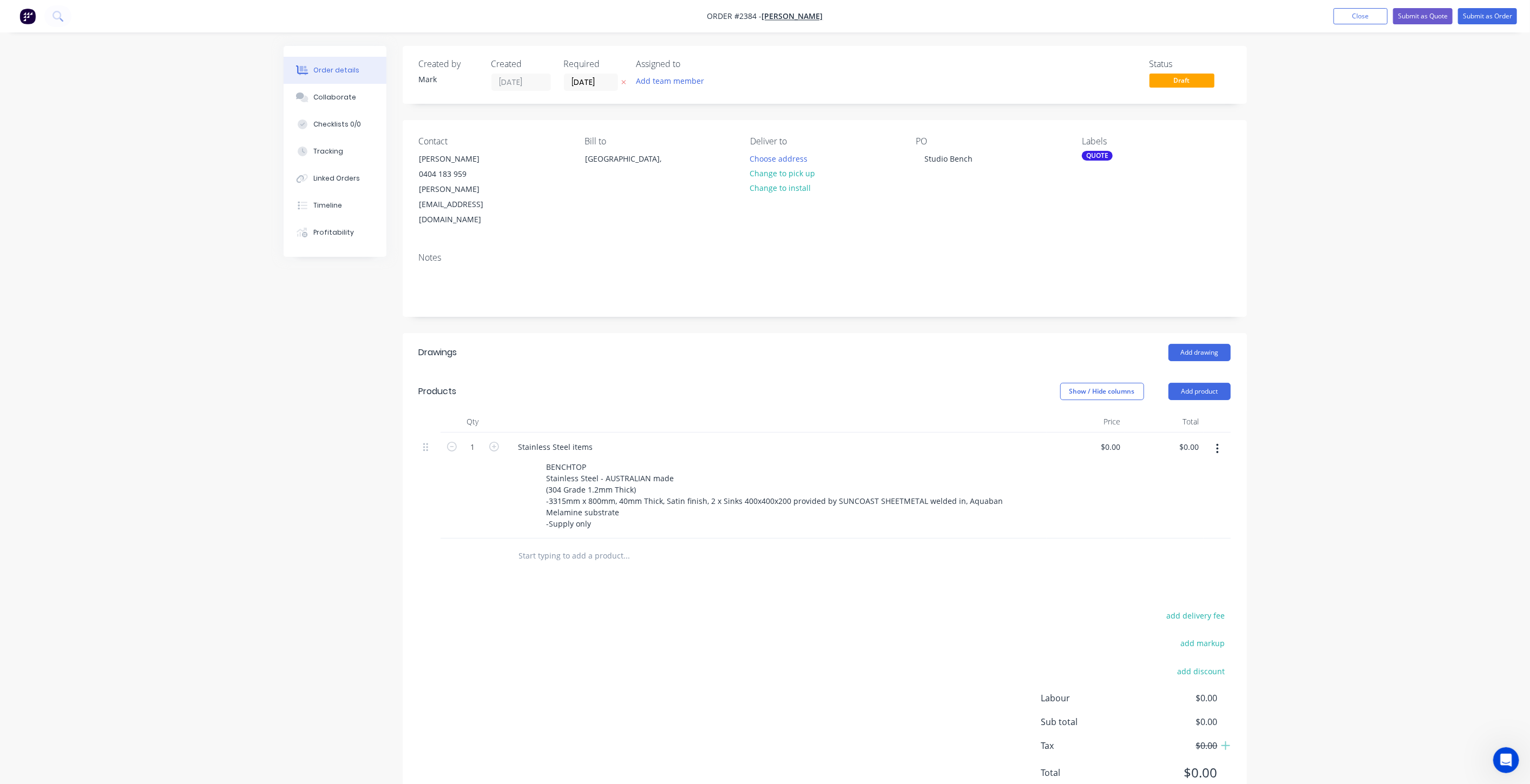
click at [579, 545] on input "text" at bounding box center [626, 556] width 216 height 22
drag, startPoint x: 504, startPoint y: 525, endPoint x: 498, endPoint y: 525, distance: 6.0
click at [498, 539] on div "site Add site to order Commercial Description Commercial Installation Site Meas…" at bounding box center [824, 556] width 812 height 36
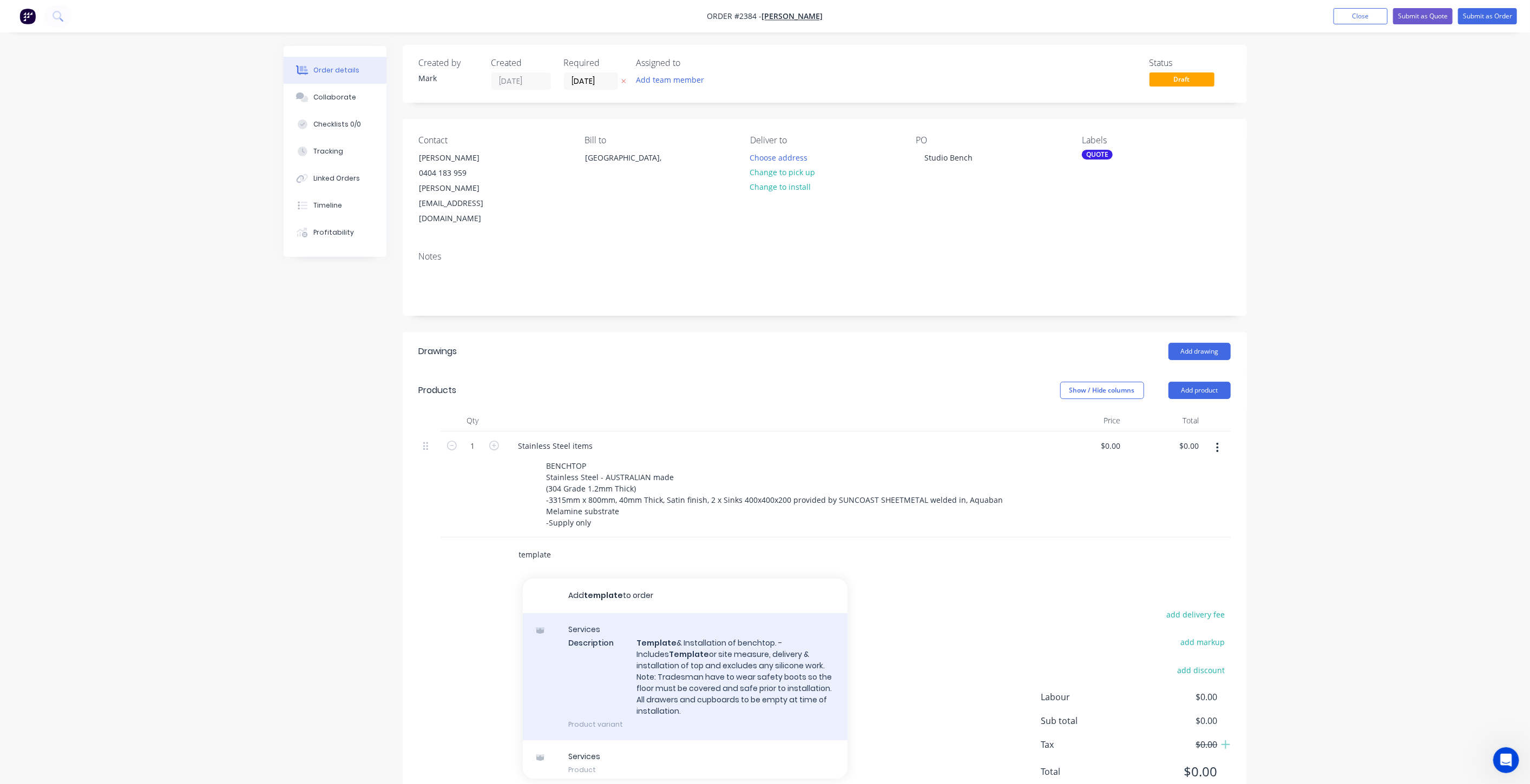
scroll to position [9, 0]
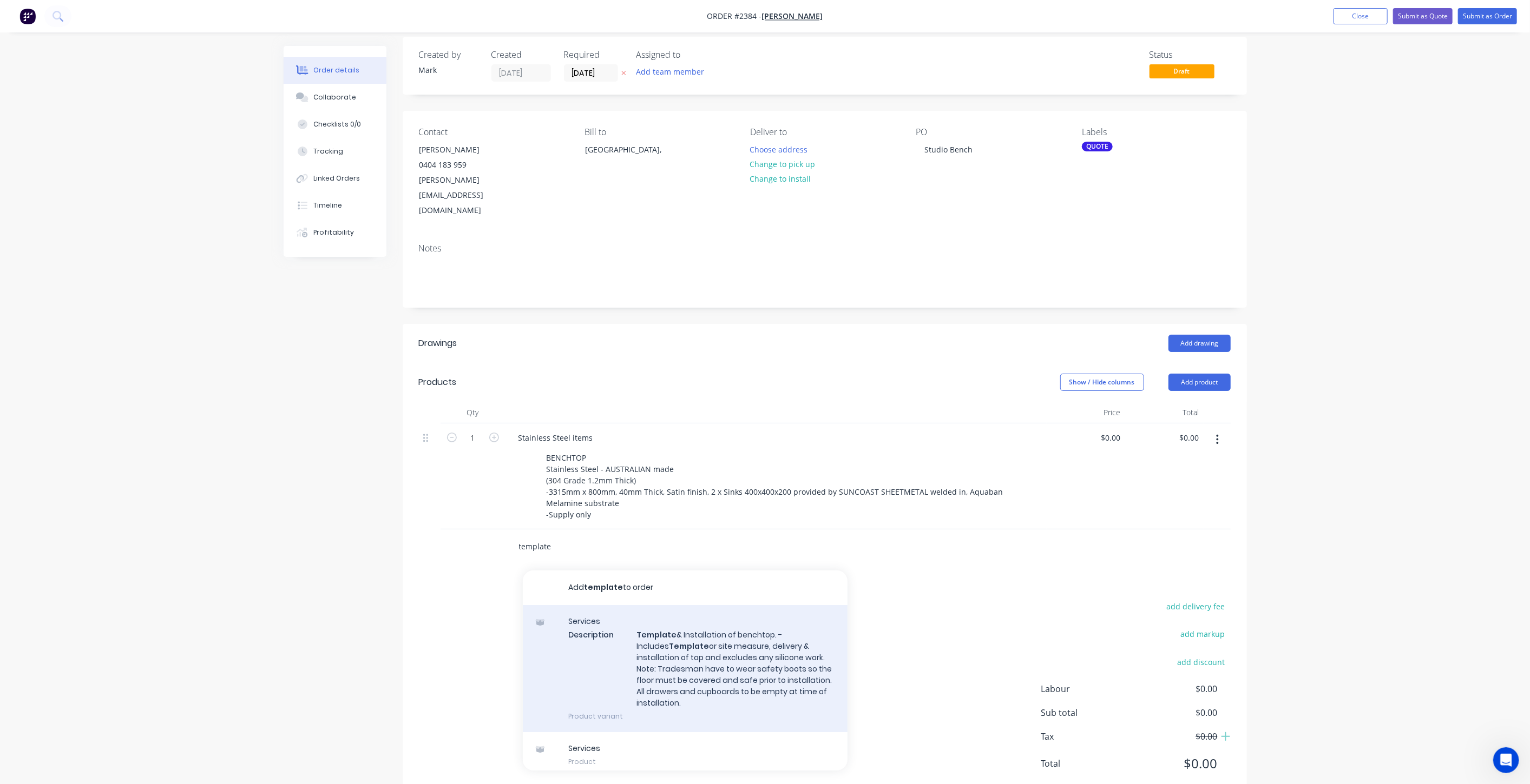
type input "template"
click at [729, 636] on div "Services Description Template & Installation of benchtop. -Includes Template or…" at bounding box center [684, 669] width 324 height 128
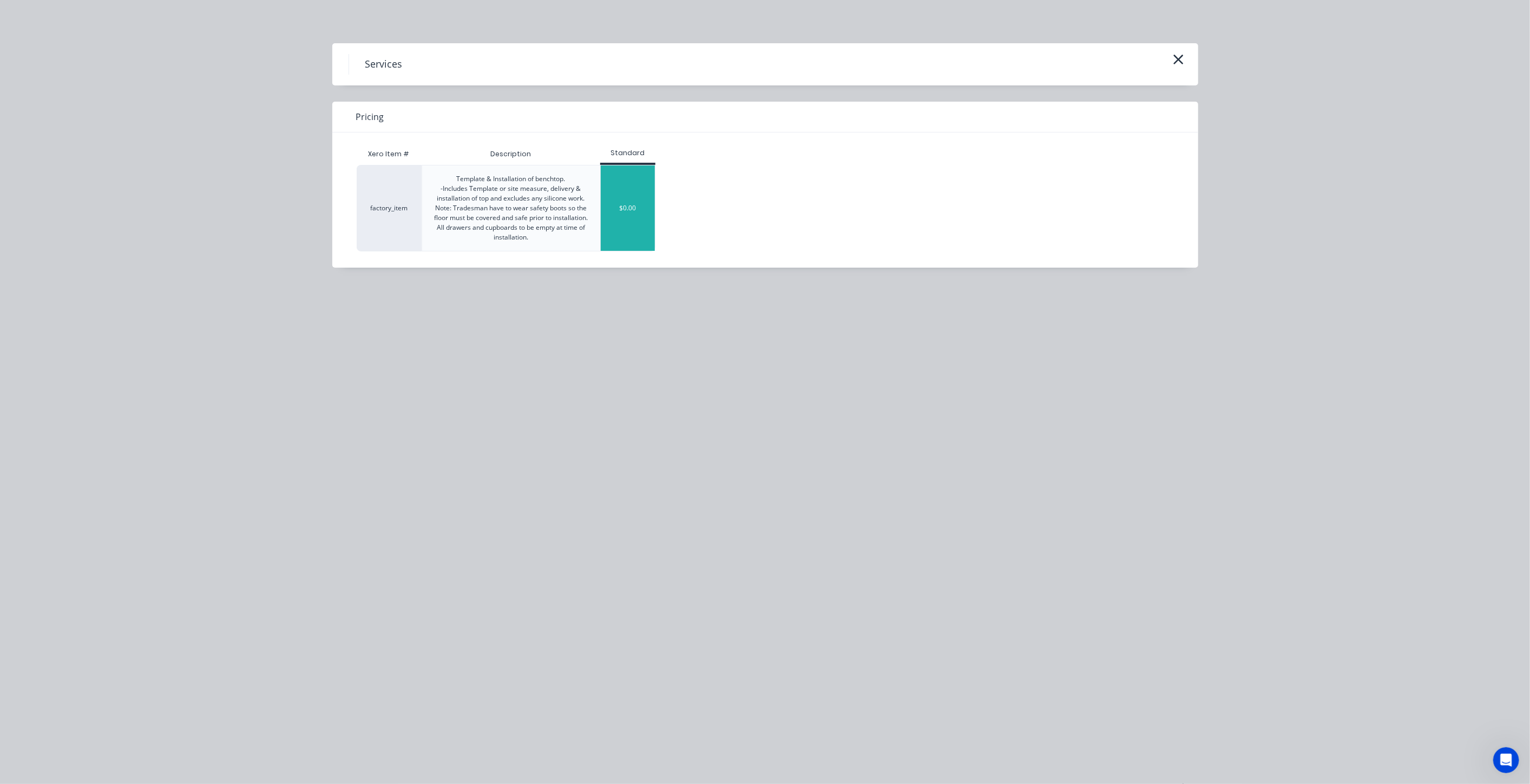
click at [621, 212] on div "$0.00" at bounding box center [628, 208] width 54 height 85
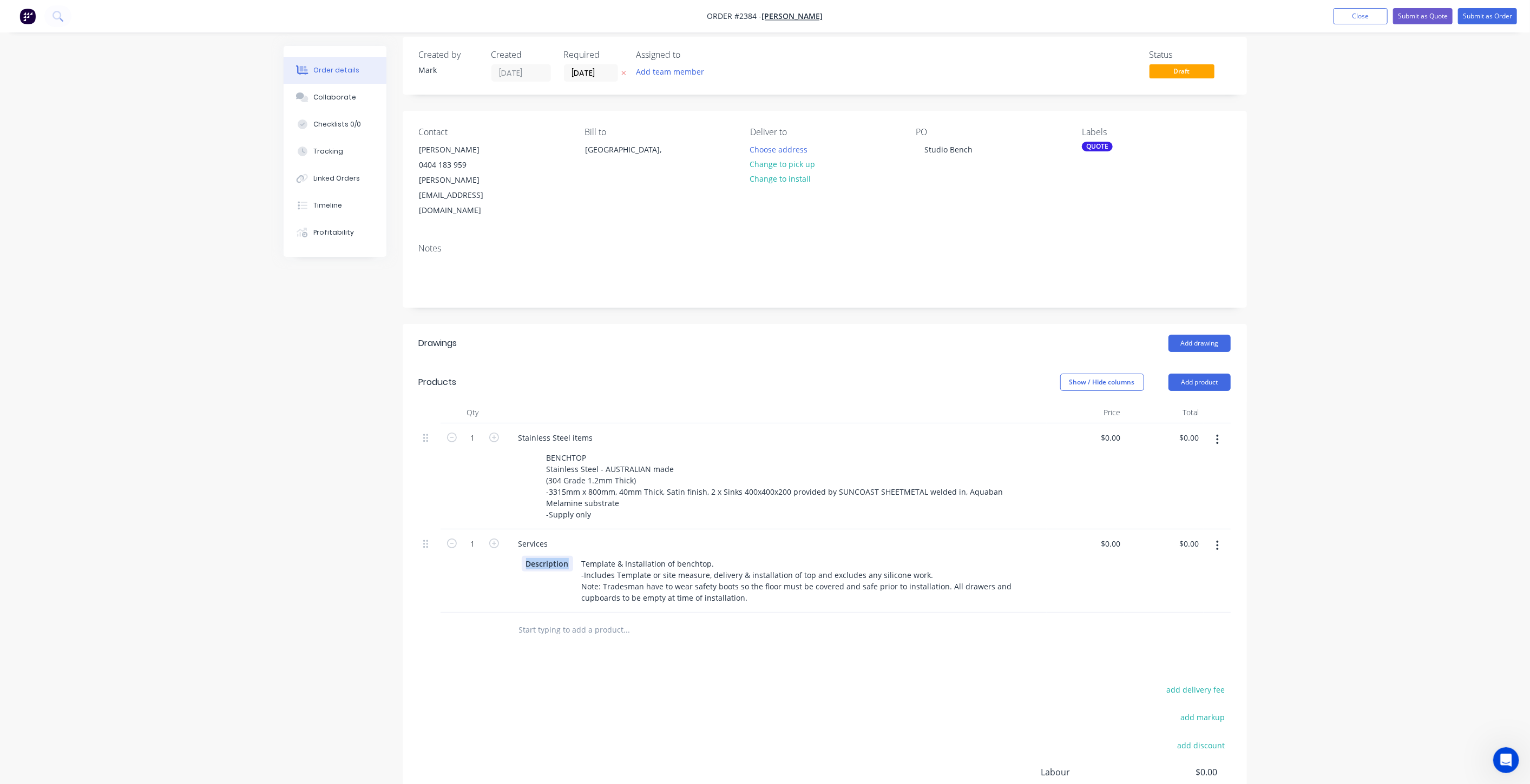
drag, startPoint x: 486, startPoint y: 527, endPoint x: 480, endPoint y: 523, distance: 7.2
click at [479, 529] on div "1 Services Description Template & Installation of benchtop. -Includes Template …" at bounding box center [824, 571] width 812 height 83
drag, startPoint x: 547, startPoint y: 511, endPoint x: 469, endPoint y: 513, distance: 78.0
click at [469, 529] on div "1 Services Template & Installation of benchtop. -Includes Template or site meas…" at bounding box center [824, 571] width 812 height 83
click at [680, 556] on div "Template & Installation of benchtop. -Includes Template or site measure, delive…" at bounding box center [784, 581] width 484 height 50
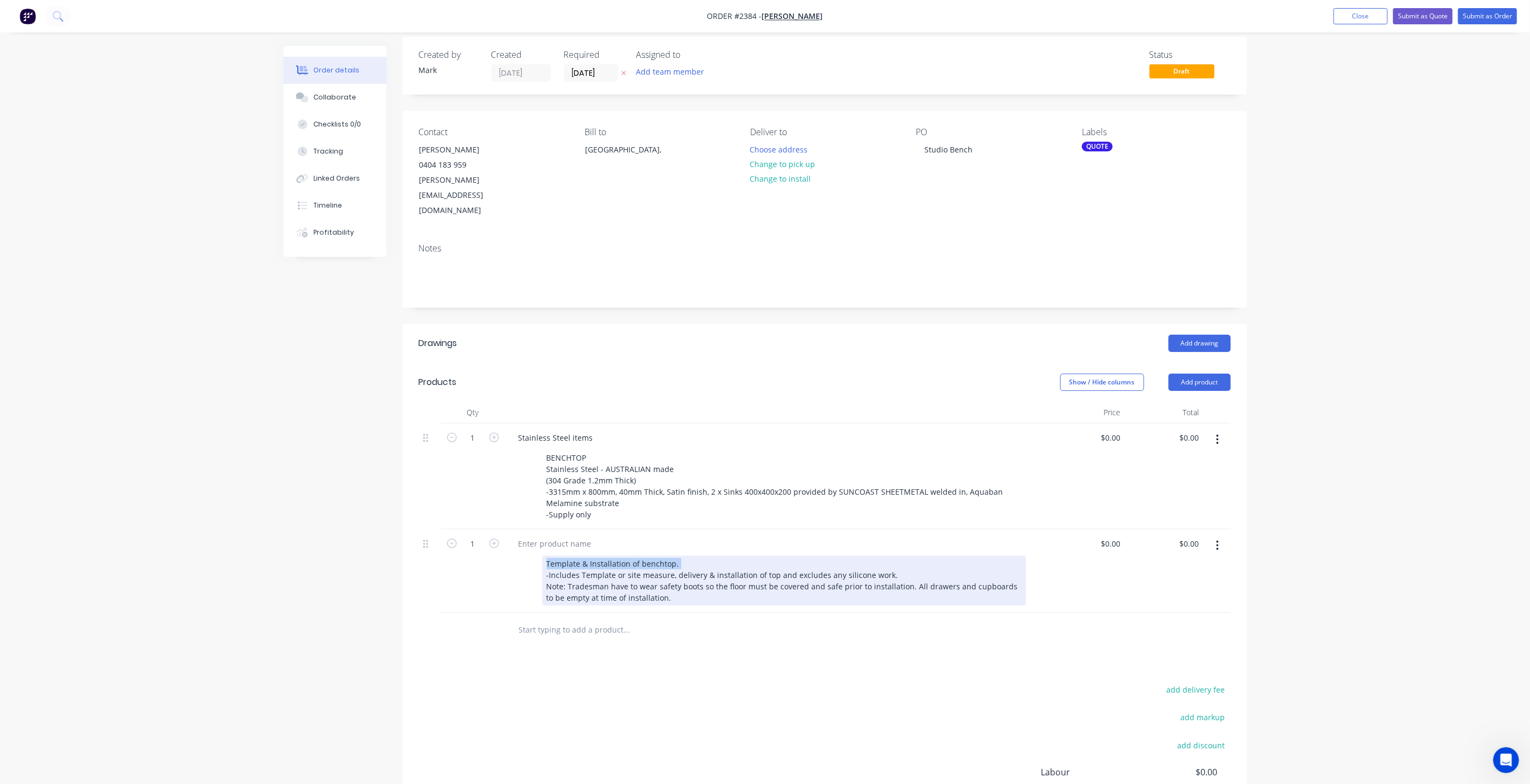
drag, startPoint x: 677, startPoint y: 529, endPoint x: 543, endPoint y: 529, distance: 134.0
click at [543, 556] on div "Template & Installation of benchtop. -Includes Template or site measure, delive…" at bounding box center [784, 581] width 484 height 50
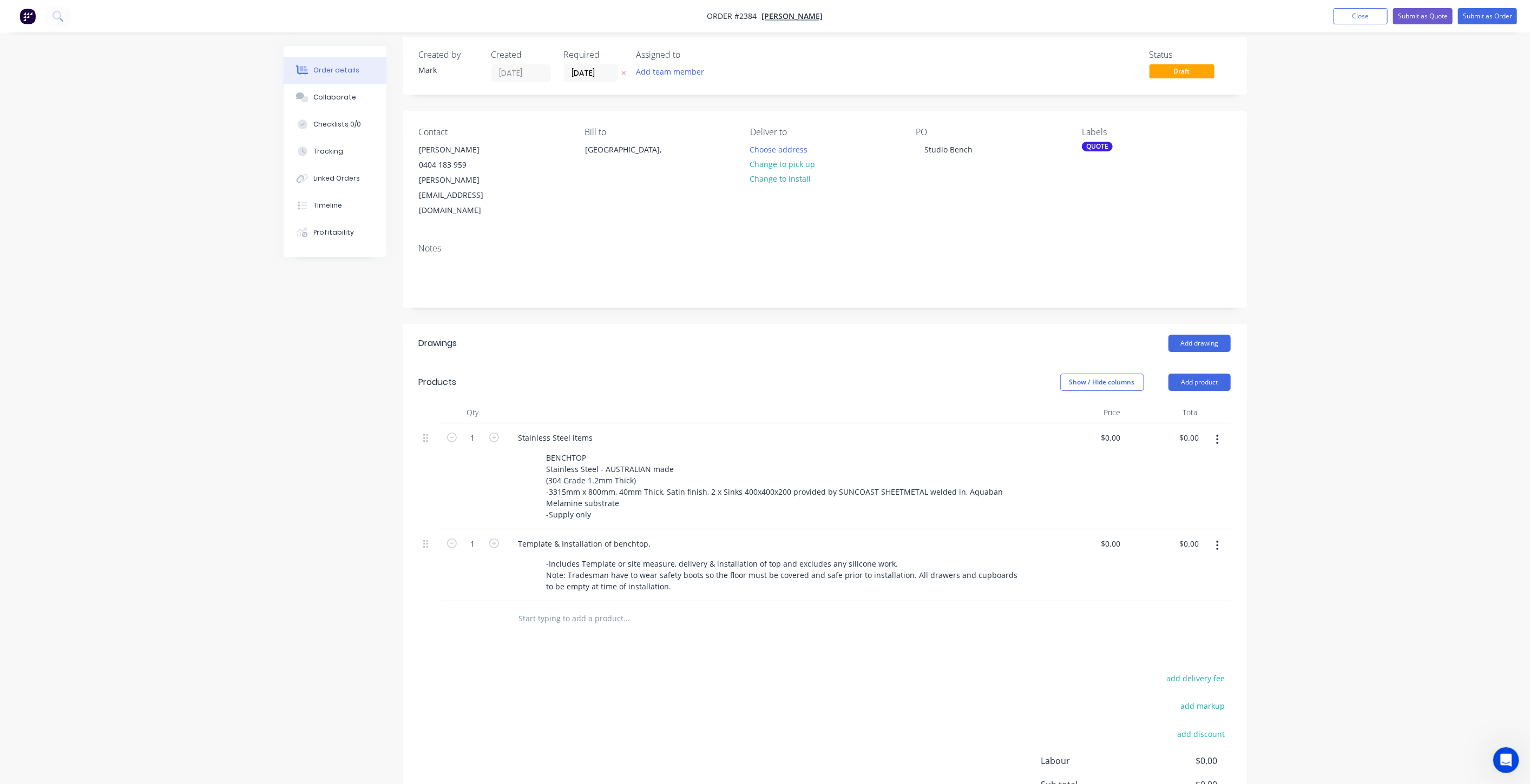
click at [458, 602] on div at bounding box center [473, 619] width 65 height 36
click at [343, 547] on div "Created by Mark Created 30/09/25 Required 30/09/25 Assigned to Add team member …" at bounding box center [765, 463] width 964 height 852
click at [1111, 536] on div "0 0" at bounding box center [1116, 544] width 17 height 16
type input "$1,674.00"
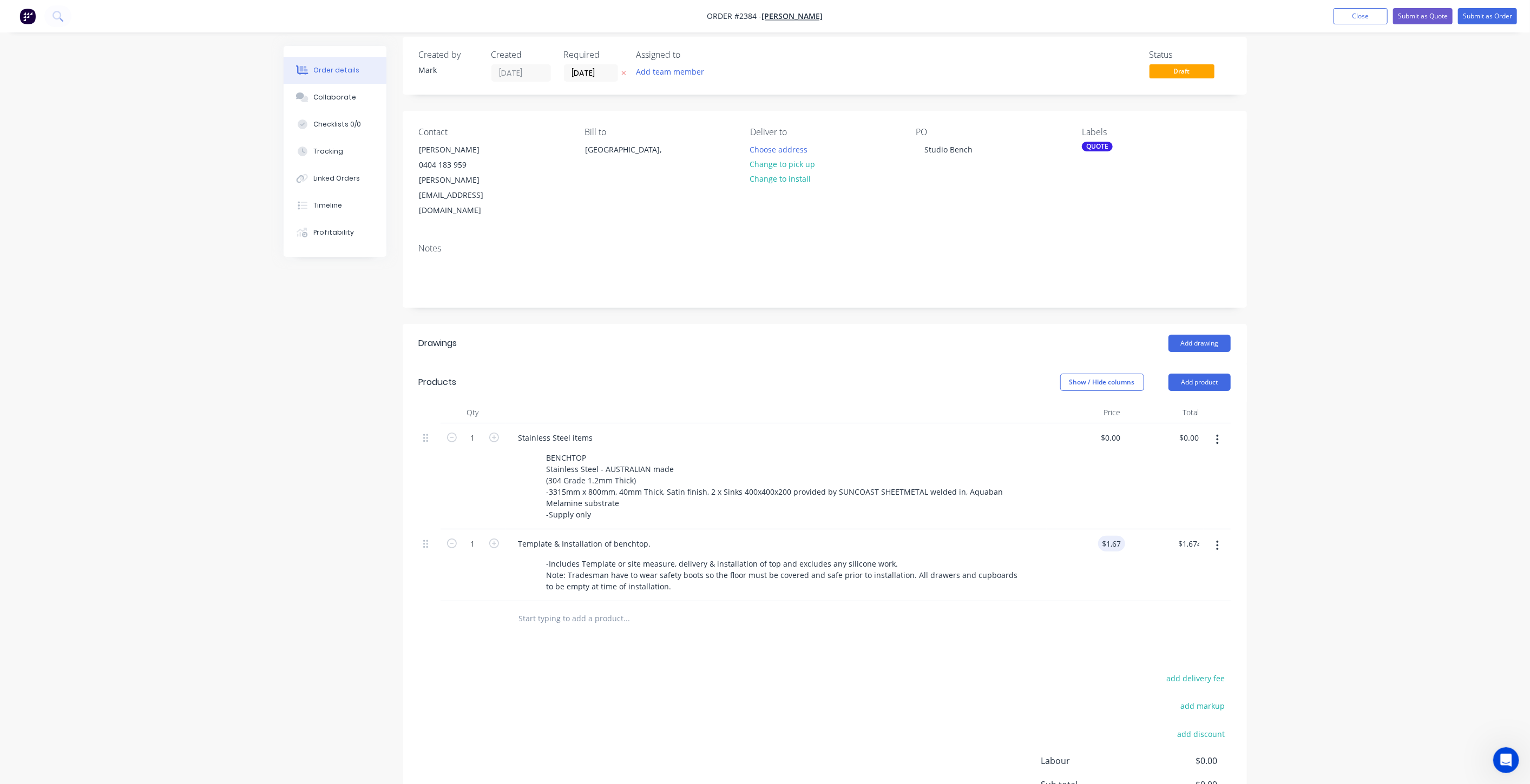
click at [1364, 502] on div "Order details Collaborate Checklists 0/0 Tracking Linked Orders Timeline Profit…" at bounding box center [765, 440] width 1530 height 898
click at [1104, 536] on input "1674" at bounding box center [1105, 544] width 39 height 16
type input "$1,574.00"
click at [1393, 506] on div "Order details Collaborate Checklists 0/0 Tracking Linked Orders Timeline Profit…" at bounding box center [765, 440] width 1530 height 898
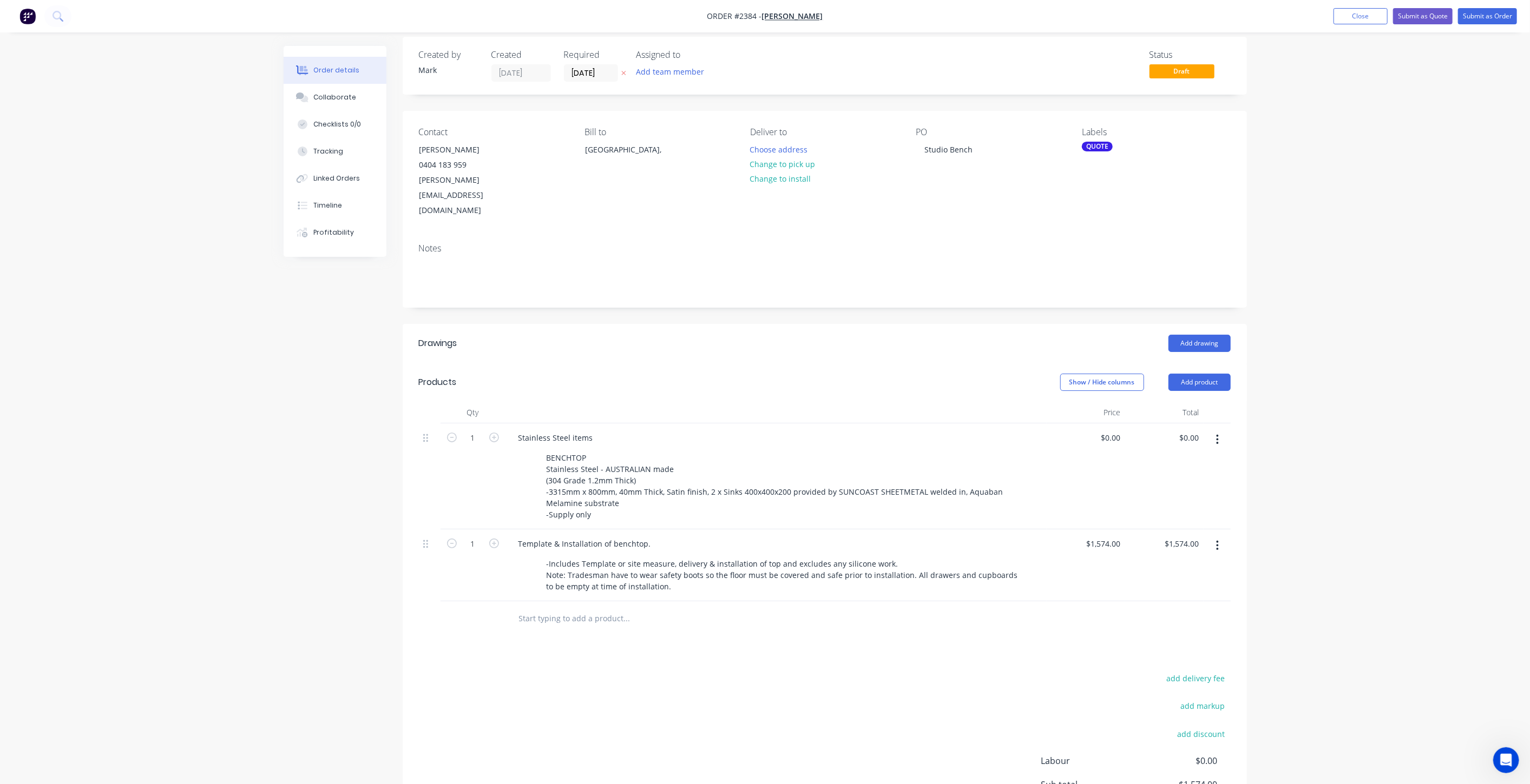
click at [1357, 491] on div "Order details Collaborate Checklists 0/0 Tracking Linked Orders Timeline Profit…" at bounding box center [765, 440] width 1530 height 898
click at [194, 503] on div "Order details Collaborate Checklists 0/0 Tracking Linked Orders Timeline Profit…" at bounding box center [765, 440] width 1530 height 898
click at [1106, 423] on div "0 $0.00" at bounding box center [1086, 476] width 79 height 106
type input "$4,698.00"
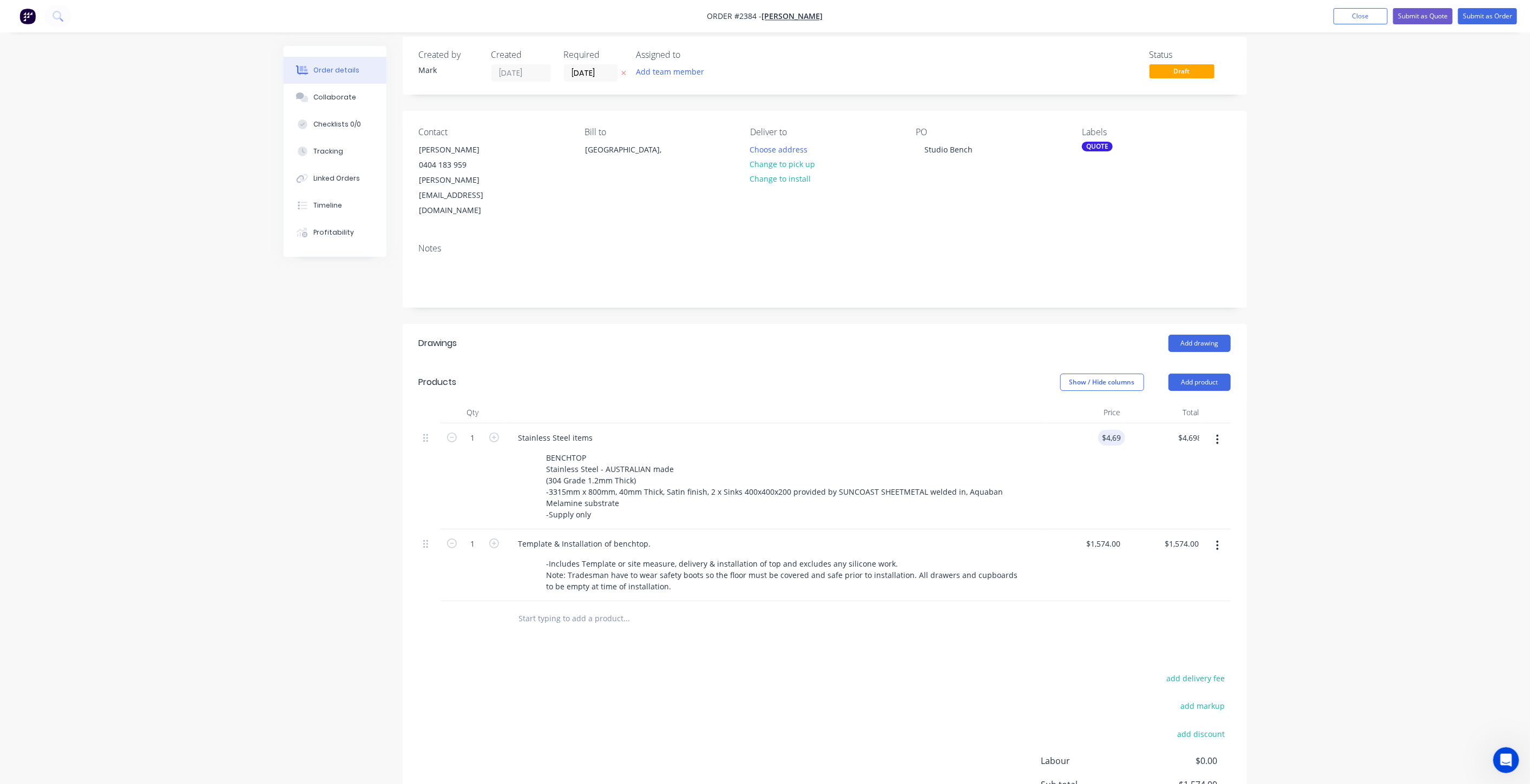
click at [1331, 431] on div "Order details Collaborate Checklists 0/0 Tracking Linked Orders Timeline Profit…" at bounding box center [765, 440] width 1530 height 898
click at [1262, 465] on div "Order details Collaborate Checklists 0/0 Tracking Linked Orders Timeline Profit…" at bounding box center [765, 440] width 1530 height 898
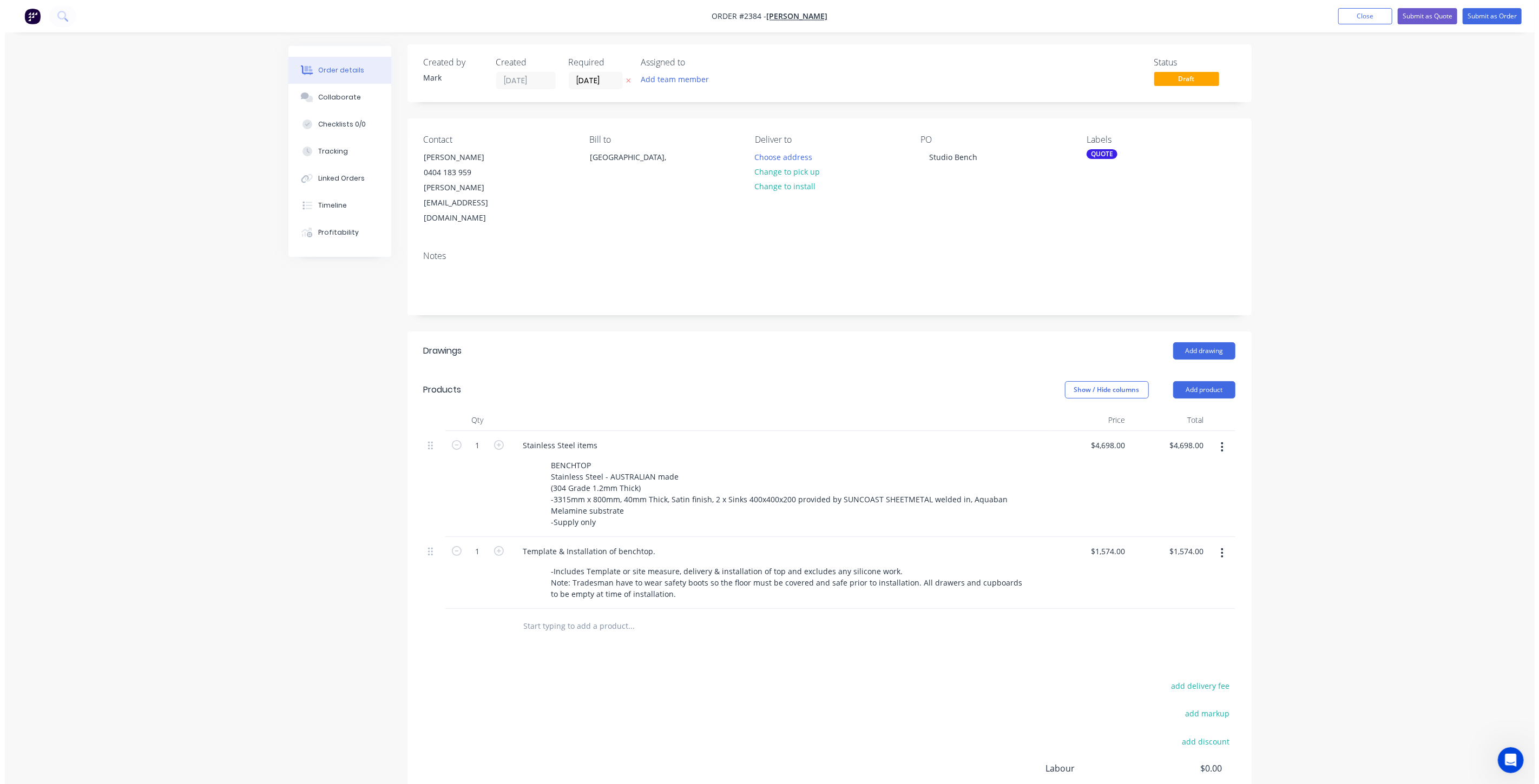
scroll to position [0, 0]
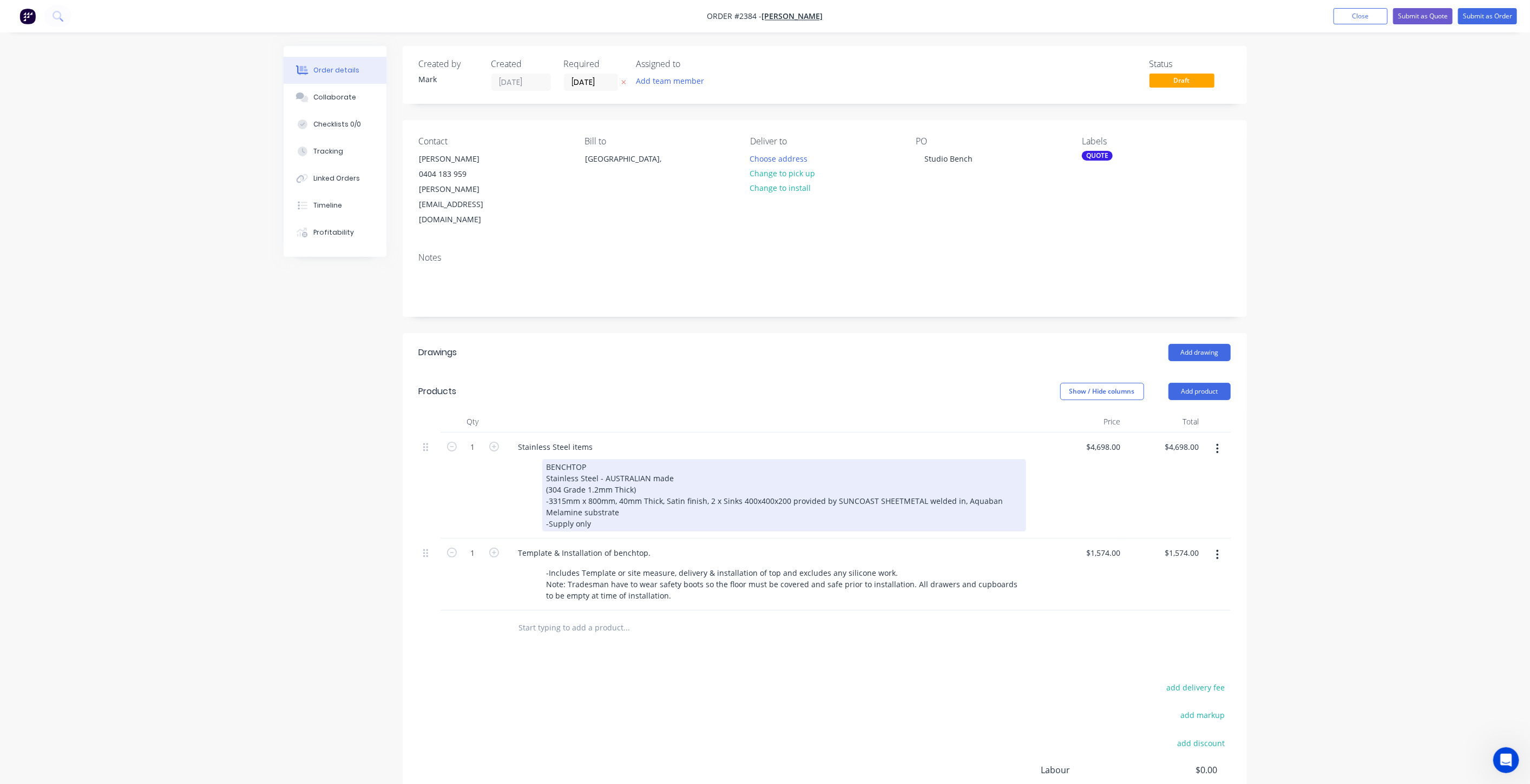
click at [645, 476] on div "BENCHTOP Stainless Steel - AUSTRALIAN made (304 Grade 1.2mm Thick) -3315mm x 80…" at bounding box center [784, 495] width 484 height 73
click at [618, 495] on div "BENCHTOP Stainless Steel - AUSTRALIAN made (304 Grade 1.2mm Thick) -3315mm x 80…" at bounding box center [784, 495] width 484 height 73
drag, startPoint x: 625, startPoint y: 478, endPoint x: 632, endPoint y: 473, distance: 8.6
click at [625, 478] on div "BENCHTOP Stainless Steel - AUSTRALIAN made (304 Grade 1.2mm Thick) -3315mm x 80…" at bounding box center [784, 495] width 484 height 73
click at [709, 466] on div "BENCHTOP Stainless Steel - AUSTRALIAN made (304 Grade 1.2mm Thick) -3315mm x 80…" at bounding box center [784, 495] width 484 height 73
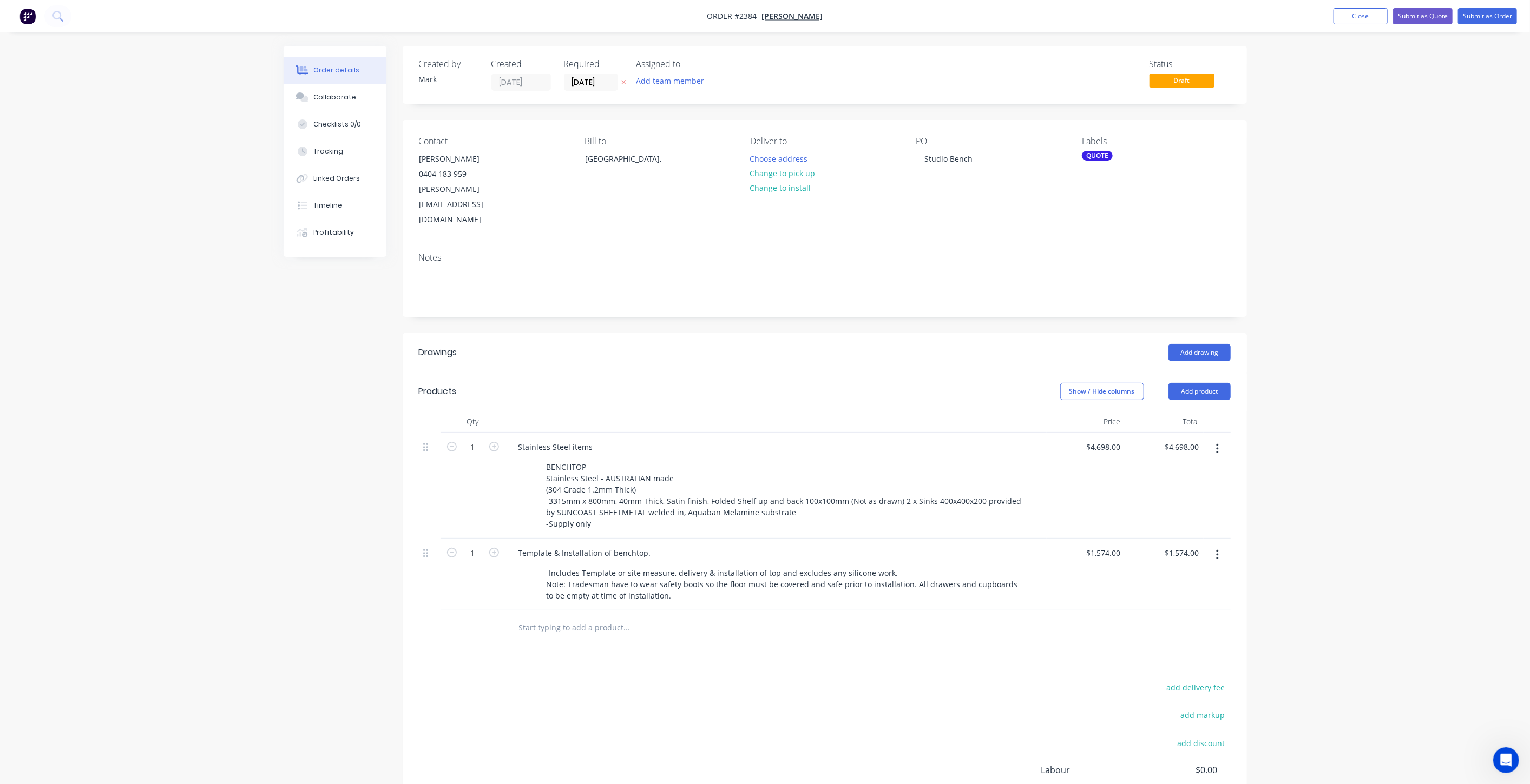
click at [1370, 384] on div "Order details Collaborate Checklists 0/0 Tracking Linked Orders Timeline Profit…" at bounding box center [765, 449] width 1530 height 898
click at [1436, 16] on button "Submit as Quote" at bounding box center [1423, 16] width 60 height 16
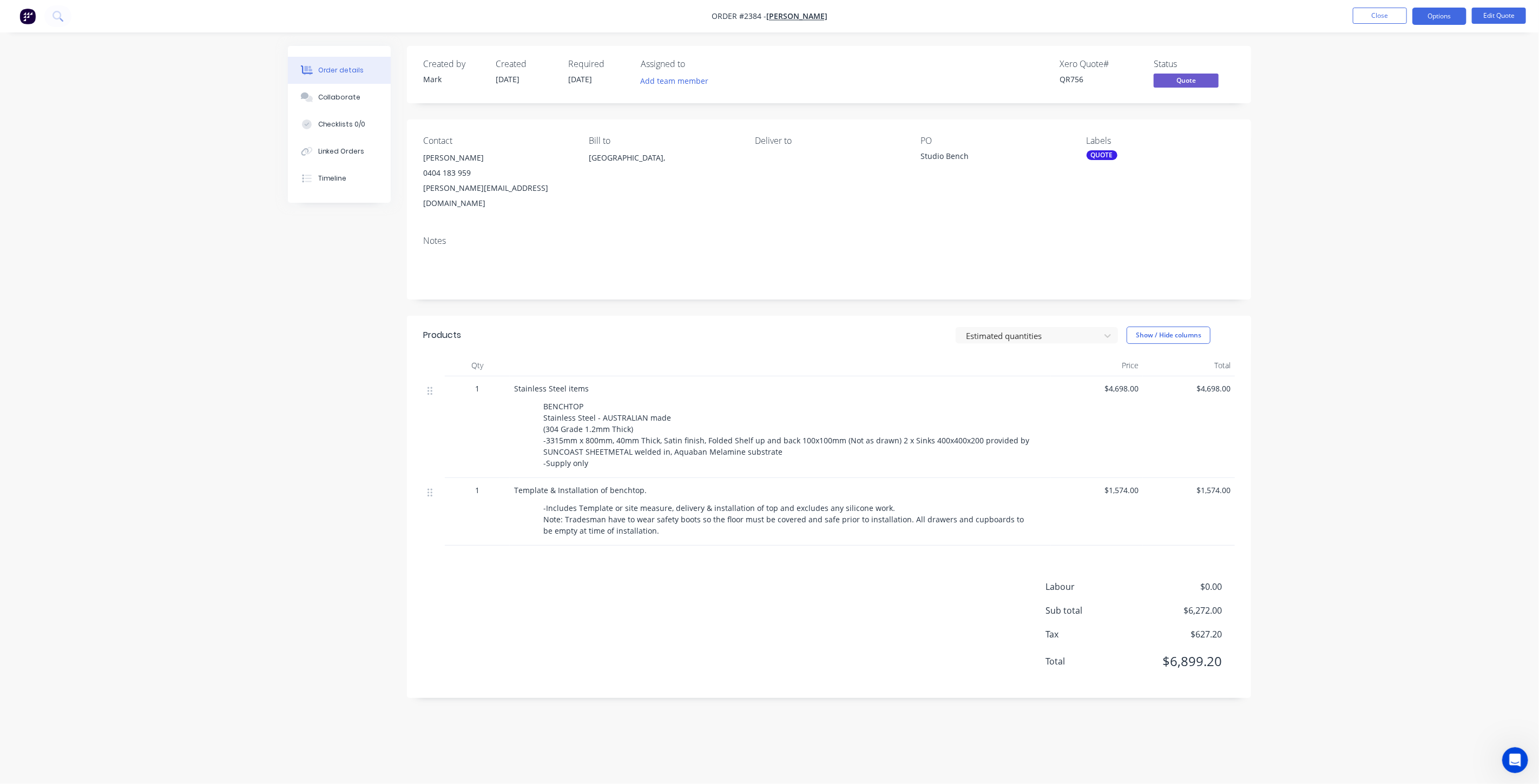
click at [1321, 215] on div "Order details Collaborate Checklists 0/0 Linked Orders Timeline Order details C…" at bounding box center [769, 392] width 1539 height 784
click at [343, 96] on div "Collaborate" at bounding box center [340, 97] width 43 height 10
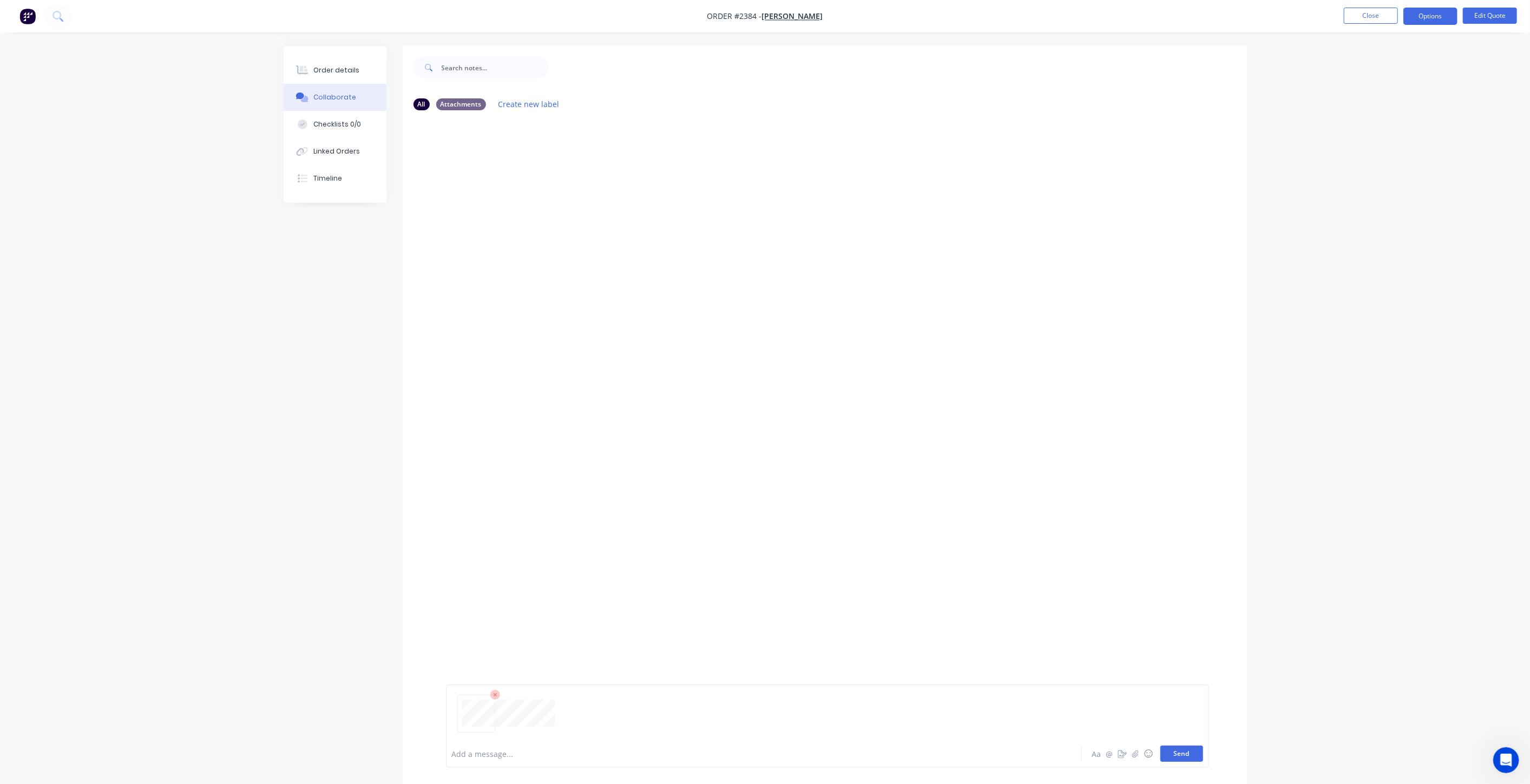
click at [1181, 759] on button "Send" at bounding box center [1181, 754] width 43 height 16
click at [330, 67] on div "Order details" at bounding box center [336, 70] width 46 height 10
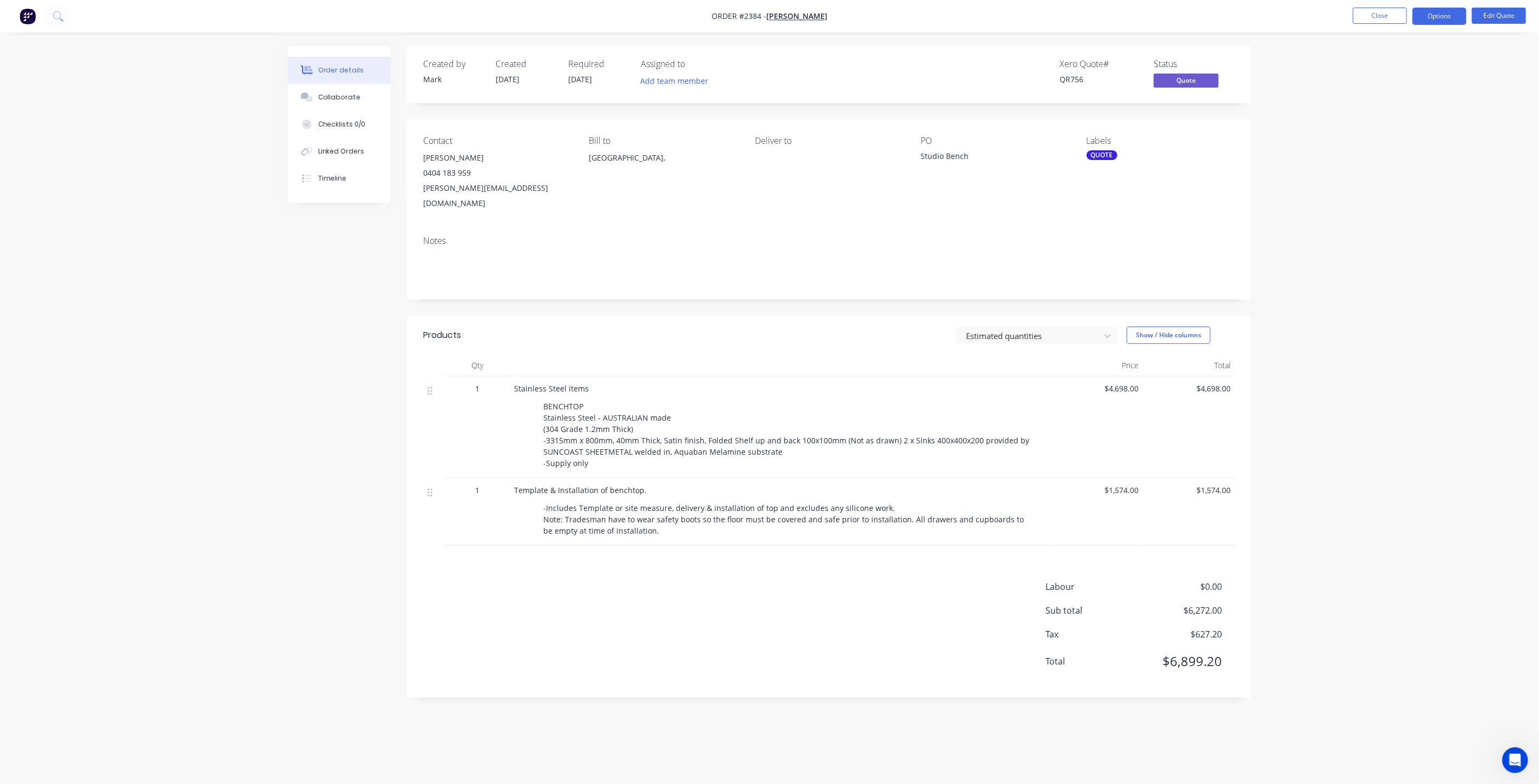
click at [1374, 222] on div "Order details Collaborate Checklists 0/0 Linked Orders Timeline Order details C…" at bounding box center [769, 392] width 1539 height 784
click at [1389, 17] on button "Close" at bounding box center [1380, 15] width 54 height 16
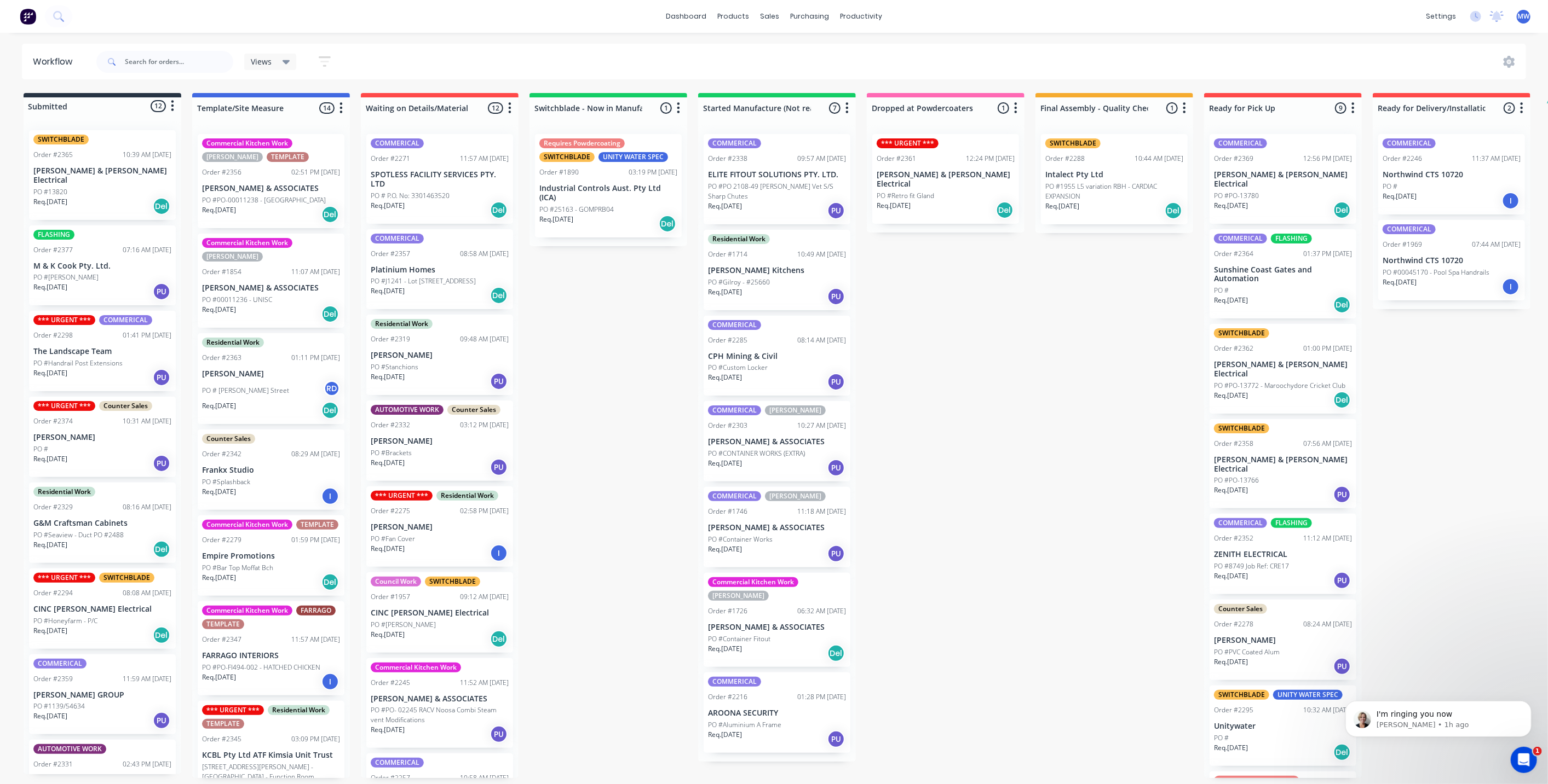
scroll to position [64, 0]
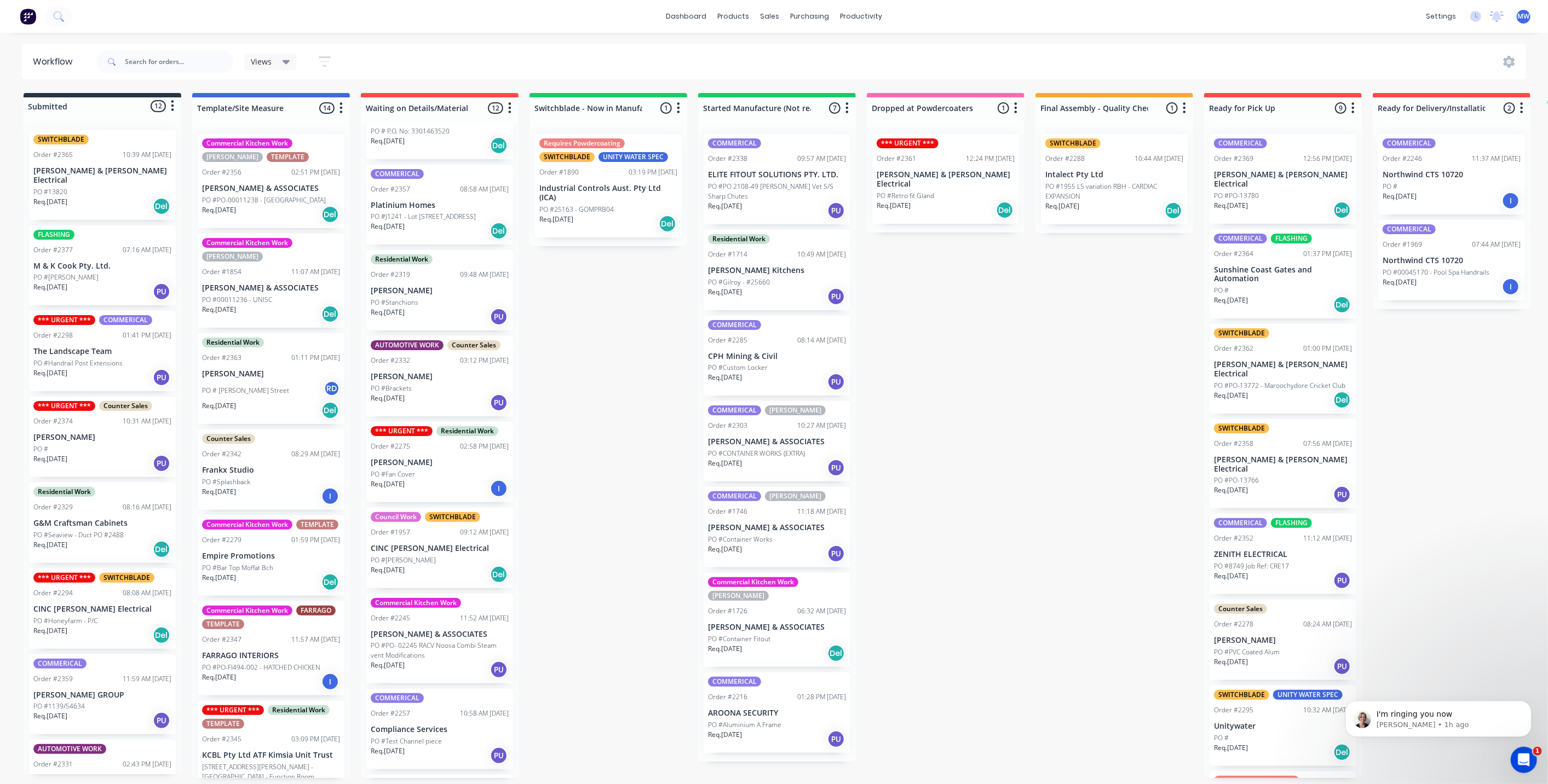
click at [598, 321] on div "Submitted 12 Status colour #273444 hex #273444 Save Cancel Summaries Total orde…" at bounding box center [904, 436] width 1826 height 685
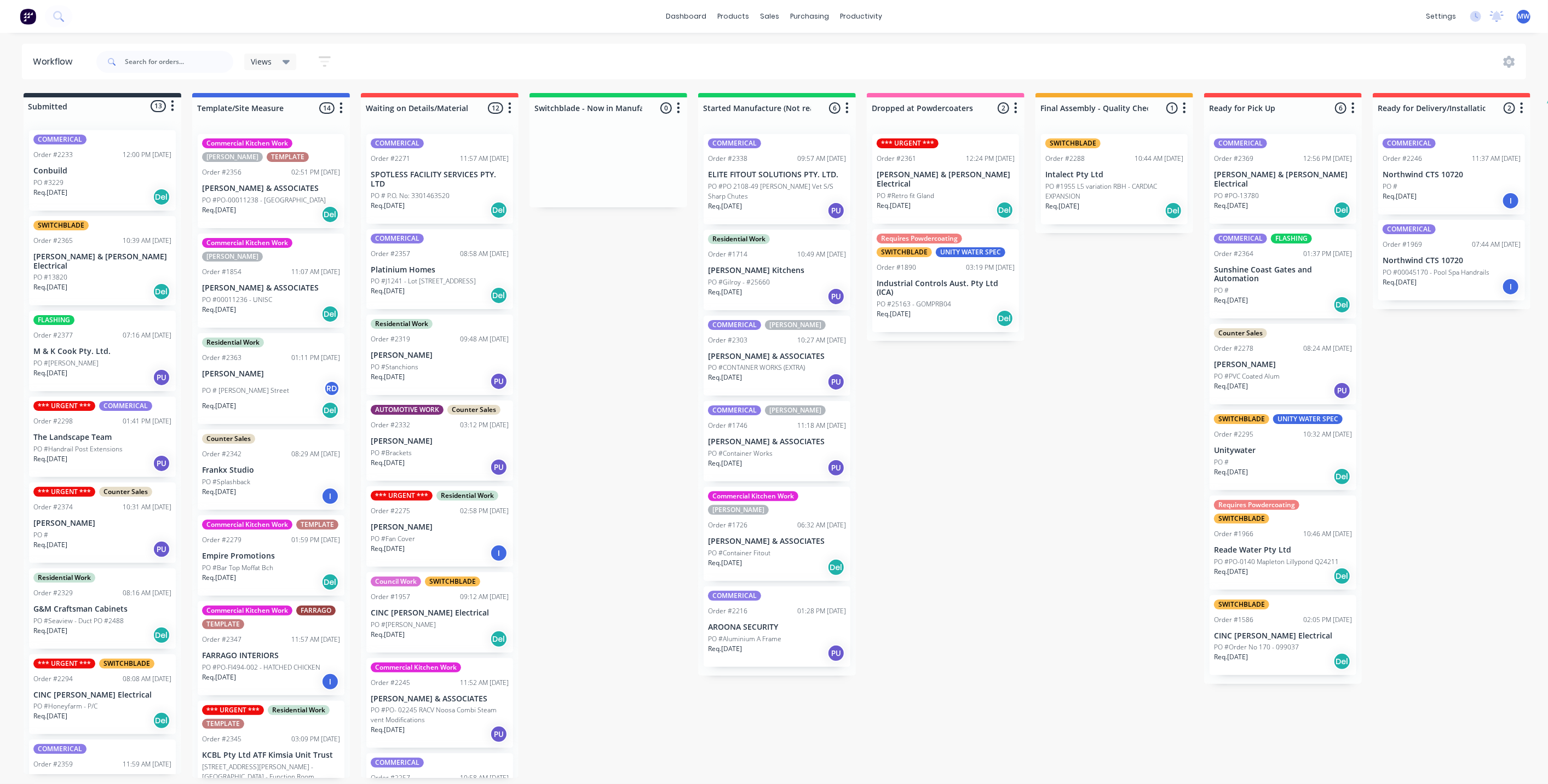
click at [124, 272] on div "PO #13820" at bounding box center [103, 277] width 138 height 10
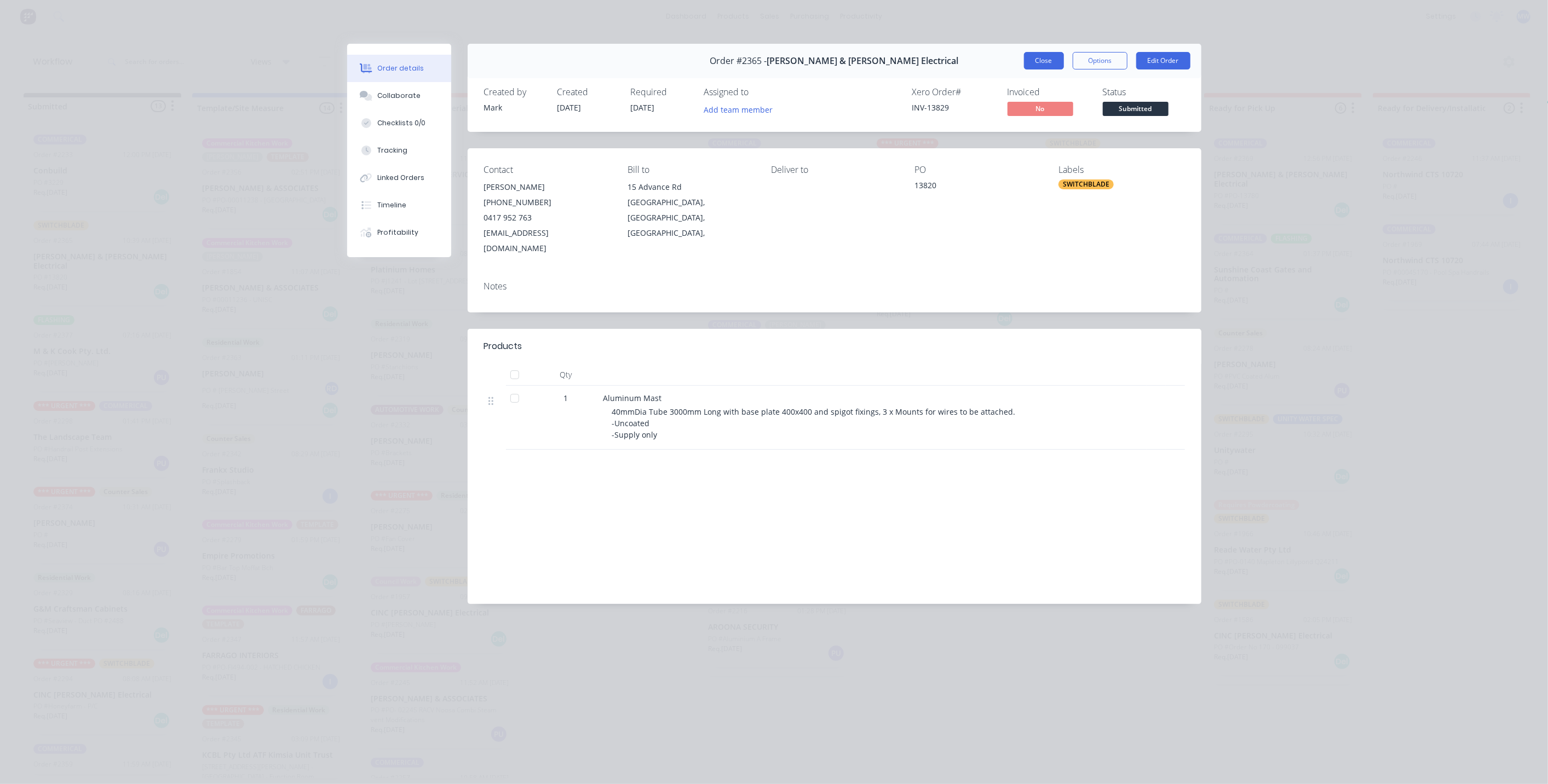
click at [1044, 60] on button "Close" at bounding box center [1044, 60] width 40 height 18
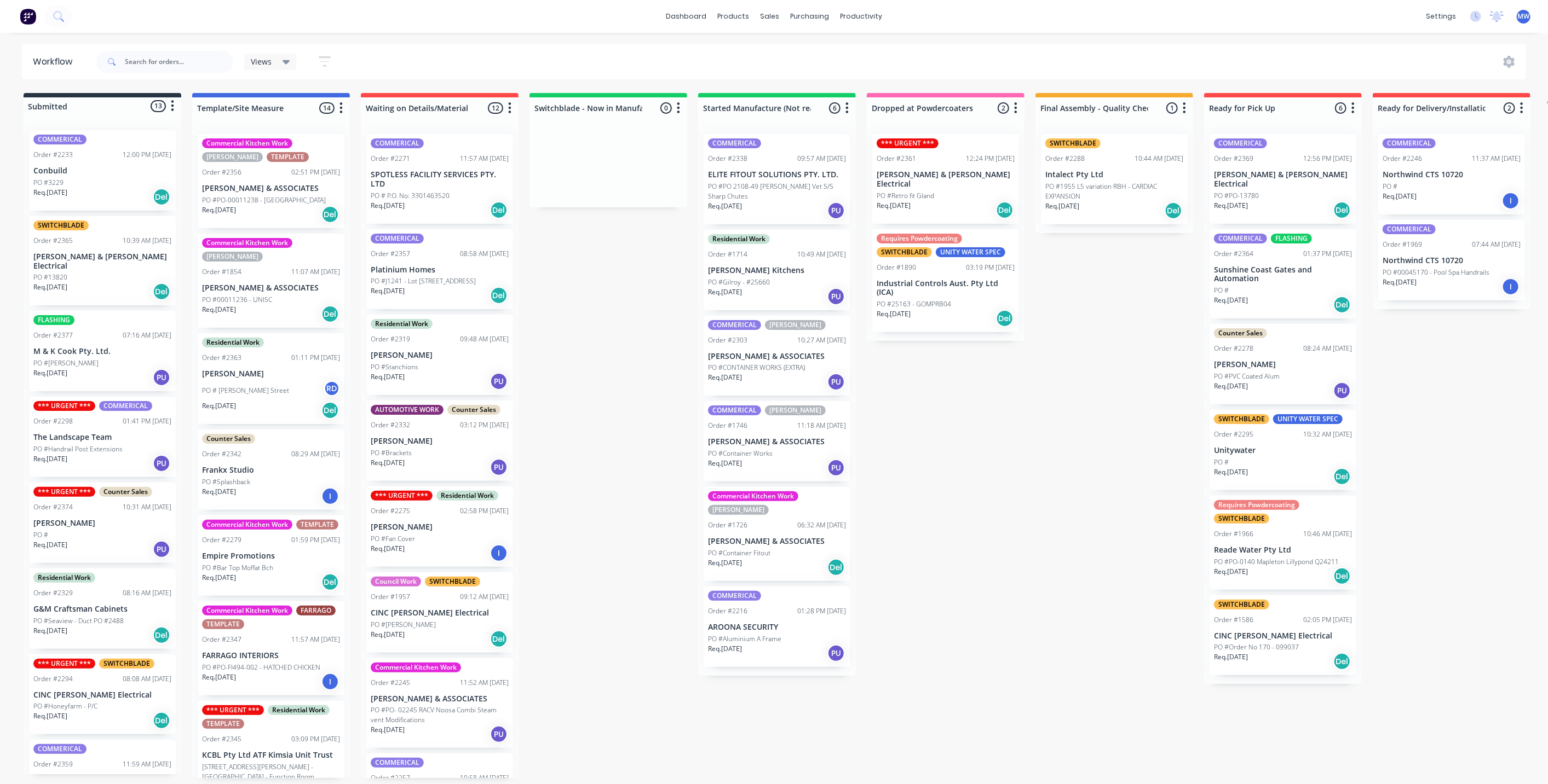
click at [89, 348] on div "FLASHING Order #2377 07:16 AM [DATE] M & K Cook Pty. Ltd. PO #[PERSON_NAME] Req…" at bounding box center [103, 350] width 147 height 80
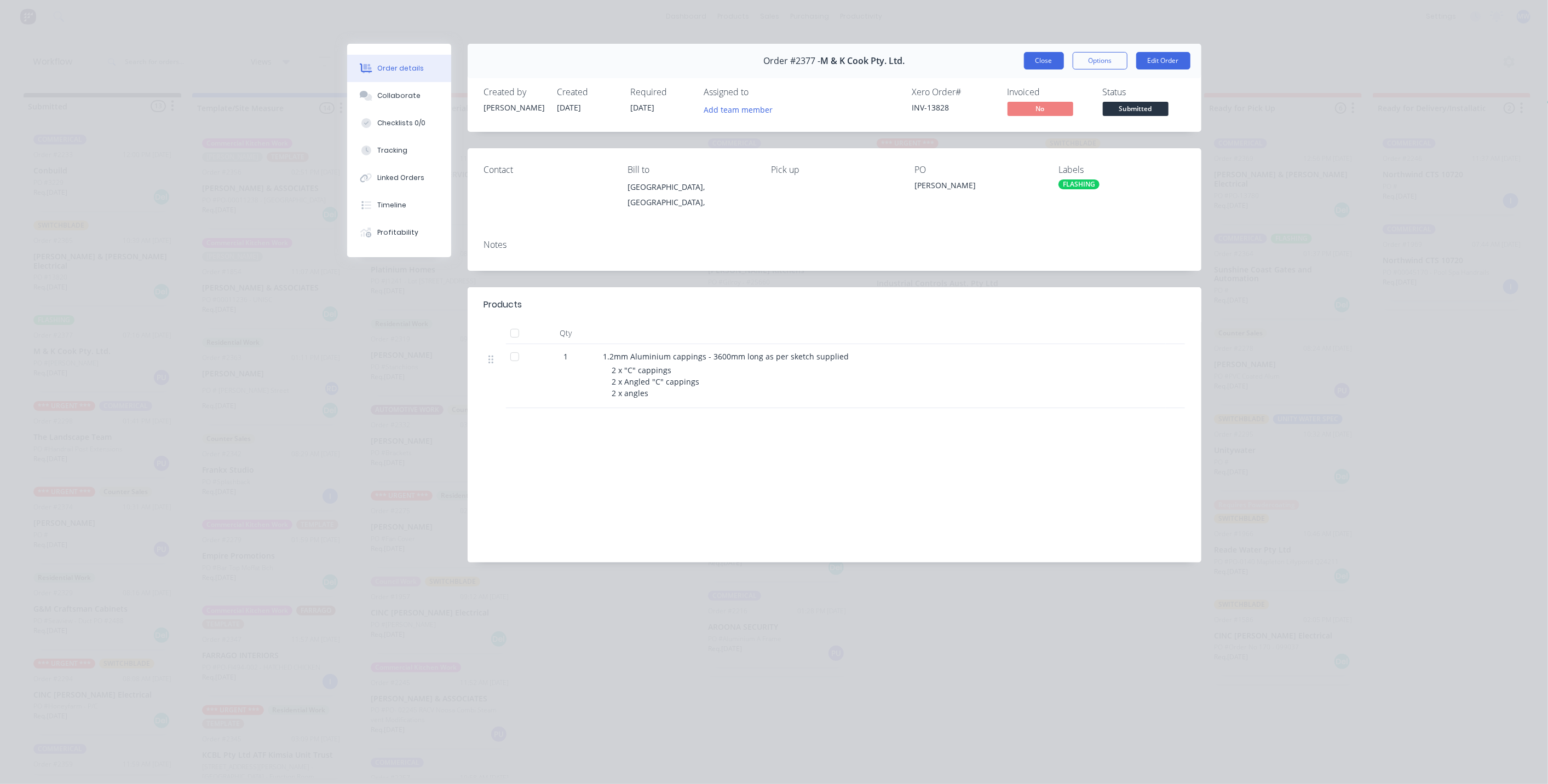
click at [1038, 64] on button "Close" at bounding box center [1044, 60] width 40 height 18
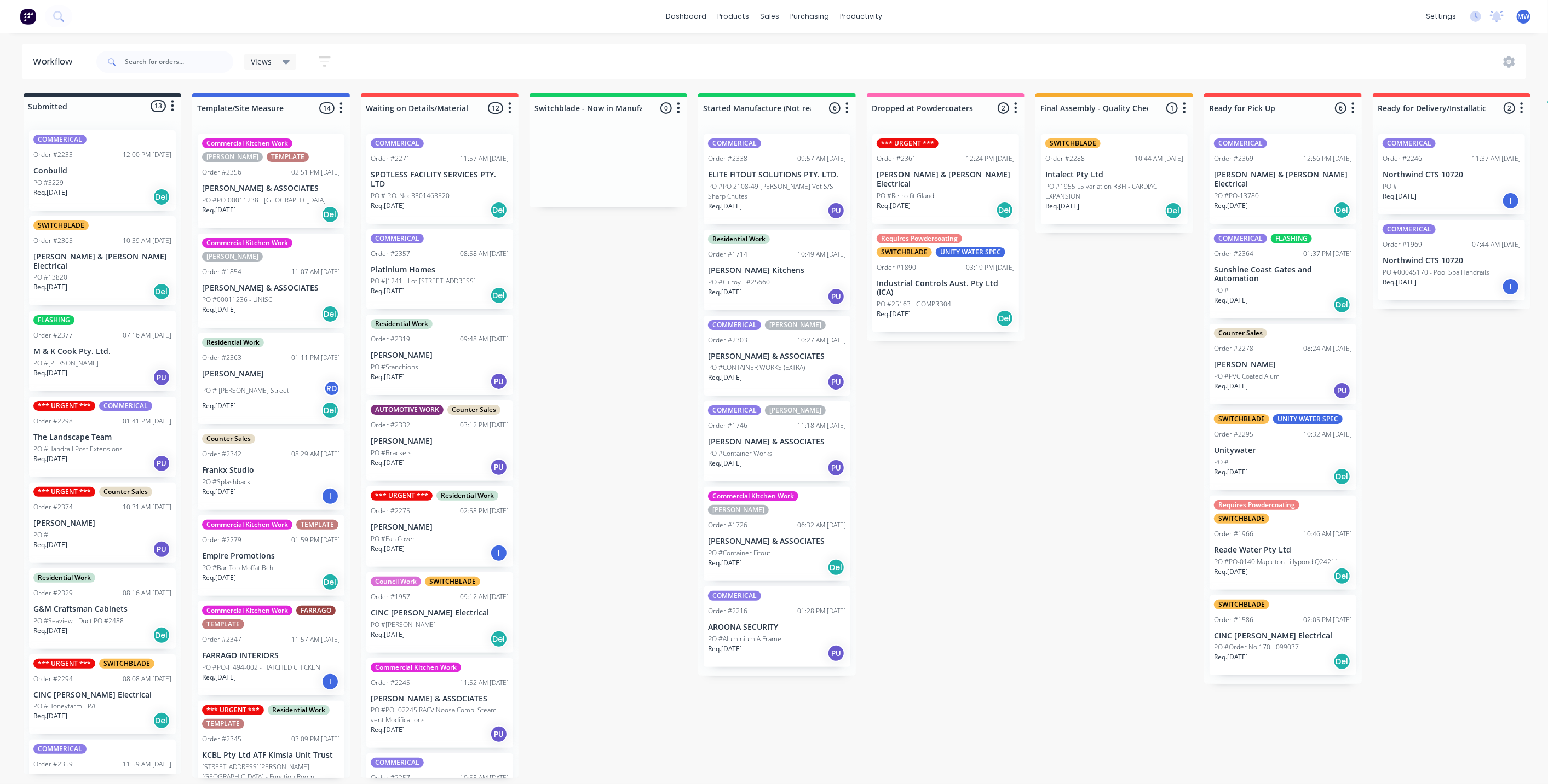
click at [595, 376] on div "Submitted 13 Status colour #273444 hex #273444 Save Cancel Summaries Total orde…" at bounding box center [904, 436] width 1826 height 685
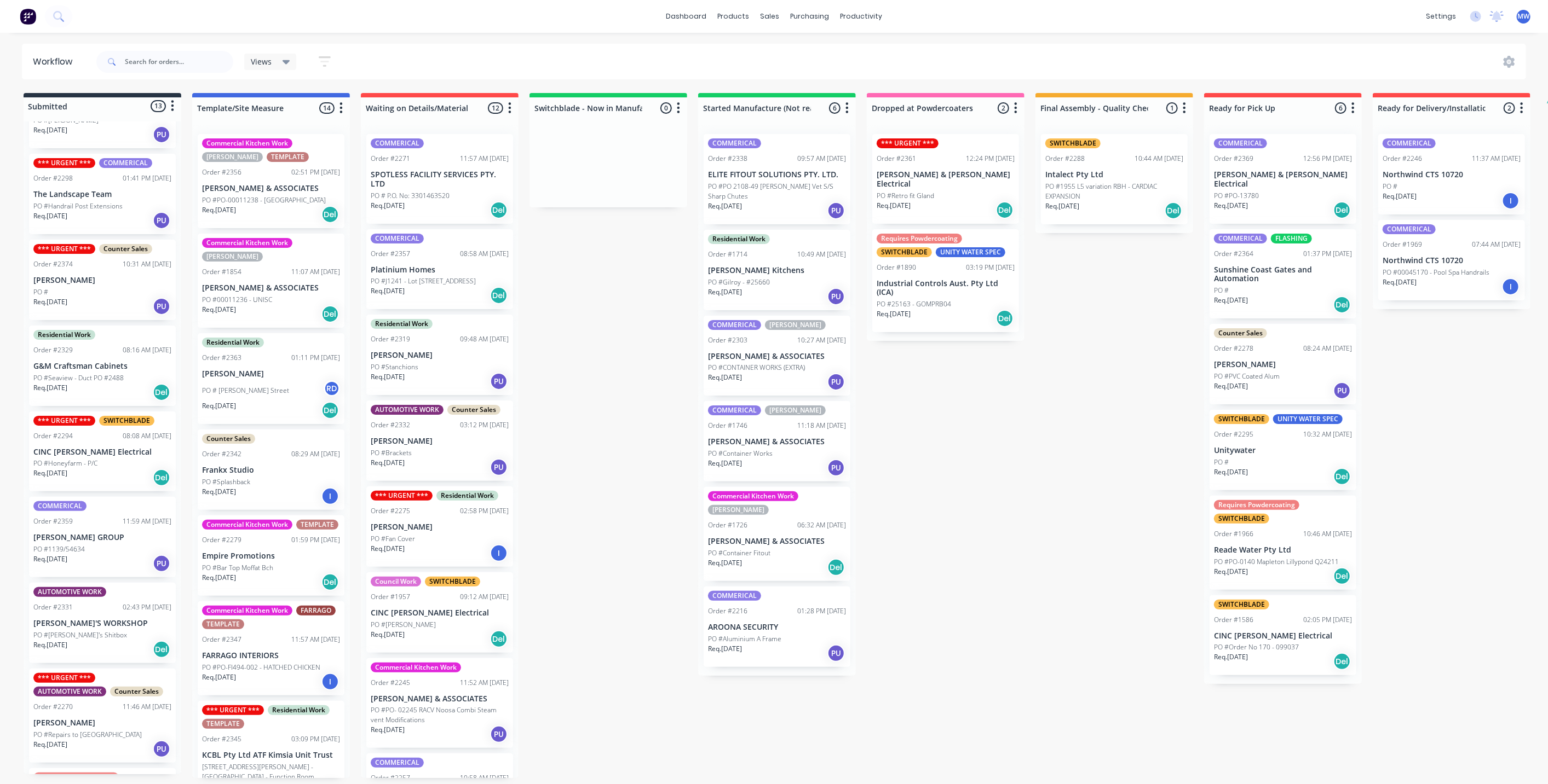
scroll to position [304, 0]
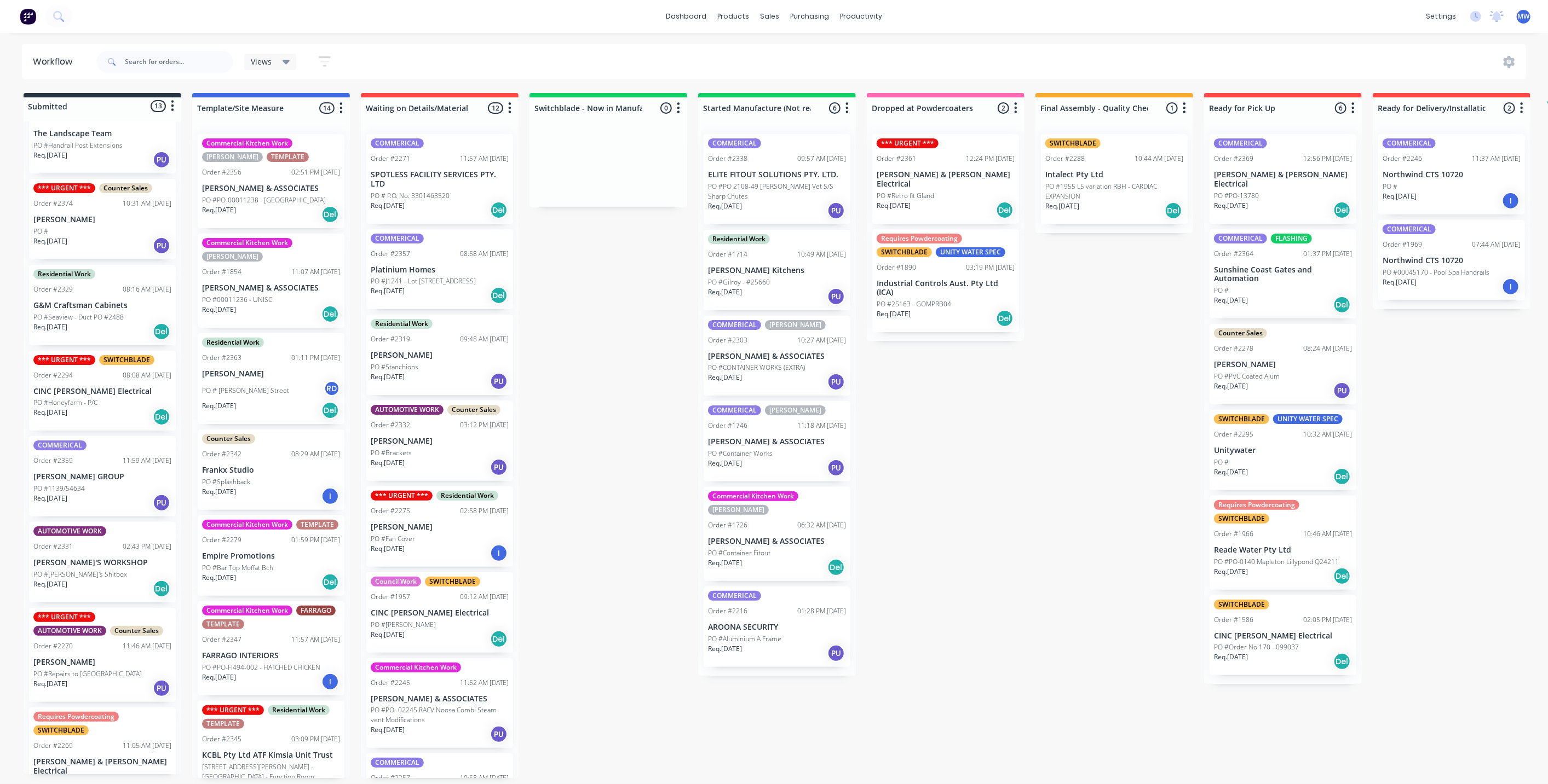
click at [83, 387] on p "CINC [PERSON_NAME] Electrical" at bounding box center [103, 392] width 138 height 9
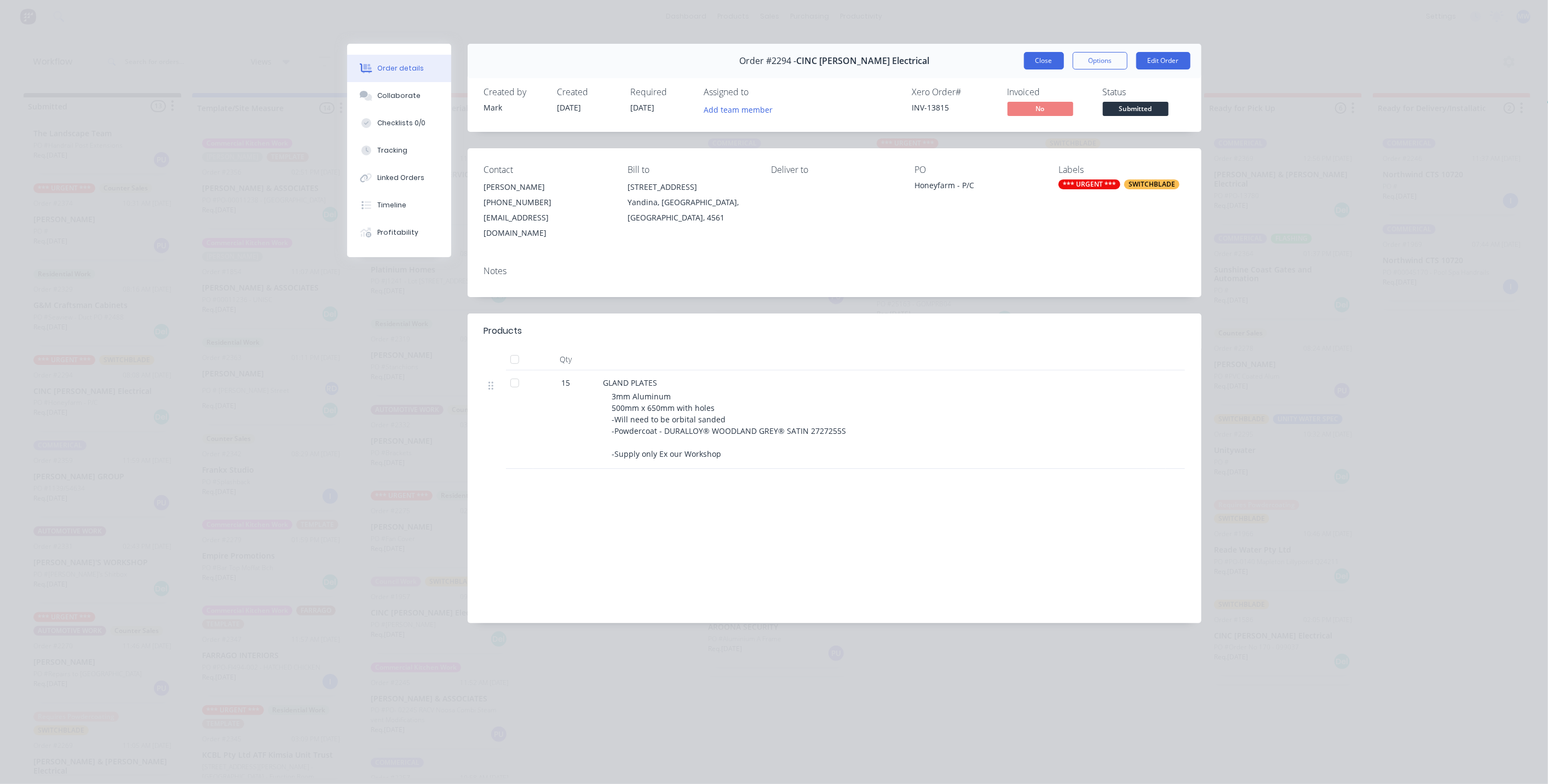
click at [1044, 65] on button "Close" at bounding box center [1044, 60] width 40 height 18
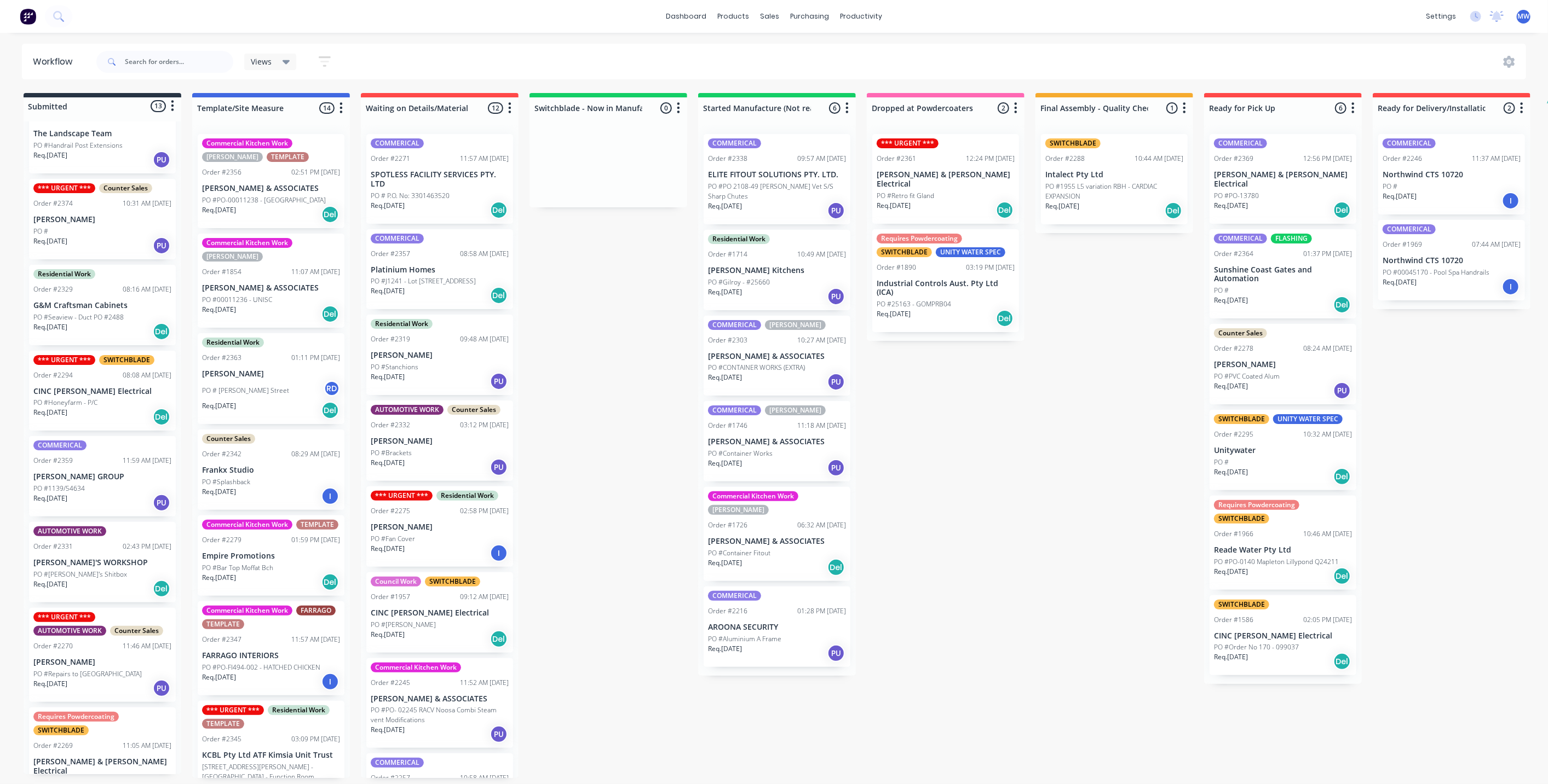
click at [673, 452] on div "Submitted 13 Status colour #273444 hex #273444 Save Cancel Summaries Total orde…" at bounding box center [904, 436] width 1826 height 685
click at [125, 398] on div "PO #Honeyfarm - P/C" at bounding box center [103, 402] width 138 height 10
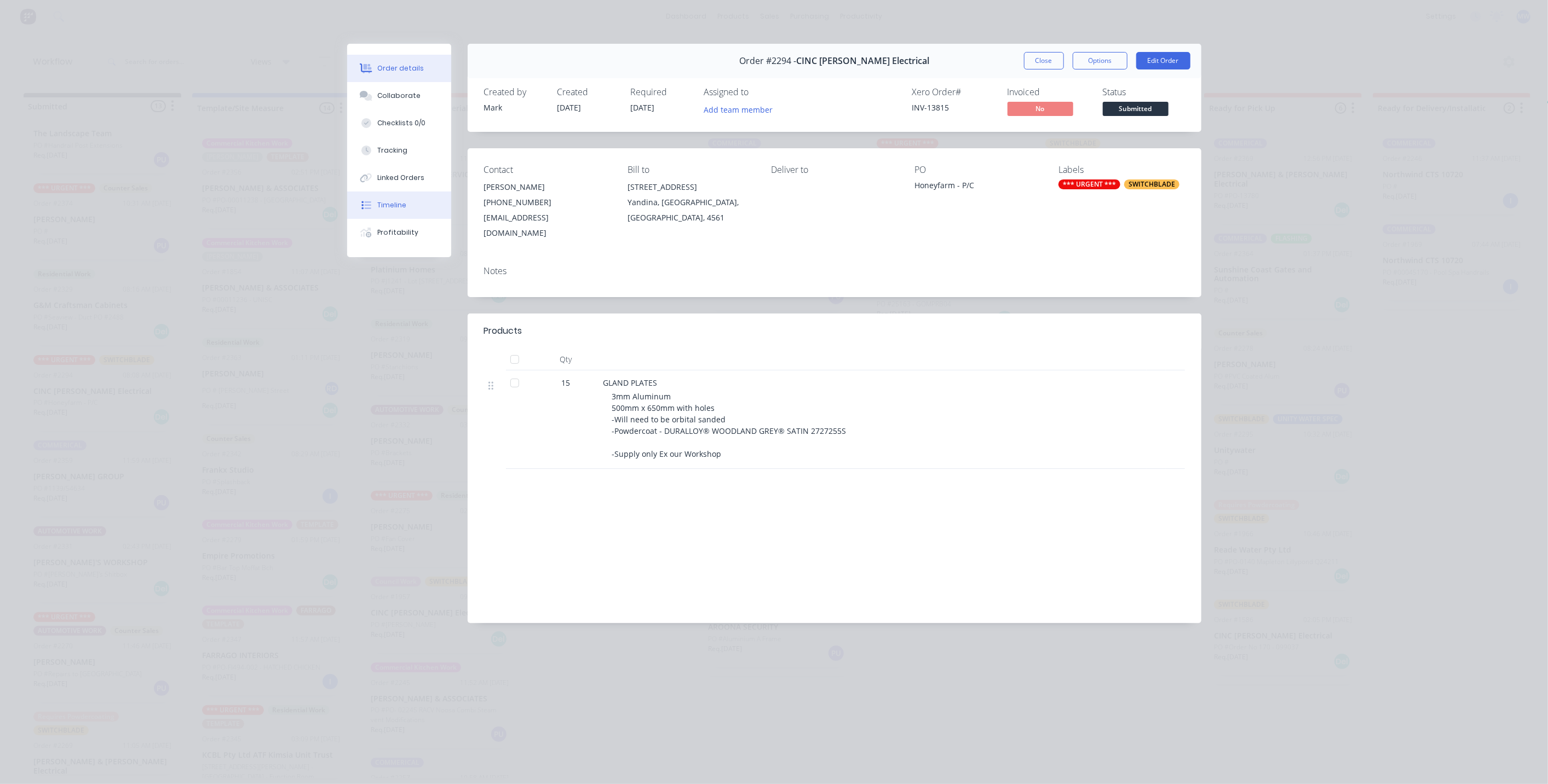
click at [402, 212] on button "Timeline" at bounding box center [399, 205] width 104 height 28
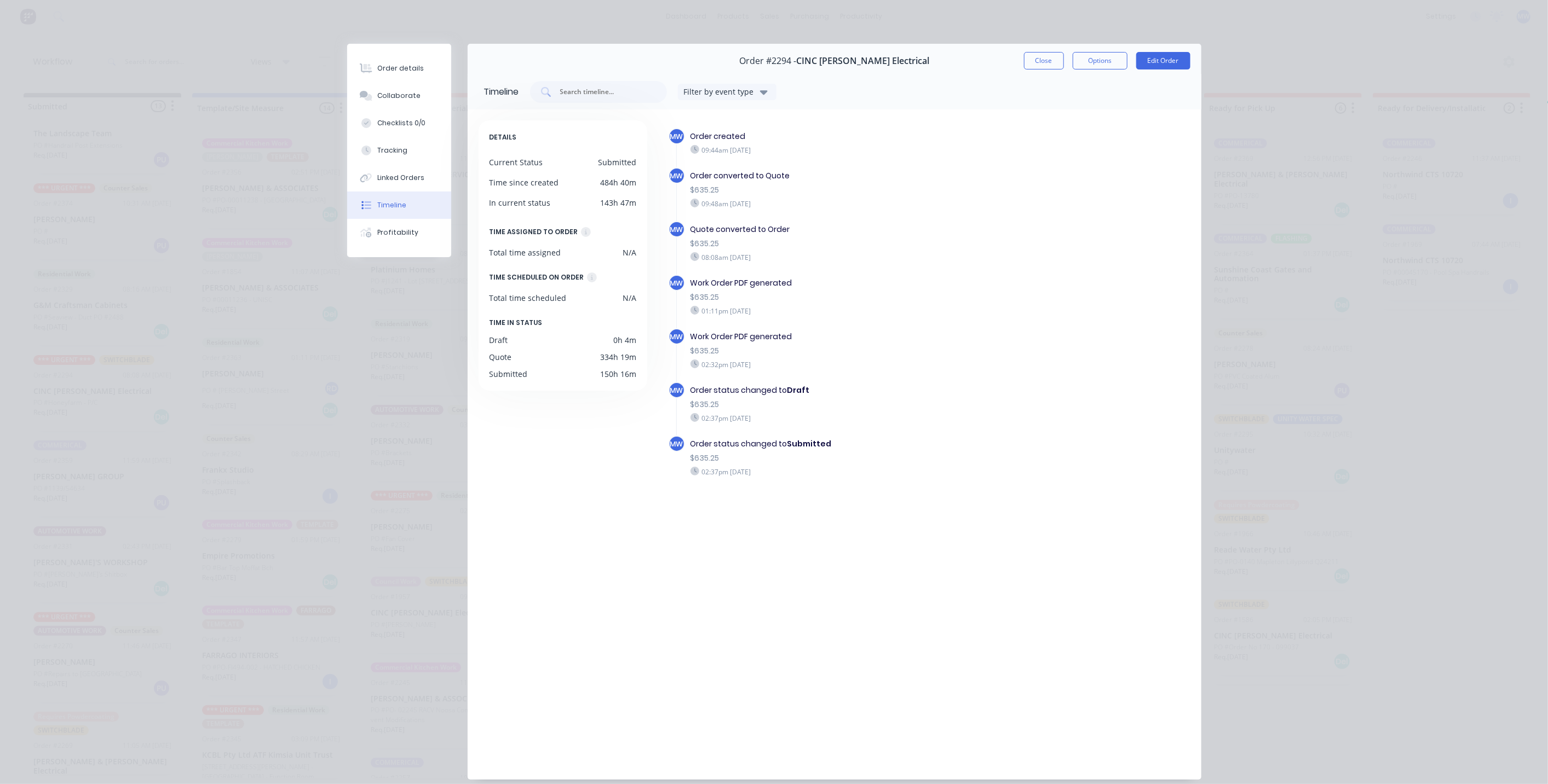
scroll to position [0, 0]
click at [1034, 60] on button "Close" at bounding box center [1044, 60] width 40 height 18
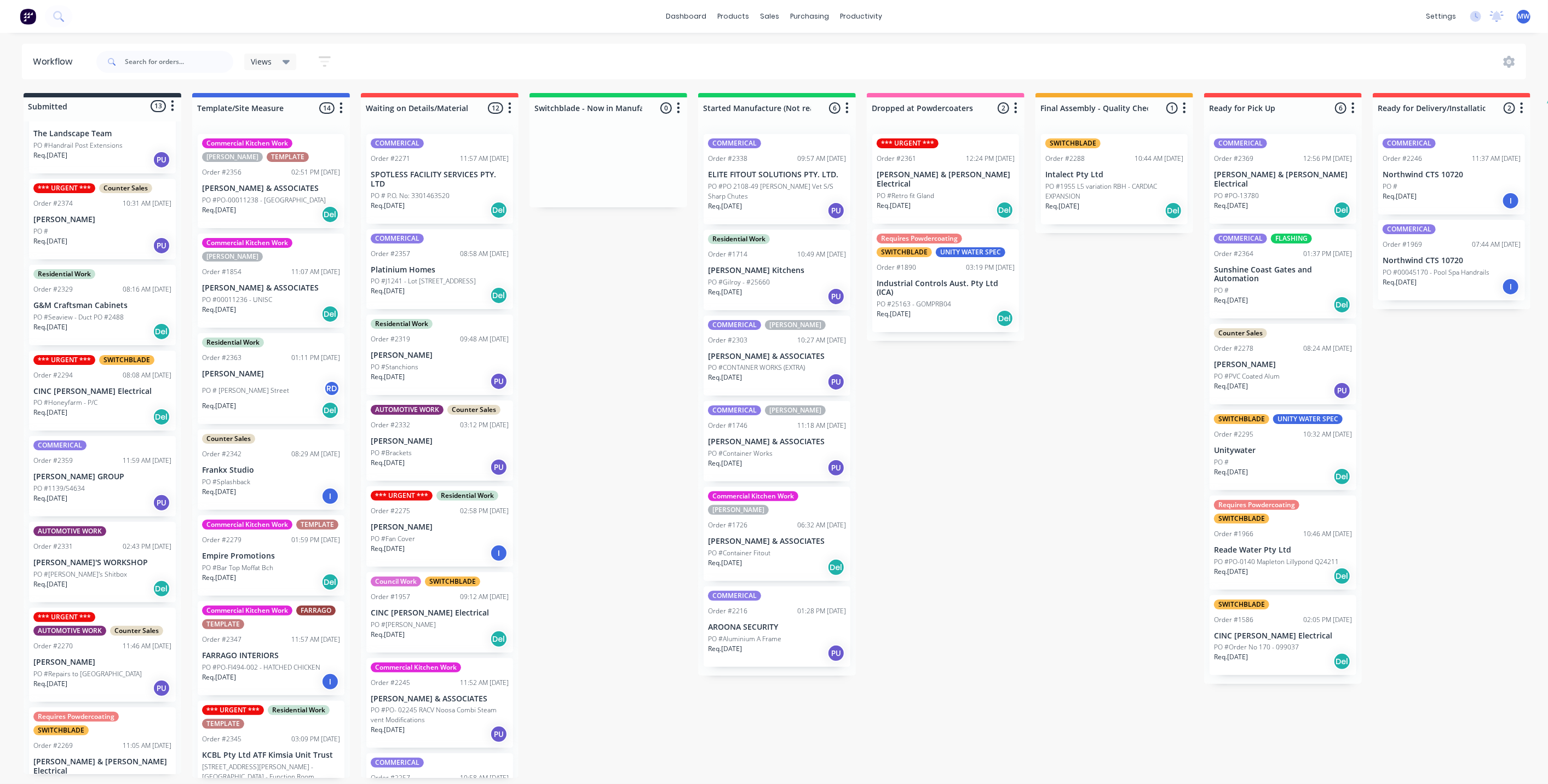
click at [114, 387] on p "CINC [PERSON_NAME] Electrical" at bounding box center [103, 392] width 138 height 9
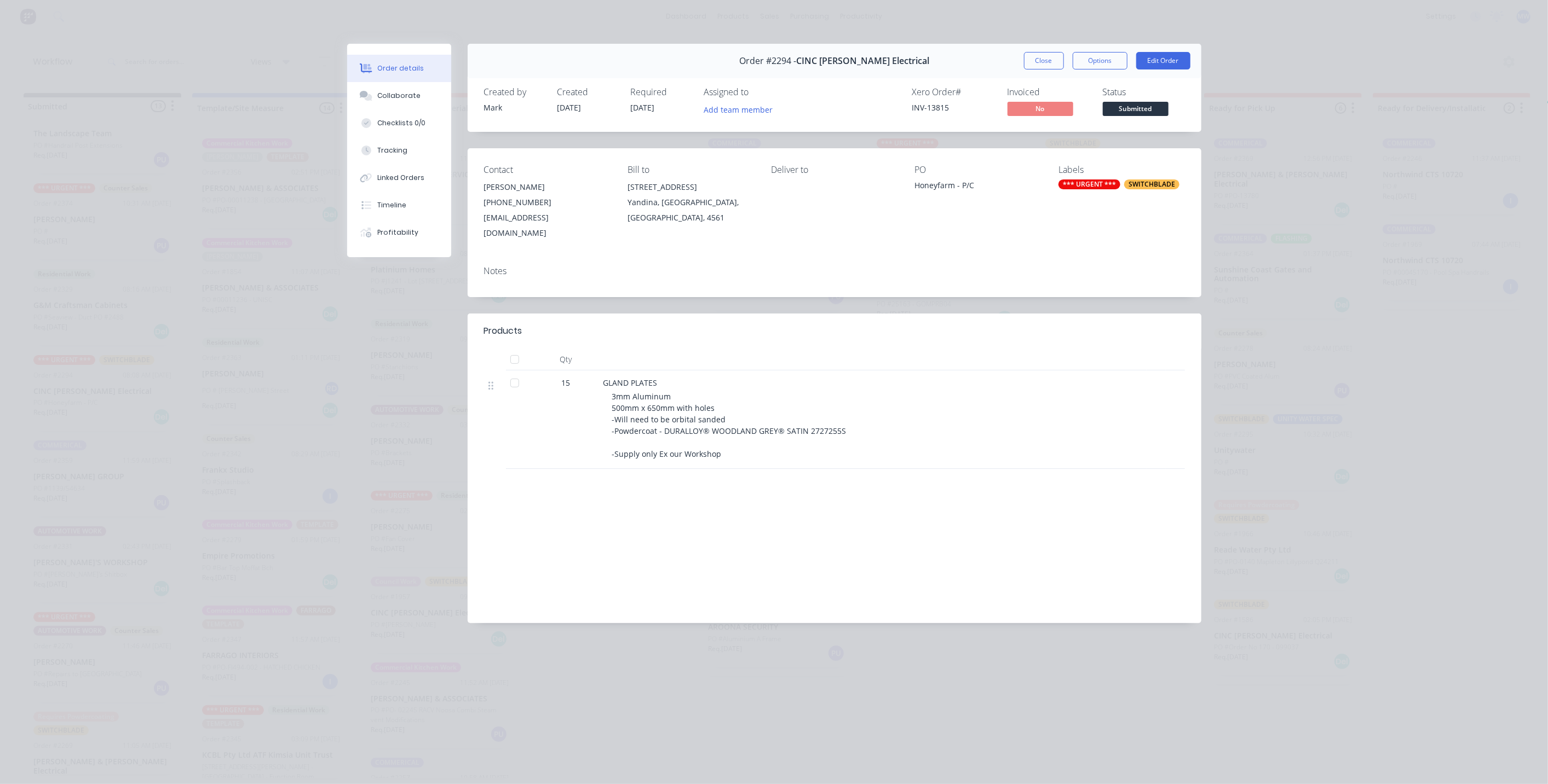
click at [1071, 187] on div "*** URGENT ***" at bounding box center [1089, 184] width 62 height 10
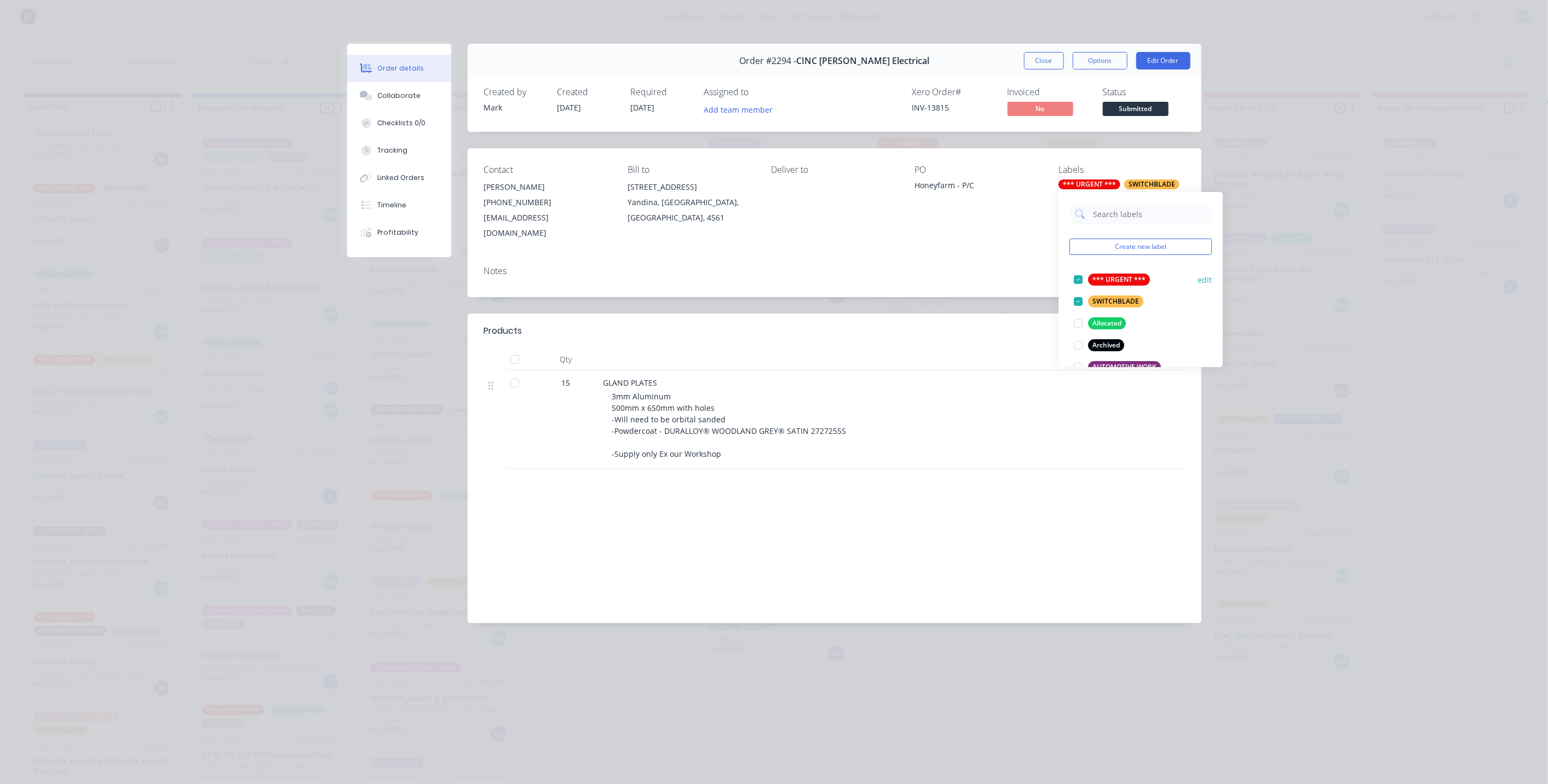
click at [1077, 280] on div at bounding box center [1078, 279] width 22 height 22
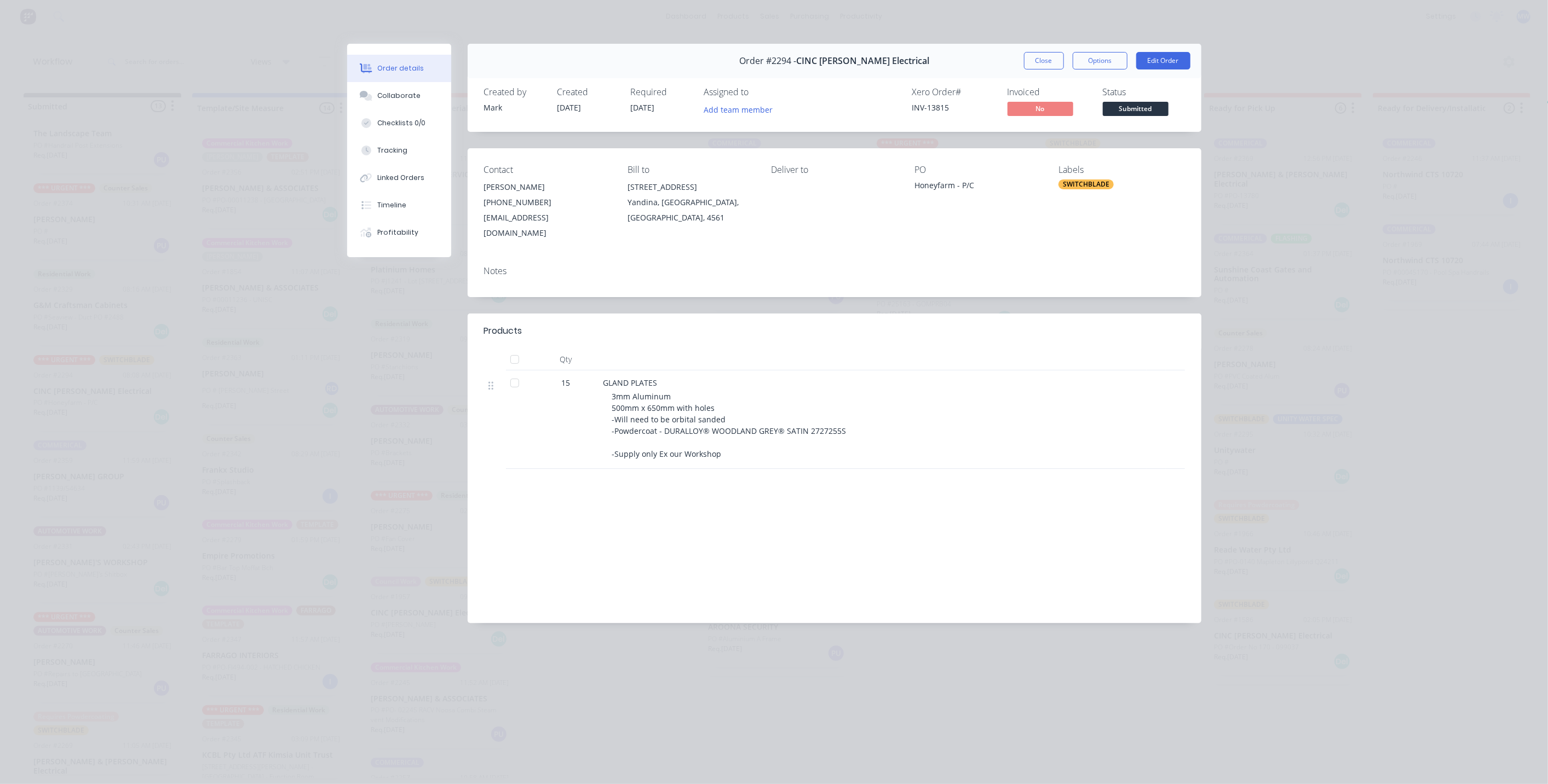
click at [985, 273] on div "Notes" at bounding box center [834, 277] width 734 height 40
click at [1037, 63] on button "Close" at bounding box center [1044, 60] width 40 height 18
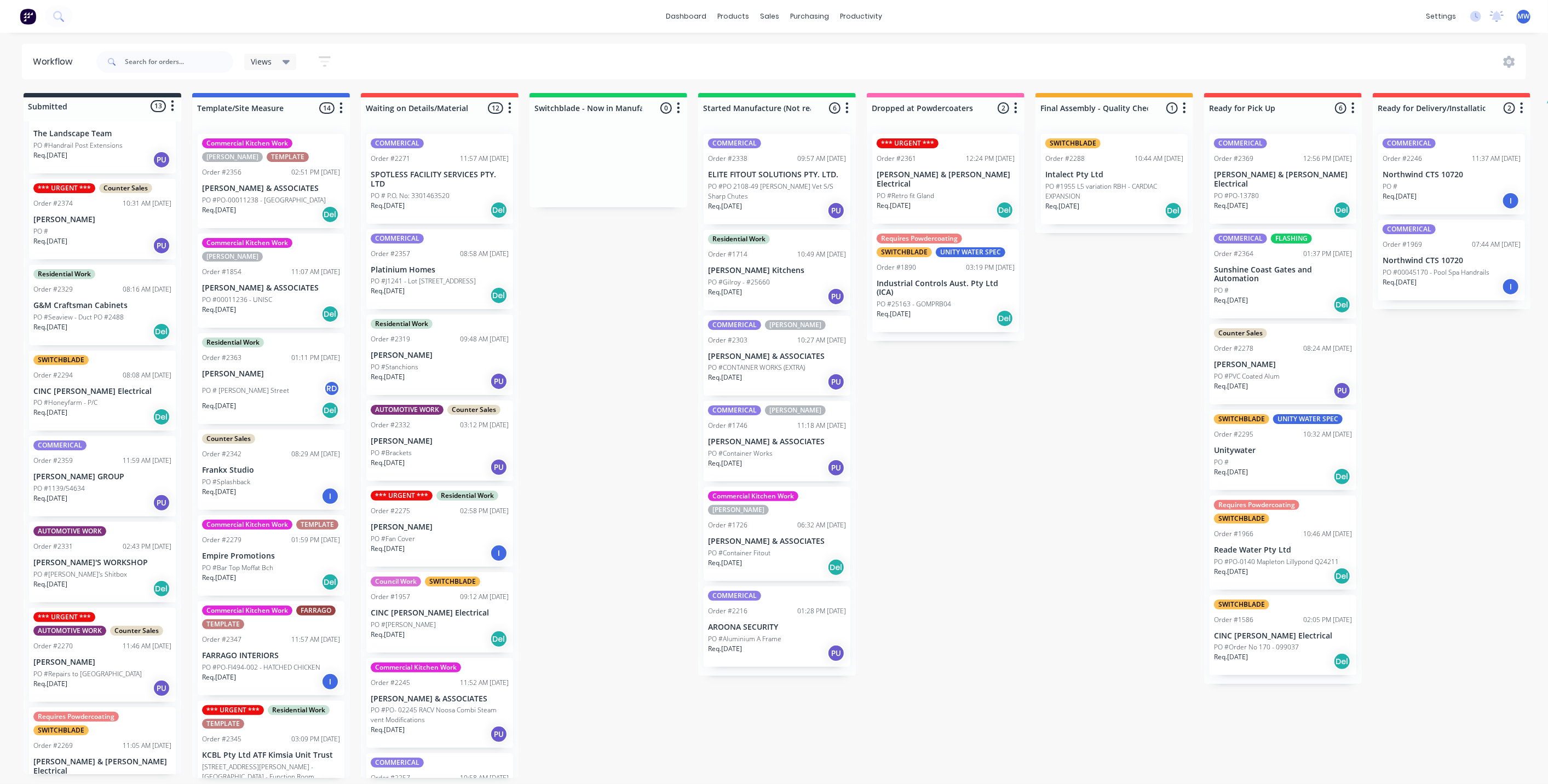
click at [571, 405] on div "Submitted 13 Status colour #273444 hex #273444 Save Cancel Summaries Total orde…" at bounding box center [904, 436] width 1826 height 685
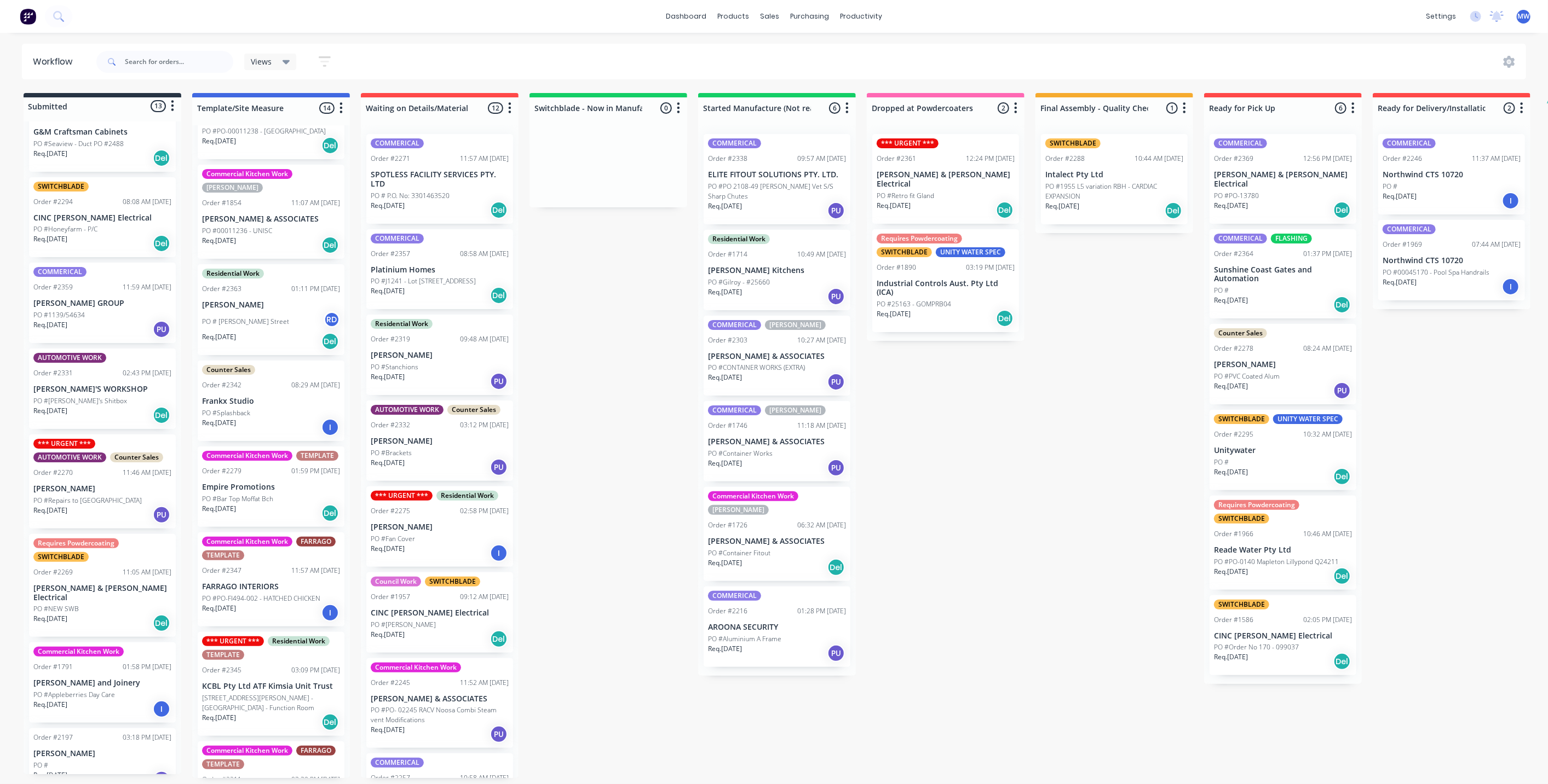
scroll to position [122, 0]
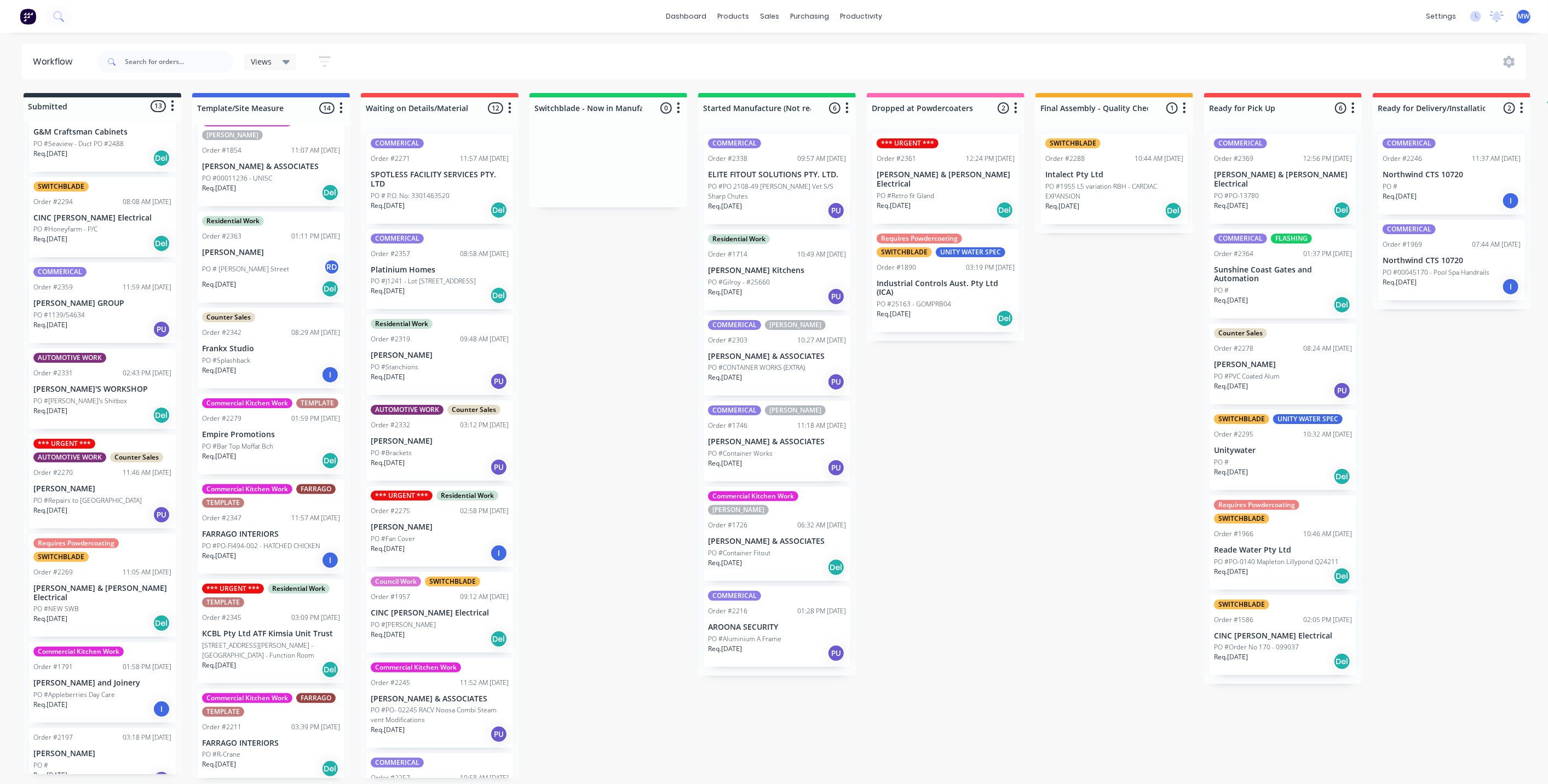
click at [602, 335] on div "Submitted 13 Status colour #273444 hex #273444 Save Cancel Summaries Total orde…" at bounding box center [904, 436] width 1826 height 685
click at [590, 325] on div "Submitted 13 Status colour #273444 hex #273444 Save Cancel Summaries Total orde…" at bounding box center [904, 436] width 1826 height 685
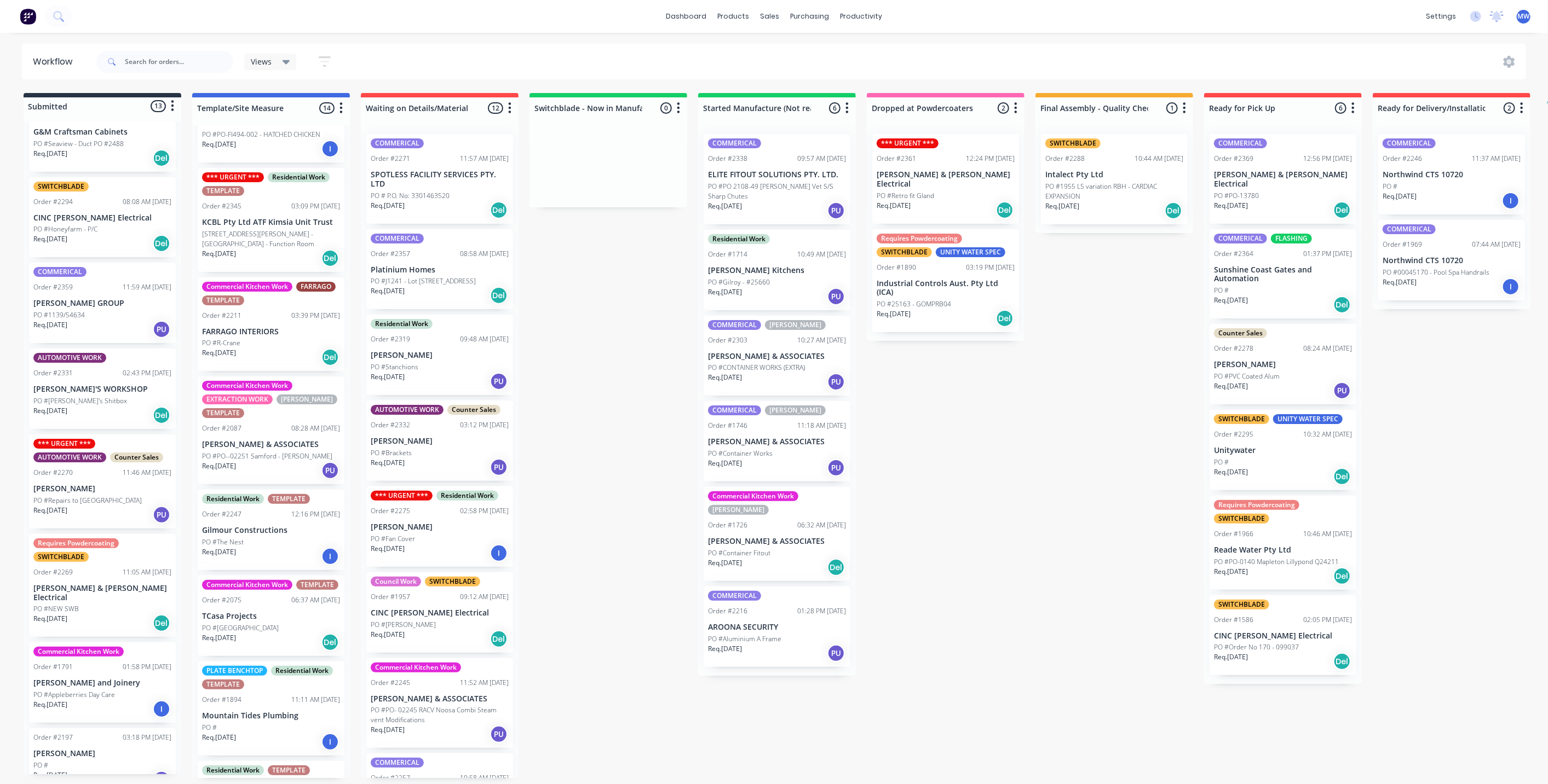
scroll to position [608, 0]
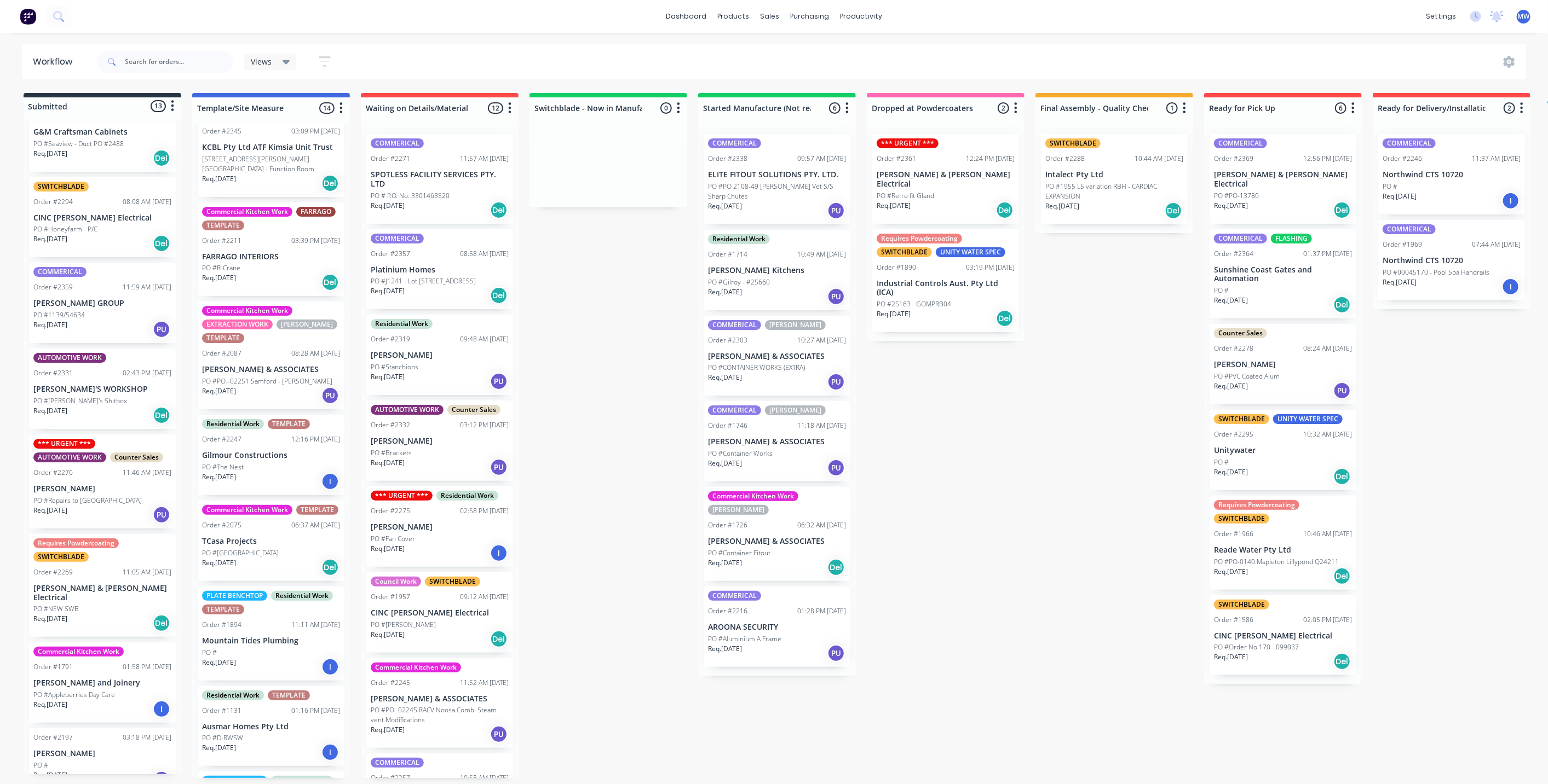
click at [608, 303] on div "Submitted 13 Status colour #273444 hex #273444 Save Cancel Summaries Total orde…" at bounding box center [904, 436] width 1826 height 685
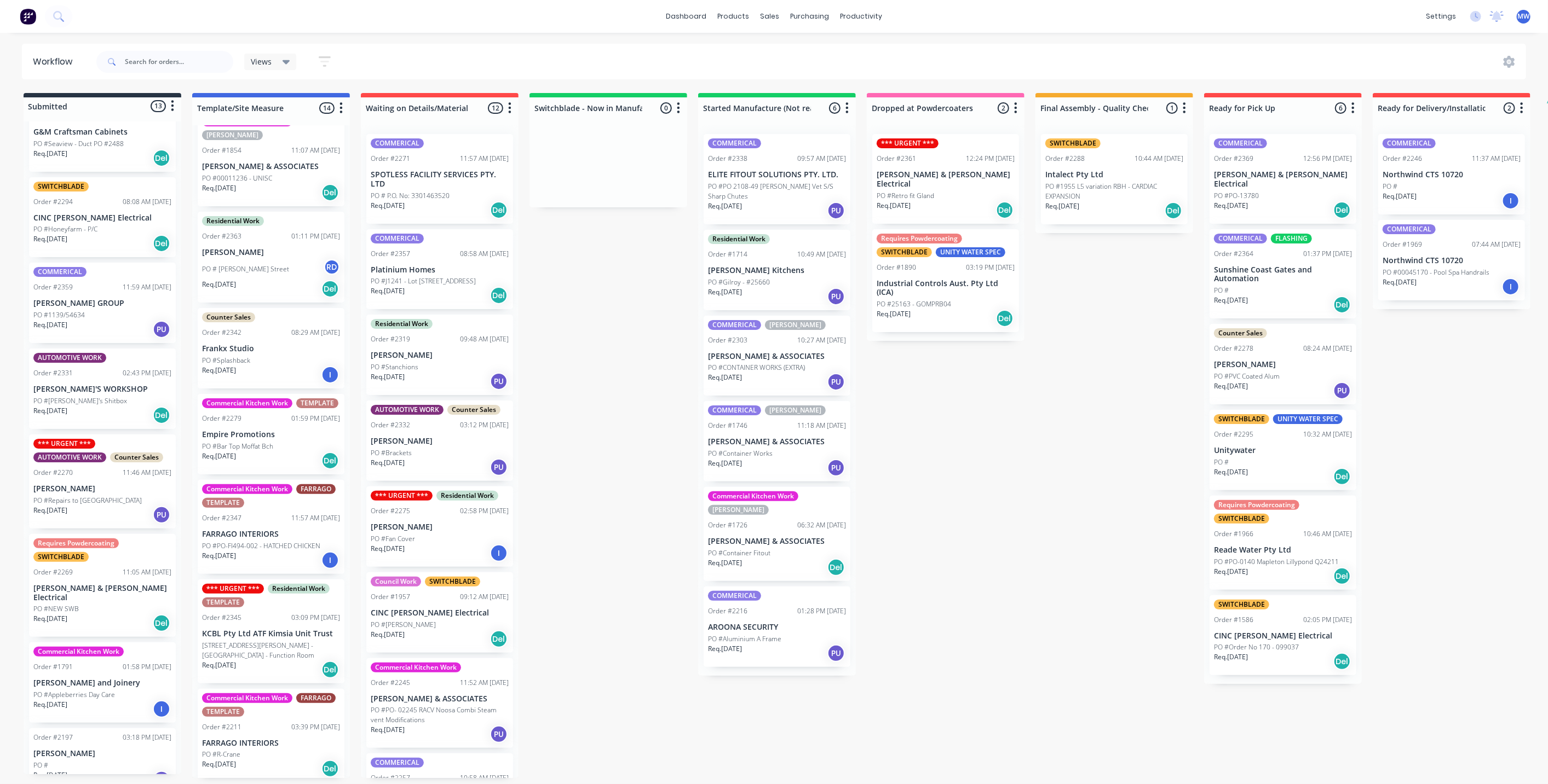
scroll to position [0, 0]
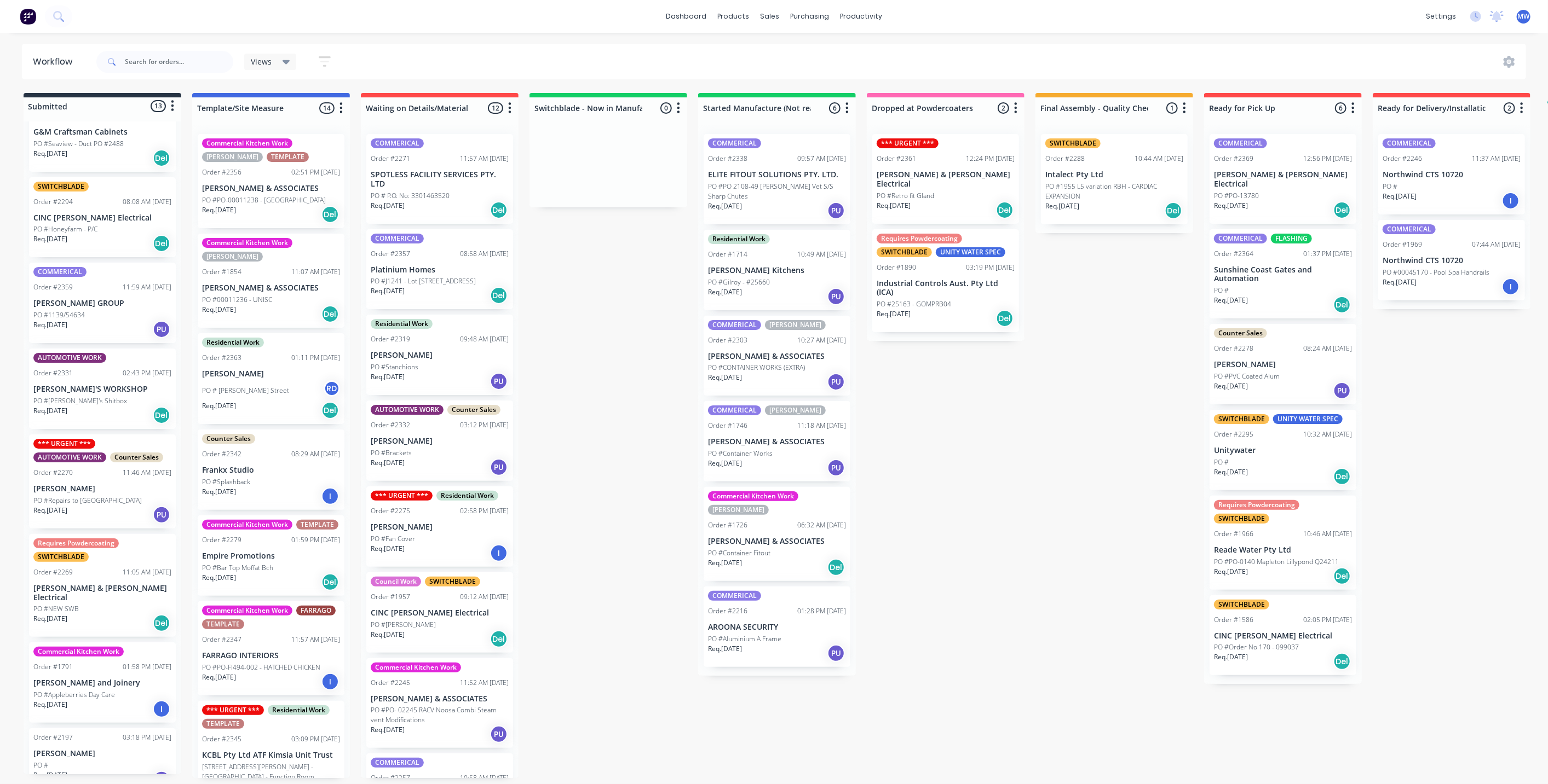
click at [590, 379] on div "Submitted 13 Status colour #273444 hex #273444 Save Cancel Summaries Total orde…" at bounding box center [904, 436] width 1826 height 685
drag, startPoint x: 611, startPoint y: 366, endPoint x: 534, endPoint y: 187, distance: 194.9
click at [611, 365] on div "Submitted 13 Status colour #273444 hex #273444 Save Cancel Summaries Total orde…" at bounding box center [904, 436] width 1826 height 685
click at [627, 294] on div "Submitted 13 Status colour #273444 hex #273444 Save Cancel Summaries Total orde…" at bounding box center [904, 436] width 1826 height 685
click at [611, 340] on div "Submitted 13 Status colour #273444 hex #273444 Save Cancel Summaries Total orde…" at bounding box center [904, 436] width 1826 height 685
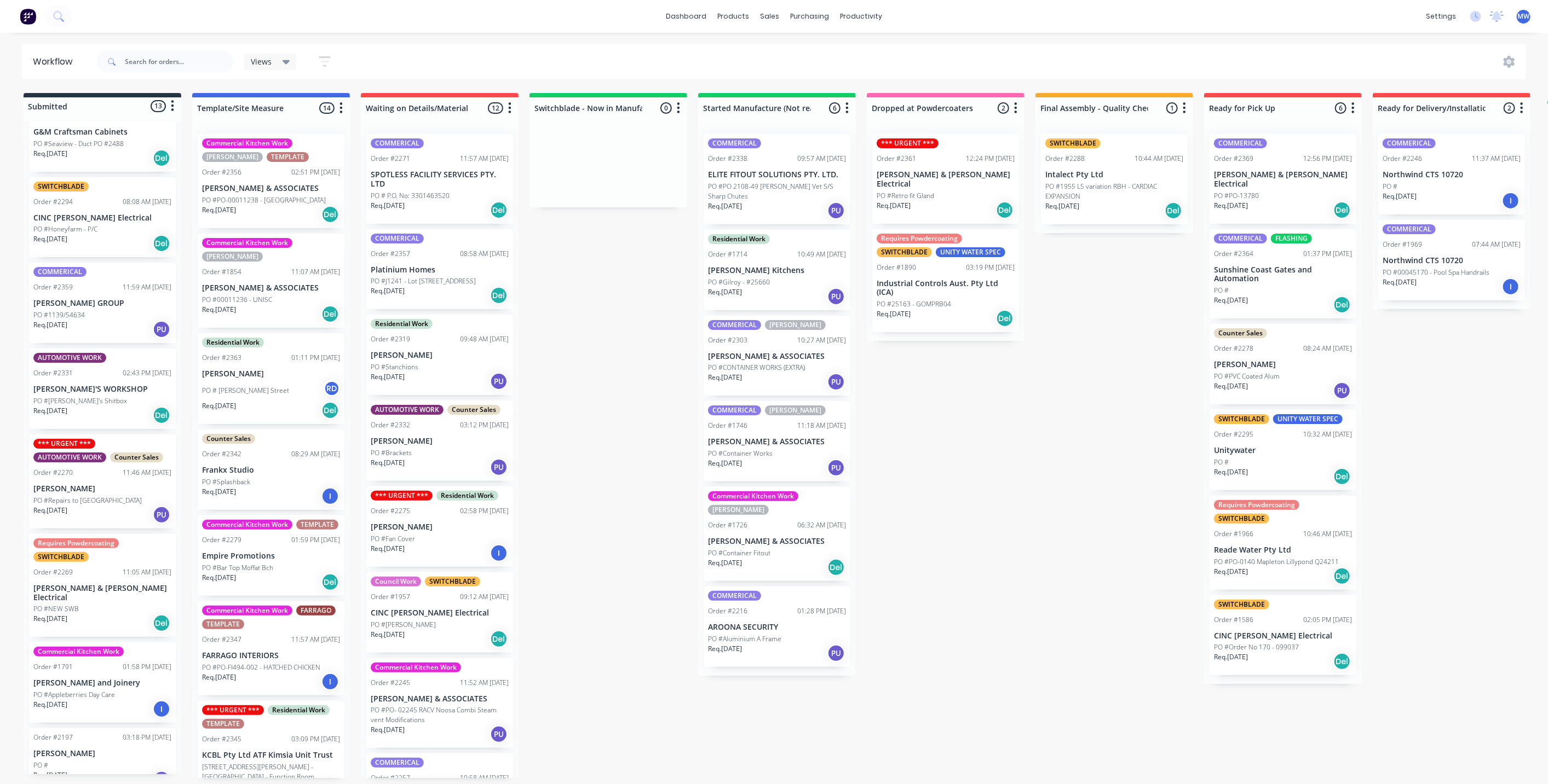
click at [979, 607] on div "Submitted 13 Status colour #273444 hex #273444 Save Cancel Summaries Total orde…" at bounding box center [904, 436] width 1826 height 685
click at [1263, 191] on div "PO #PO-13780" at bounding box center [1282, 196] width 138 height 10
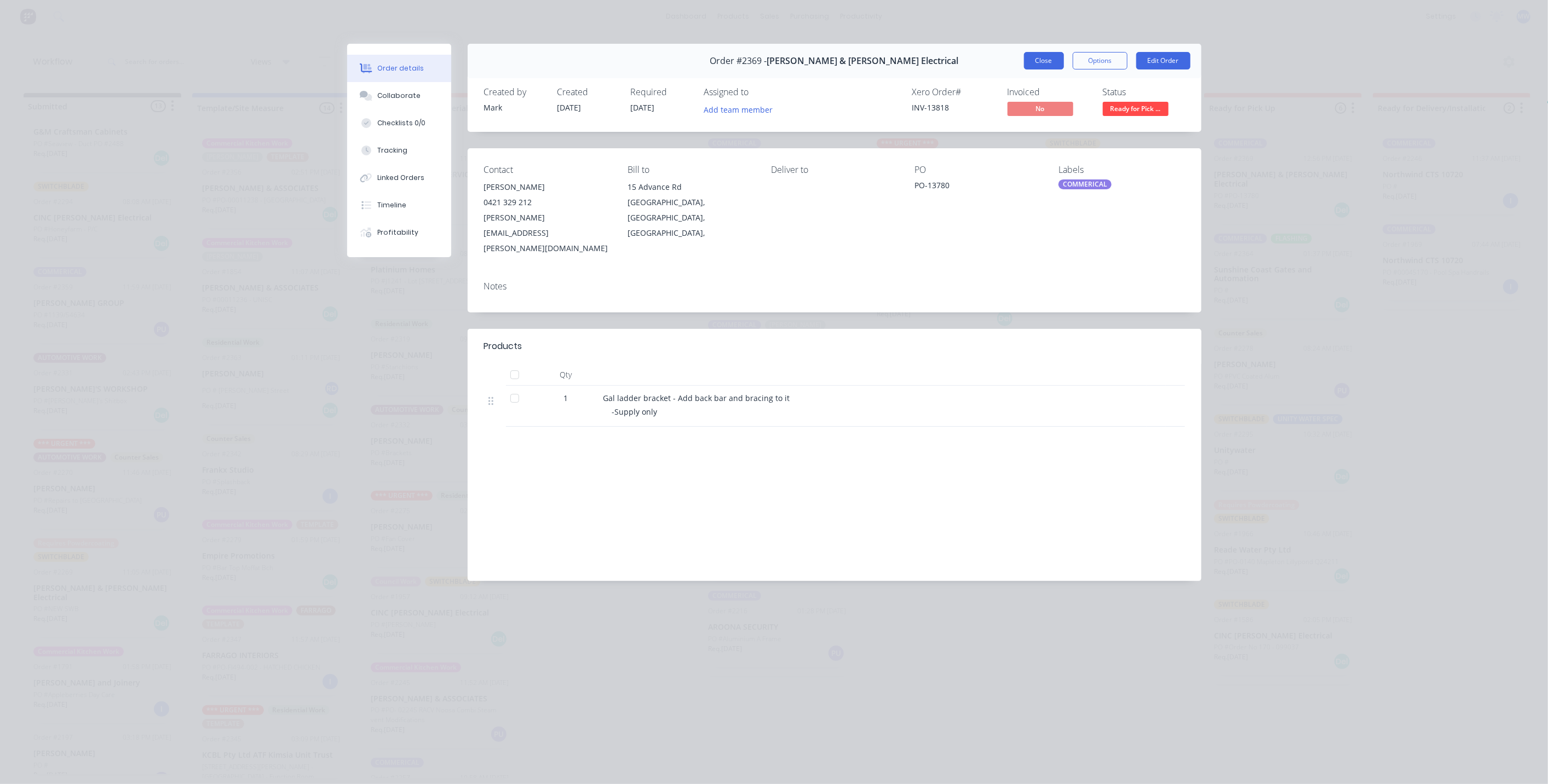
click at [1050, 67] on button "Close" at bounding box center [1044, 60] width 40 height 18
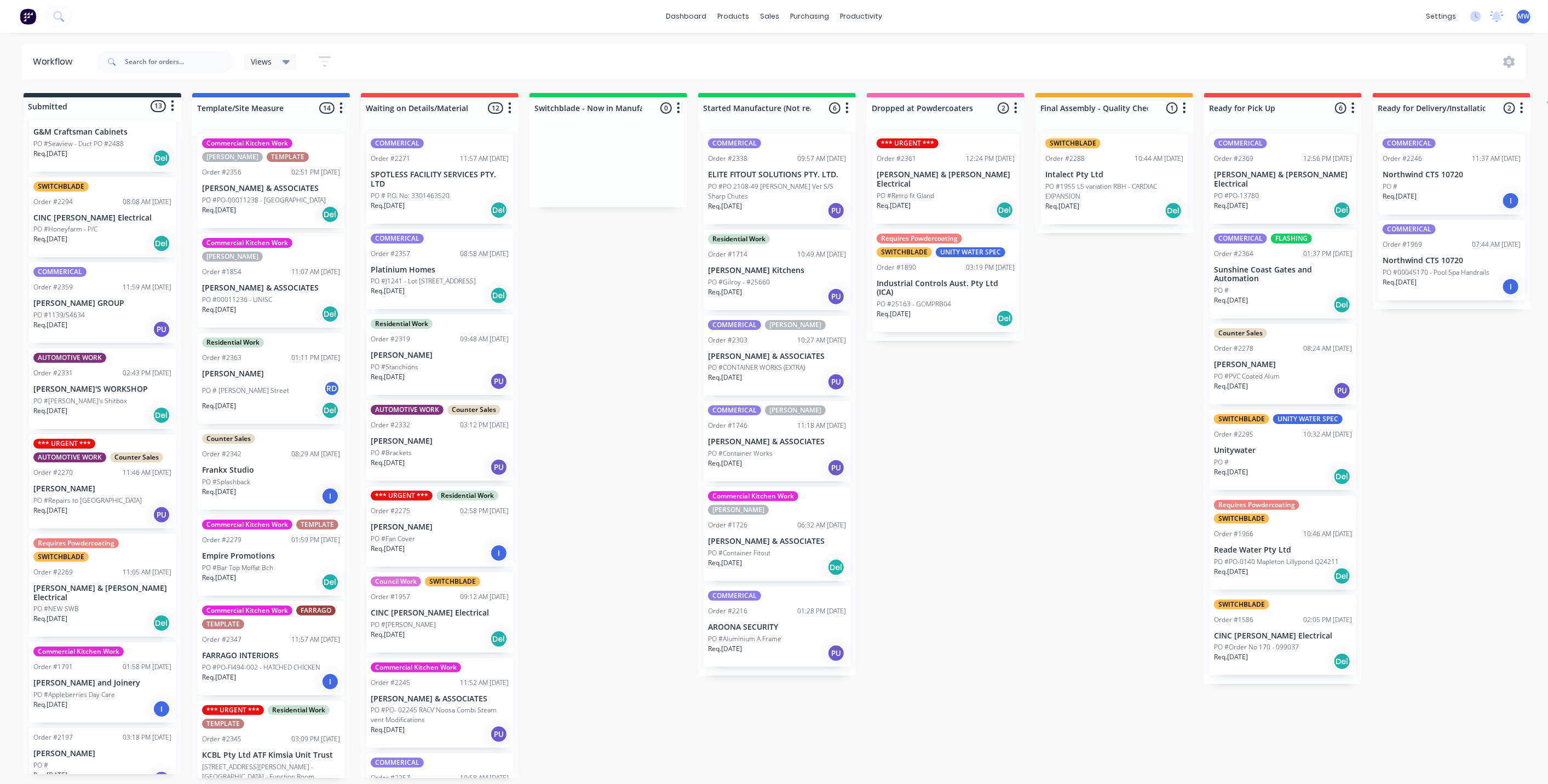
click at [1496, 451] on div "Submitted 13 Status colour #273444 hex #273444 Save Cancel Summaries Total orde…" at bounding box center [904, 436] width 1826 height 685
click at [1083, 545] on div "Submitted 13 Status colour #273444 hex #273444 Save Cancel Summaries Total orde…" at bounding box center [904, 436] width 1826 height 685
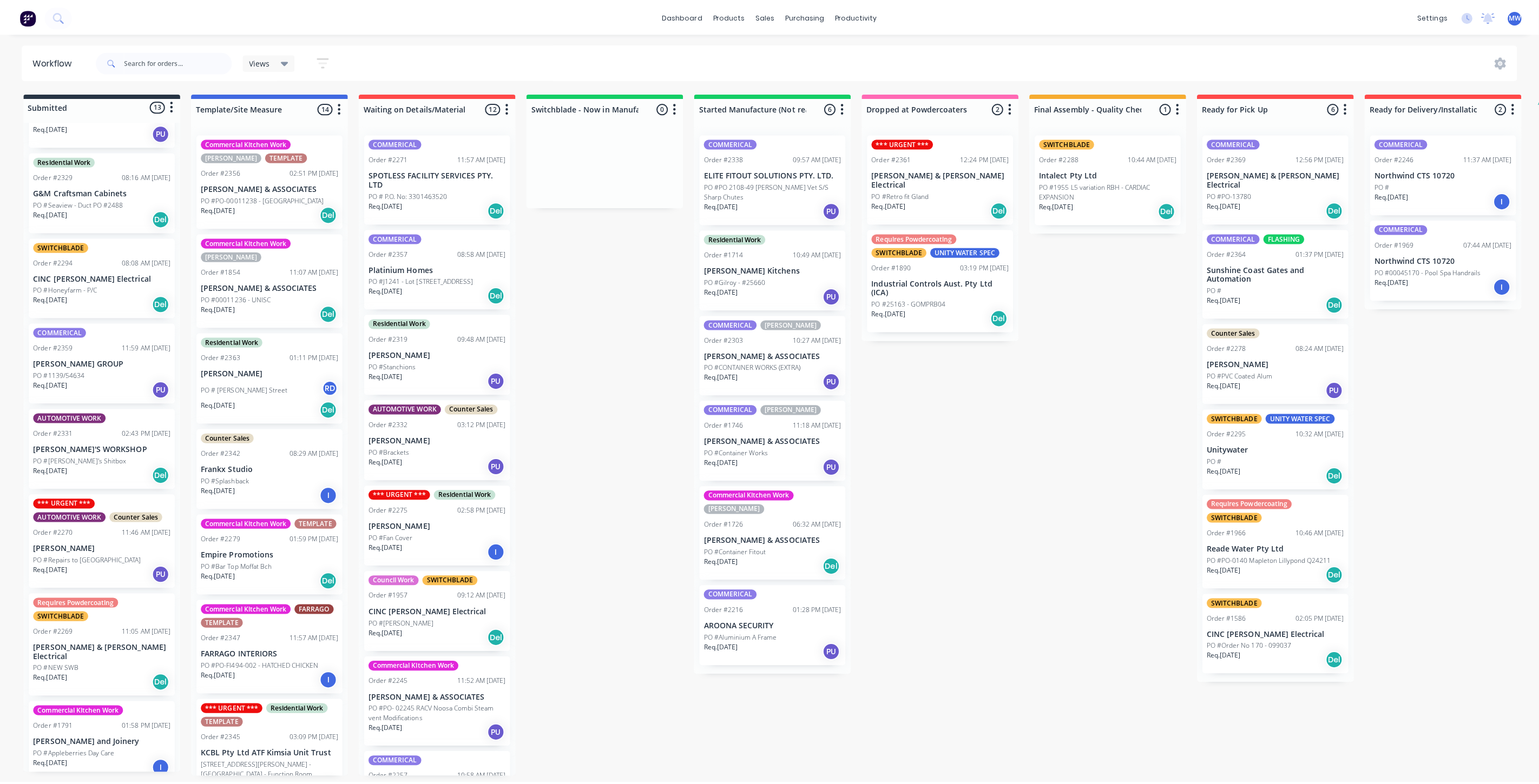
scroll to position [472, 0]
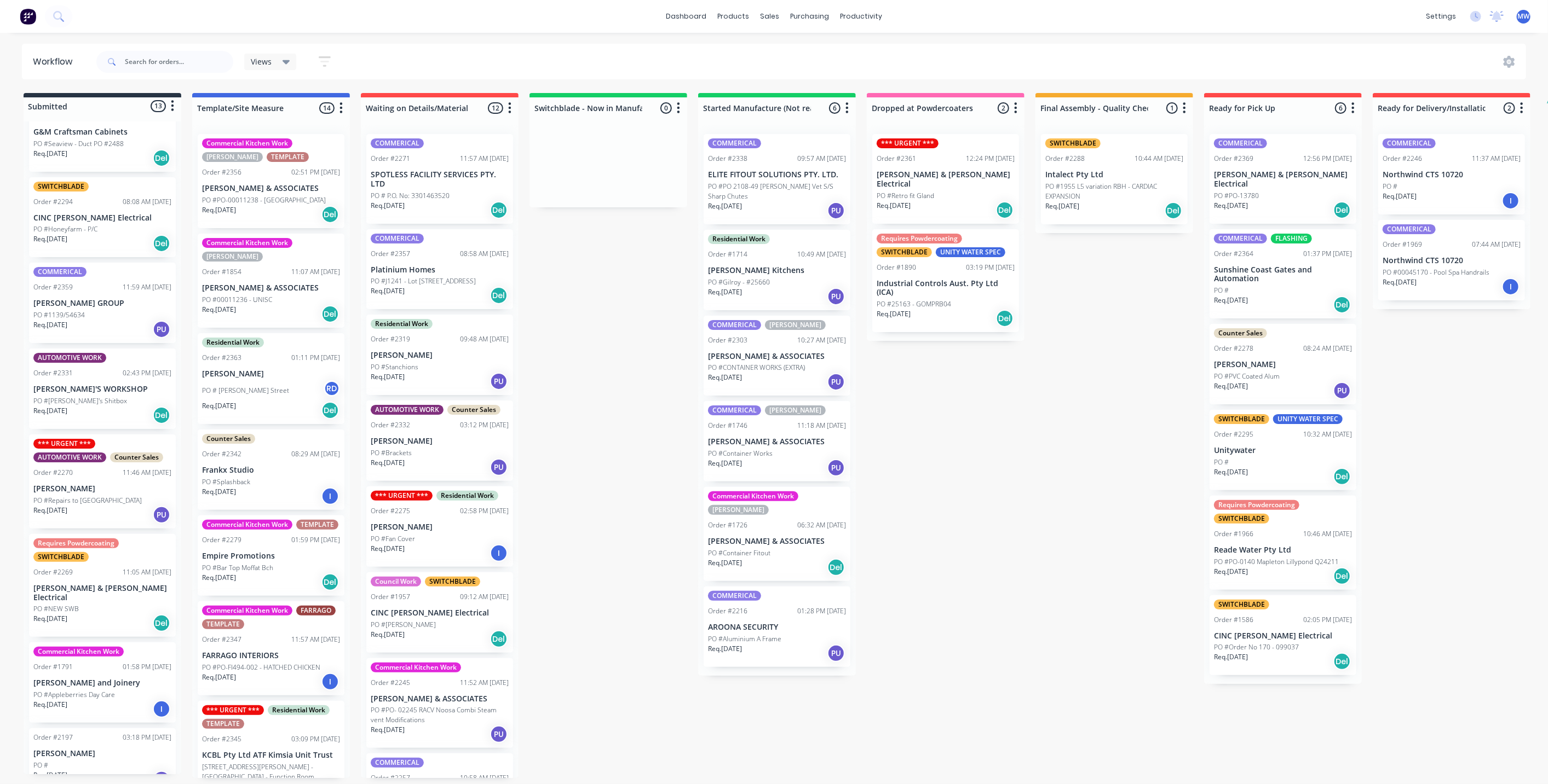
click at [89, 584] on p "[PERSON_NAME] & [PERSON_NAME] Electrical" at bounding box center [103, 593] width 138 height 18
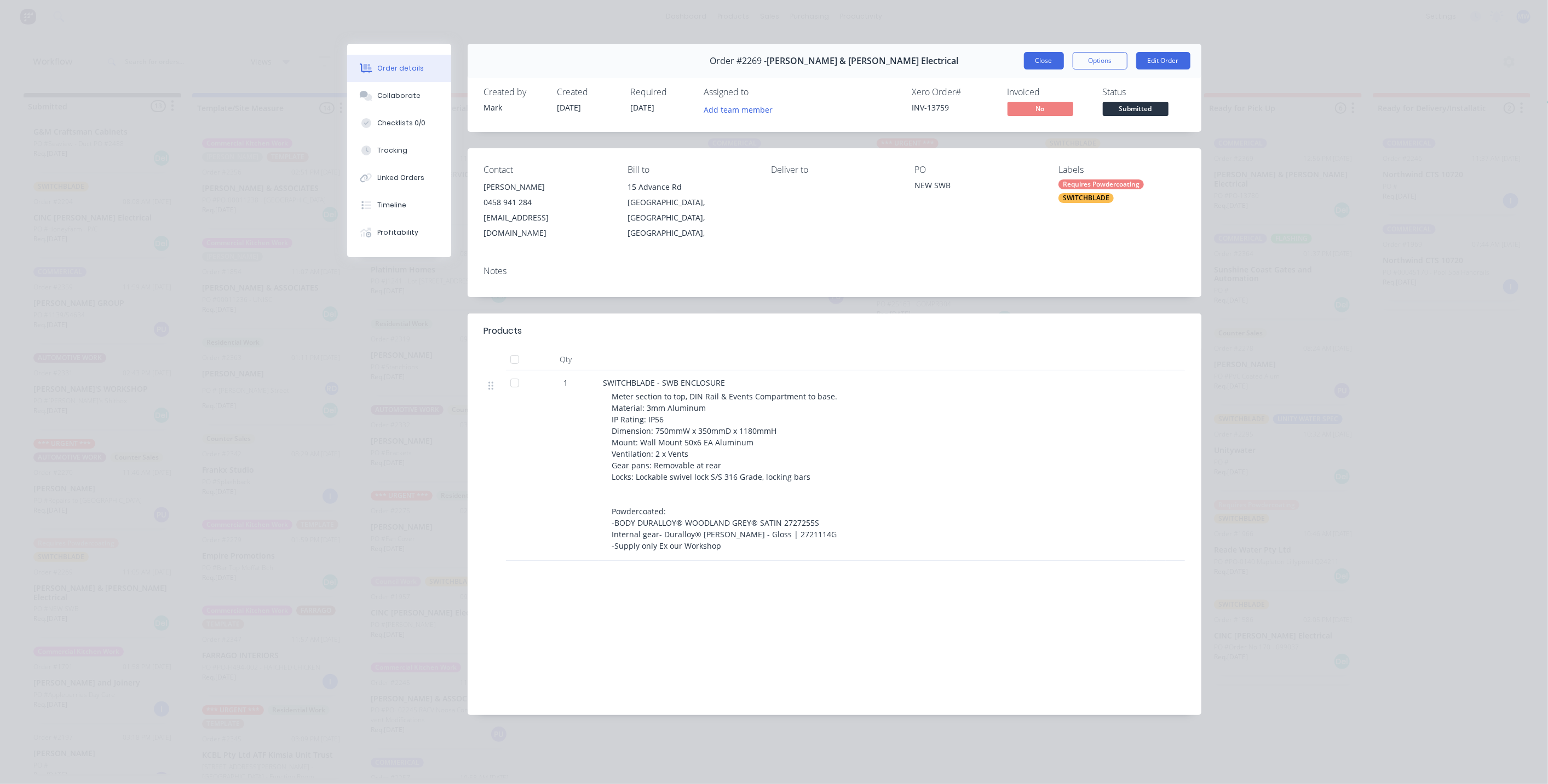
click at [1044, 66] on button "Close" at bounding box center [1044, 60] width 40 height 18
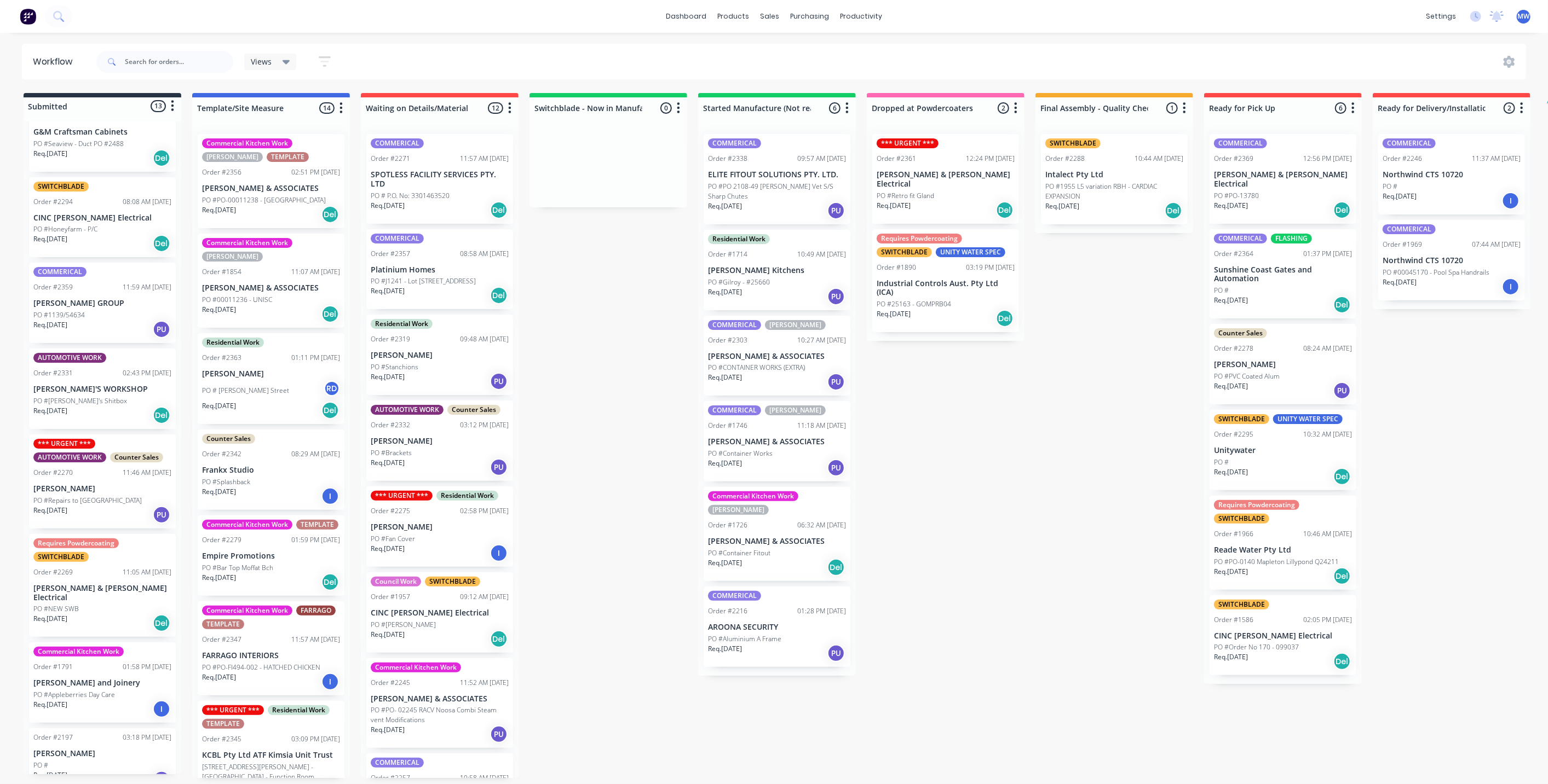
click at [1071, 374] on div "Submitted 13 Status colour #273444 hex #273444 Save Cancel Summaries Total orde…" at bounding box center [904, 436] width 1826 height 685
click at [1294, 191] on div "PO #PO-13780" at bounding box center [1282, 196] width 138 height 10
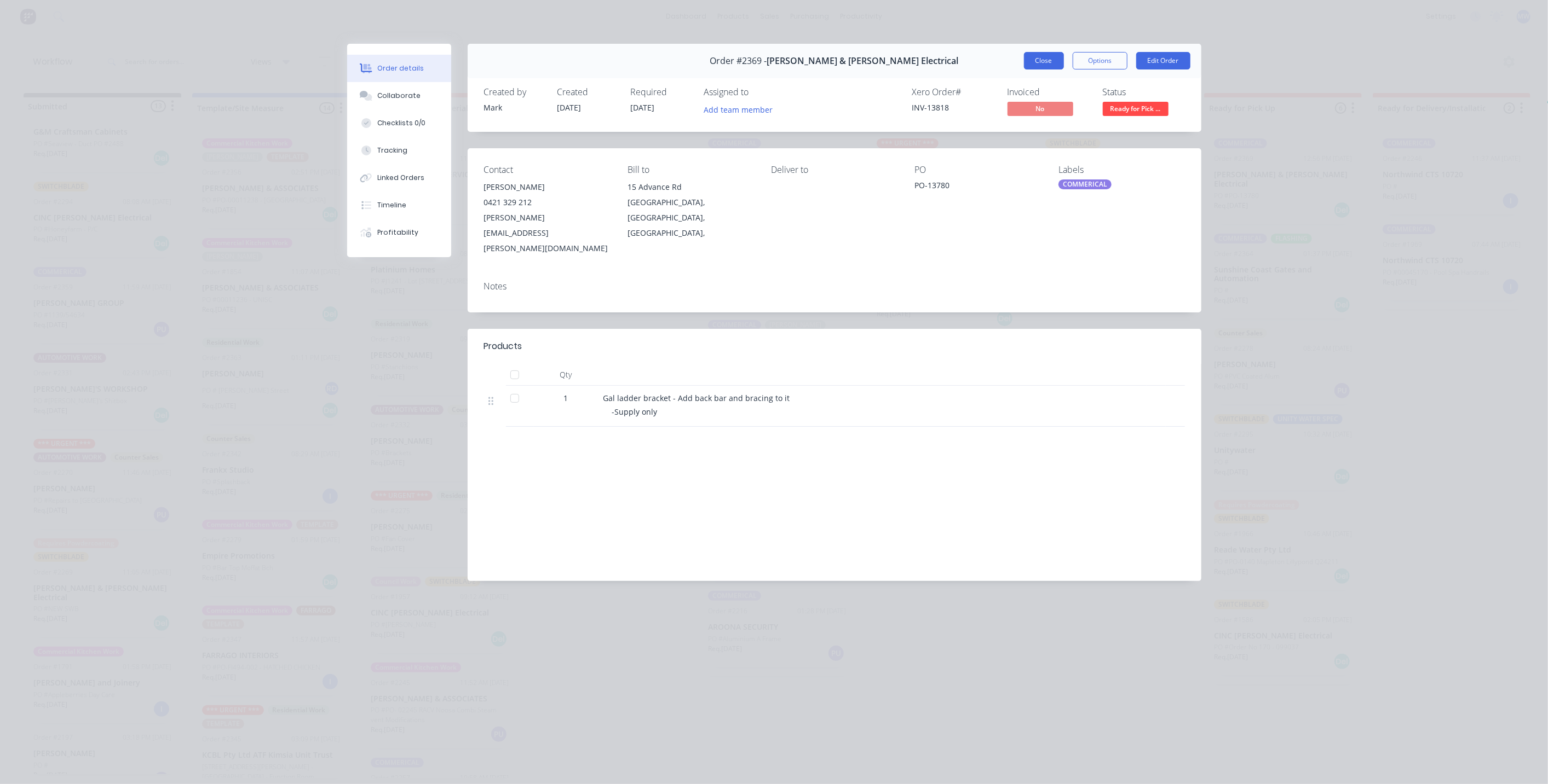
click at [1042, 66] on button "Close" at bounding box center [1044, 60] width 40 height 18
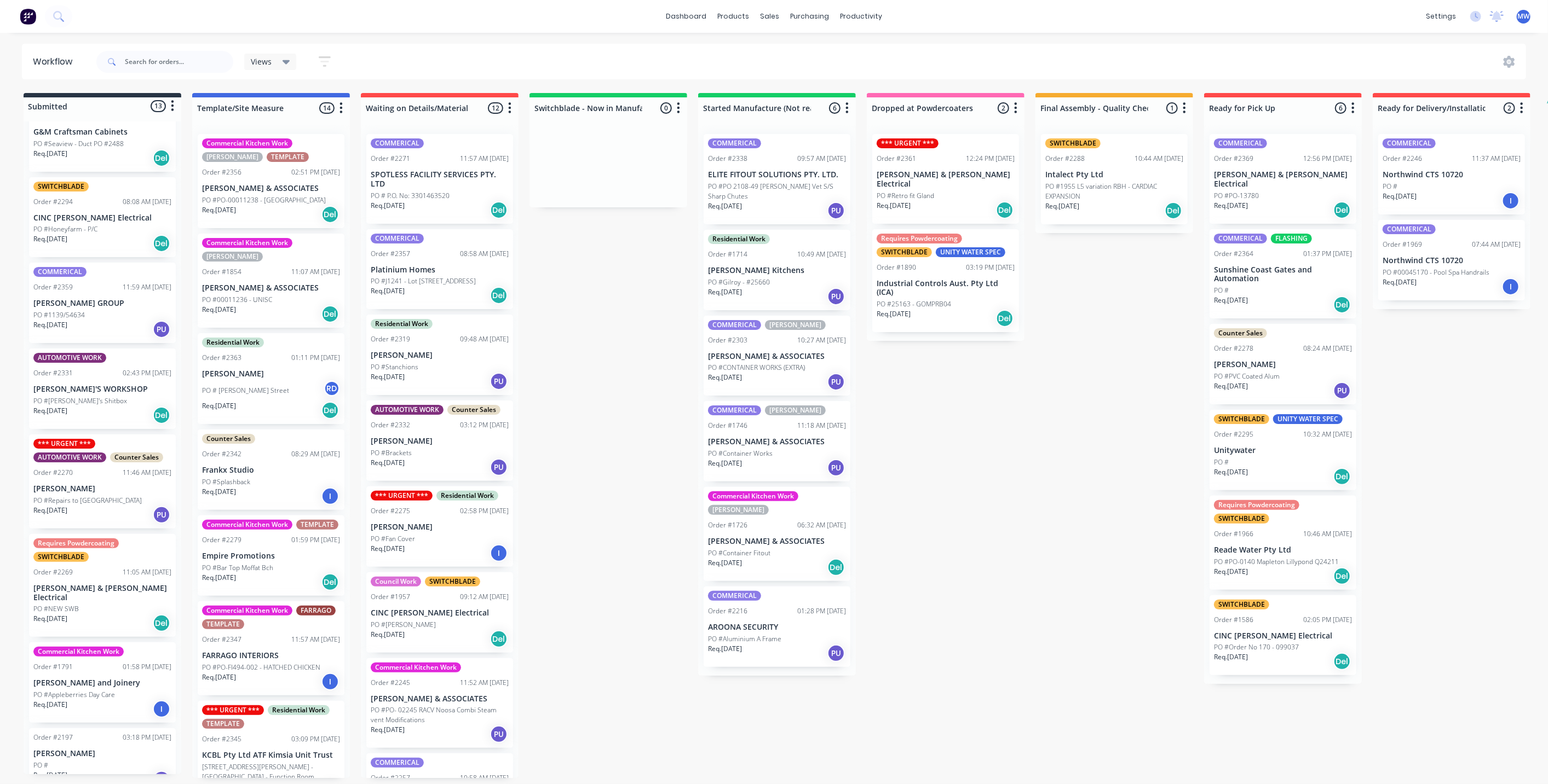
click at [999, 456] on div "Submitted 13 Status colour #273444 hex #273444 Save Cancel Summaries Total orde…" at bounding box center [904, 436] width 1826 height 685
click at [962, 709] on div "Submitted 13 Status colour #273444 hex #273444 Save Cancel Summaries Total orde…" at bounding box center [904, 436] width 1826 height 685
click at [950, 201] on div "Req. [DATE] Del" at bounding box center [946, 210] width 138 height 18
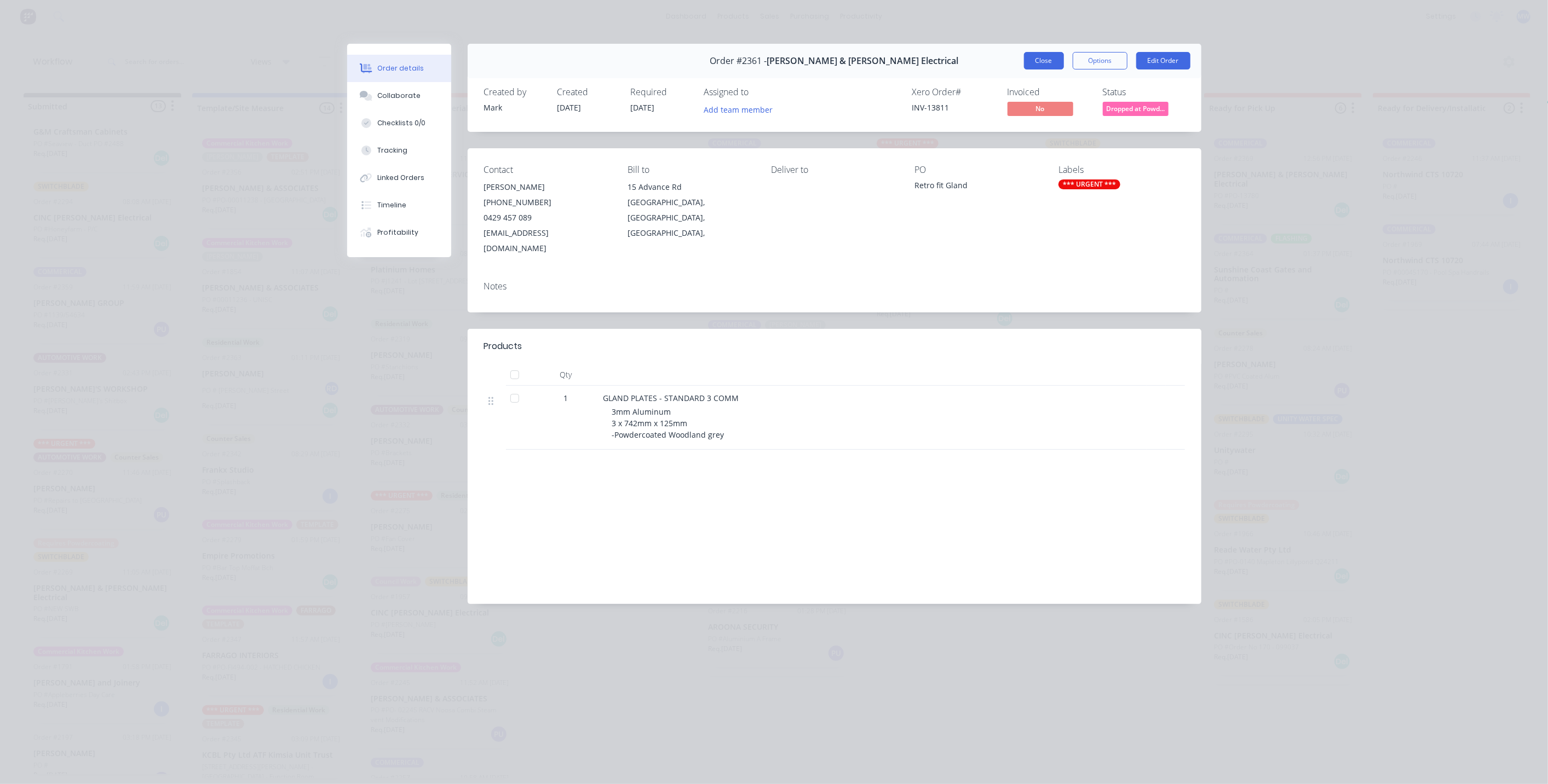
click at [1030, 63] on button "Close" at bounding box center [1044, 60] width 40 height 18
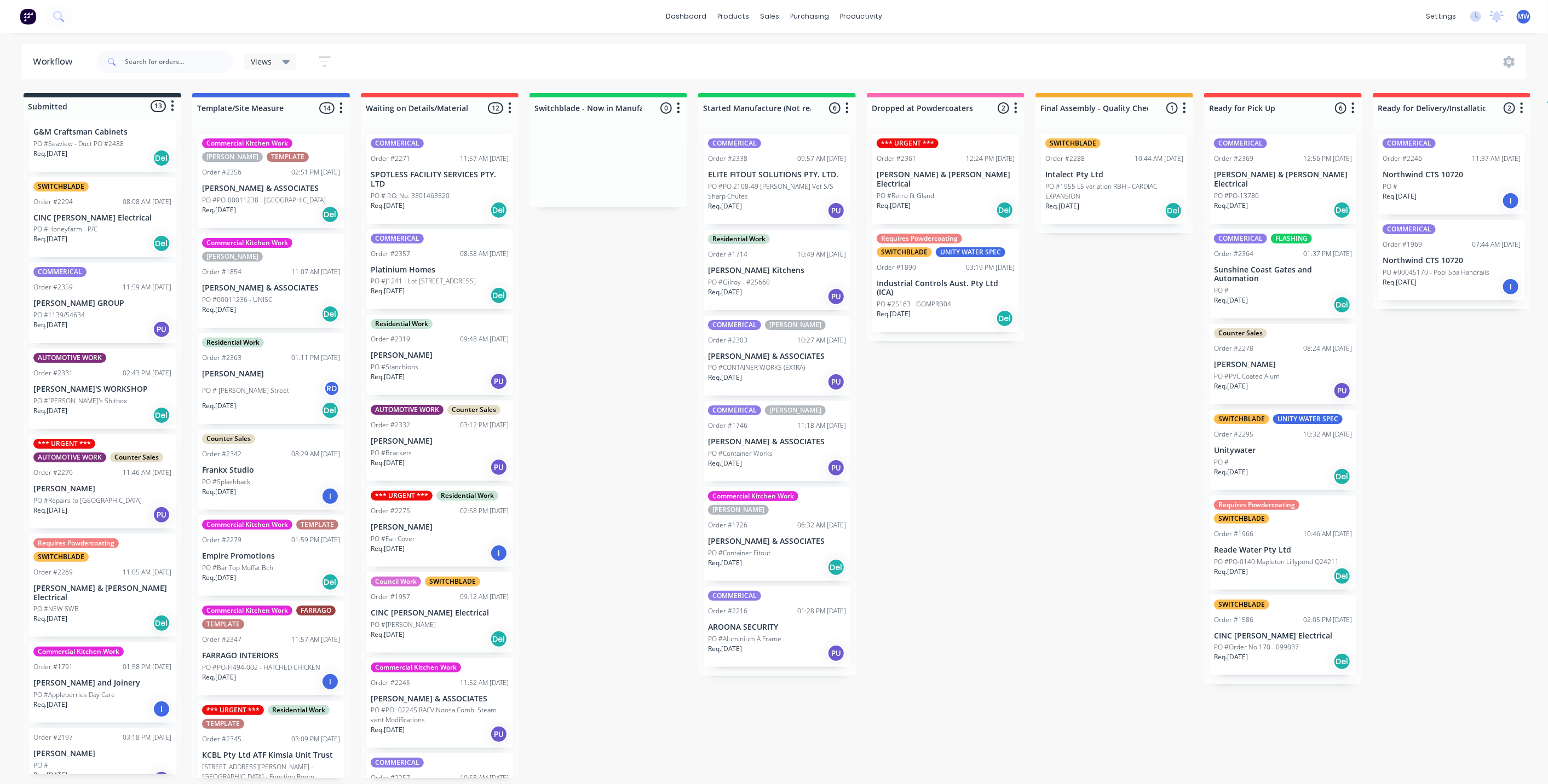
click at [960, 347] on div "Submitted 13 Status colour #273444 hex #273444 Save Cancel Summaries Total orde…" at bounding box center [904, 436] width 1826 height 685
click at [945, 299] on p "PO #25163 - GOMPRB04" at bounding box center [914, 304] width 74 height 10
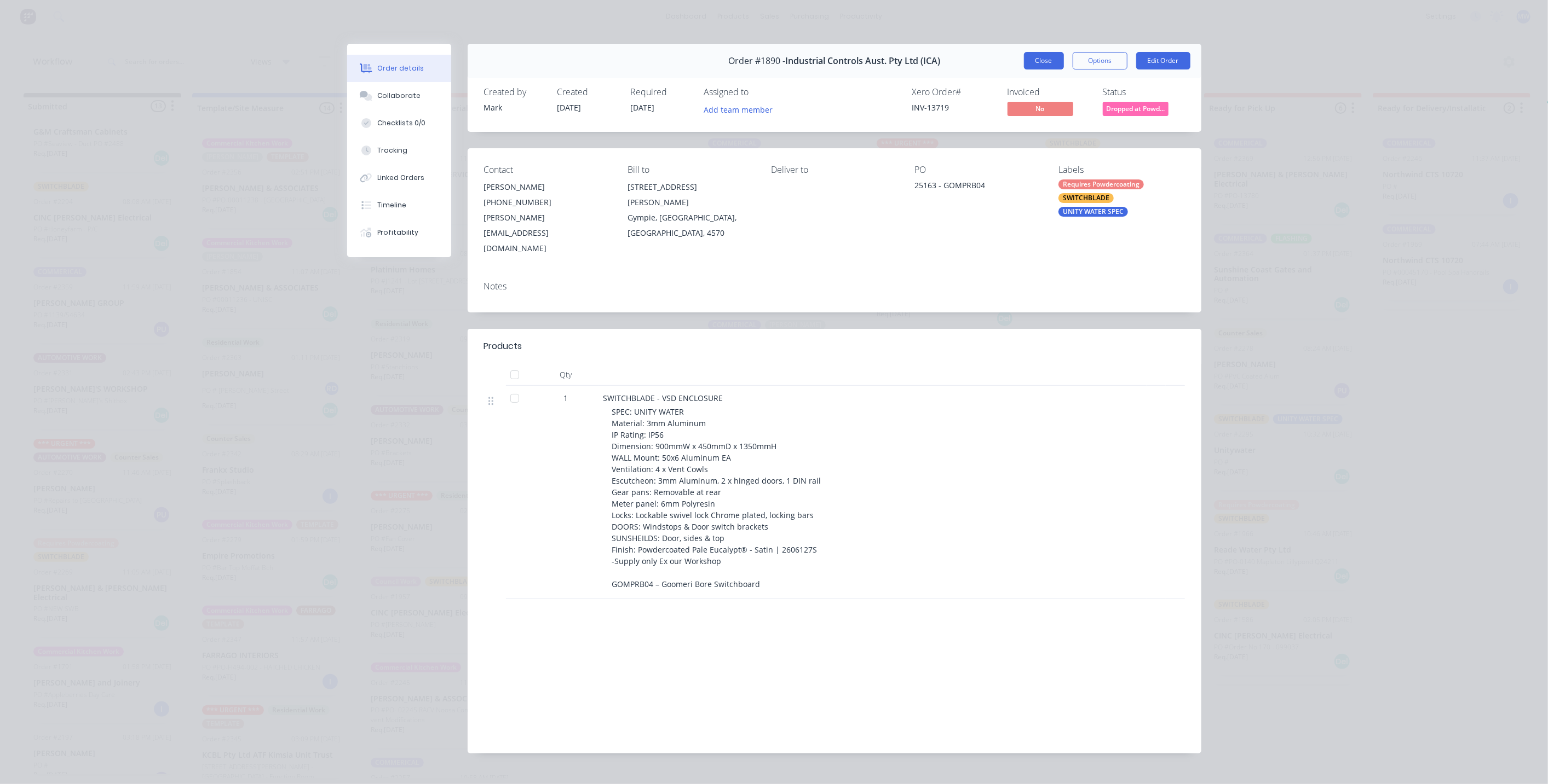
click at [1032, 60] on button "Close" at bounding box center [1044, 60] width 40 height 18
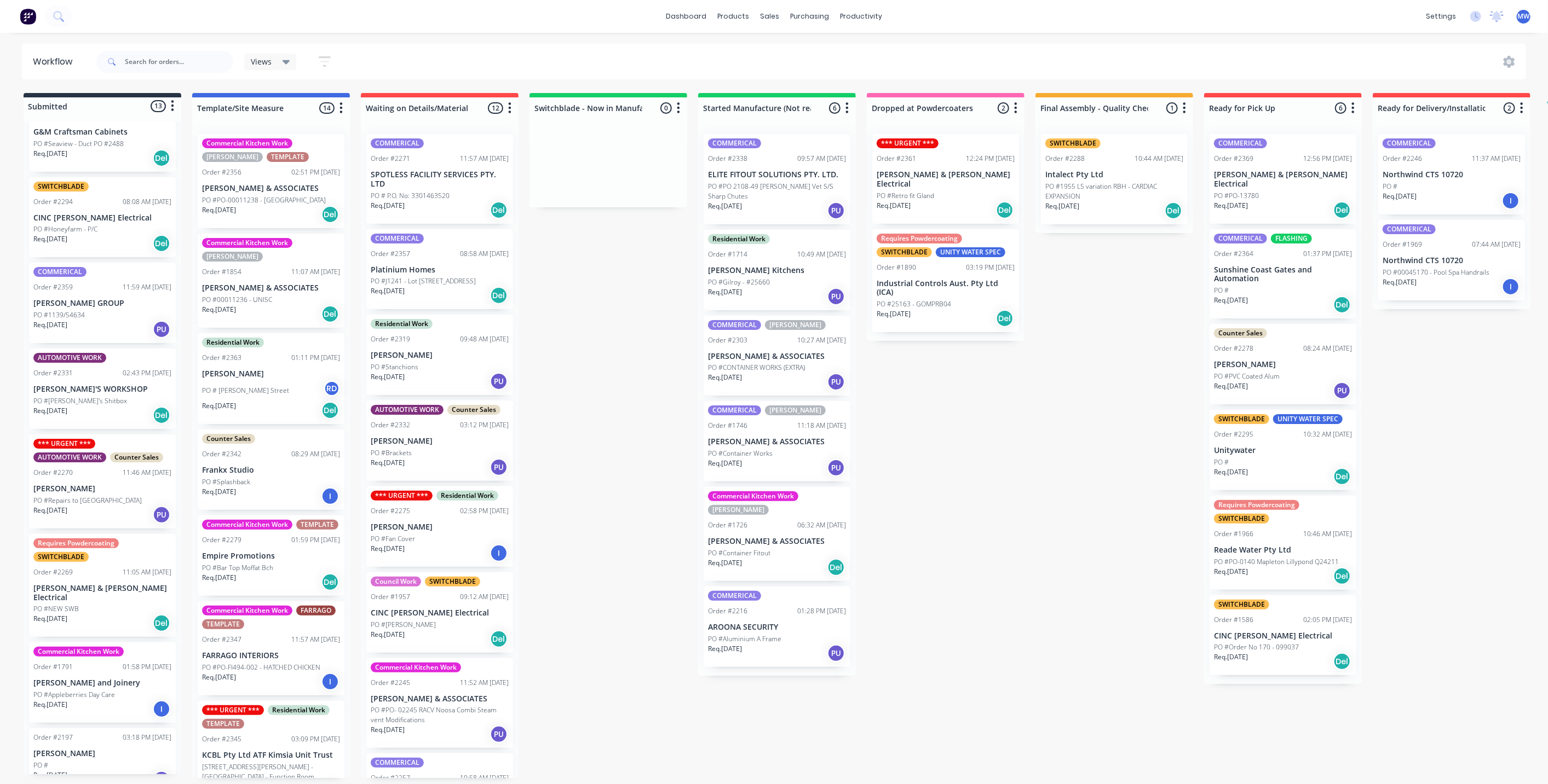
click at [943, 408] on div "Submitted 13 Status colour #273444 hex #273444 Save Cancel Summaries Total orde…" at bounding box center [904, 436] width 1826 height 685
click at [950, 478] on div "Submitted 13 Status colour #273444 hex #273444 Save Cancel Summaries Total orde…" at bounding box center [904, 436] width 1826 height 685
click at [668, 387] on div "Submitted 13 Status colour #273444 hex #273444 Save Cancel Summaries Total orde…" at bounding box center [904, 436] width 1826 height 685
click at [882, 74] on div "Planner" at bounding box center [877, 74] width 26 height 10
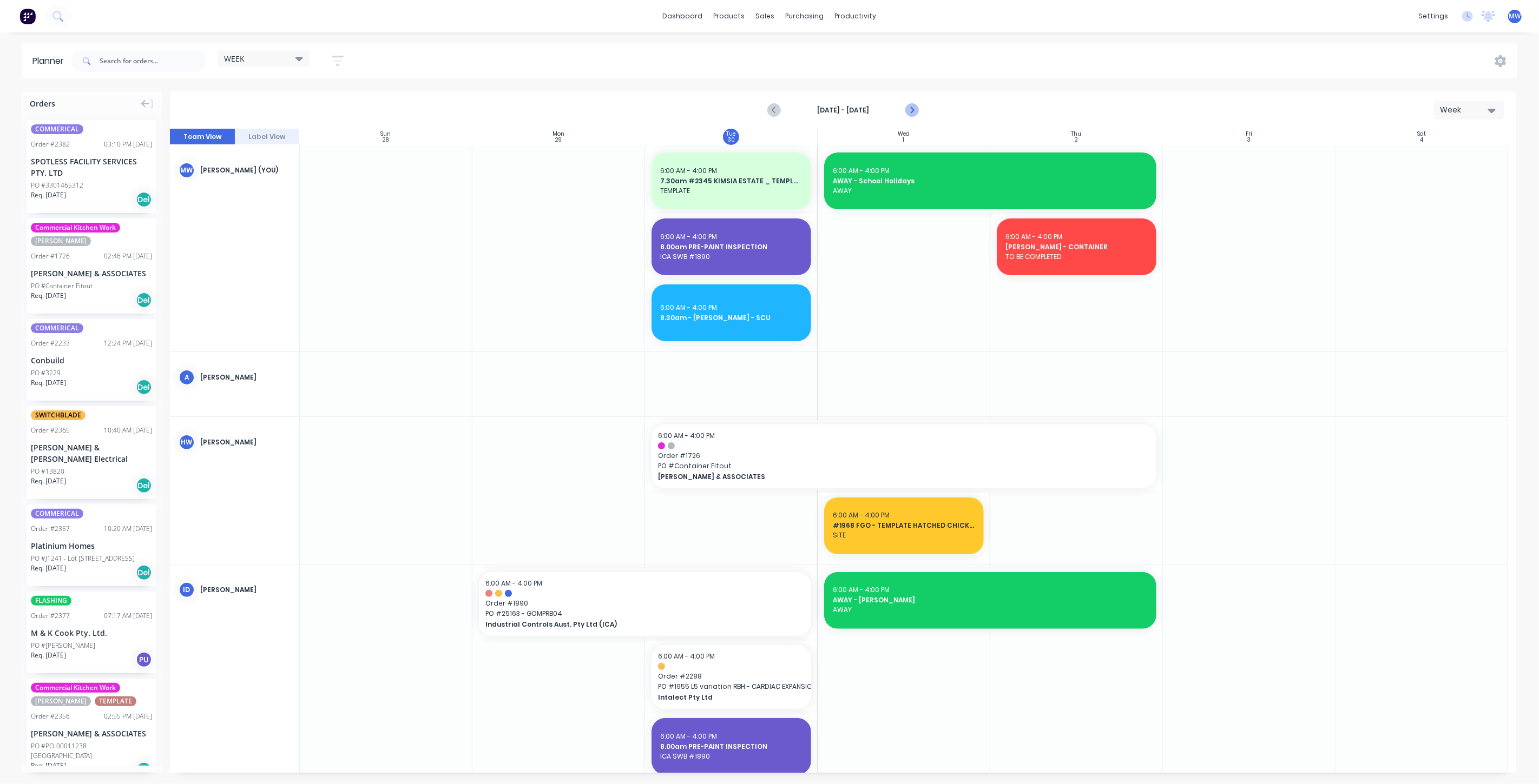
click at [912, 106] on icon "Next page" at bounding box center [911, 110] width 13 height 13
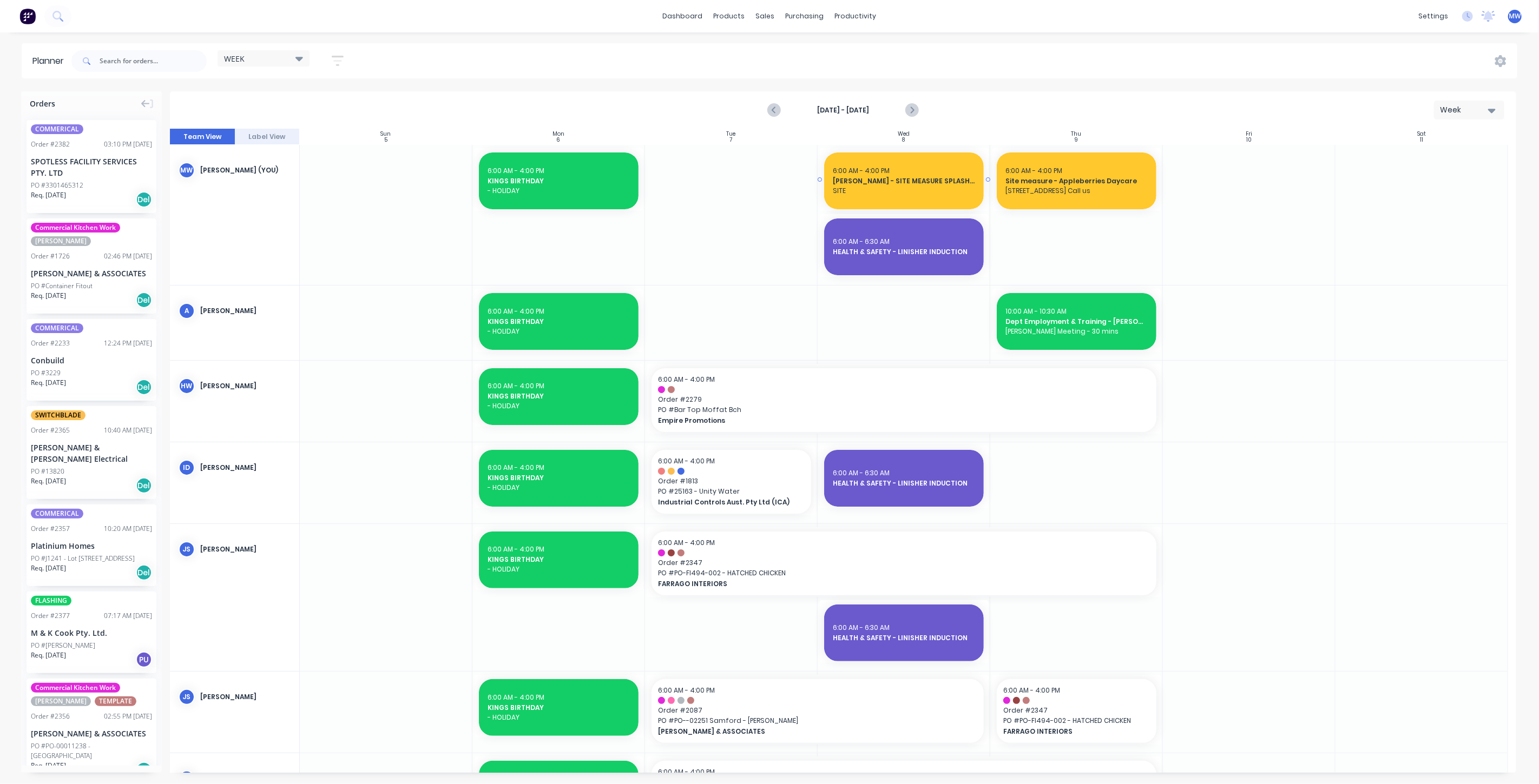
click at [918, 186] on span "SITE" at bounding box center [904, 191] width 142 height 10
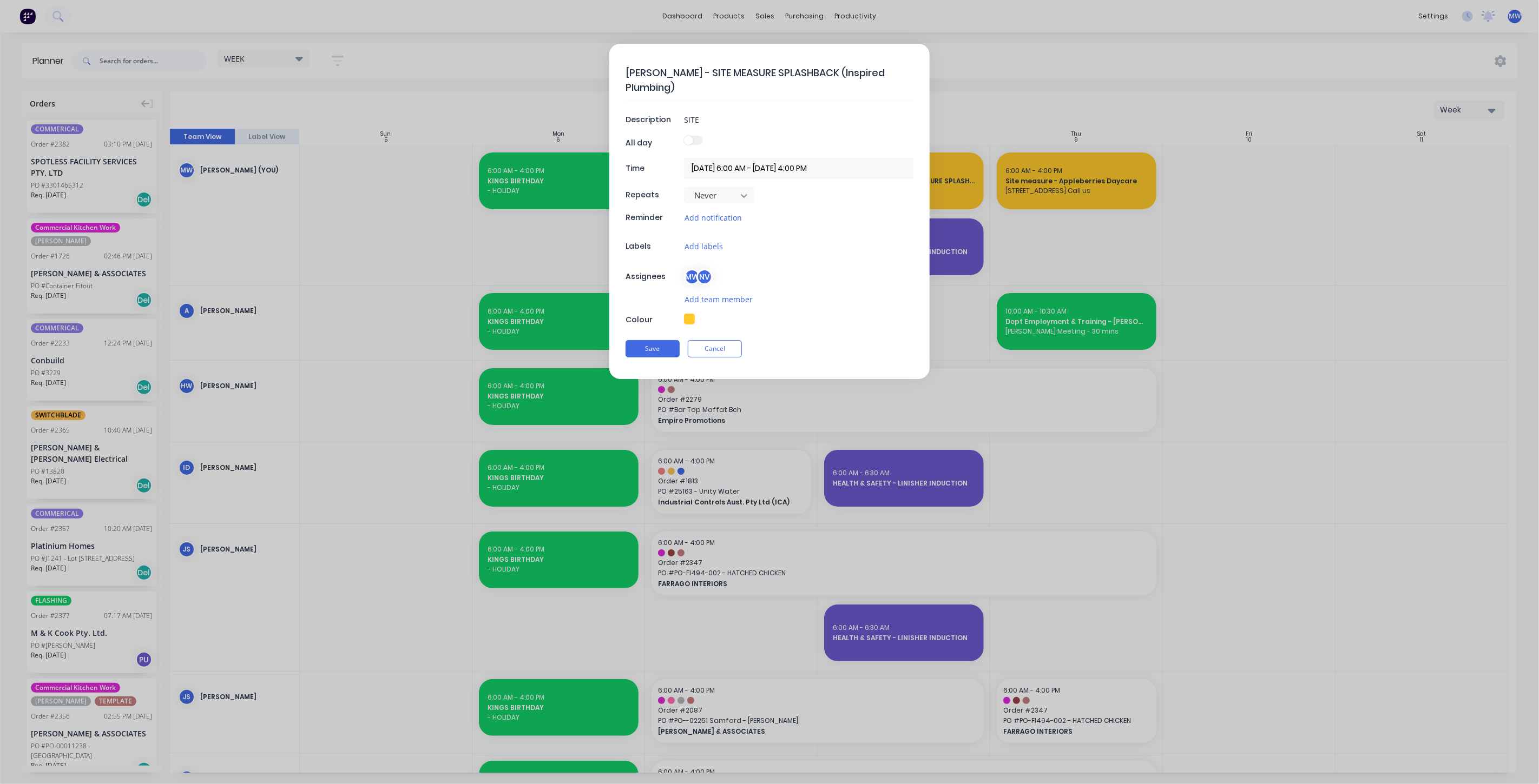
type textarea "x"
click at [724, 345] on button "Cancel" at bounding box center [715, 349] width 54 height 17
